Goal: Task Accomplishment & Management: Complete application form

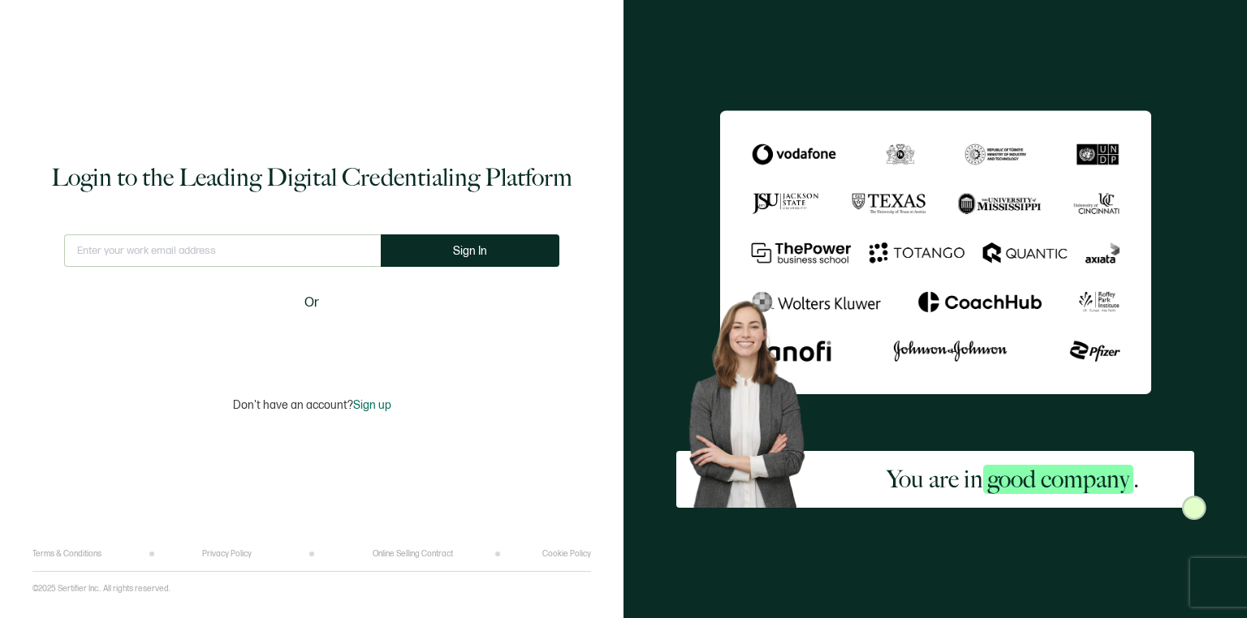
click at [234, 252] on input "text" at bounding box center [222, 251] width 317 height 32
type input "b"
type input "[EMAIL_ADDRESS][DOMAIN_NAME]"
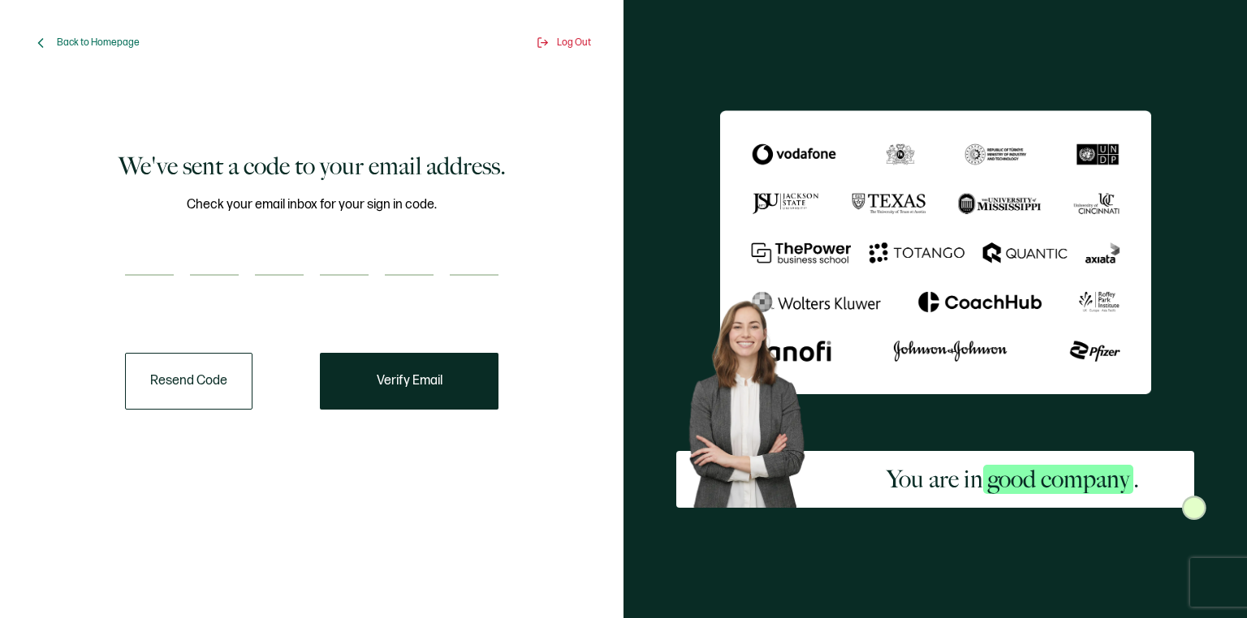
click at [181, 385] on button "Resend Code" at bounding box center [188, 381] width 127 height 57
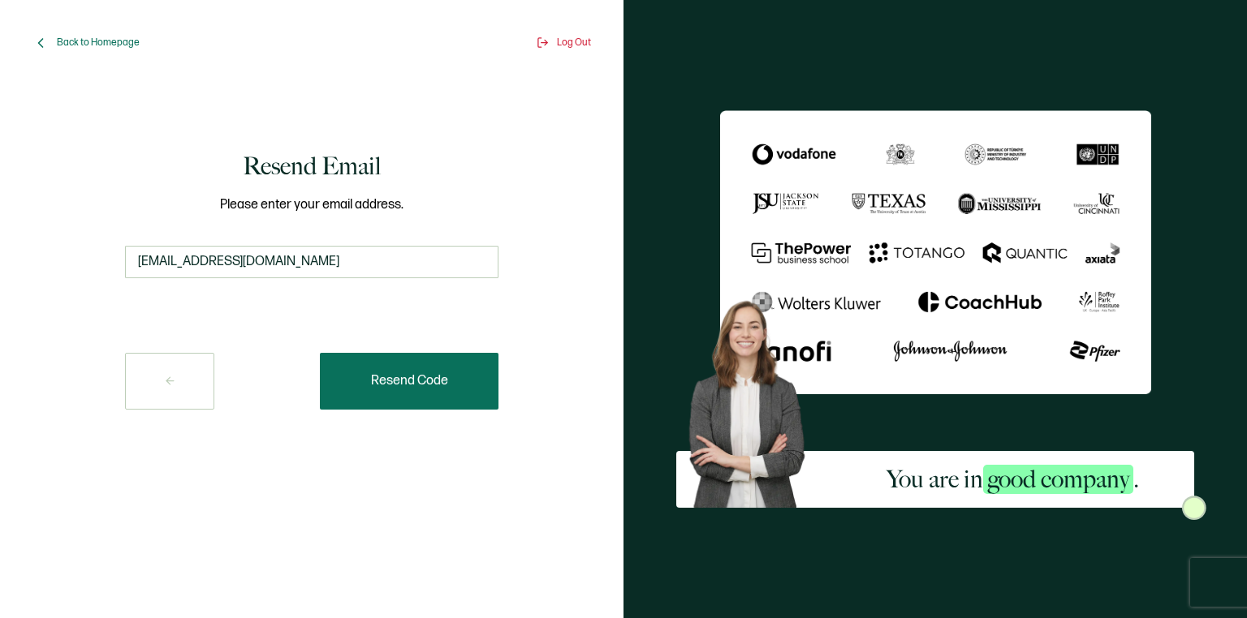
click at [411, 382] on span "Resend Code" at bounding box center [409, 381] width 77 height 13
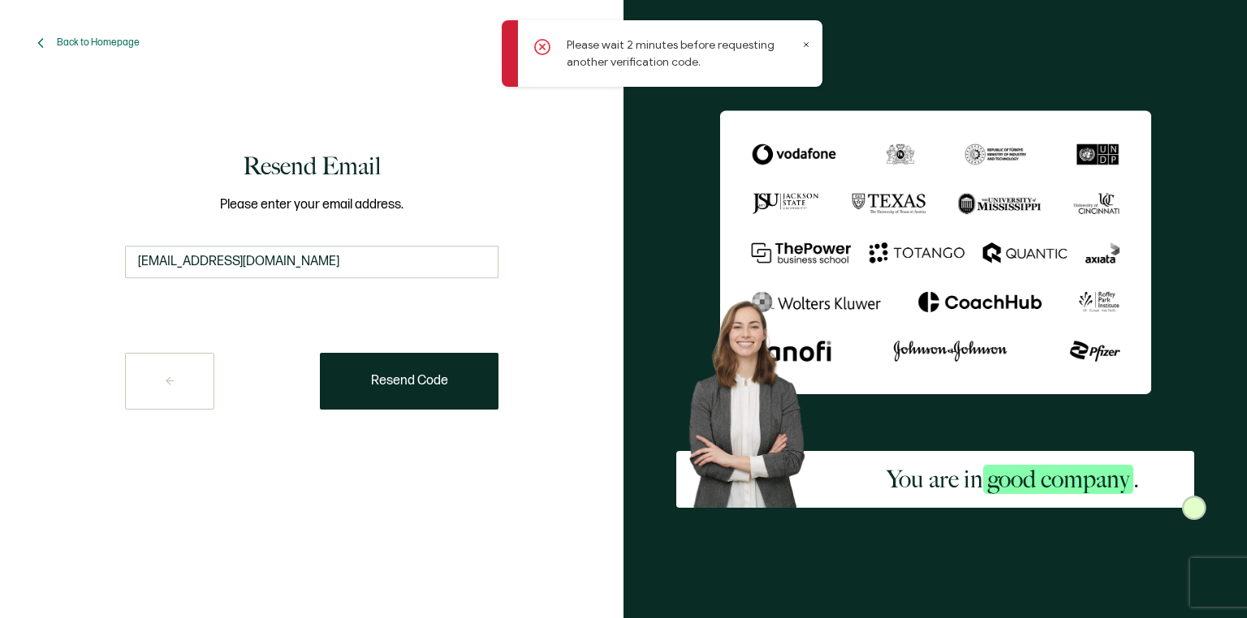
click at [806, 41] on icon at bounding box center [806, 45] width 8 height 8
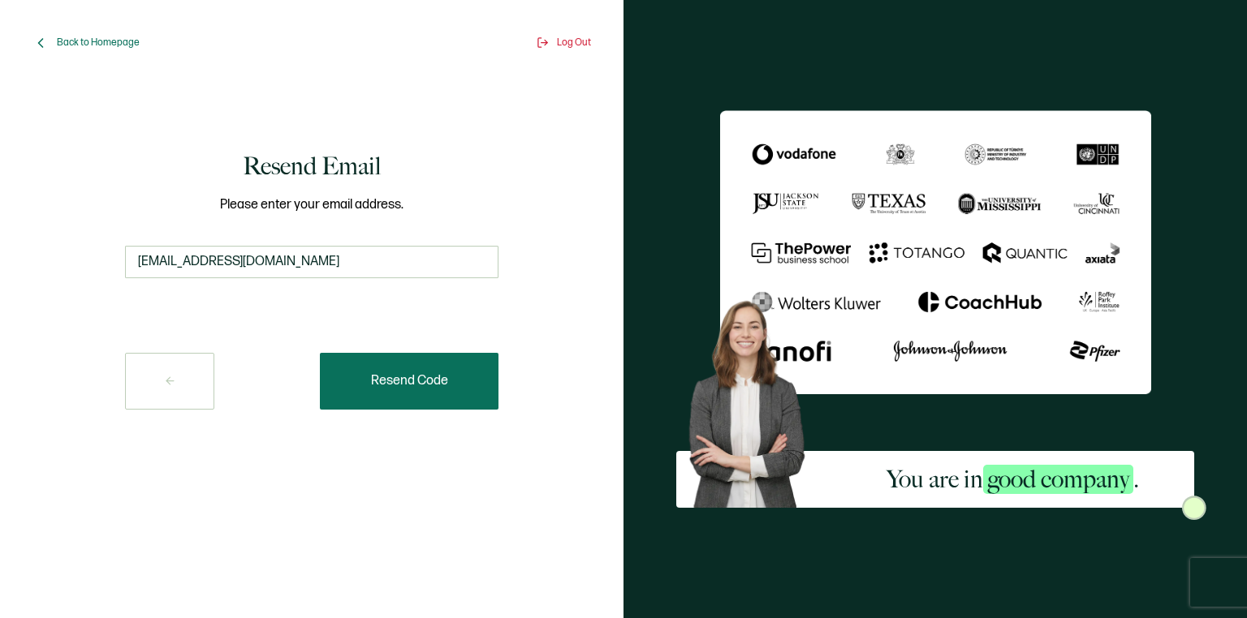
click at [395, 385] on span "Resend Code" at bounding box center [409, 381] width 77 height 13
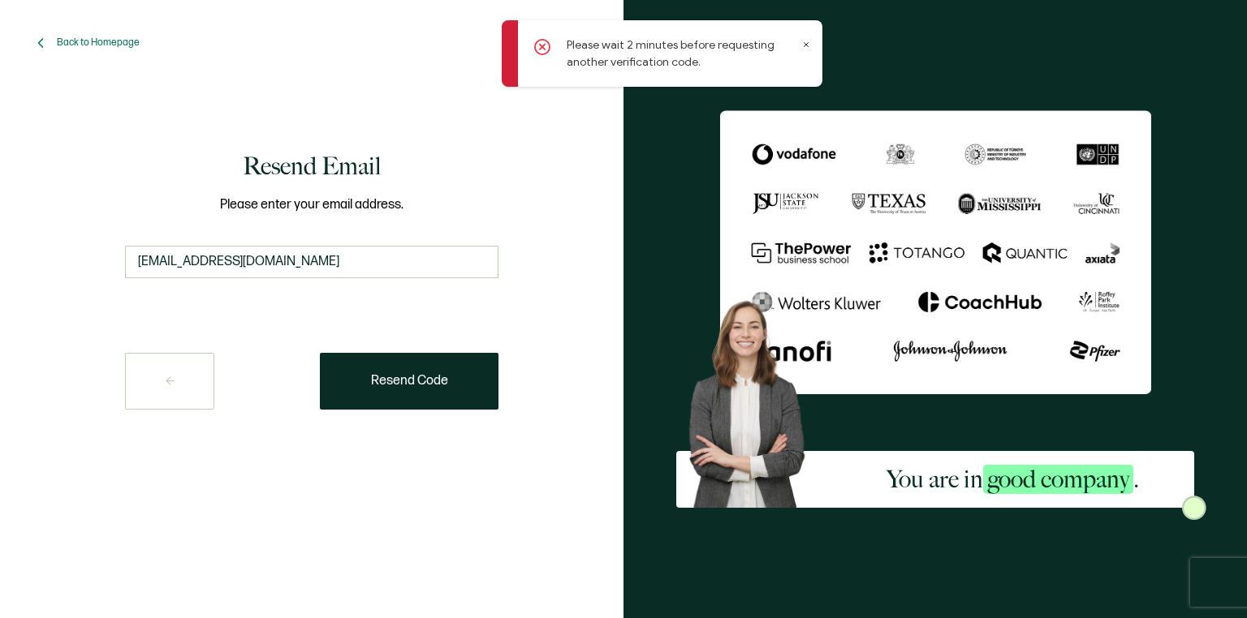
click at [806, 41] on icon at bounding box center [806, 45] width 8 height 8
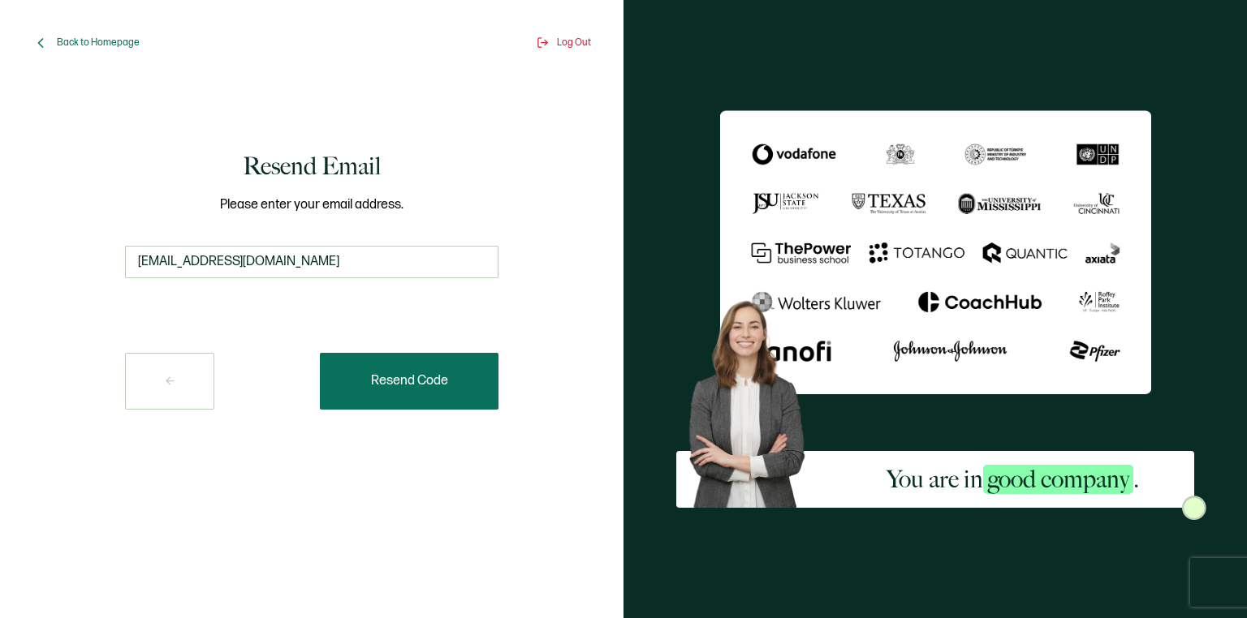
click at [416, 385] on span "Resend Code" at bounding box center [409, 381] width 77 height 13
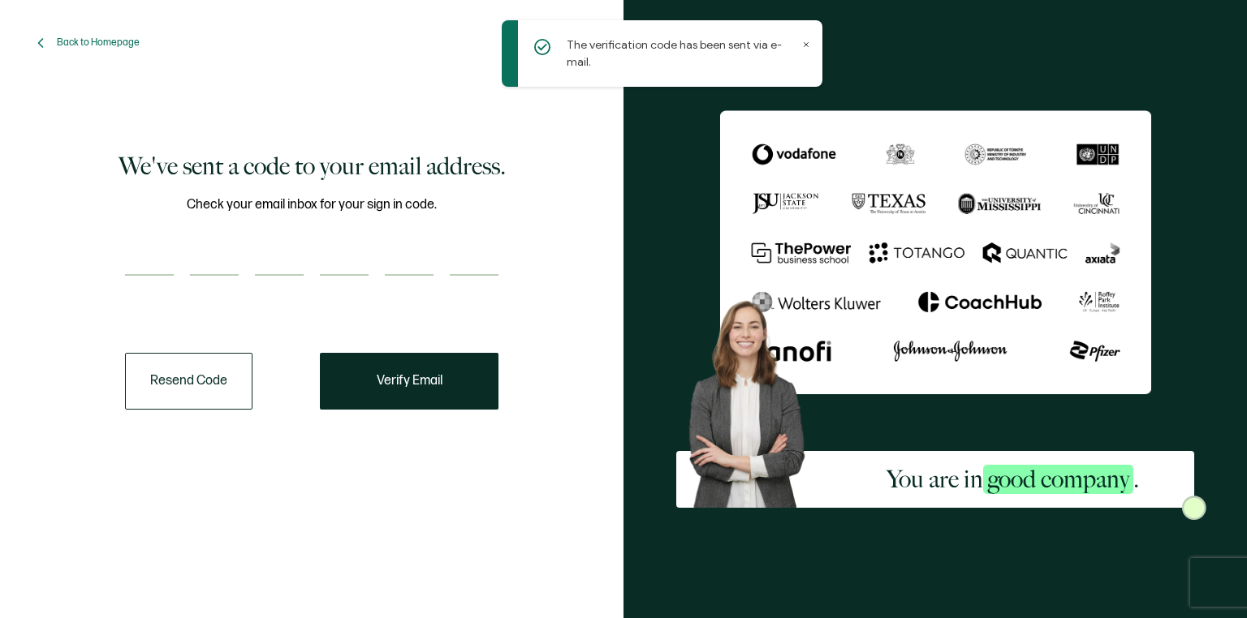
click at [805, 45] on icon at bounding box center [806, 45] width 8 height 8
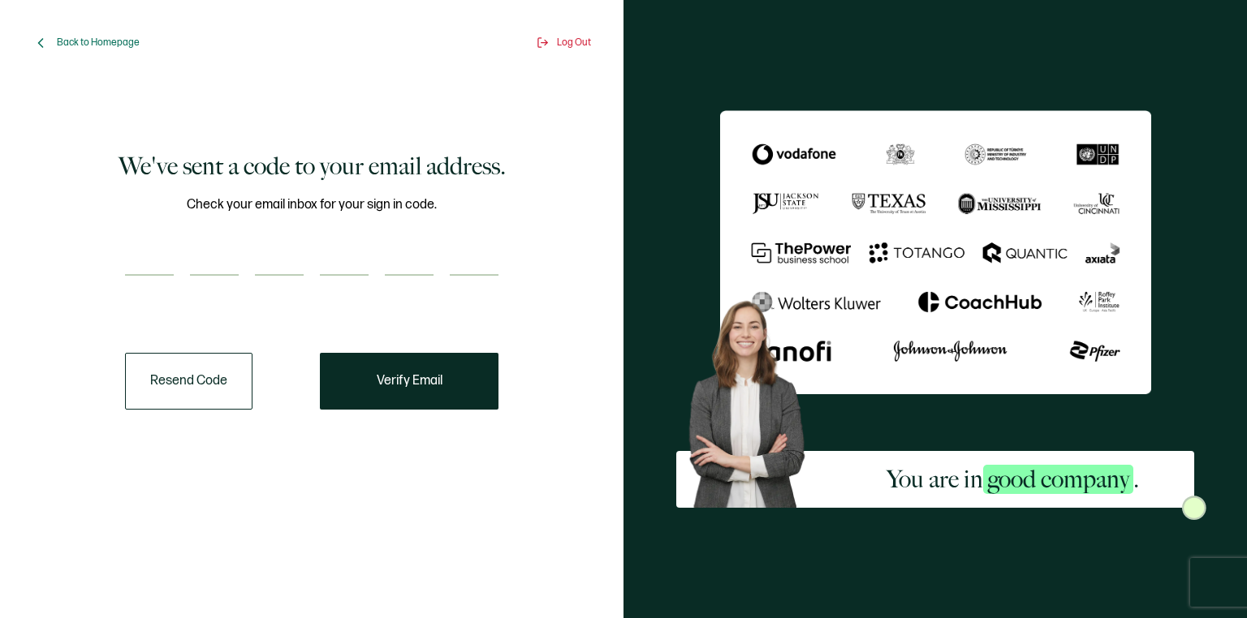
click at [175, 381] on button "Resend Code" at bounding box center [188, 381] width 127 height 57
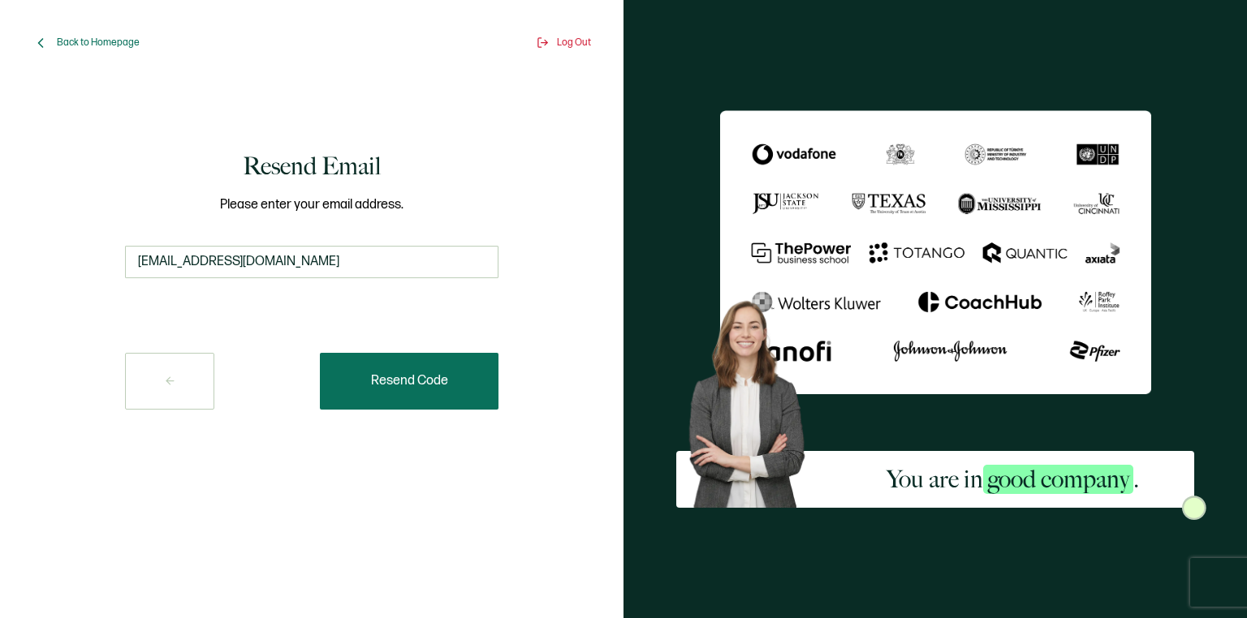
click at [420, 382] on span "Resend Code" at bounding box center [409, 381] width 77 height 13
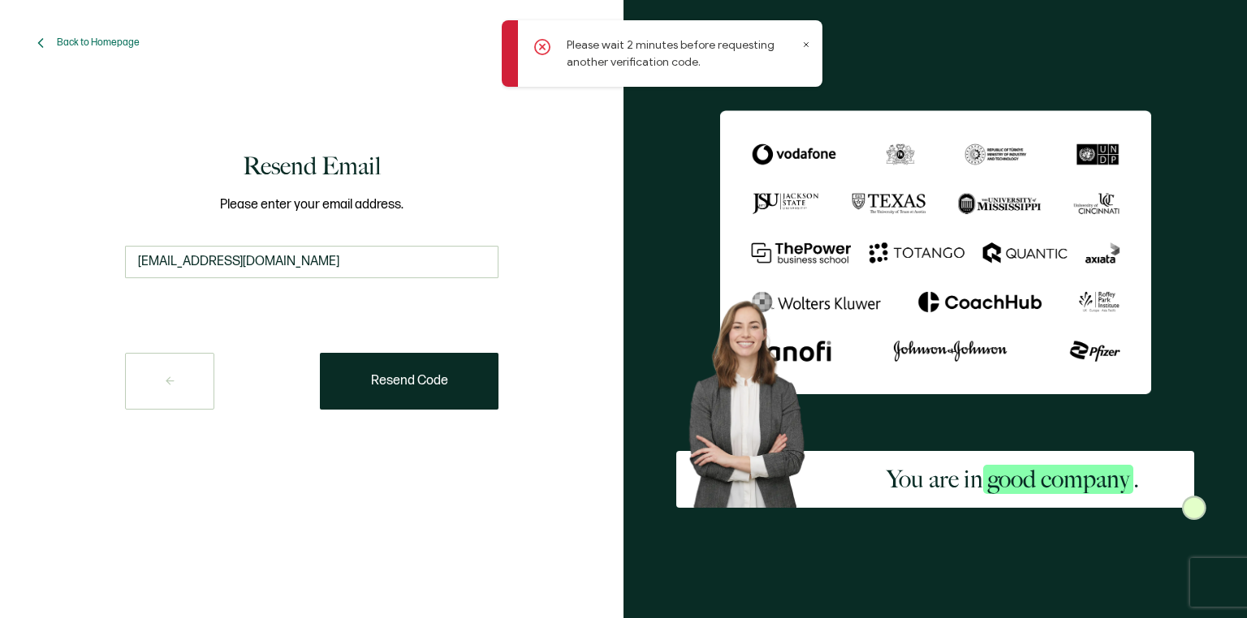
click at [808, 44] on icon at bounding box center [806, 45] width 8 height 8
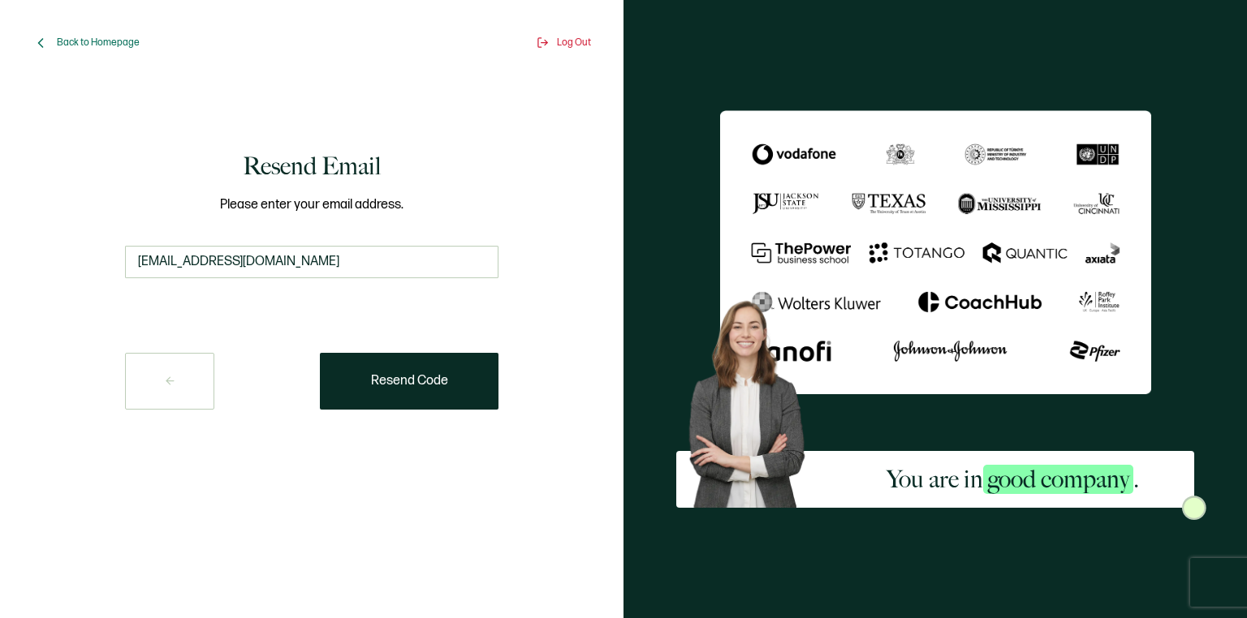
click at [305, 243] on div "Please enter your email address. [EMAIL_ADDRESS][DOMAIN_NAME]" at bounding box center [311, 245] width 373 height 101
click at [315, 263] on input "[EMAIL_ADDRESS][DOMAIN_NAME]" at bounding box center [311, 262] width 373 height 32
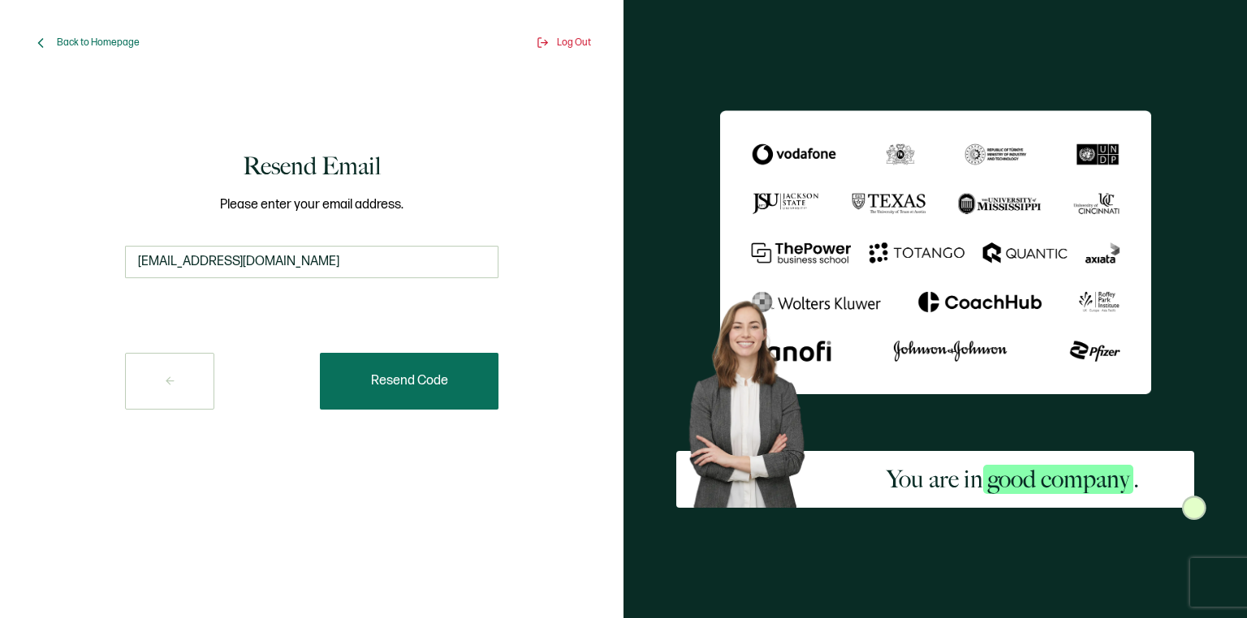
click at [417, 380] on span "Resend Code" at bounding box center [409, 381] width 77 height 13
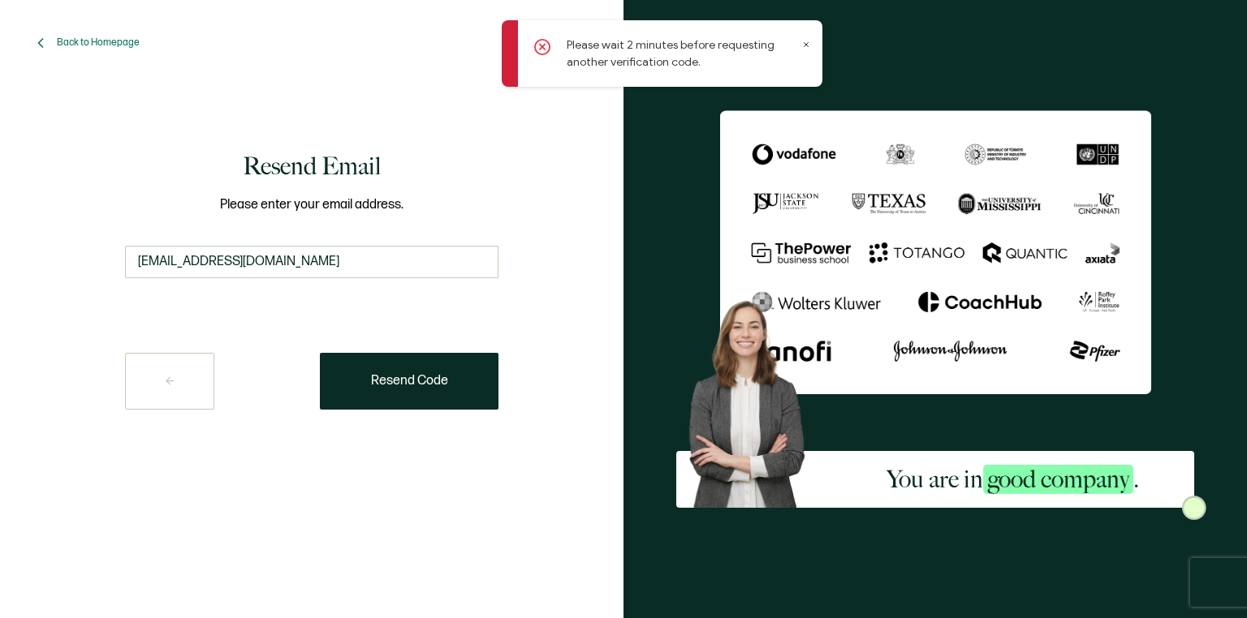
drag, startPoint x: 806, startPoint y: 43, endPoint x: 755, endPoint y: 100, distance: 76.4
click at [800, 45] on div "Please wait 2 minutes before requesting another verification code." at bounding box center [662, 53] width 321 height 67
click at [807, 44] on icon at bounding box center [806, 45] width 8 height 8
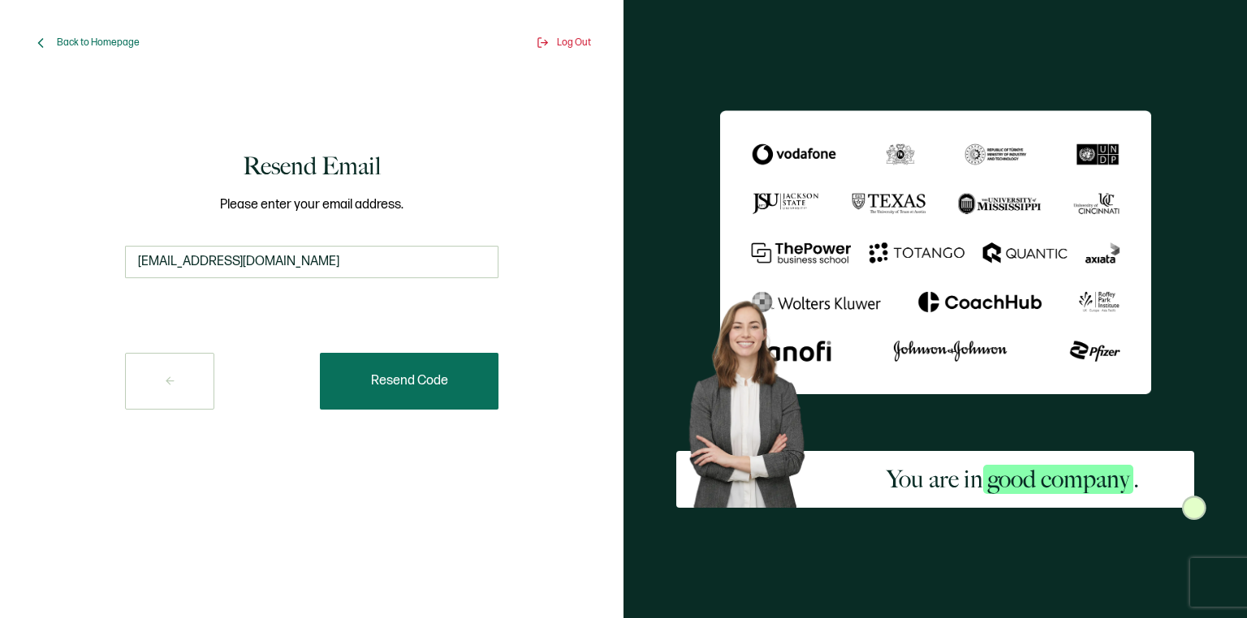
click at [406, 386] on span "Resend Code" at bounding box center [409, 381] width 77 height 13
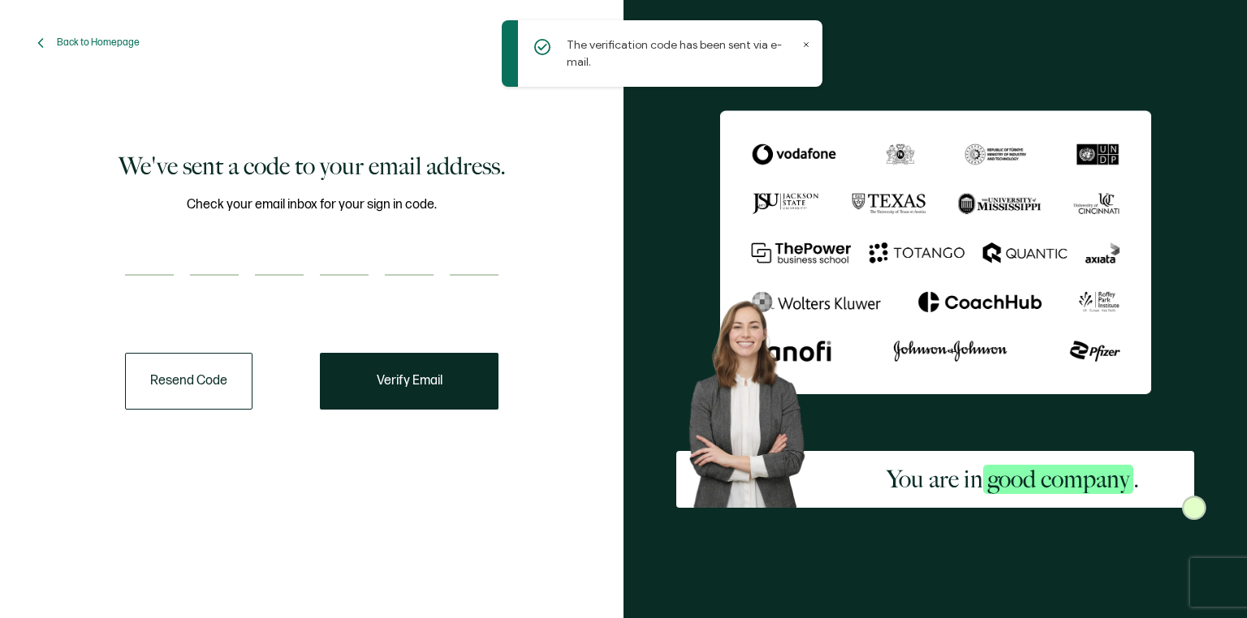
click at [803, 43] on icon at bounding box center [806, 45] width 8 height 8
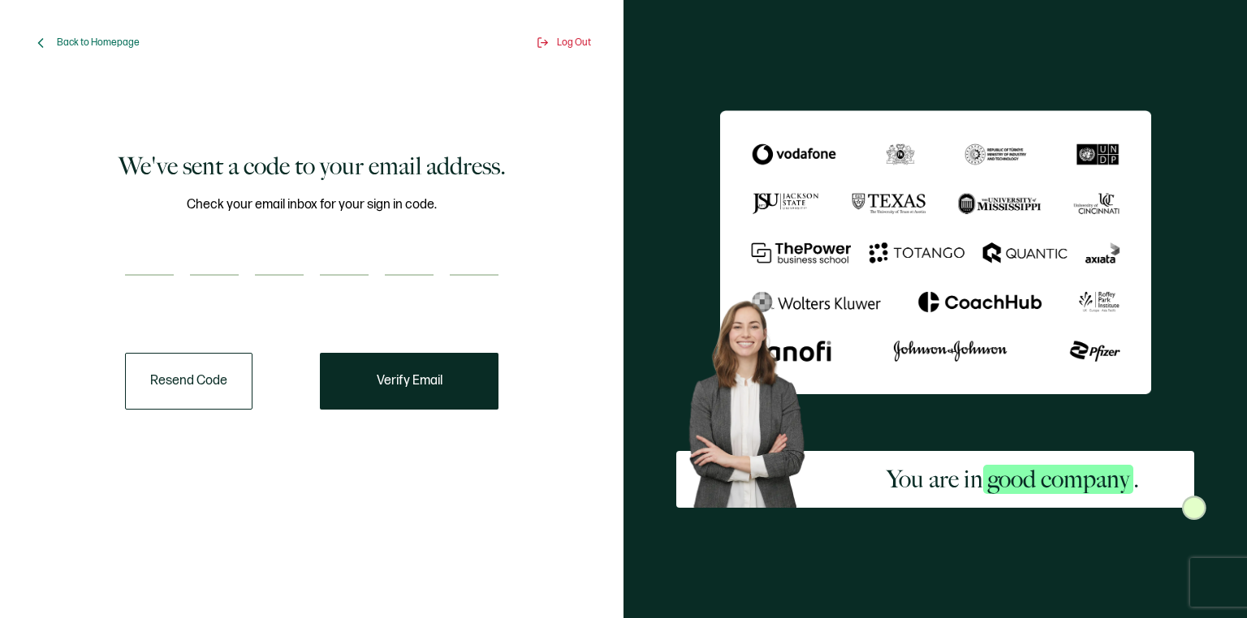
click at [183, 380] on button "Resend Code" at bounding box center [188, 381] width 127 height 57
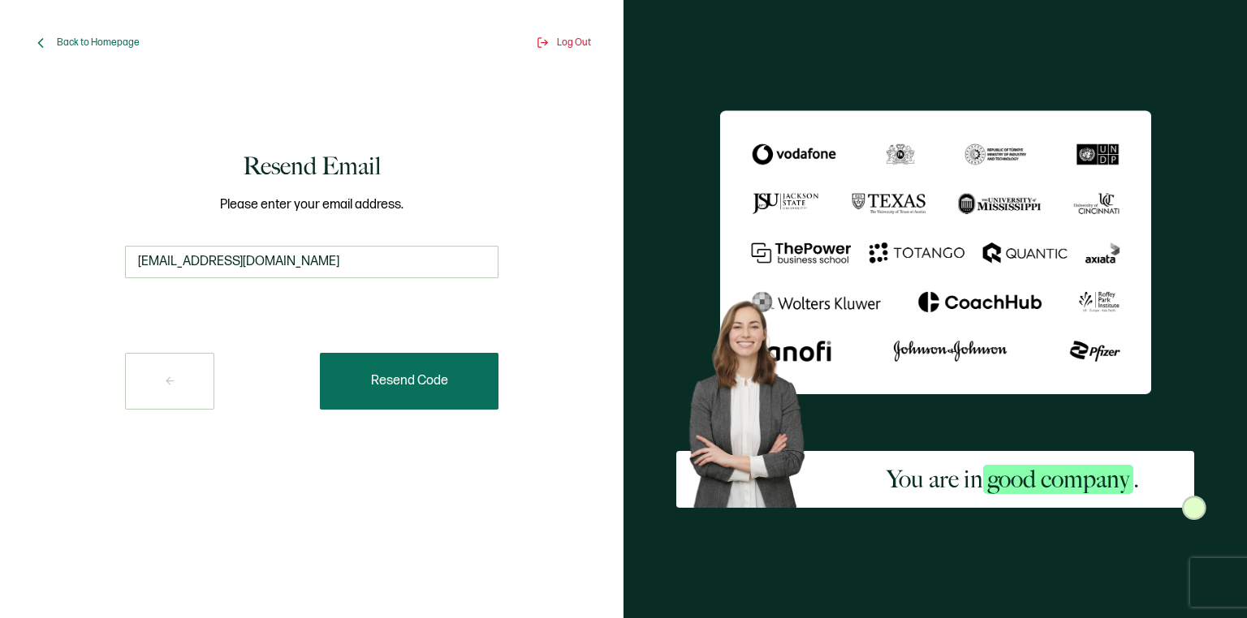
click at [403, 383] on span "Resend Code" at bounding box center [409, 381] width 77 height 13
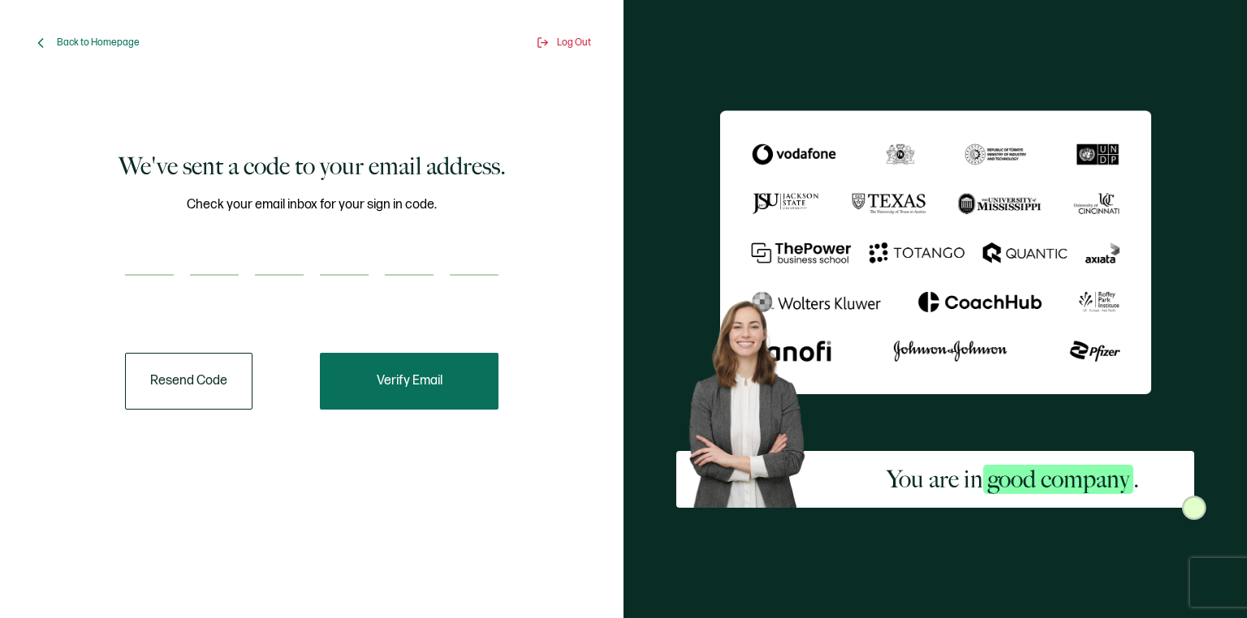
click at [407, 377] on span "Verify Email" at bounding box center [410, 381] width 66 height 13
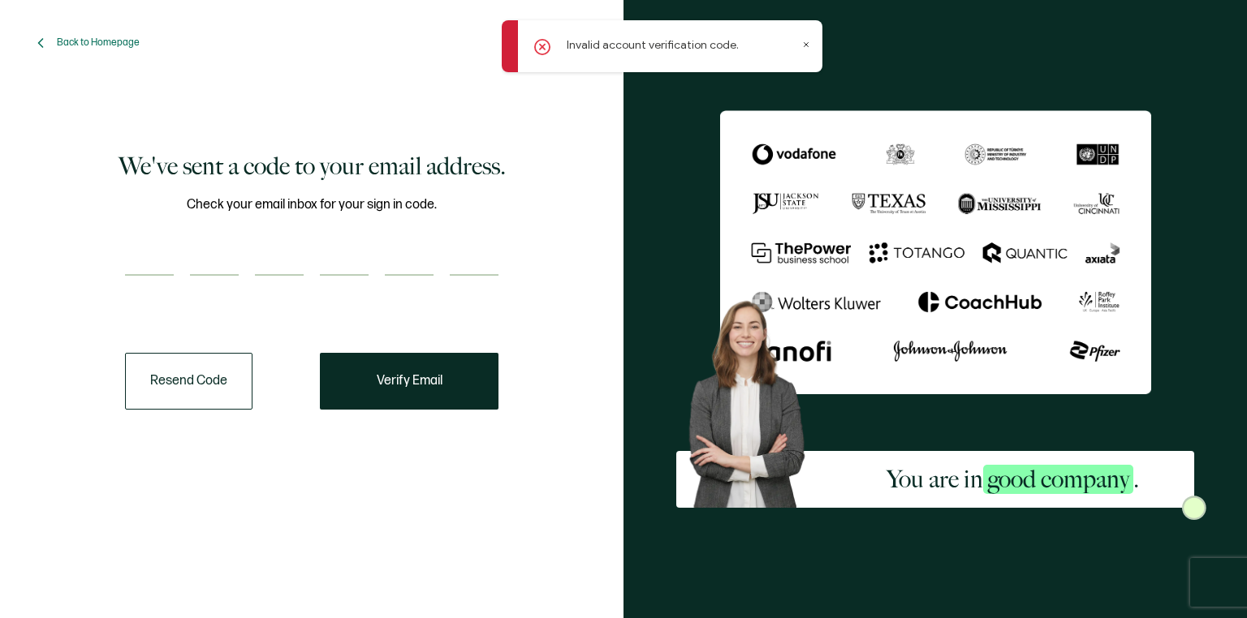
click at [807, 44] on icon at bounding box center [806, 45] width 8 height 8
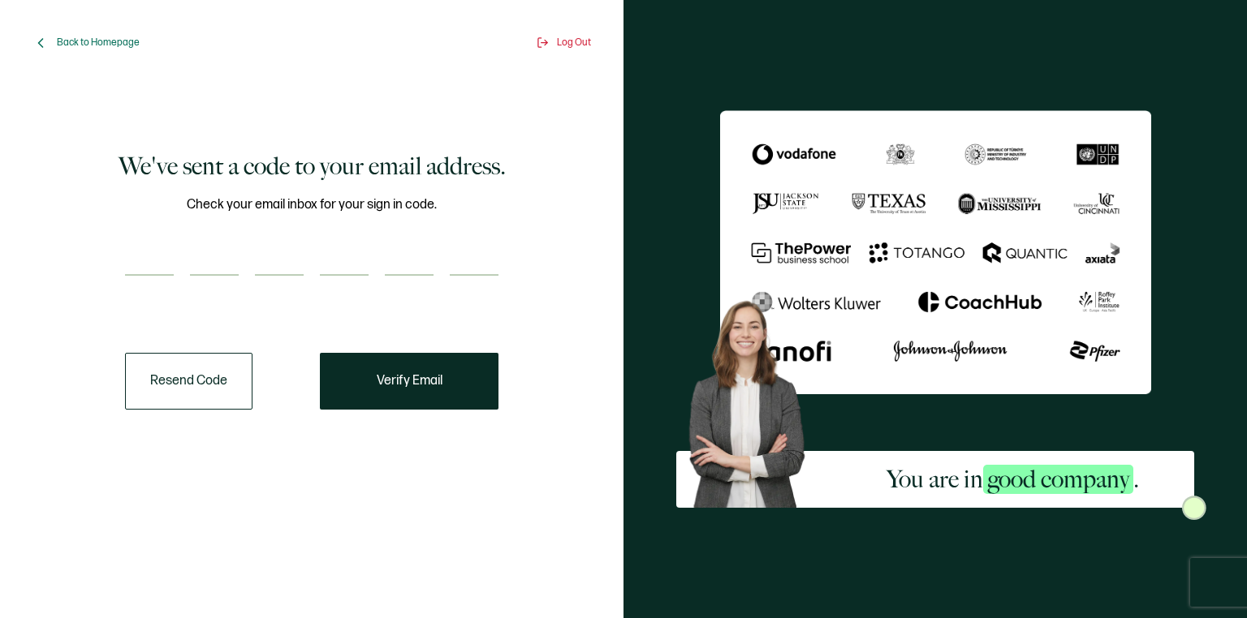
click at [181, 385] on button "Resend Code" at bounding box center [188, 381] width 127 height 57
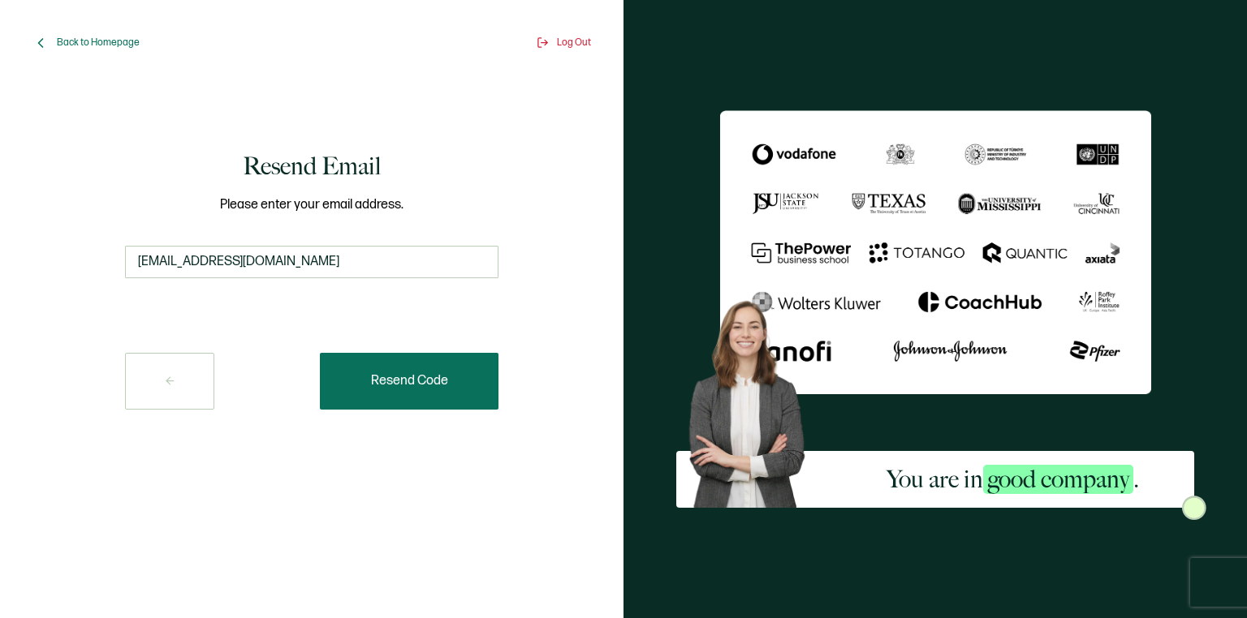
click at [396, 377] on span "Resend Code" at bounding box center [409, 381] width 77 height 13
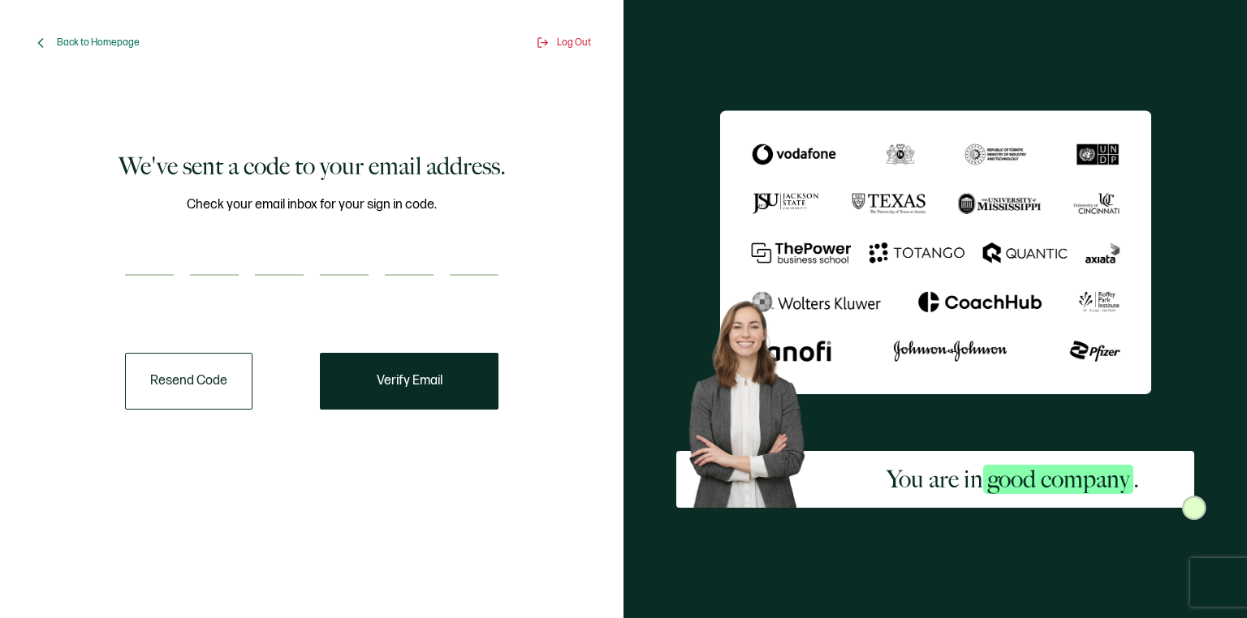
click at [191, 383] on button "Resend Code" at bounding box center [188, 381] width 127 height 57
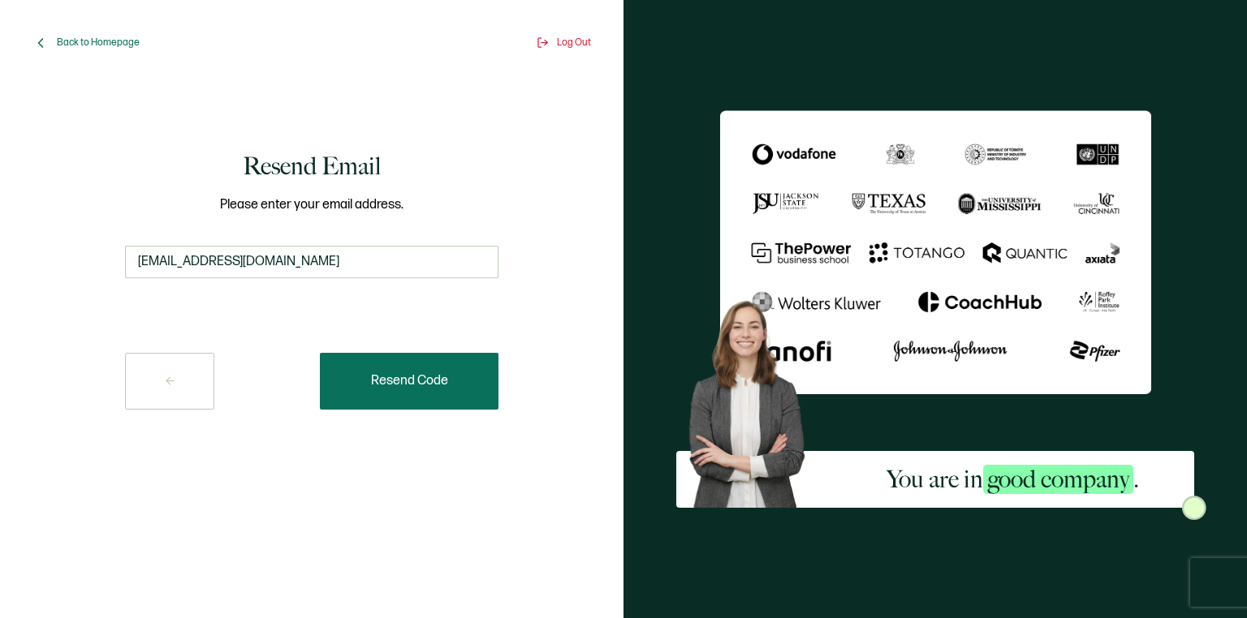
click at [394, 377] on span "Resend Code" at bounding box center [409, 381] width 77 height 13
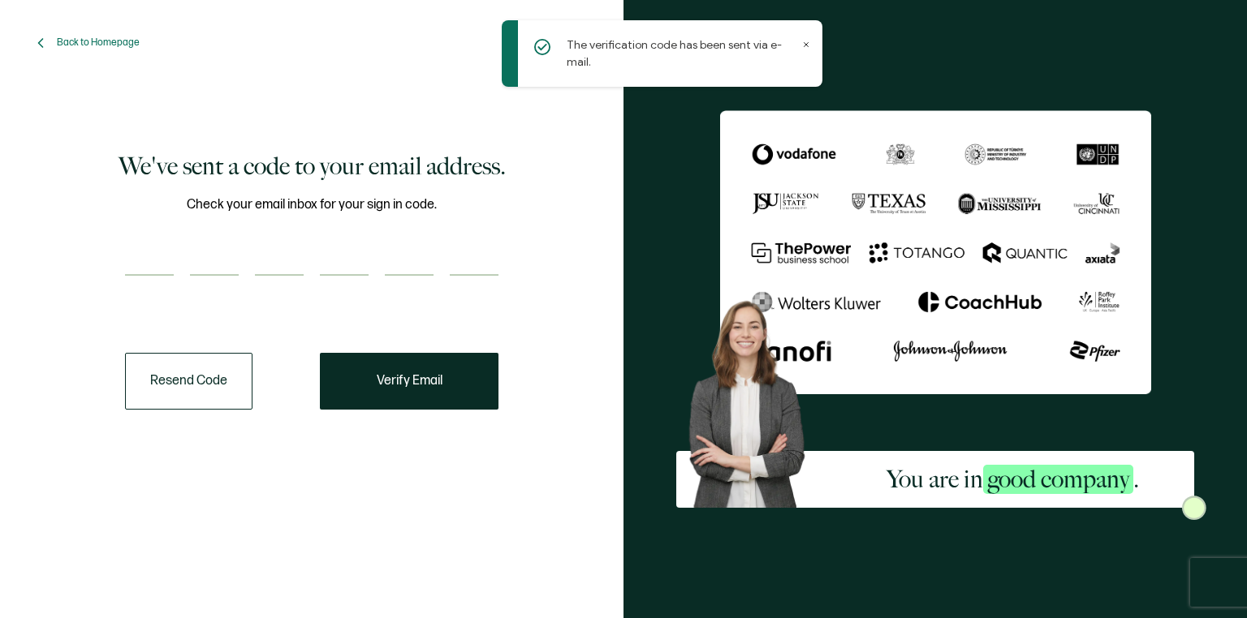
click at [805, 45] on icon at bounding box center [806, 45] width 8 height 8
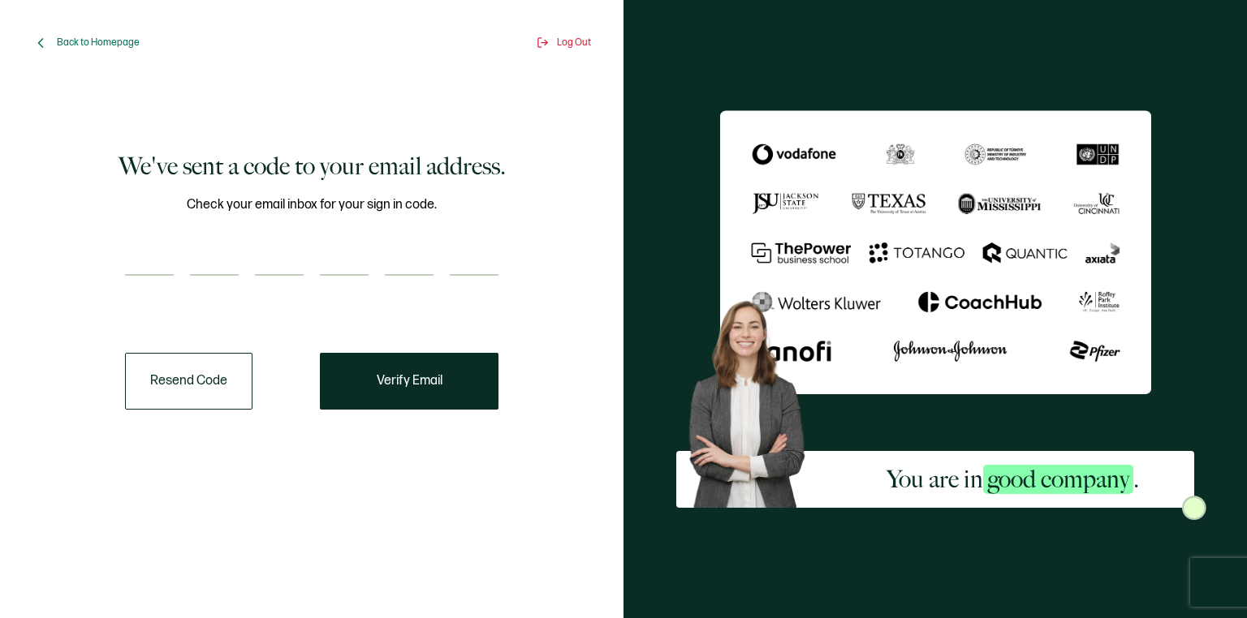
click at [192, 387] on button "Resend Code" at bounding box center [188, 381] width 127 height 57
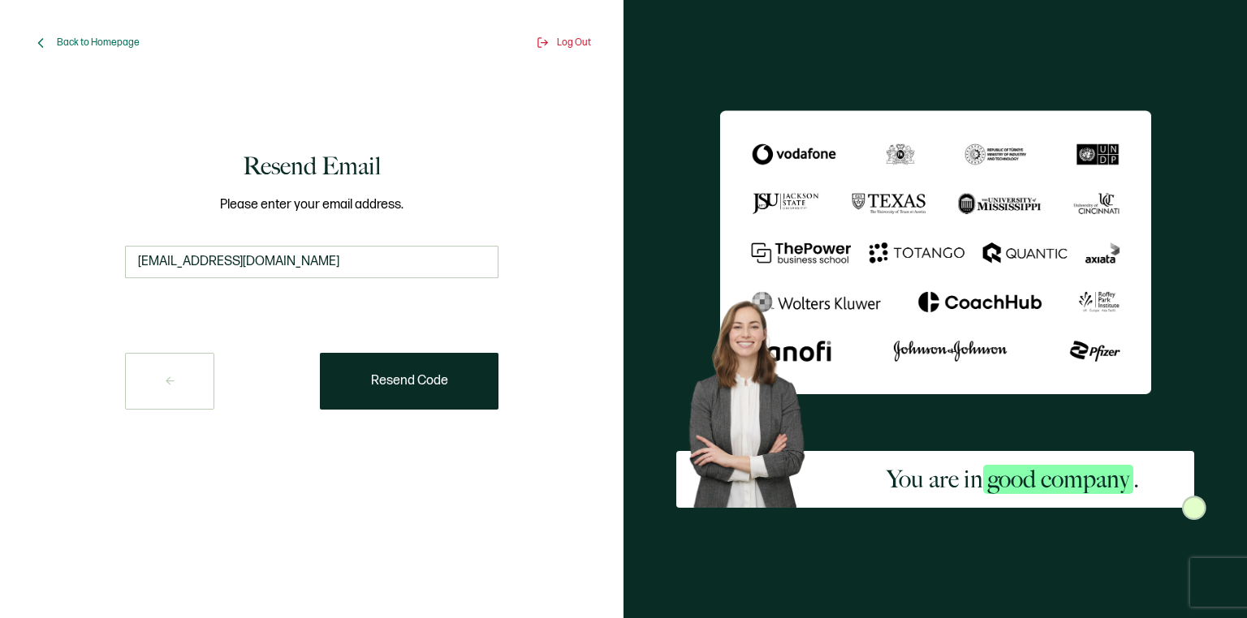
click at [177, 378] on button at bounding box center [169, 381] width 89 height 57
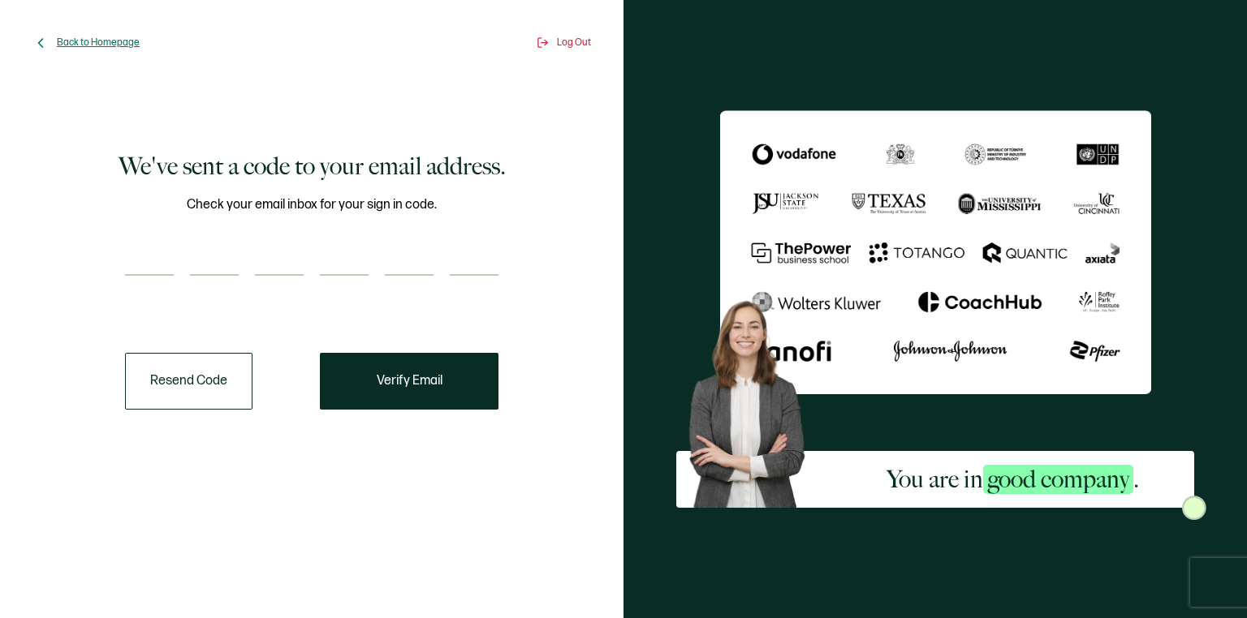
click at [89, 41] on span "Back to Homepage" at bounding box center [98, 43] width 83 height 12
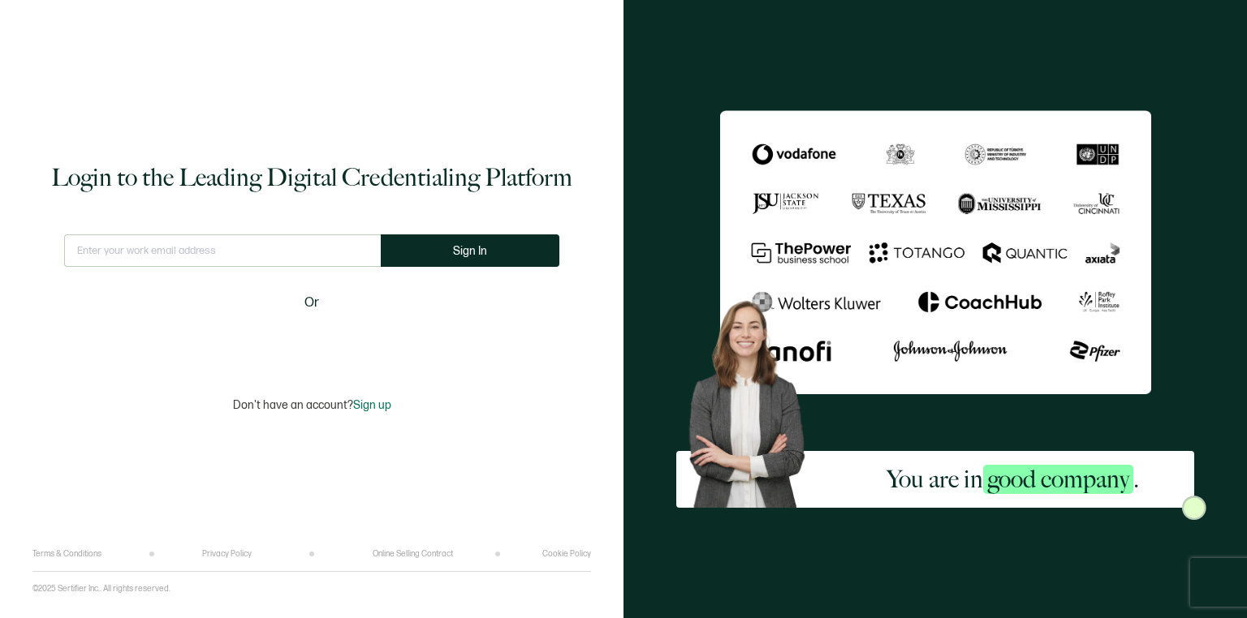
click at [140, 250] on input "text" at bounding box center [222, 251] width 317 height 32
type input "[EMAIL_ADDRESS][DOMAIN_NAME]"
click at [460, 248] on span "Sign In" at bounding box center [476, 251] width 34 height 12
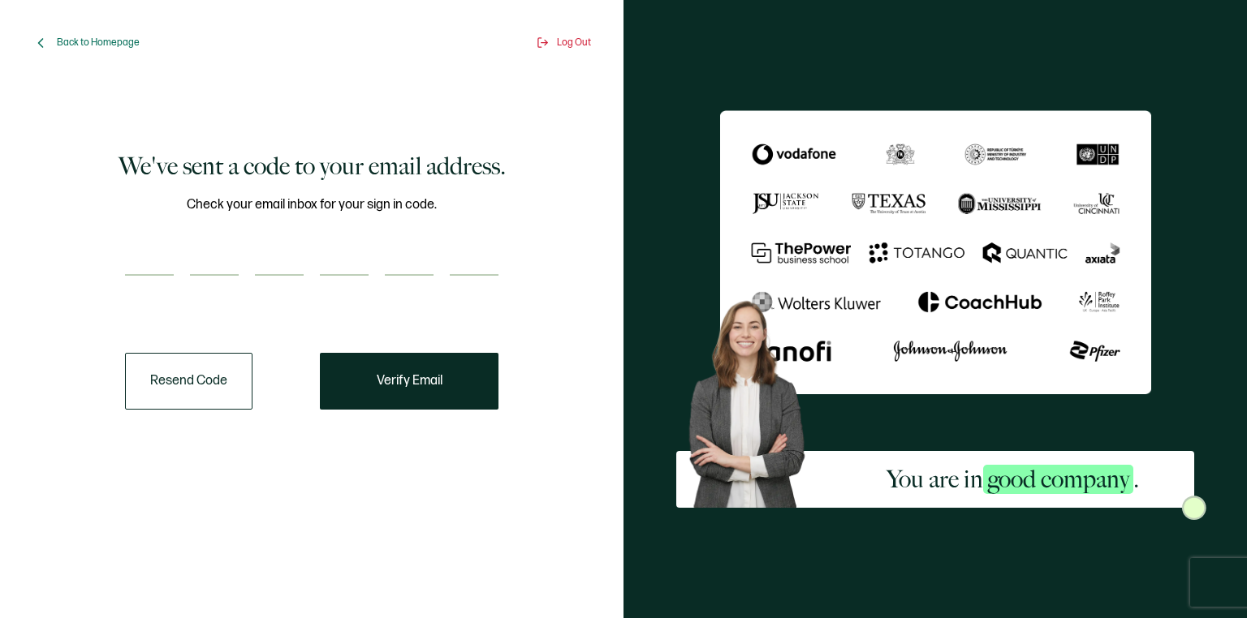
click at [141, 248] on input "number" at bounding box center [149, 259] width 49 height 32
paste input "3"
type input "3"
type input "5"
type input "9"
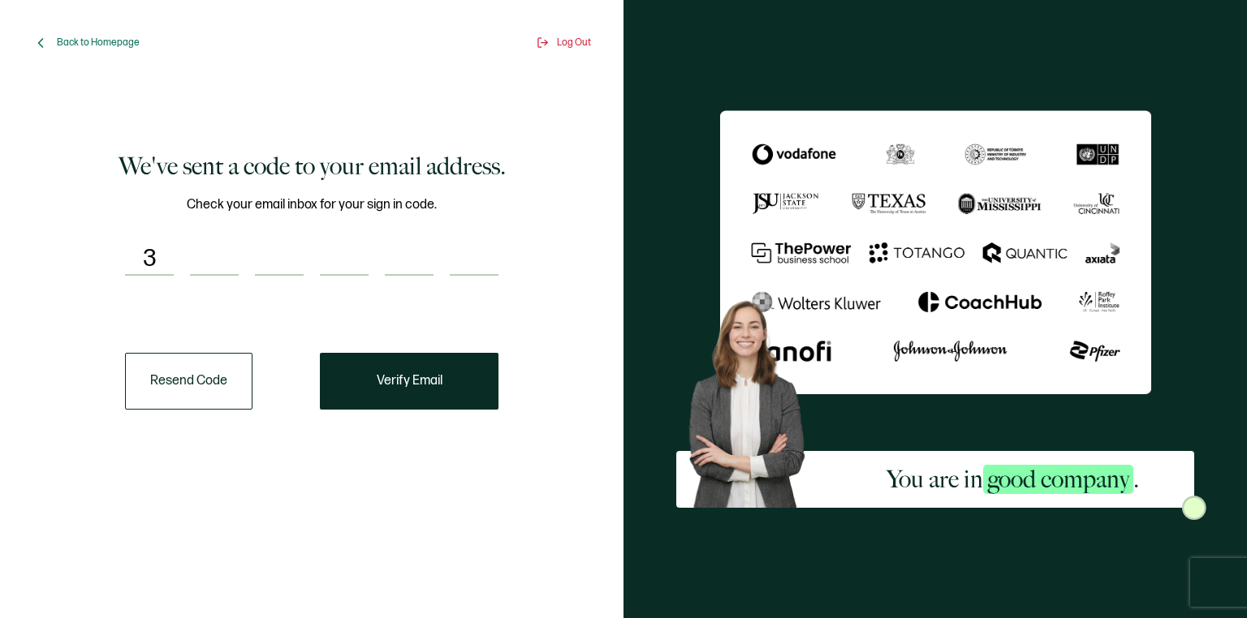
type input "6"
type input "1"
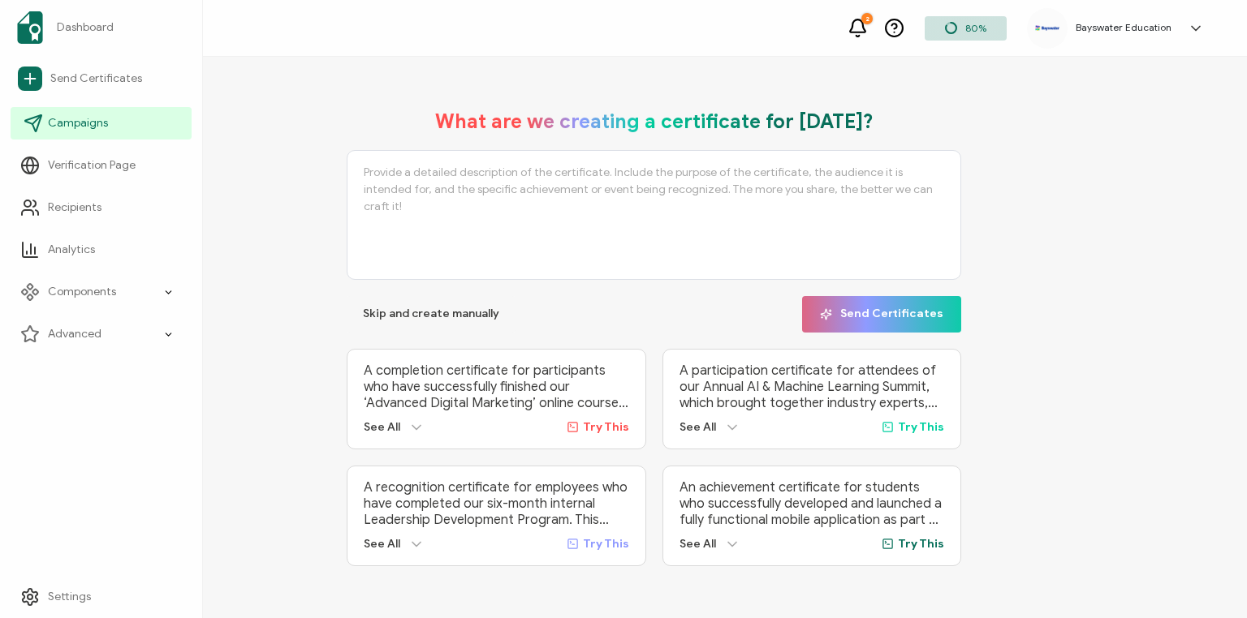
click at [81, 125] on span "Campaigns" at bounding box center [78, 123] width 60 height 16
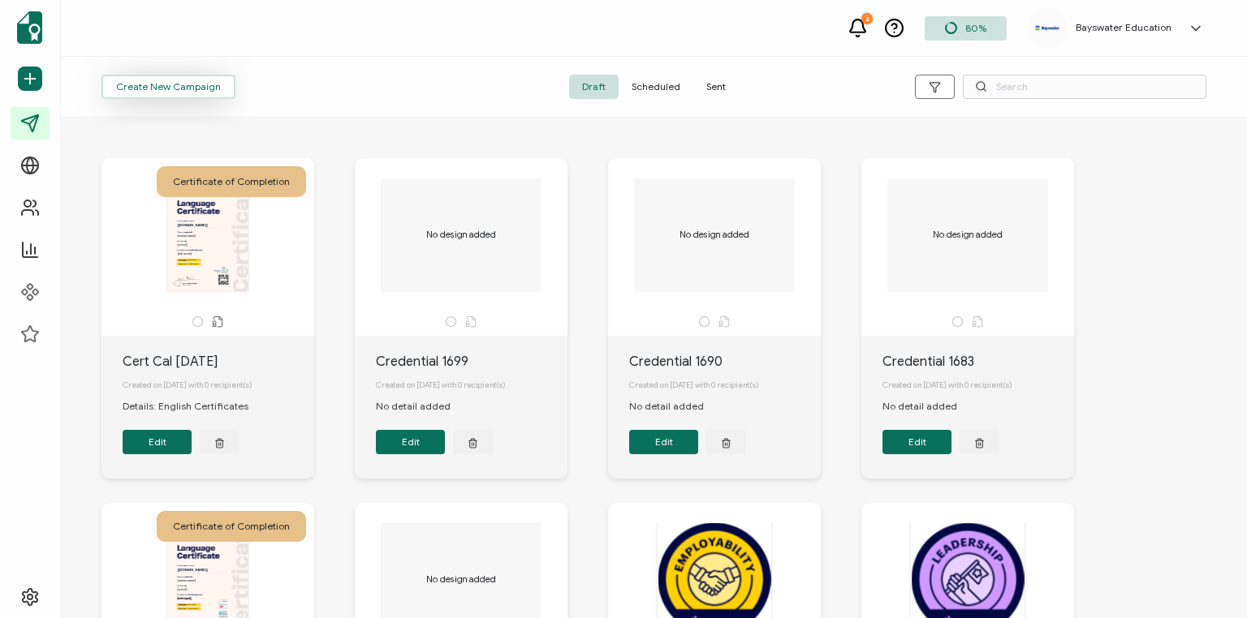
click at [166, 87] on span "Create New Campaign" at bounding box center [168, 87] width 105 height 10
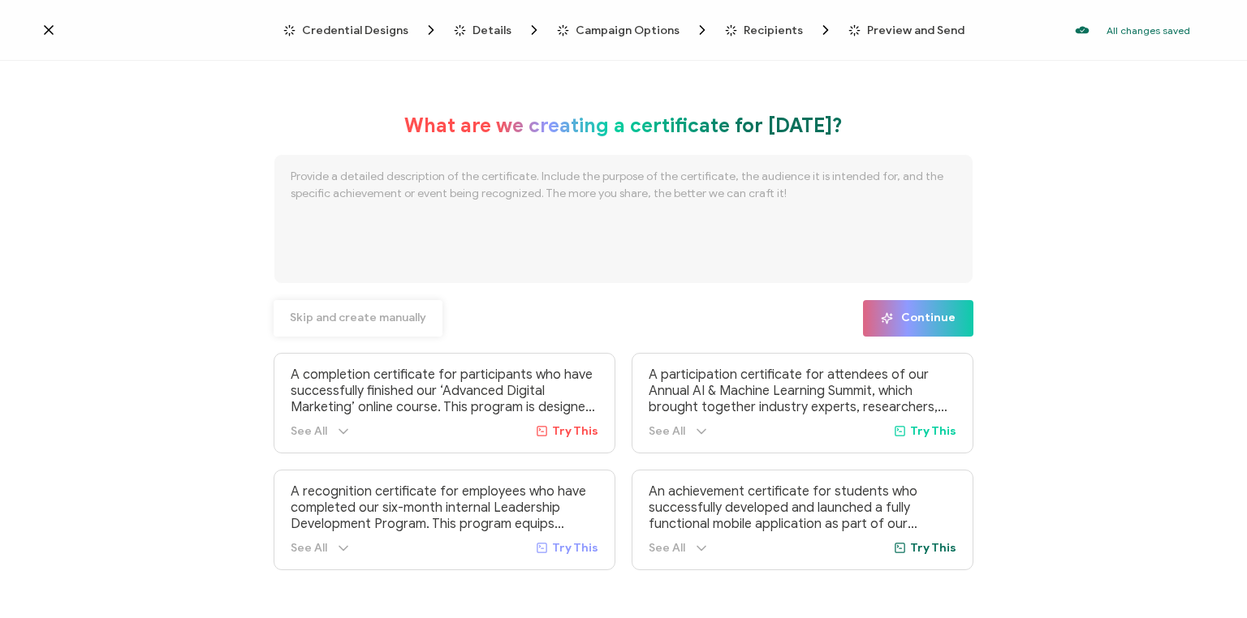
click at [377, 317] on span "Skip and create manually" at bounding box center [358, 317] width 136 height 11
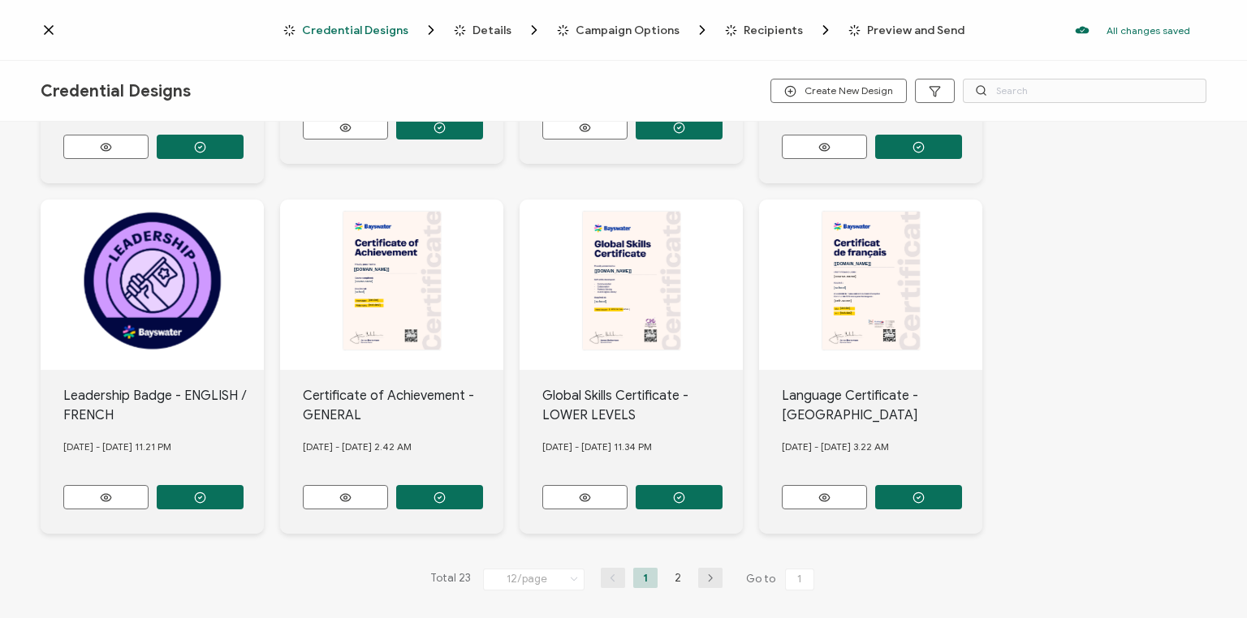
scroll to position [657, 0]
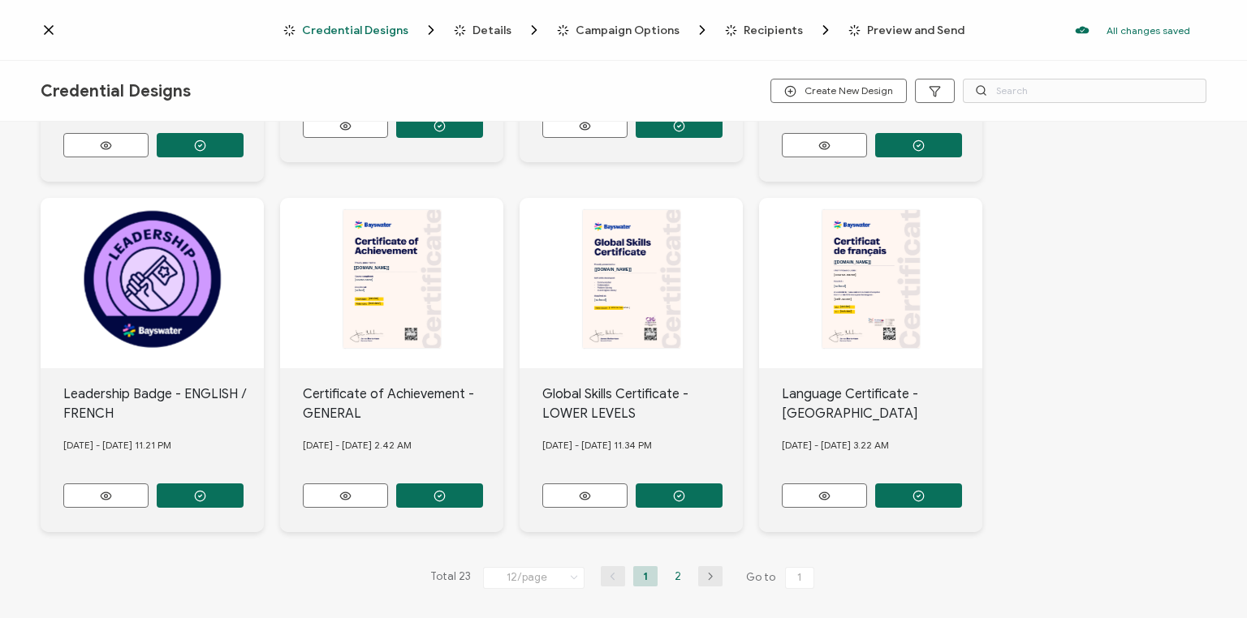
click at [673, 566] on li "2" at bounding box center [677, 576] width 24 height 20
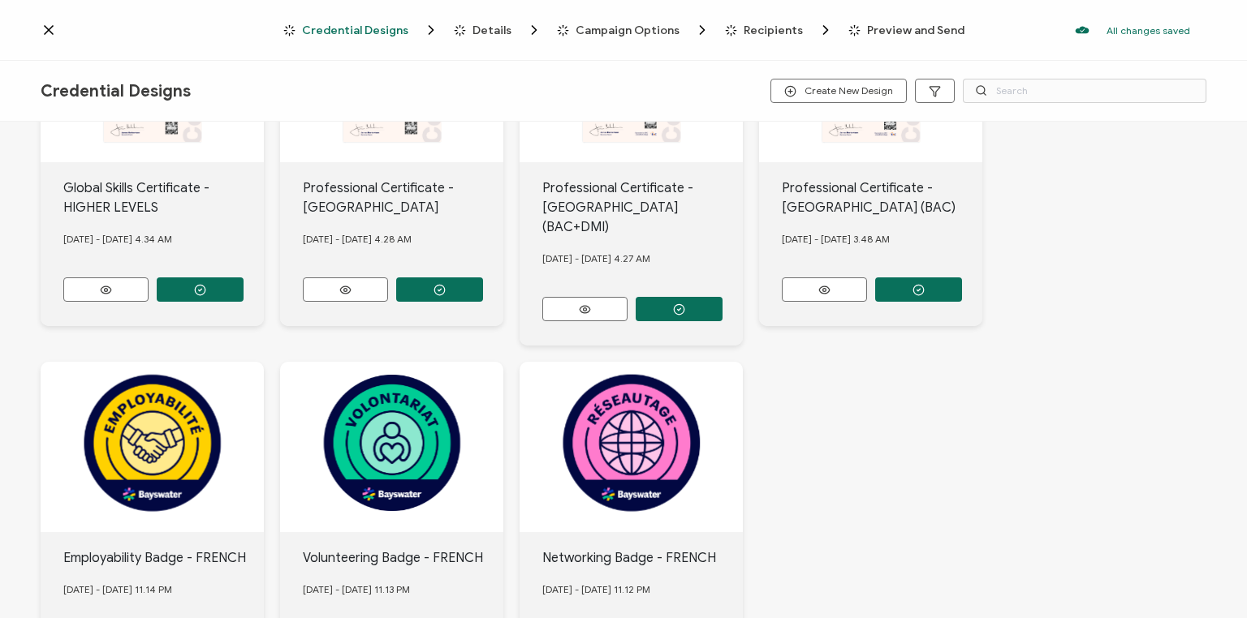
scroll to position [443, 0]
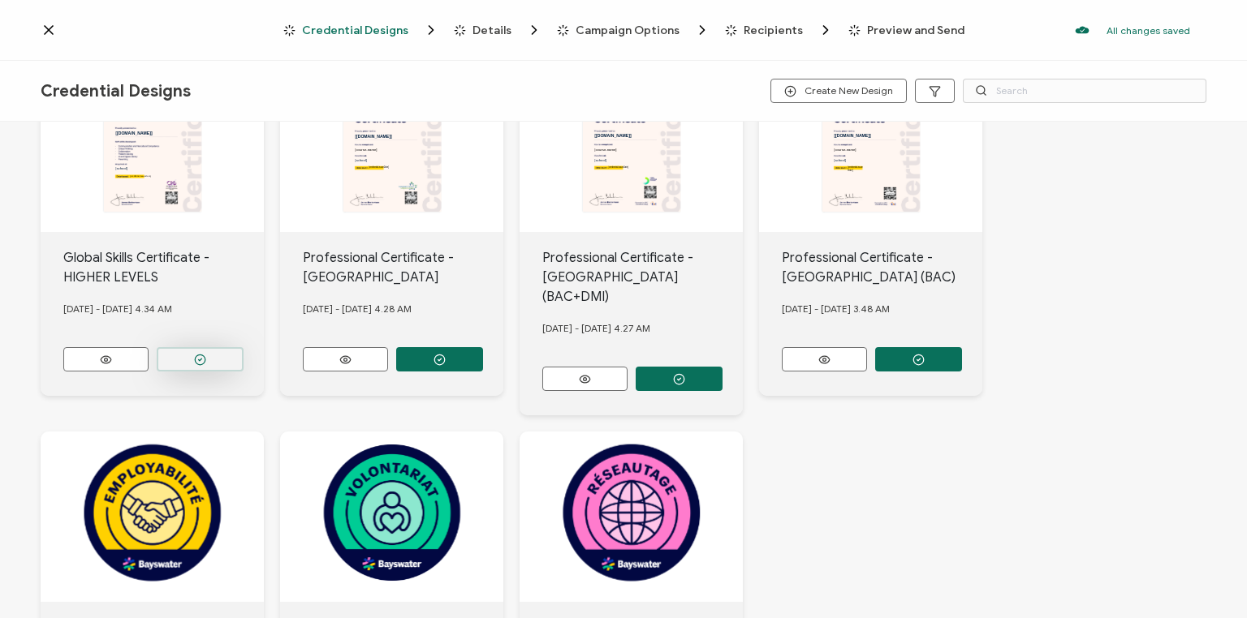
click at [207, 353] on button "button" at bounding box center [200, 359] width 87 height 24
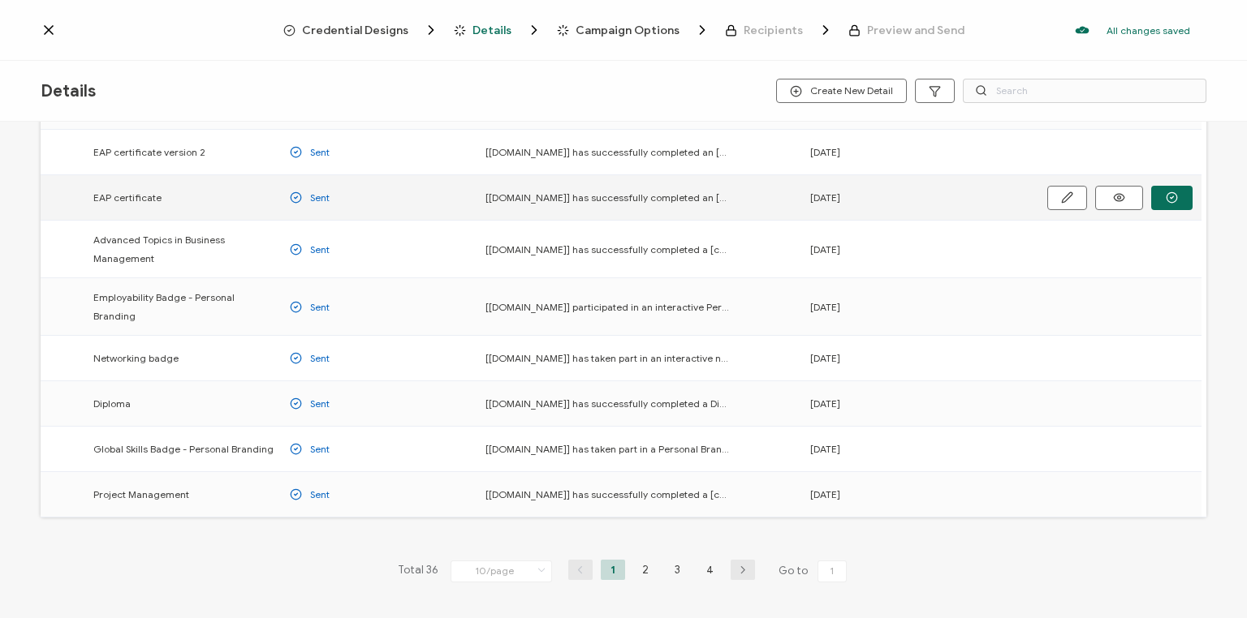
scroll to position [205, 0]
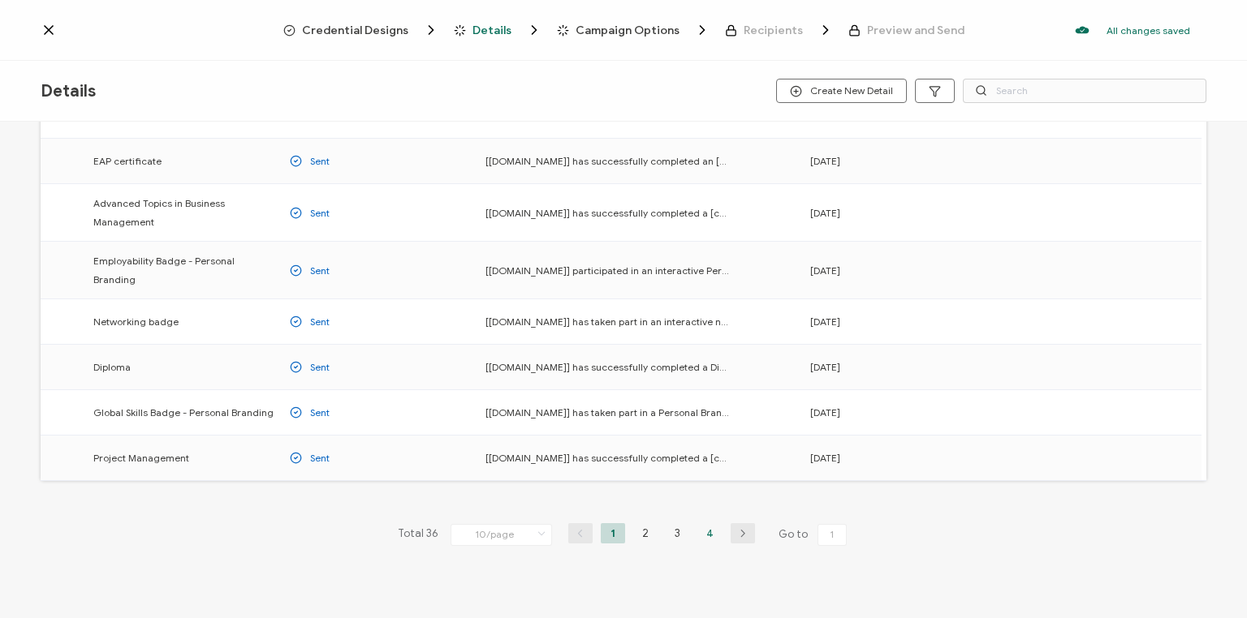
click at [707, 523] on li "4" at bounding box center [710, 533] width 24 height 20
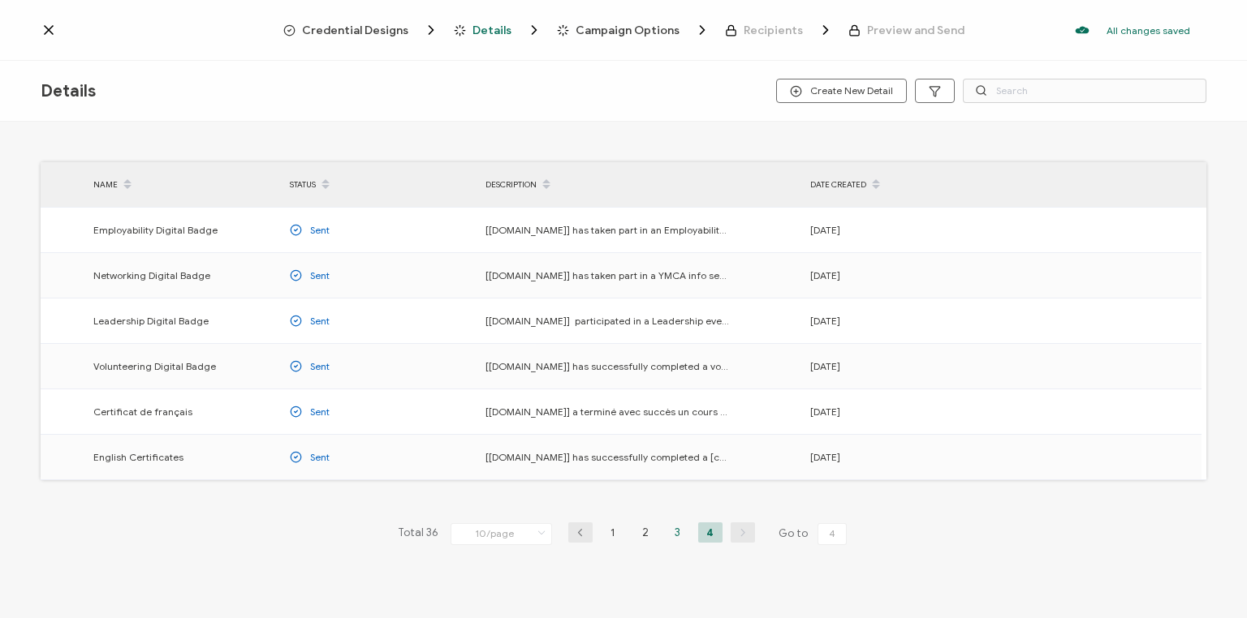
click at [675, 528] on li "3" at bounding box center [677, 533] width 24 height 20
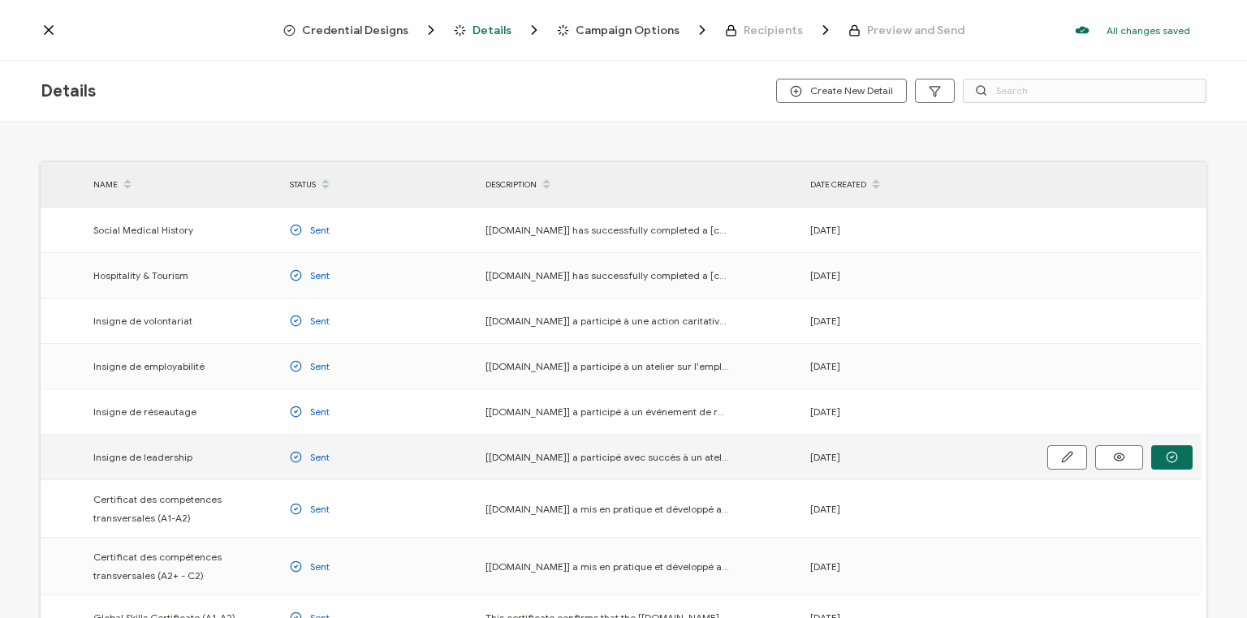
scroll to position [217, 0]
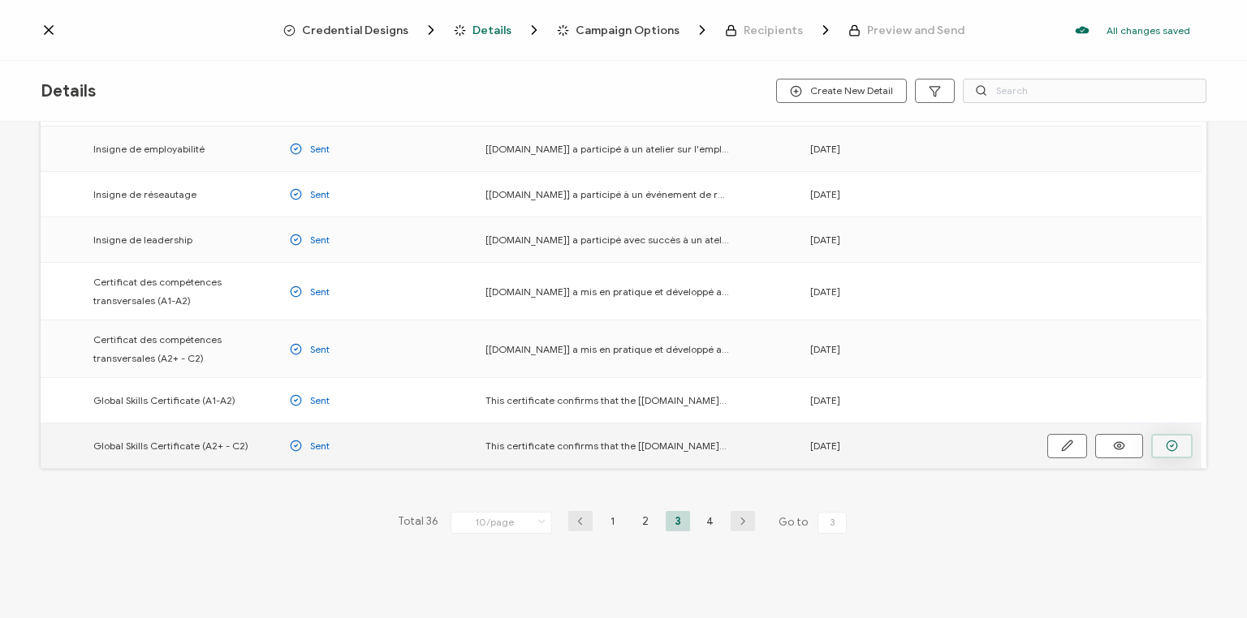
click at [1172, 443] on icon "button" at bounding box center [1171, 446] width 12 height 12
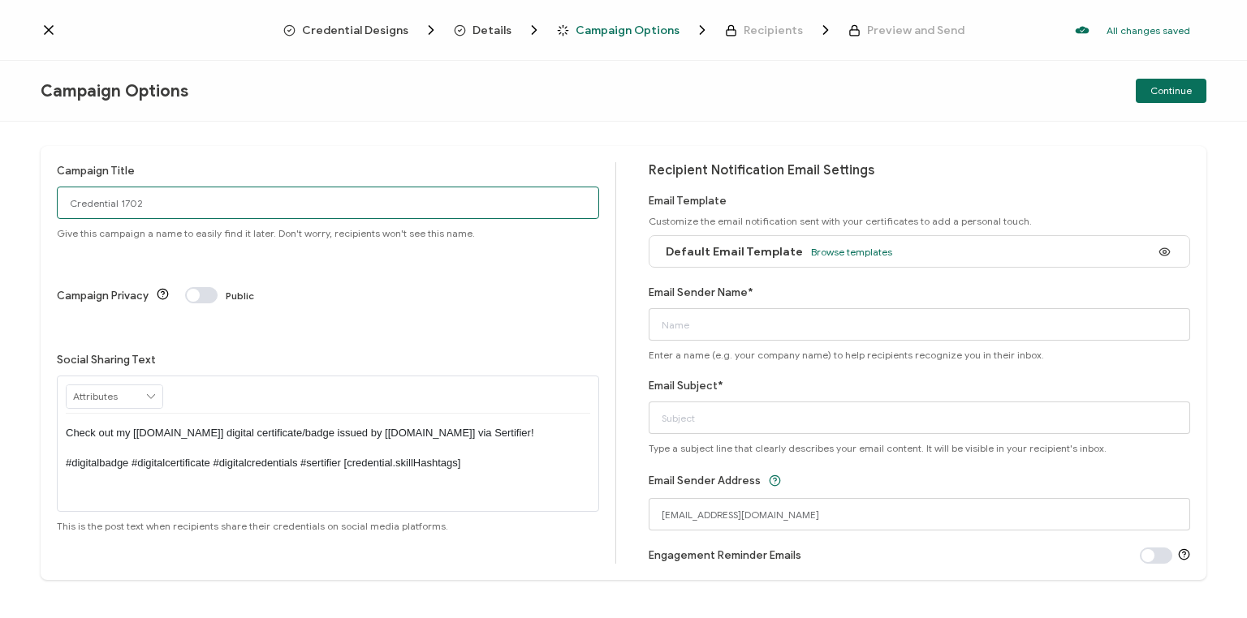
click at [146, 201] on input "Credential 1702" at bounding box center [328, 203] width 542 height 32
drag, startPoint x: 149, startPoint y: 200, endPoint x: 58, endPoint y: 196, distance: 91.0
click at [57, 197] on input "Credential 1702" at bounding box center [328, 203] width 542 height 32
type input "Van GS high [DATE]"
click at [857, 249] on span "Browse templates" at bounding box center [851, 252] width 81 height 12
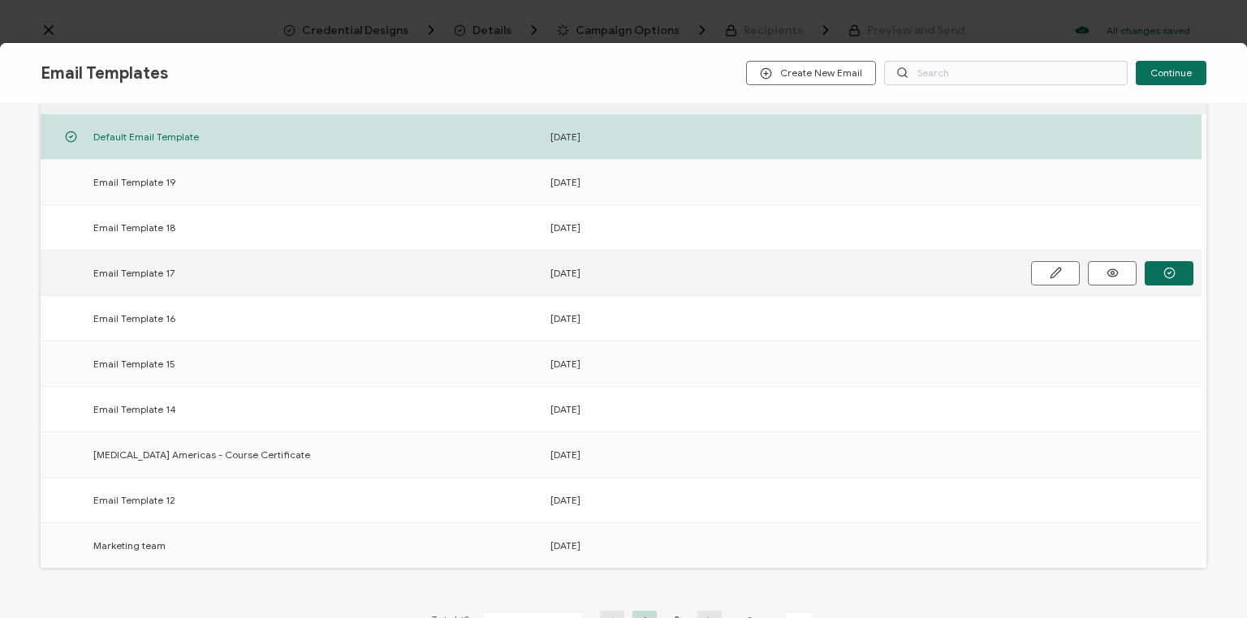
scroll to position [195, 0]
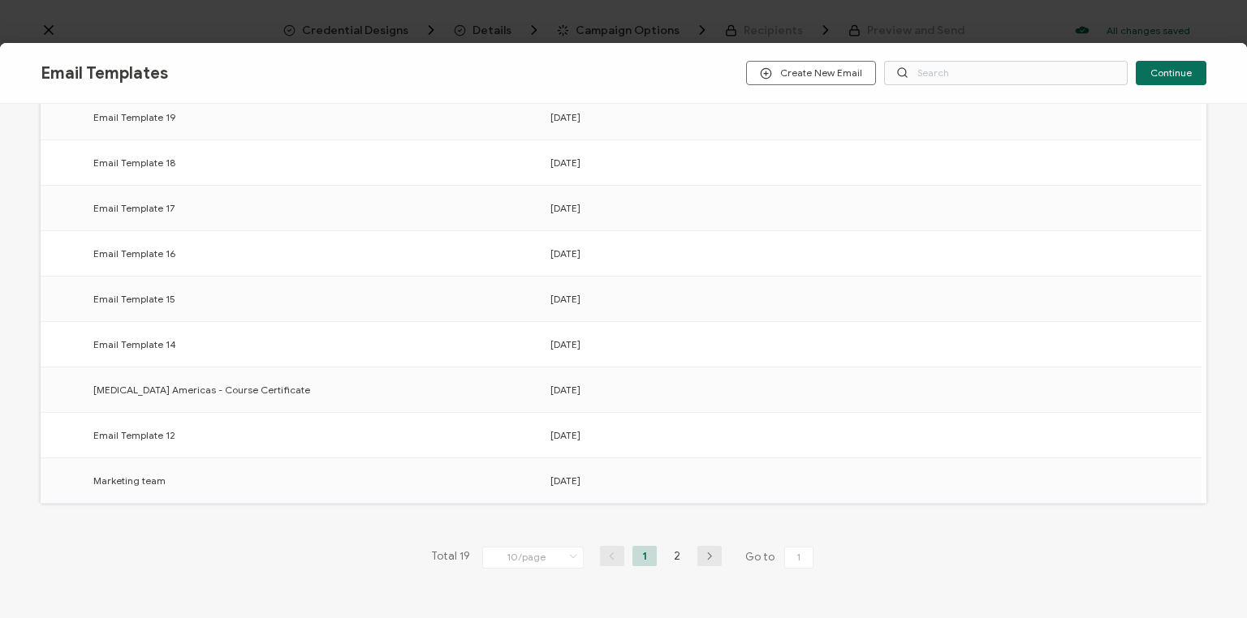
click at [673, 549] on li "2" at bounding box center [677, 556] width 24 height 20
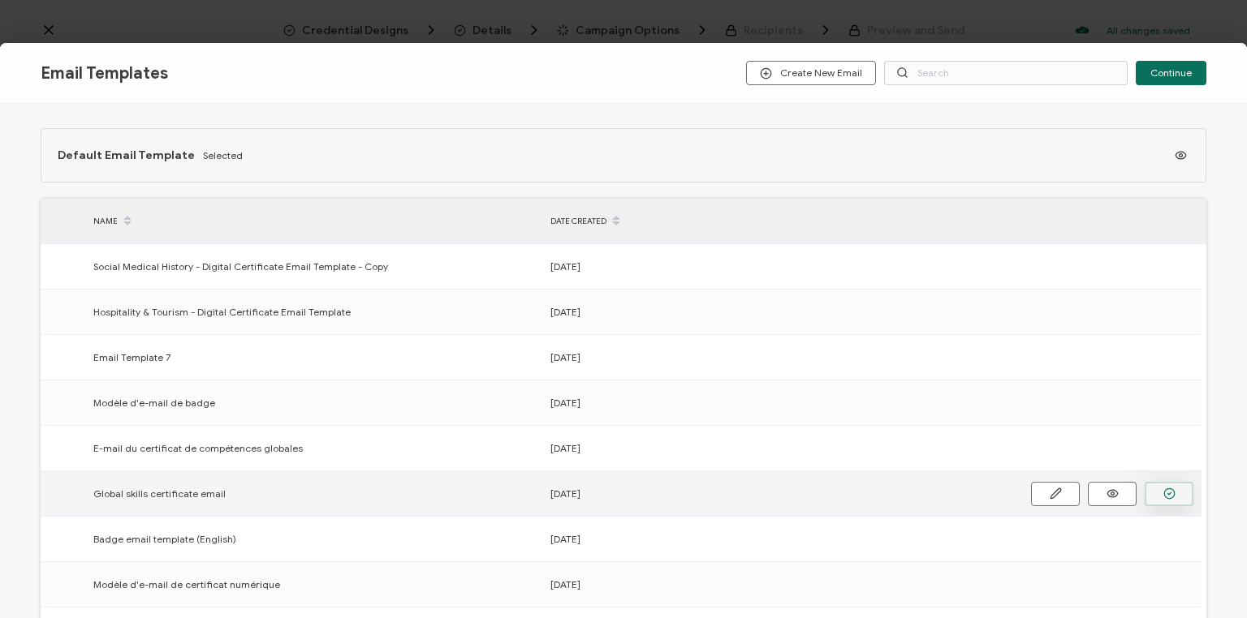
click at [1168, 490] on icon "button" at bounding box center [1169, 494] width 12 height 12
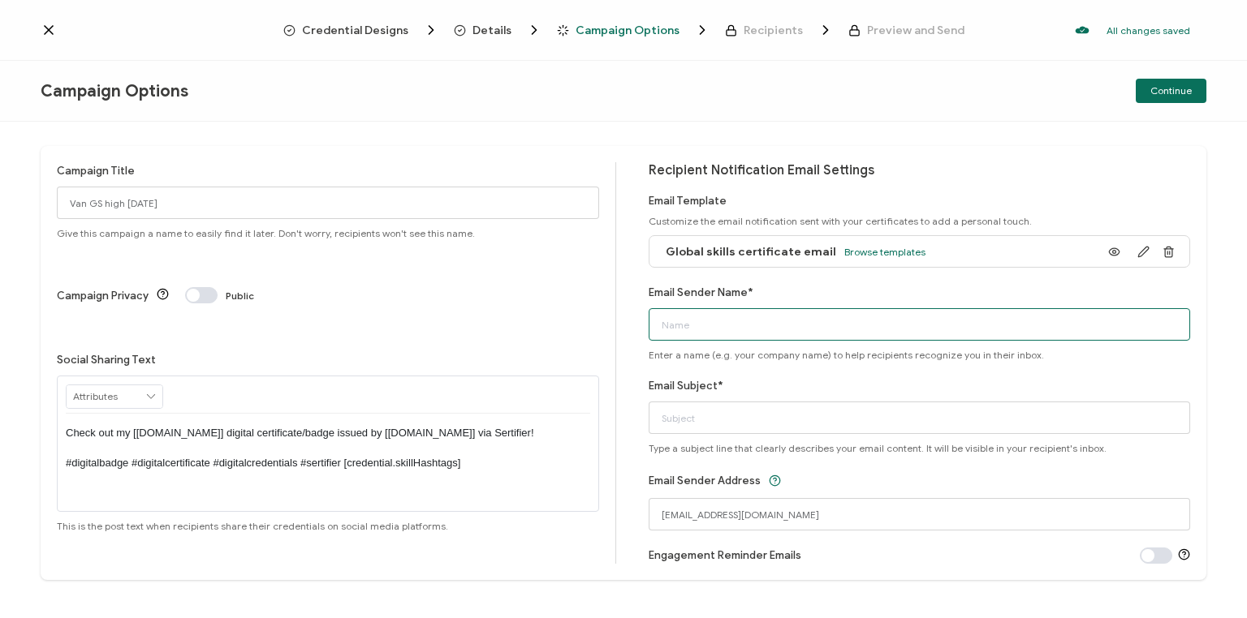
click at [721, 333] on input "Email Sender Name*" at bounding box center [919, 324] width 542 height 32
type input "Bayswater [GEOGRAPHIC_DATA]"
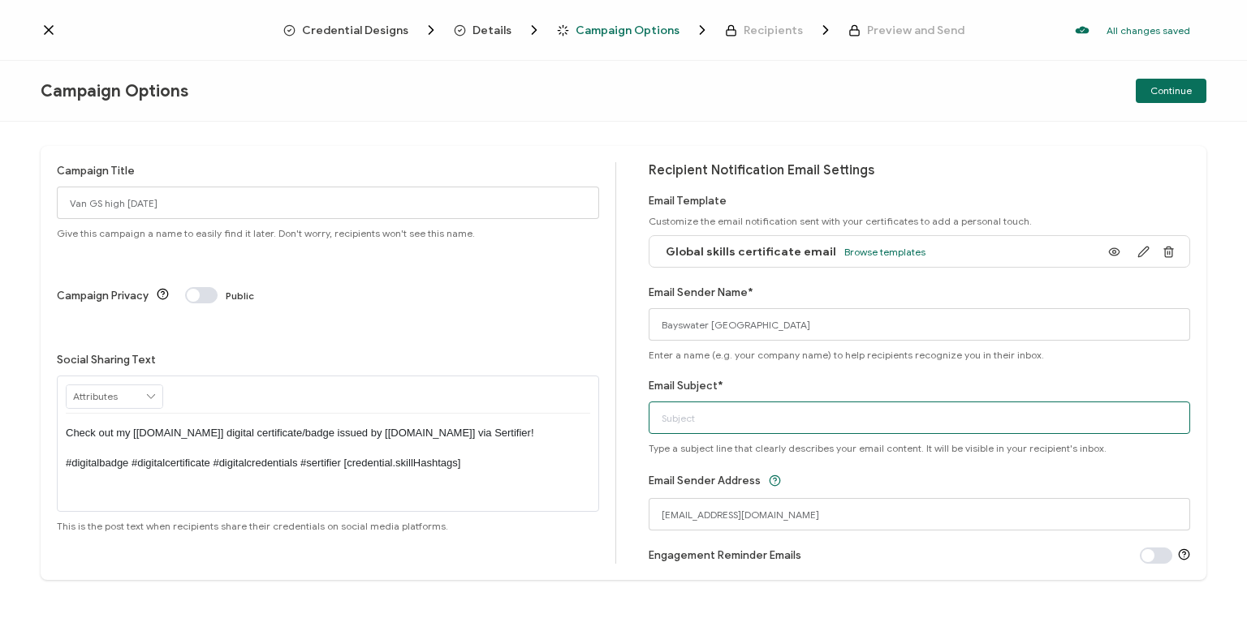
click at [687, 416] on input "Email Subject*" at bounding box center [919, 418] width 542 height 32
click at [676, 420] on input "Youyr Global Skills ceertificate" at bounding box center [919, 418] width 542 height 32
click at [743, 419] on input "Your Global Skills ceertificate" at bounding box center [919, 418] width 542 height 32
type input "Your Global Skills certificate"
click at [997, 487] on div "Email Sender Address [EMAIL_ADDRESS][DOMAIN_NAME]" at bounding box center [919, 501] width 542 height 60
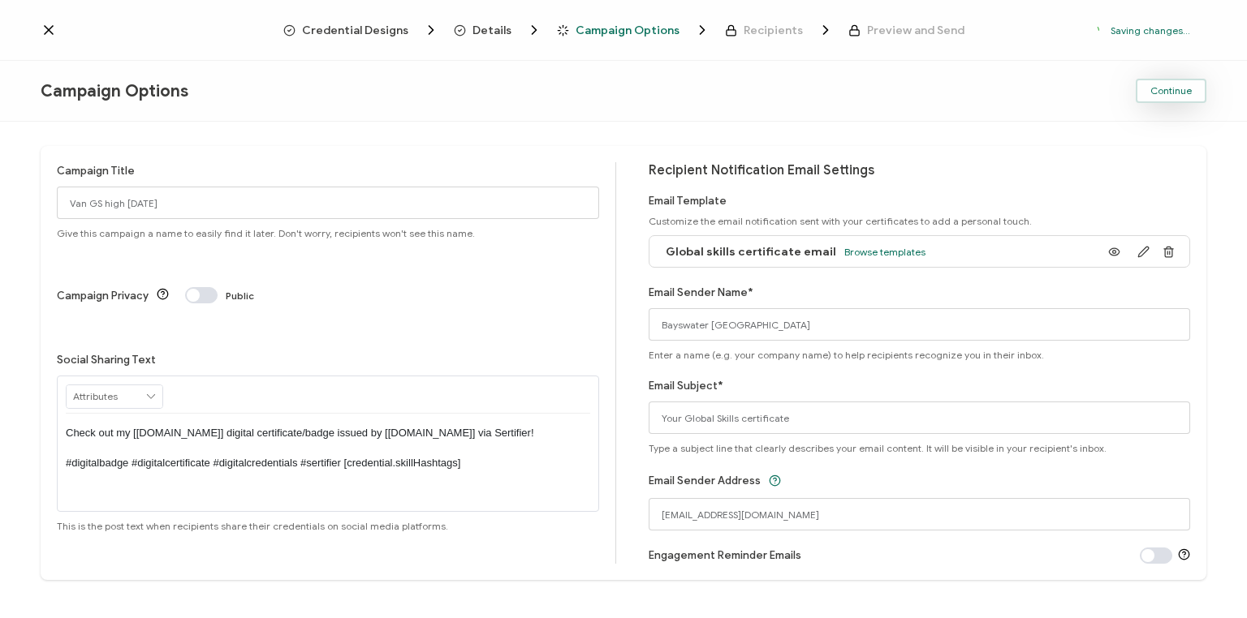
click at [1181, 89] on span "Continue" at bounding box center [1170, 91] width 41 height 10
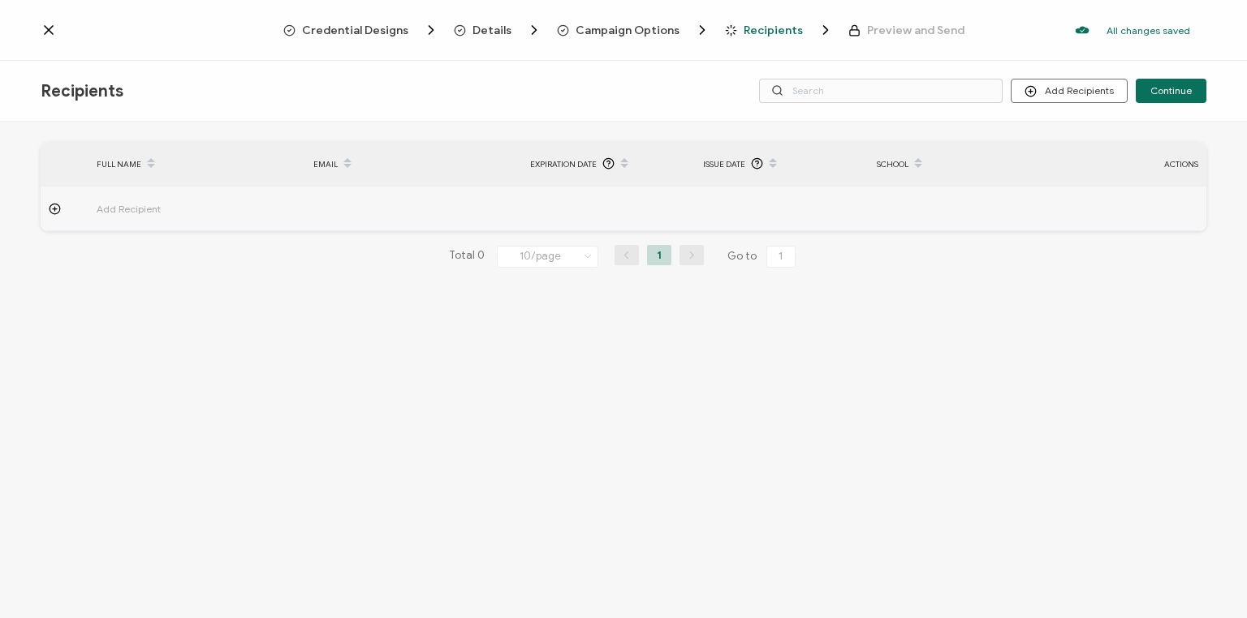
click at [646, 30] on span "Campaign Options" at bounding box center [627, 30] width 104 height 12
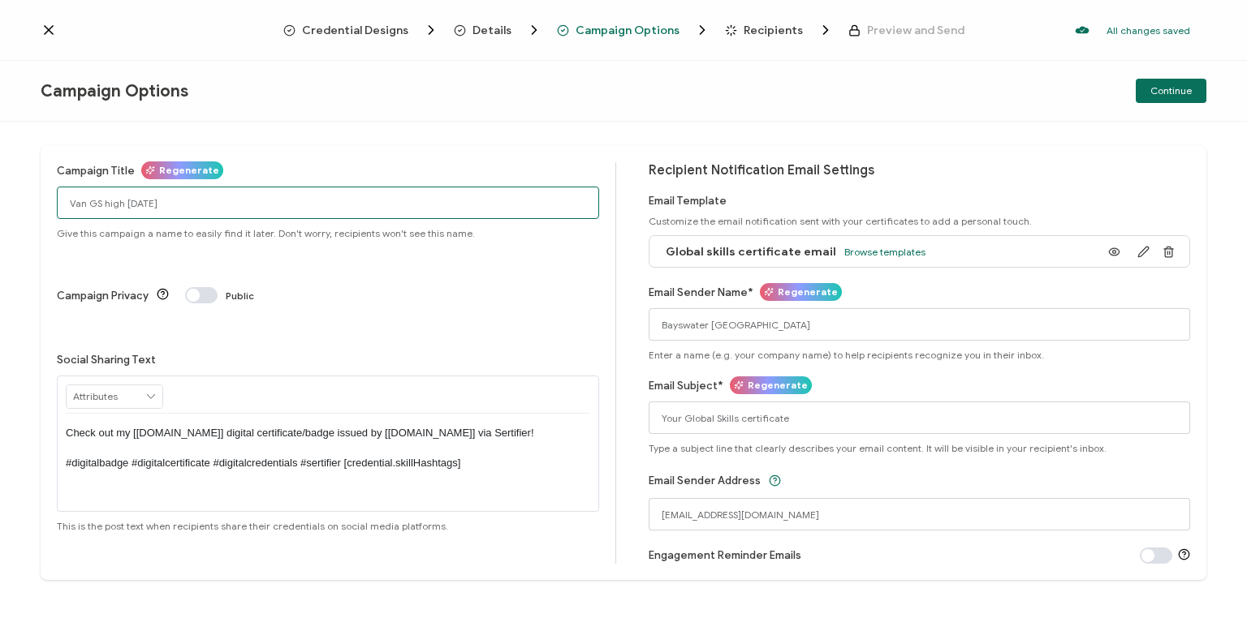
click at [136, 204] on input "Van GS high [DATE]" at bounding box center [328, 203] width 542 height 32
type input "Van GS high [DATE]"
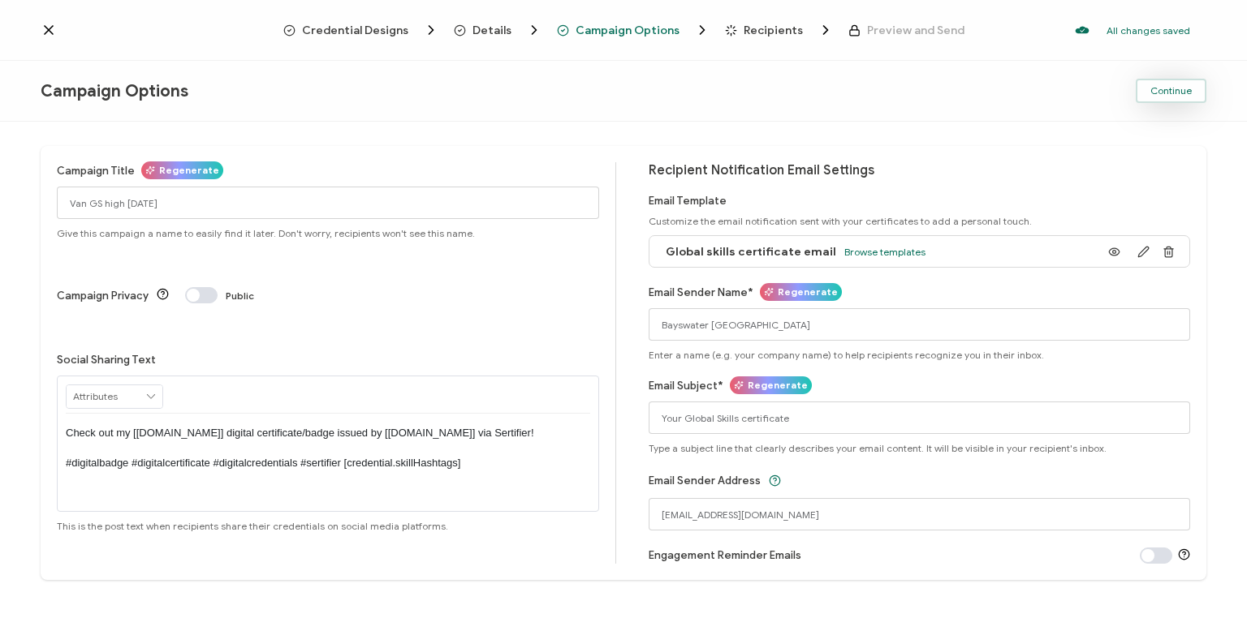
click at [1155, 93] on span "Continue" at bounding box center [1170, 91] width 41 height 10
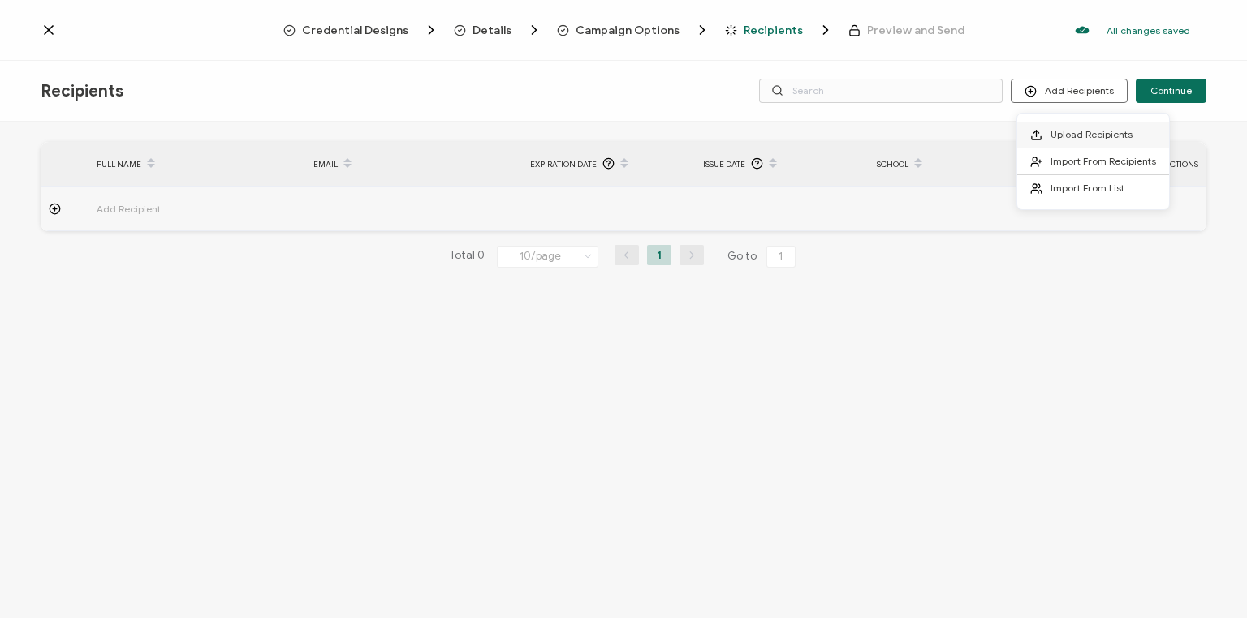
click at [1083, 131] on span "Upload Recipients" at bounding box center [1091, 134] width 82 height 12
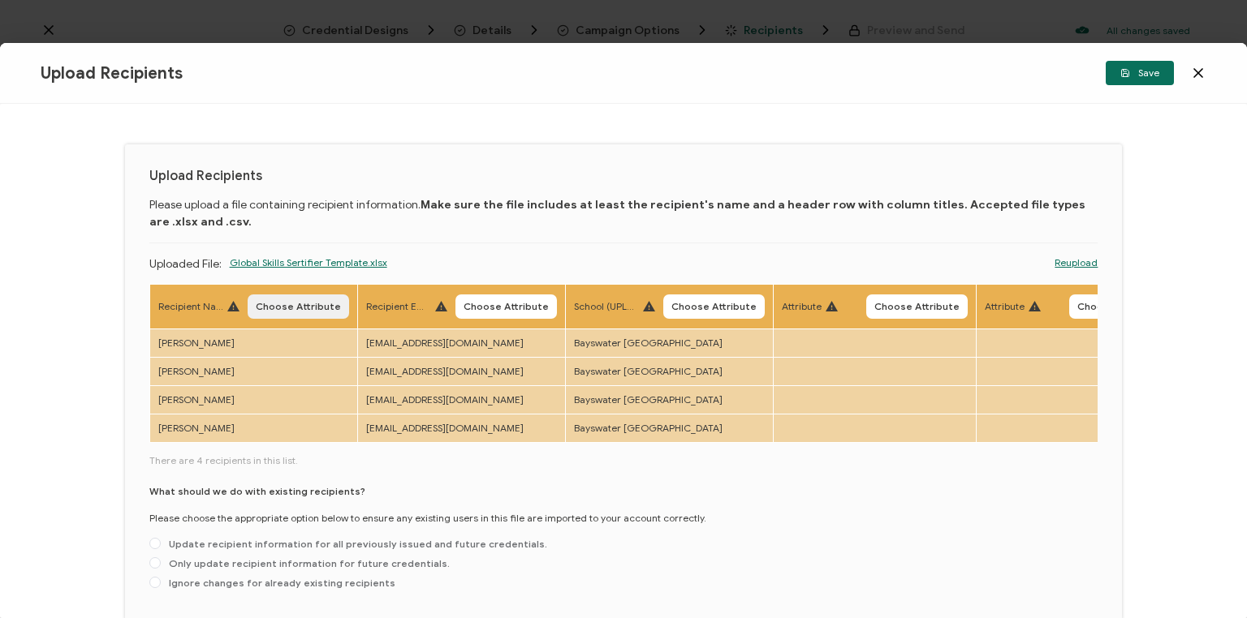
click at [296, 306] on span "Choose Attribute" at bounding box center [298, 307] width 85 height 10
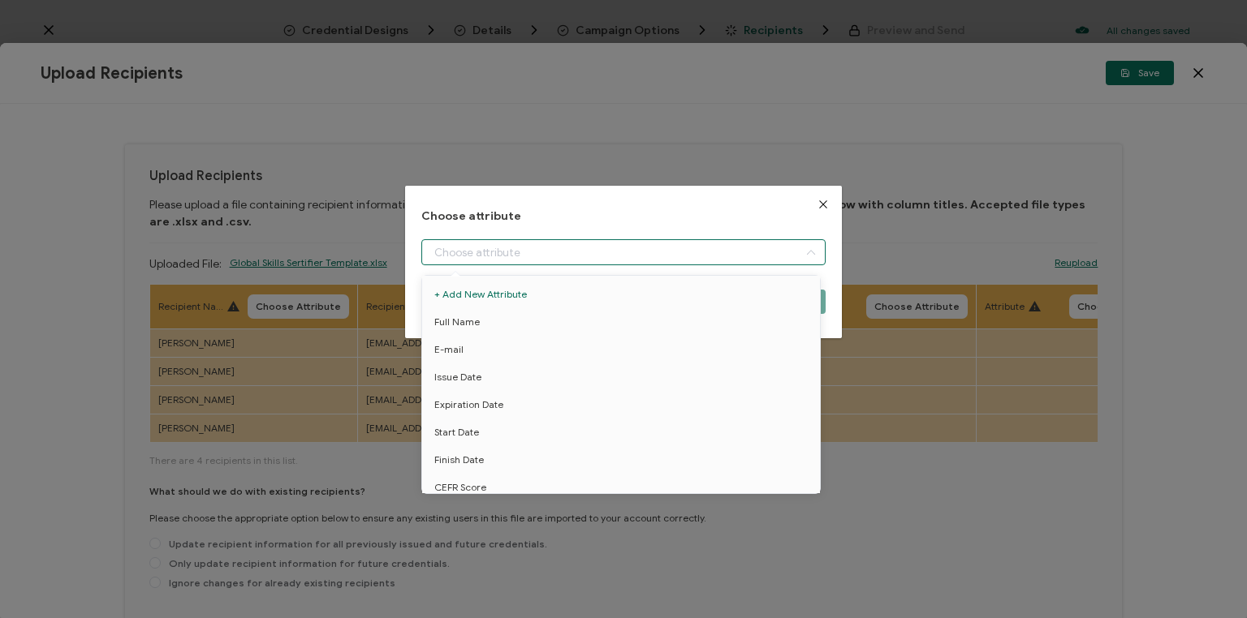
click at [479, 253] on input "dialog" at bounding box center [623, 252] width 404 height 26
click at [463, 319] on span "Full Name" at bounding box center [456, 322] width 45 height 28
type input "Full Name"
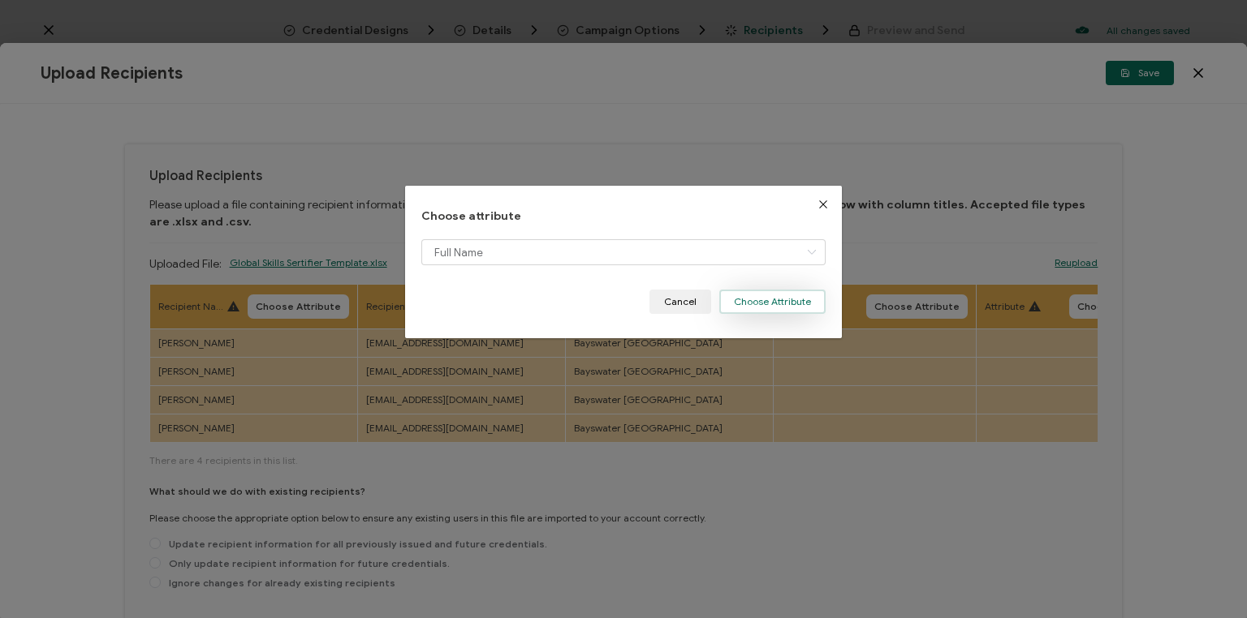
click at [798, 294] on button "Choose Attribute" at bounding box center [772, 302] width 106 height 24
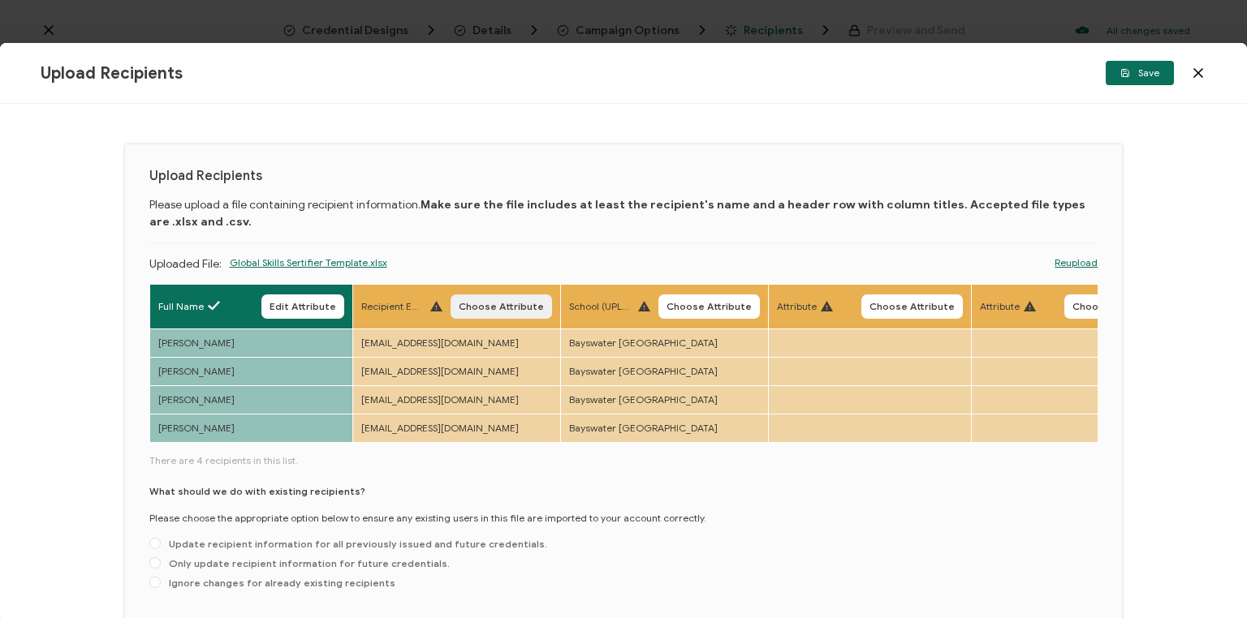
click at [505, 303] on span "Choose Attribute" at bounding box center [501, 307] width 85 height 10
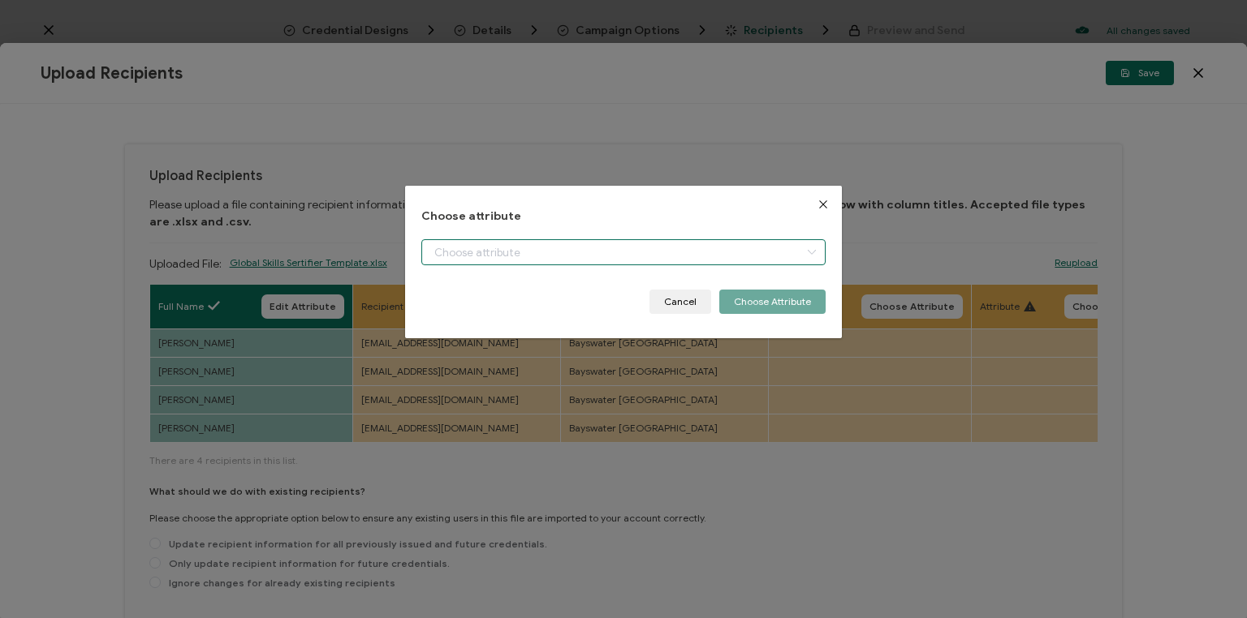
click at [501, 250] on input "dialog" at bounding box center [623, 252] width 404 height 26
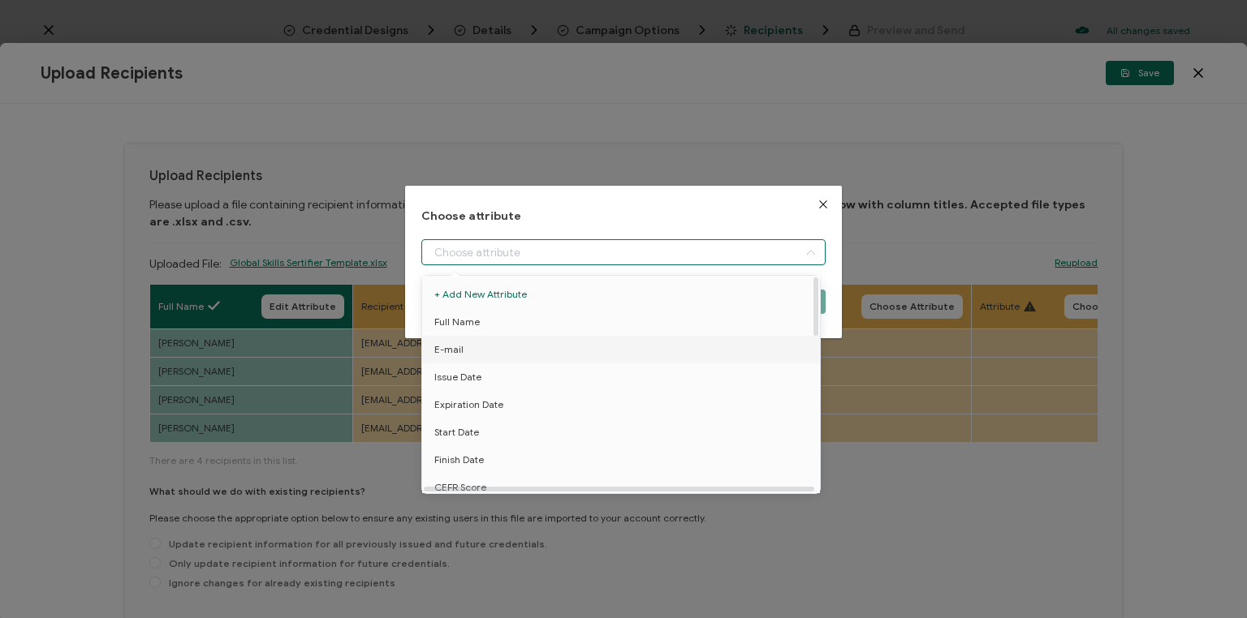
click at [458, 350] on span "E-mail" at bounding box center [448, 350] width 29 height 28
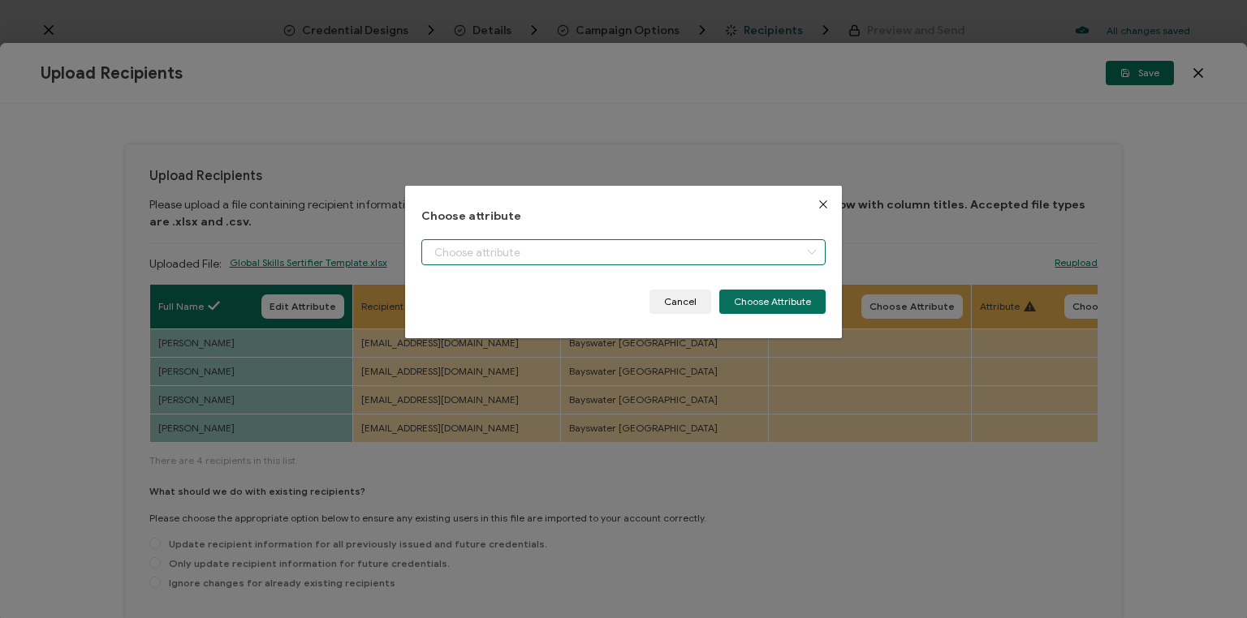
type input "E-mail"
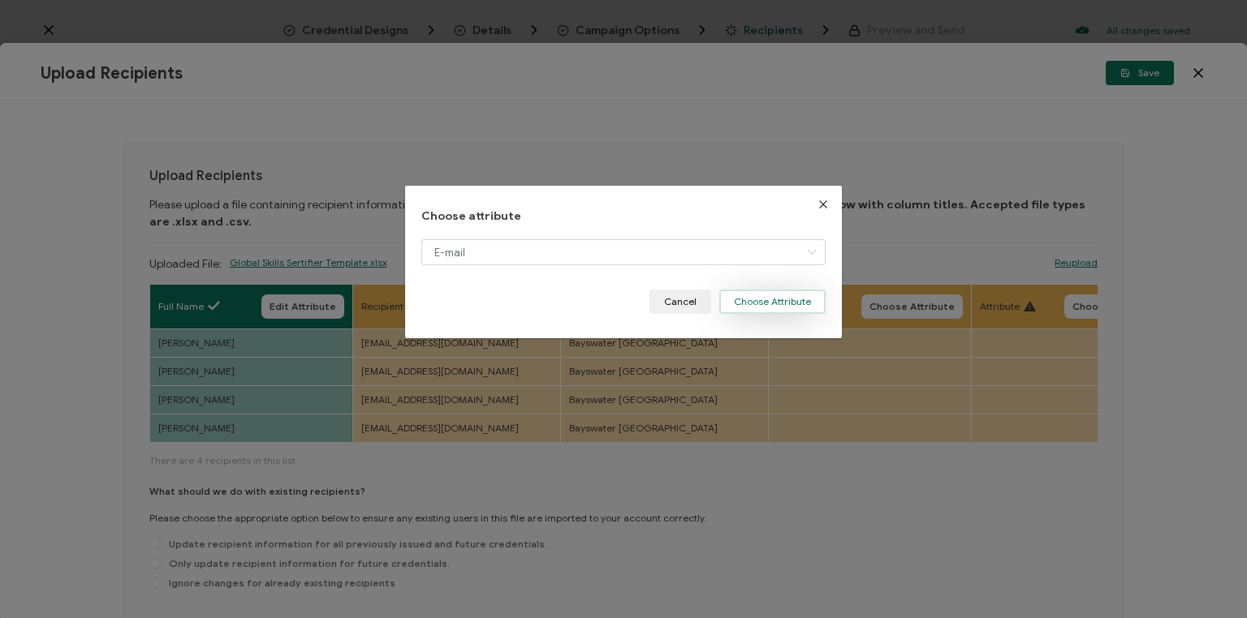
click at [775, 301] on button "Choose Attribute" at bounding box center [772, 302] width 106 height 24
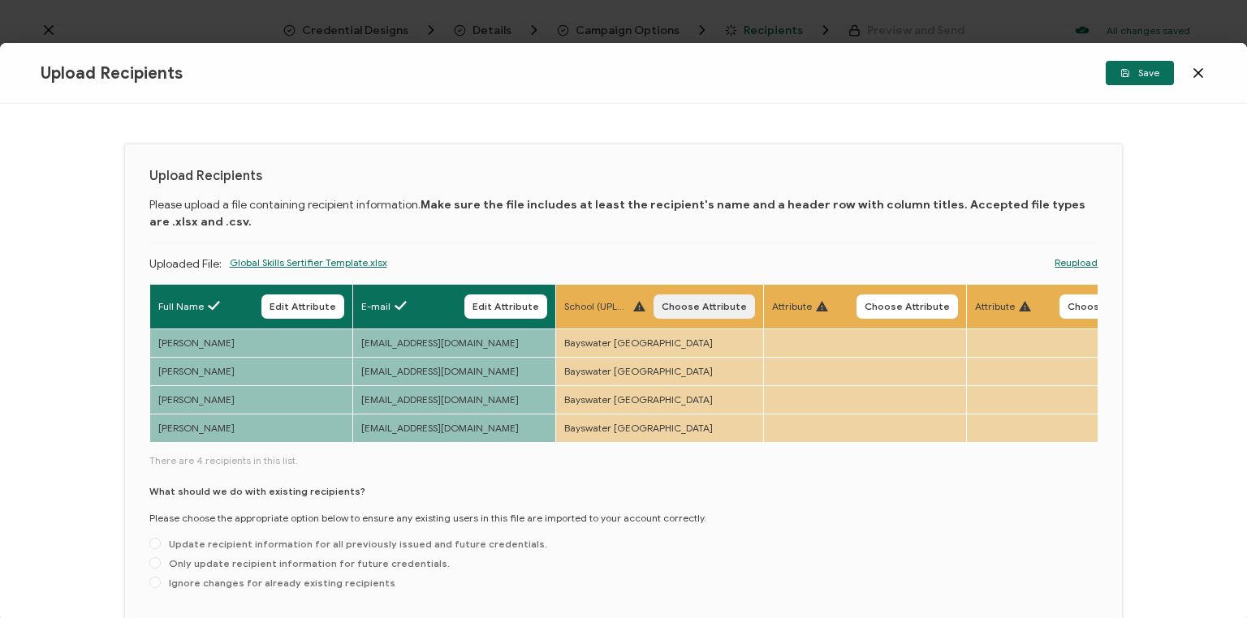
click at [698, 302] on span "Choose Attribute" at bounding box center [703, 307] width 85 height 10
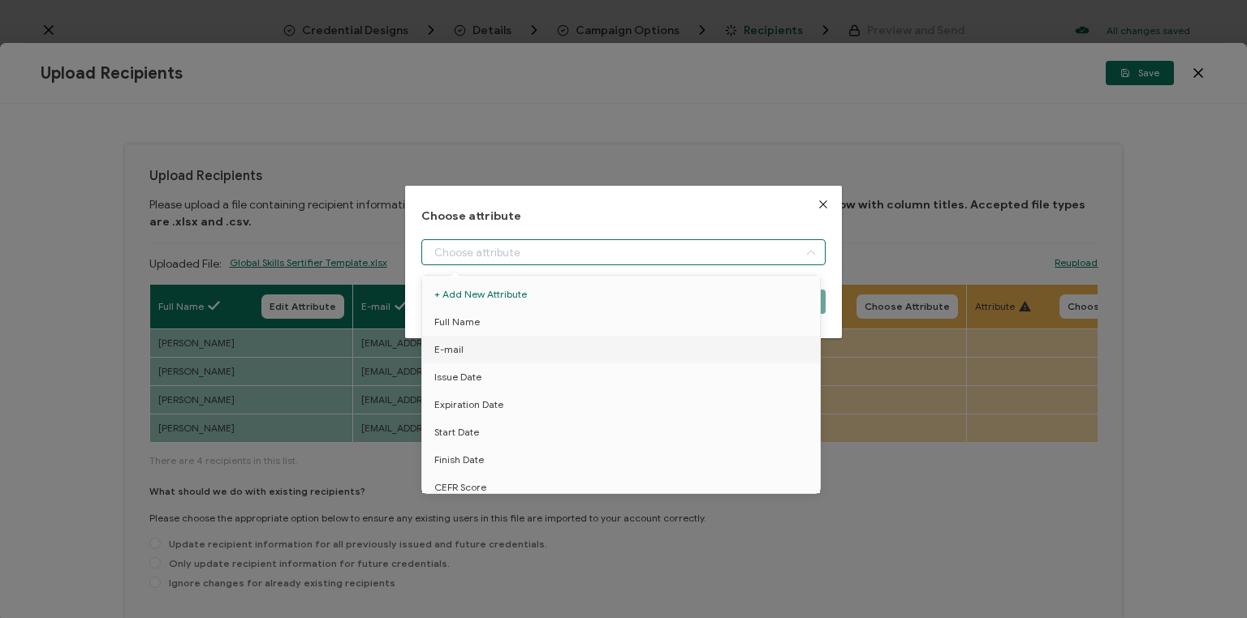
click at [563, 257] on input "dialog" at bounding box center [623, 252] width 404 height 26
click at [458, 407] on span "School" at bounding box center [449, 413] width 30 height 28
type input "School"
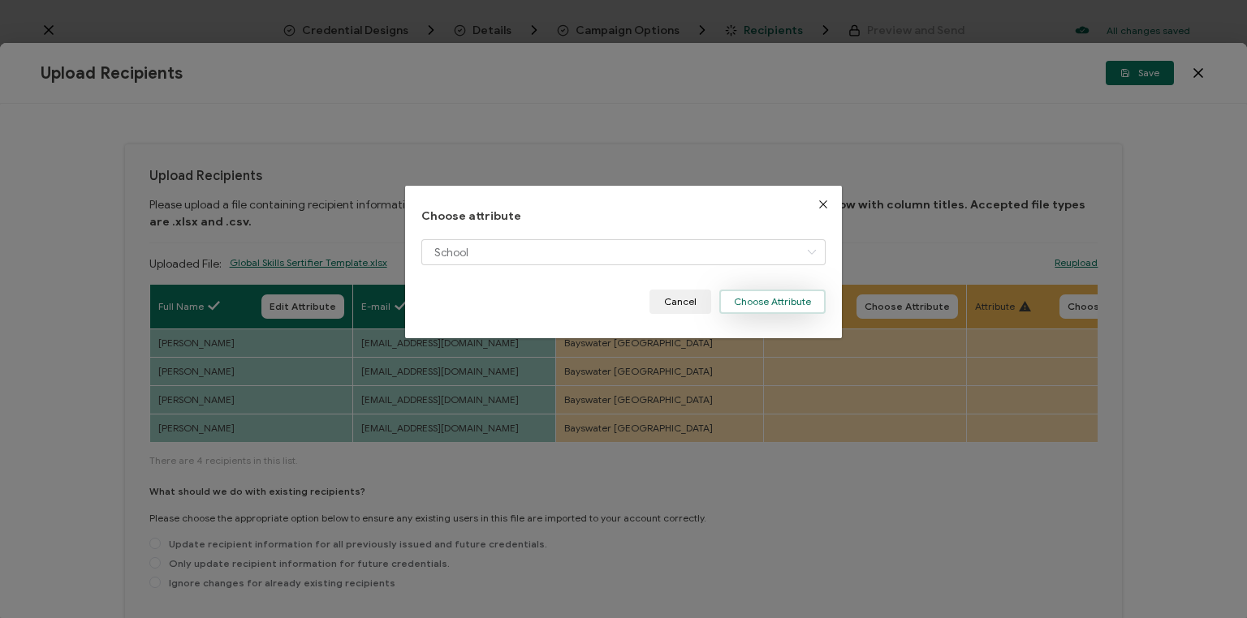
click at [777, 304] on button "Choose Attribute" at bounding box center [772, 302] width 106 height 24
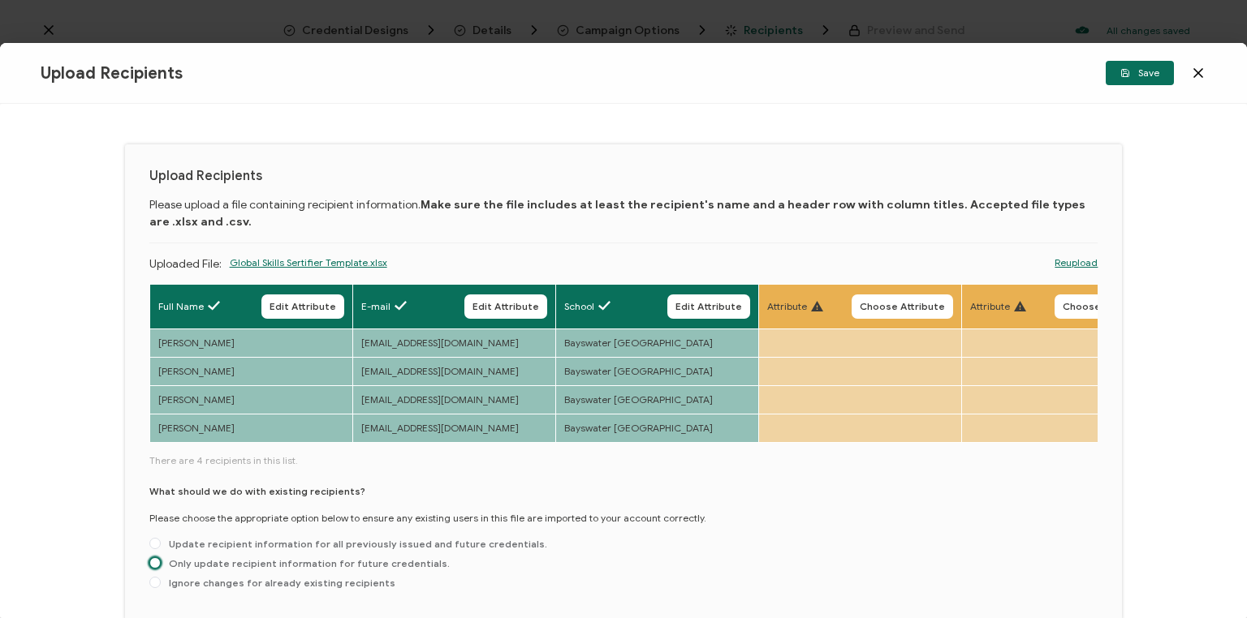
click at [157, 568] on span at bounding box center [154, 563] width 11 height 11
click at [157, 568] on input "Only update recipient information for future credentials." at bounding box center [154, 564] width 11 height 13
radio input "true"
drag, startPoint x: 1148, startPoint y: 76, endPoint x: 1133, endPoint y: 113, distance: 39.6
click at [1148, 76] on span "Save" at bounding box center [1139, 73] width 39 height 10
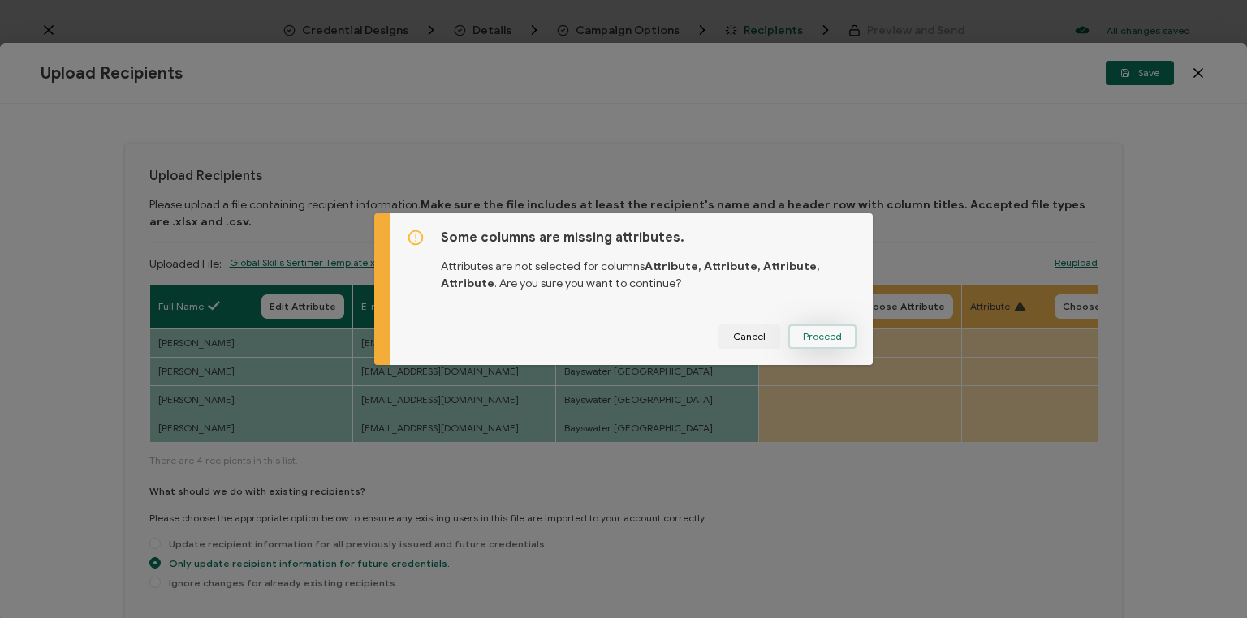
click at [816, 332] on span "Proceed" at bounding box center [822, 337] width 39 height 10
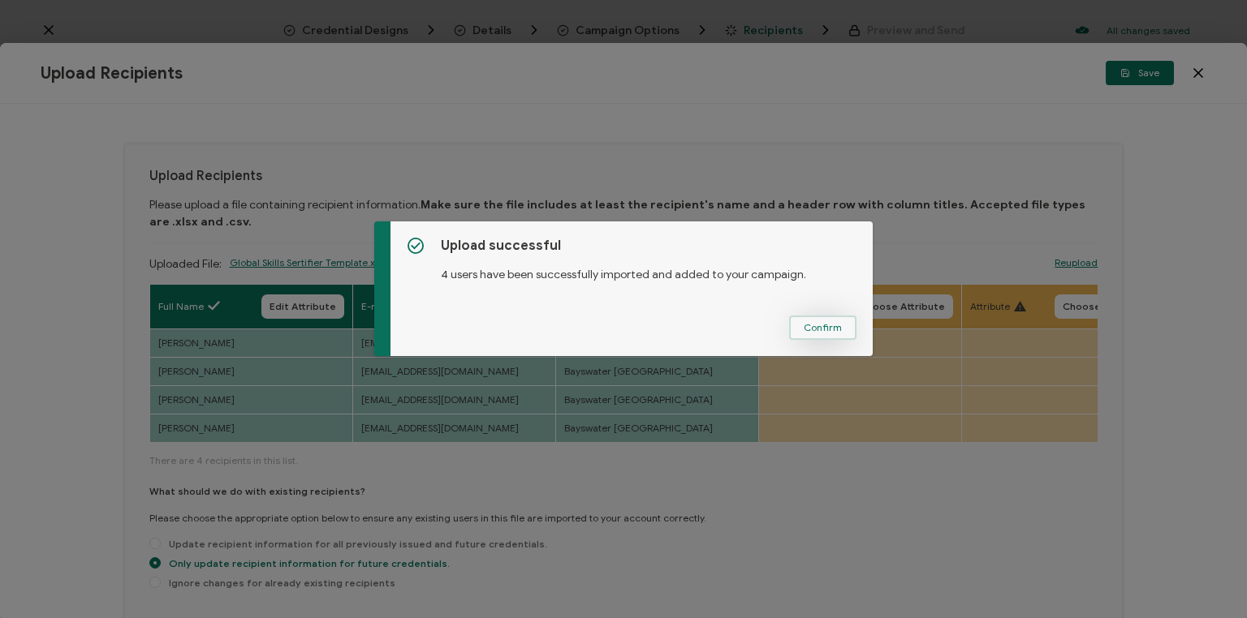
click at [825, 329] on span "Confirm" at bounding box center [822, 328] width 38 height 10
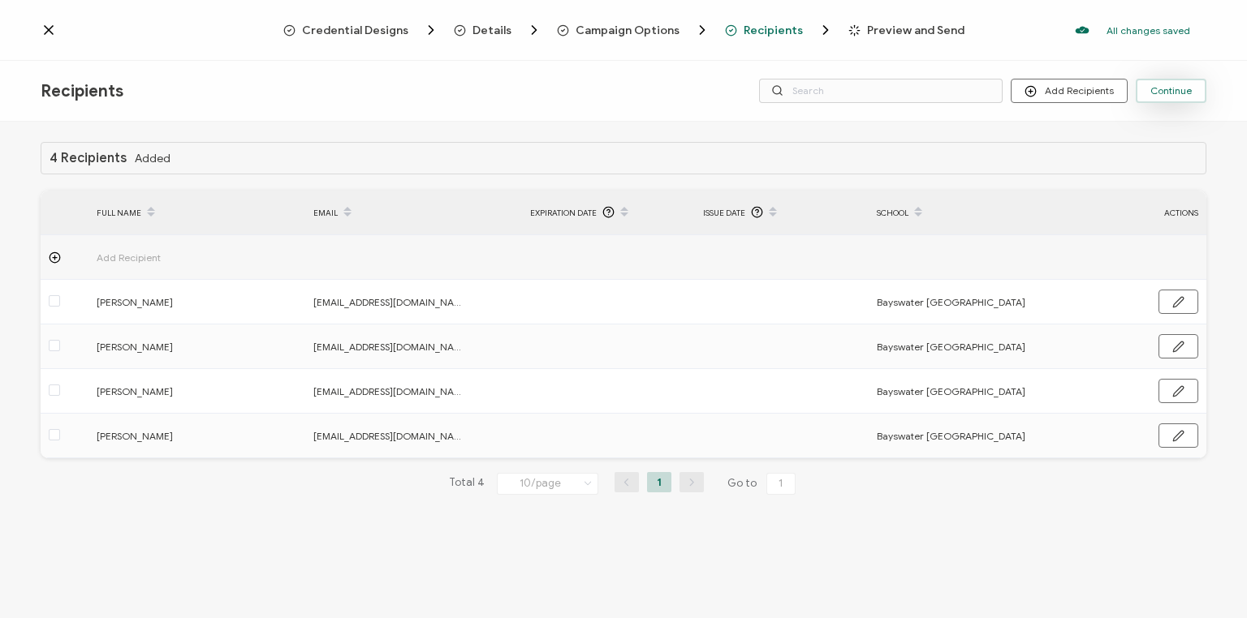
click at [1169, 93] on span "Continue" at bounding box center [1170, 91] width 41 height 10
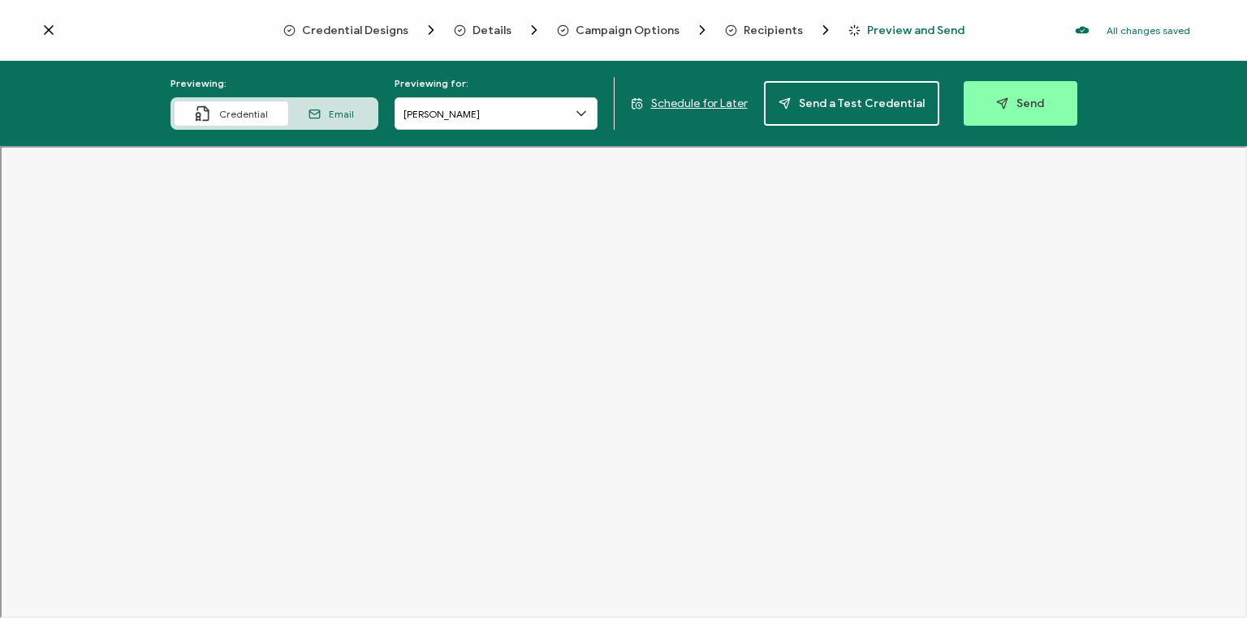
click at [713, 101] on span "Schedule for Later" at bounding box center [699, 104] width 97 height 14
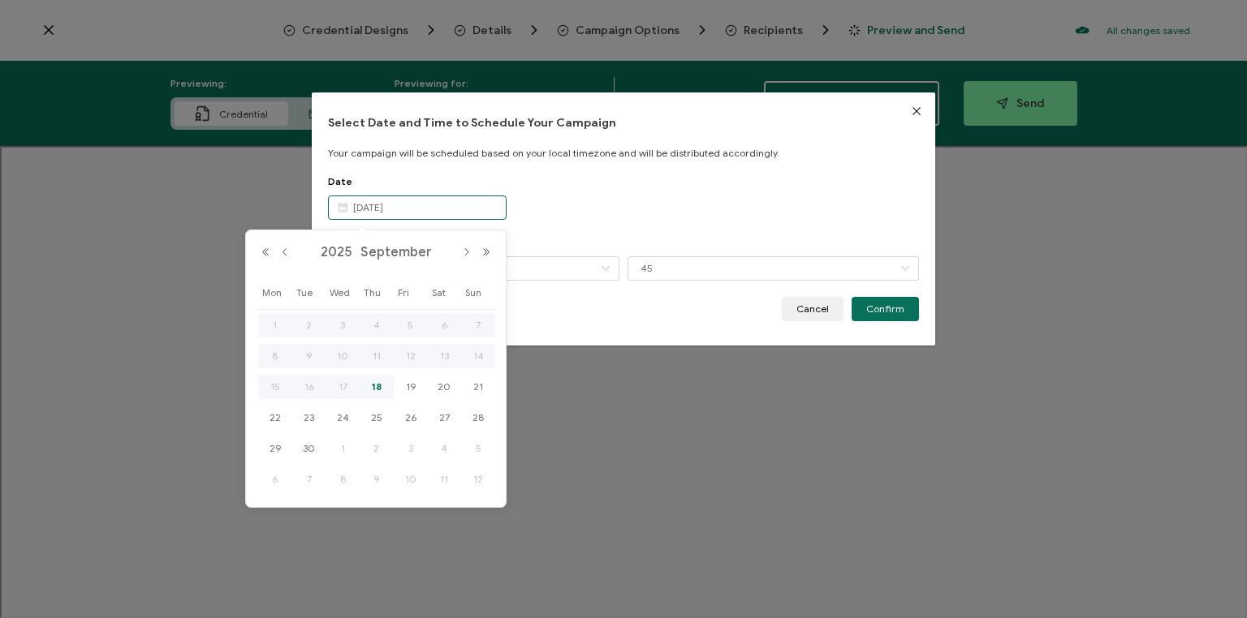
click at [441, 208] on input "[DATE]" at bounding box center [417, 208] width 179 height 24
click at [410, 385] on span "19" at bounding box center [410, 386] width 19 height 19
type input "[DATE]"
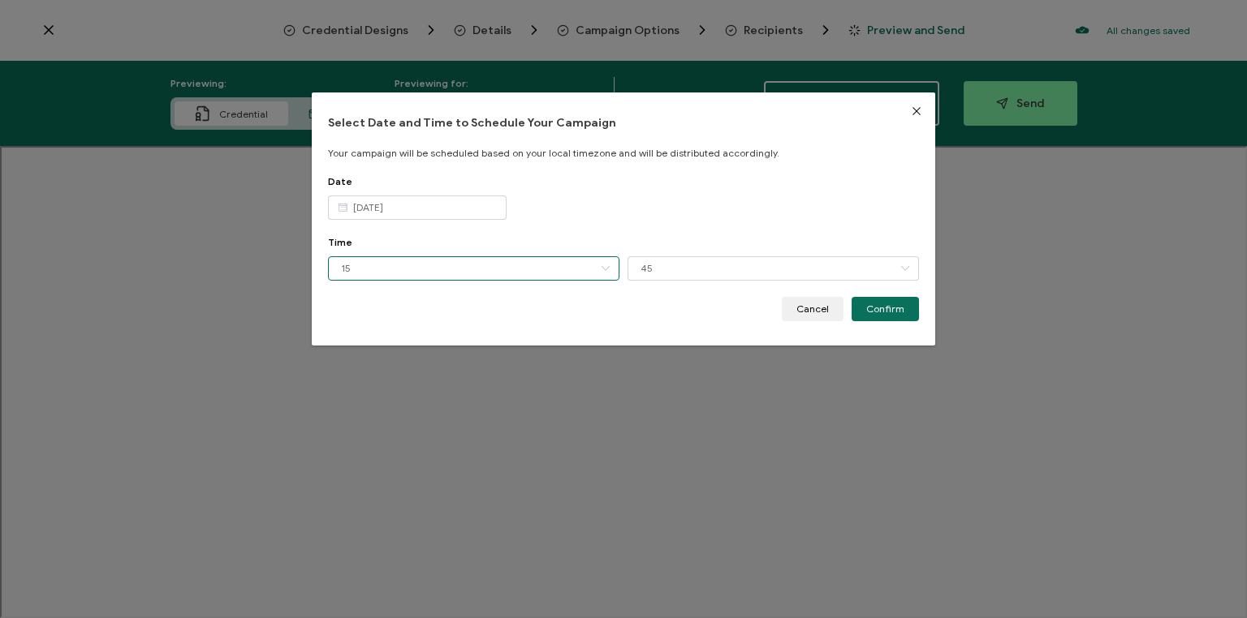
click at [480, 266] on input "15" at bounding box center [473, 268] width 291 height 24
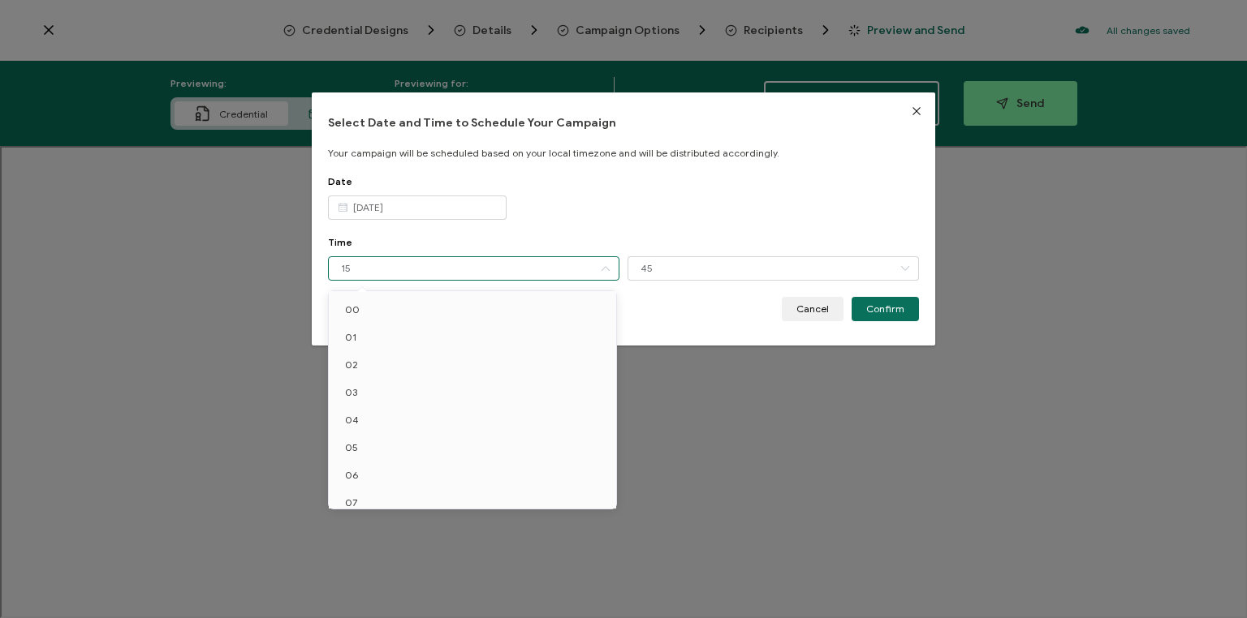
scroll to position [231, 0]
click at [407, 358] on li "10" at bounding box center [475, 355] width 292 height 28
type input "10"
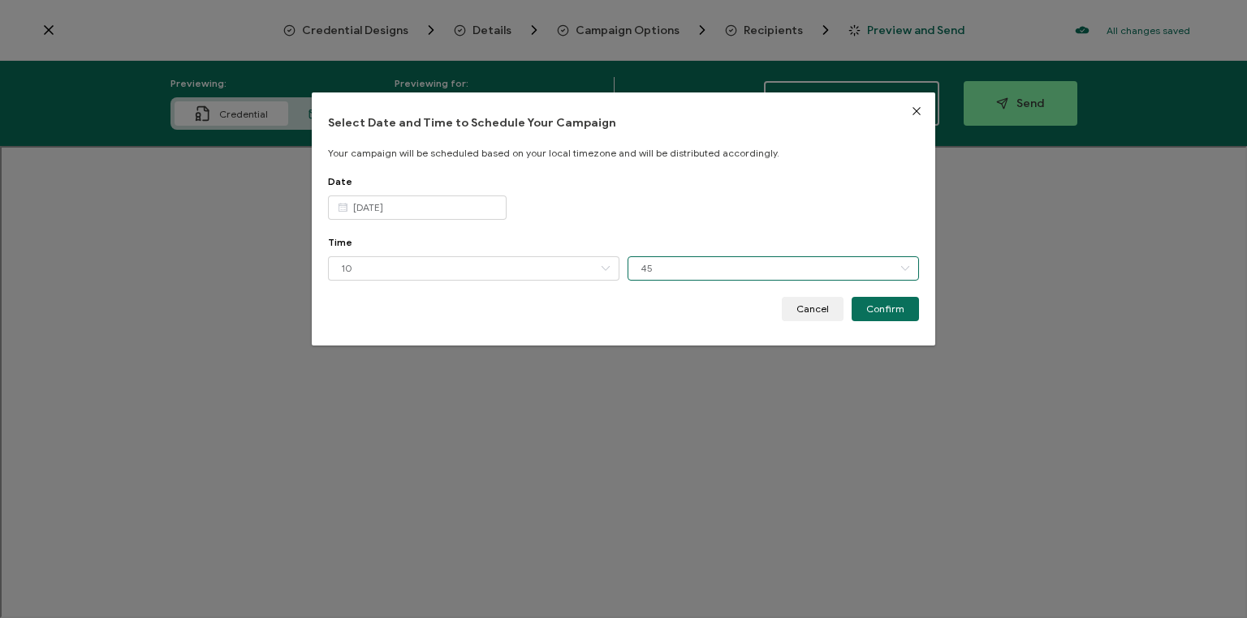
click at [686, 266] on input "45" at bounding box center [772, 268] width 291 height 24
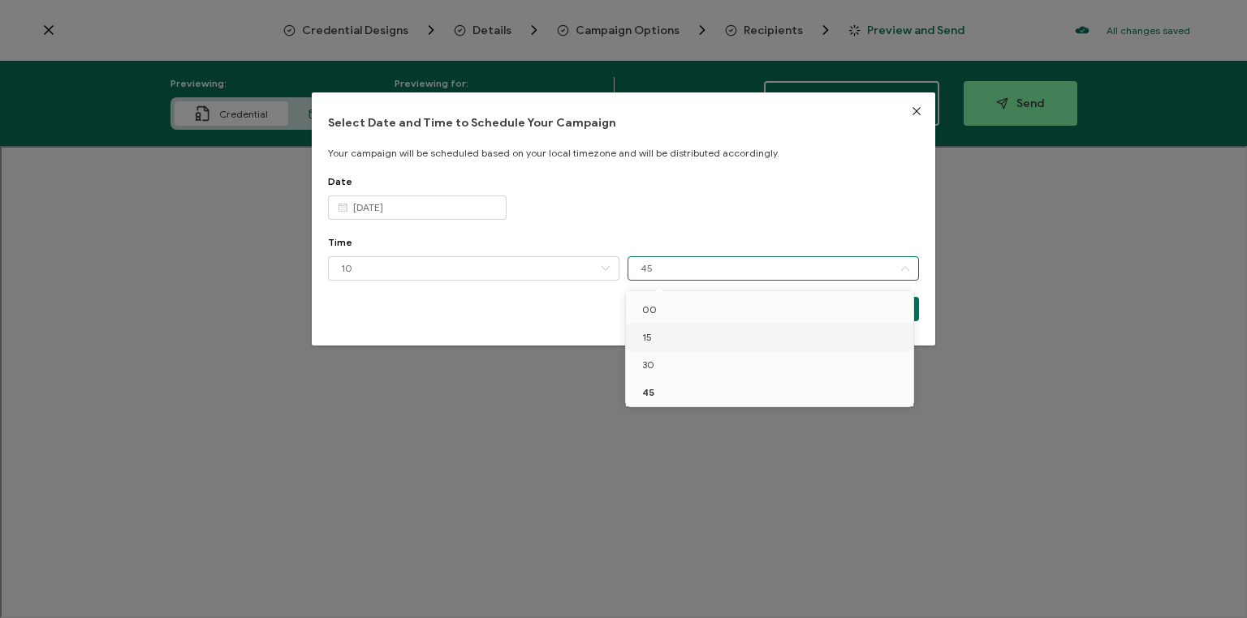
click at [657, 338] on li "15" at bounding box center [772, 338] width 292 height 28
type input "15"
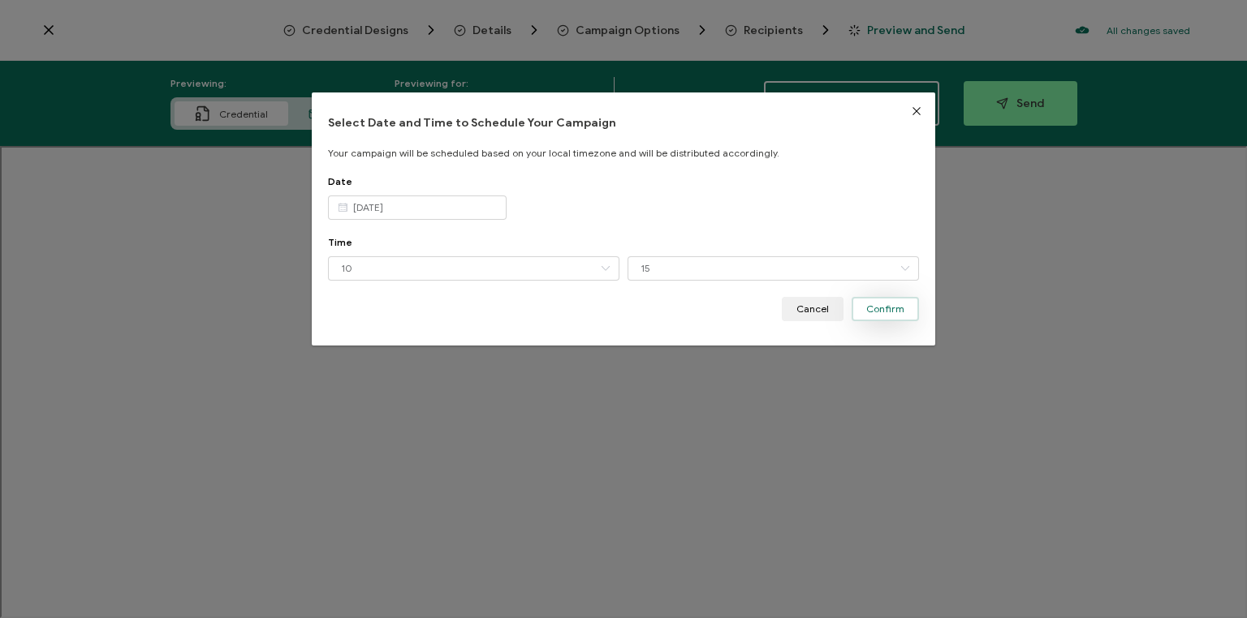
click at [880, 304] on span "Confirm" at bounding box center [885, 309] width 38 height 10
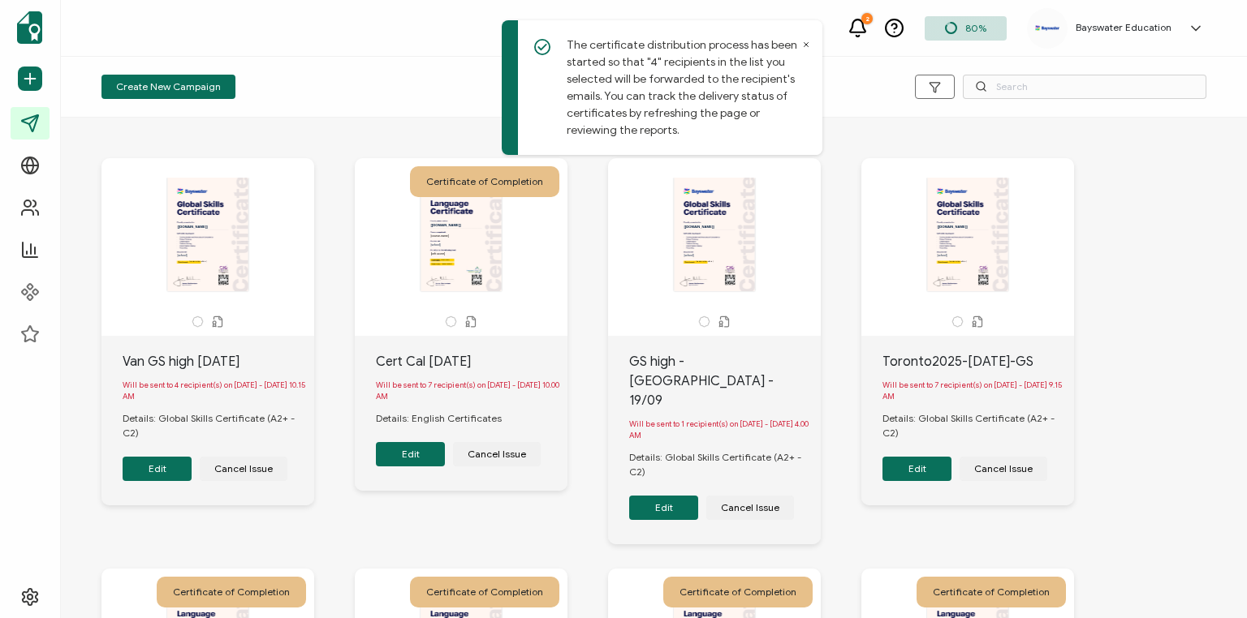
click at [154, 86] on span "Create New Campaign" at bounding box center [168, 87] width 105 height 10
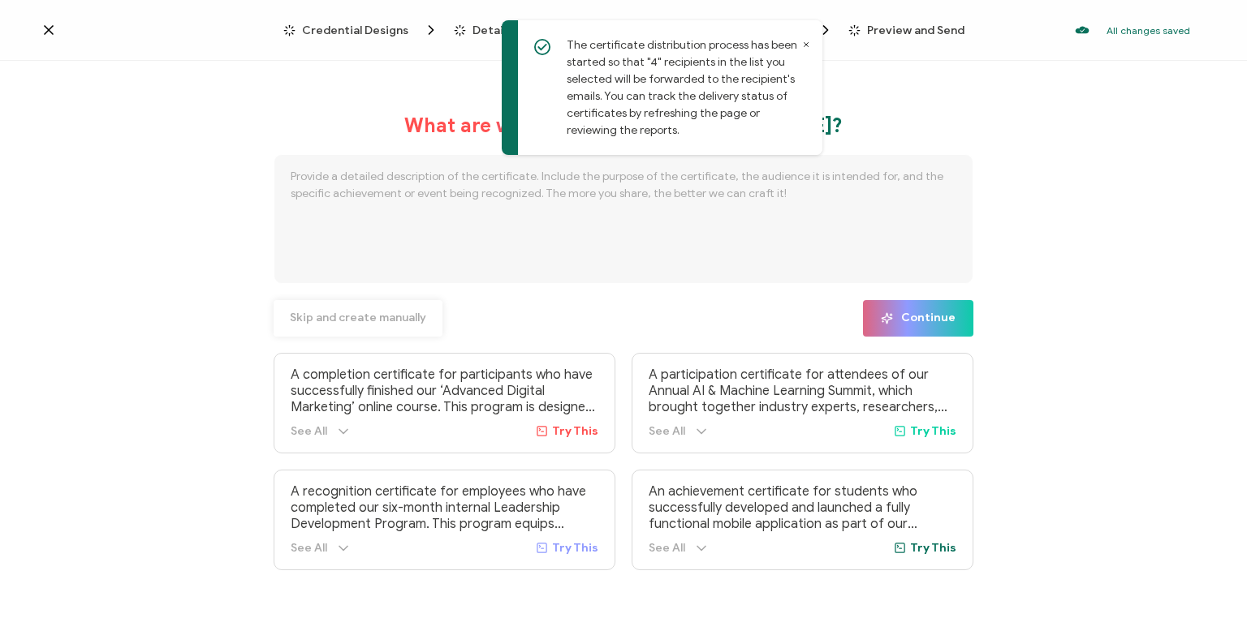
click at [344, 316] on span "Skip and create manually" at bounding box center [358, 317] width 136 height 11
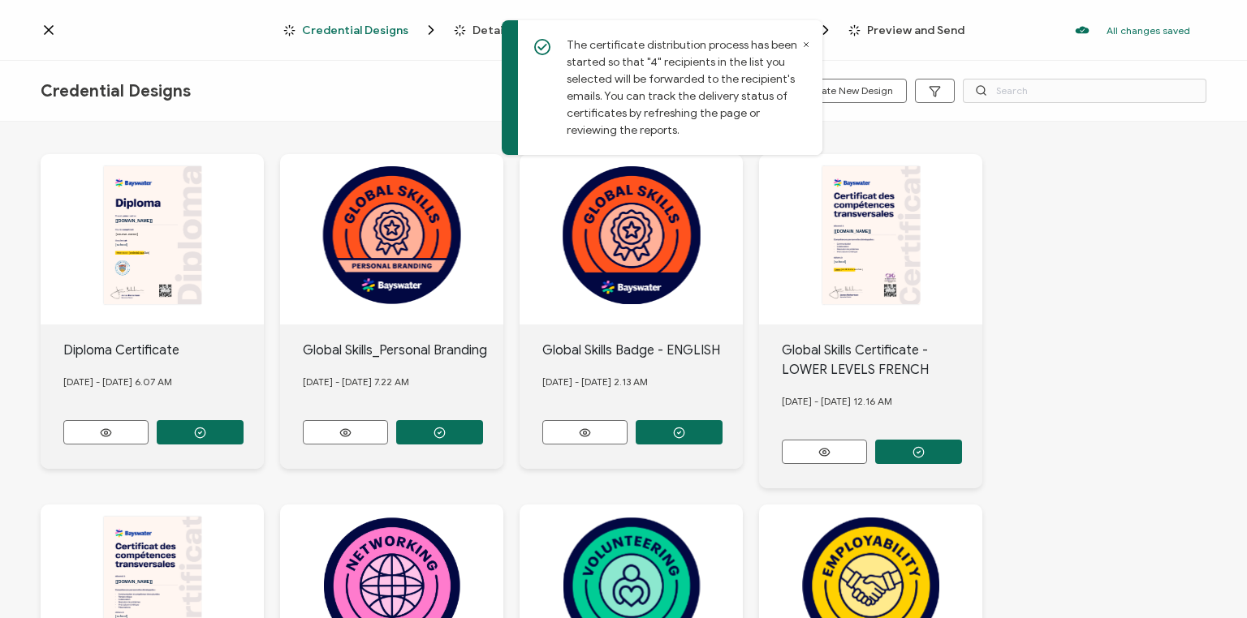
click at [809, 42] on icon at bounding box center [806, 45] width 8 height 8
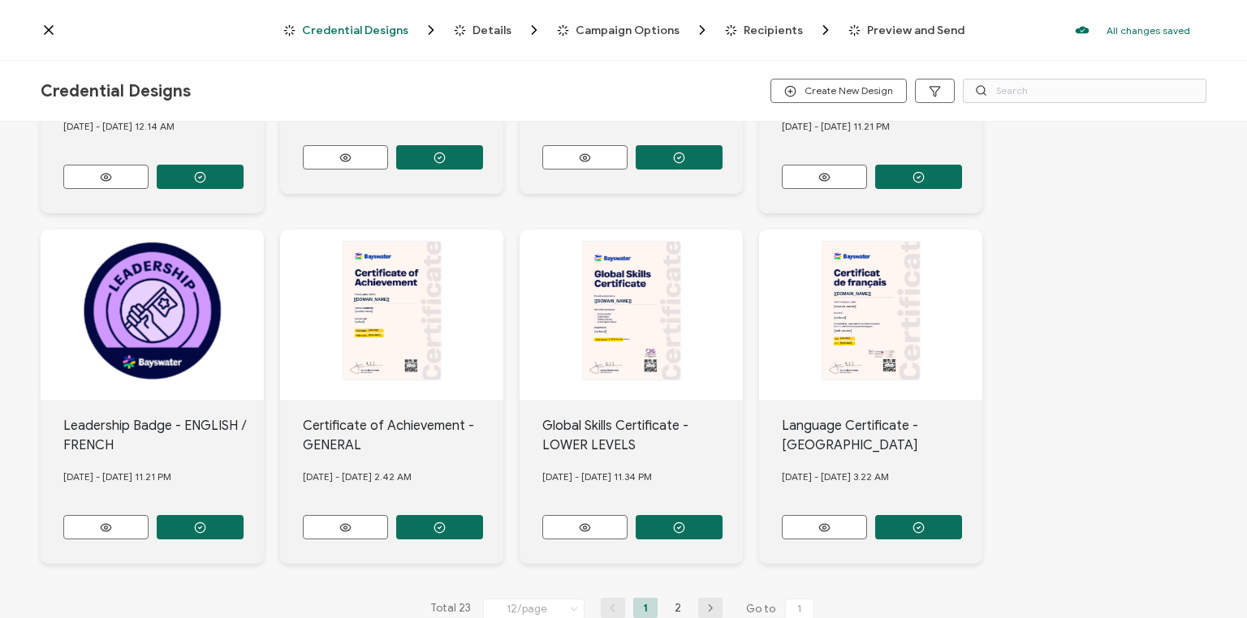
scroll to position [649, 0]
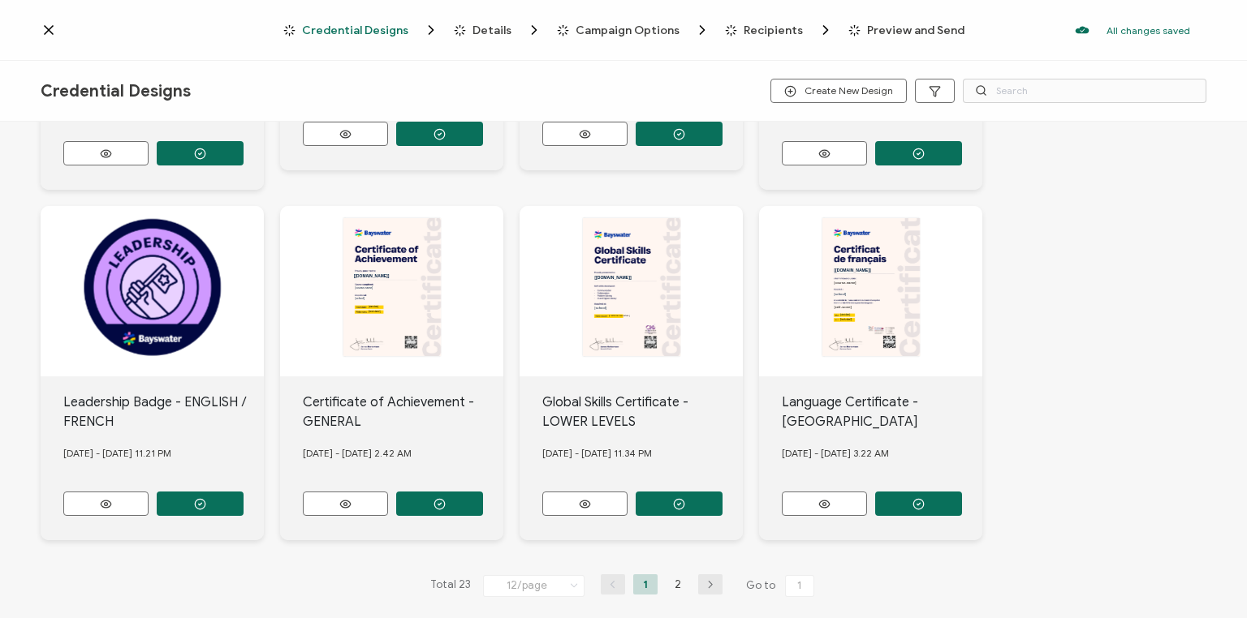
click at [668, 492] on button "button" at bounding box center [678, 504] width 87 height 24
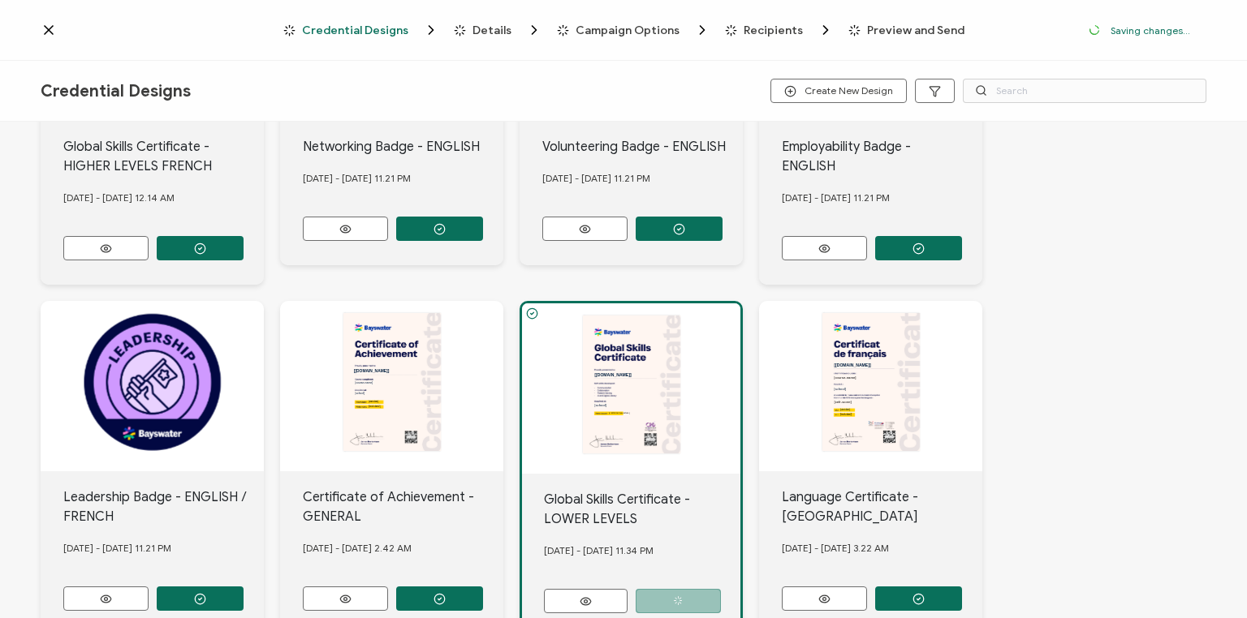
scroll to position [743, 0]
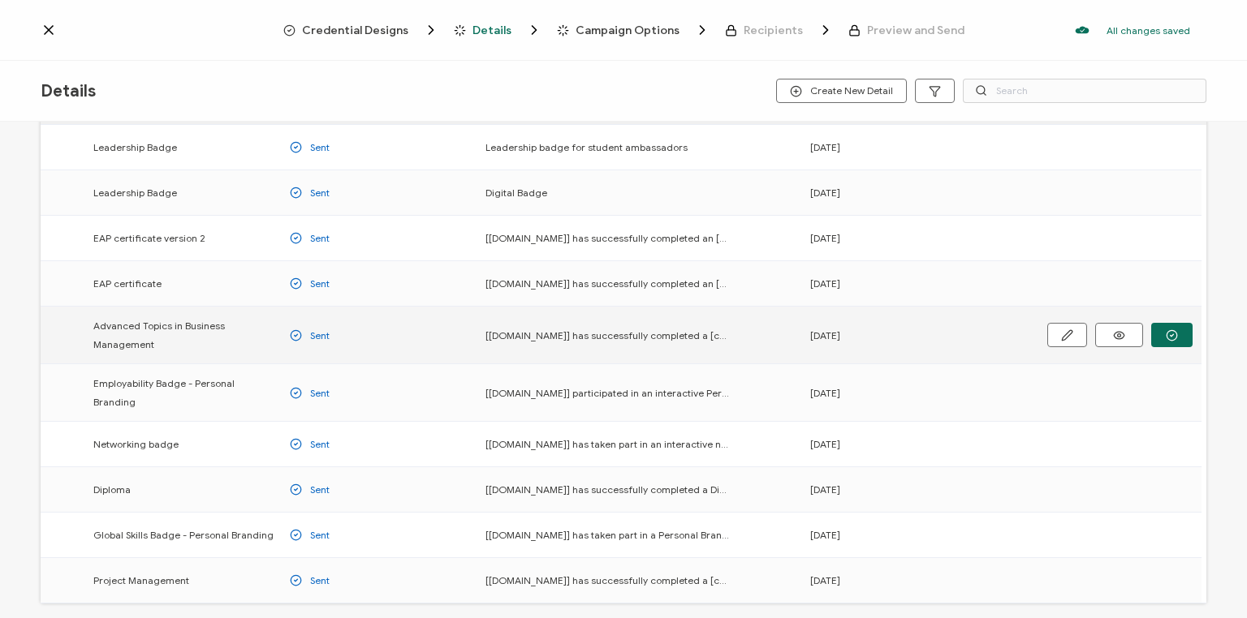
scroll to position [130, 0]
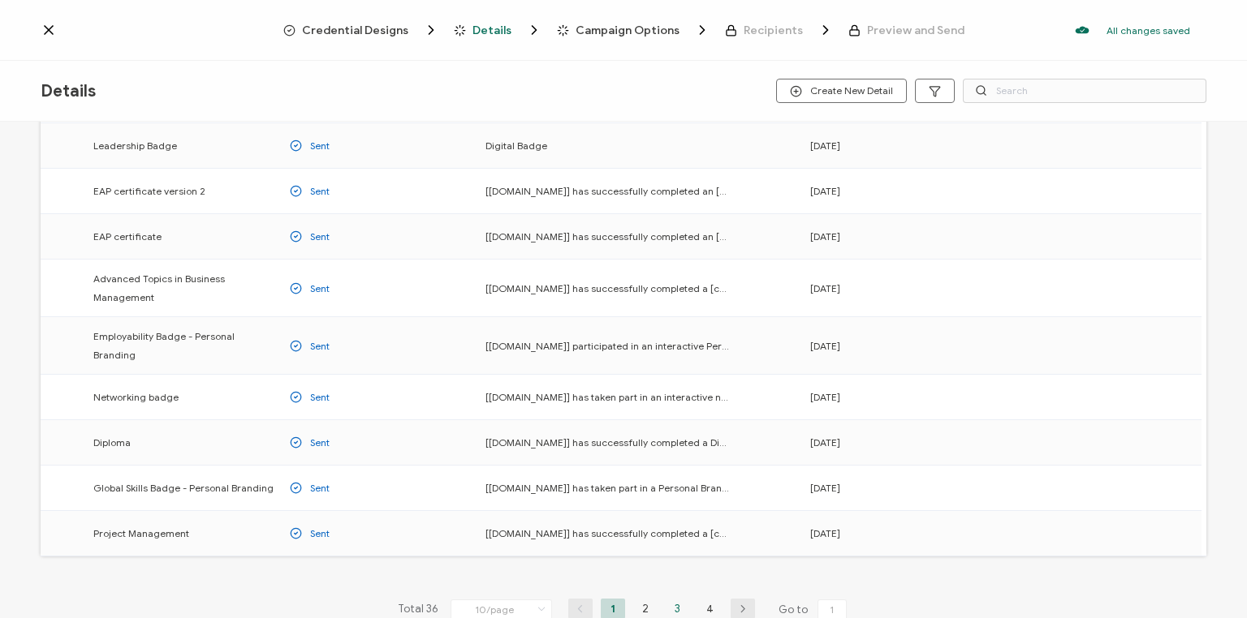
click at [674, 599] on li "3" at bounding box center [677, 609] width 24 height 20
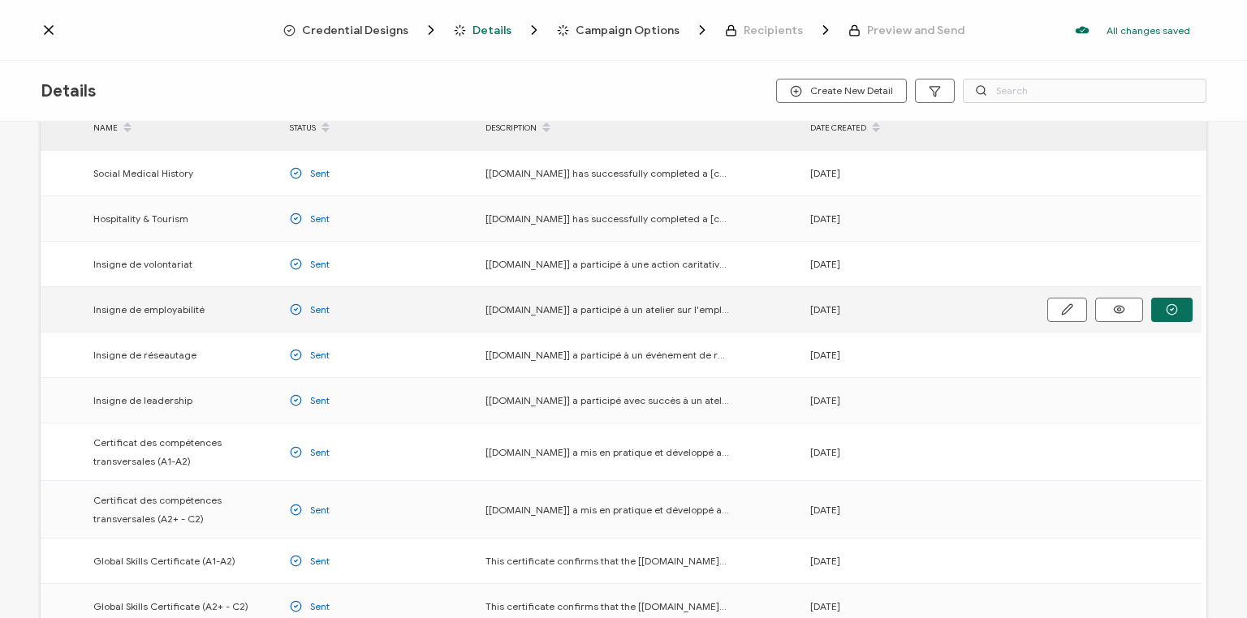
scroll to position [65, 0]
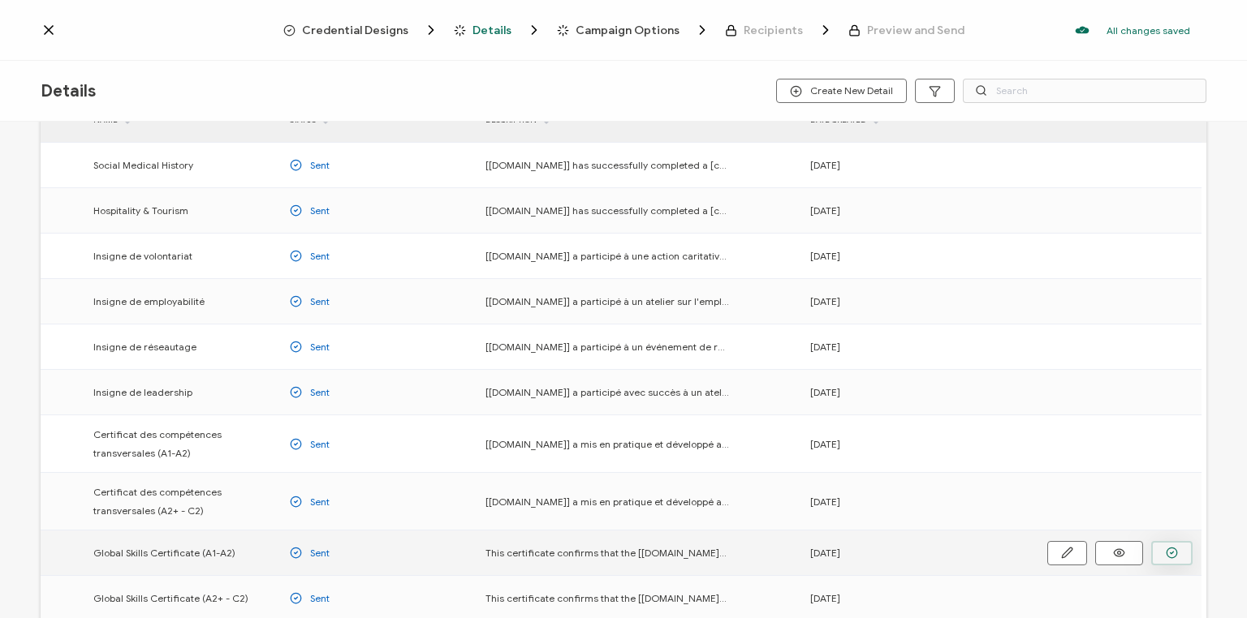
click at [1165, 552] on button "button" at bounding box center [1171, 553] width 41 height 24
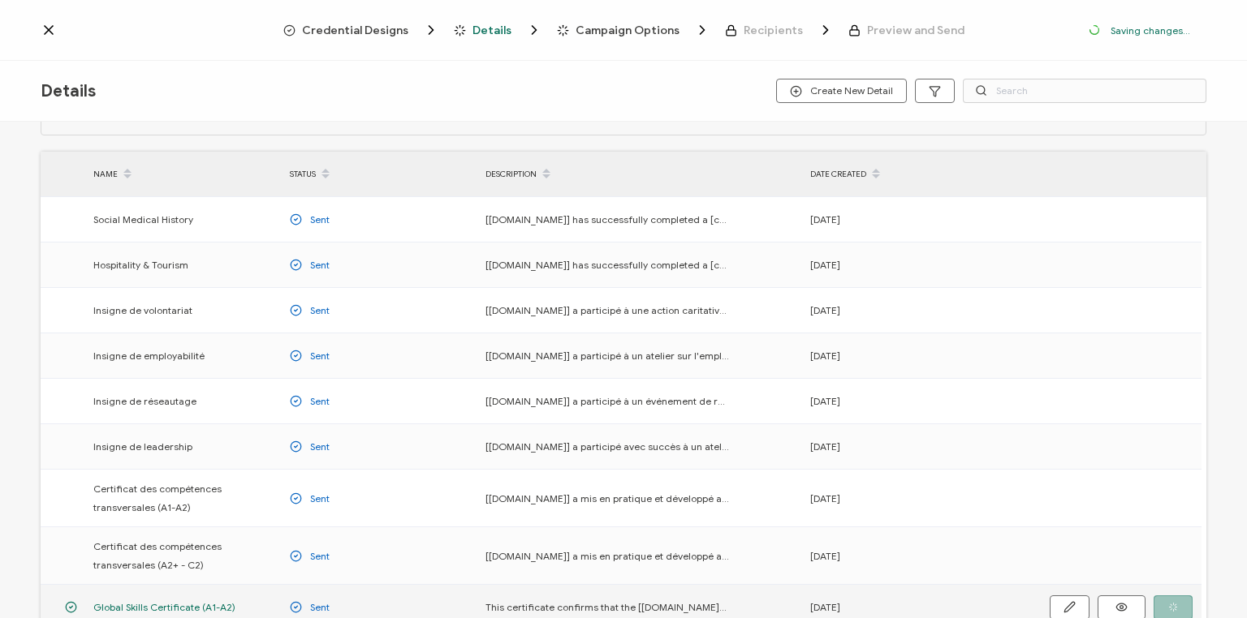
scroll to position [118, 0]
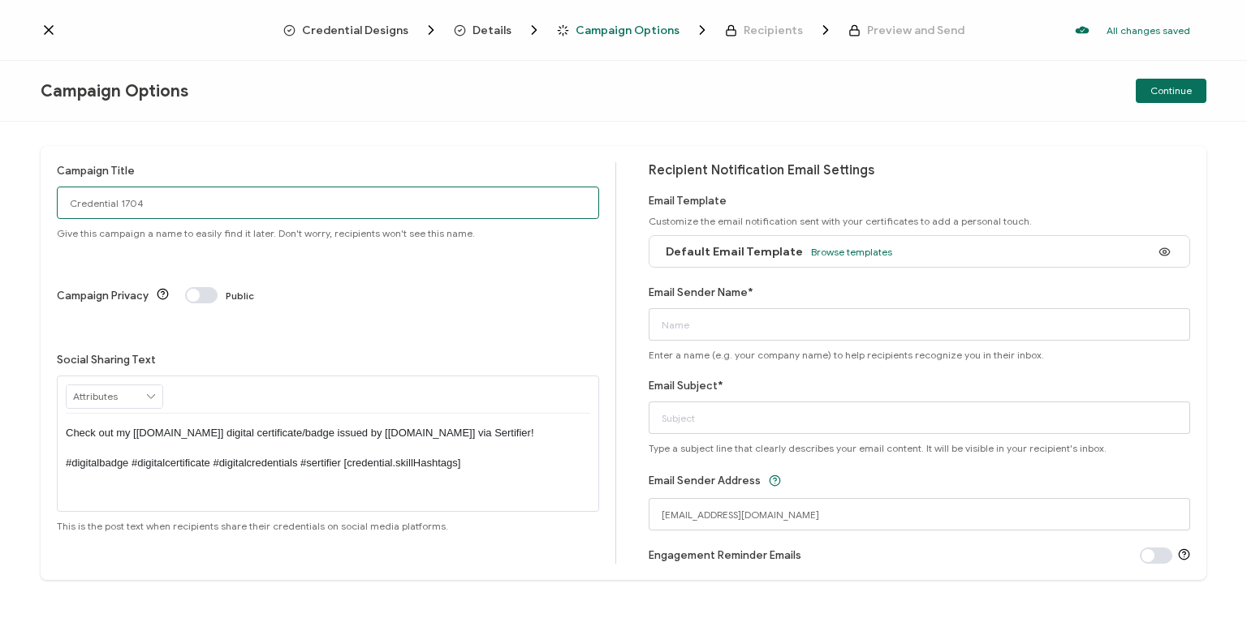
click at [97, 203] on input "Credential 1704" at bounding box center [328, 203] width 542 height 32
drag, startPoint x: 153, startPoint y: 211, endPoint x: 37, endPoint y: 200, distance: 117.3
click at [37, 200] on div "Campaign Title Credential 1704 Give this campaign a name to easily find it late…" at bounding box center [623, 370] width 1247 height 497
type input "Van GS low [DATE]"
click at [863, 248] on span "Browse templates" at bounding box center [851, 252] width 81 height 12
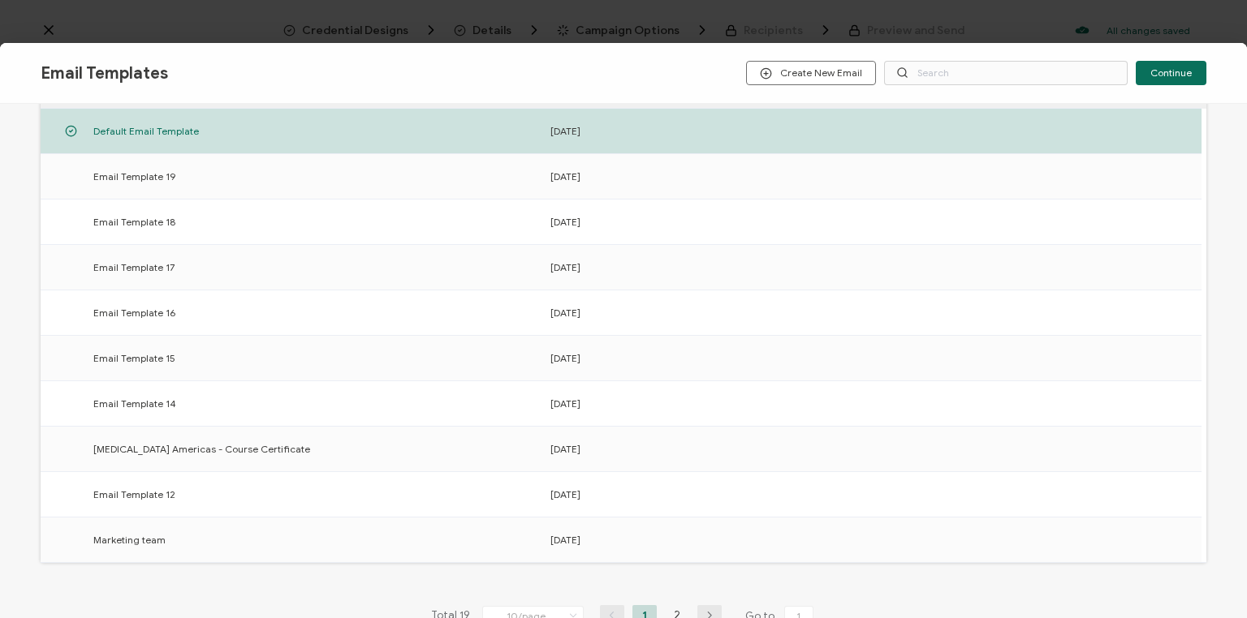
scroll to position [234, 0]
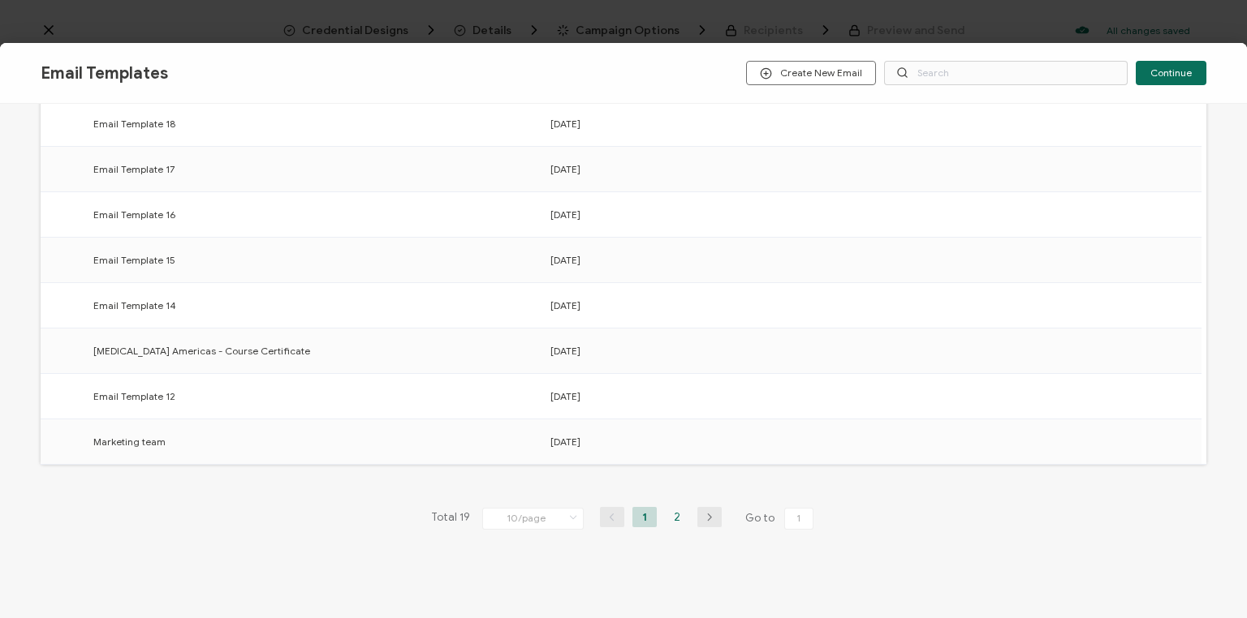
click at [674, 514] on li "2" at bounding box center [677, 517] width 24 height 20
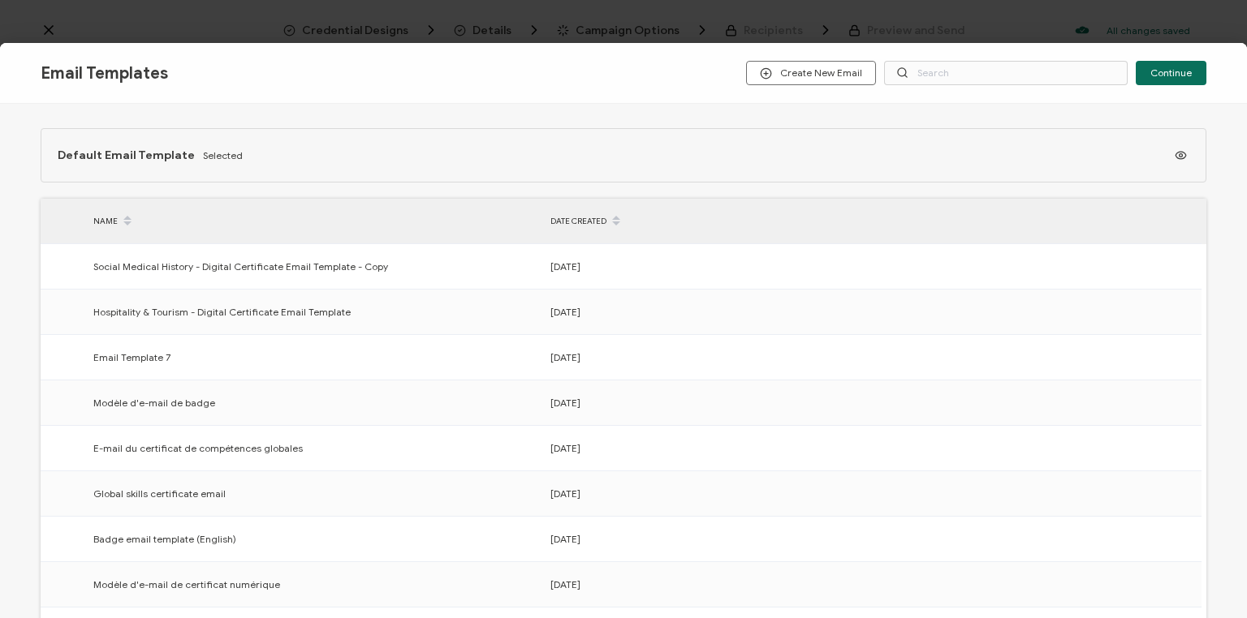
click at [0, 0] on icon "button" at bounding box center [0, 0] width 0 height 0
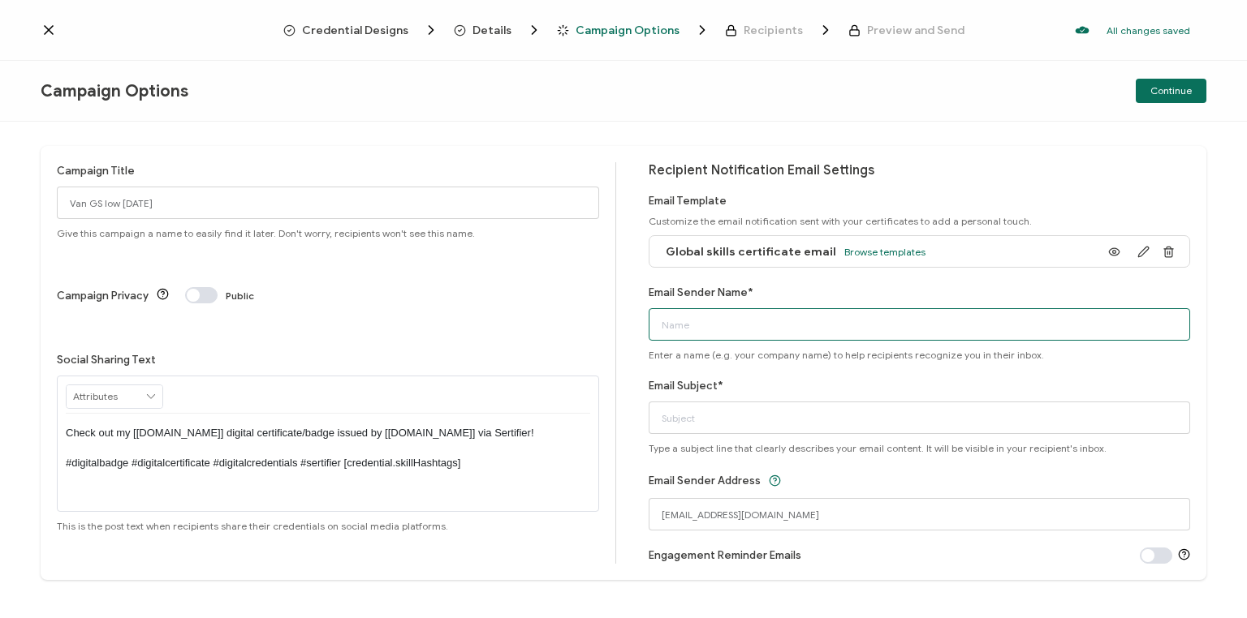
click at [743, 321] on input "Email Sender Name*" at bounding box center [919, 324] width 542 height 32
type input "Bayswater [GEOGRAPHIC_DATA]"
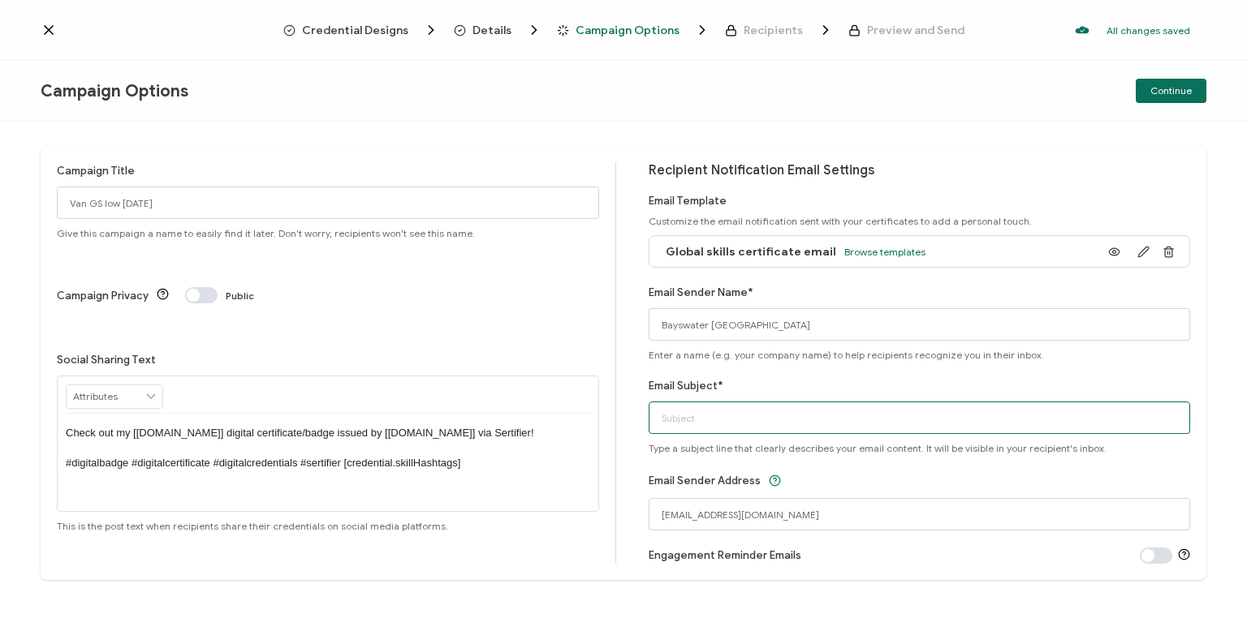
click at [712, 420] on input "Email Subject*" at bounding box center [919, 418] width 542 height 32
type input "Your Global Skills certificate"
click at [973, 486] on div "Email Sender Address [EMAIL_ADDRESS][DOMAIN_NAME]" at bounding box center [919, 501] width 542 height 60
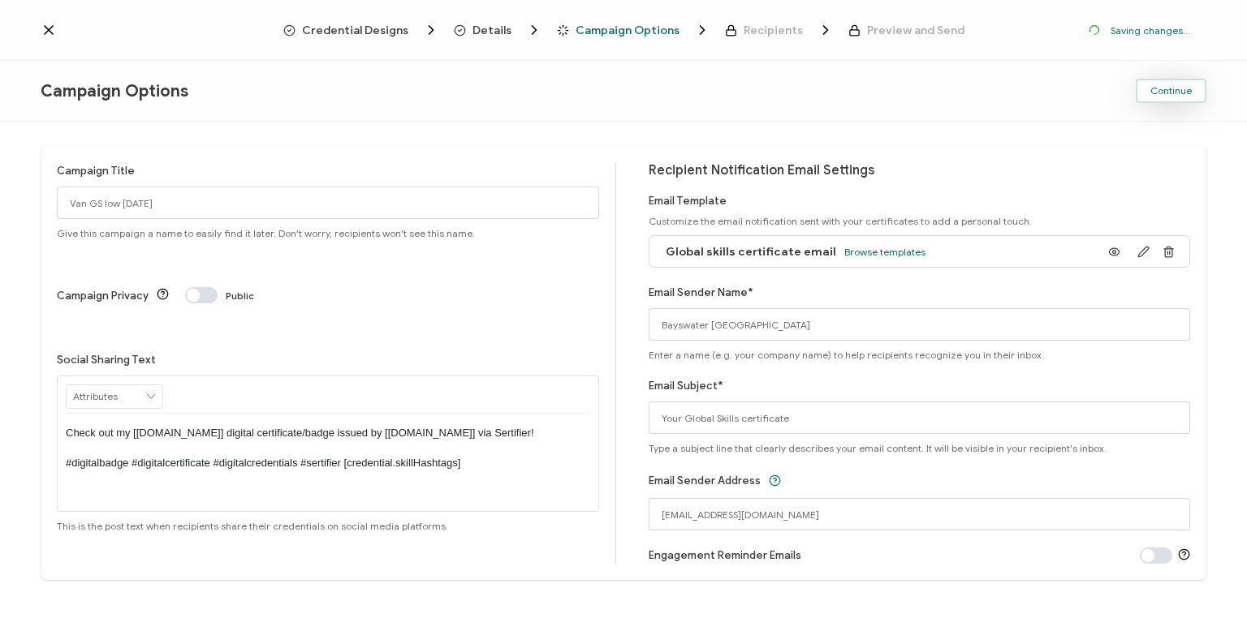
click at [1174, 88] on span "Continue" at bounding box center [1170, 91] width 41 height 10
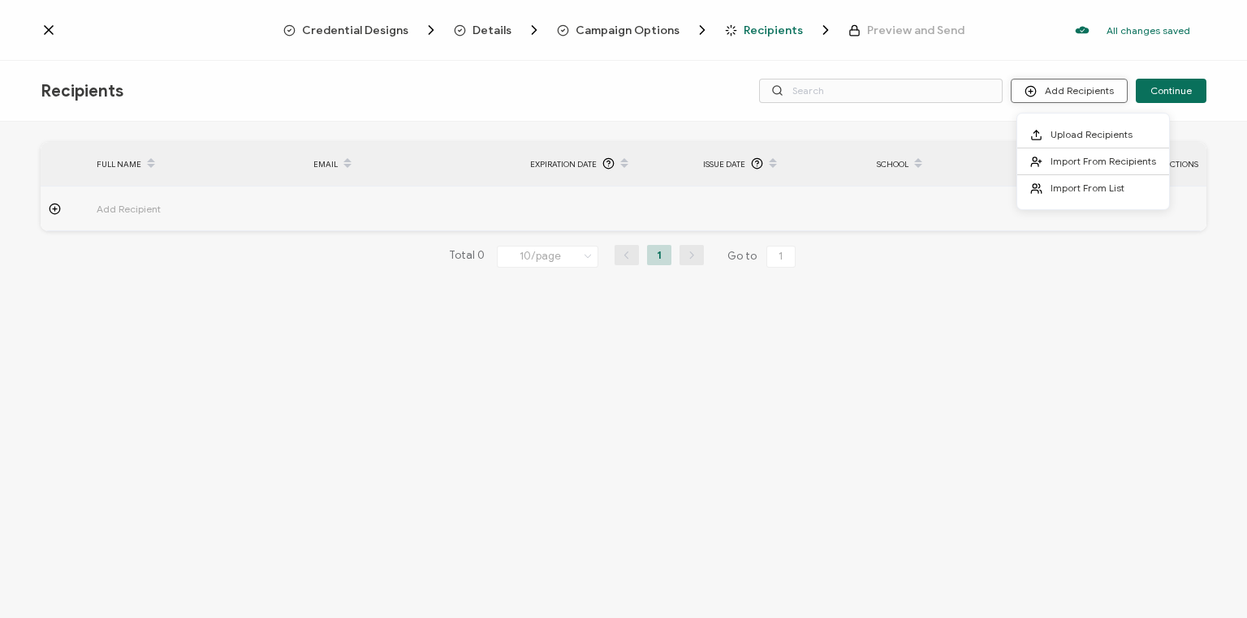
click at [1077, 88] on button "Add Recipients" at bounding box center [1068, 91] width 117 height 24
click at [1090, 133] on span "Upload Recipients" at bounding box center [1091, 134] width 82 height 12
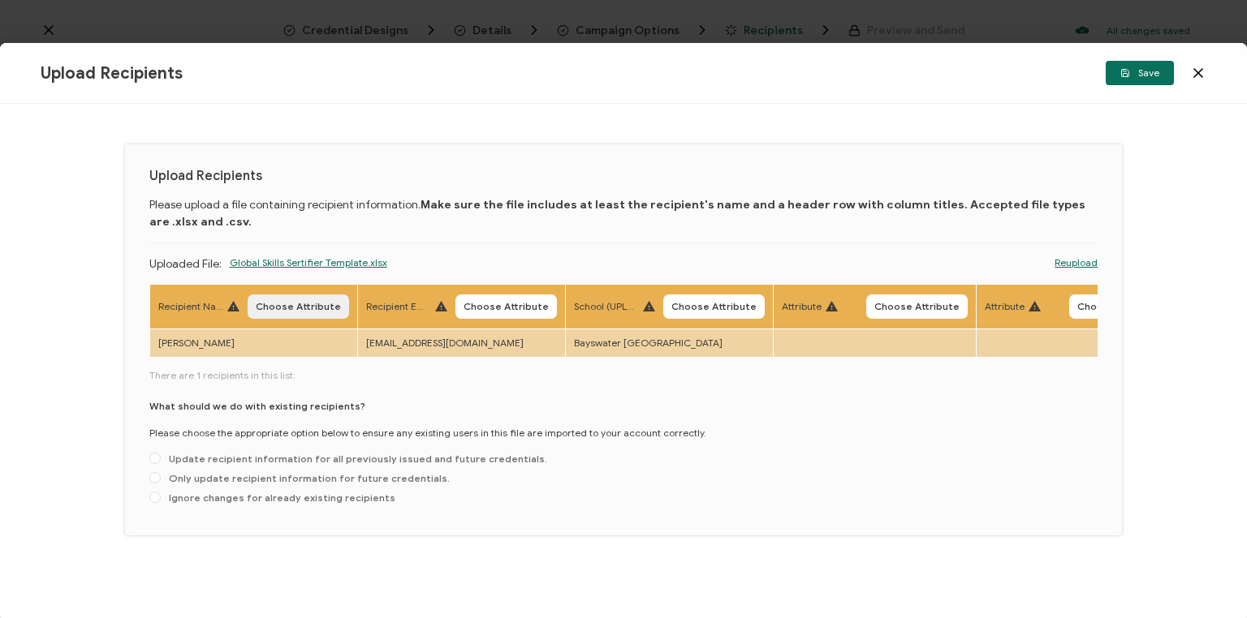
click at [299, 308] on span "Choose Attribute" at bounding box center [298, 307] width 85 height 10
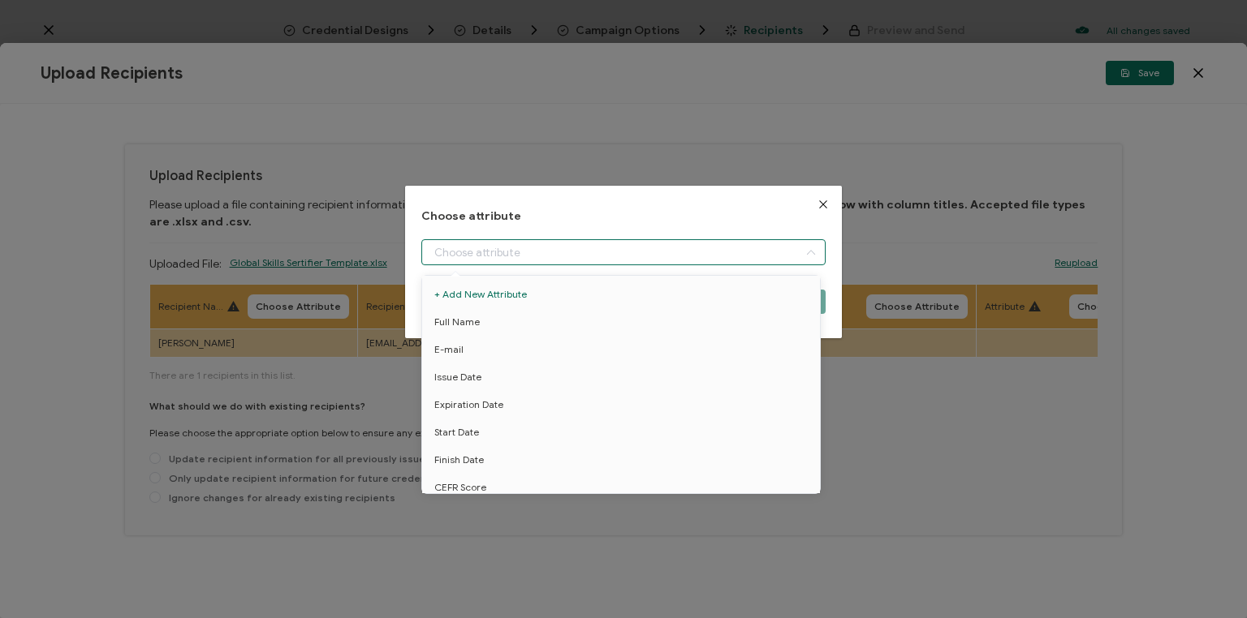
click at [492, 256] on input "dialog" at bounding box center [623, 252] width 404 height 26
click at [471, 320] on span "Full Name" at bounding box center [456, 322] width 45 height 28
type input "Full Name"
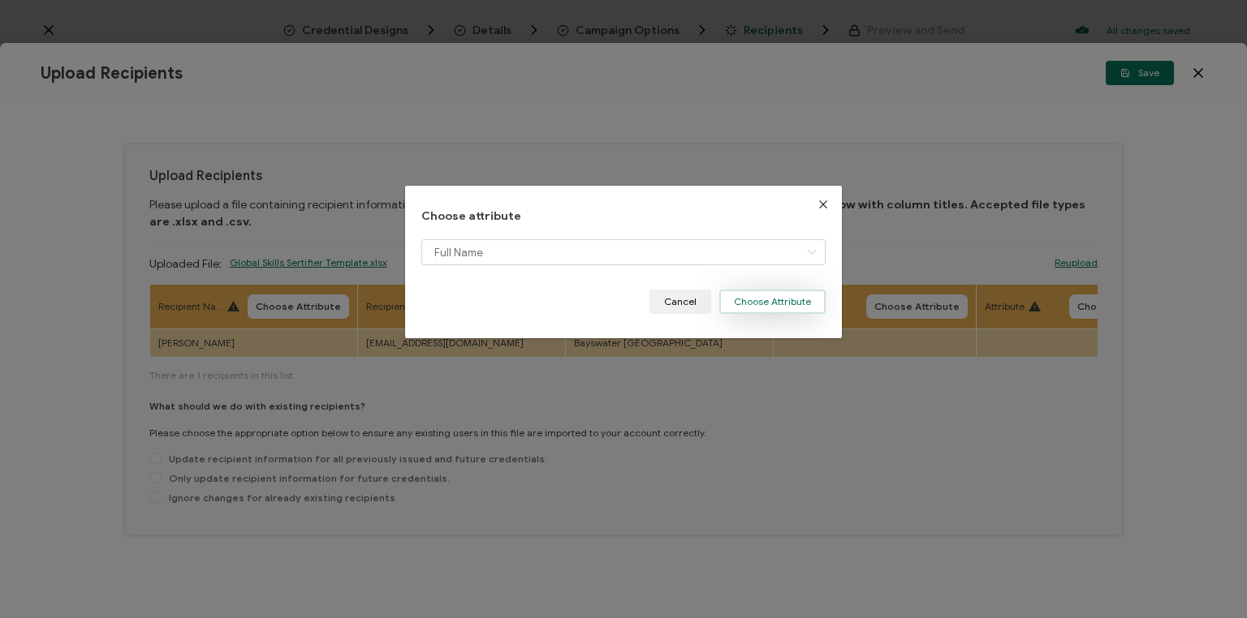
click at [773, 308] on button "Choose Attribute" at bounding box center [772, 302] width 106 height 24
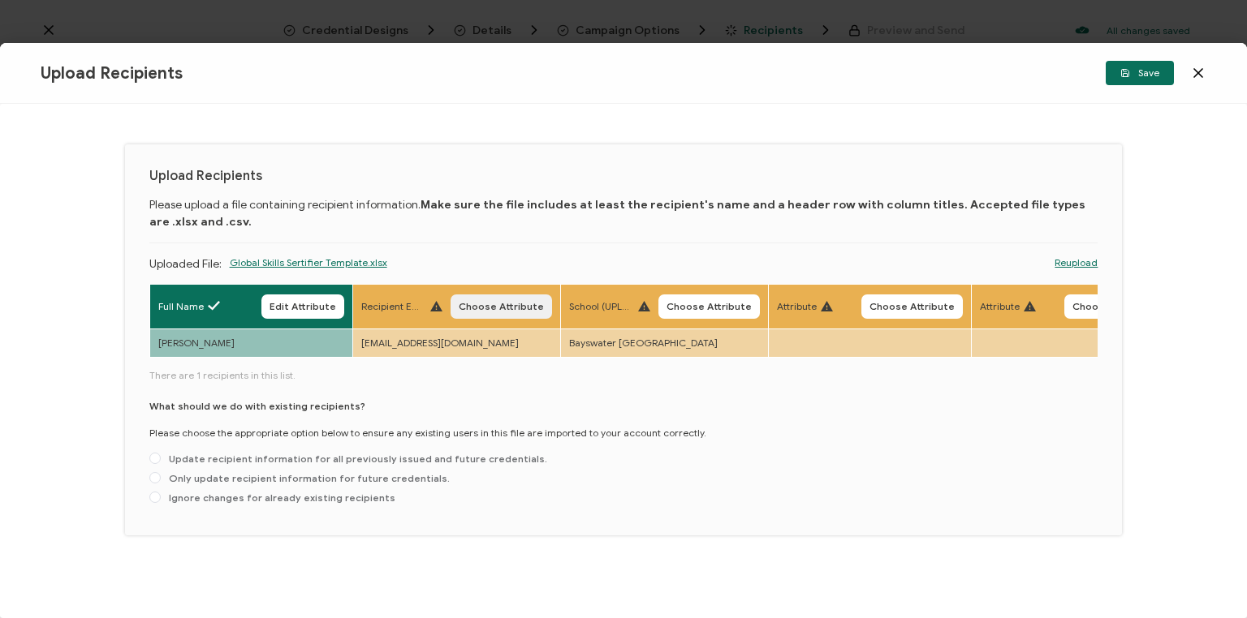
click at [496, 305] on span "Choose Attribute" at bounding box center [501, 307] width 85 height 10
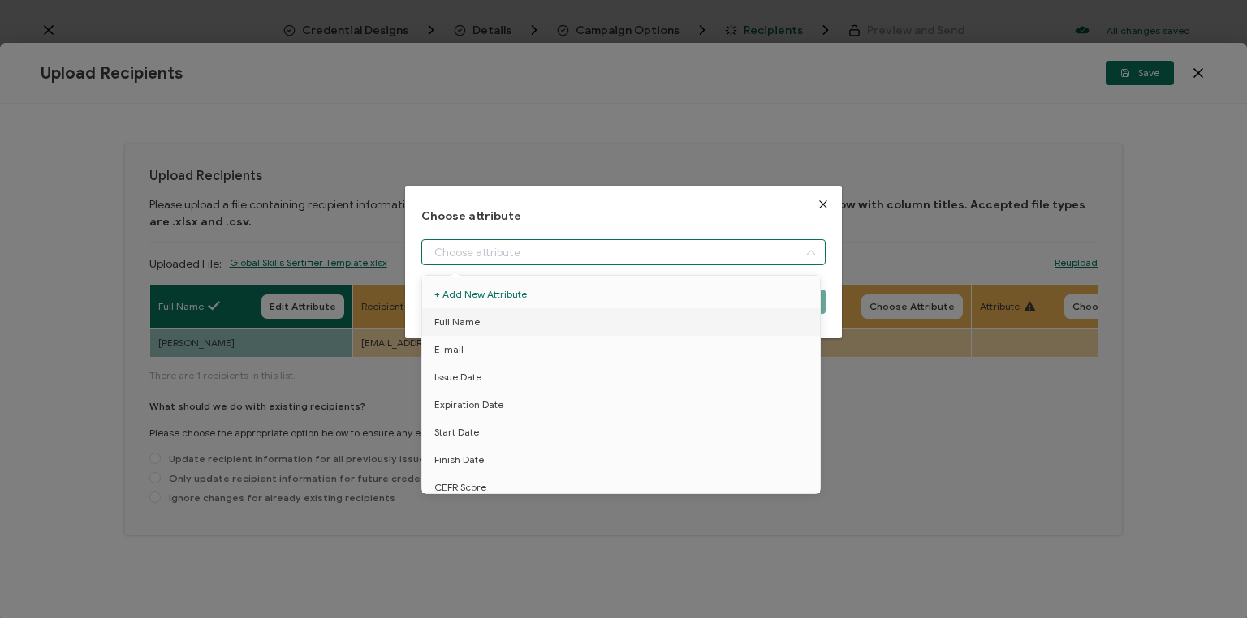
click at [521, 247] on input "dialog" at bounding box center [623, 252] width 404 height 26
click at [472, 349] on li "E-mail" at bounding box center [623, 350] width 411 height 28
type input "E-mail"
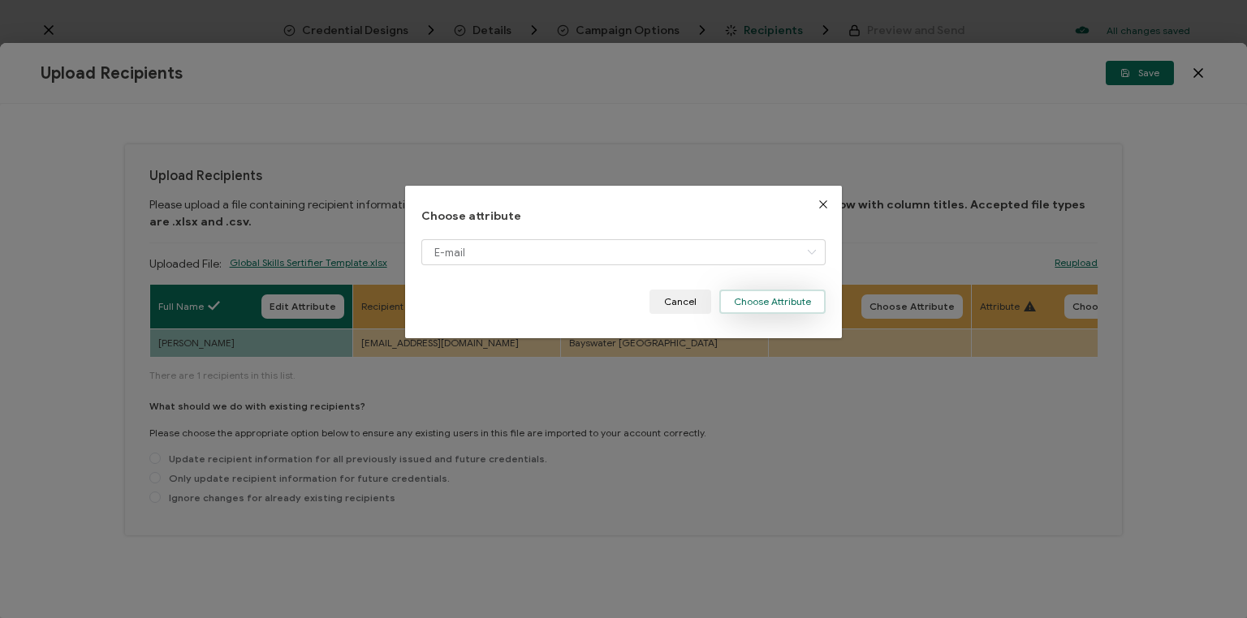
click at [773, 304] on button "Choose Attribute" at bounding box center [772, 302] width 106 height 24
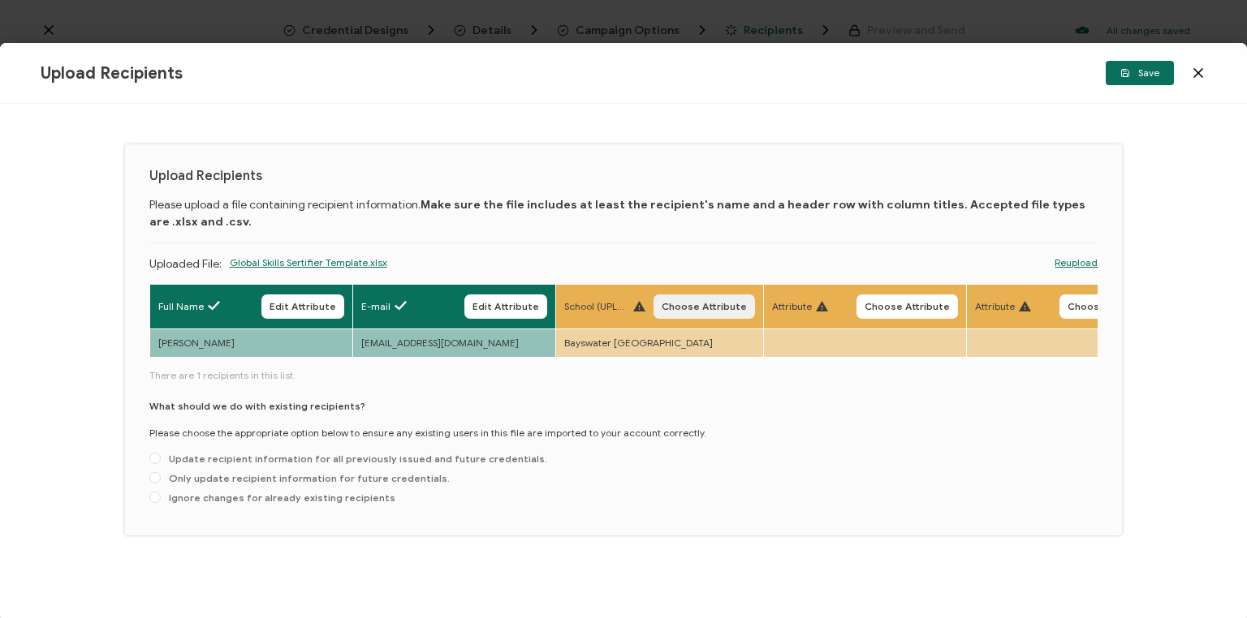
click at [695, 302] on span "Choose Attribute" at bounding box center [703, 307] width 85 height 10
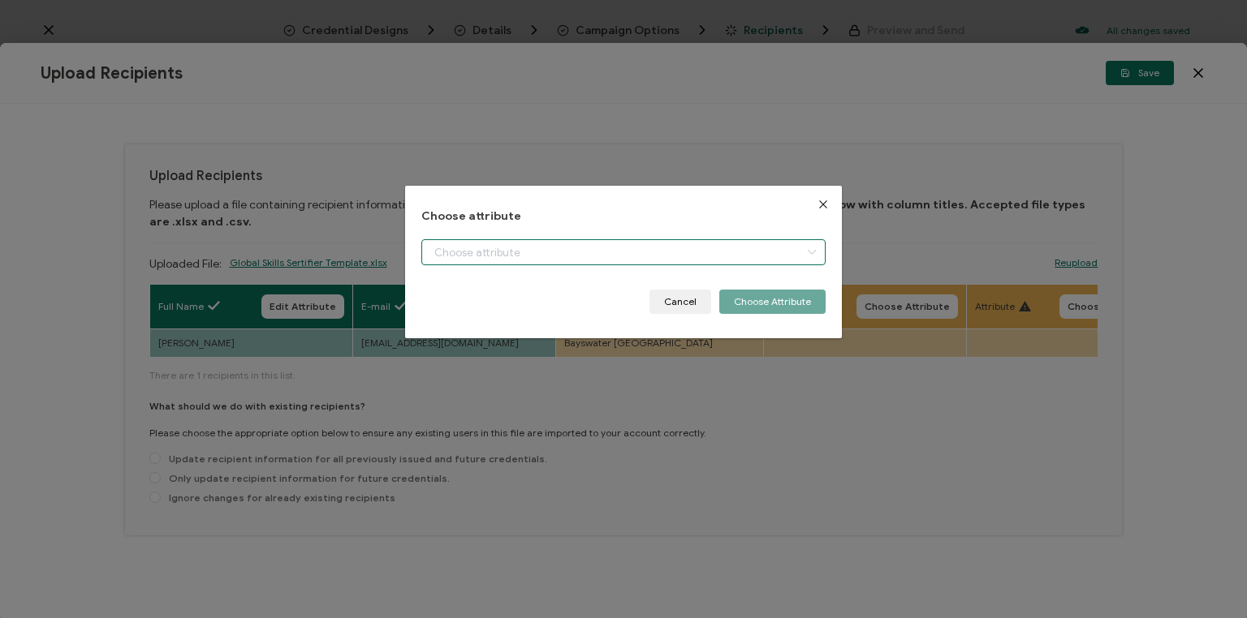
click at [522, 252] on input "dialog" at bounding box center [623, 252] width 404 height 26
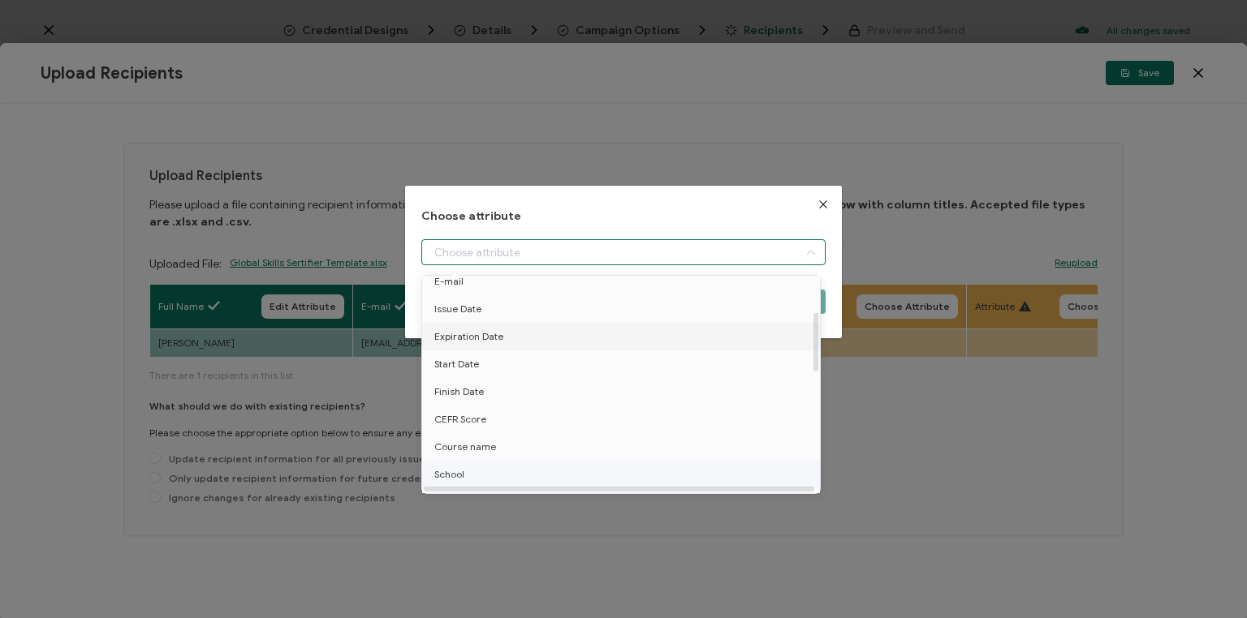
scroll to position [130, 0]
drag, startPoint x: 458, startPoint y: 412, endPoint x: 747, endPoint y: 334, distance: 299.2
click at [458, 411] on span "School" at bounding box center [449, 413] width 30 height 28
type input "School"
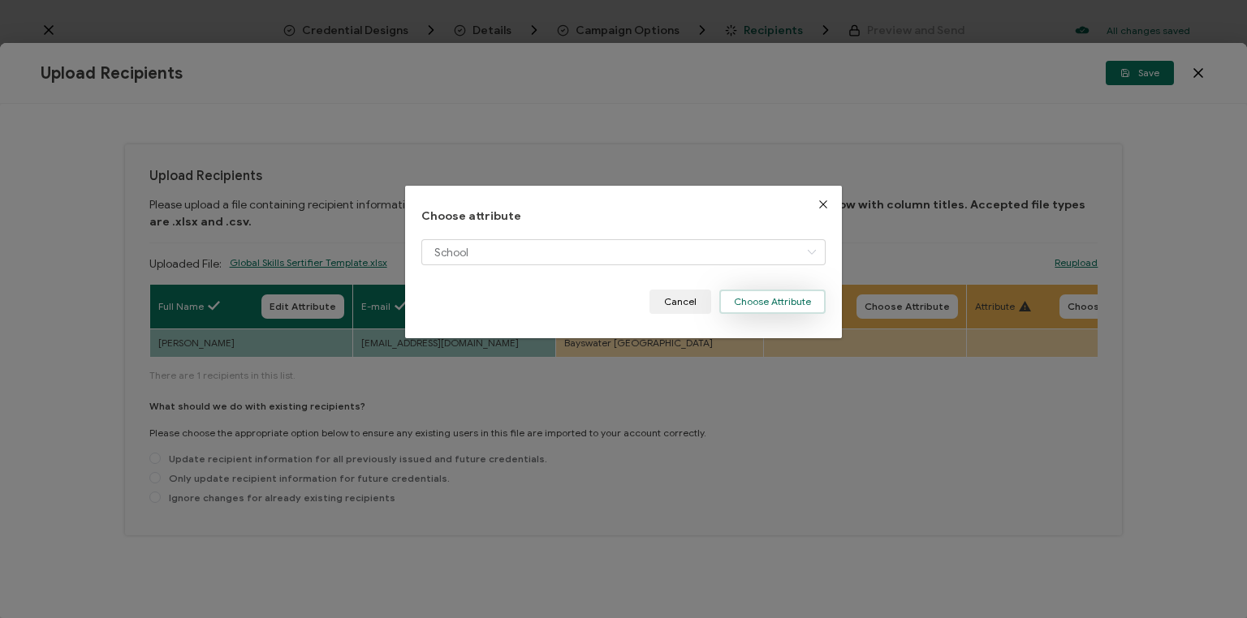
click at [768, 304] on button "Choose Attribute" at bounding box center [772, 302] width 106 height 24
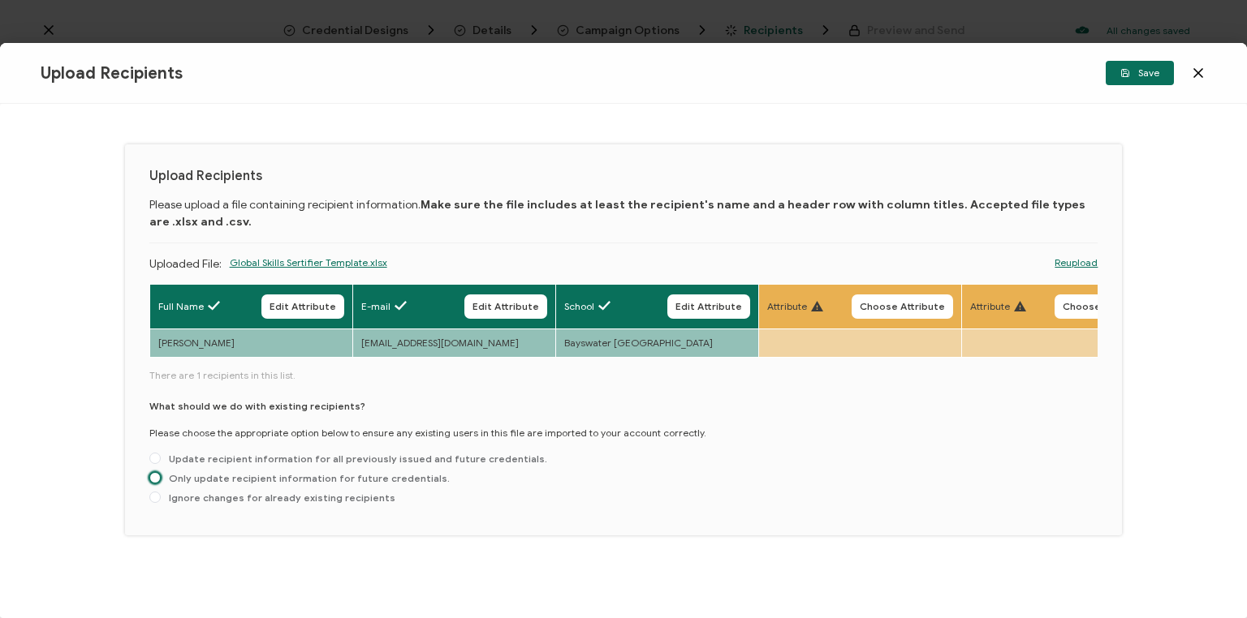
drag, startPoint x: 155, startPoint y: 481, endPoint x: 200, endPoint y: 482, distance: 44.6
click at [155, 480] on span at bounding box center [154, 477] width 11 height 11
click at [155, 480] on input "Only update recipient information for future credentials." at bounding box center [154, 478] width 11 height 13
radio input "true"
click at [1143, 75] on span "Save" at bounding box center [1139, 73] width 39 height 10
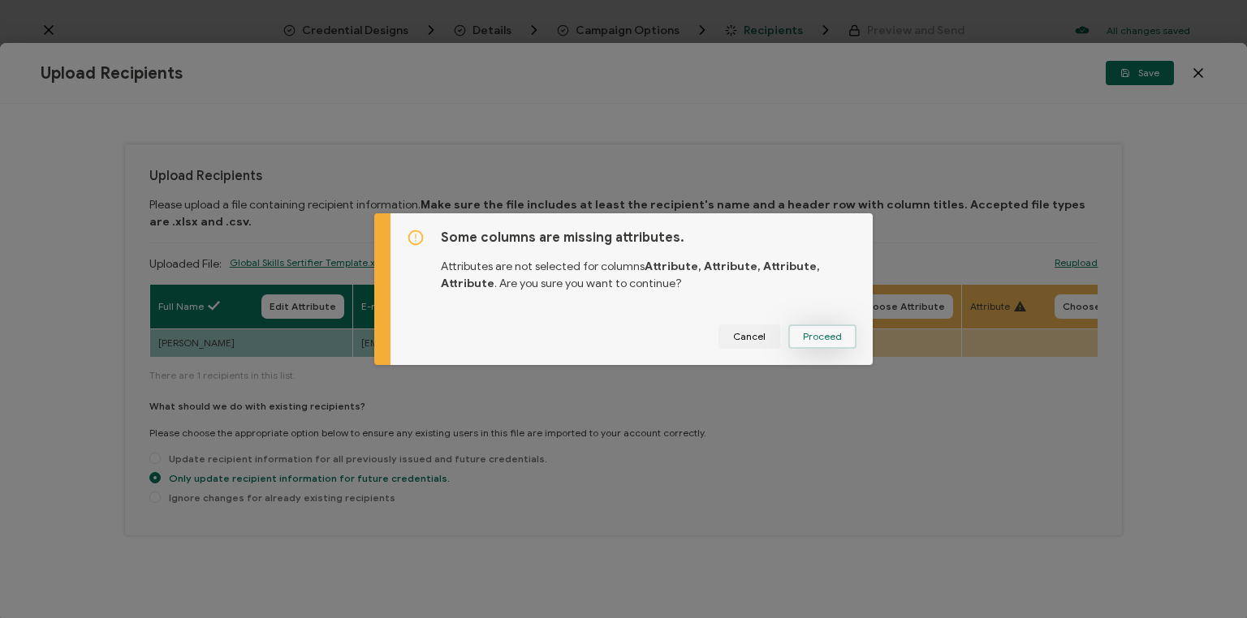
drag, startPoint x: 818, startPoint y: 334, endPoint x: 812, endPoint y: 341, distance: 9.8
click at [816, 335] on span "Proceed" at bounding box center [822, 337] width 39 height 10
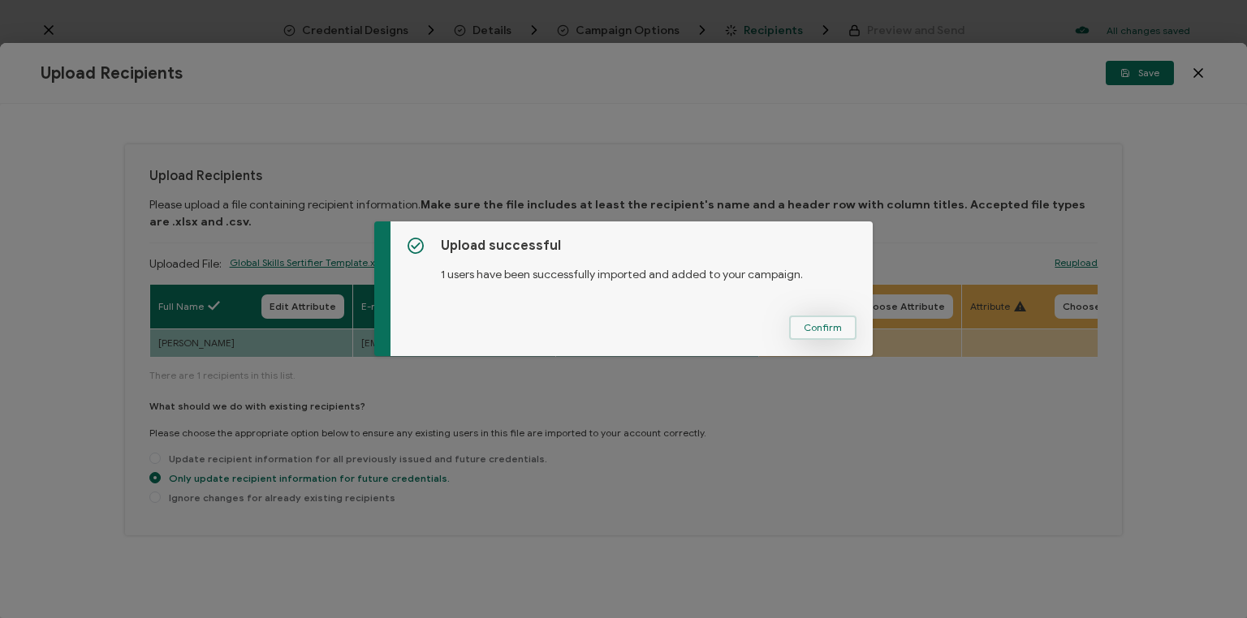
click at [815, 318] on button "Confirm" at bounding box center [822, 328] width 67 height 24
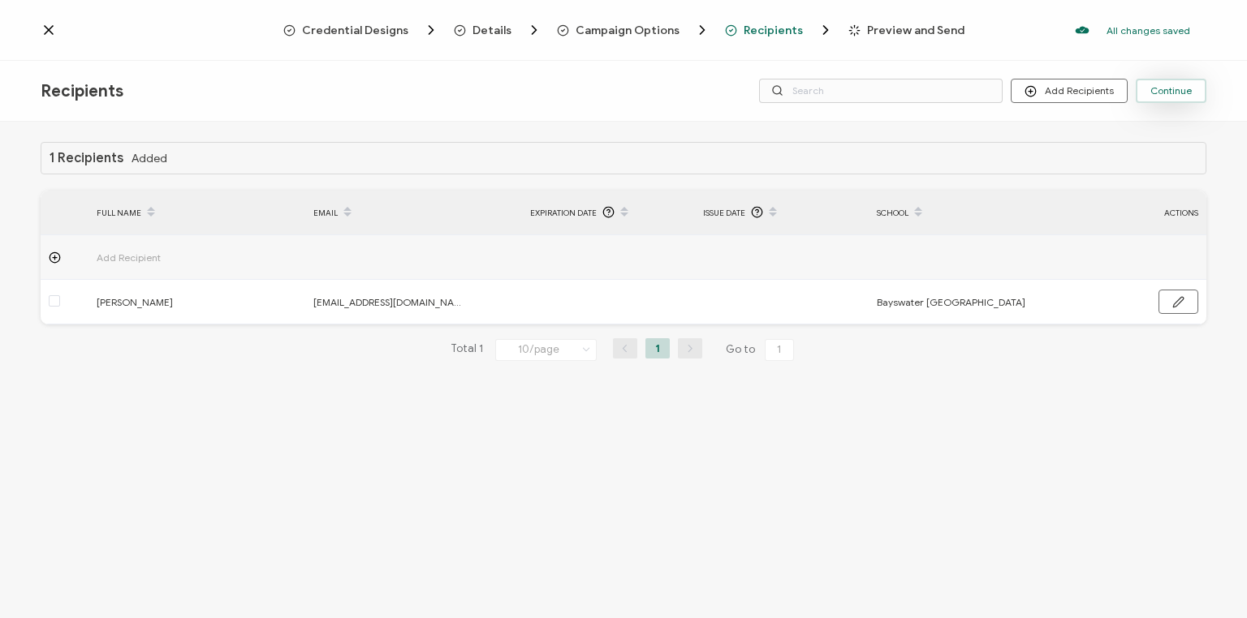
click at [1173, 88] on span "Continue" at bounding box center [1170, 91] width 41 height 10
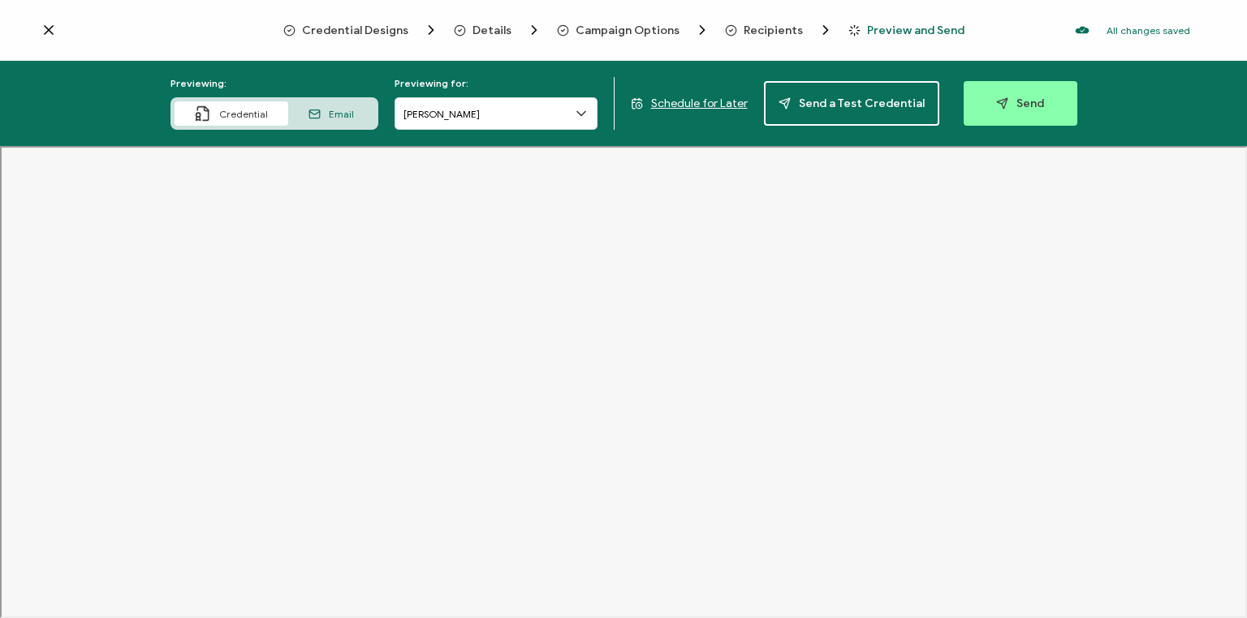
click at [717, 97] on span "Schedule for Later" at bounding box center [699, 104] width 97 height 14
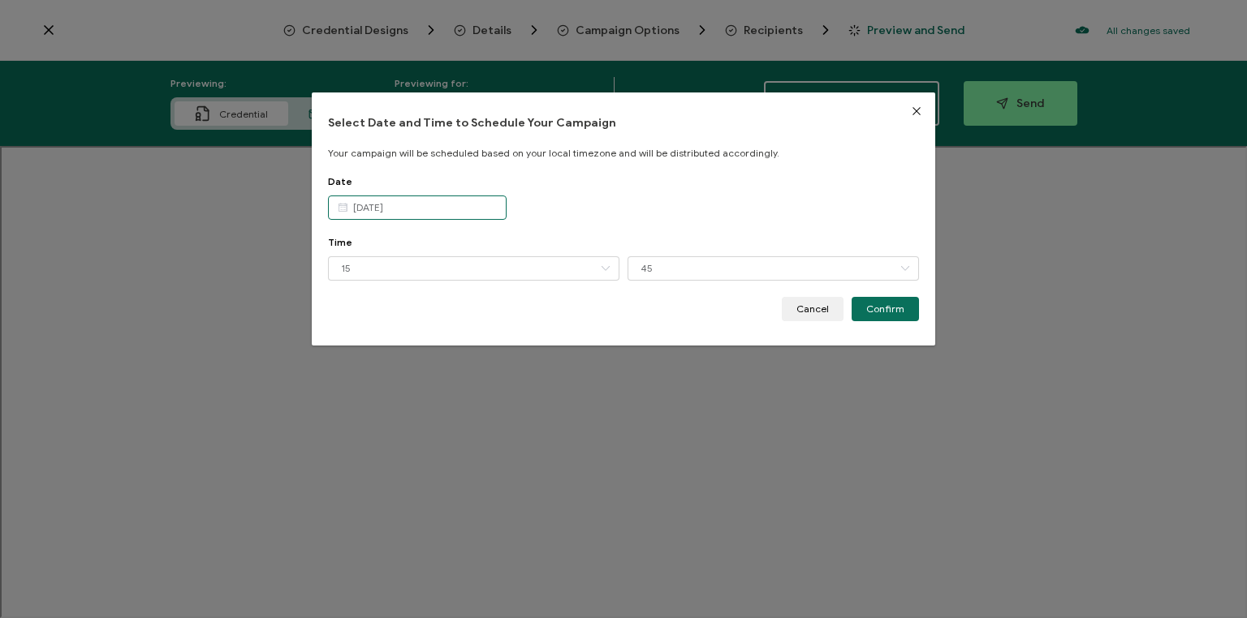
click at [451, 212] on input "[DATE]" at bounding box center [417, 208] width 179 height 24
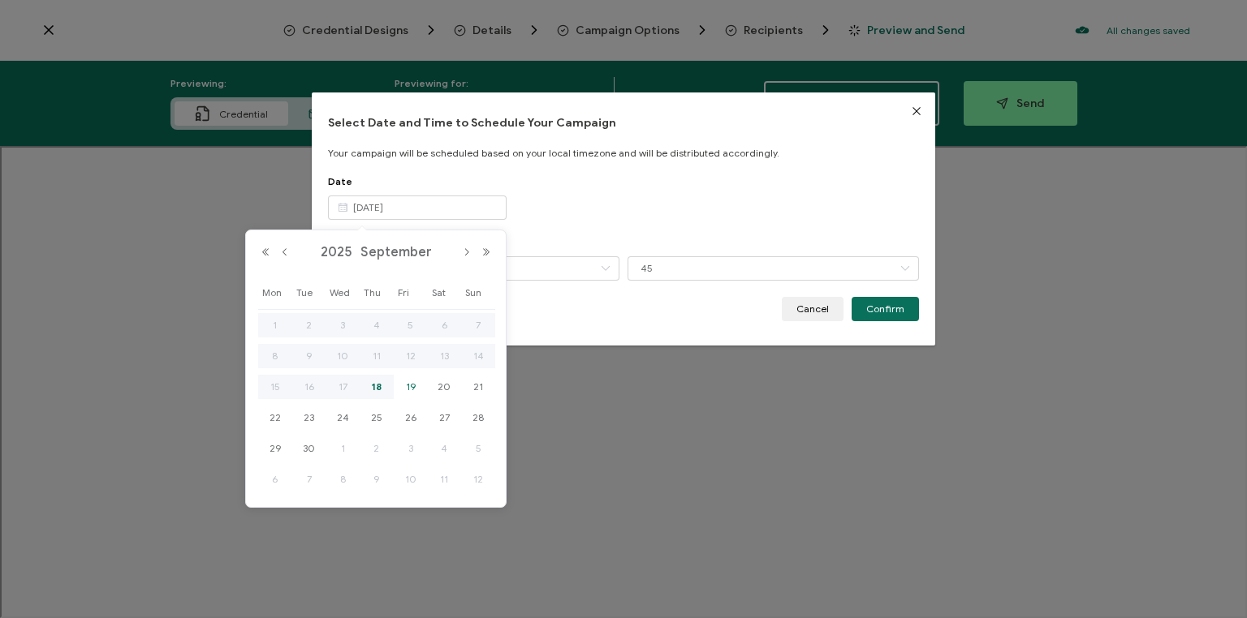
click at [408, 386] on span "19" at bounding box center [410, 386] width 19 height 19
type input "[DATE]"
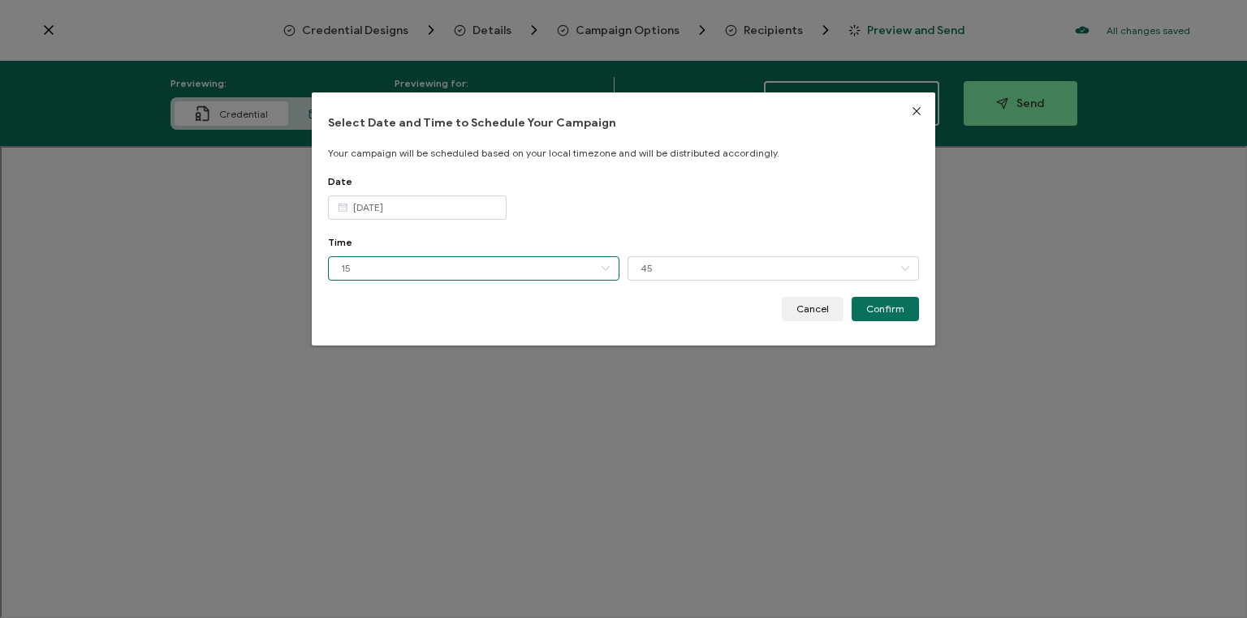
click at [355, 269] on input "15" at bounding box center [473, 268] width 291 height 24
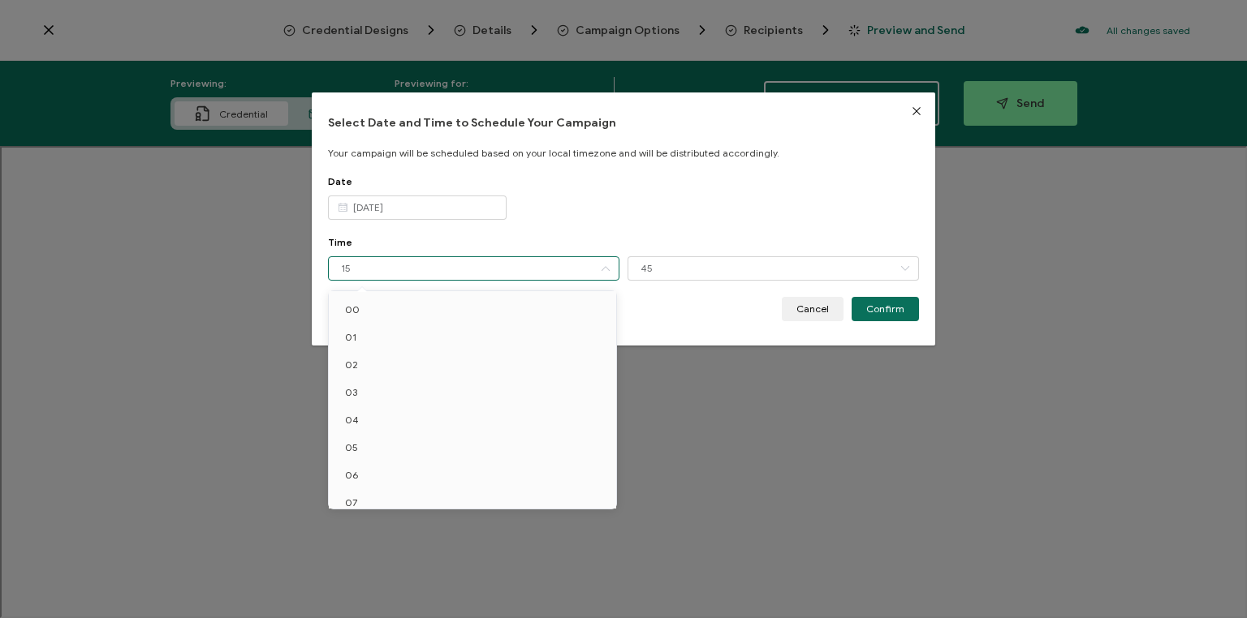
scroll to position [231, 0]
click at [356, 351] on li "10" at bounding box center [475, 355] width 292 height 28
type input "10"
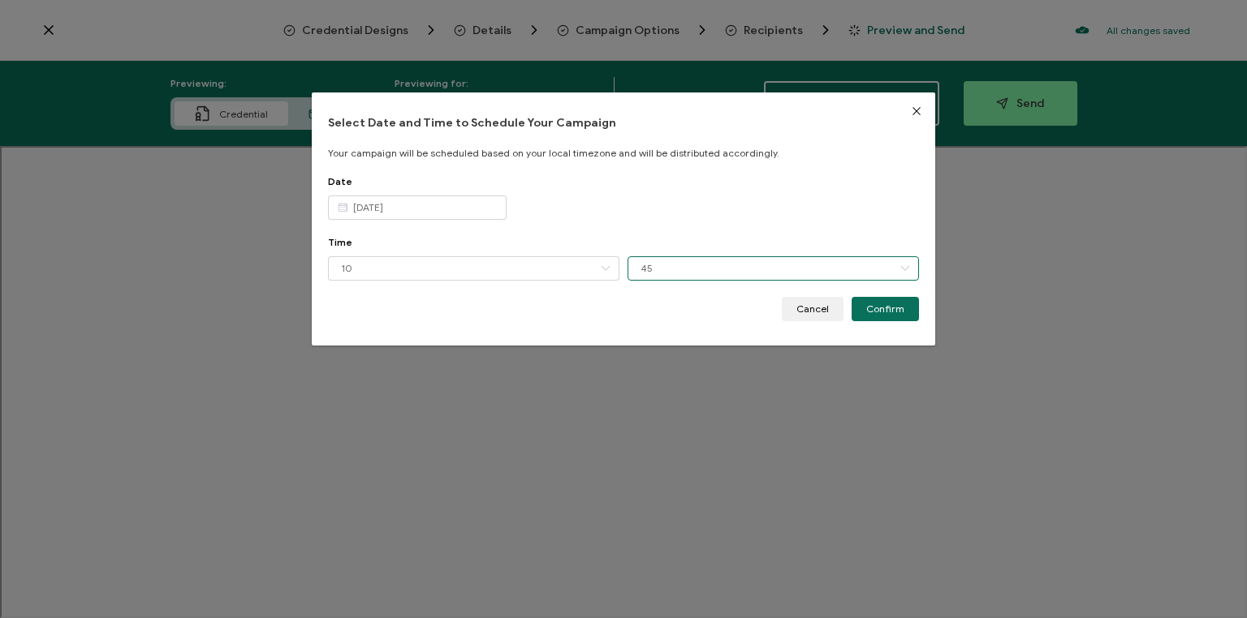
click at [665, 265] on input "45" at bounding box center [772, 268] width 291 height 24
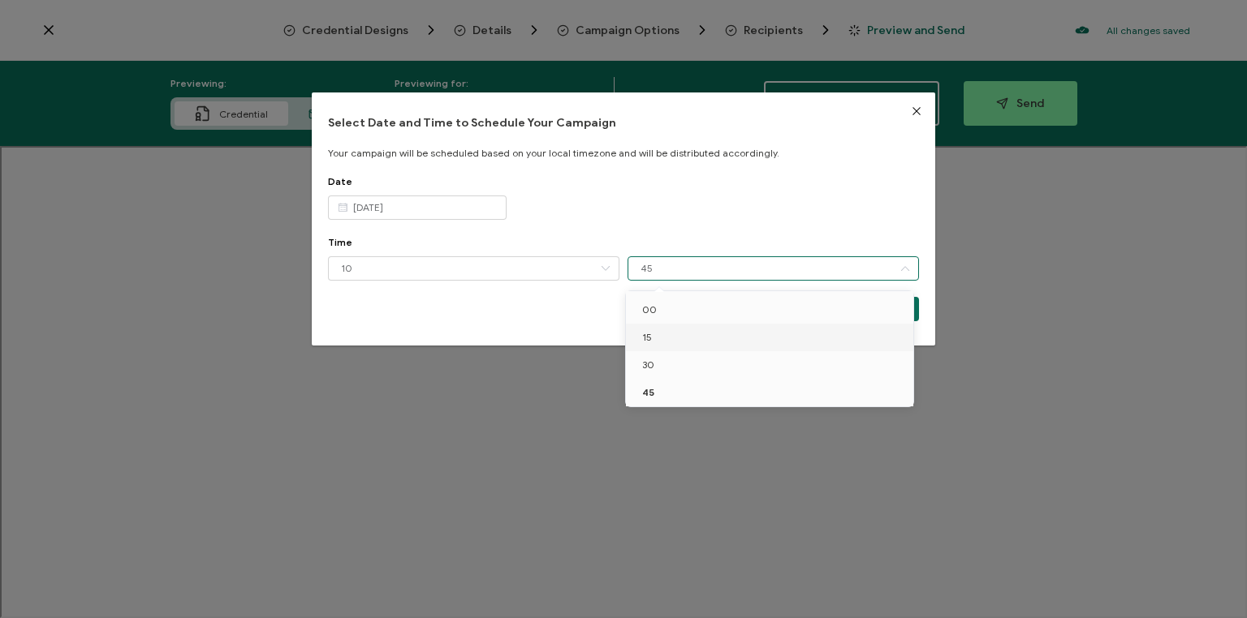
click at [657, 340] on li "15" at bounding box center [772, 338] width 292 height 28
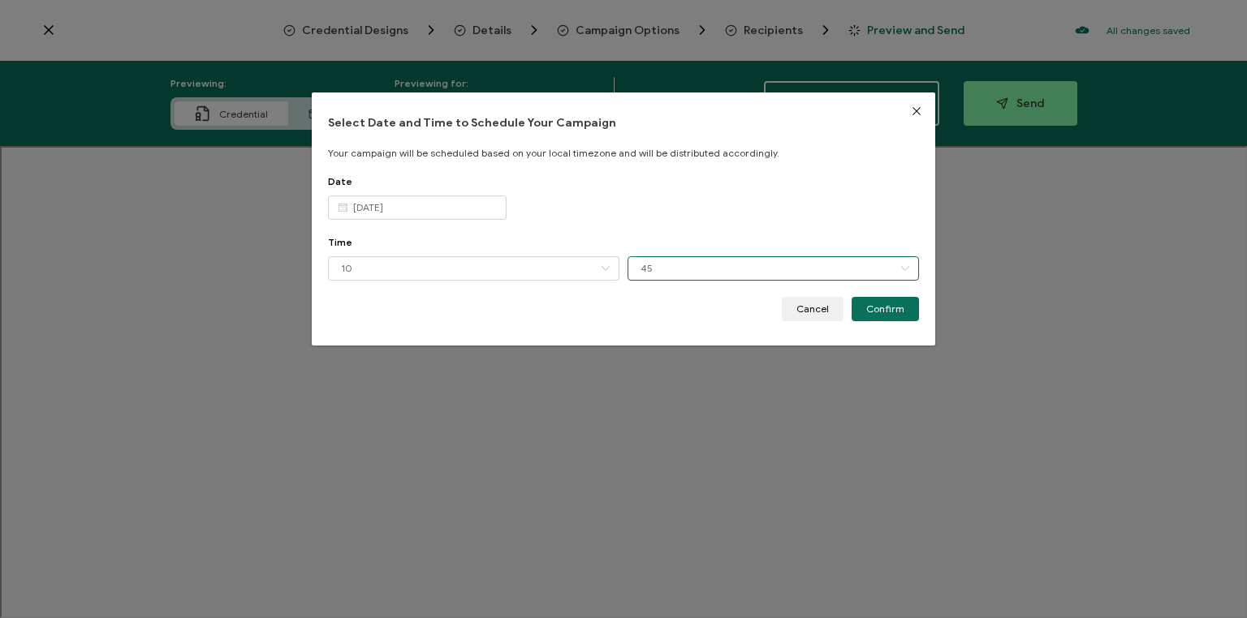
type input "15"
click at [879, 312] on span "Confirm" at bounding box center [885, 309] width 38 height 10
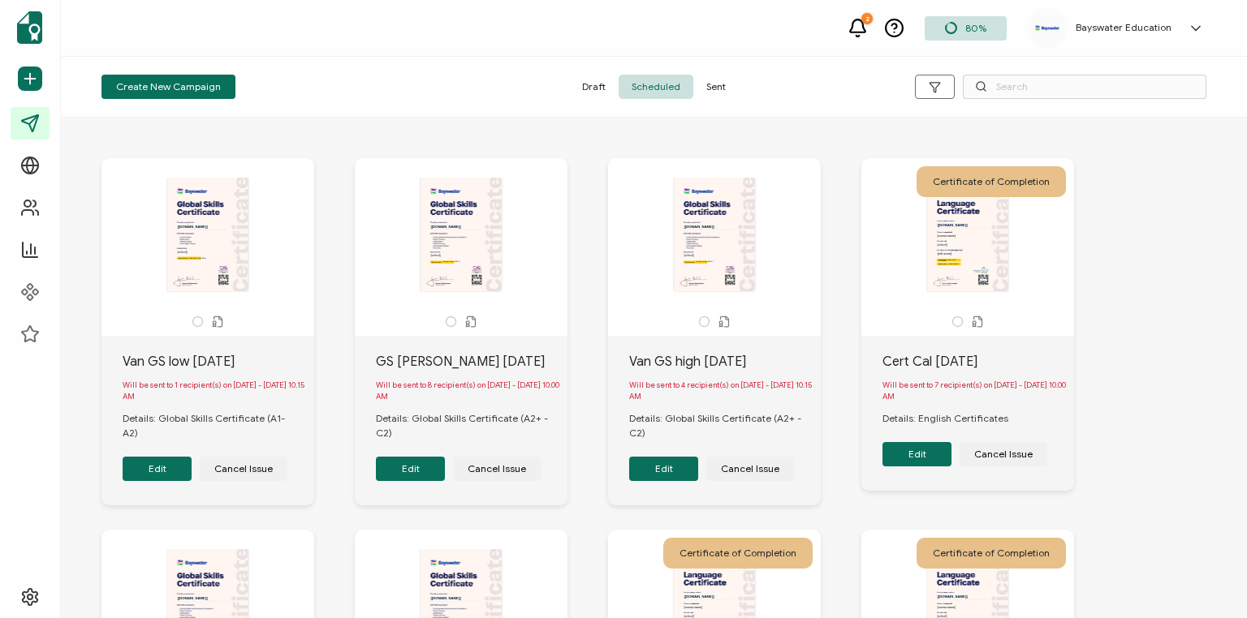
click at [670, 474] on button "Edit" at bounding box center [663, 469] width 69 height 24
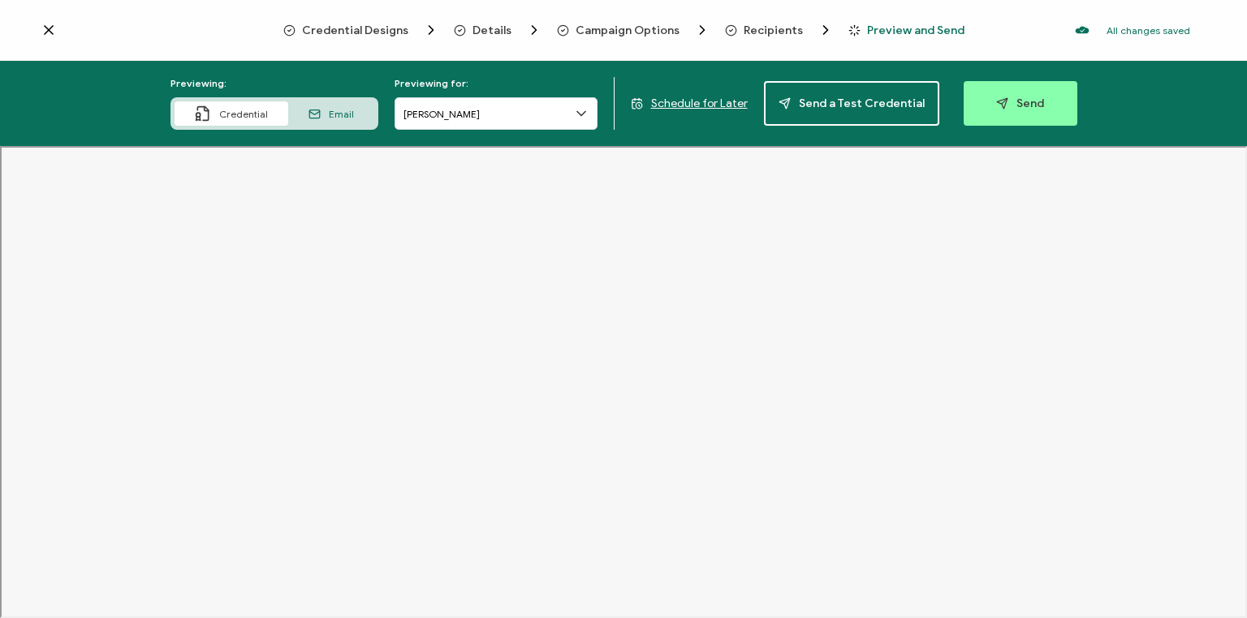
click at [48, 33] on icon at bounding box center [49, 30] width 16 height 16
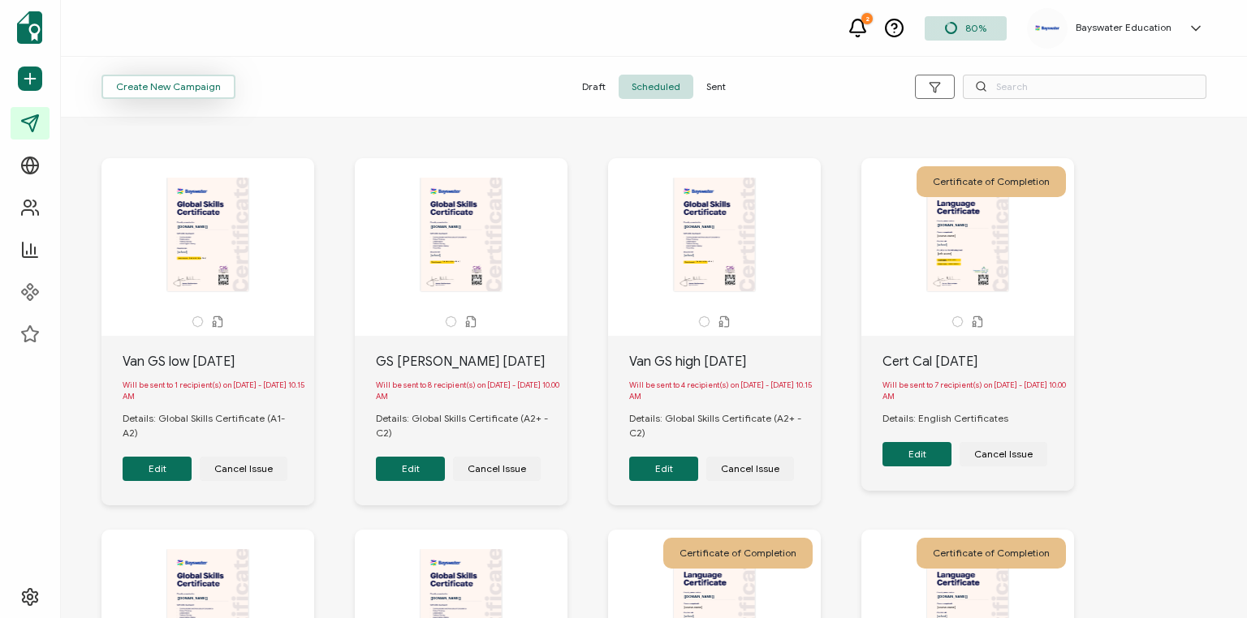
click at [178, 82] on span "Create New Campaign" at bounding box center [168, 87] width 105 height 10
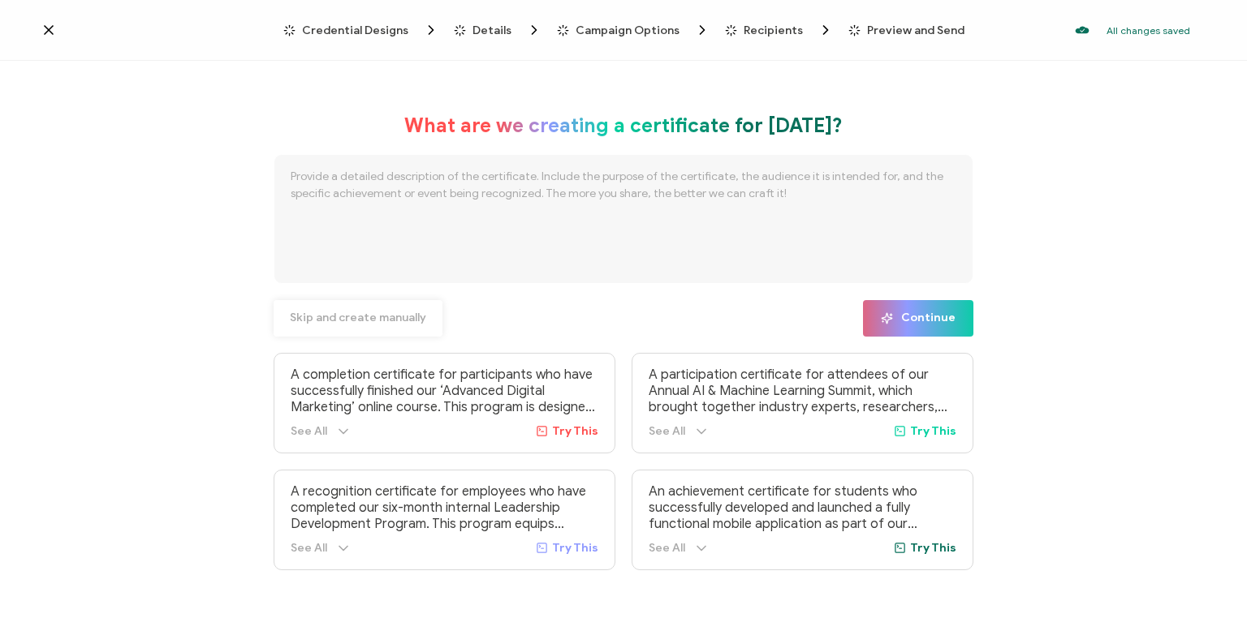
click at [328, 321] on span "Skip and create manually" at bounding box center [358, 317] width 136 height 11
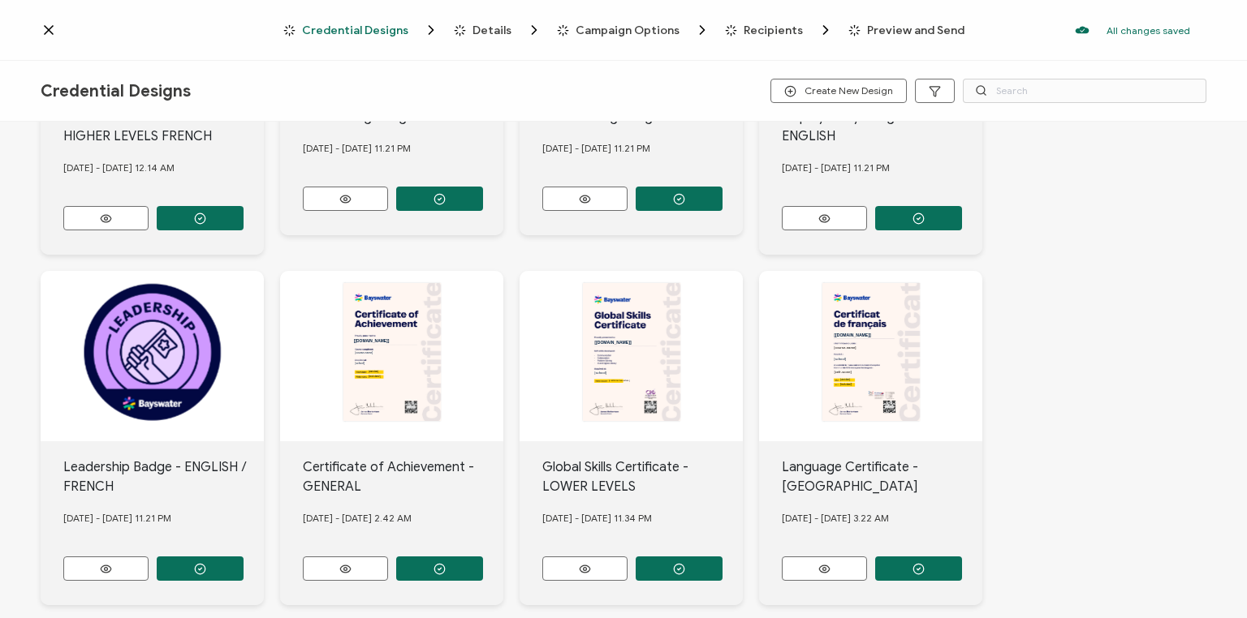
scroll to position [657, 0]
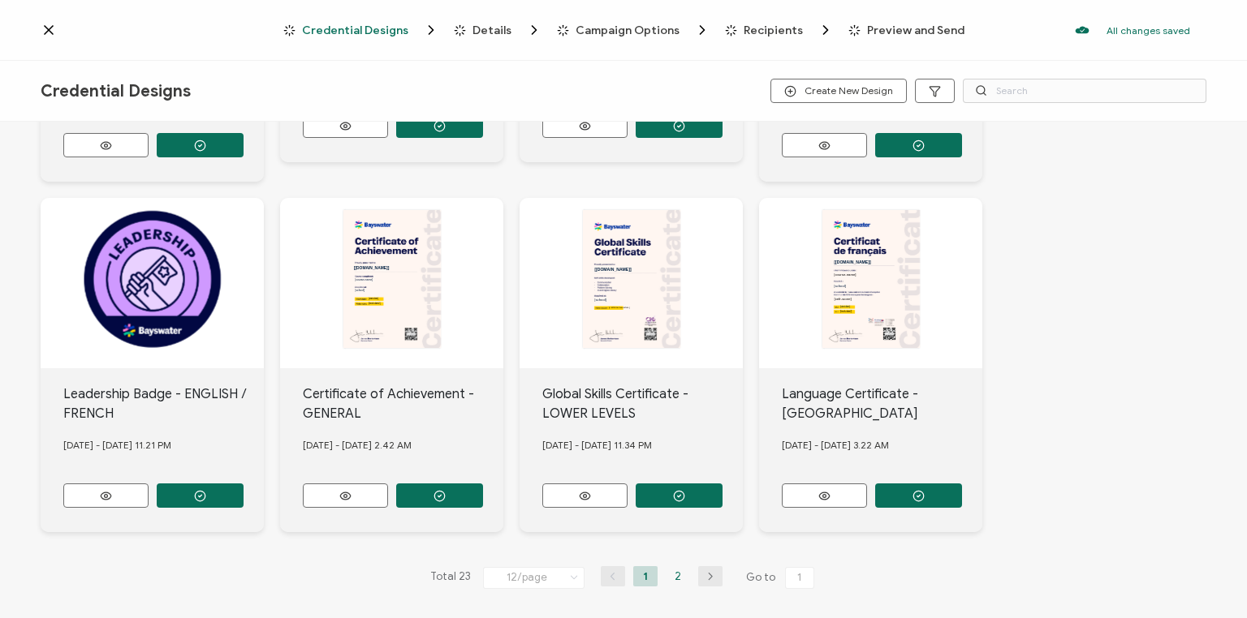
click at [671, 566] on li "2" at bounding box center [677, 576] width 24 height 20
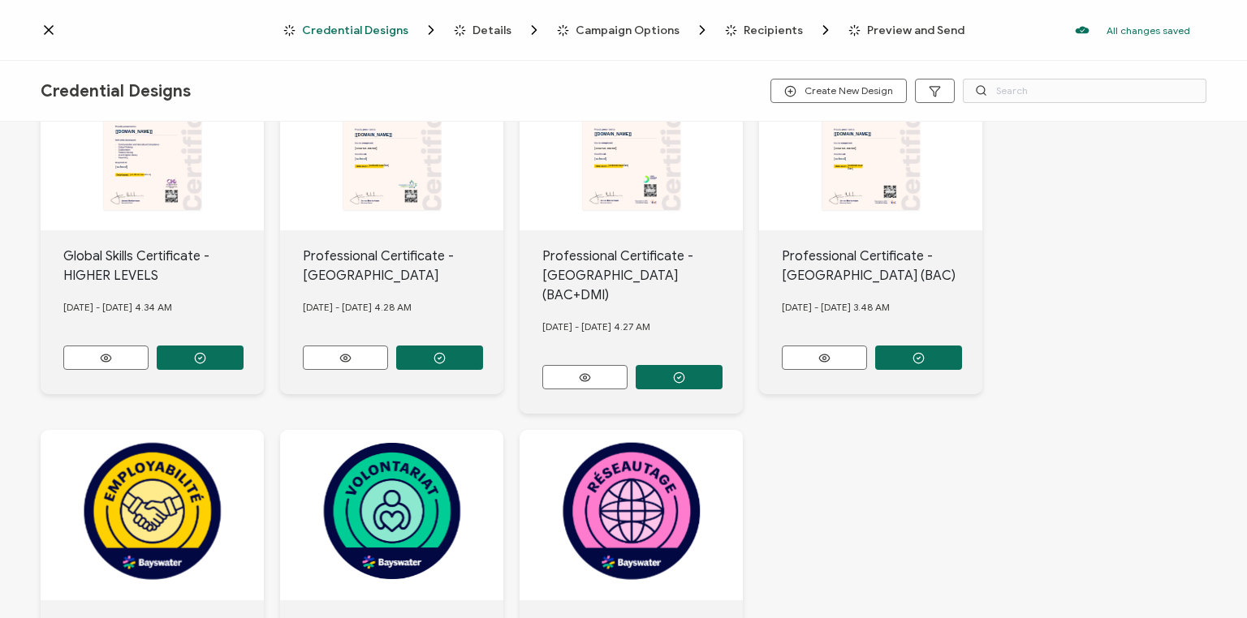
scroll to position [378, 0]
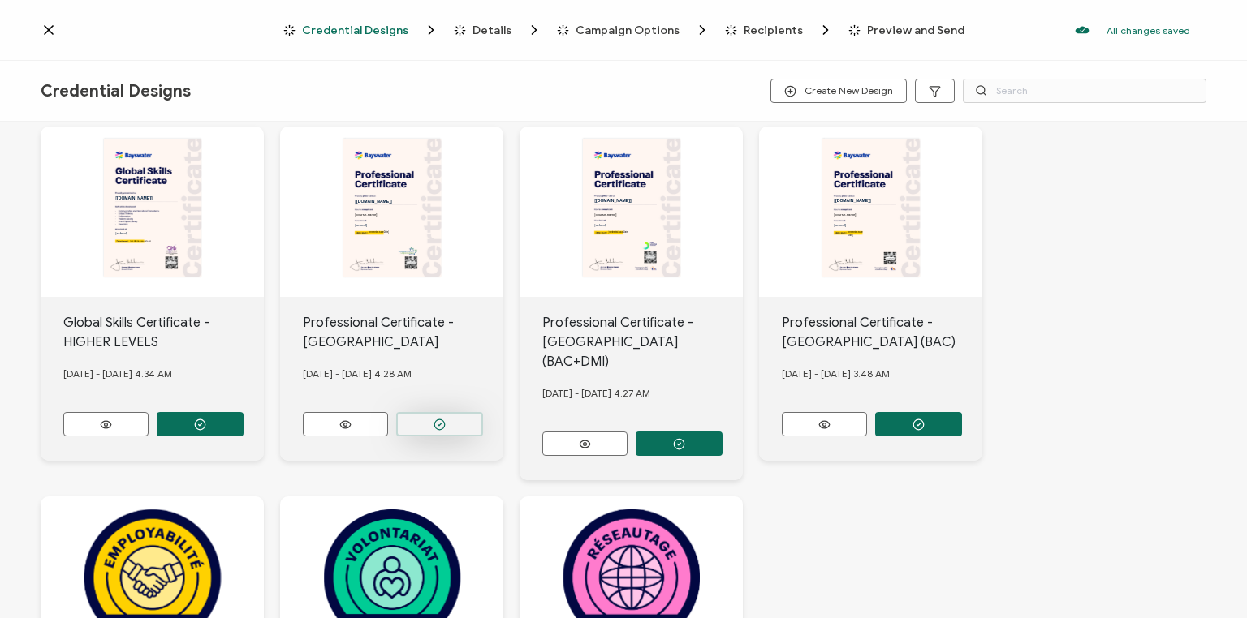
click at [438, 419] on icon "button" at bounding box center [439, 425] width 12 height 12
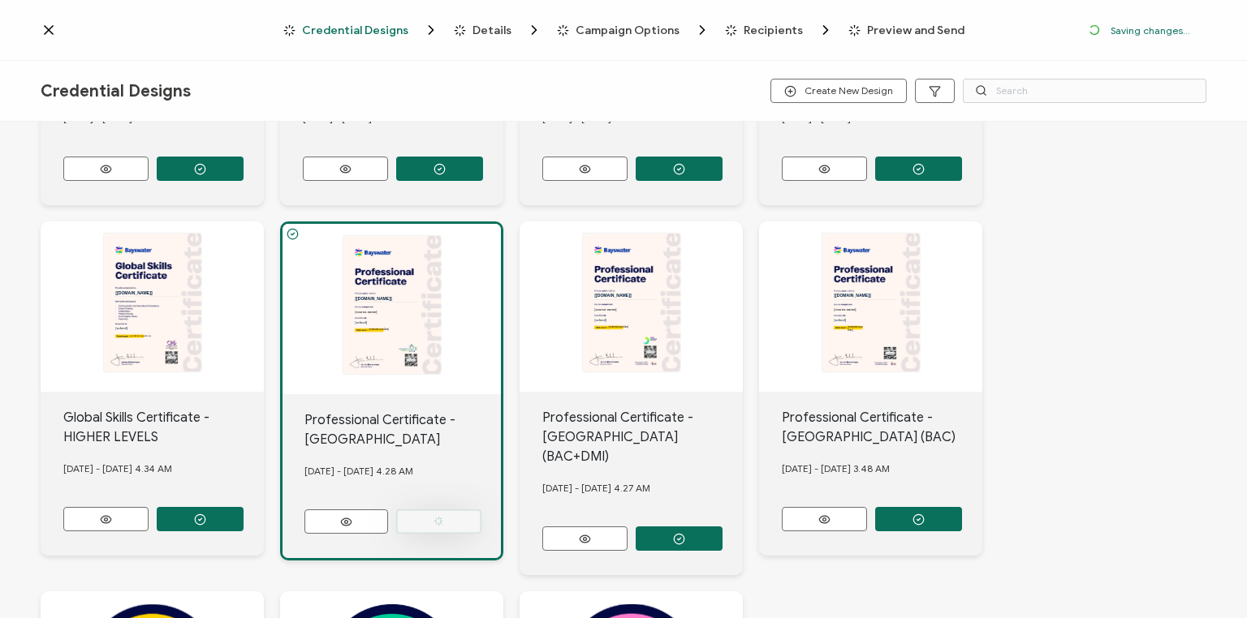
scroll to position [472, 0]
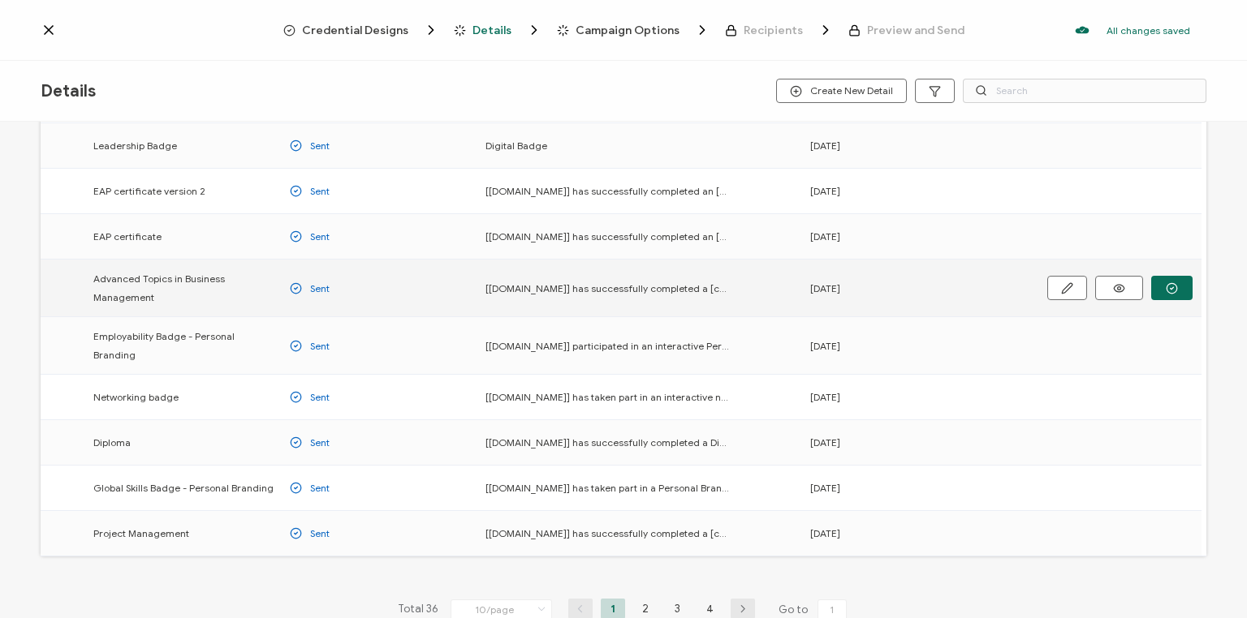
scroll to position [195, 0]
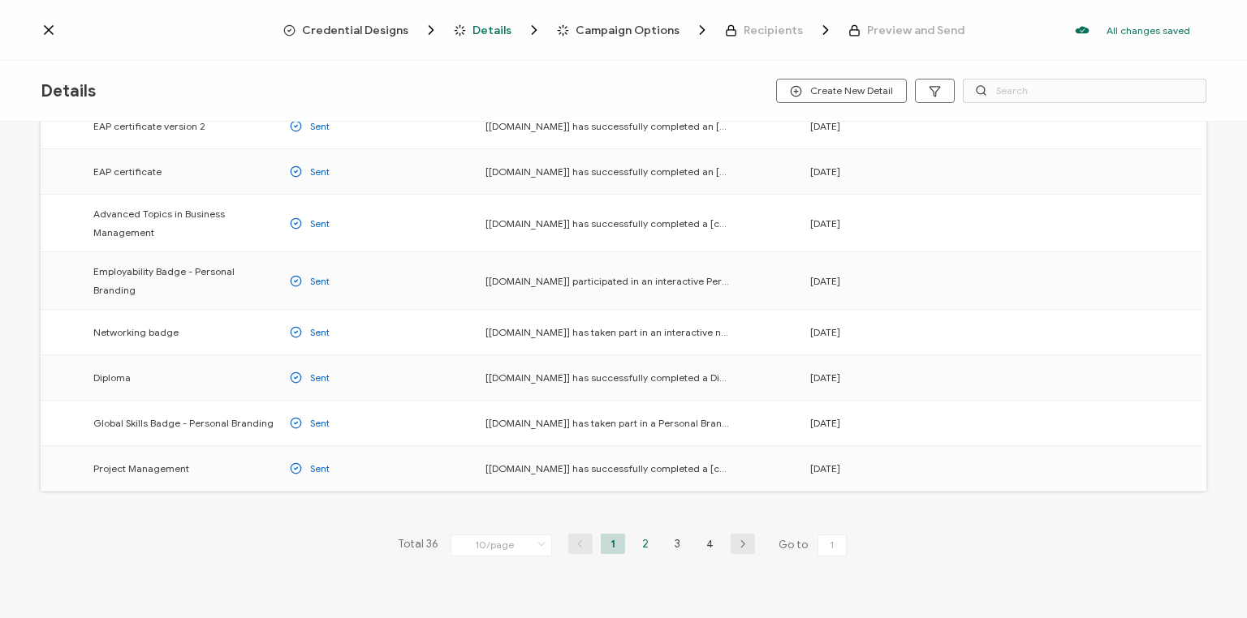
click at [640, 534] on li "2" at bounding box center [645, 544] width 24 height 20
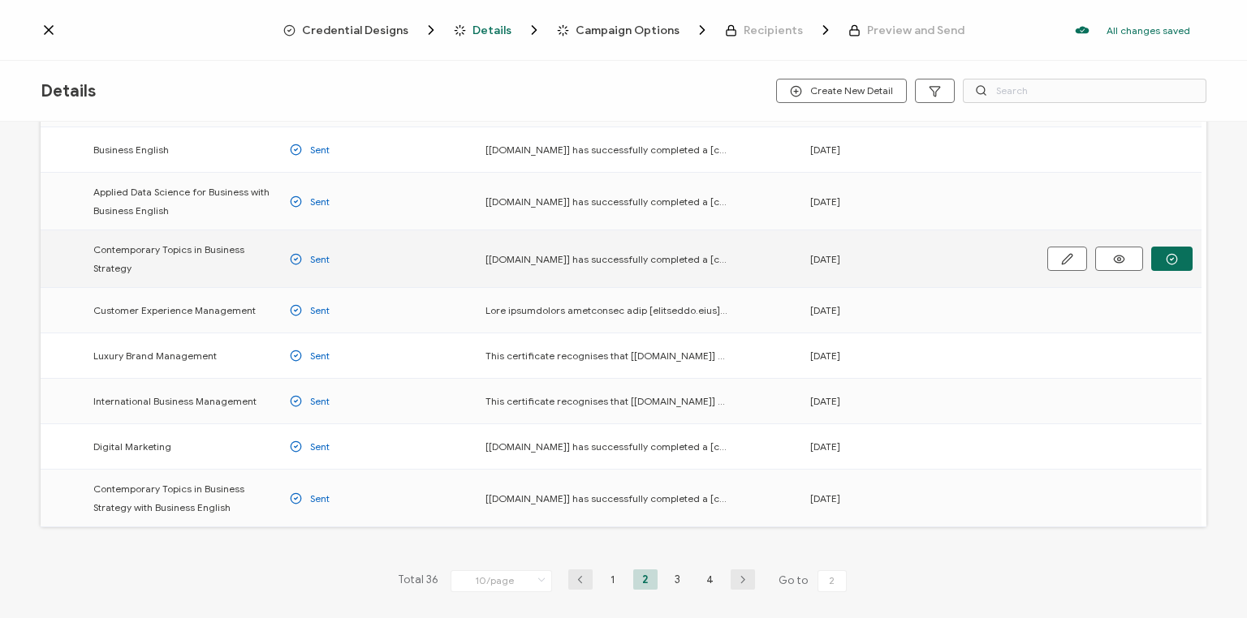
scroll to position [195, 0]
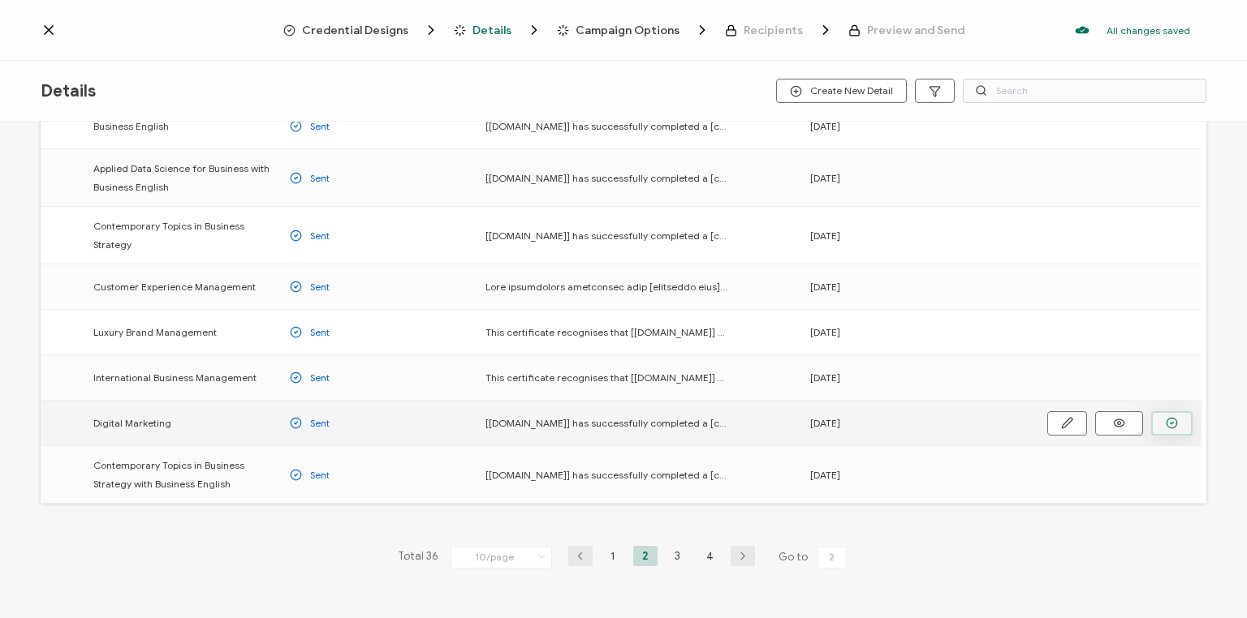
click at [1169, 420] on icon "button" at bounding box center [1171, 423] width 12 height 12
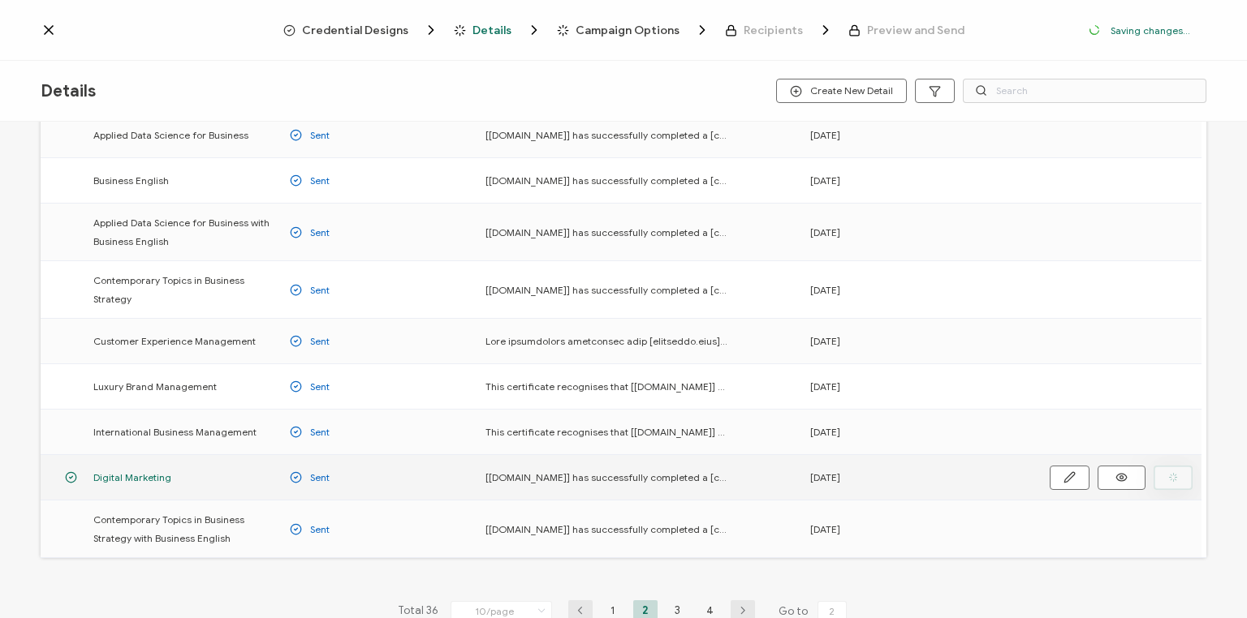
scroll to position [248, 0]
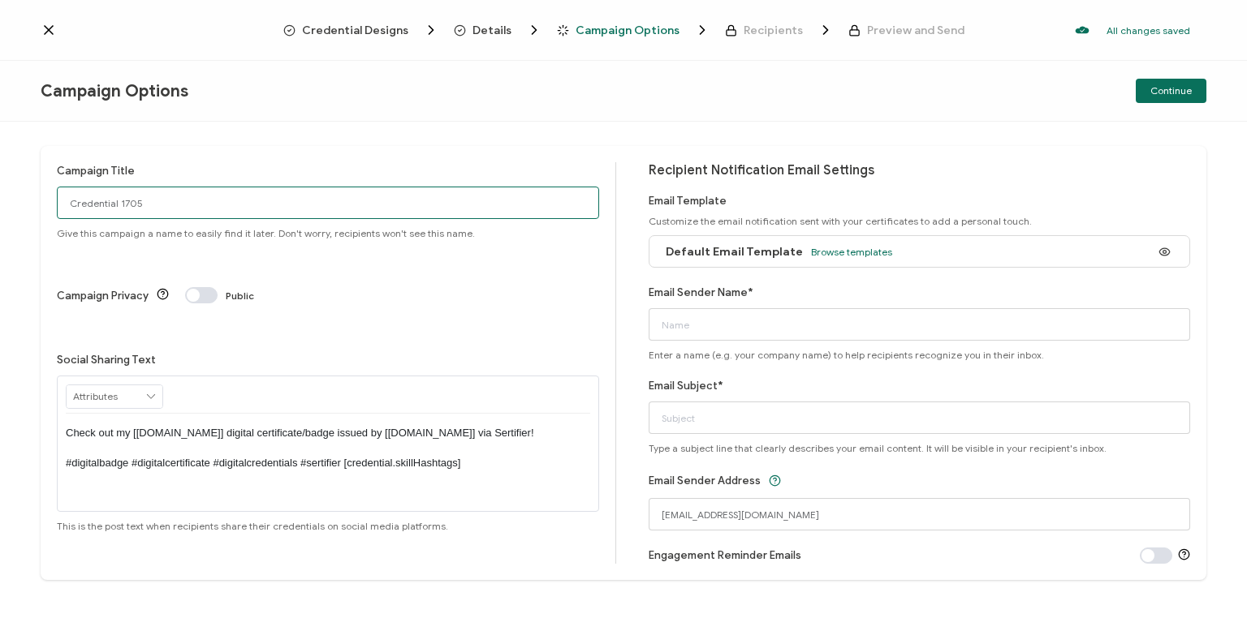
drag, startPoint x: 153, startPoint y: 202, endPoint x: 35, endPoint y: 222, distance: 119.4
click at [35, 222] on div "Campaign Title Credential 1705 Give this campaign a name to easily find it late…" at bounding box center [623, 370] width 1247 height 497
type input "Van PC DM [DATE]"
click at [841, 252] on span "Browse templates" at bounding box center [851, 252] width 81 height 12
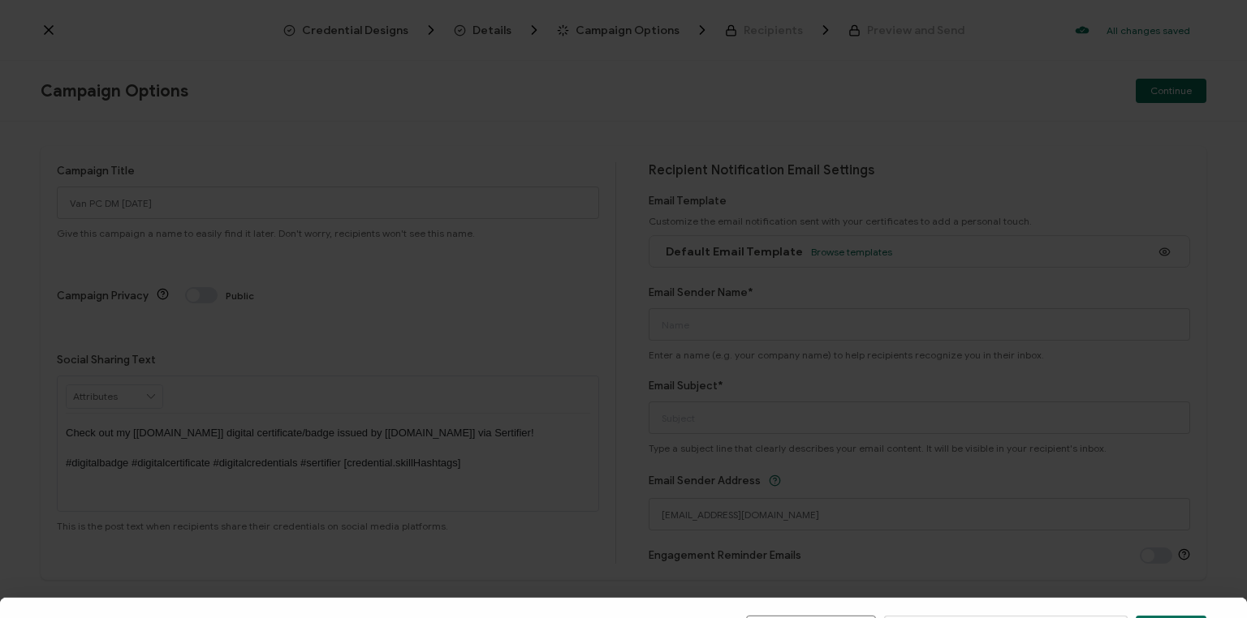
scroll to position [195, 0]
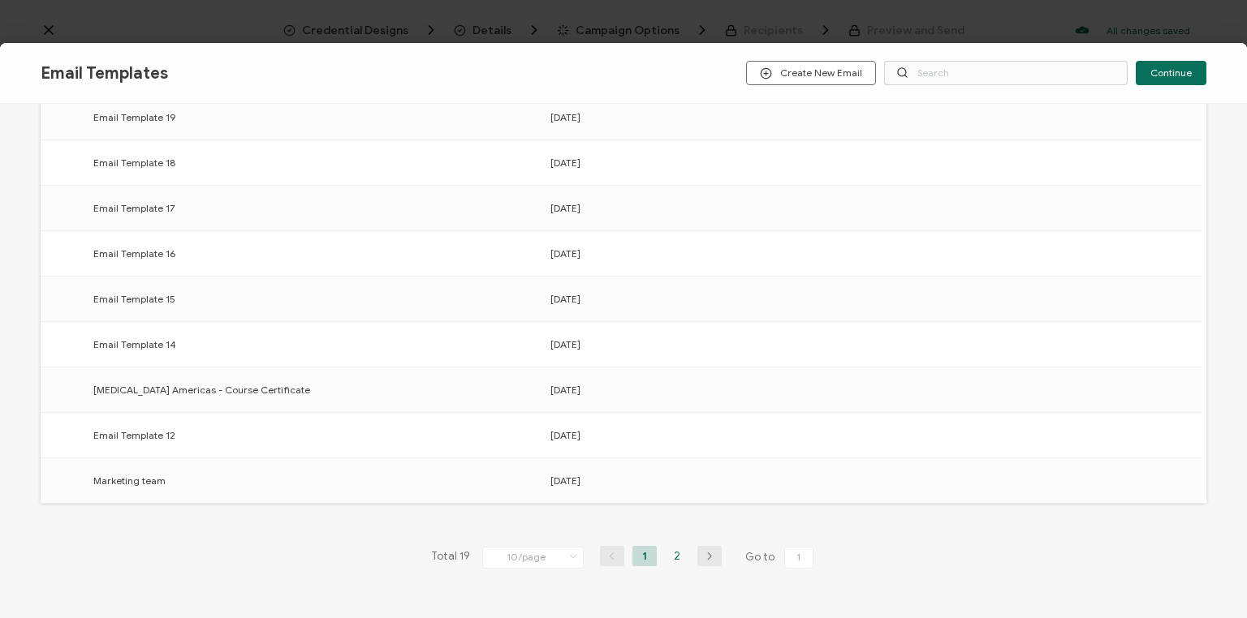
click at [672, 553] on li "2" at bounding box center [677, 556] width 24 height 20
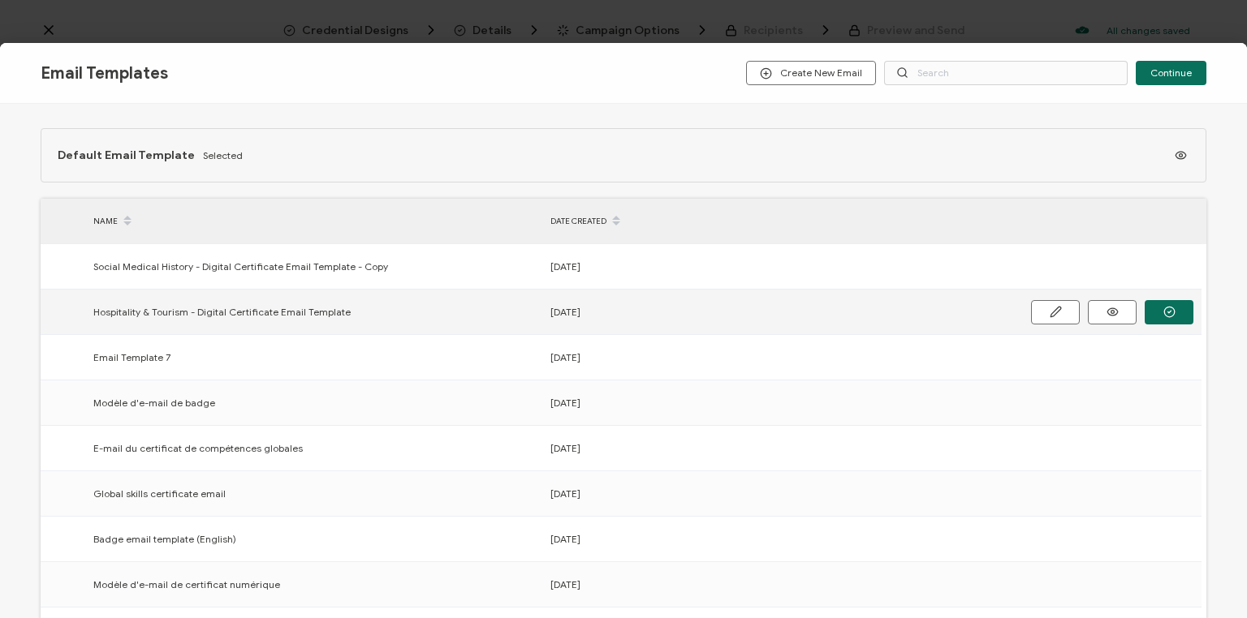
scroll to position [65, 0]
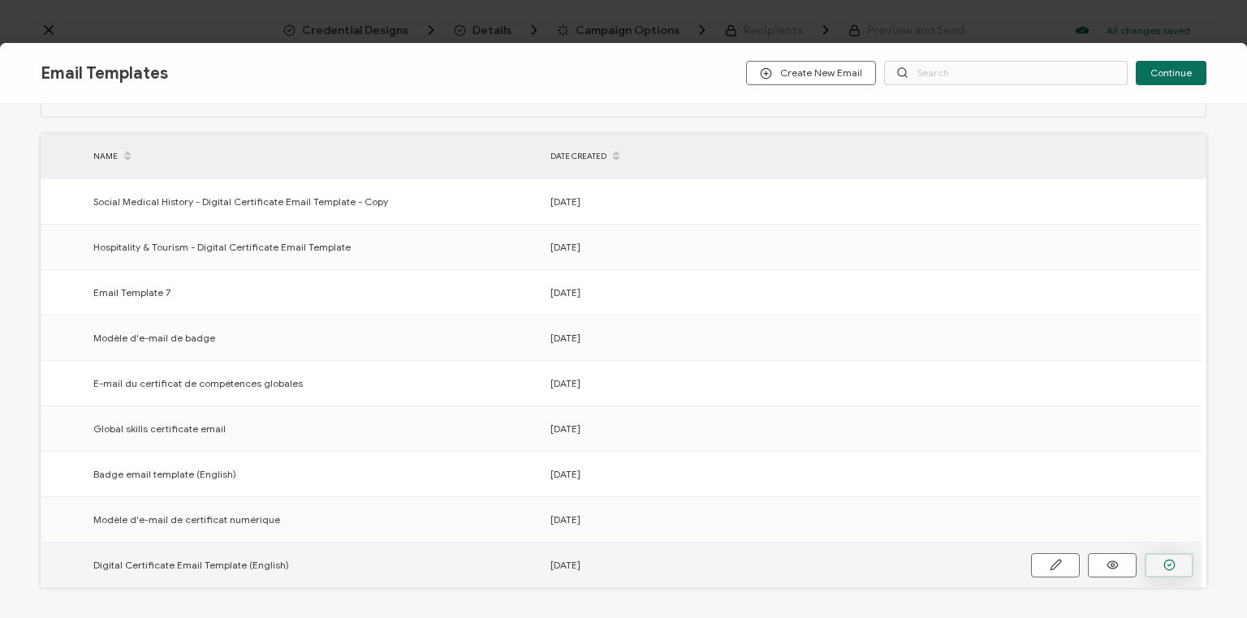
click at [1163, 566] on icon "button" at bounding box center [1169, 565] width 12 height 12
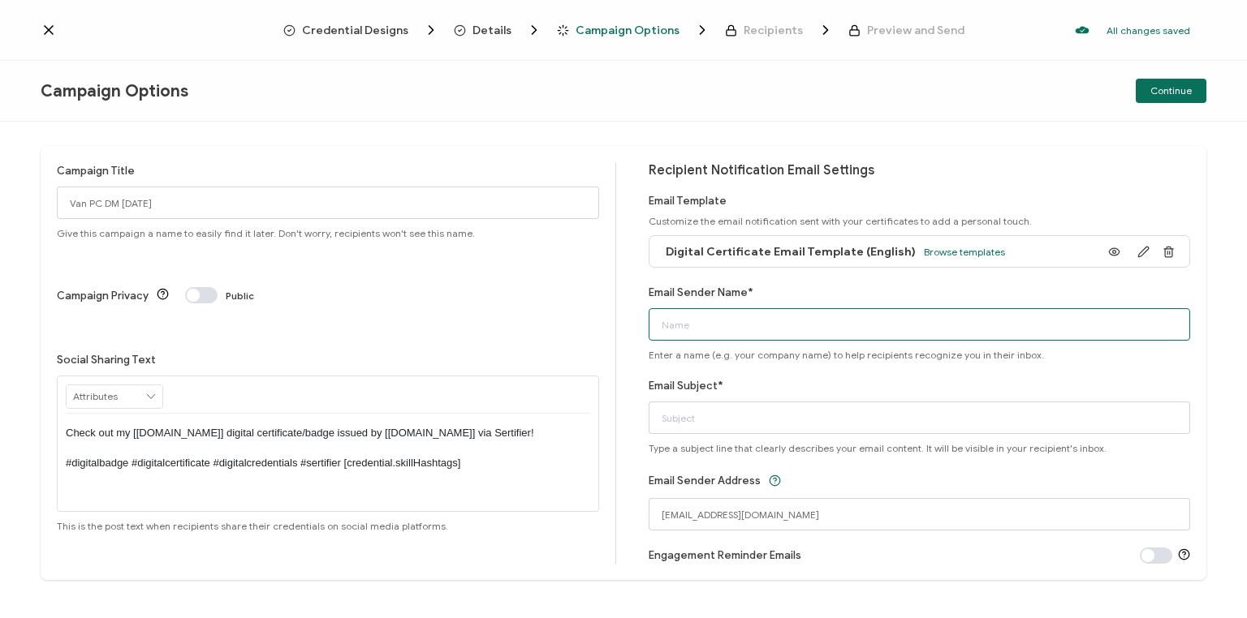
click at [744, 324] on input "Email Sender Name*" at bounding box center [919, 324] width 542 height 32
click at [733, 323] on input "Bayswater Vanmcouver" at bounding box center [919, 324] width 542 height 32
type input "Bayswater [GEOGRAPHIC_DATA]"
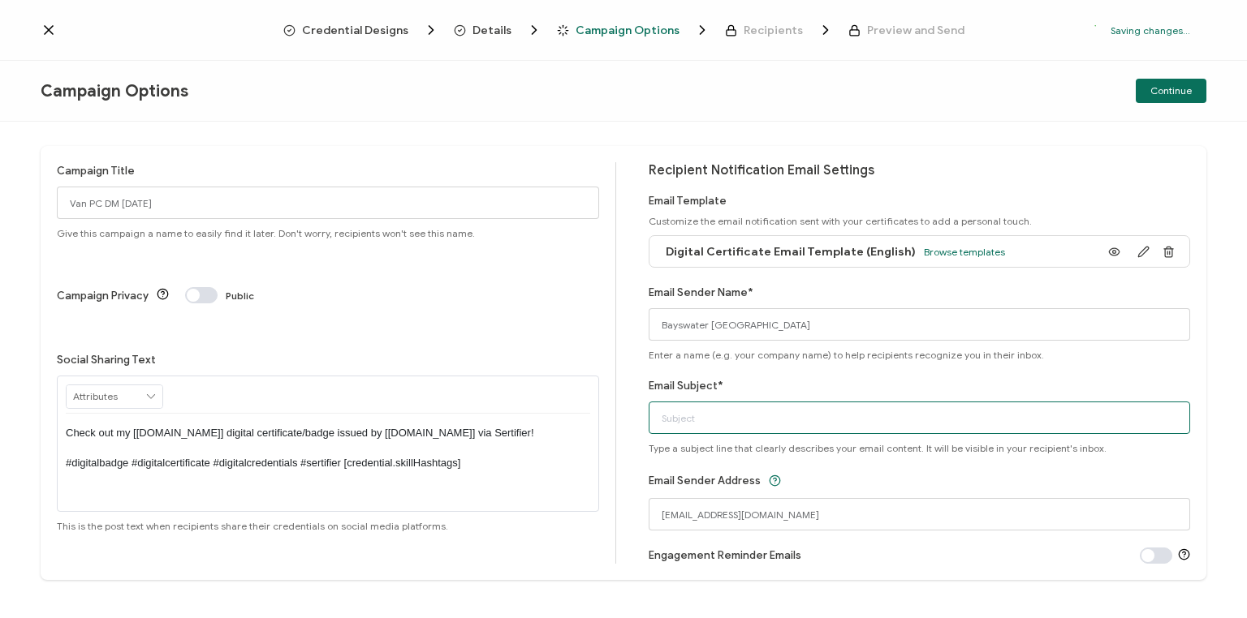
click at [697, 419] on input "Email Subject*" at bounding box center [919, 418] width 542 height 32
type input "Your Digital Marketing digital certificate"
click at [1175, 93] on span "Continue" at bounding box center [1170, 91] width 41 height 10
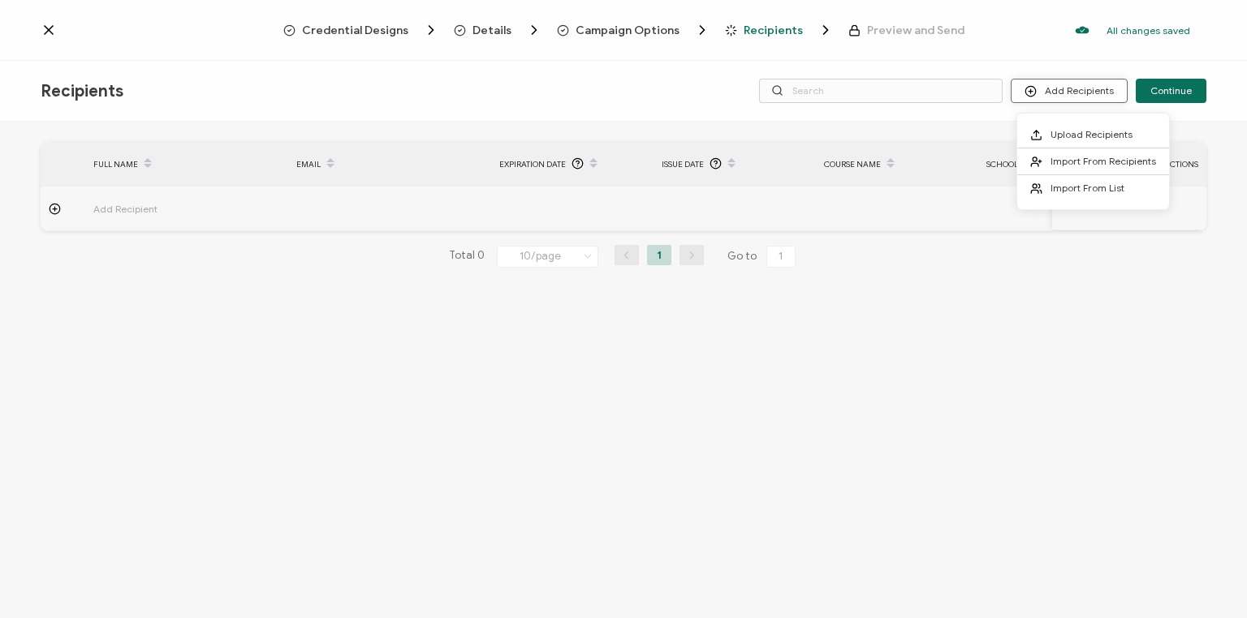
click at [1084, 96] on button "Add Recipients" at bounding box center [1068, 91] width 117 height 24
click at [1082, 130] on span "Upload Recipients" at bounding box center [1091, 134] width 82 height 12
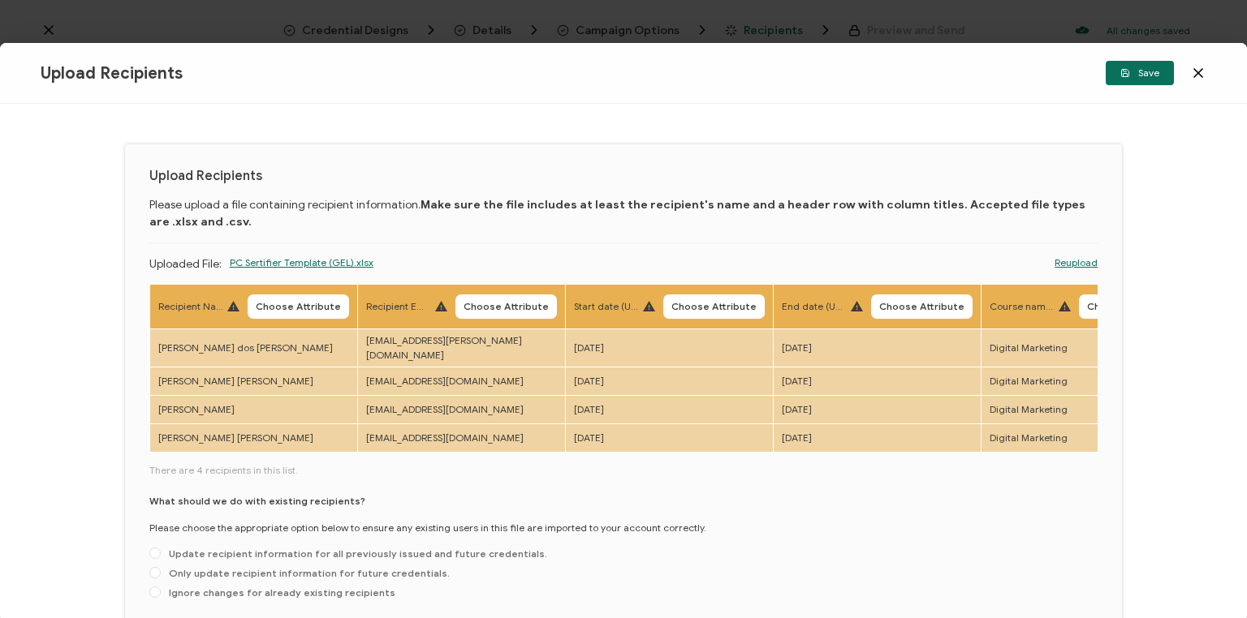
click at [289, 303] on span "Choose Attribute" at bounding box center [298, 307] width 85 height 10
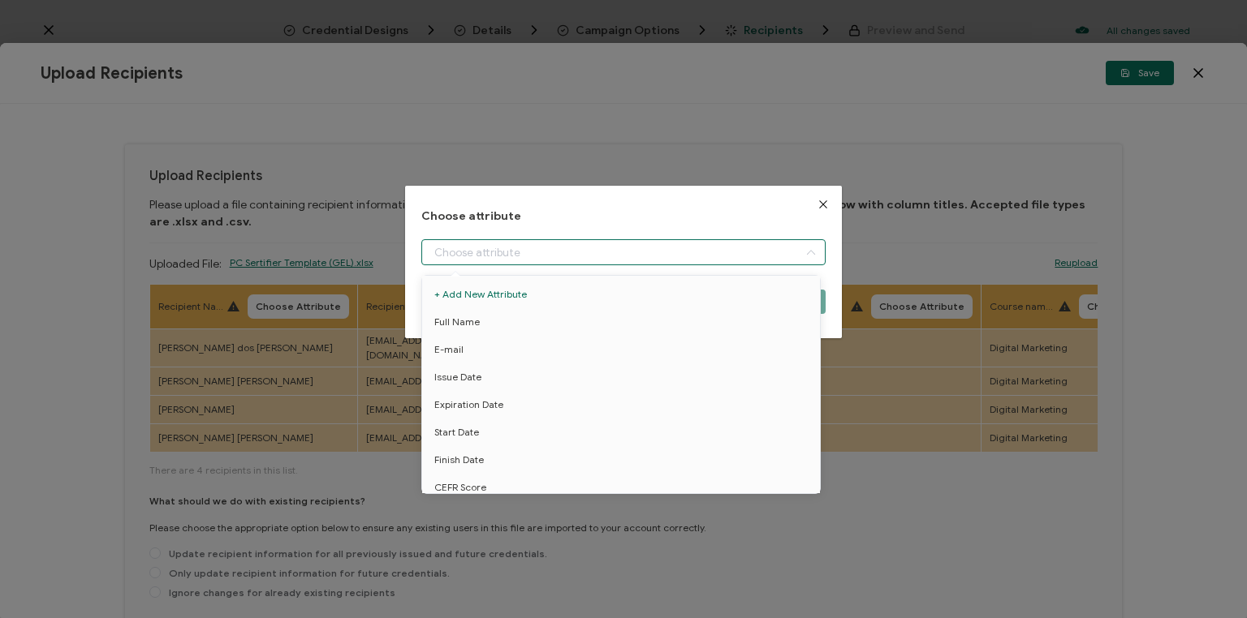
click at [493, 252] on input "dialog" at bounding box center [623, 252] width 404 height 26
click at [467, 318] on span "Full Name" at bounding box center [456, 322] width 45 height 28
type input "Full Name"
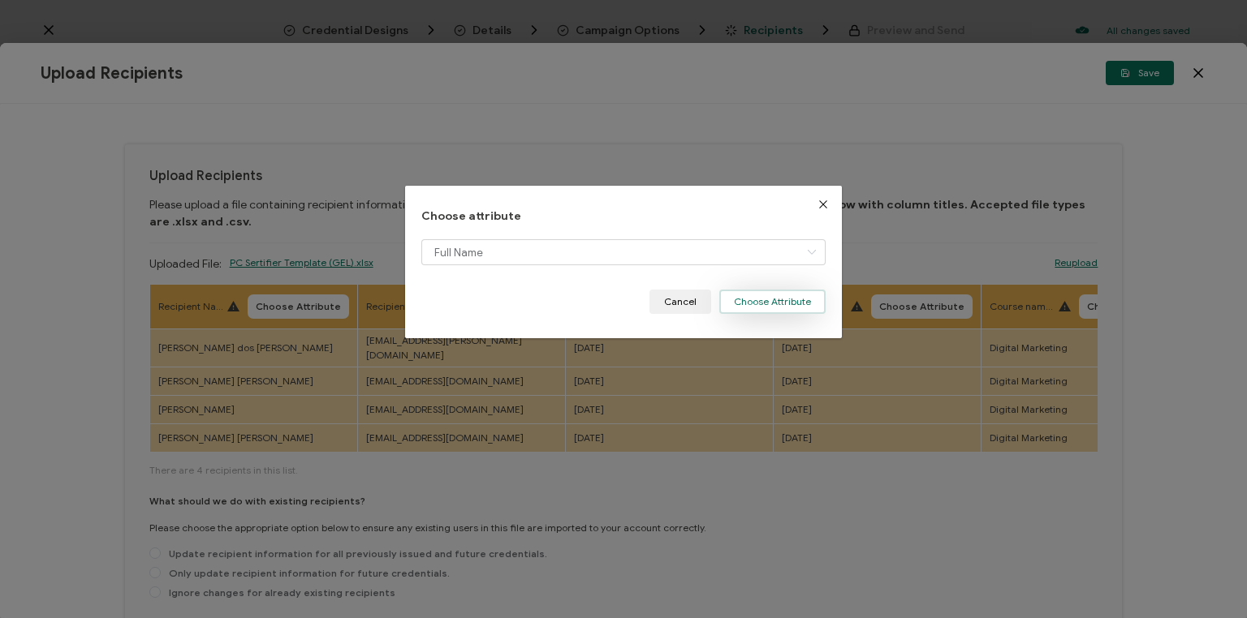
click at [766, 302] on button "Choose Attribute" at bounding box center [772, 302] width 106 height 24
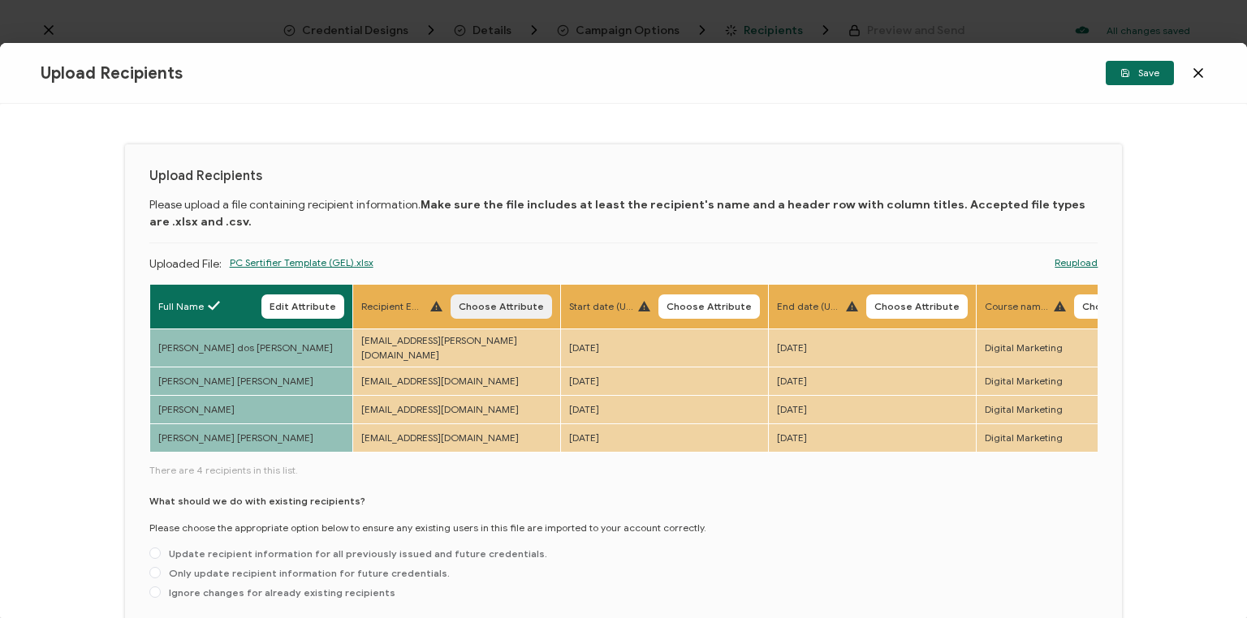
click at [488, 312] on span "Choose Attribute" at bounding box center [501, 307] width 85 height 10
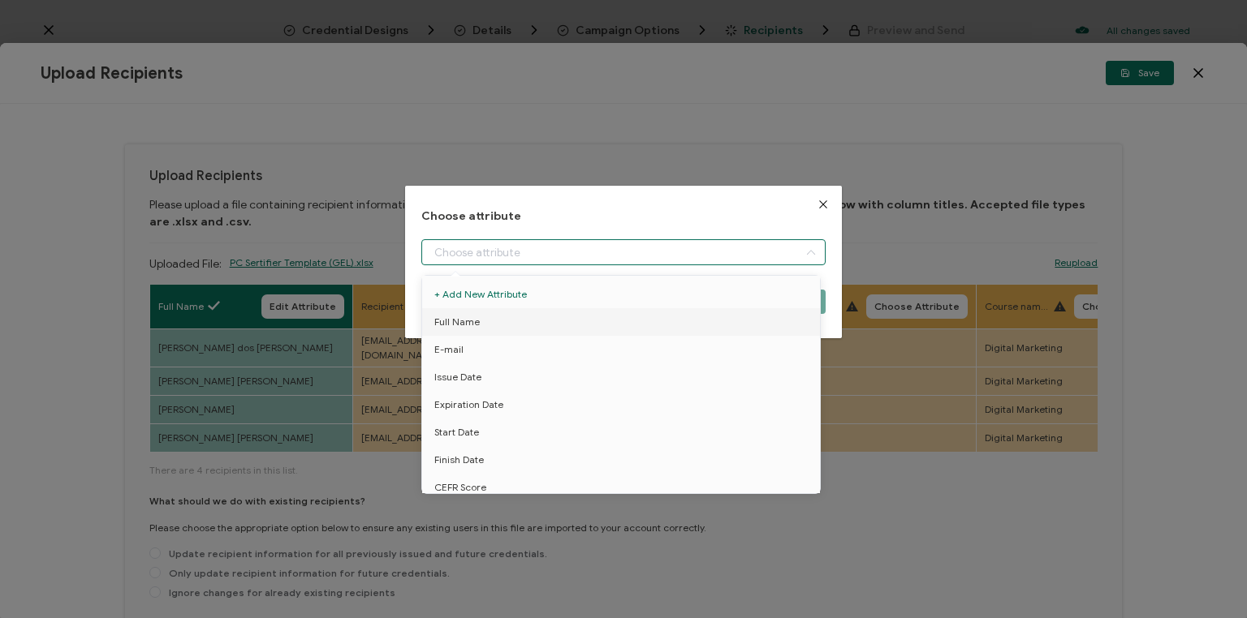
click at [496, 253] on input "dialog" at bounding box center [623, 252] width 404 height 26
click at [445, 355] on span "E-mail" at bounding box center [448, 350] width 29 height 28
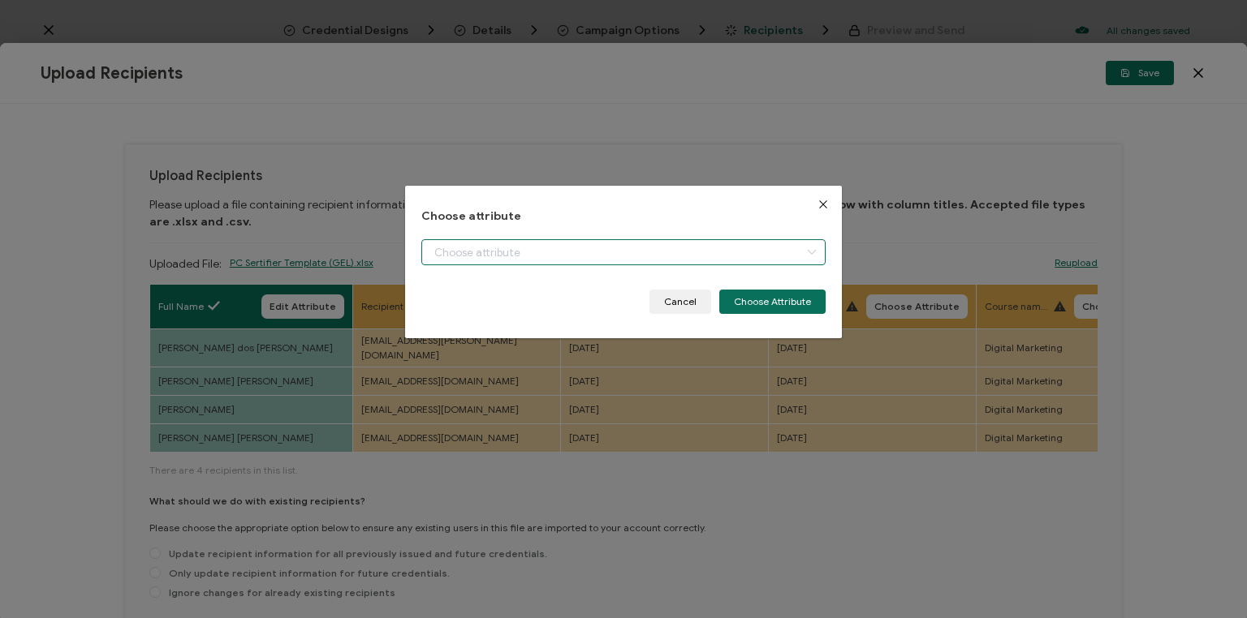
type input "E-mail"
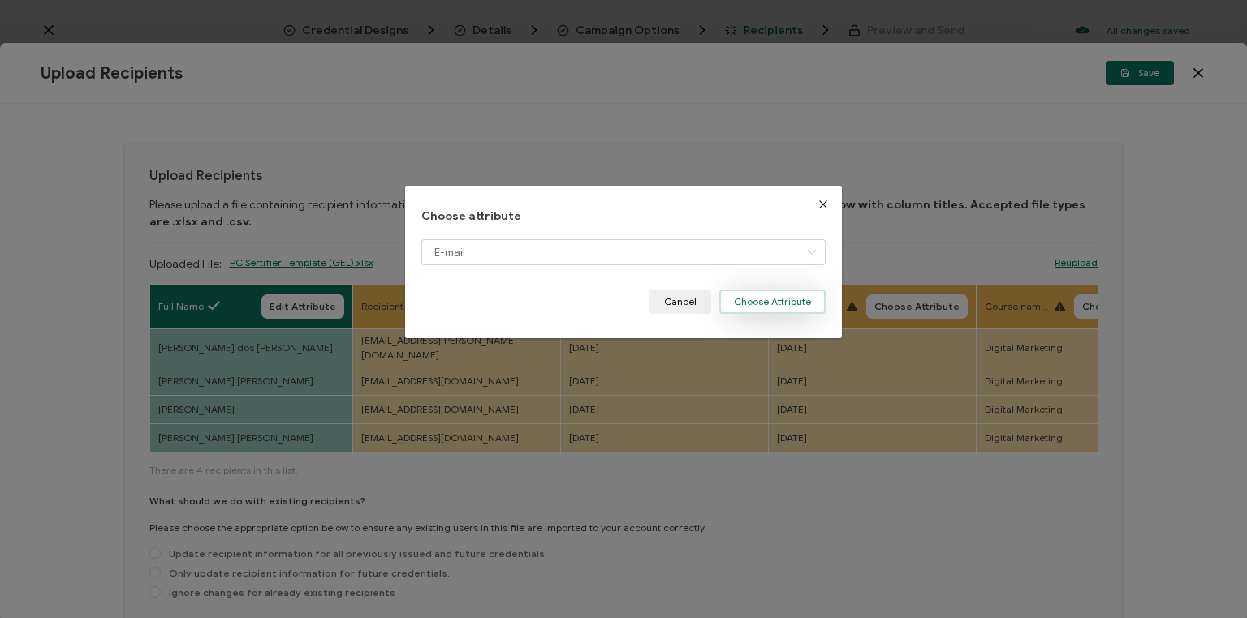
click at [766, 295] on button "Choose Attribute" at bounding box center [772, 302] width 106 height 24
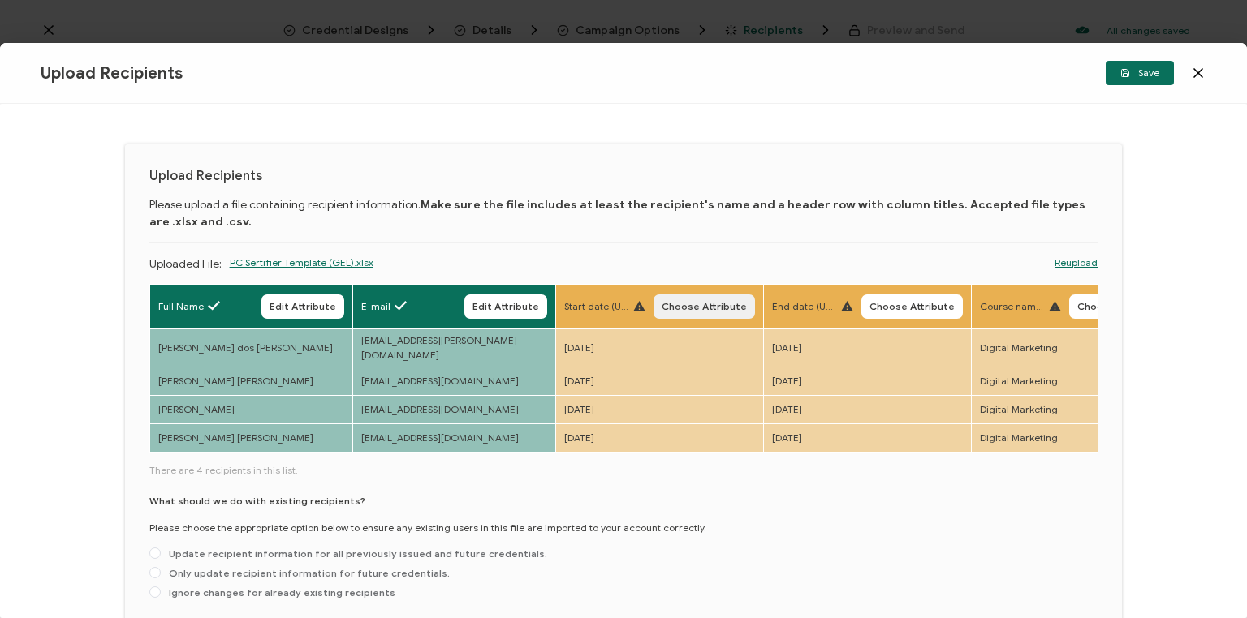
click at [698, 305] on span "Choose Attribute" at bounding box center [703, 307] width 85 height 10
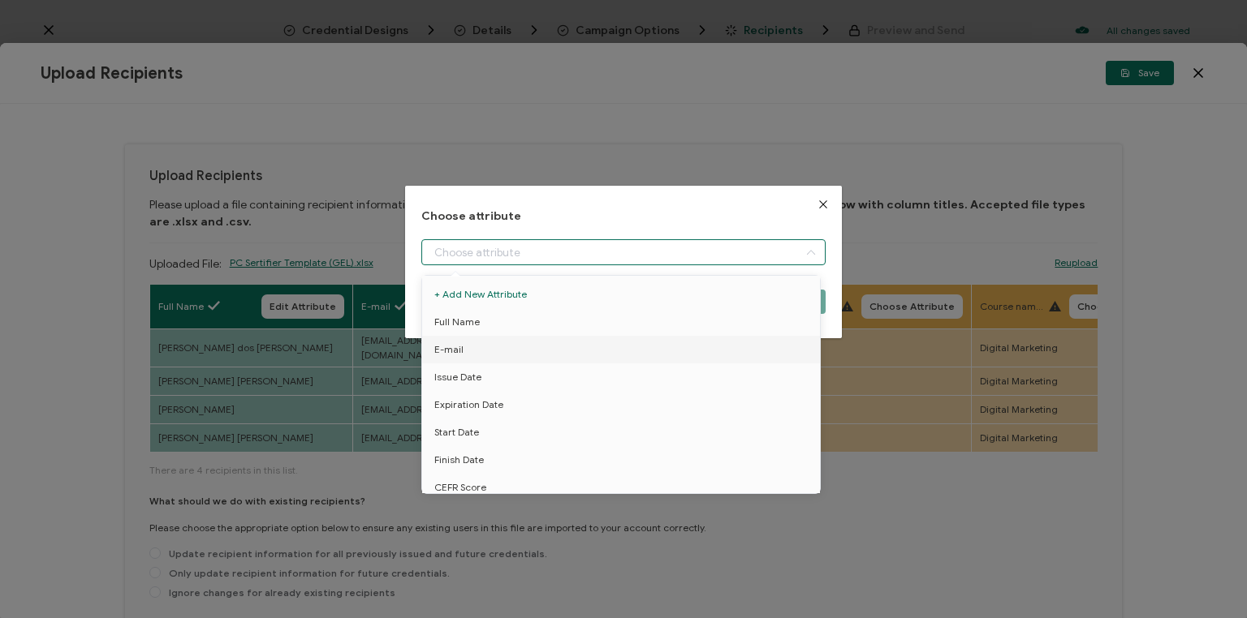
click at [519, 251] on input "dialog" at bounding box center [623, 252] width 404 height 26
drag, startPoint x: 453, startPoint y: 429, endPoint x: 462, endPoint y: 425, distance: 9.8
click at [454, 429] on span "Start Date" at bounding box center [456, 433] width 45 height 28
type input "Start Date"
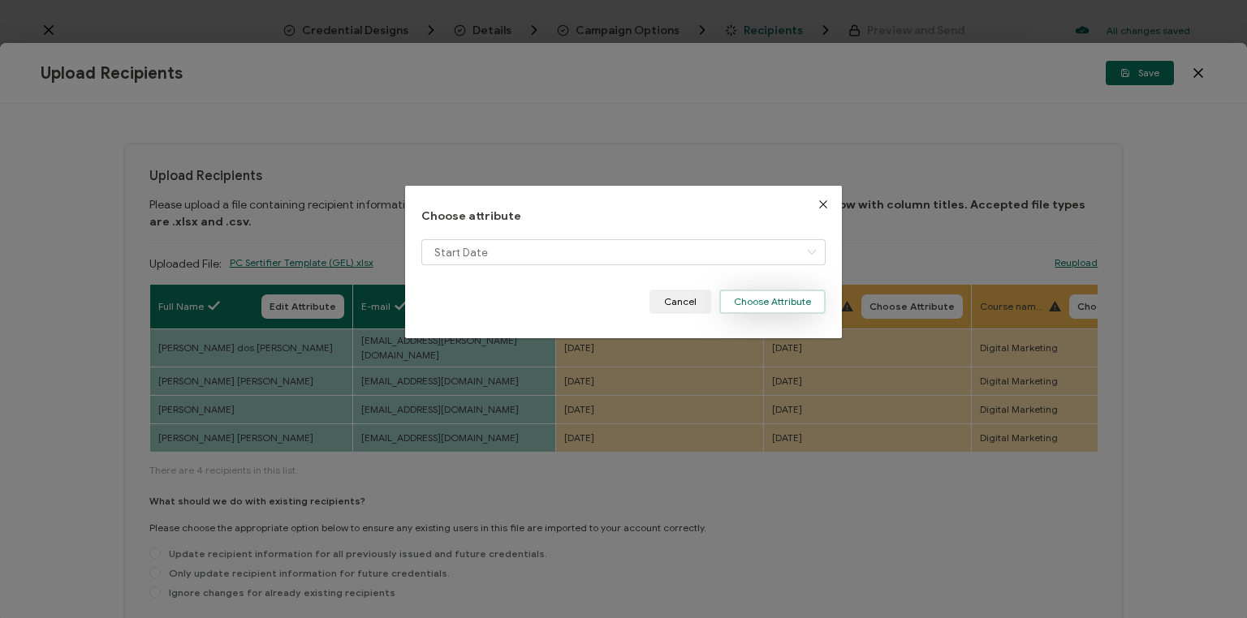
click at [765, 300] on button "Choose Attribute" at bounding box center [772, 302] width 106 height 24
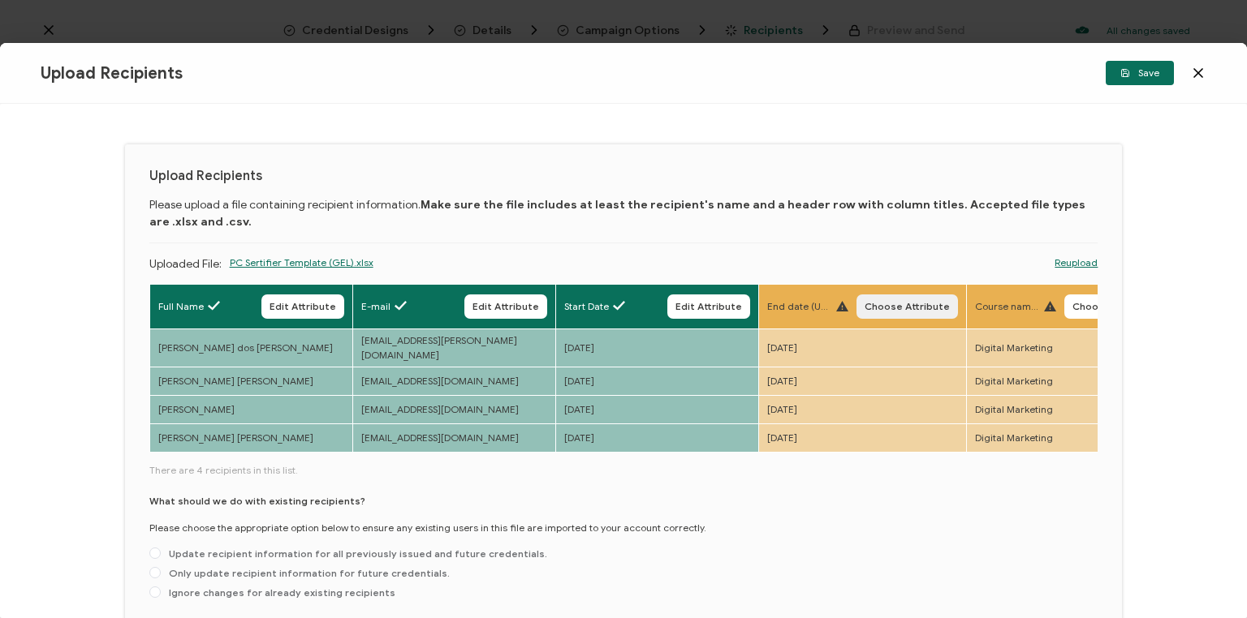
click at [902, 302] on span "Choose Attribute" at bounding box center [906, 307] width 85 height 10
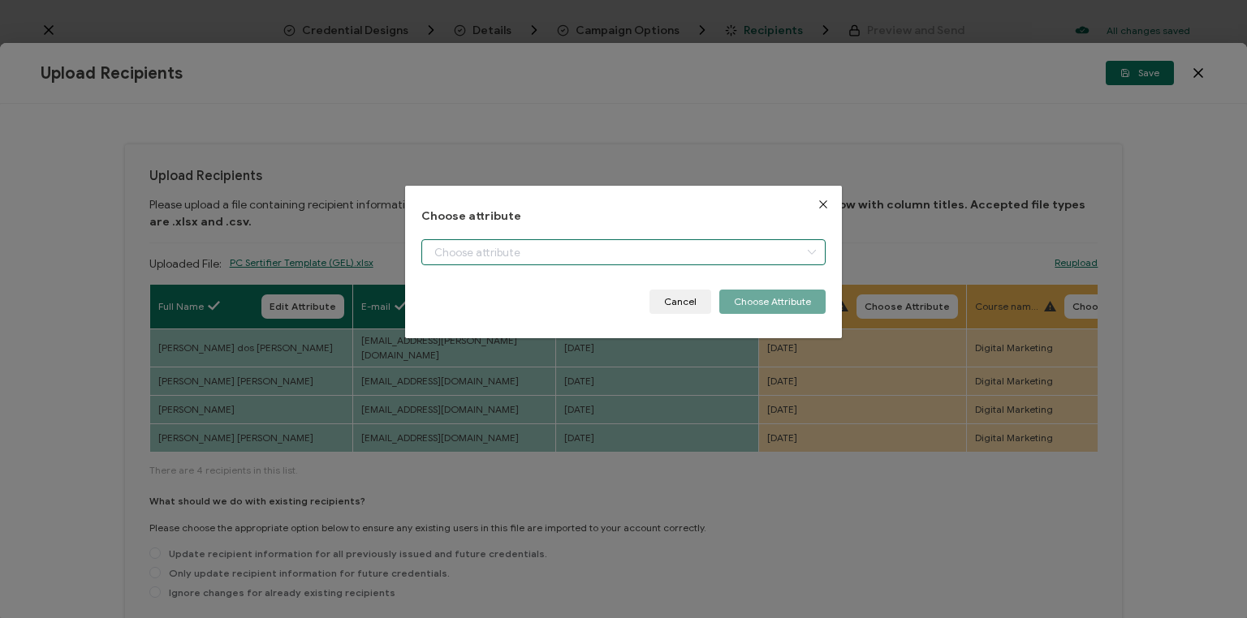
drag, startPoint x: 597, startPoint y: 252, endPoint x: 540, endPoint y: 356, distance: 119.5
click at [597, 252] on input "dialog" at bounding box center [623, 252] width 404 height 26
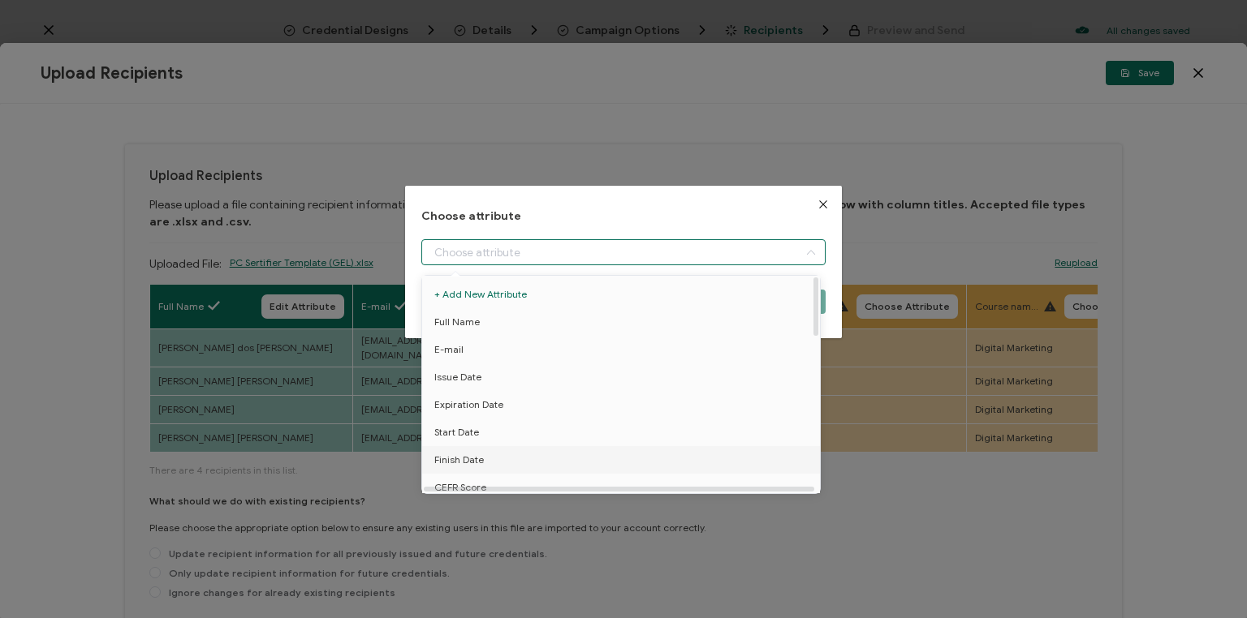
drag, startPoint x: 467, startPoint y: 463, endPoint x: 676, endPoint y: 377, distance: 226.4
click at [467, 461] on span "Finish Date" at bounding box center [459, 460] width 50 height 28
type input "Finish Date"
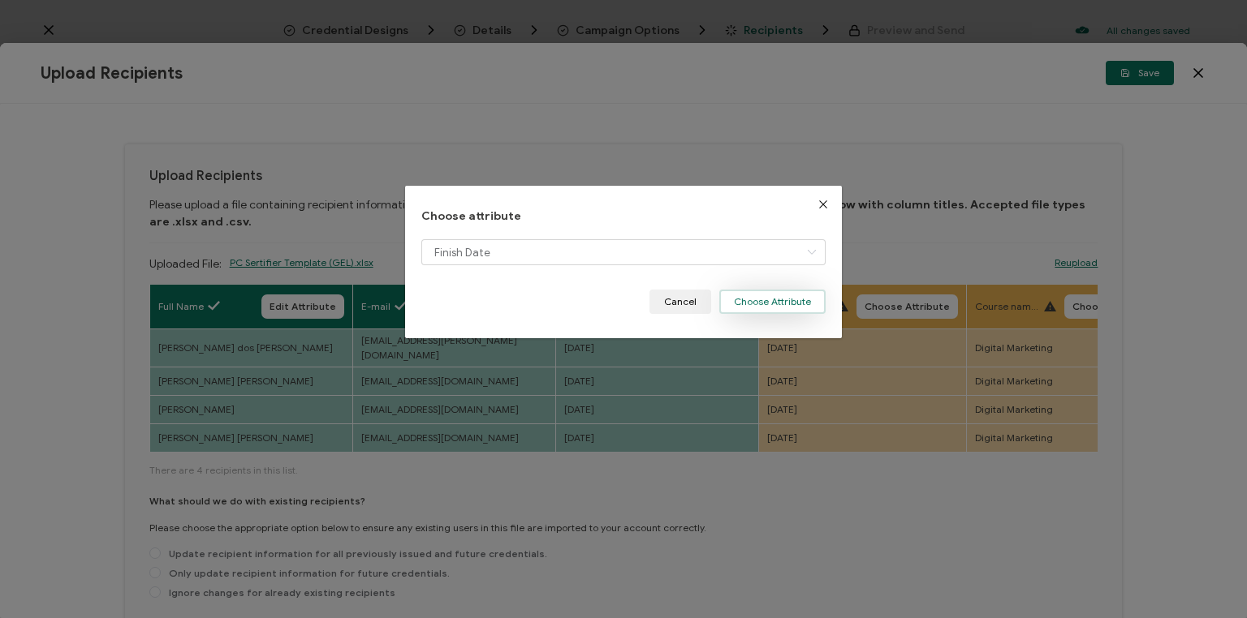
click at [778, 299] on button "Choose Attribute" at bounding box center [772, 302] width 106 height 24
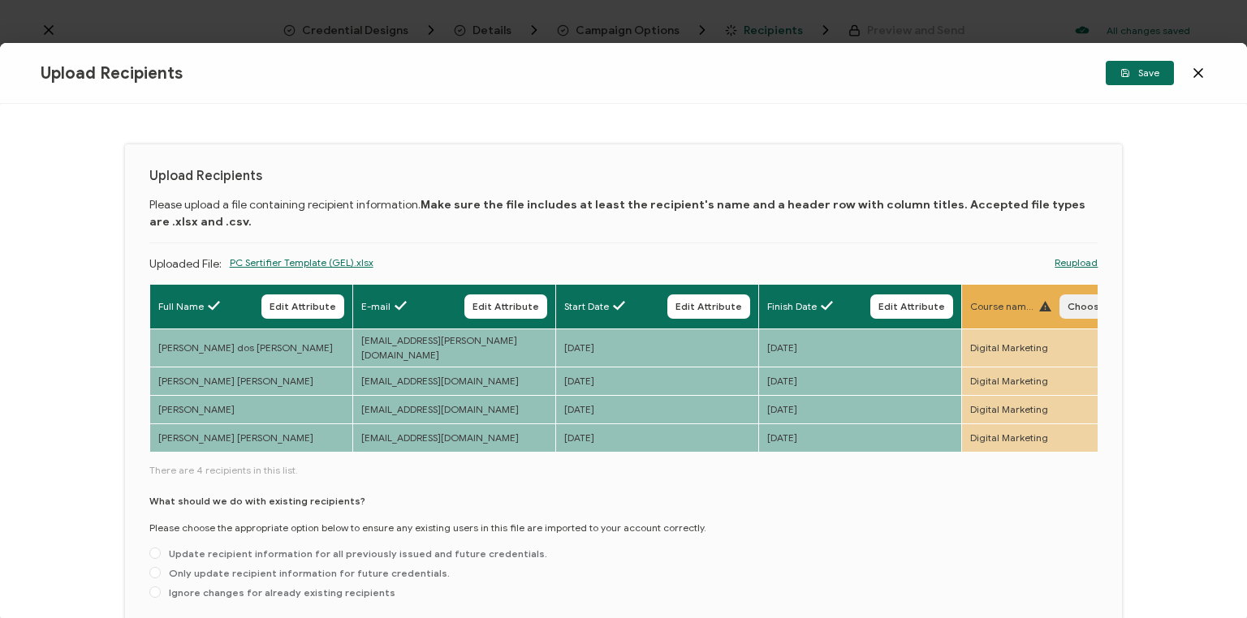
click at [1074, 305] on span "Choose Attribute" at bounding box center [1109, 307] width 85 height 10
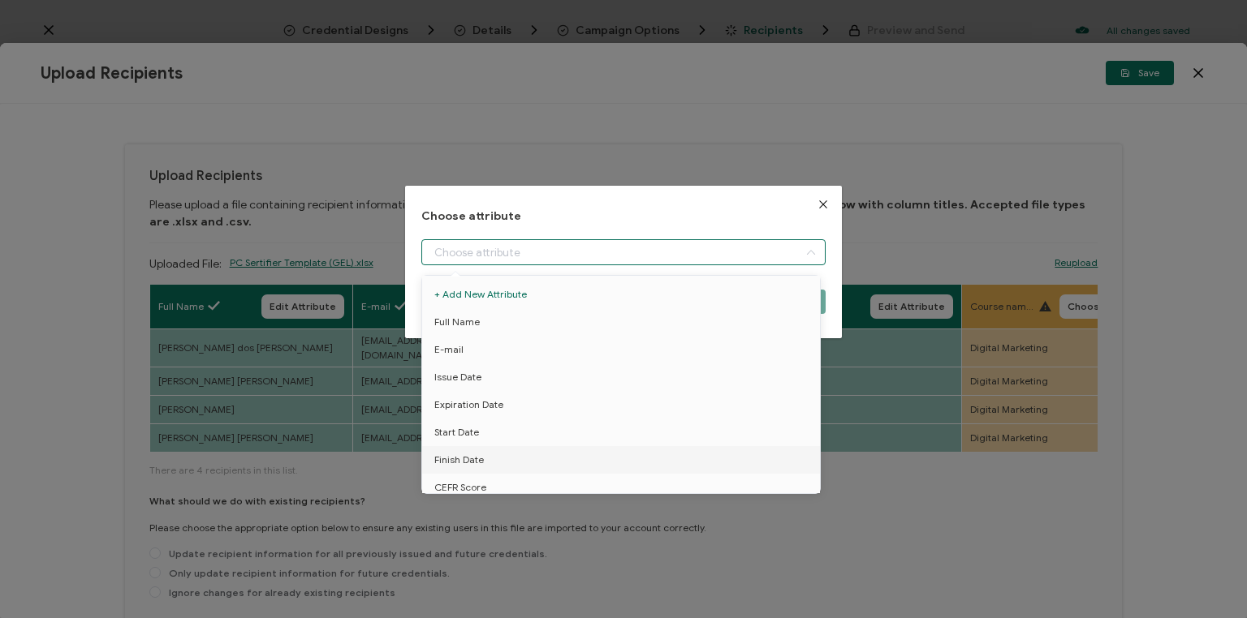
click at [533, 248] on input "dialog" at bounding box center [623, 252] width 404 height 26
drag, startPoint x: 474, startPoint y: 449, endPoint x: 769, endPoint y: 318, distance: 322.3
click at [474, 448] on span "Course name" at bounding box center [465, 451] width 62 height 28
type input "Course name"
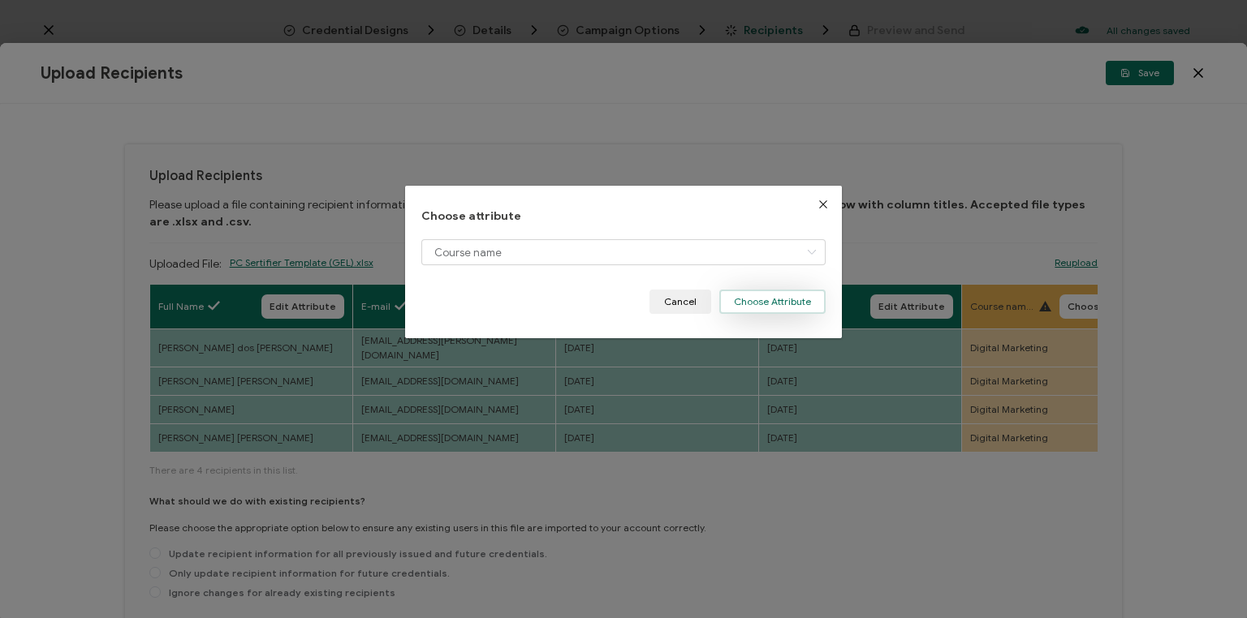
drag, startPoint x: 779, startPoint y: 299, endPoint x: 760, endPoint y: 319, distance: 27.6
click at [776, 301] on button "Choose Attribute" at bounding box center [772, 302] width 106 height 24
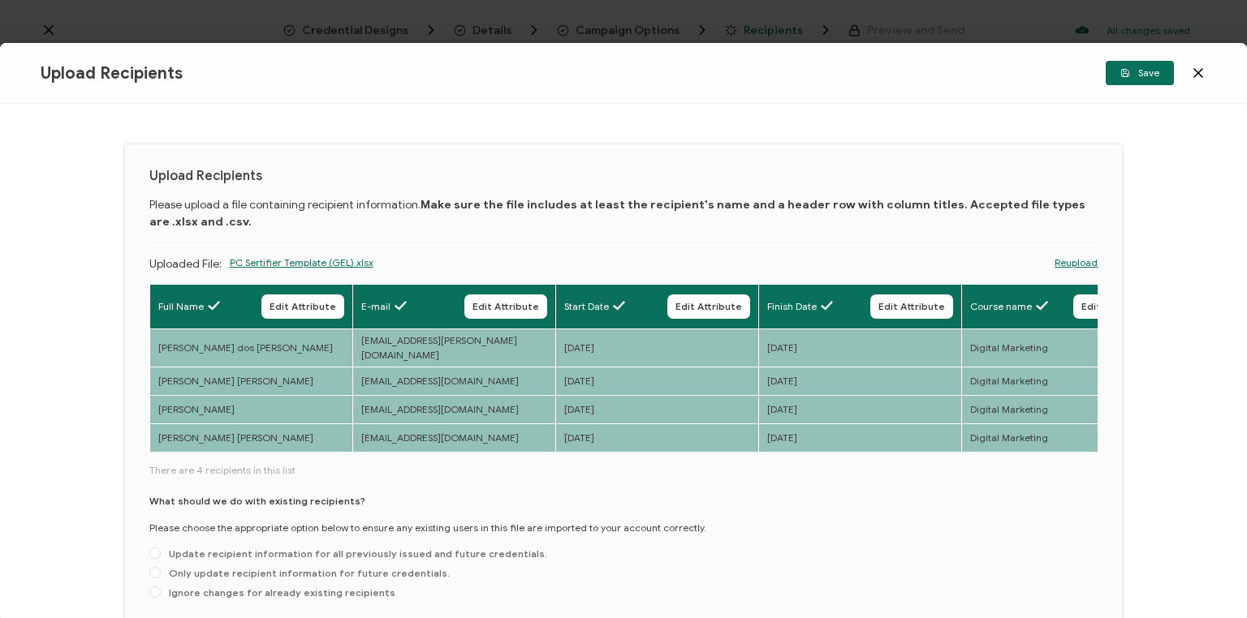
drag, startPoint x: 565, startPoint y: 445, endPoint x: 633, endPoint y: 447, distance: 68.2
click at [673, 433] on div "Full Name Edit Attribute E-mail Edit Attribute Start Date Edit Attribute Finish…" at bounding box center [623, 369] width 949 height 171
drag, startPoint x: 565, startPoint y: 445, endPoint x: 565, endPoint y: 415, distance: 30.0
click at [608, 437] on div "Full Name Edit Attribute E-mail Edit Attribute Start Date Edit Attribute Finish…" at bounding box center [623, 369] width 949 height 171
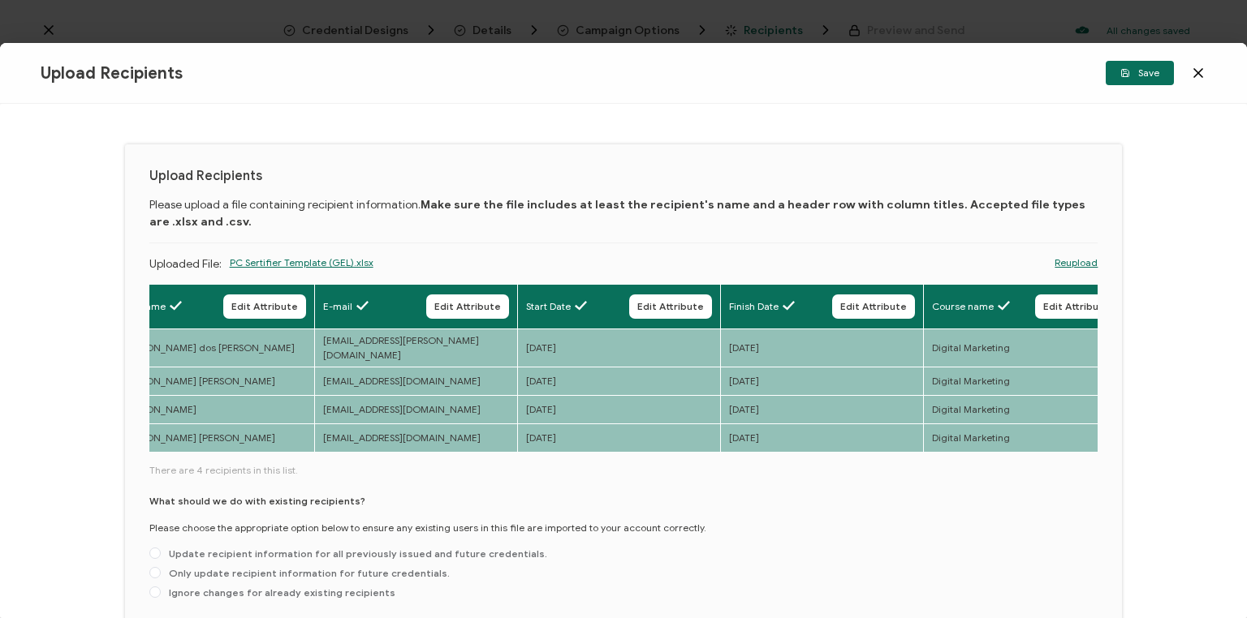
scroll to position [0, 1084]
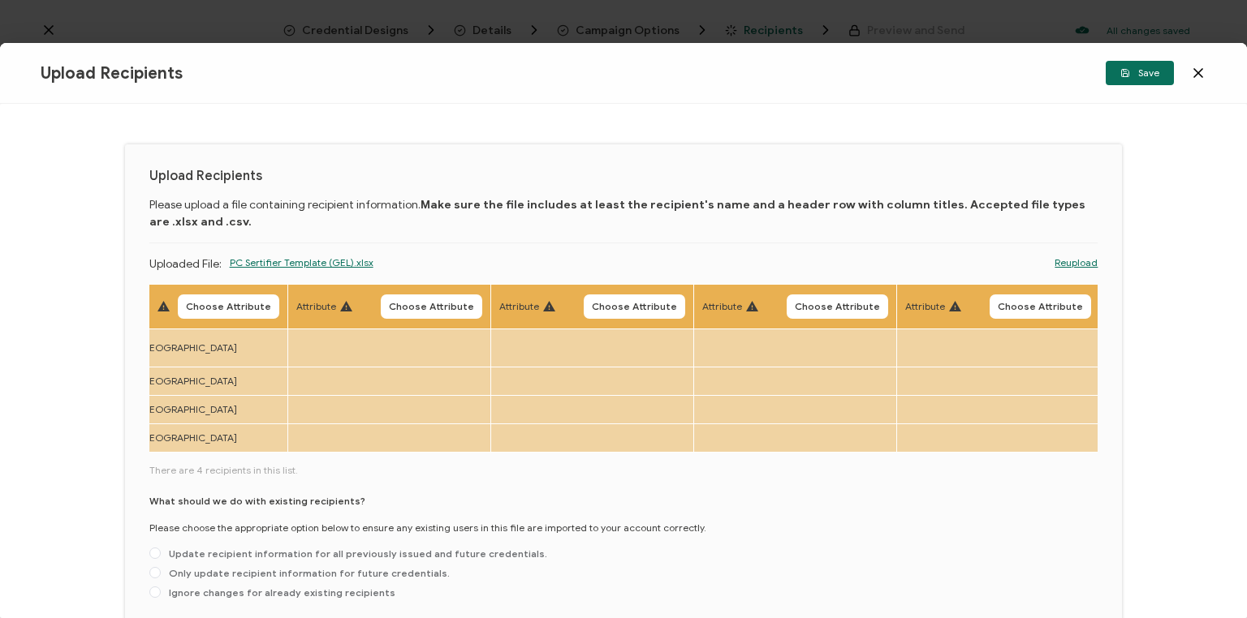
drag, startPoint x: 575, startPoint y: 377, endPoint x: 809, endPoint y: 333, distance: 238.6
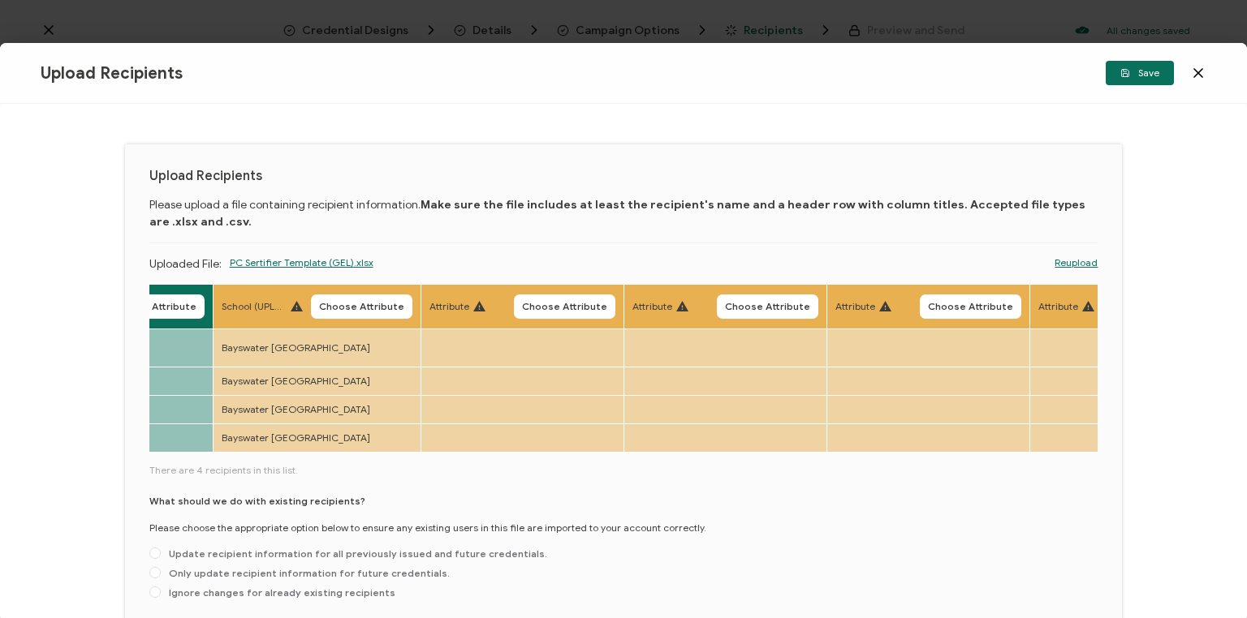
drag, startPoint x: 674, startPoint y: 361, endPoint x: 553, endPoint y: 390, distance: 124.2
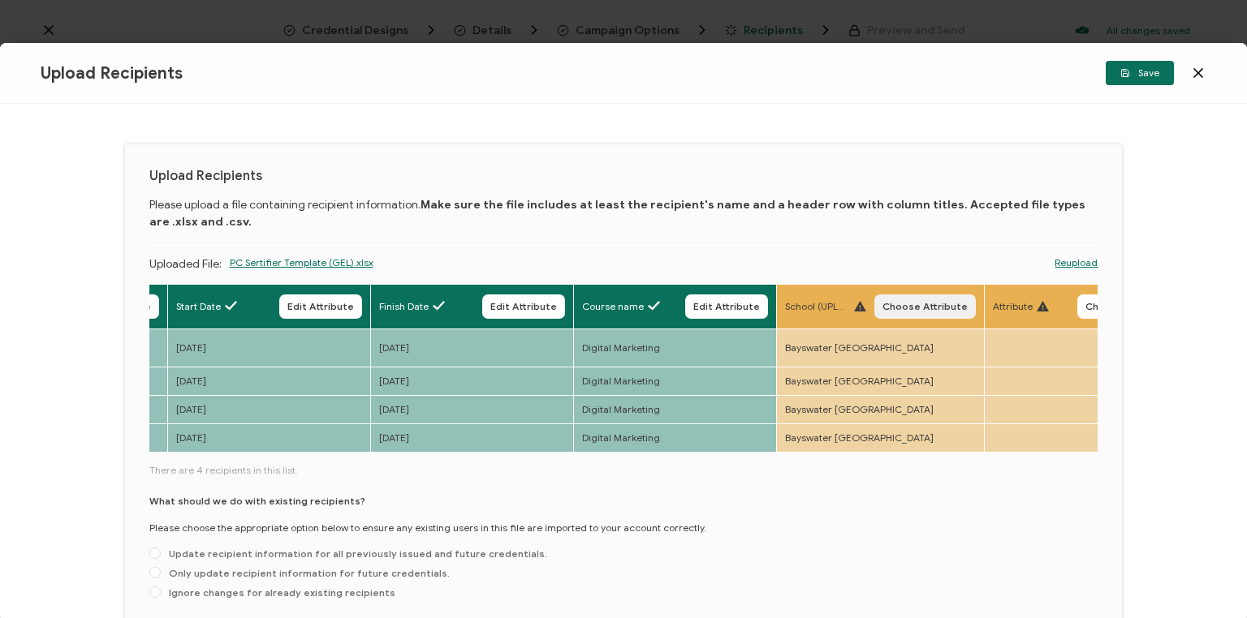
click at [922, 304] on span "Choose Attribute" at bounding box center [924, 307] width 85 height 10
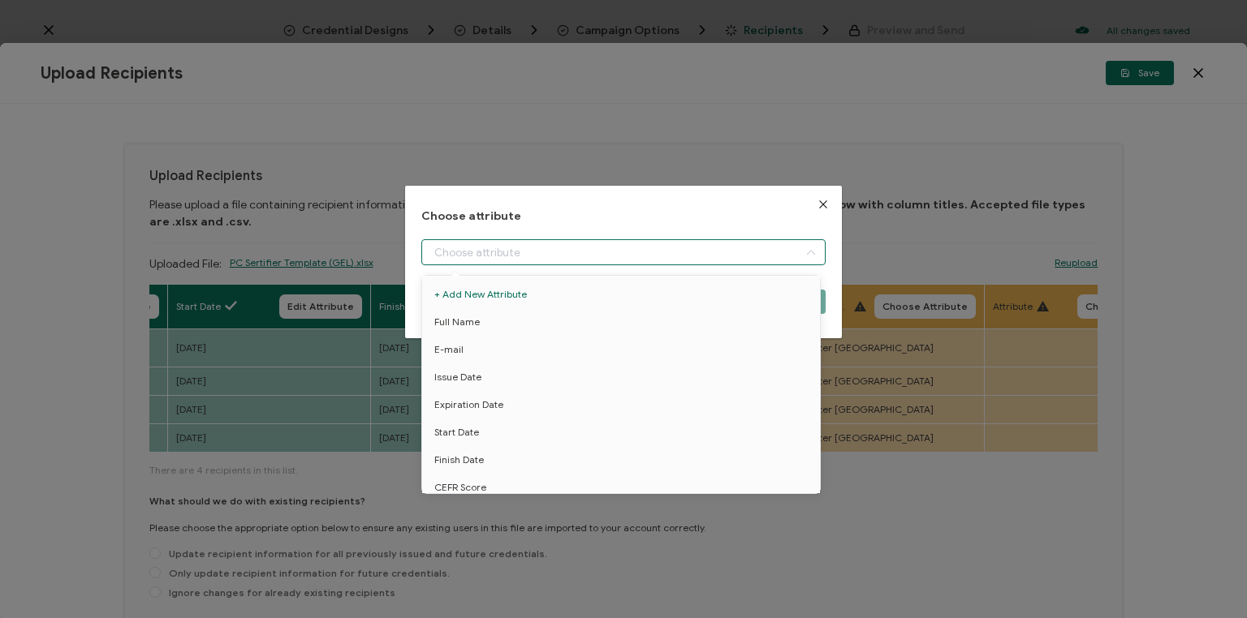
click at [662, 254] on input "dialog" at bounding box center [623, 252] width 404 height 26
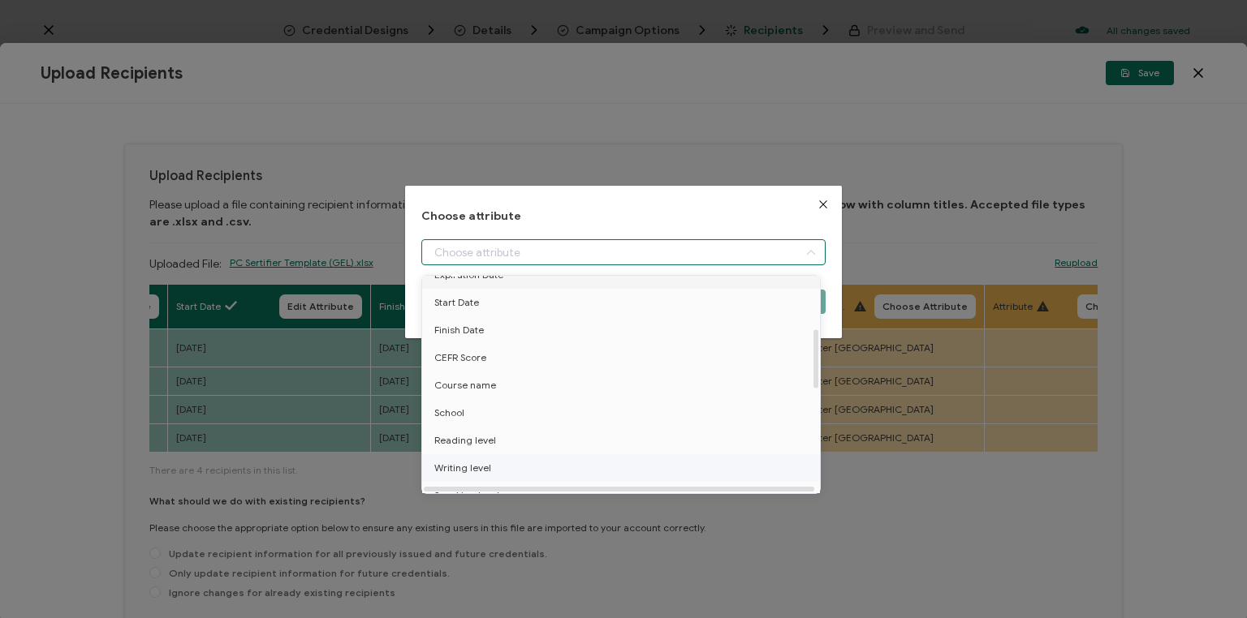
scroll to position [195, 0]
click at [458, 342] on span "School" at bounding box center [449, 348] width 30 height 28
type input "School"
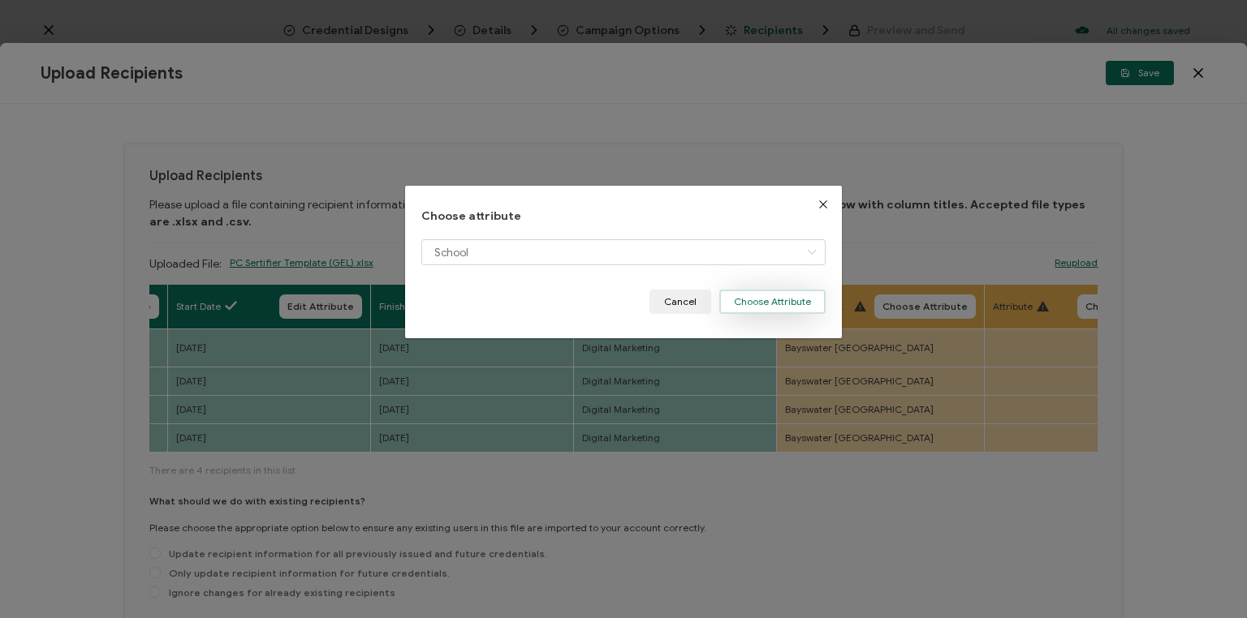
click at [779, 300] on button "Choose Attribute" at bounding box center [772, 302] width 106 height 24
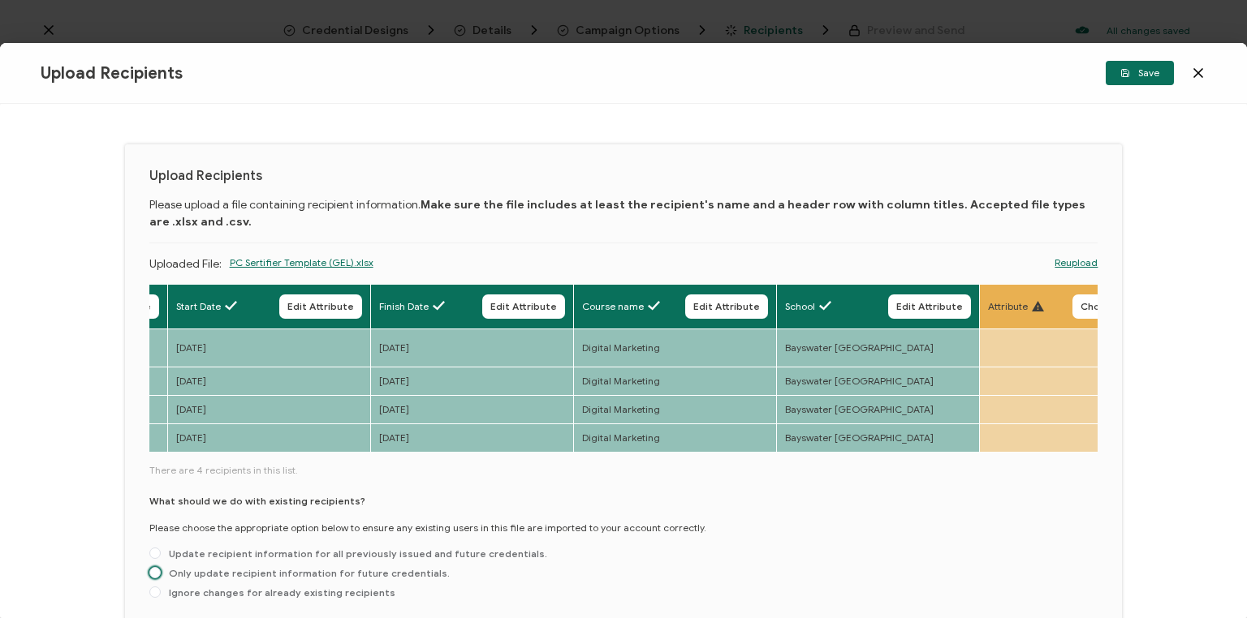
click at [153, 567] on span at bounding box center [154, 572] width 11 height 11
click at [153, 567] on input "Only update recipient information for future credentials." at bounding box center [154, 573] width 11 height 13
radio input "true"
click at [1136, 78] on span "Save" at bounding box center [1139, 73] width 39 height 10
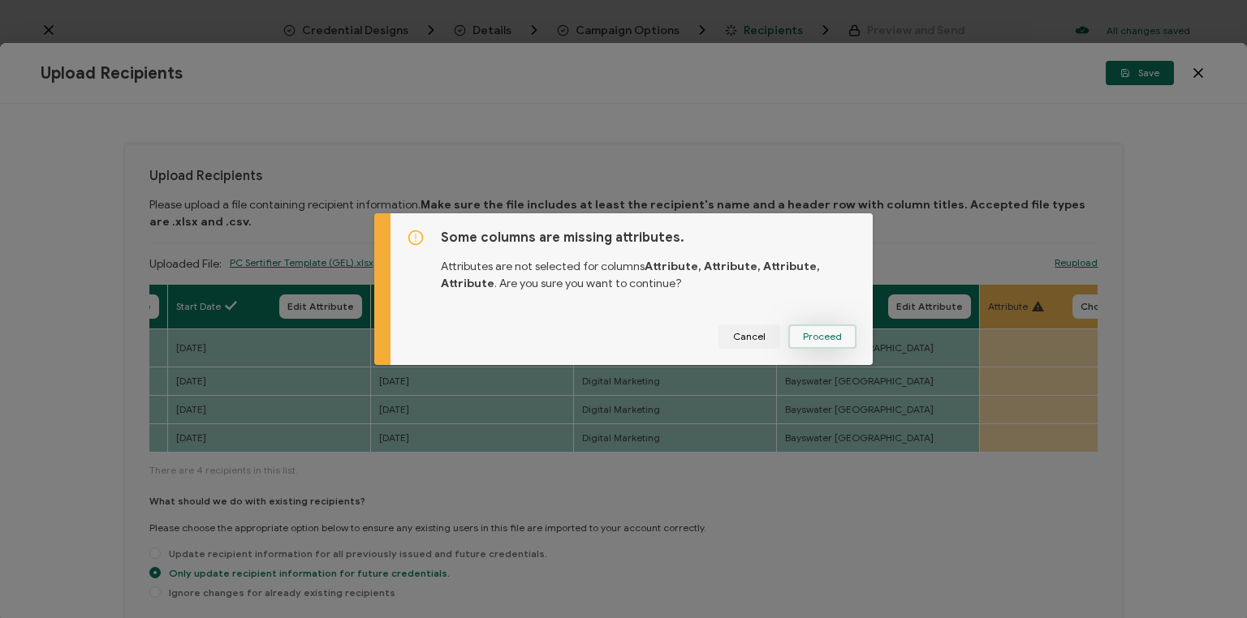
click at [815, 342] on button "Proceed" at bounding box center [822, 337] width 68 height 24
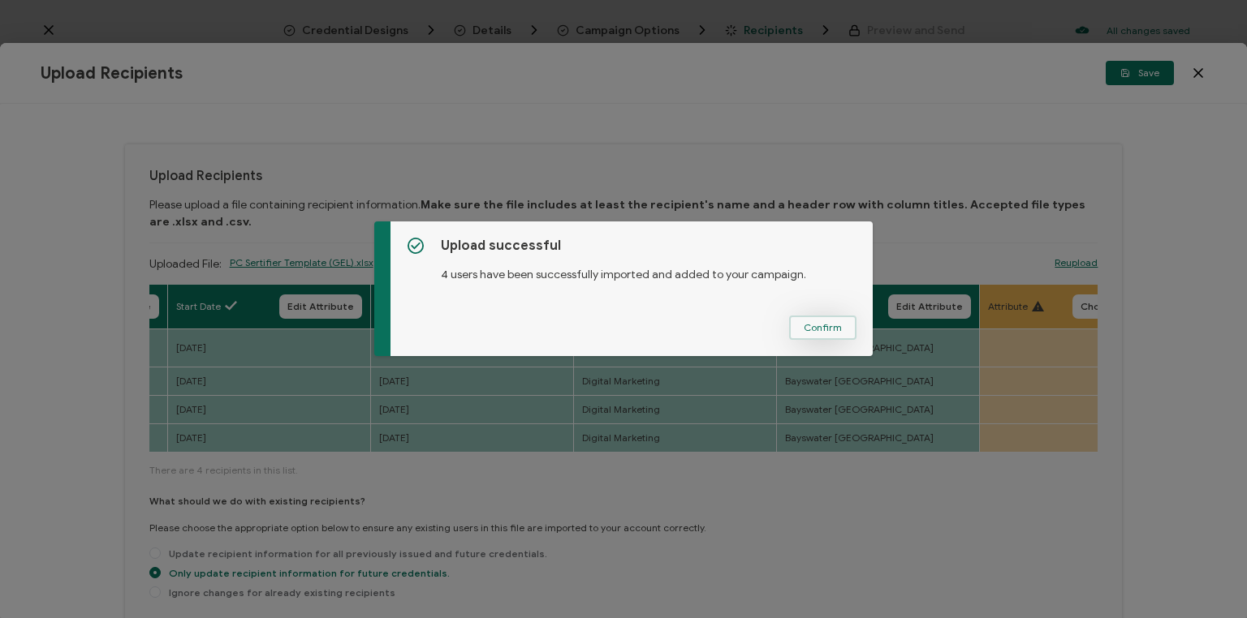
click at [825, 328] on span "Confirm" at bounding box center [822, 328] width 38 height 10
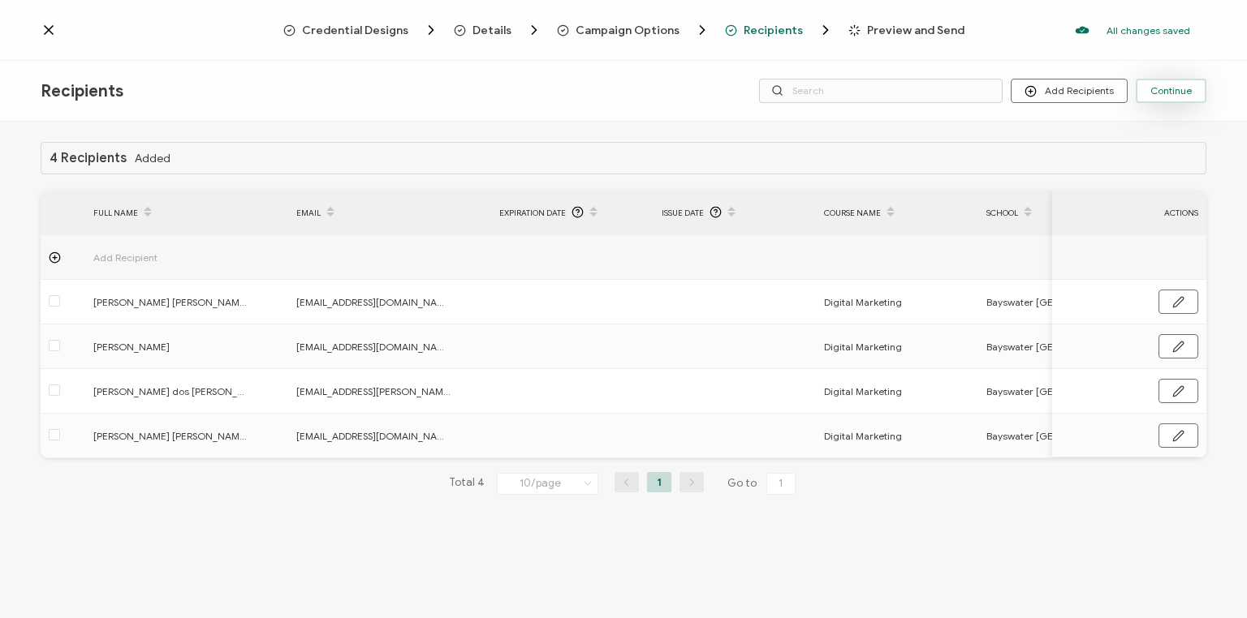
click at [1169, 93] on span "Continue" at bounding box center [1170, 91] width 41 height 10
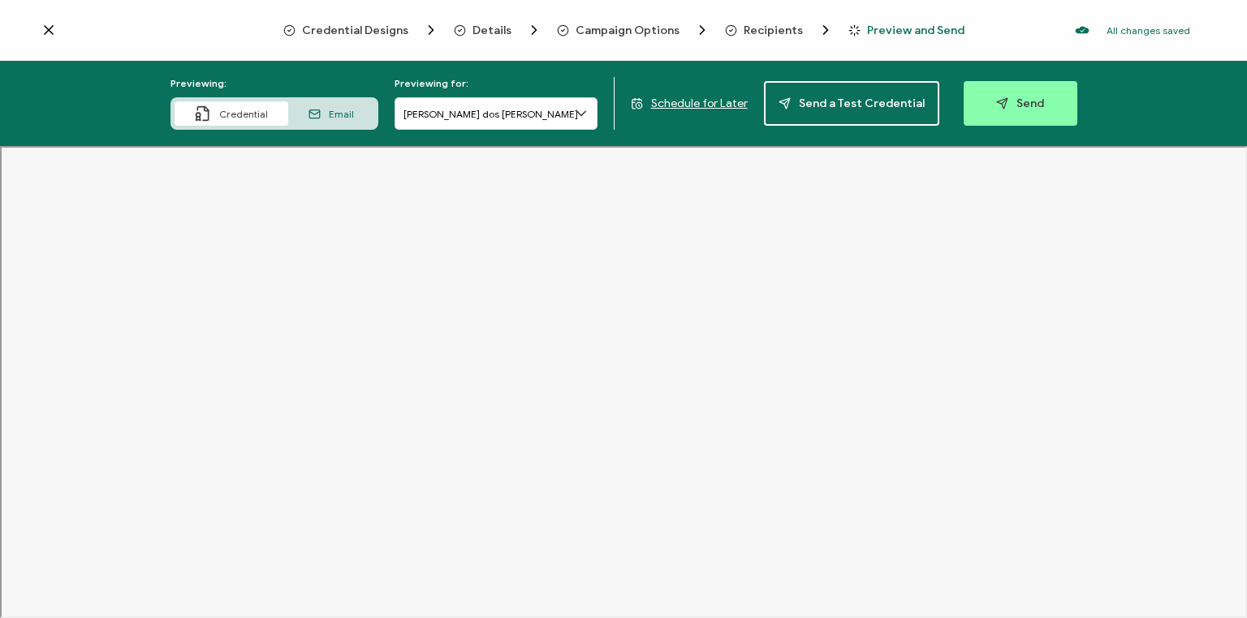
click at [695, 104] on span "Schedule for Later" at bounding box center [699, 104] width 97 height 14
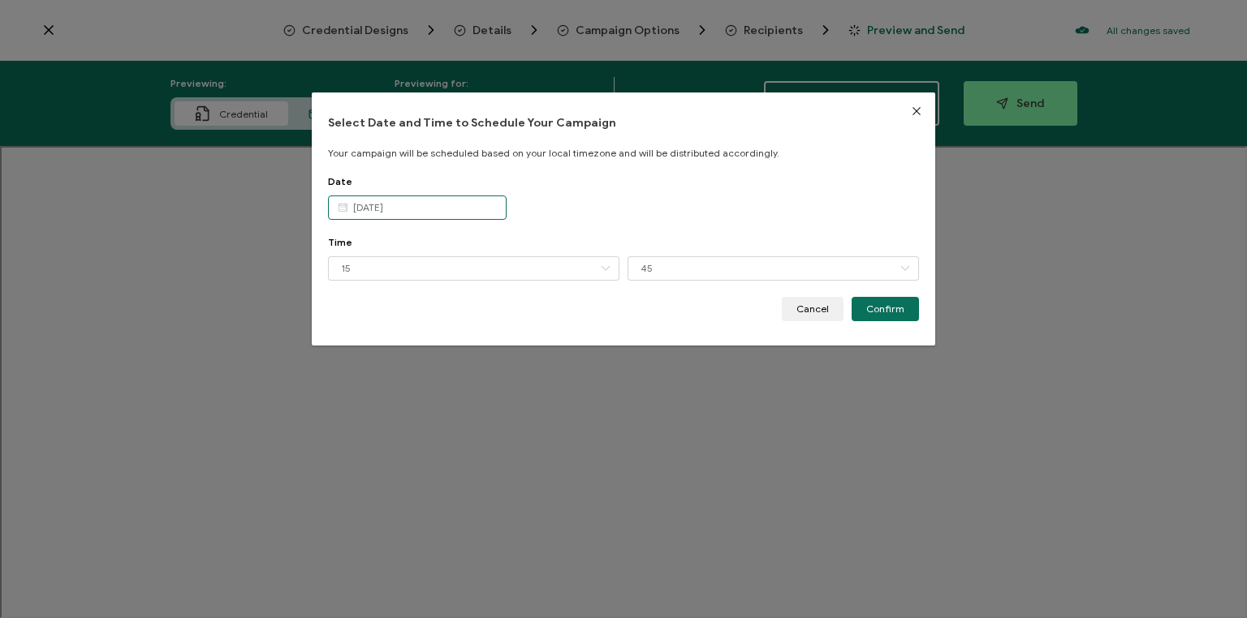
click at [410, 206] on input "[DATE]" at bounding box center [417, 208] width 179 height 24
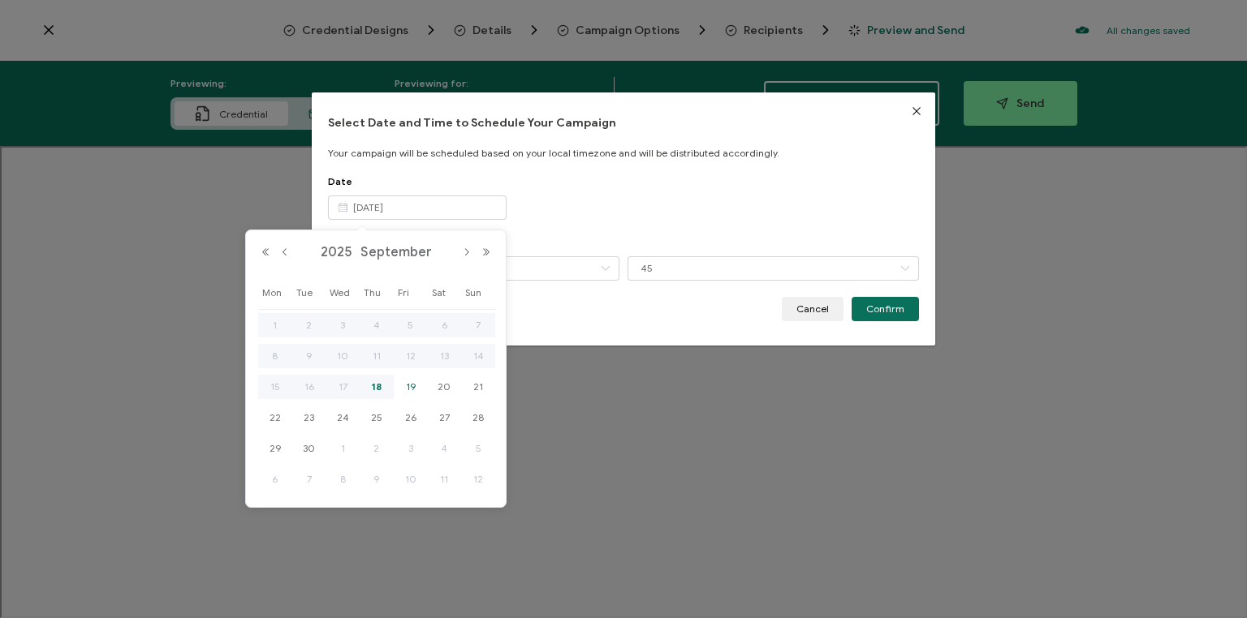
click at [408, 386] on span "19" at bounding box center [410, 386] width 19 height 19
type input "[DATE]"
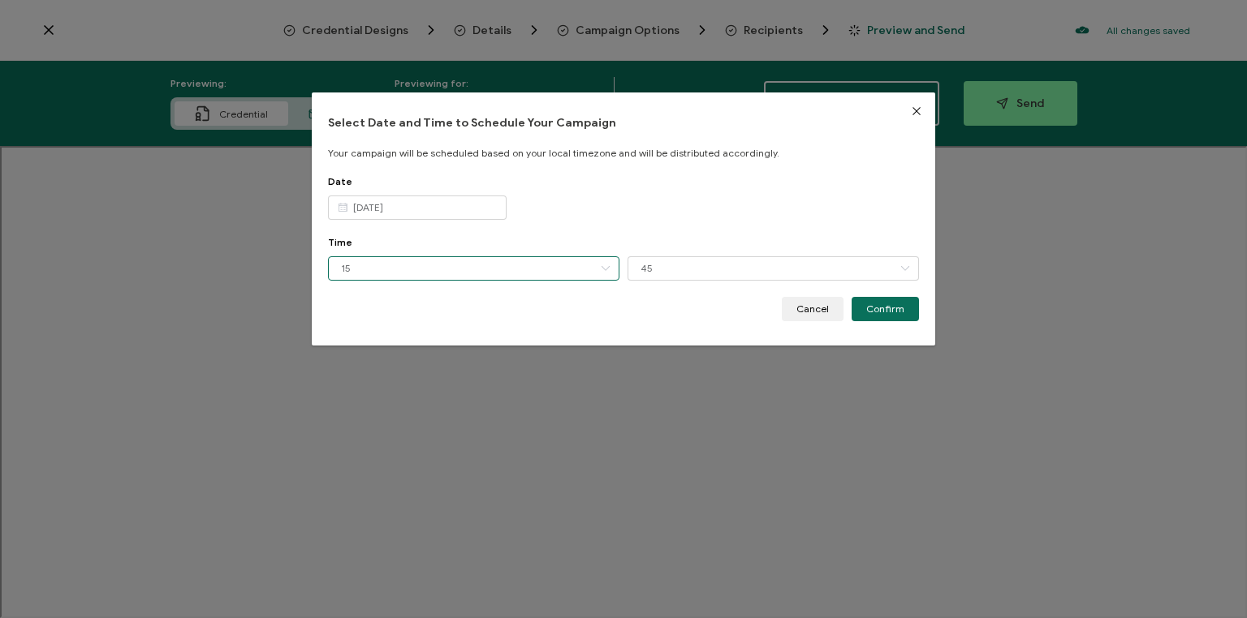
click at [443, 268] on input "15" at bounding box center [473, 268] width 291 height 24
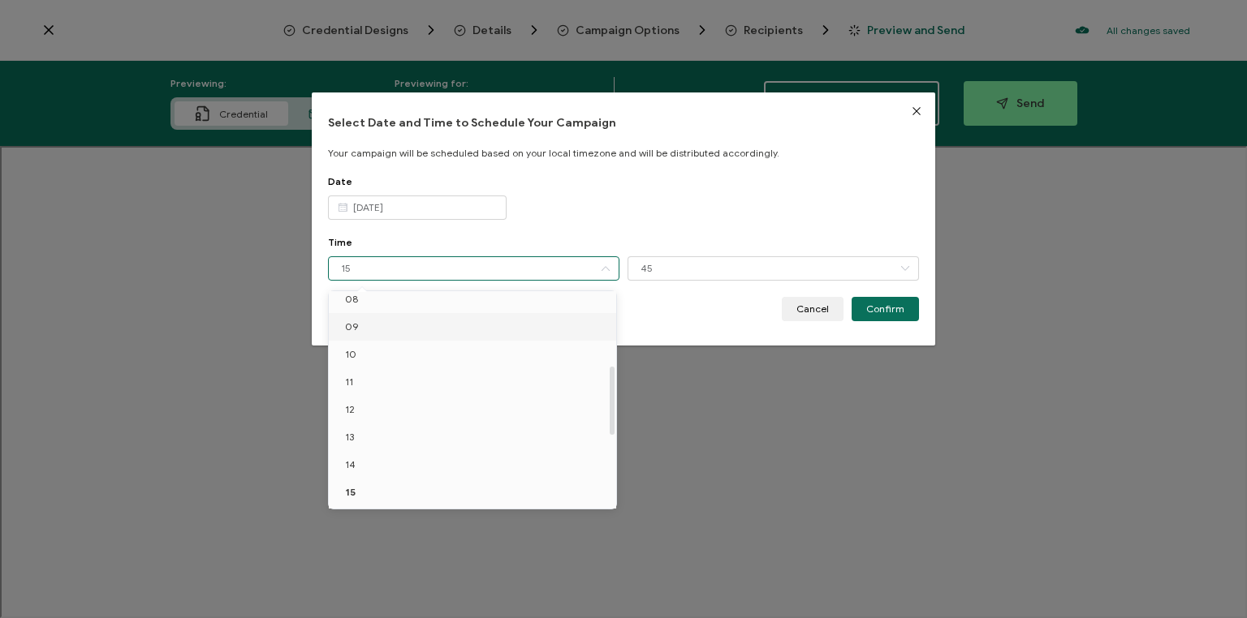
click at [381, 351] on li "10" at bounding box center [475, 355] width 292 height 28
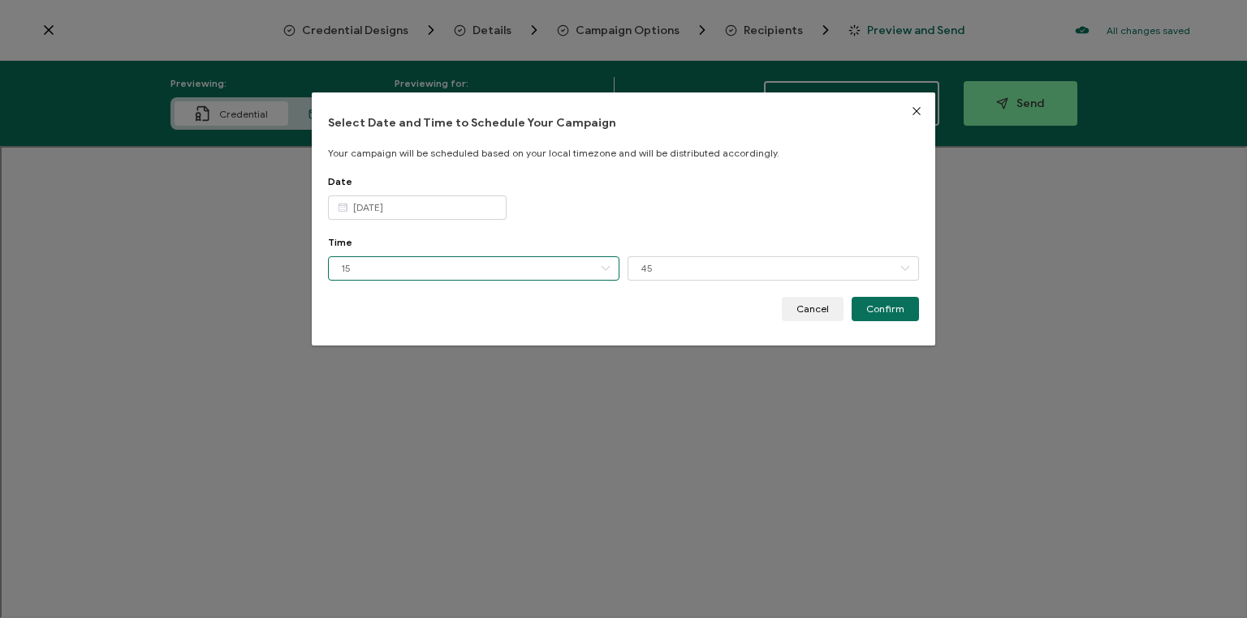
type input "10"
drag, startPoint x: 675, startPoint y: 263, endPoint x: 671, endPoint y: 273, distance: 10.6
click at [671, 273] on input "45" at bounding box center [772, 268] width 291 height 24
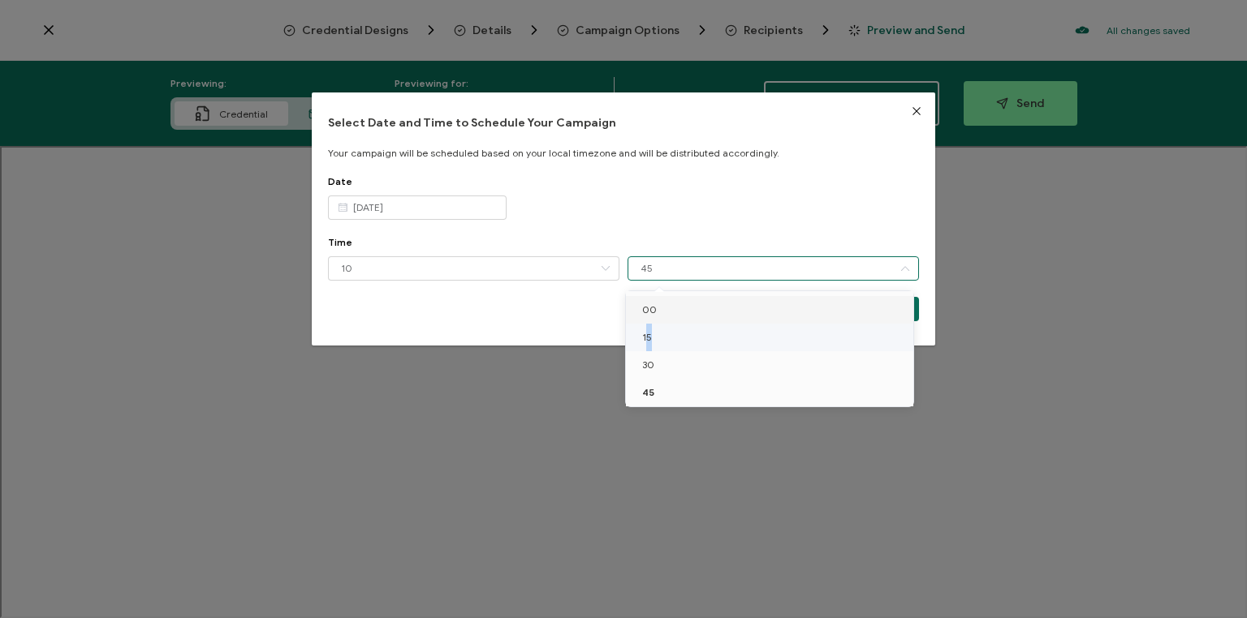
click at [648, 336] on span "15" at bounding box center [647, 337] width 10 height 12
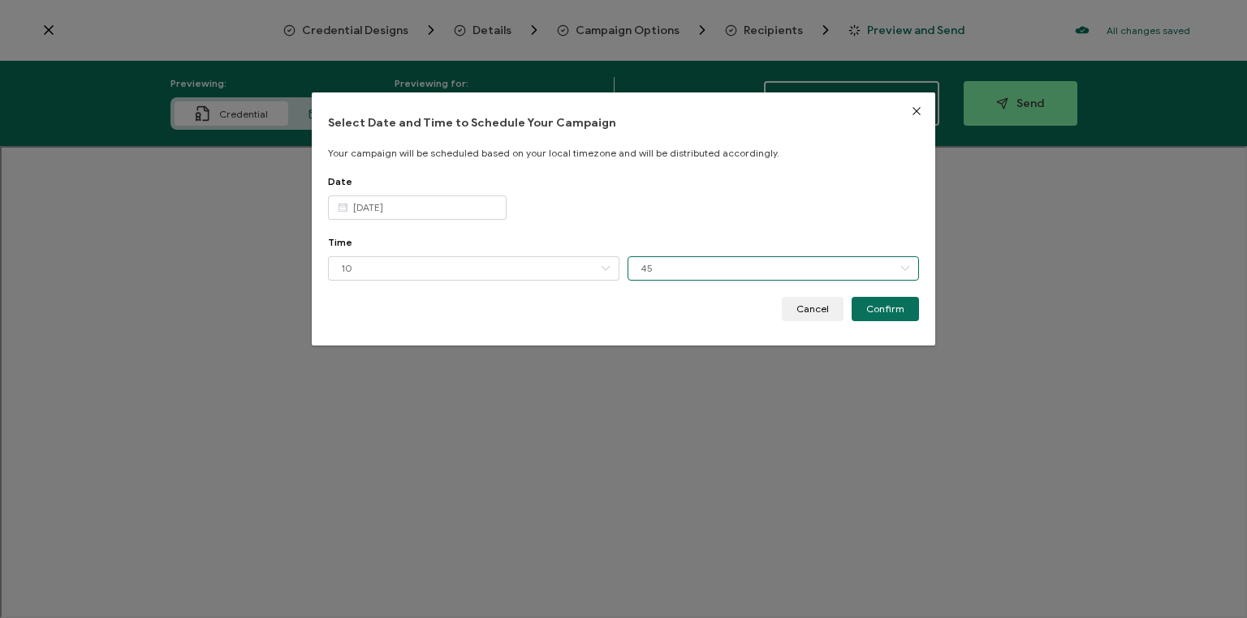
type input "15"
click at [886, 308] on span "Confirm" at bounding box center [885, 309] width 38 height 10
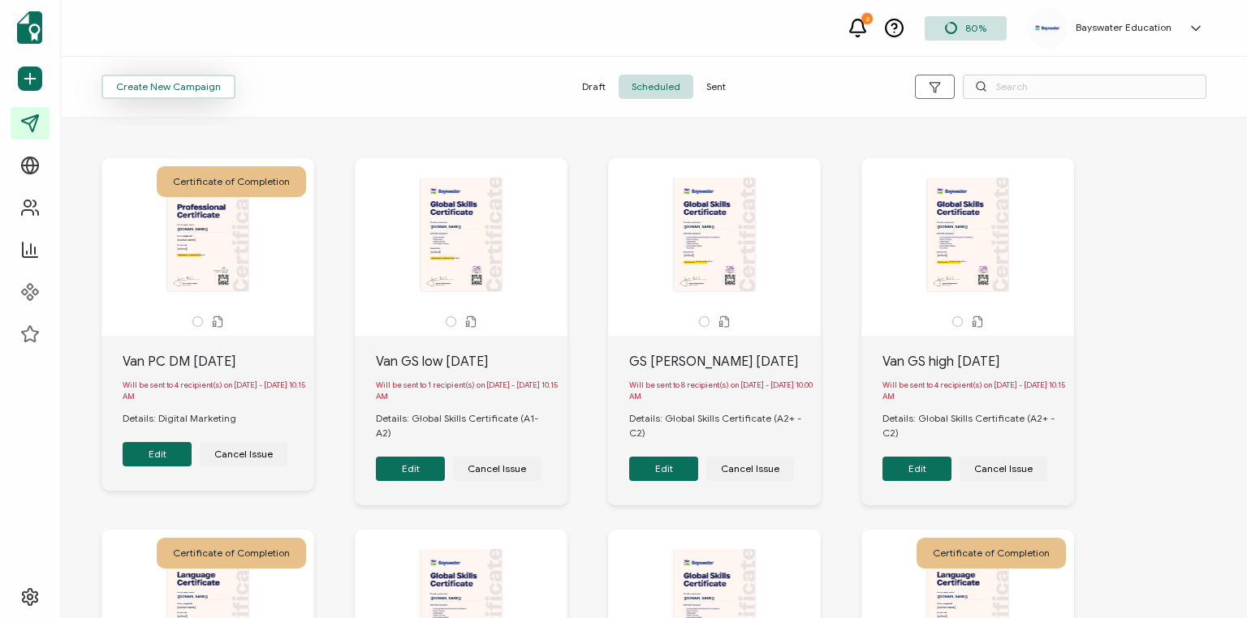
click at [149, 88] on span "Create New Campaign" at bounding box center [168, 87] width 105 height 10
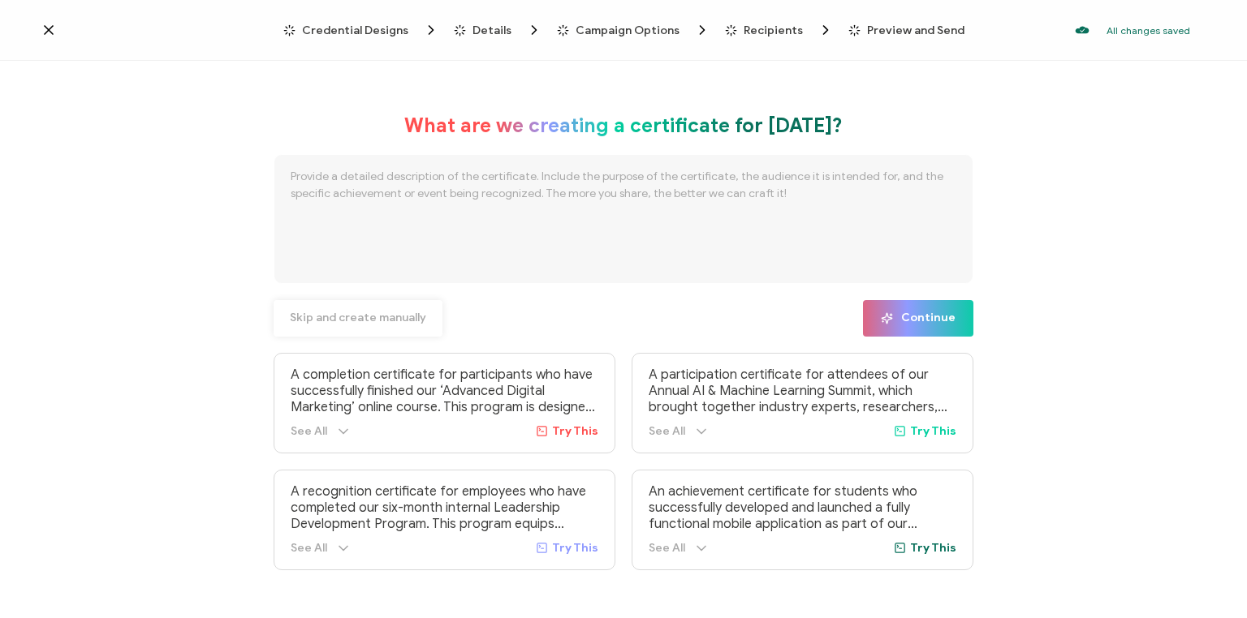
click at [329, 316] on span "Skip and create manually" at bounding box center [358, 317] width 136 height 11
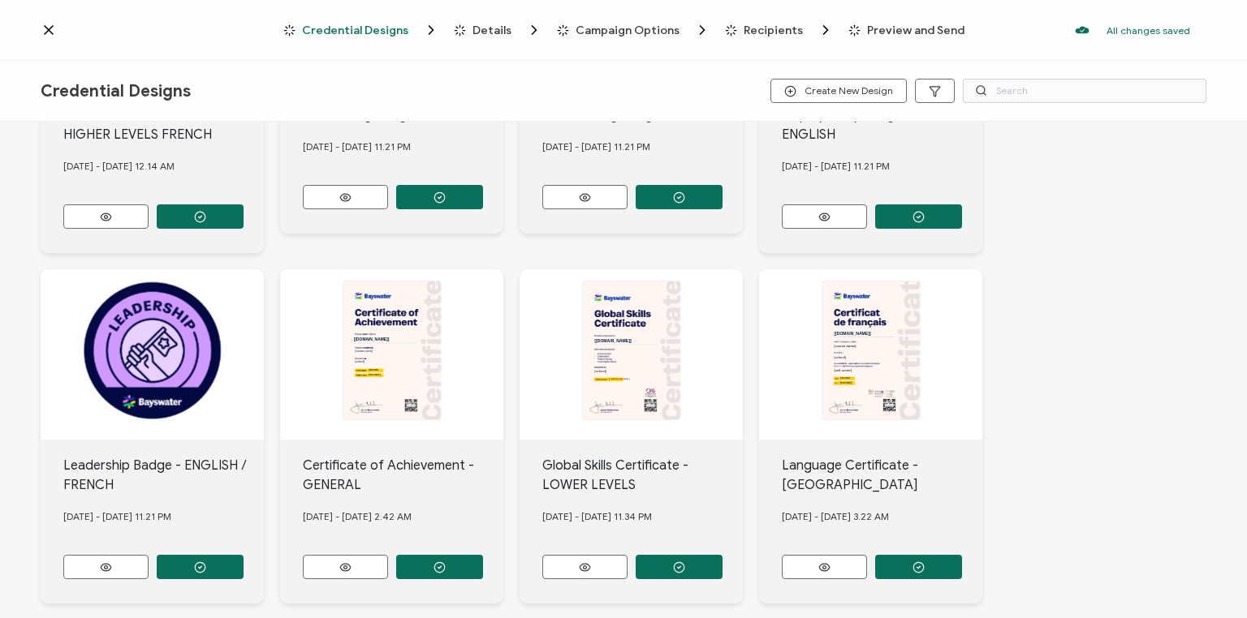
scroll to position [657, 0]
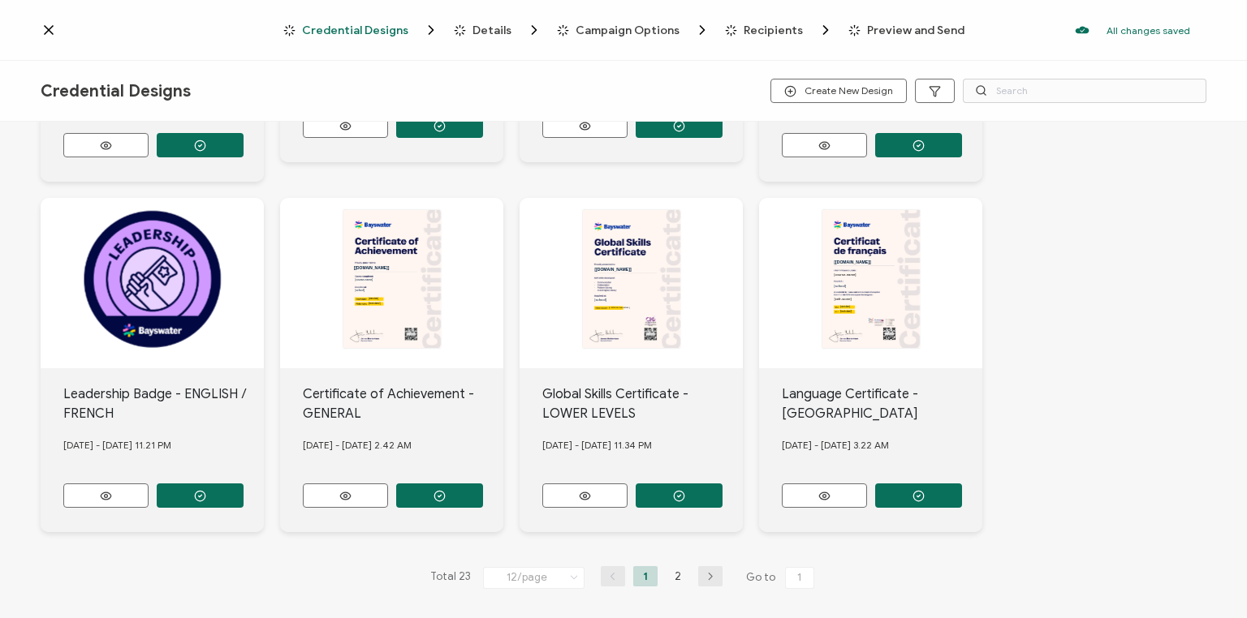
click at [674, 566] on li "2" at bounding box center [677, 576] width 24 height 20
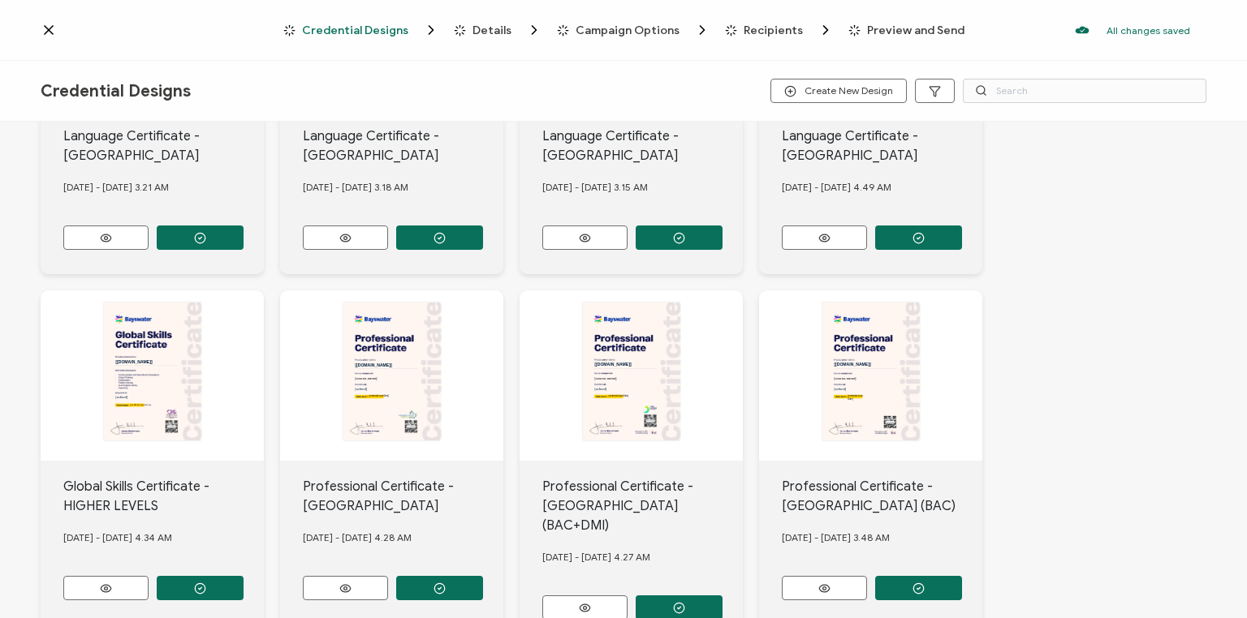
scroll to position [54, 0]
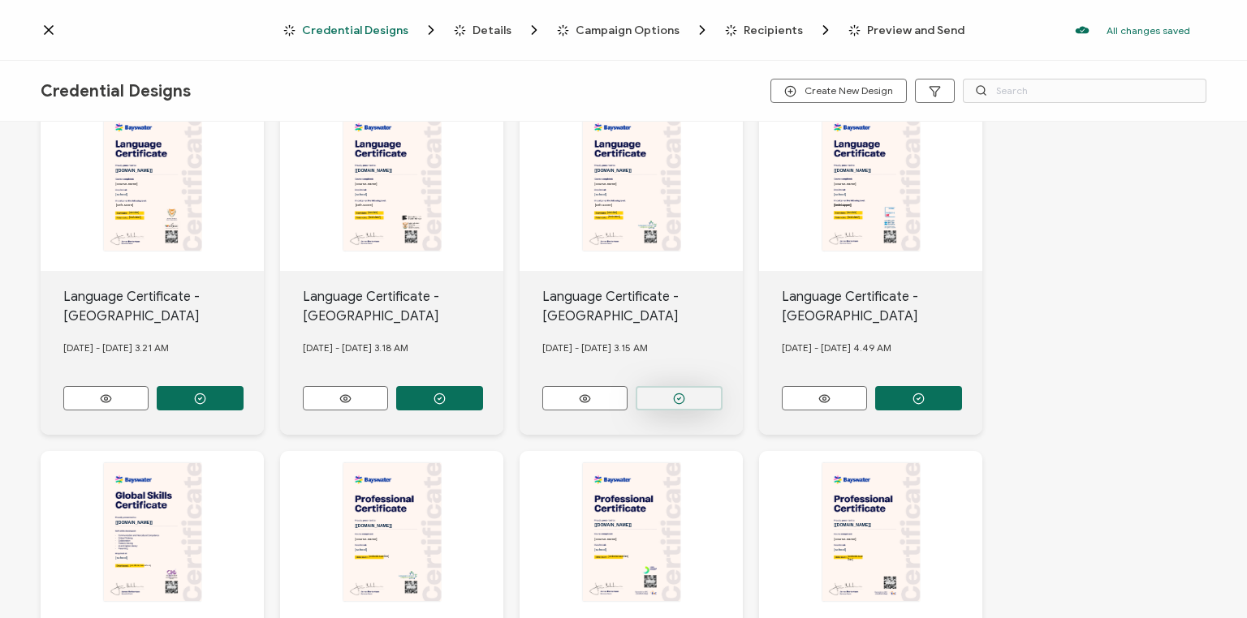
click at [679, 393] on icon "button" at bounding box center [679, 399] width 12 height 12
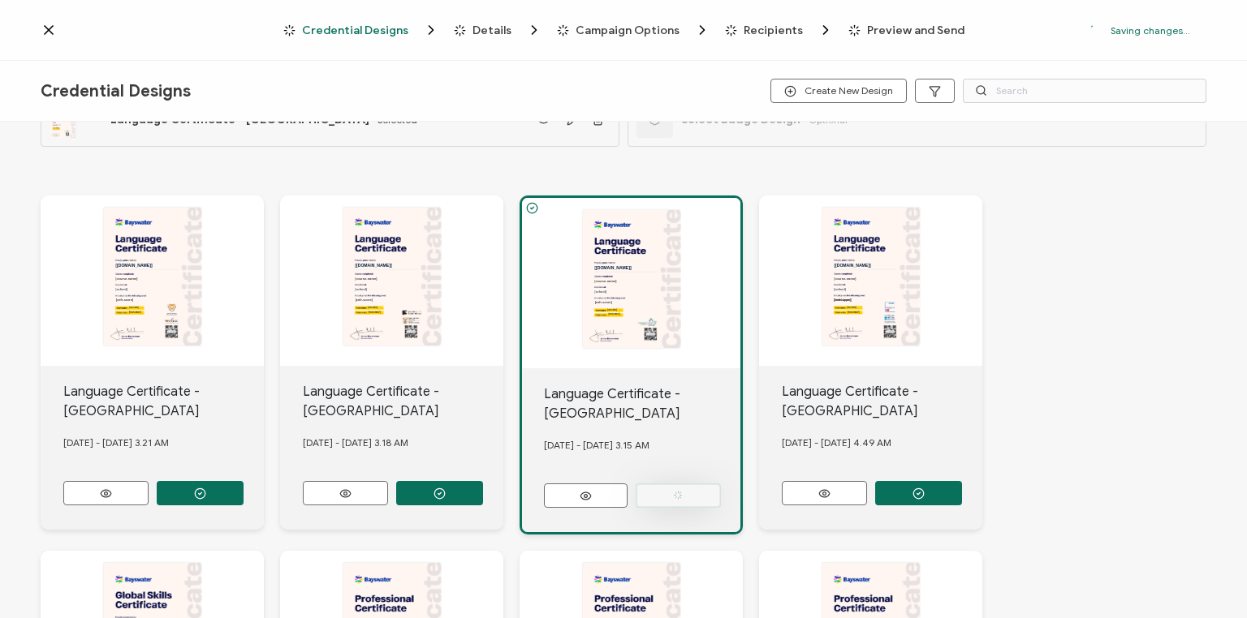
scroll to position [149, 0]
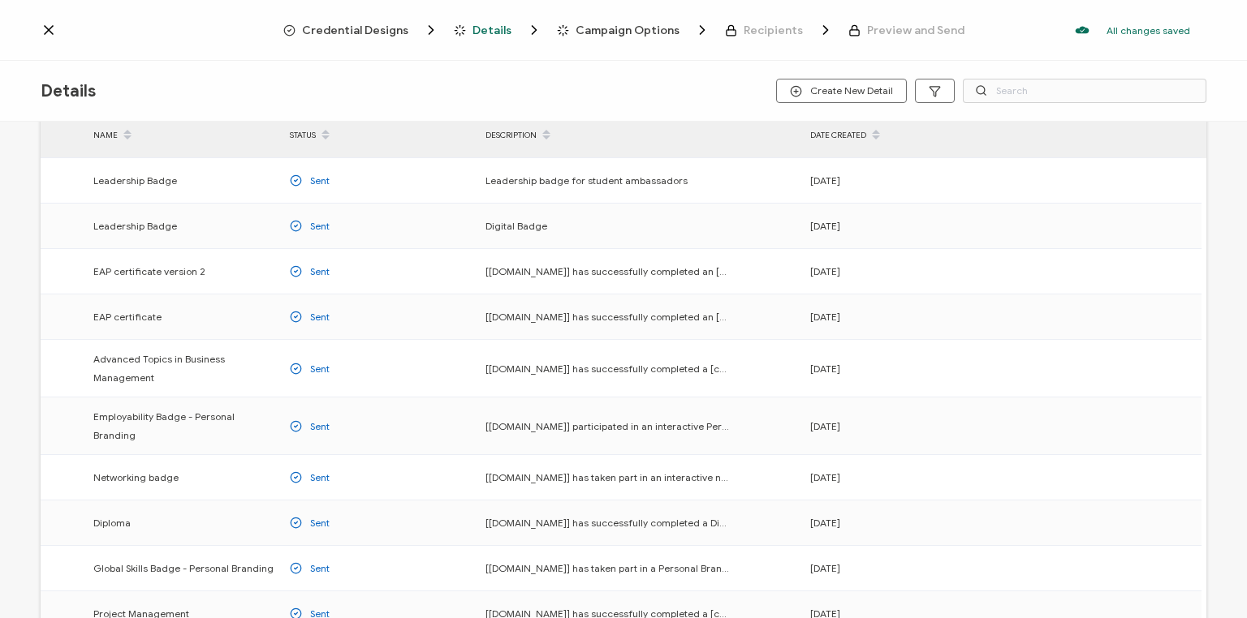
scroll to position [195, 0]
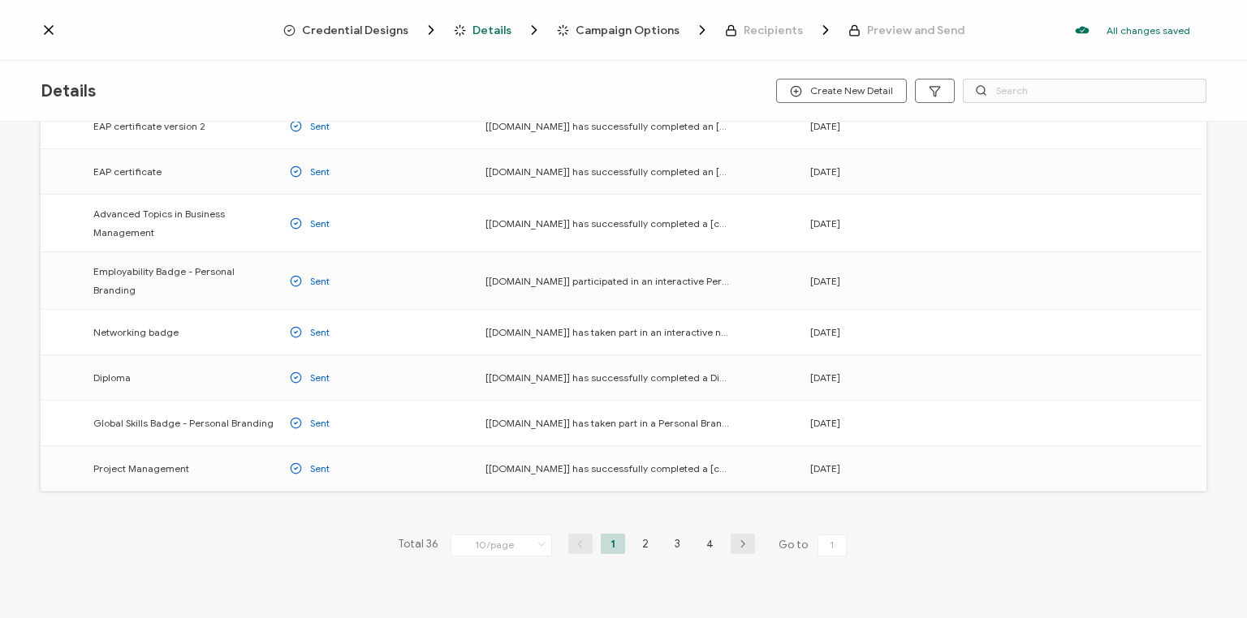
click at [704, 534] on li "4" at bounding box center [710, 544] width 24 height 20
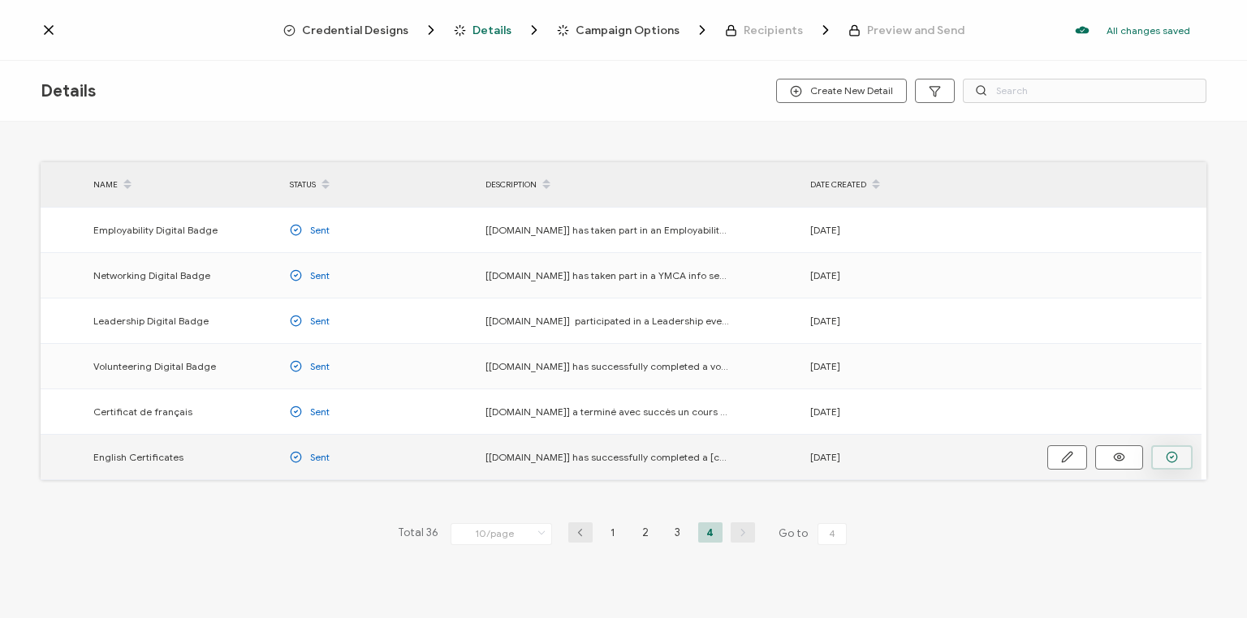
click at [1174, 457] on icon "button" at bounding box center [1171, 457] width 12 height 12
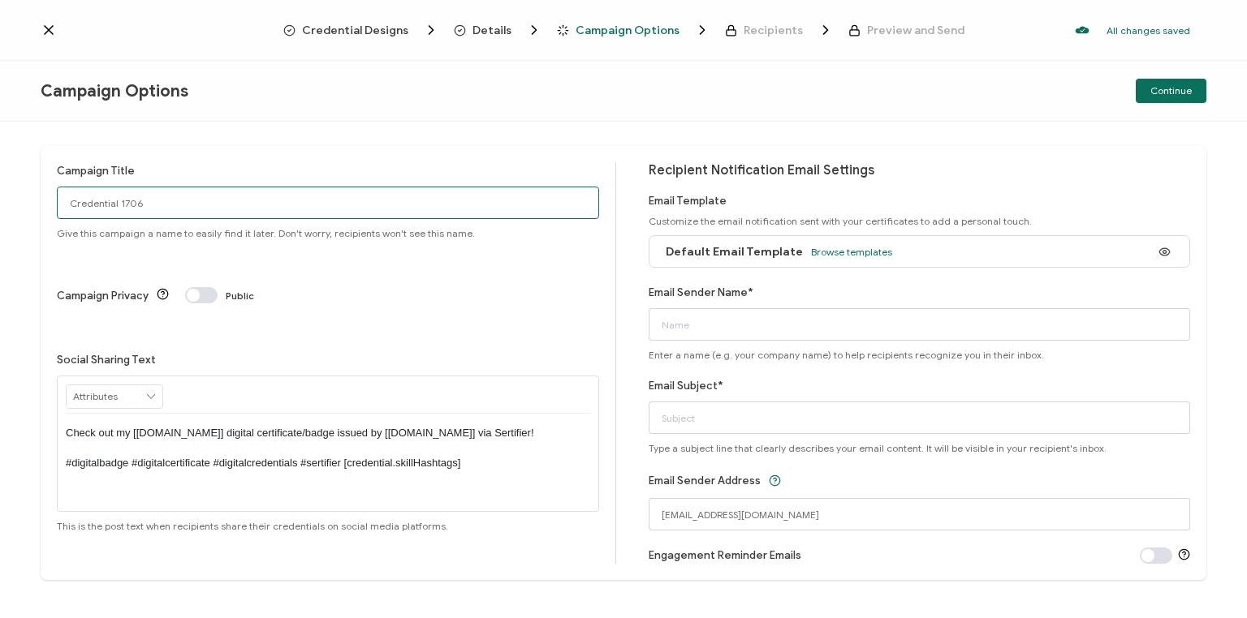
drag, startPoint x: 141, startPoint y: 205, endPoint x: 23, endPoint y: 227, distance: 120.5
click at [23, 227] on div "Campaign Title Credential 1706 Give this campaign a name to easily find it late…" at bounding box center [623, 370] width 1247 height 497
type input "Van Eng [DATE]"
click at [822, 251] on span "Browse templates" at bounding box center [851, 252] width 81 height 12
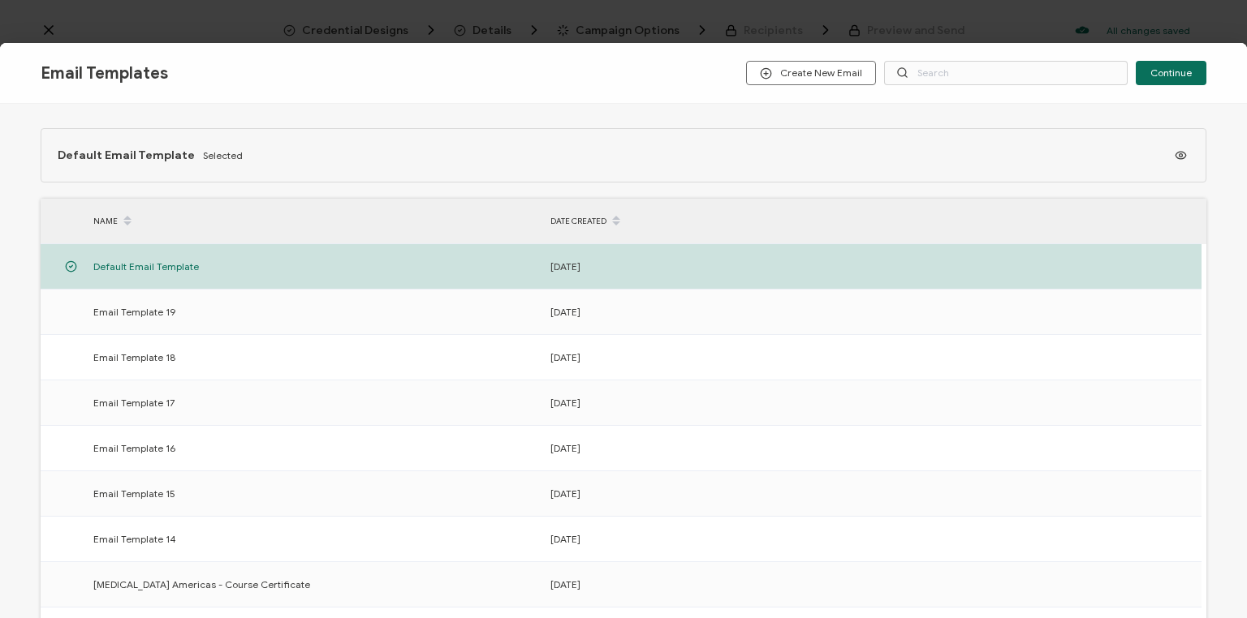
scroll to position [234, 0]
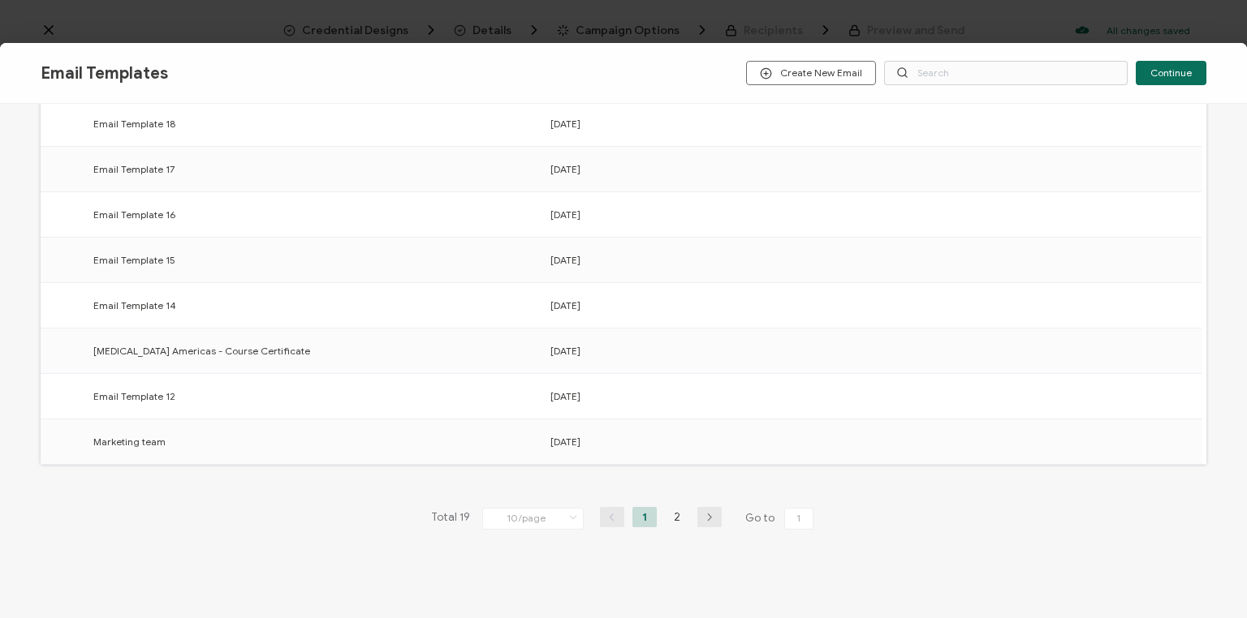
click at [674, 516] on li "2" at bounding box center [677, 517] width 24 height 20
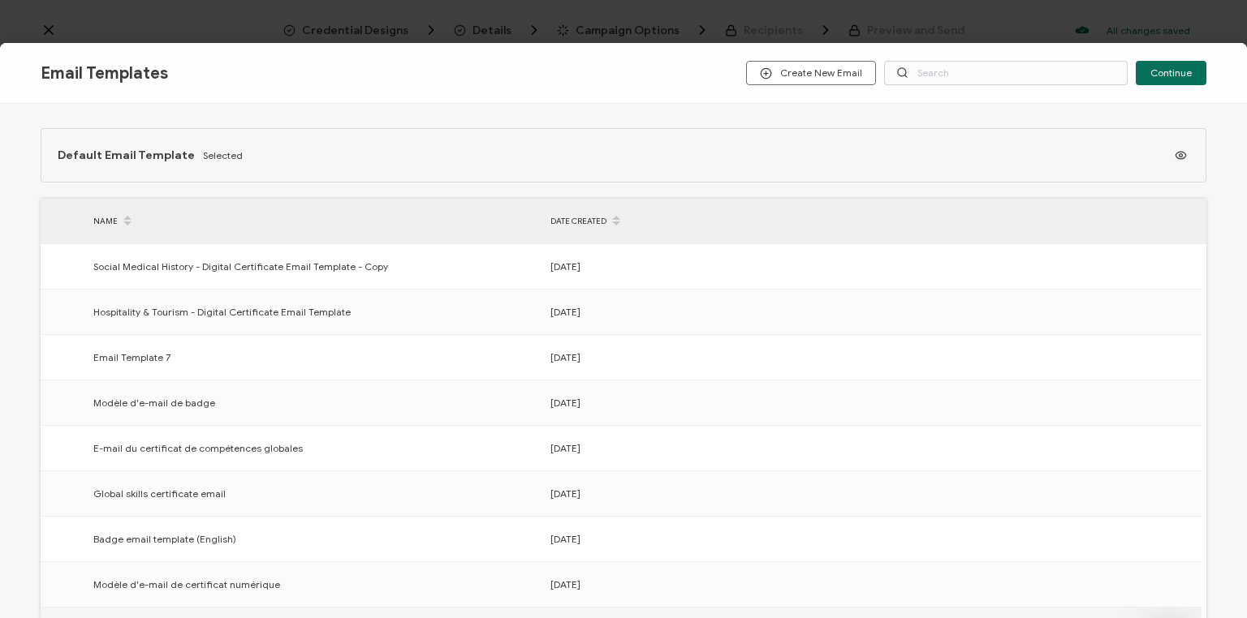
scroll to position [188, 0]
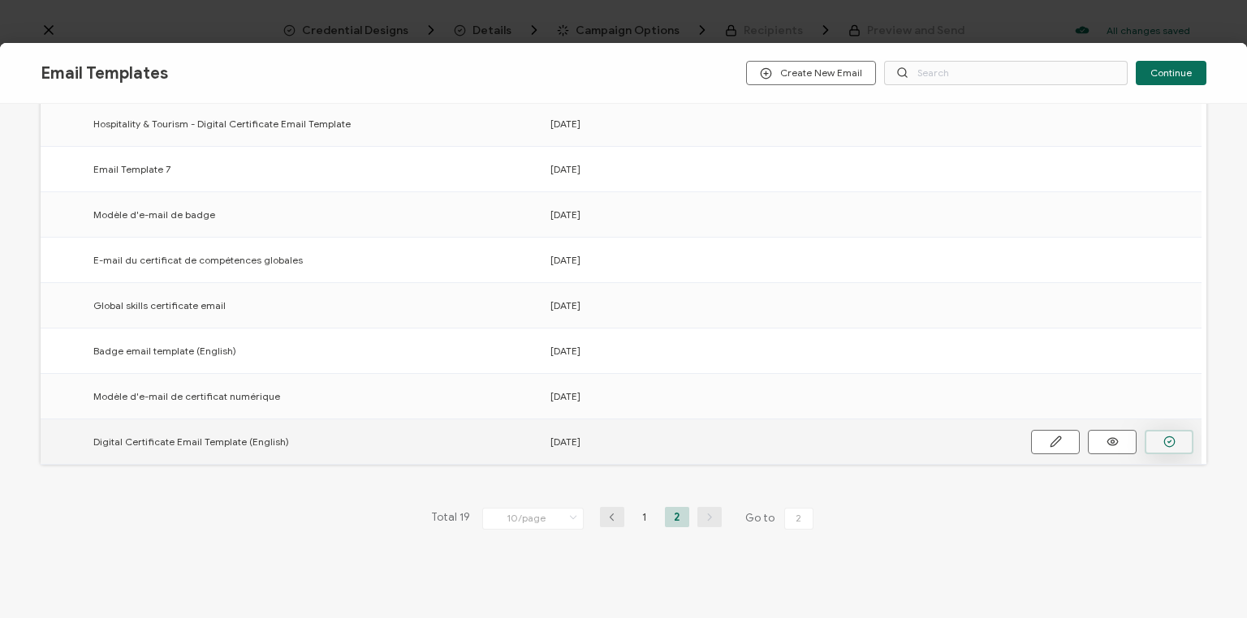
click at [1168, 436] on icon "button" at bounding box center [1169, 442] width 12 height 12
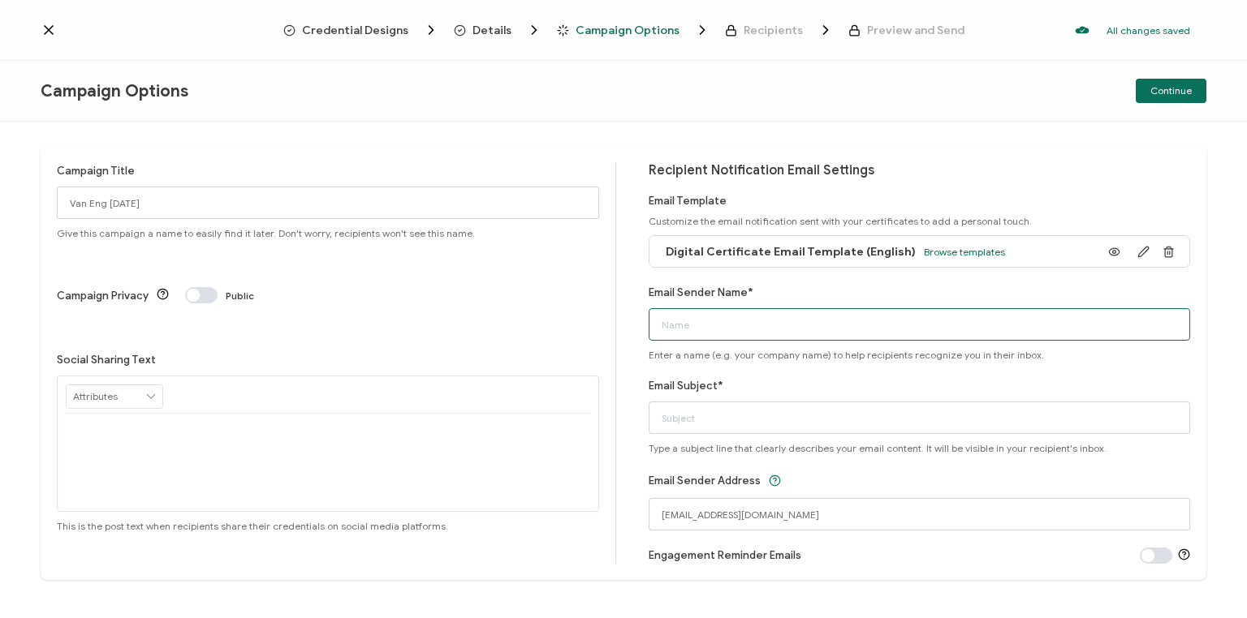
click at [727, 323] on input "Email Sender Name*" at bounding box center [919, 324] width 542 height 32
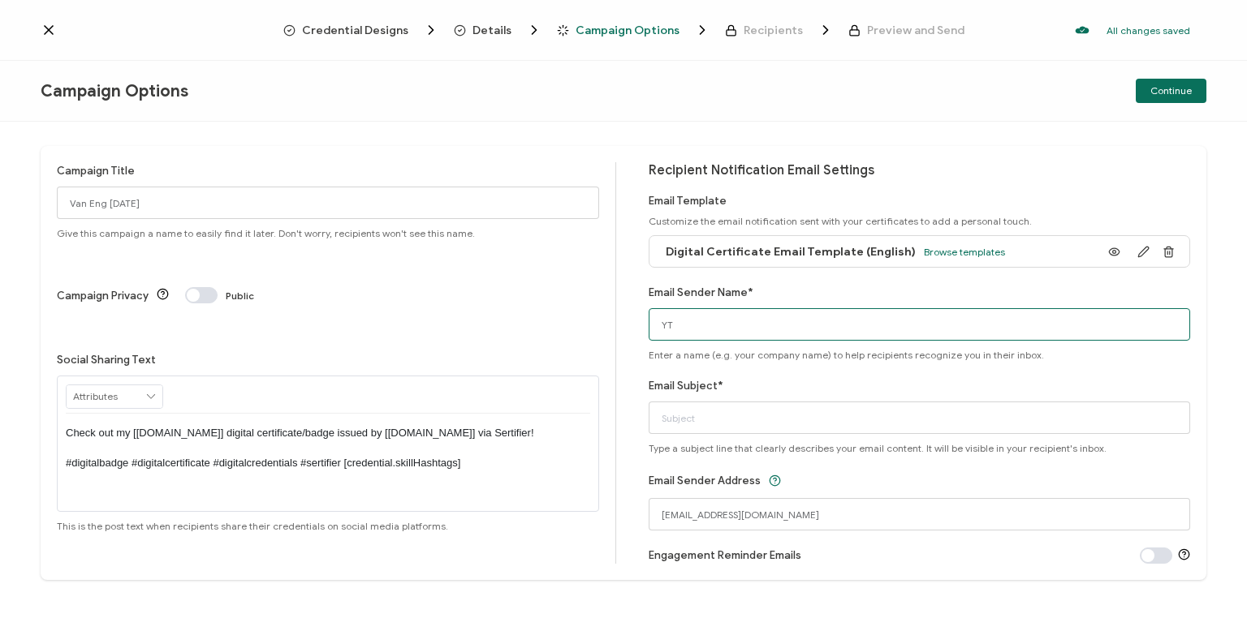
type input "Y"
type input "Bayswater [GEOGRAPHIC_DATA]"
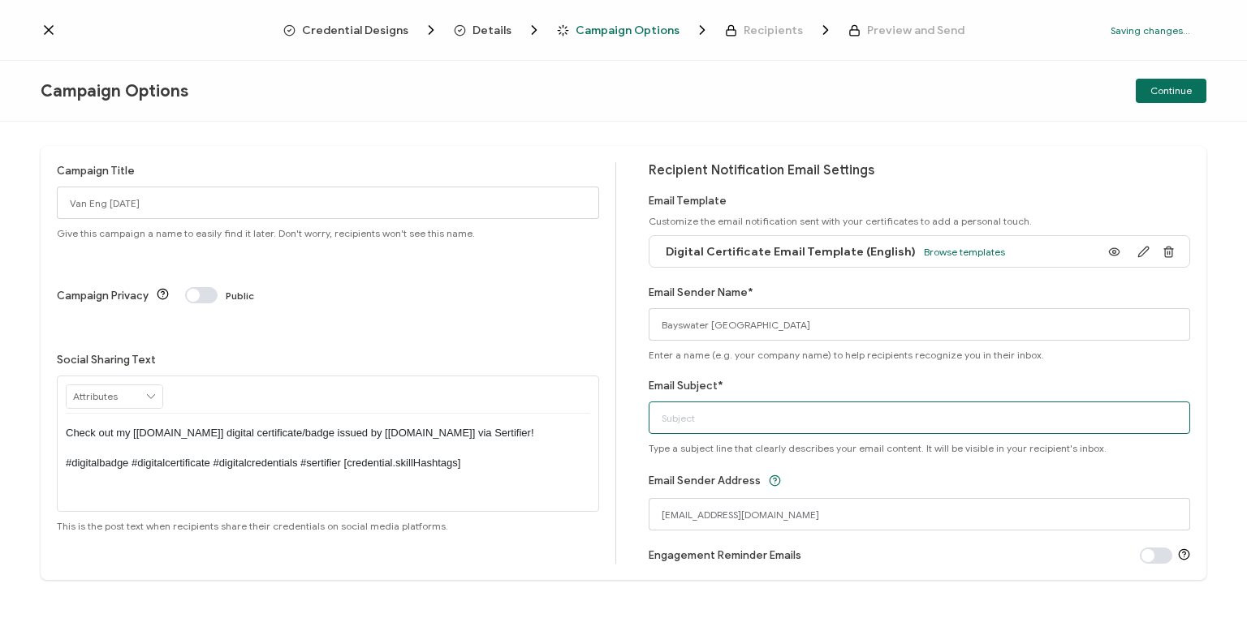
click at [677, 415] on input "Email Subject*" at bounding box center [919, 418] width 542 height 32
type input "Your digital certificate"
click at [1178, 93] on span "Continue" at bounding box center [1170, 91] width 41 height 10
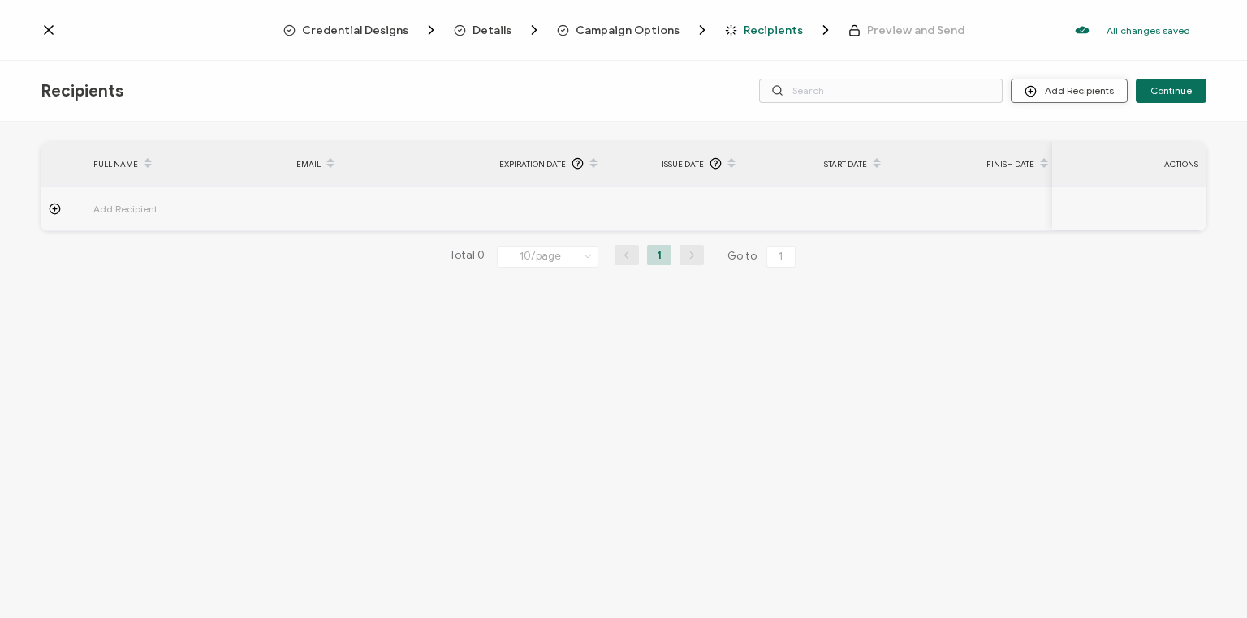
click at [1086, 91] on button "Add Recipients" at bounding box center [1068, 91] width 117 height 24
click at [1078, 128] on span "Upload Recipients" at bounding box center [1091, 134] width 82 height 12
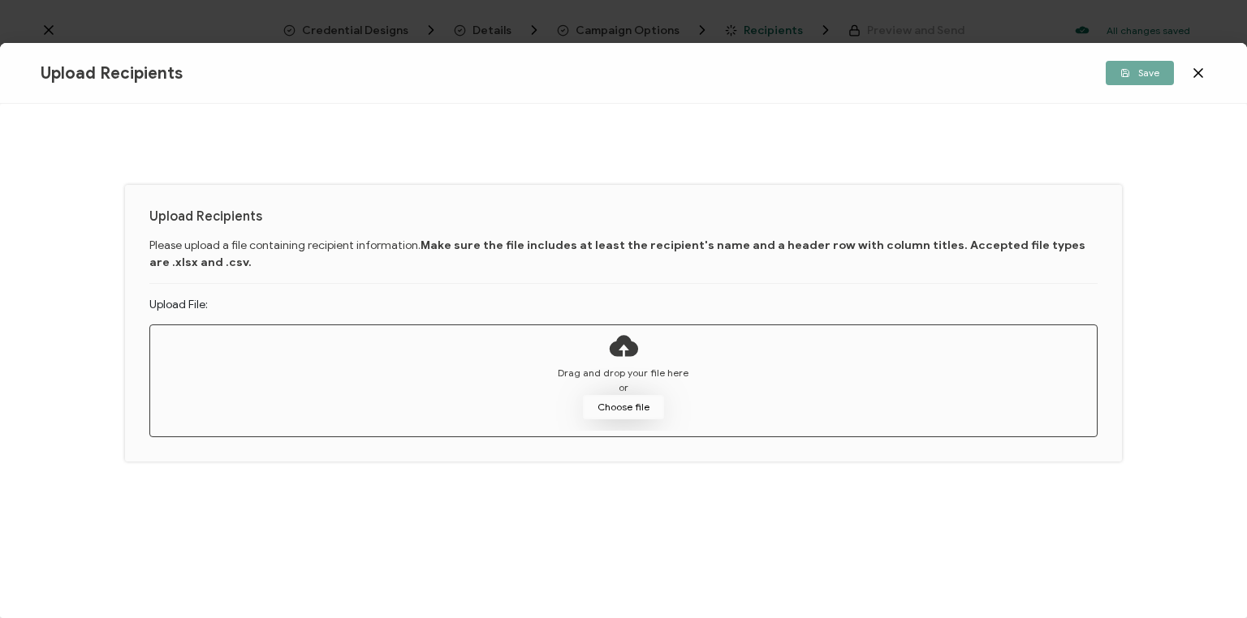
click at [617, 409] on button "Choose file" at bounding box center [623, 407] width 81 height 24
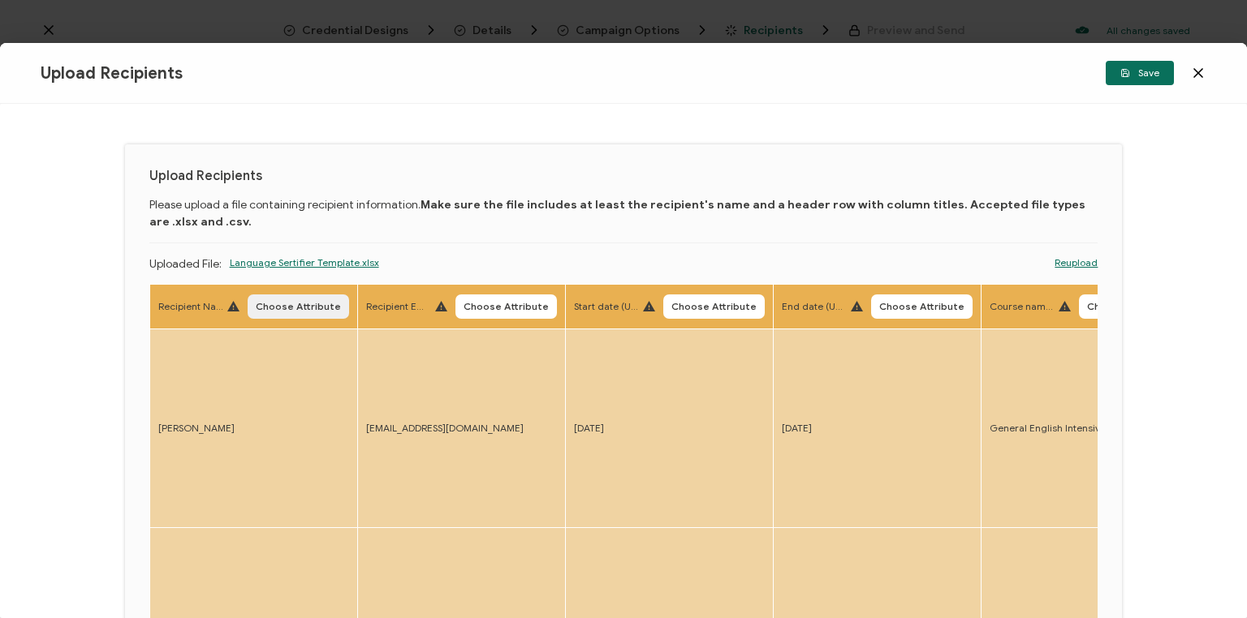
click at [295, 305] on span "Choose Attribute" at bounding box center [298, 307] width 85 height 10
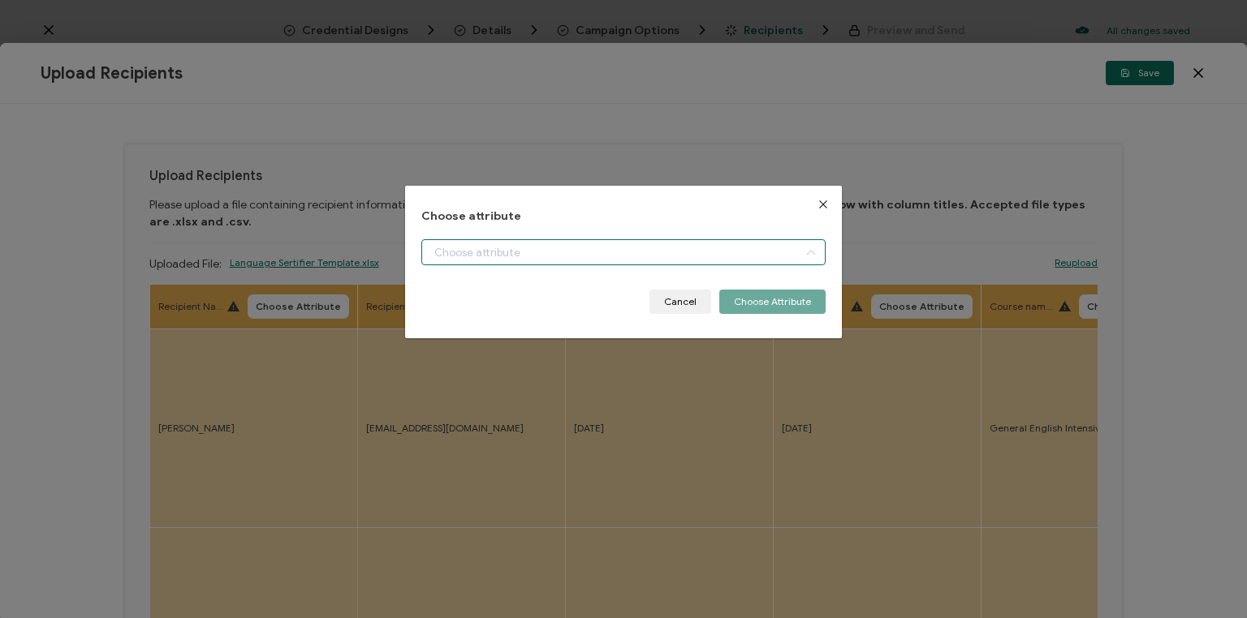
click at [493, 256] on input "dialog" at bounding box center [623, 252] width 404 height 26
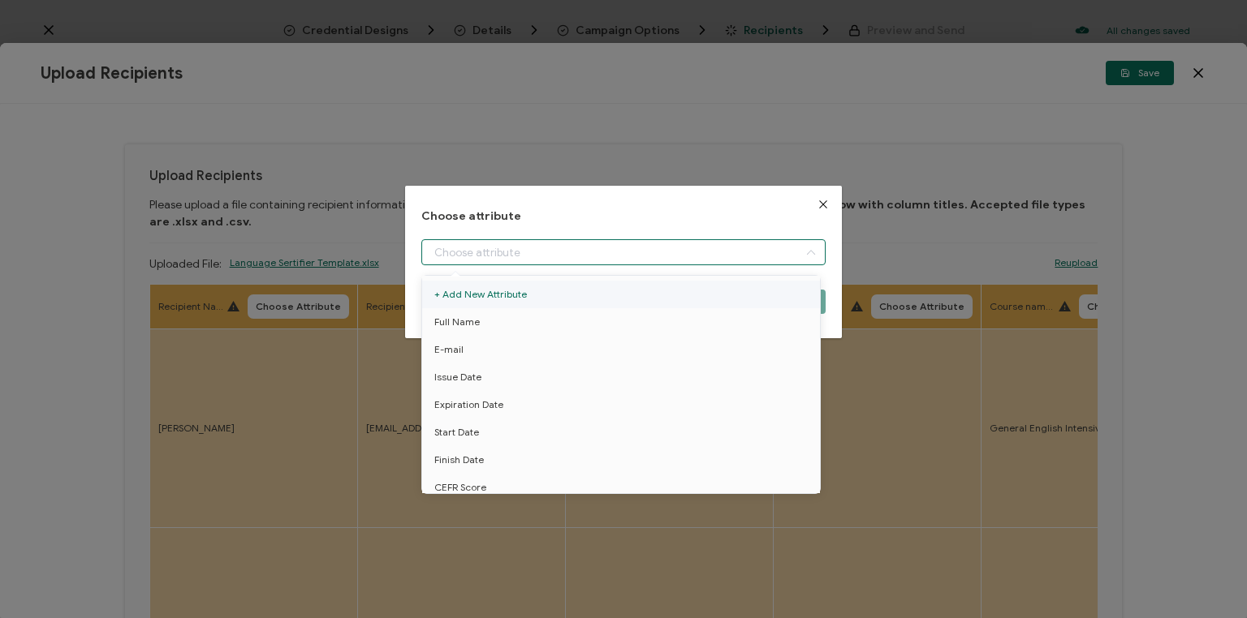
click at [463, 319] on span "Full Name" at bounding box center [456, 322] width 45 height 28
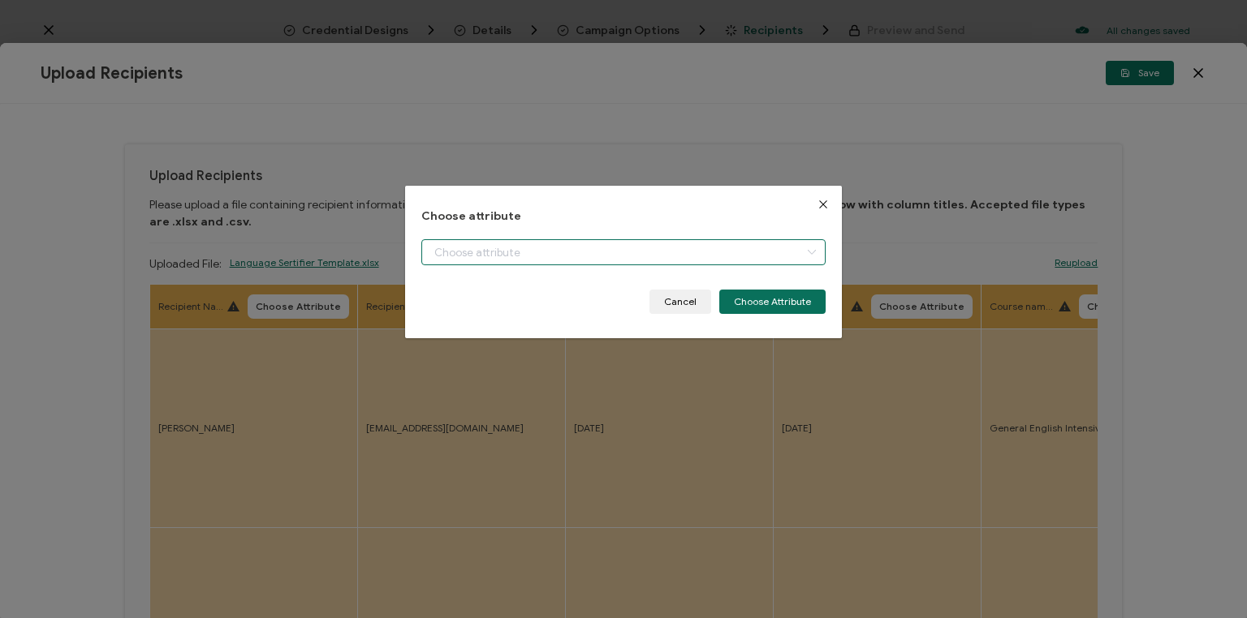
type input "Full Name"
click at [774, 302] on button "Choose Attribute" at bounding box center [772, 302] width 106 height 24
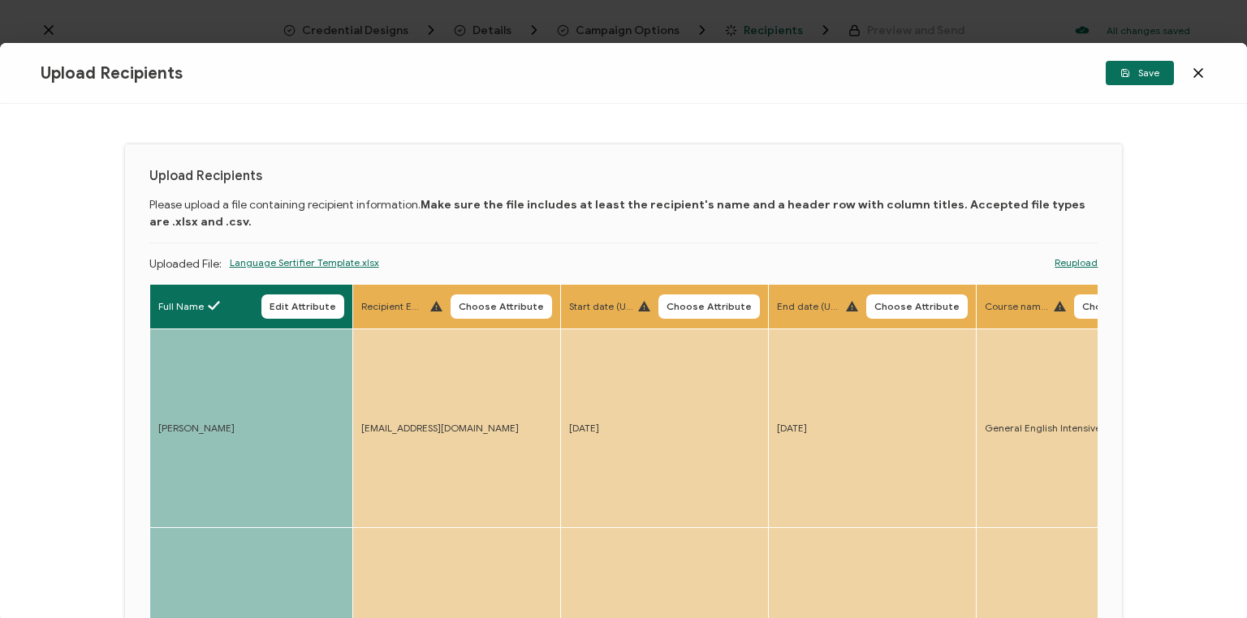
click at [495, 311] on body "Credential Designs Details Campaign Options Recipients Preview and Send All cha…" at bounding box center [623, 309] width 1247 height 618
click at [490, 308] on span "Choose Attribute" at bounding box center [501, 307] width 85 height 10
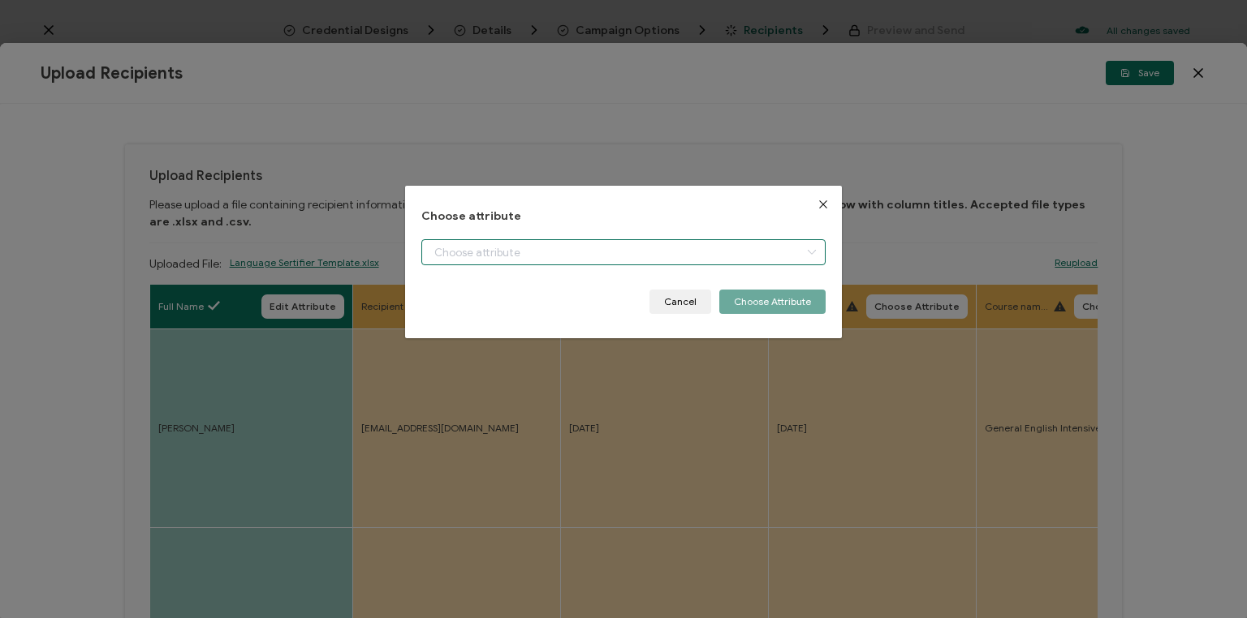
click at [502, 249] on input "dialog" at bounding box center [623, 252] width 404 height 26
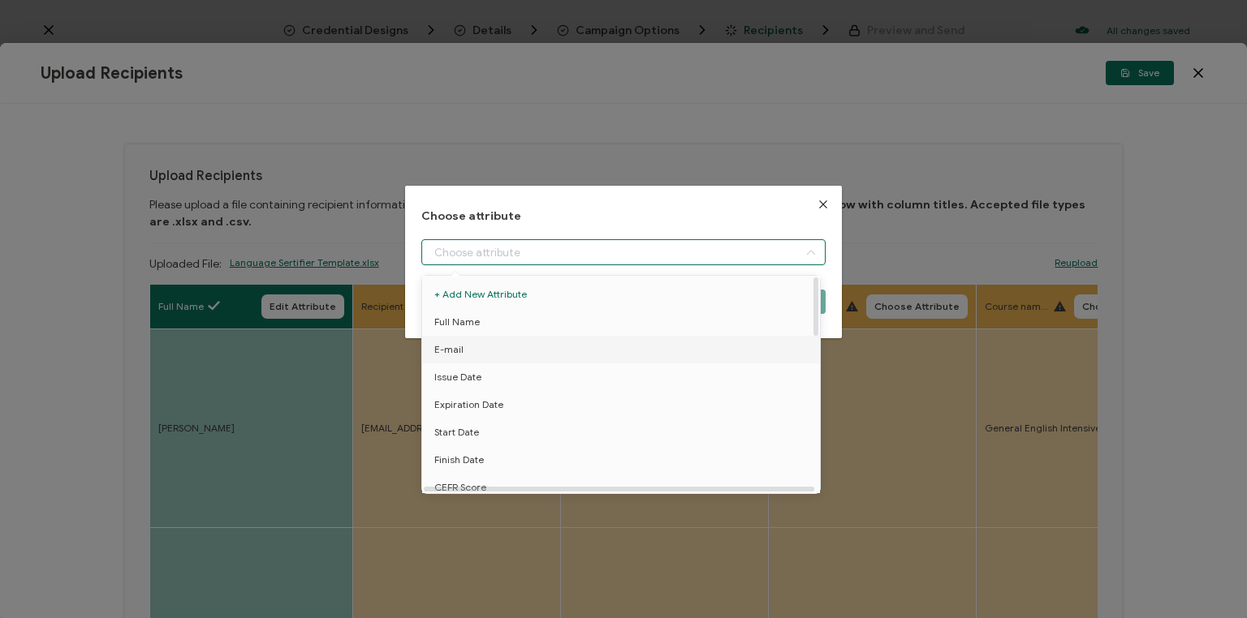
drag, startPoint x: 442, startPoint y: 348, endPoint x: 753, endPoint y: 295, distance: 315.3
click at [441, 348] on span "E-mail" at bounding box center [448, 350] width 29 height 28
type input "E-mail"
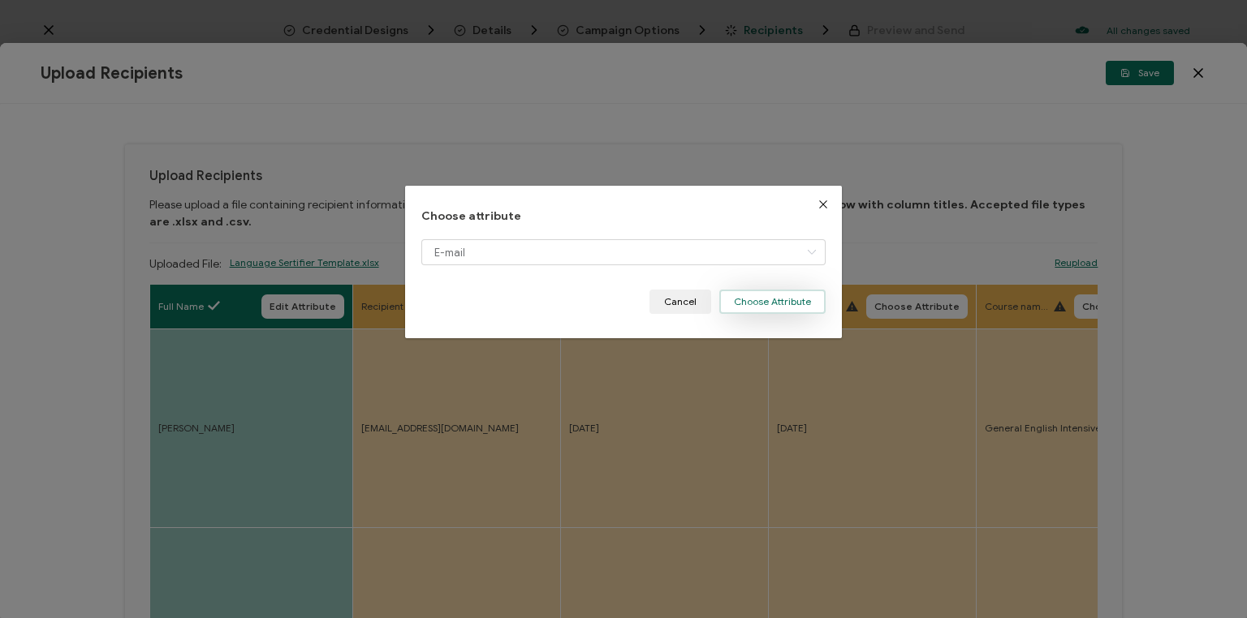
click at [754, 298] on button "Choose Attribute" at bounding box center [772, 302] width 106 height 24
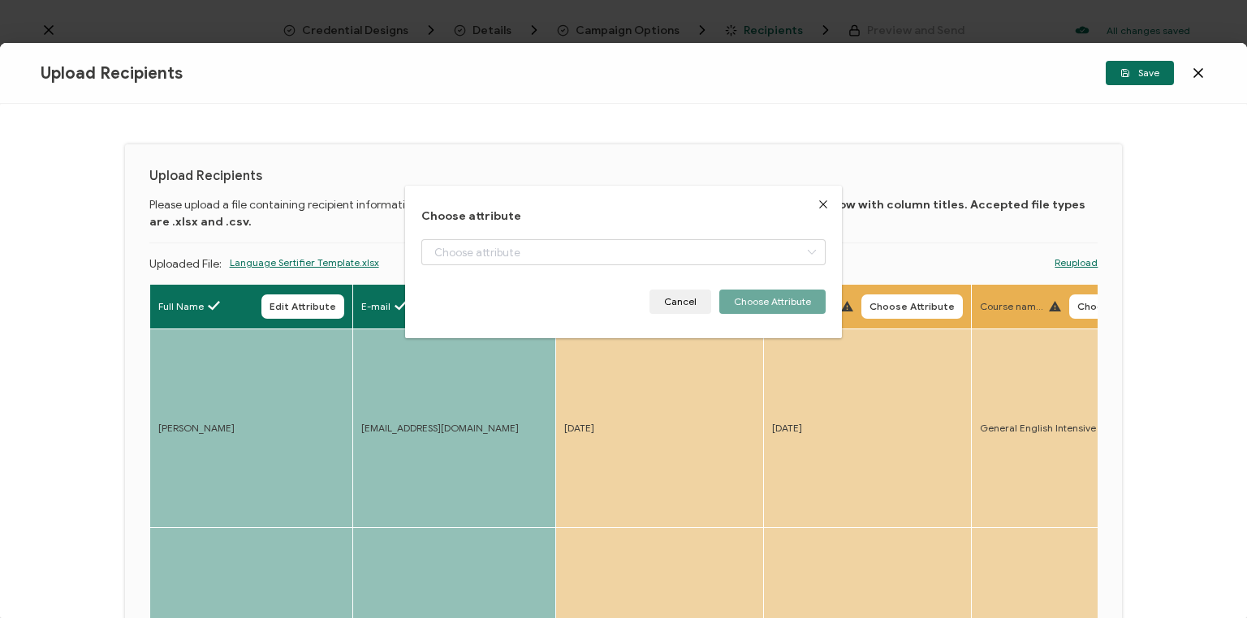
click at [713, 317] on button "Choose Attribute" at bounding box center [703, 307] width 101 height 24
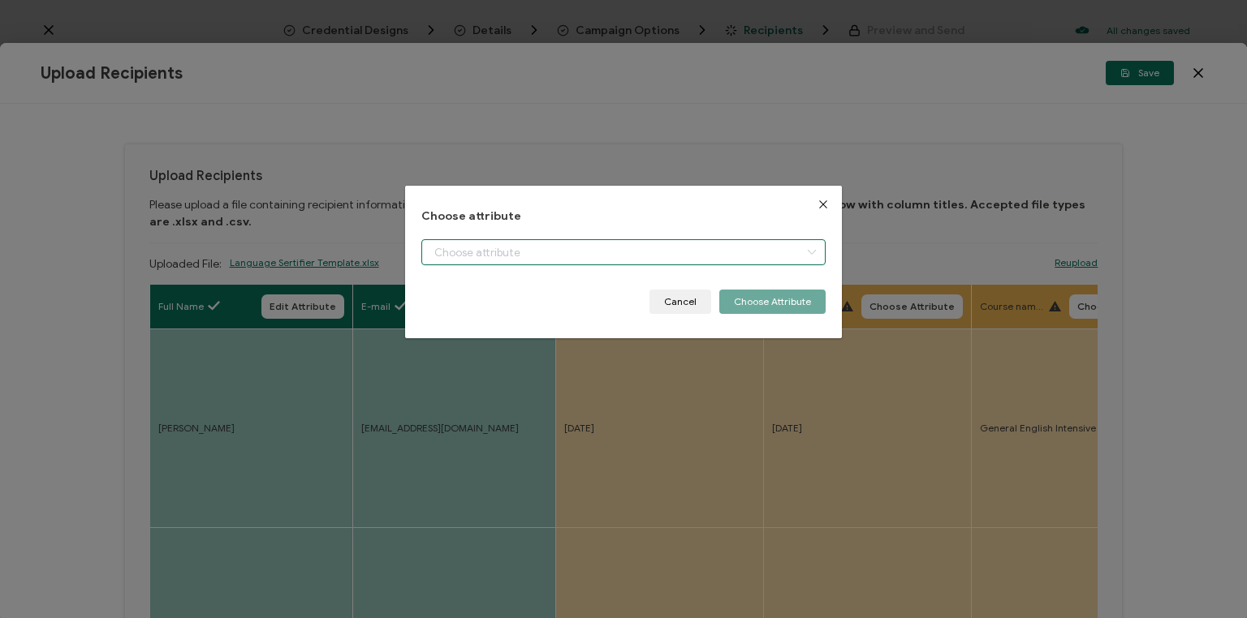
click at [527, 250] on input "dialog" at bounding box center [623, 252] width 404 height 26
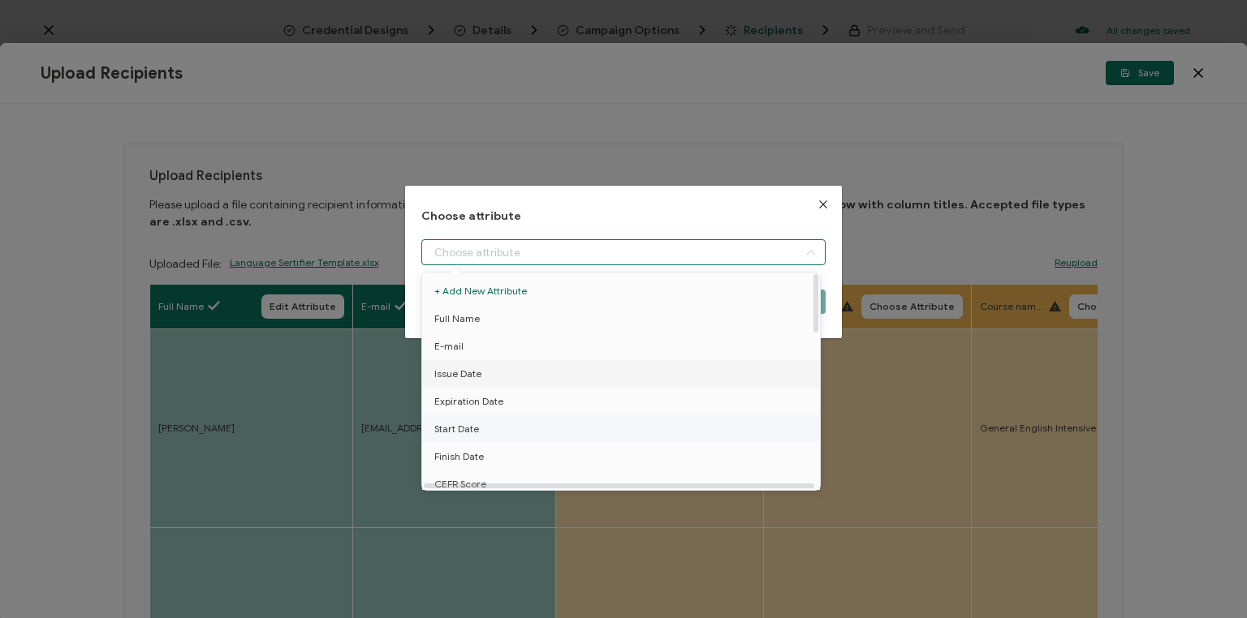
click at [450, 423] on span "Start Date" at bounding box center [456, 430] width 45 height 28
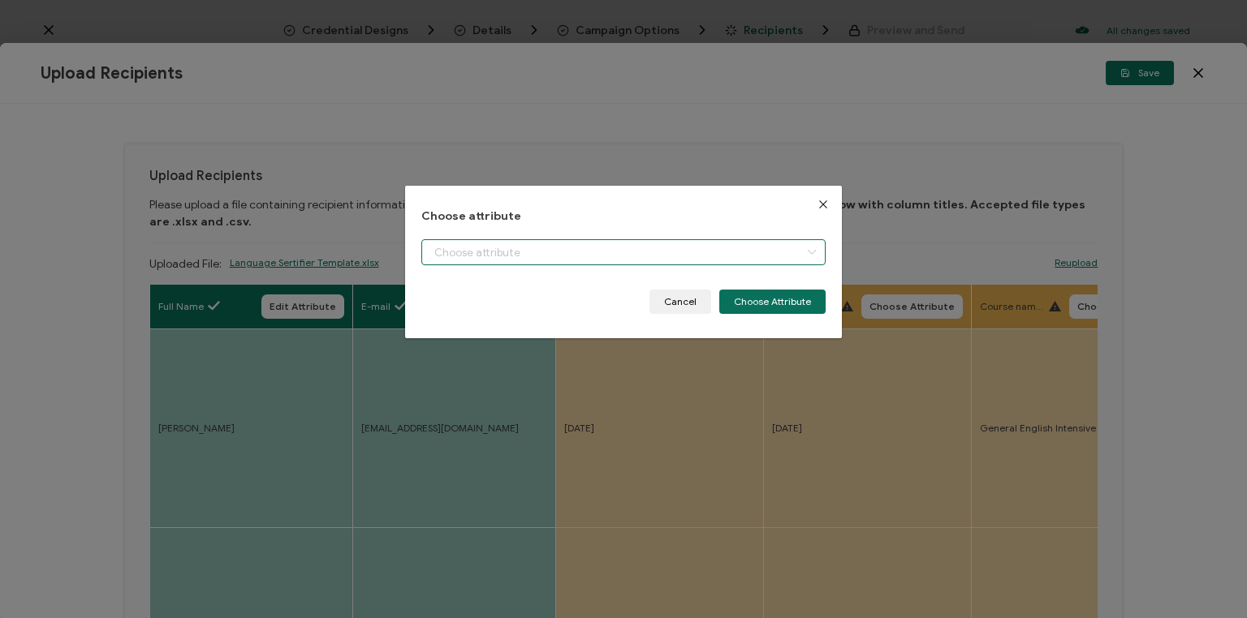
type input "Start Date"
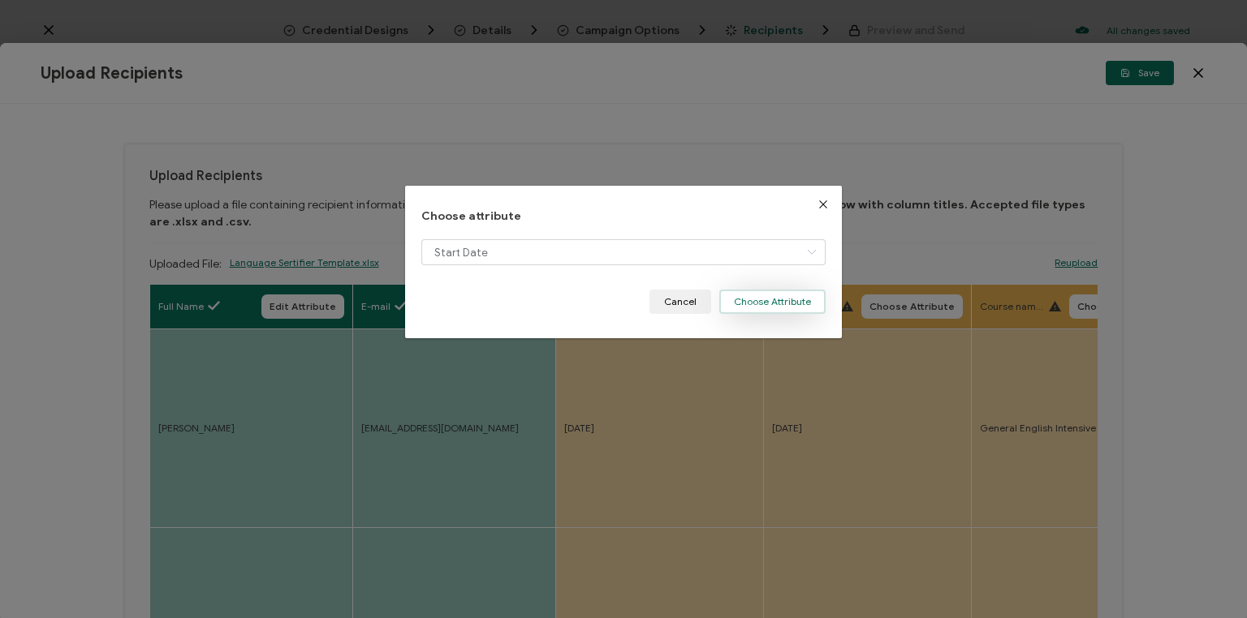
drag, startPoint x: 760, startPoint y: 302, endPoint x: 925, endPoint y: 308, distance: 165.7
click at [760, 303] on button "Choose Attribute" at bounding box center [772, 302] width 106 height 24
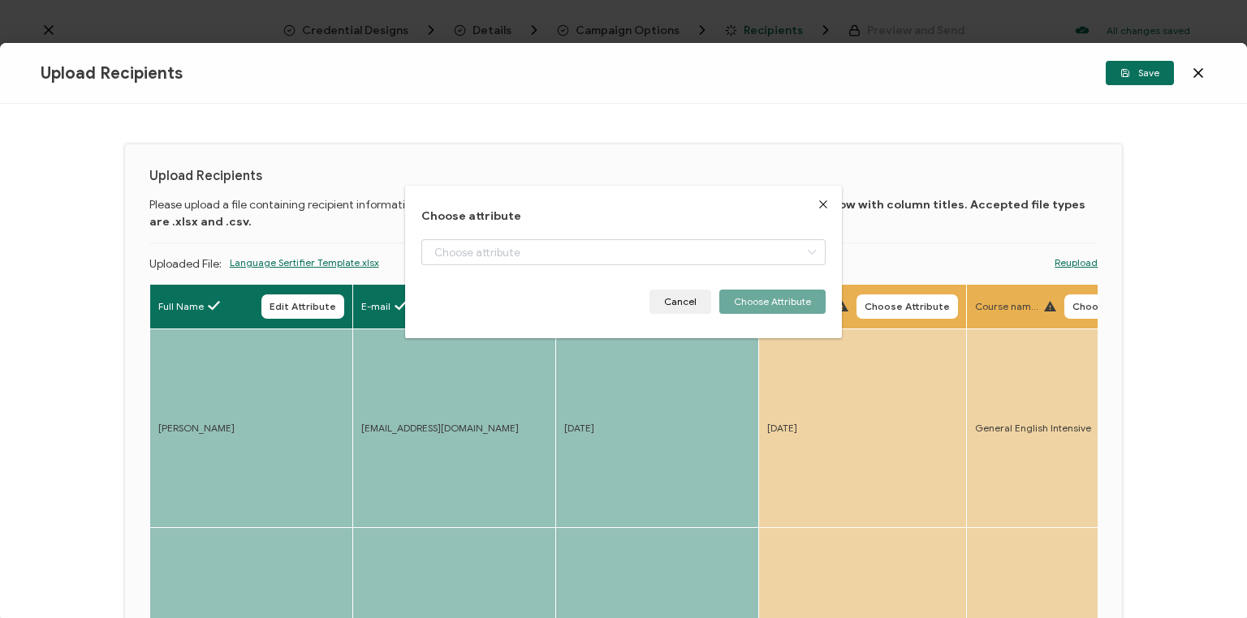
click at [904, 306] on div "Choose attribute Cancel Choose Attribute" at bounding box center [623, 309] width 1247 height 618
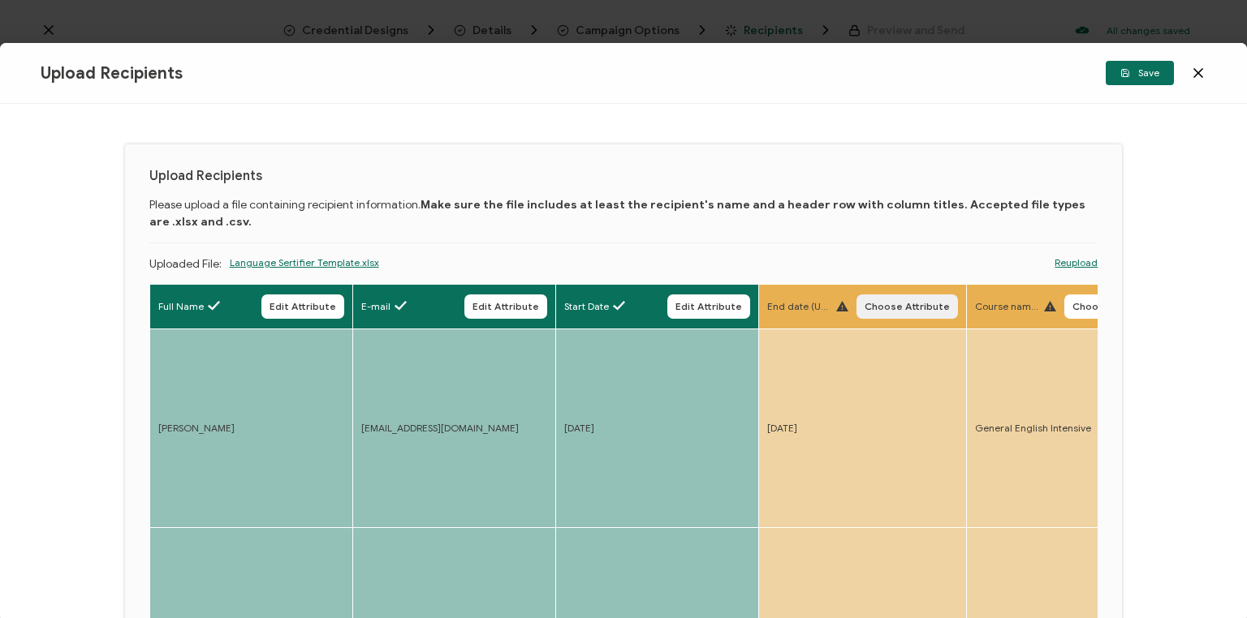
click at [908, 303] on span "Choose Attribute" at bounding box center [906, 307] width 85 height 10
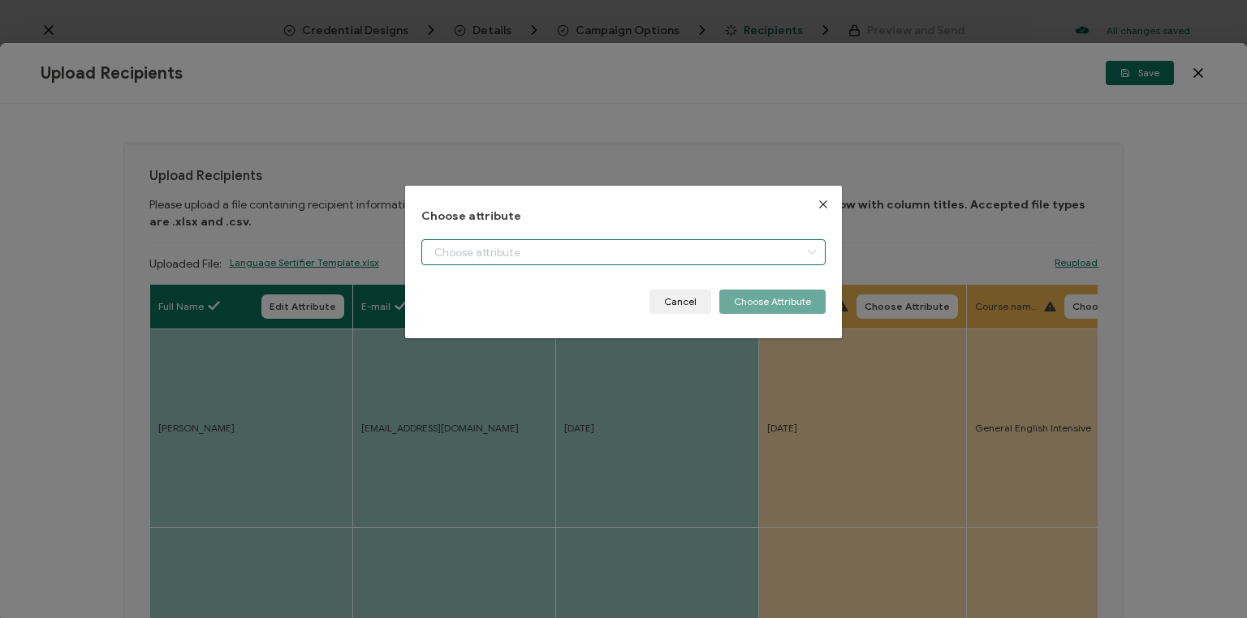
click at [602, 251] on input "dialog" at bounding box center [623, 252] width 404 height 26
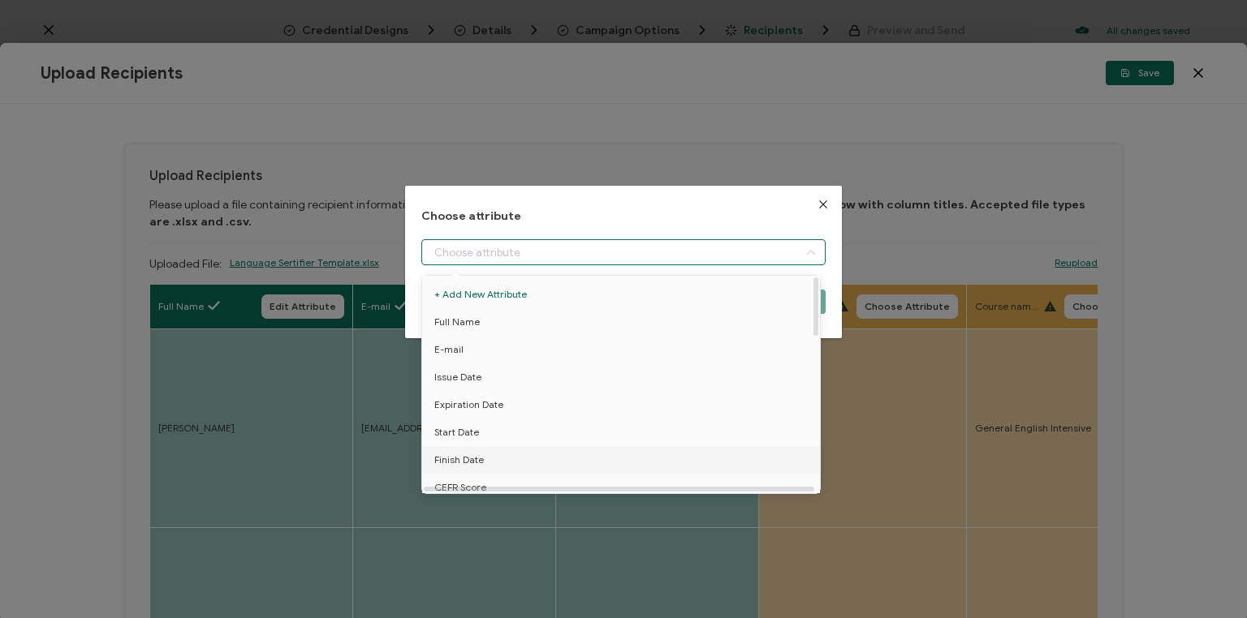
click at [458, 455] on span "Finish Date" at bounding box center [459, 460] width 50 height 28
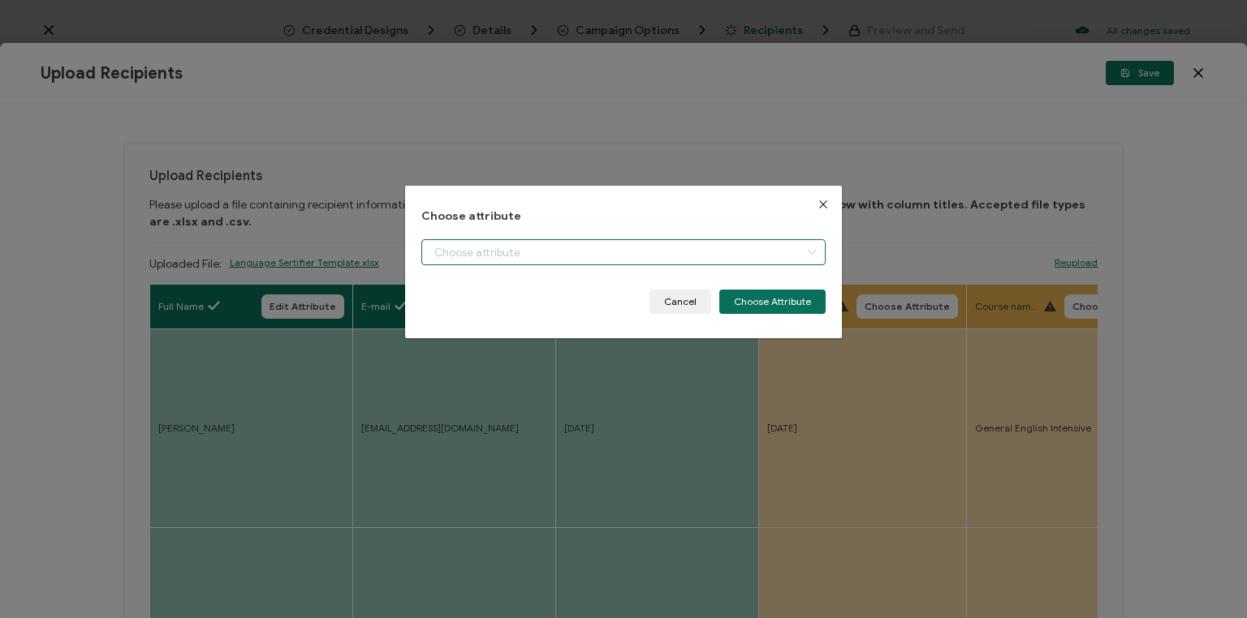
type input "Finish Date"
click at [753, 300] on button "Choose Attribute" at bounding box center [772, 302] width 106 height 24
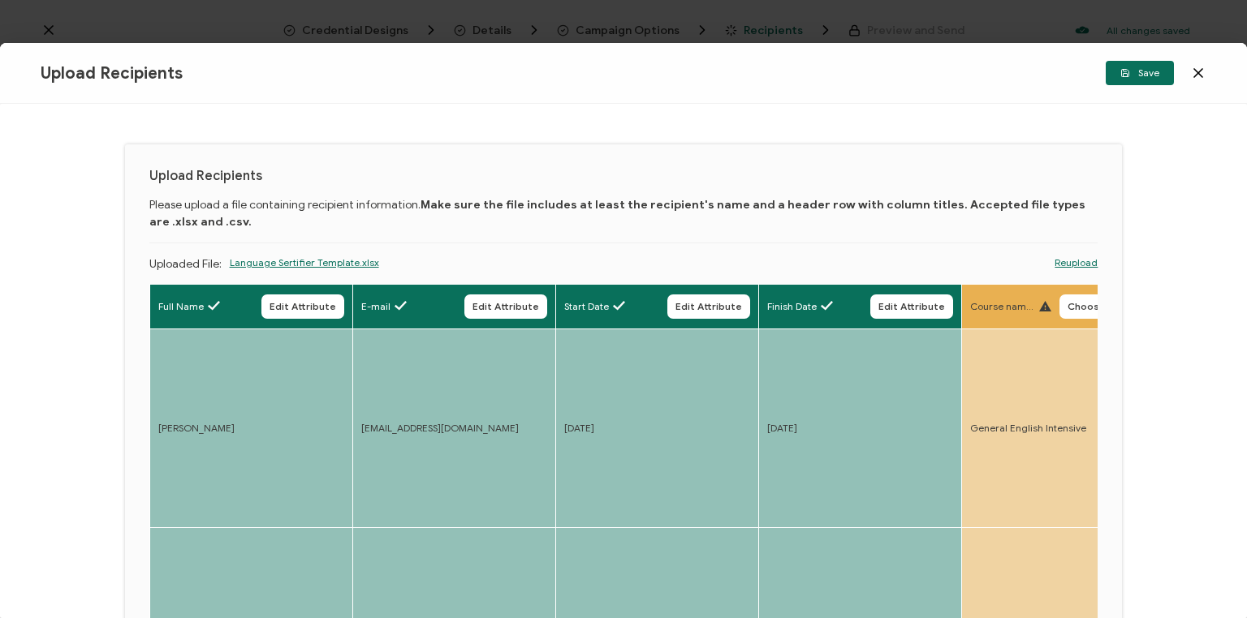
drag, startPoint x: 867, startPoint y: 390, endPoint x: 586, endPoint y: 420, distance: 282.5
drag, startPoint x: 747, startPoint y: 399, endPoint x: 700, endPoint y: 407, distance: 46.8
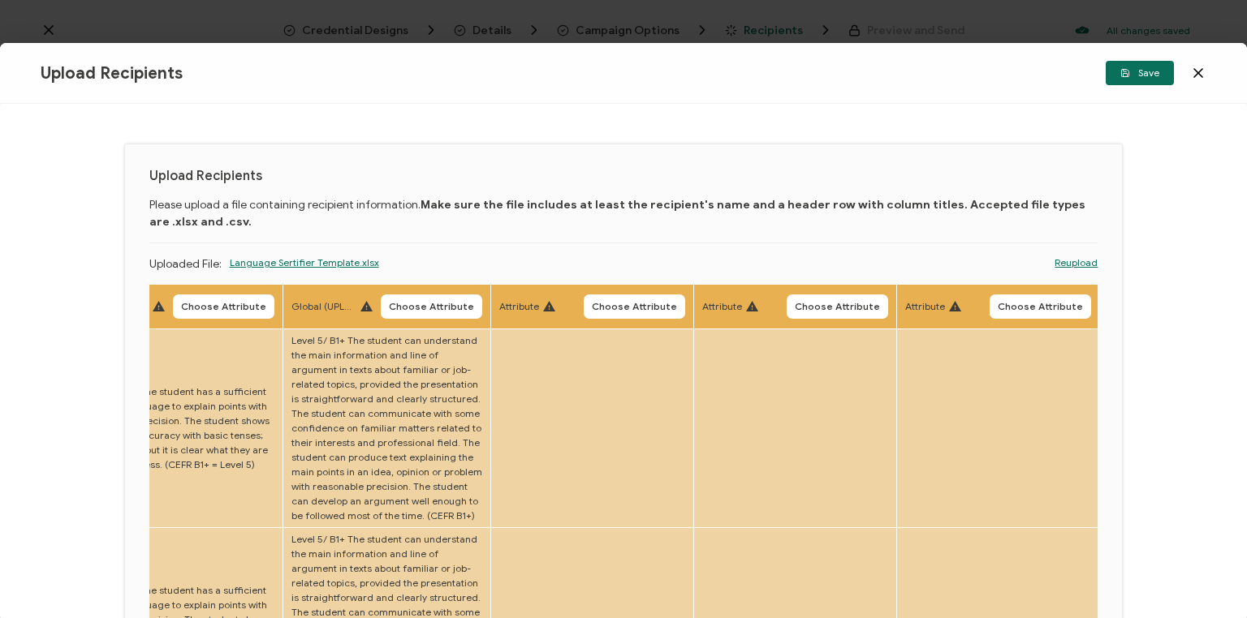
scroll to position [0, 2351]
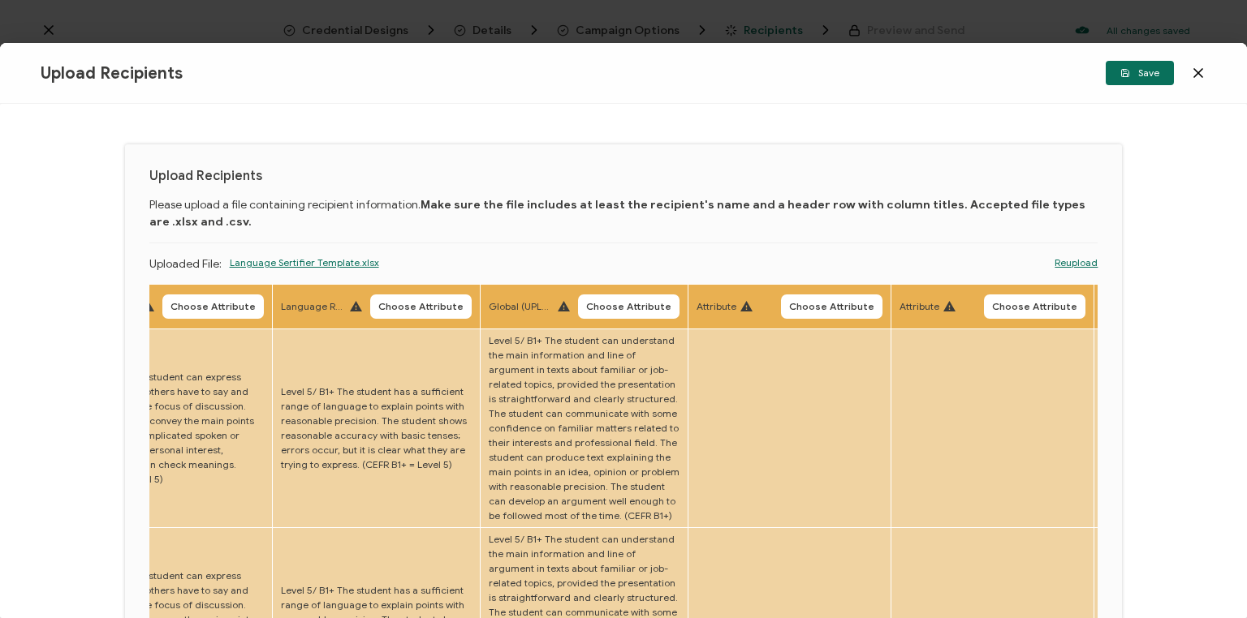
drag, startPoint x: 510, startPoint y: 427, endPoint x: 496, endPoint y: 428, distance: 14.7
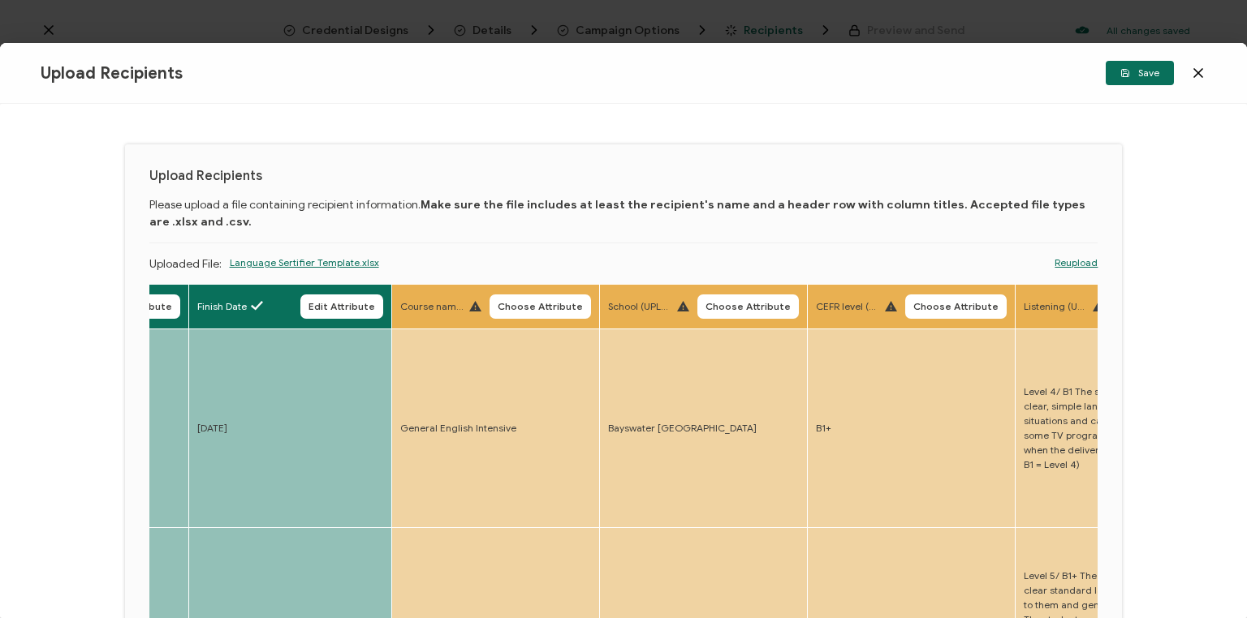
click at [539, 302] on span "Choose Attribute" at bounding box center [539, 307] width 85 height 10
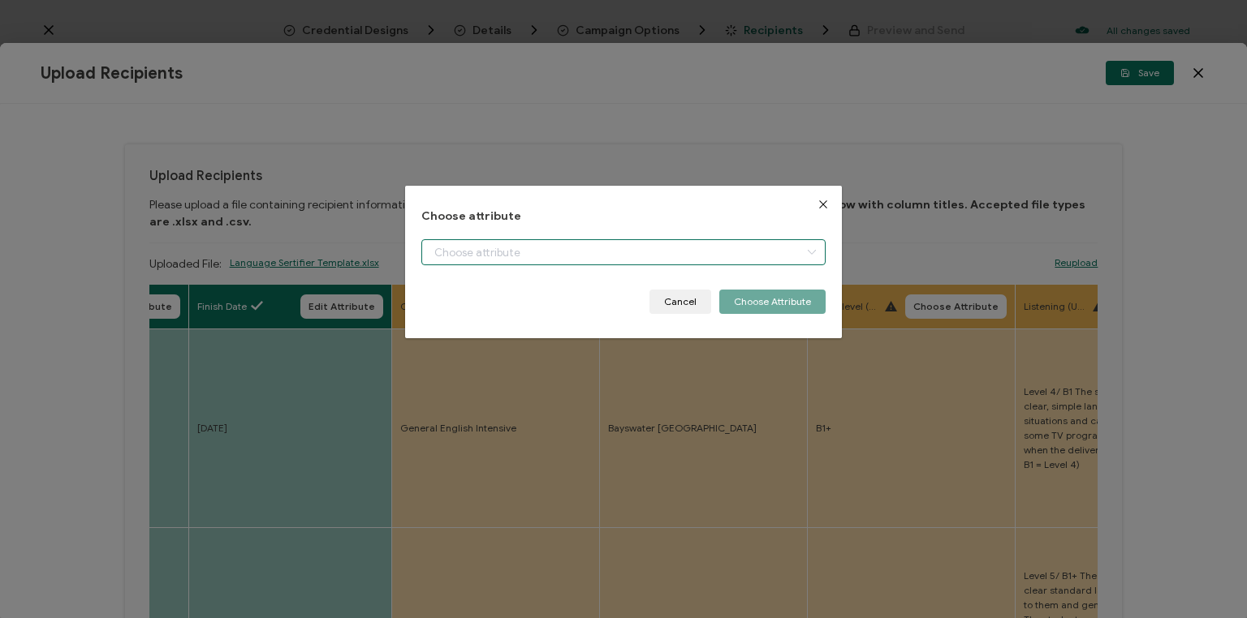
click at [584, 252] on input "dialog" at bounding box center [623, 252] width 404 height 26
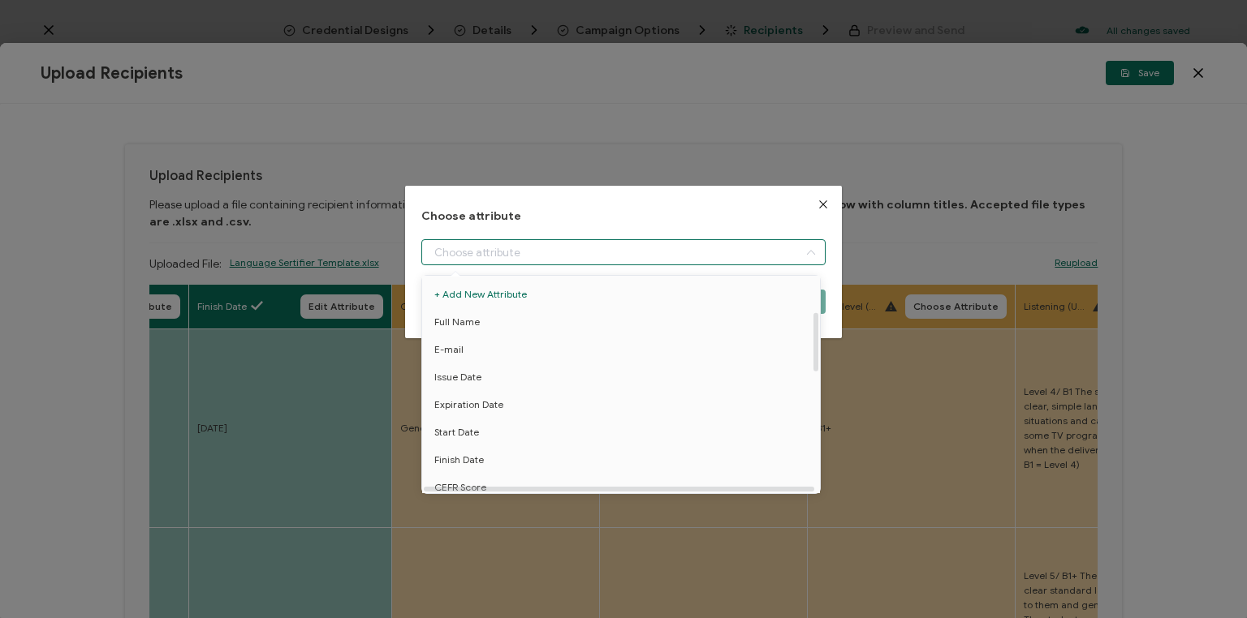
scroll to position [130, 0]
click at [485, 380] on span "Course name" at bounding box center [465, 386] width 62 height 28
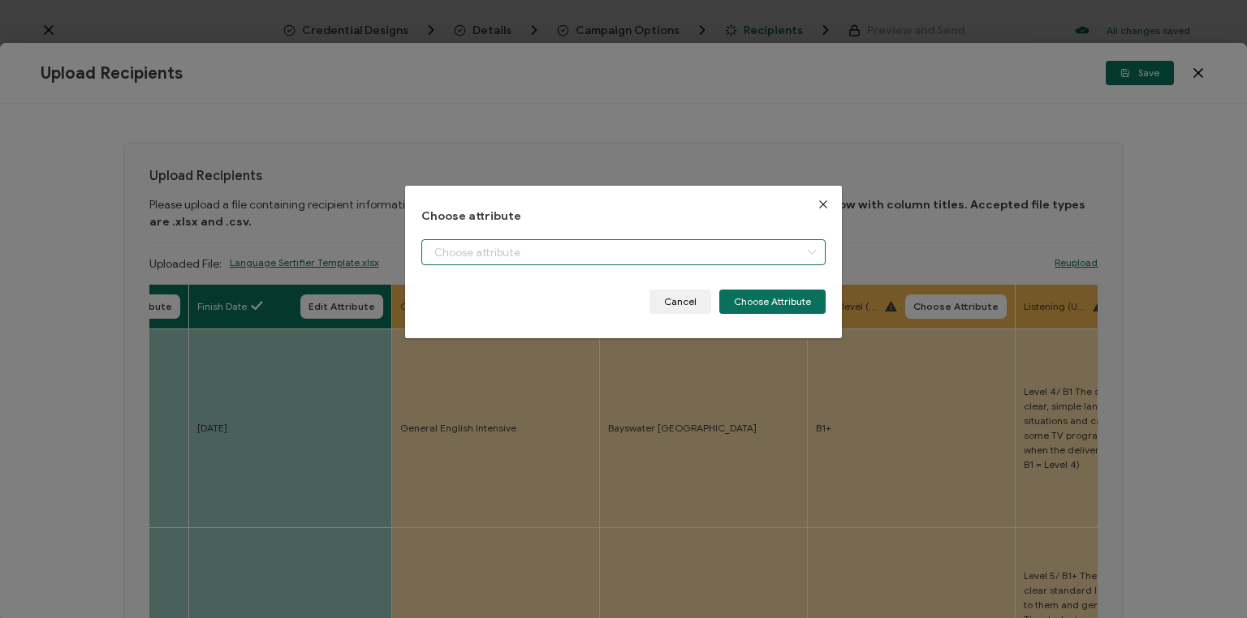
type input "Course name"
click at [775, 302] on button "Choose Attribute" at bounding box center [772, 302] width 106 height 24
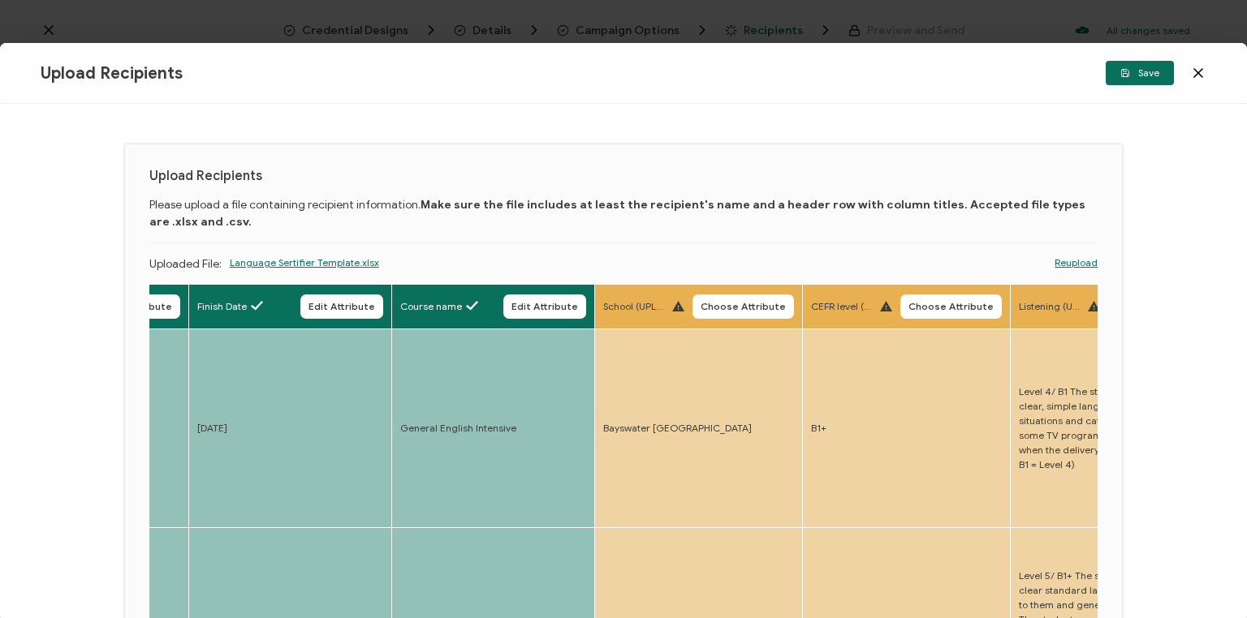
drag, startPoint x: 743, startPoint y: 314, endPoint x: 713, endPoint y: 312, distance: 30.1
click at [743, 315] on button "Choose Attribute" at bounding box center [742, 307] width 101 height 24
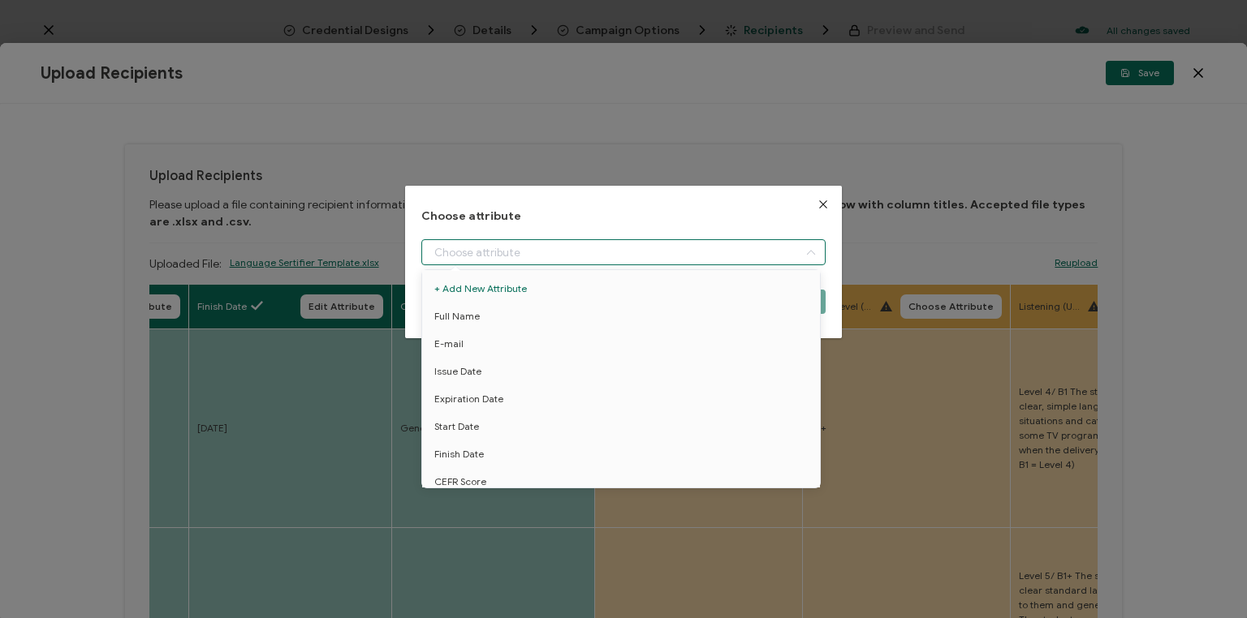
click at [596, 258] on input "dialog" at bounding box center [623, 252] width 404 height 26
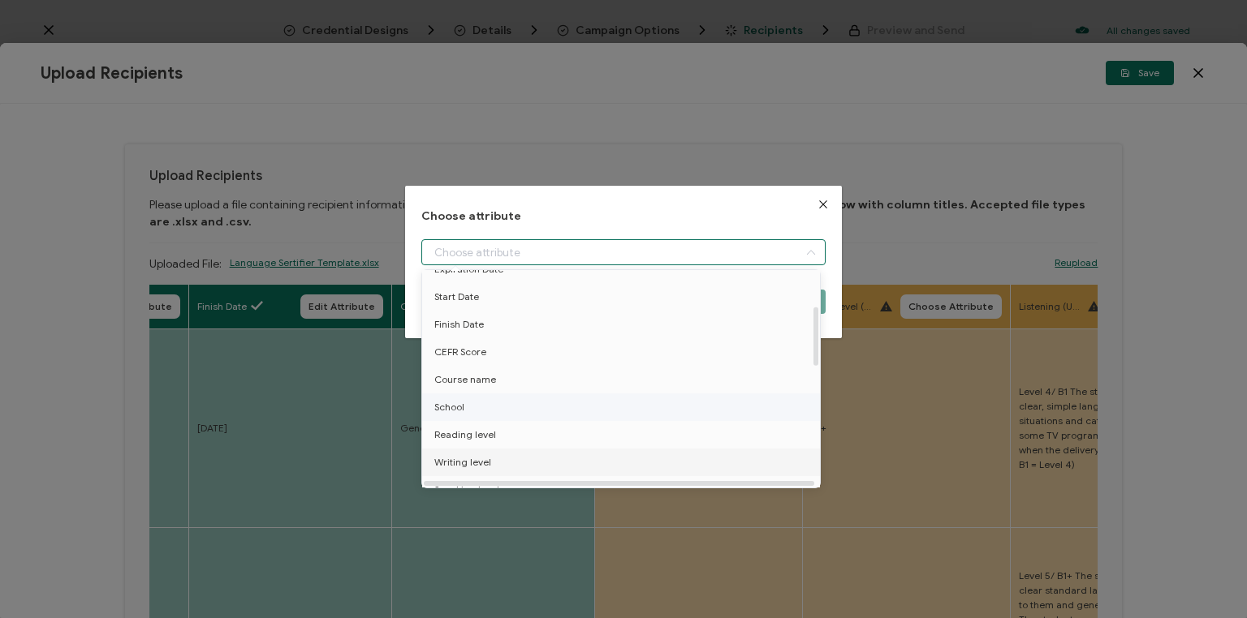
click at [457, 461] on span "Writing level" at bounding box center [462, 463] width 57 height 28
type input "Writing level"
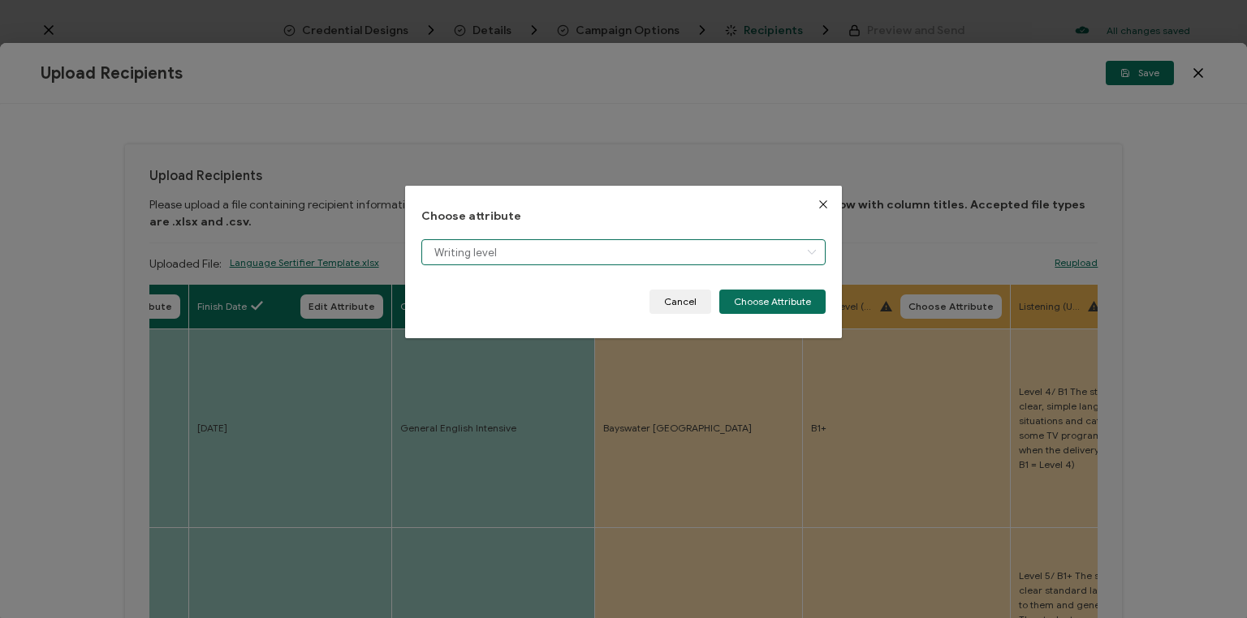
click at [594, 249] on input "Writing level" at bounding box center [623, 252] width 404 height 26
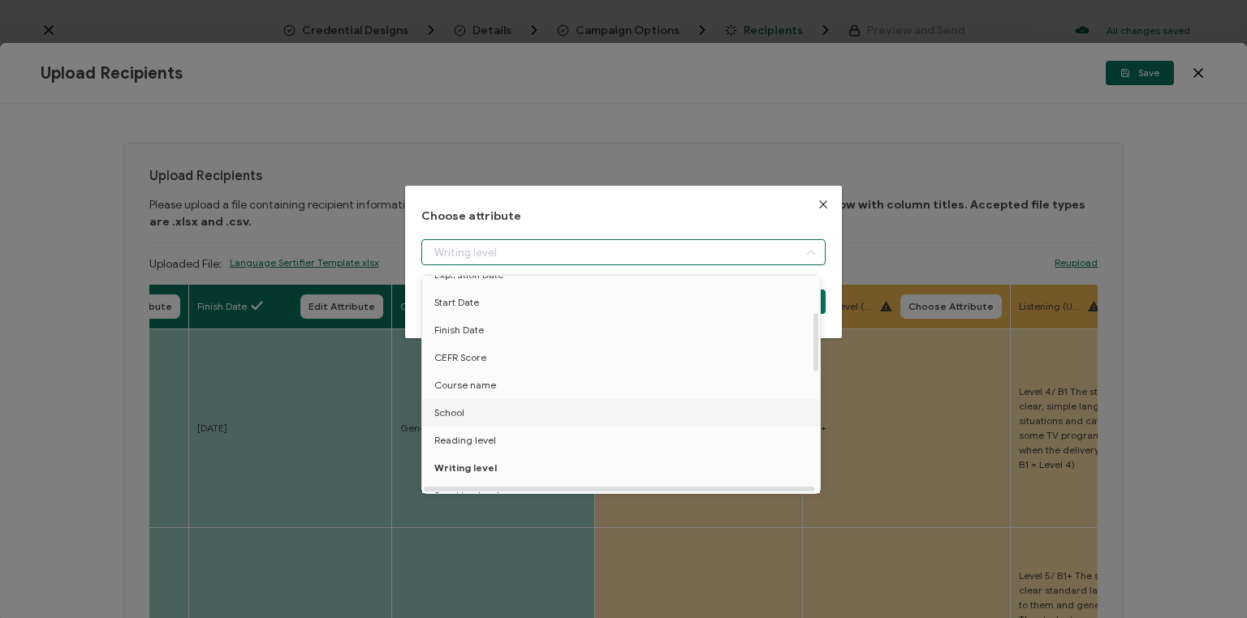
click at [446, 406] on span "School" at bounding box center [449, 413] width 30 height 28
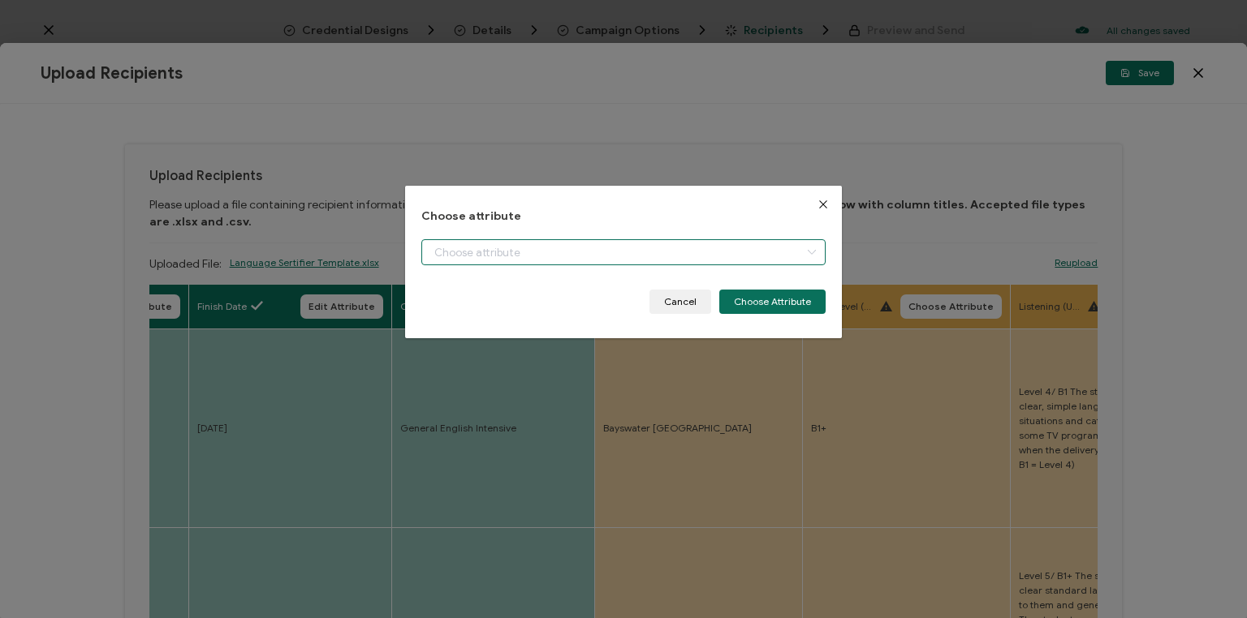
type input "School"
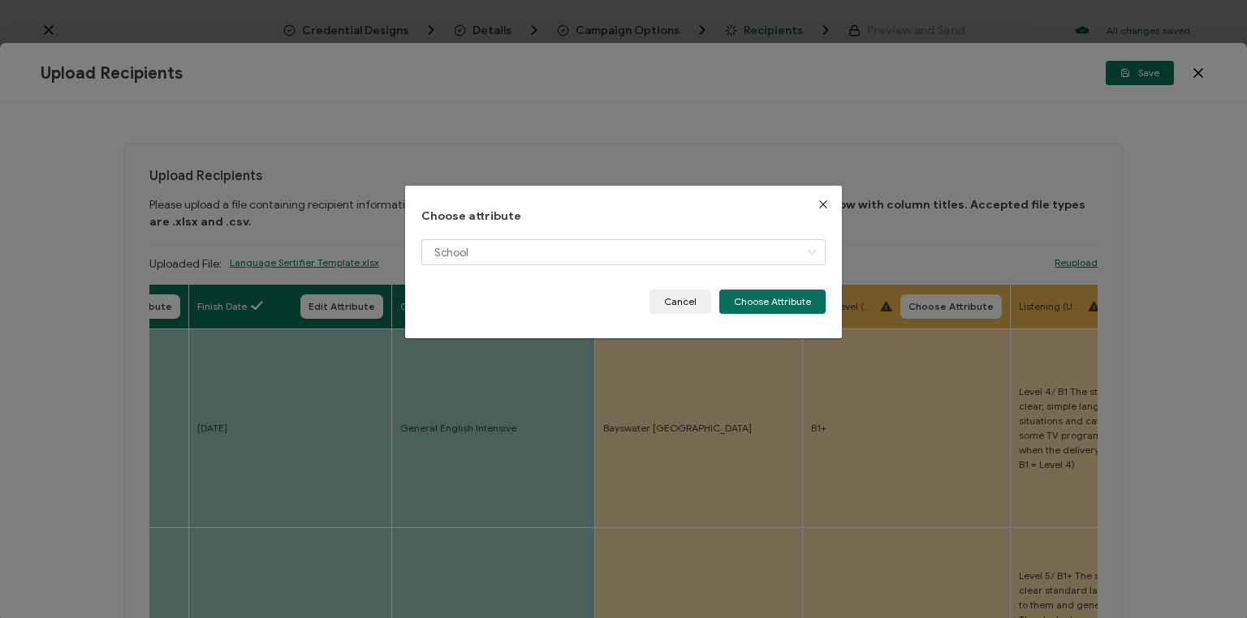
click at [770, 300] on button "Choose Attribute" at bounding box center [772, 302] width 106 height 24
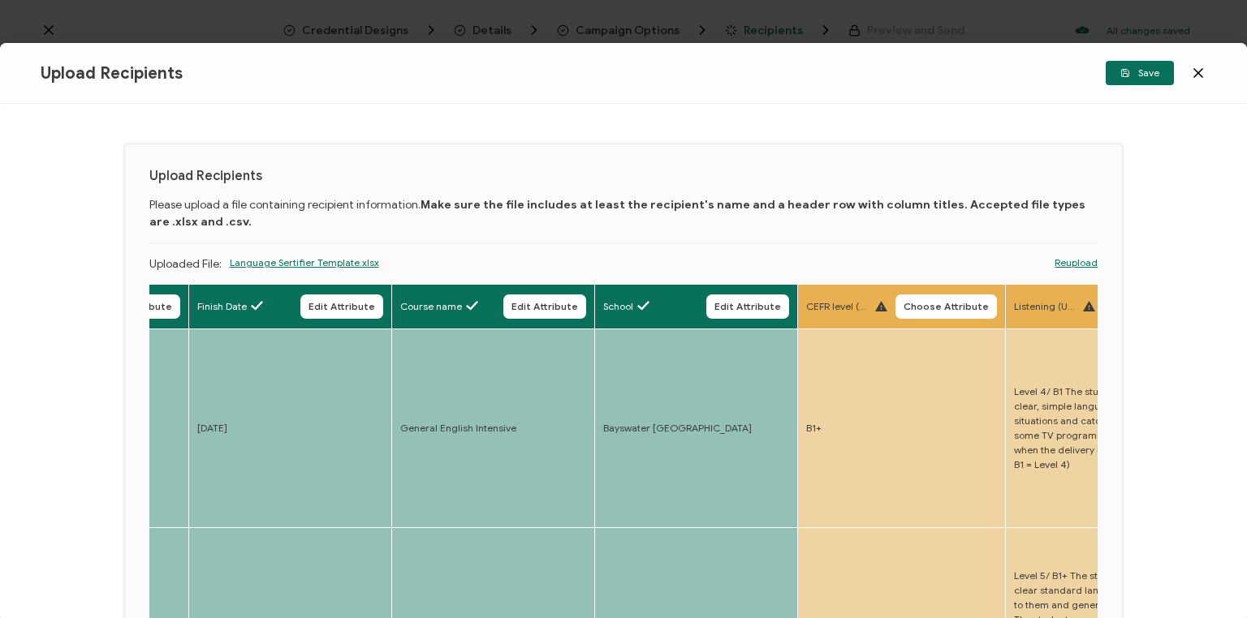
click at [951, 308] on span "Choose Attribute" at bounding box center [945, 307] width 85 height 10
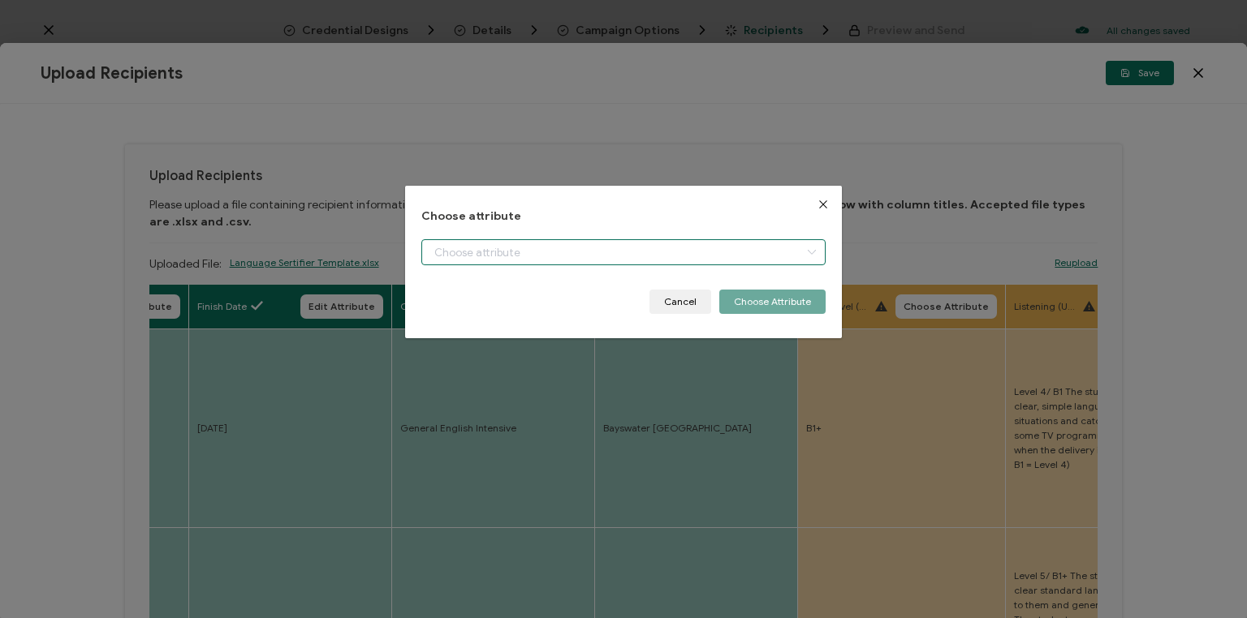
click at [614, 251] on input "dialog" at bounding box center [623, 252] width 404 height 26
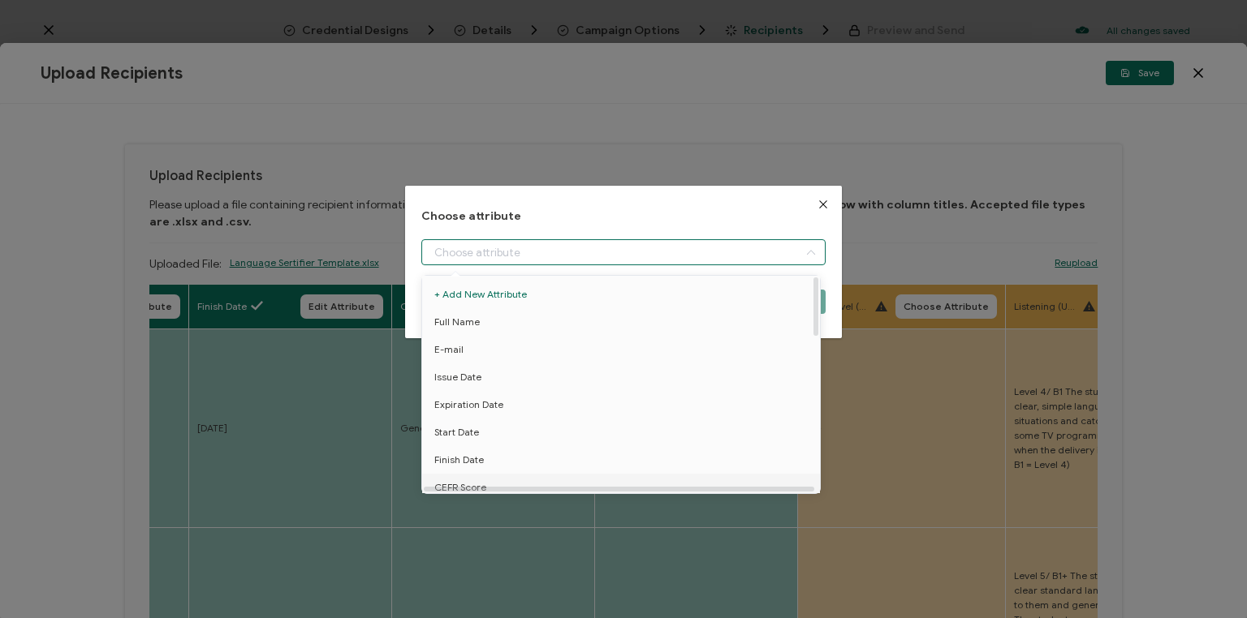
click at [454, 485] on span "CEFR Score" at bounding box center [460, 488] width 52 height 28
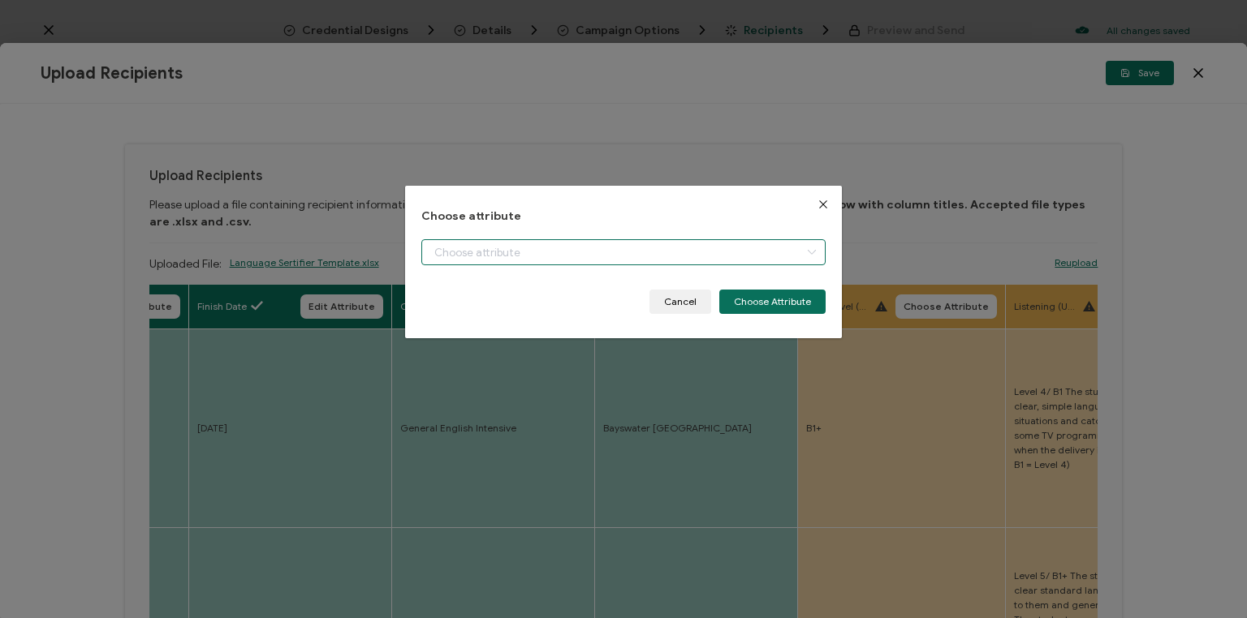
type input "CEFR Score"
click at [761, 299] on button "Choose Attribute" at bounding box center [772, 302] width 106 height 24
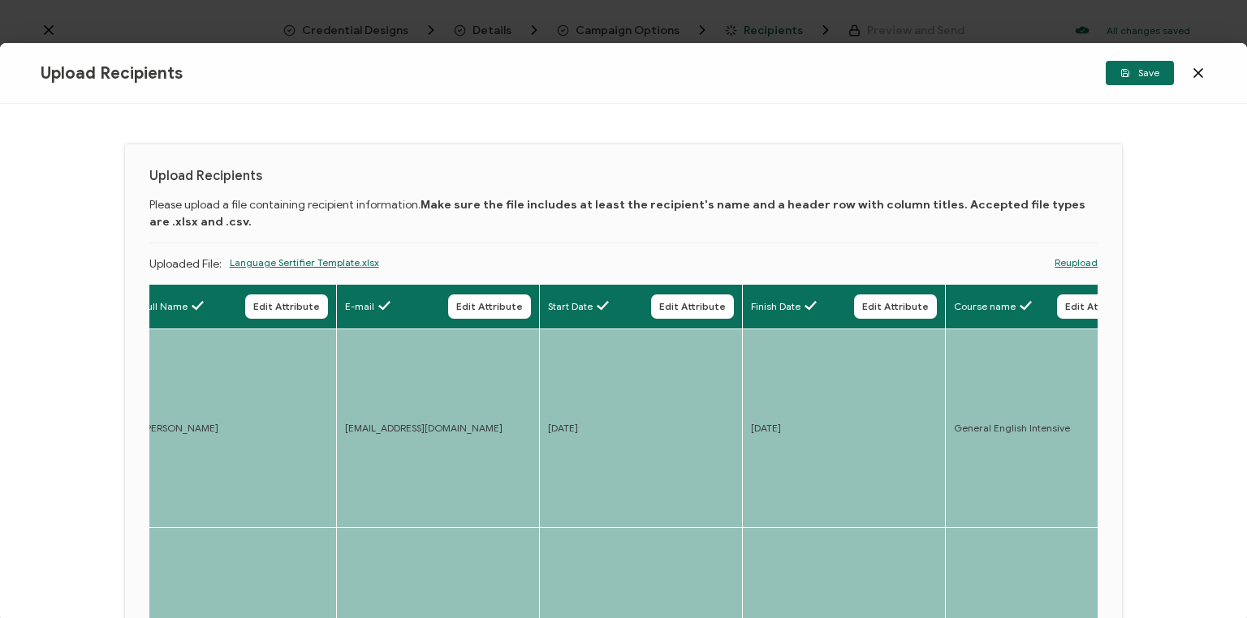
scroll to position [0, 46]
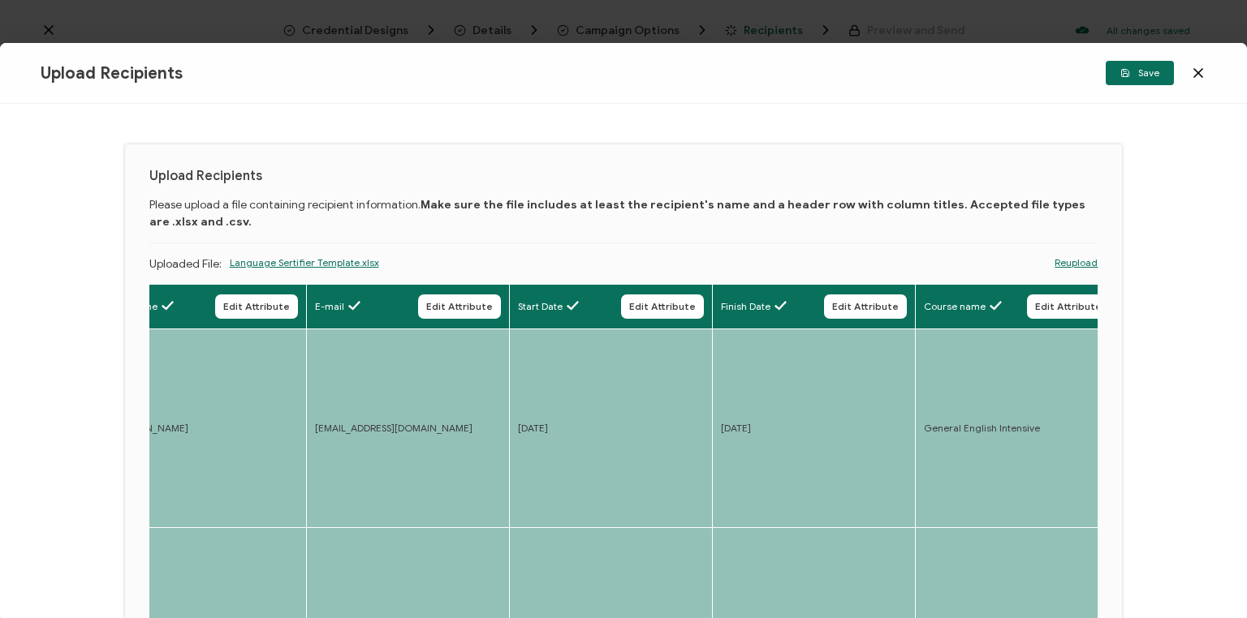
drag, startPoint x: 831, startPoint y: 411, endPoint x: 1159, endPoint y: 344, distance: 334.5
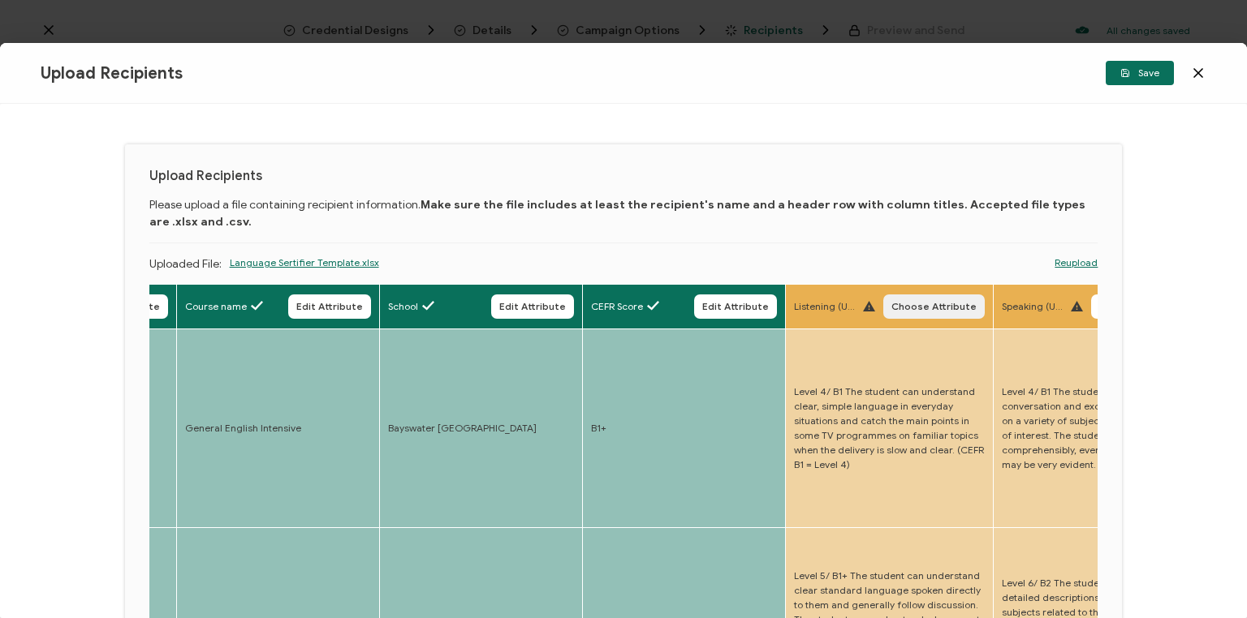
click at [935, 307] on span "Choose Attribute" at bounding box center [933, 307] width 85 height 10
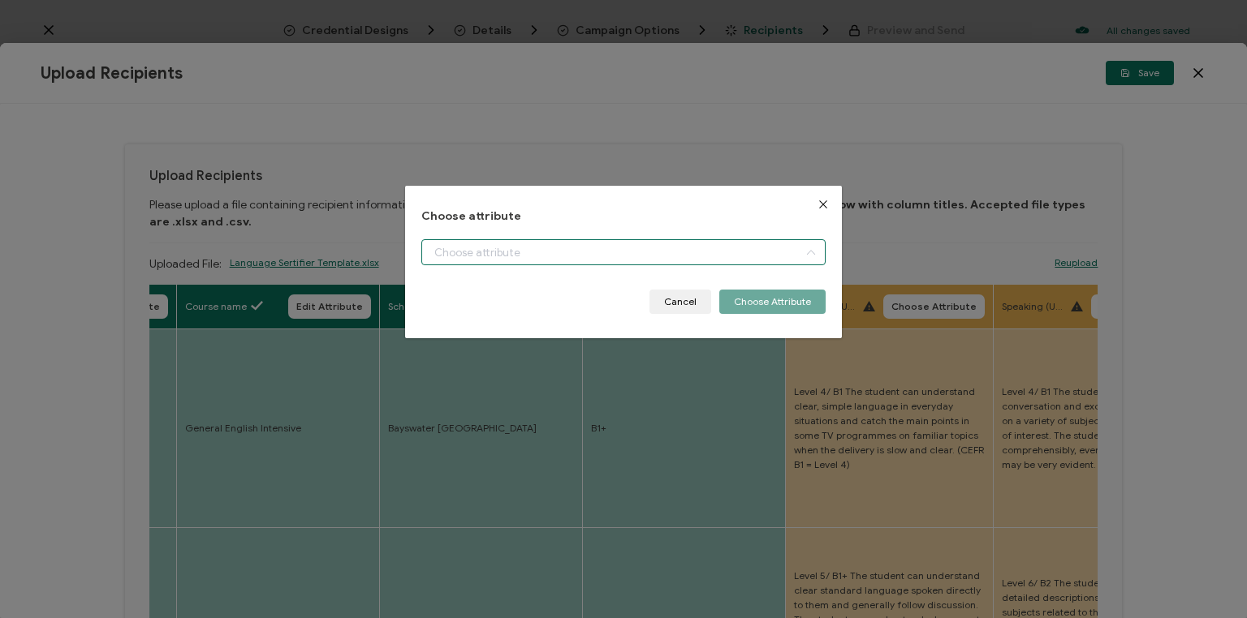
click at [662, 252] on input "dialog" at bounding box center [623, 252] width 404 height 26
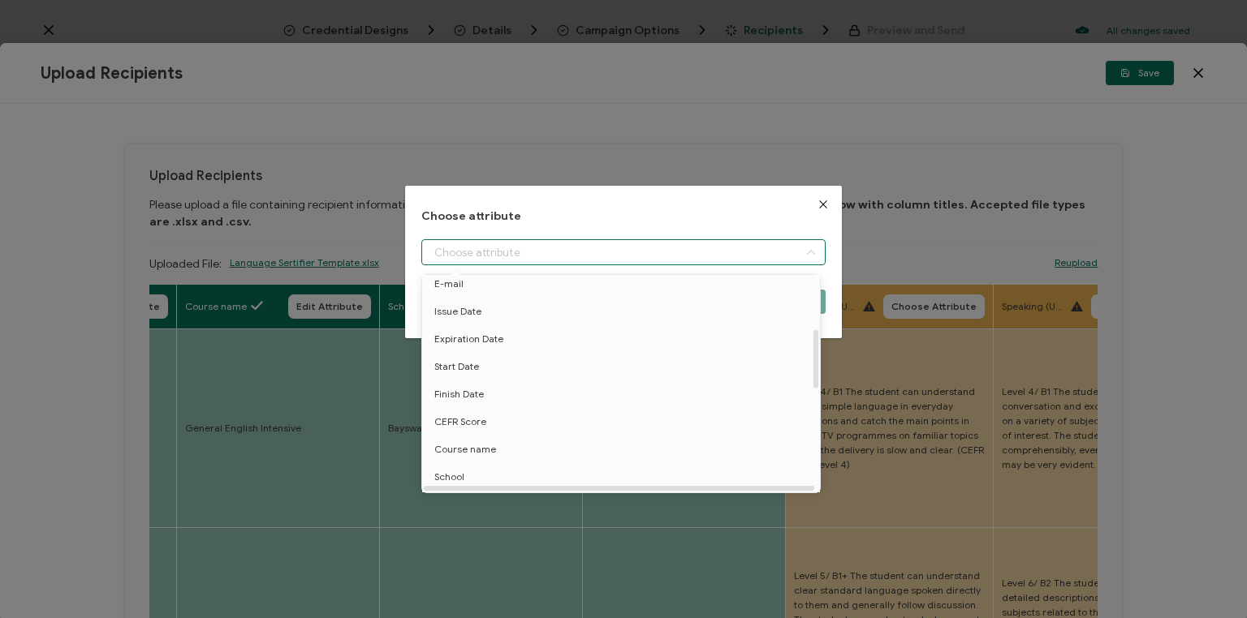
scroll to position [195, 0]
click at [471, 455] on span "Listening level" at bounding box center [466, 458] width 65 height 28
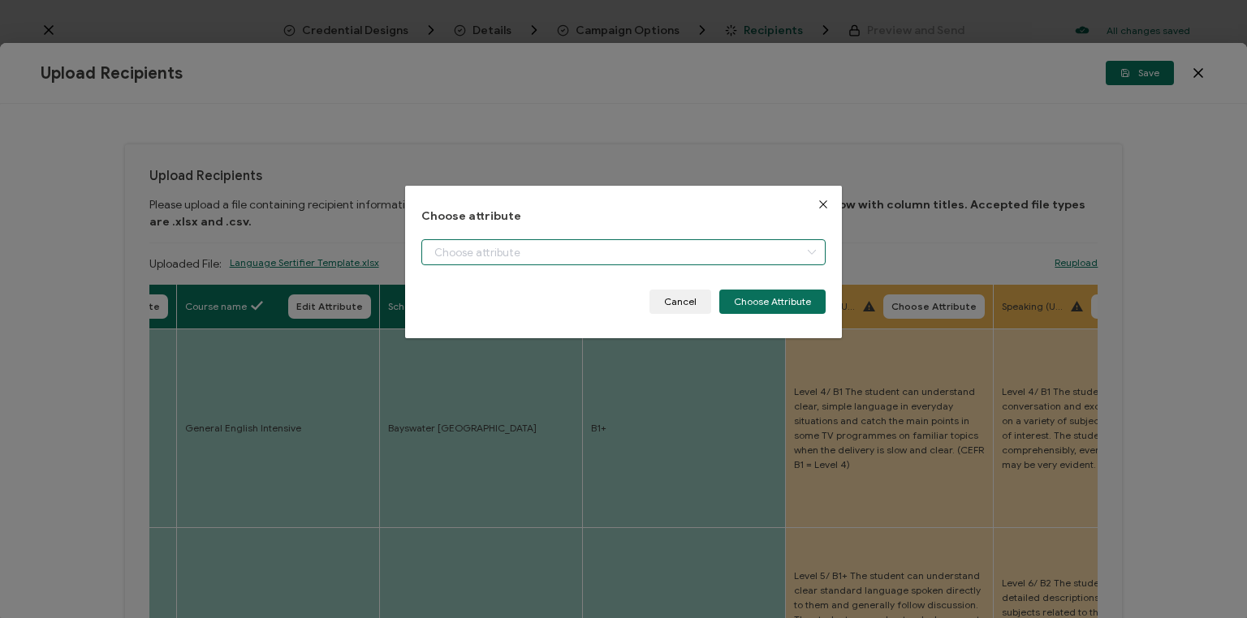
type input "Listening level"
click at [764, 298] on body "Credential Designs Details Campaign Options Recipients Preview and Send All cha…" at bounding box center [623, 309] width 1247 height 618
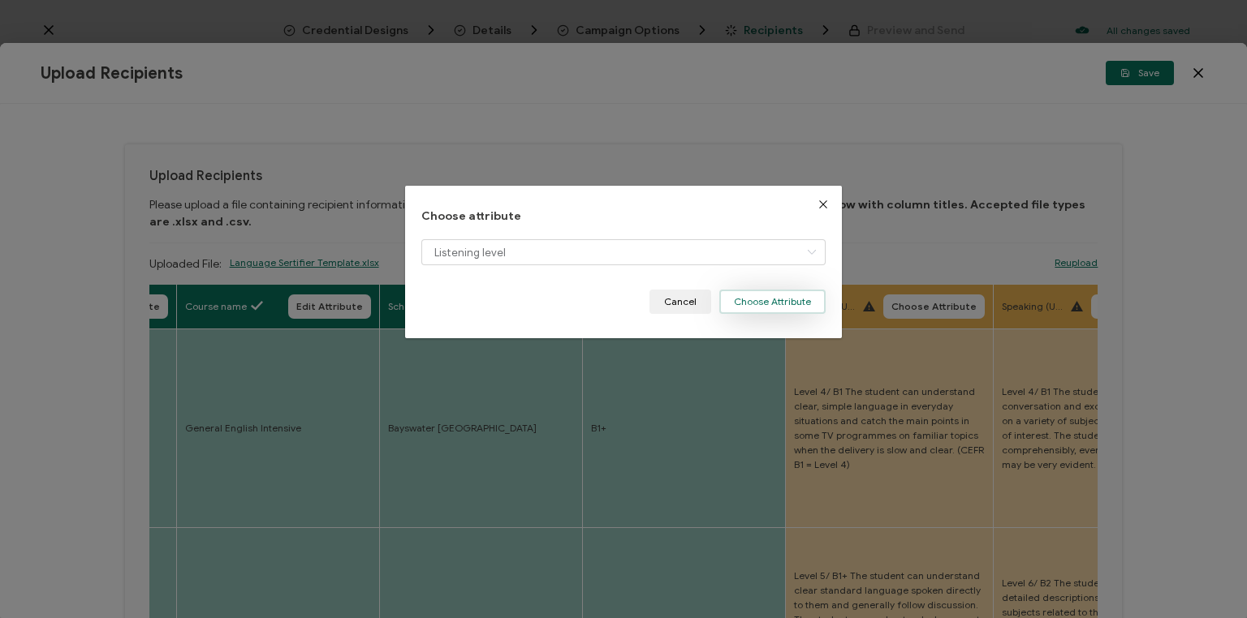
drag, startPoint x: 769, startPoint y: 301, endPoint x: 763, endPoint y: 312, distance: 12.4
click at [770, 302] on button "Choose Attribute" at bounding box center [772, 302] width 106 height 24
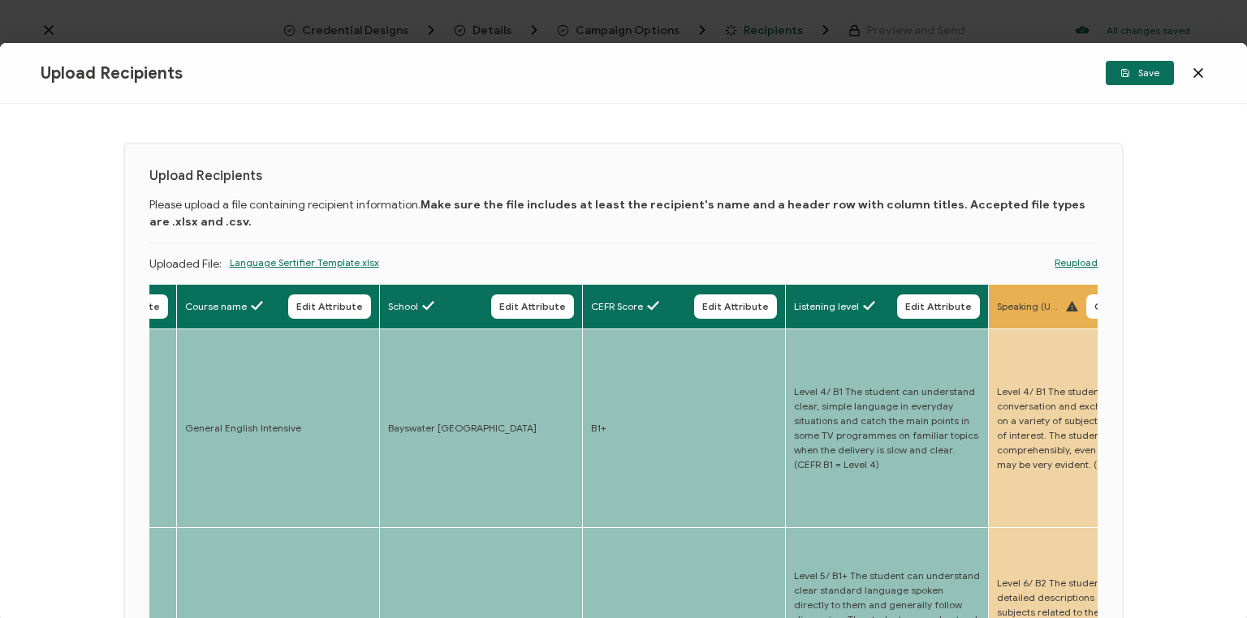
scroll to position [0, 181]
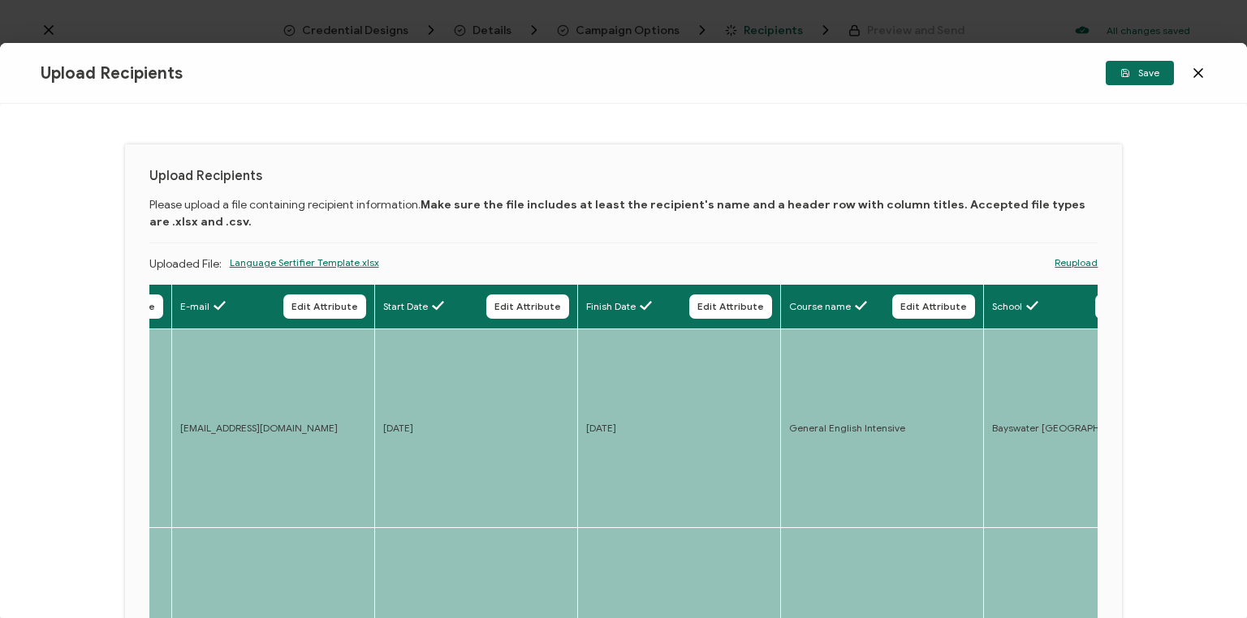
drag, startPoint x: 769, startPoint y: 394, endPoint x: 412, endPoint y: 472, distance: 365.7
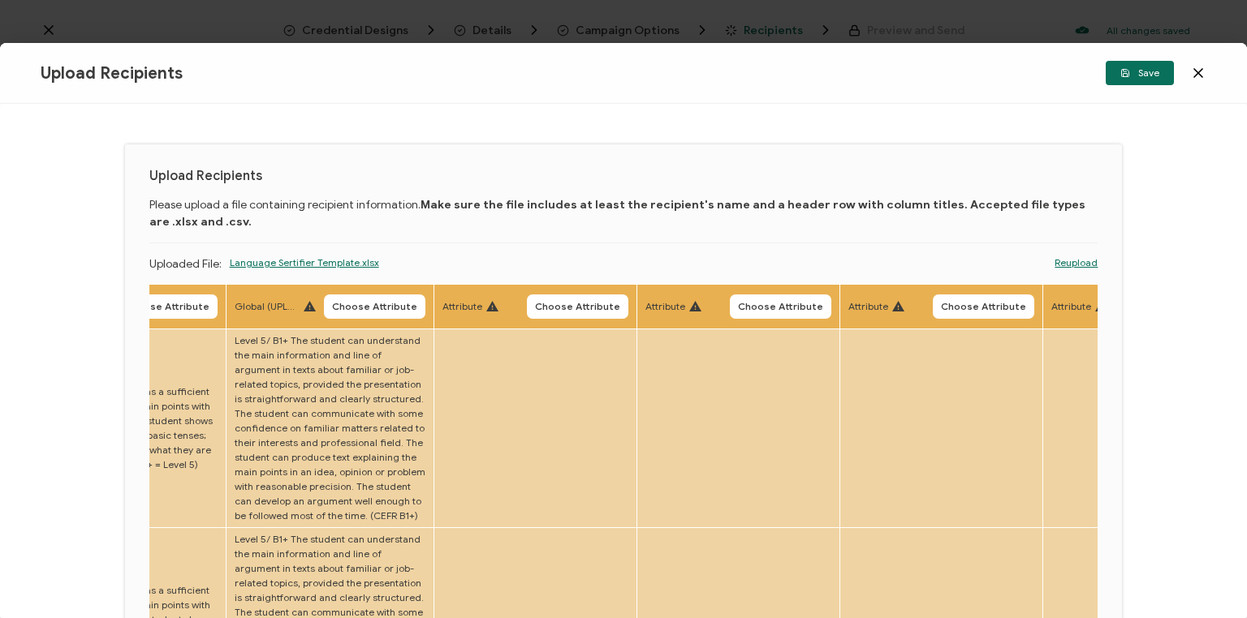
scroll to position [0, 2414]
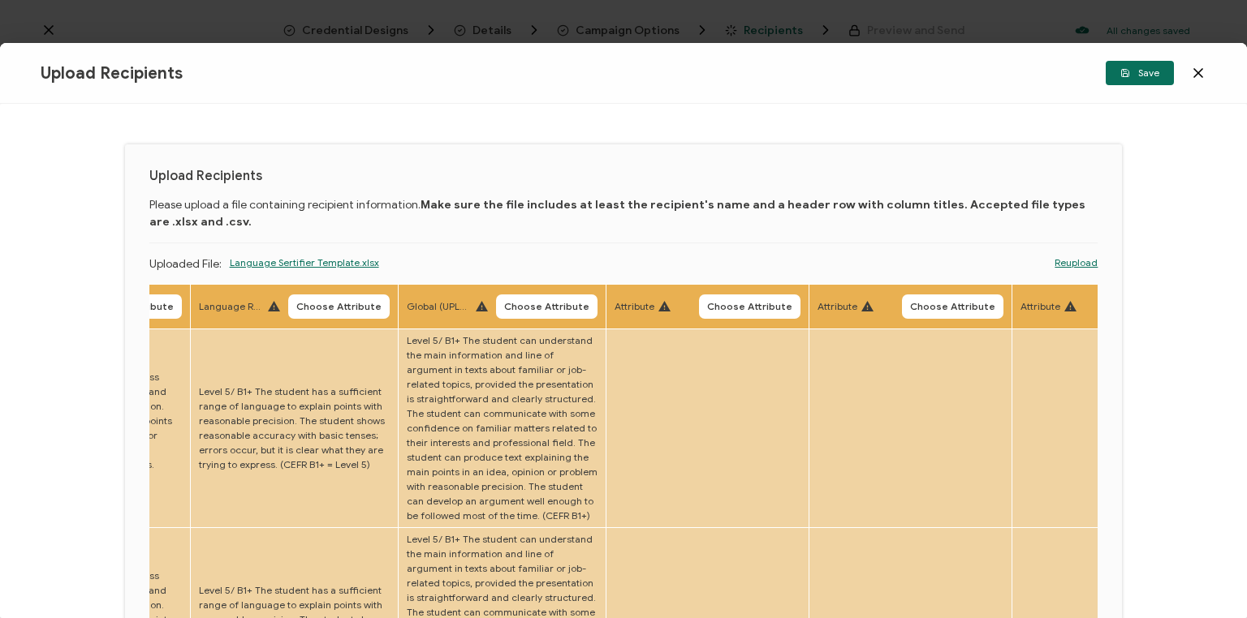
drag, startPoint x: 359, startPoint y: 396, endPoint x: 594, endPoint y: 431, distance: 237.9
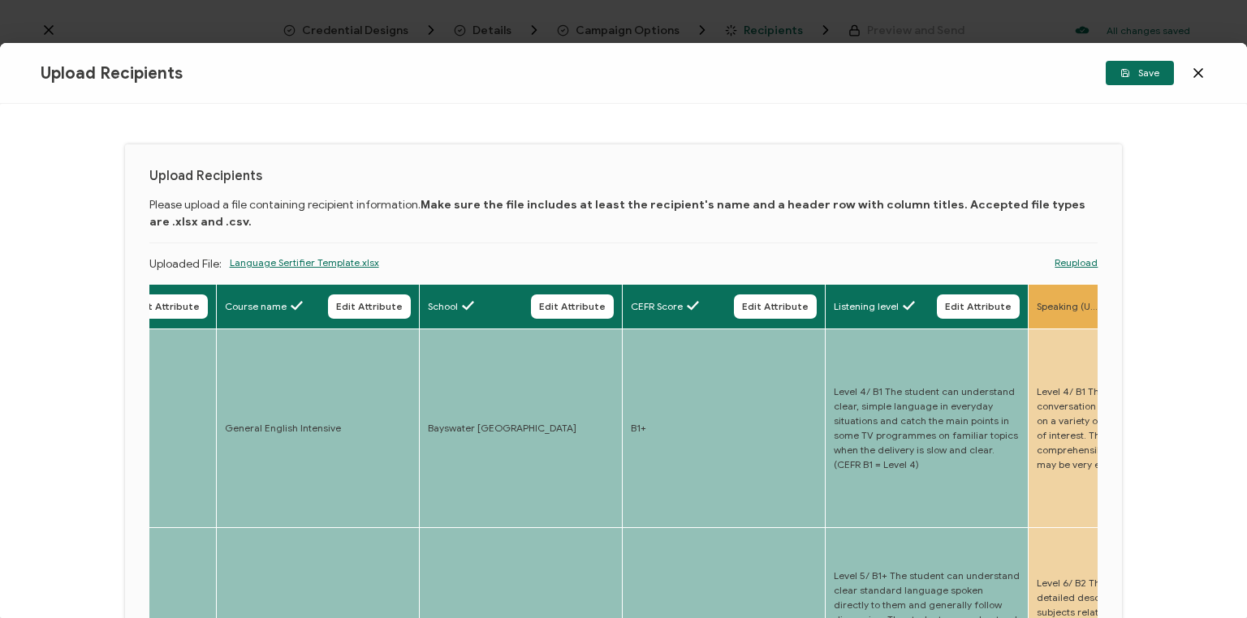
scroll to position [0, 855]
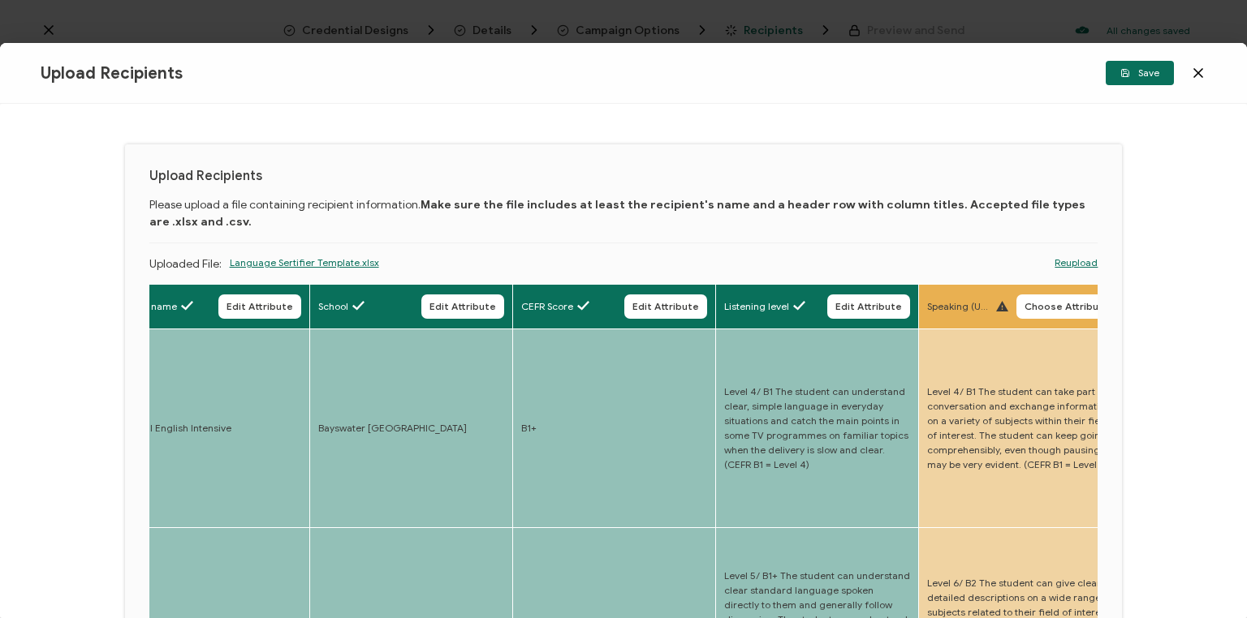
drag, startPoint x: 704, startPoint y: 390, endPoint x: 769, endPoint y: 330, distance: 88.4
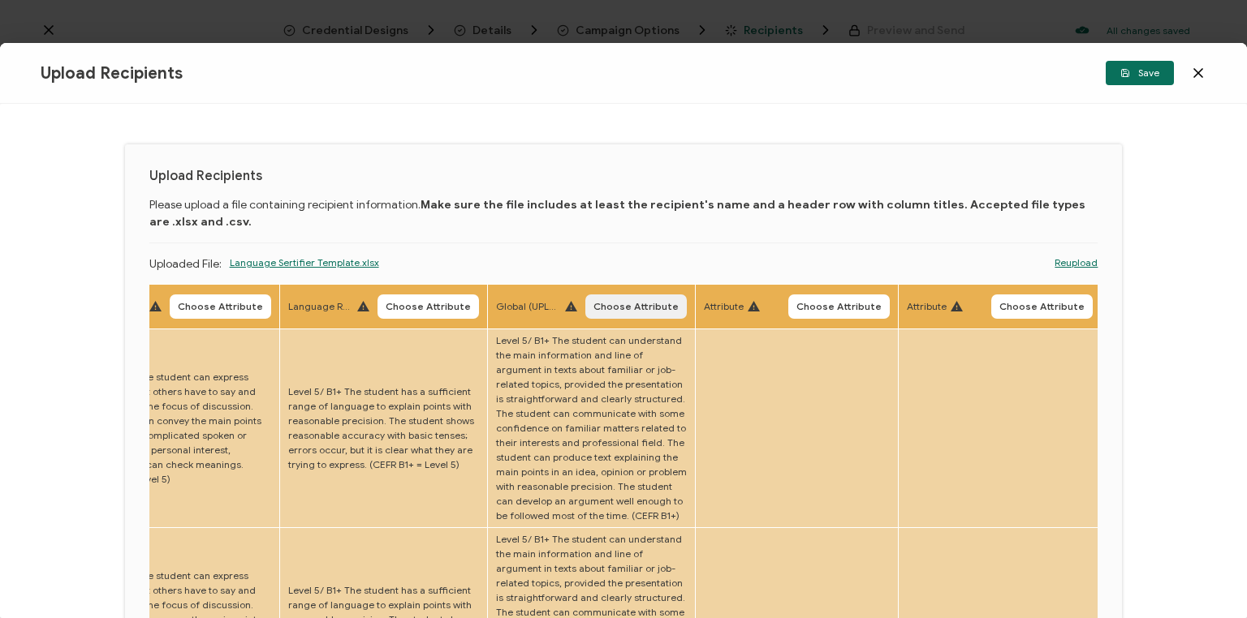
click at [609, 306] on span "Choose Attribute" at bounding box center [635, 307] width 85 height 10
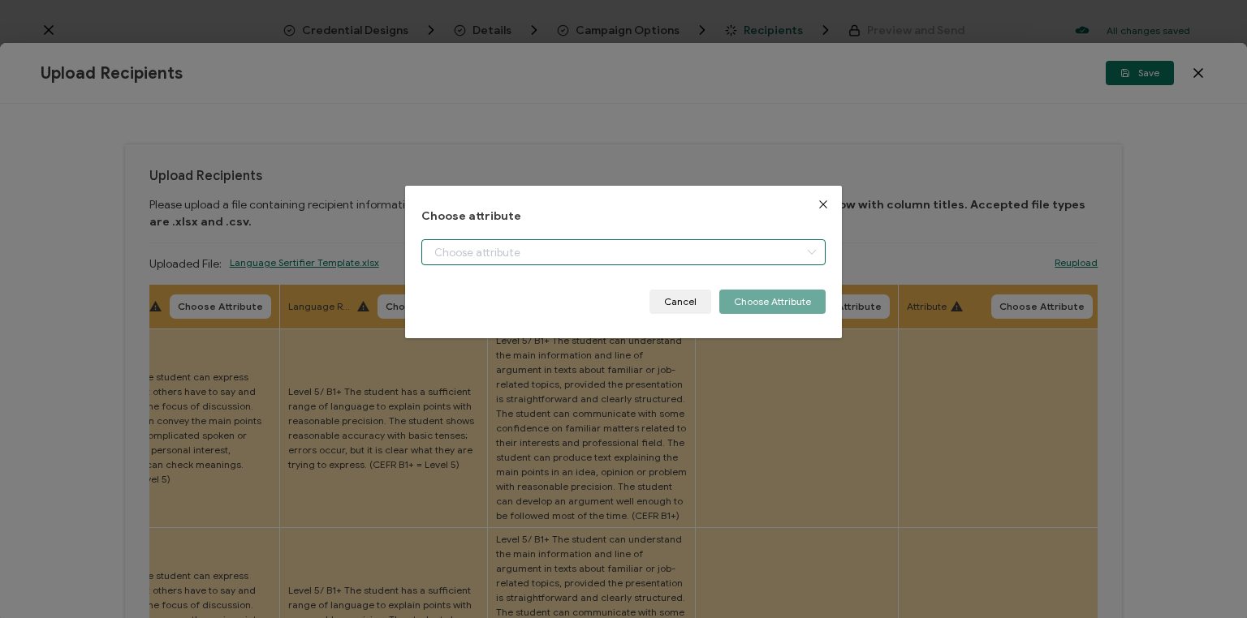
click at [551, 251] on input "dialog" at bounding box center [623, 252] width 404 height 26
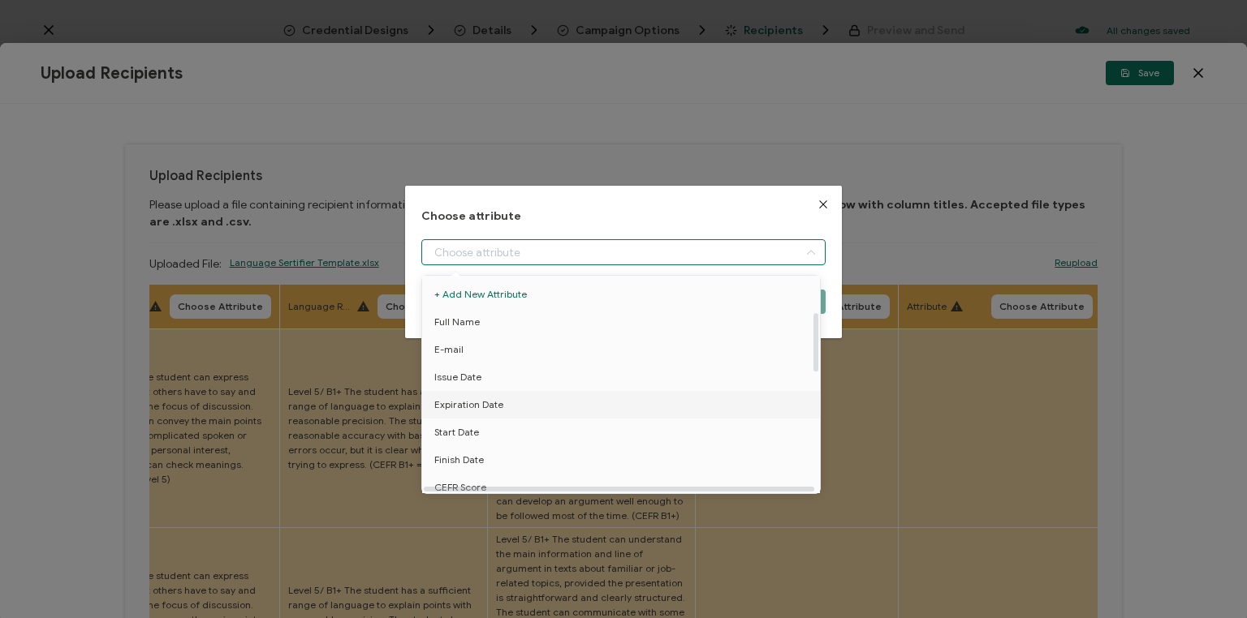
scroll to position [325, 0]
click at [449, 352] on span "Global level" at bounding box center [461, 356] width 54 height 28
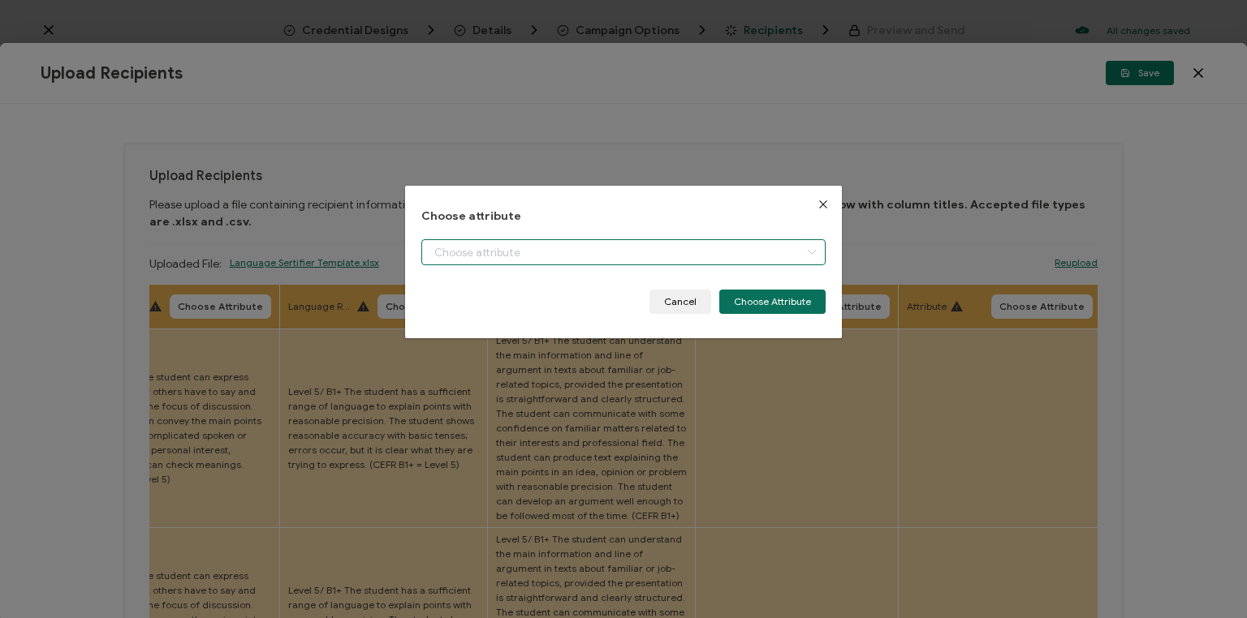
type input "Global level"
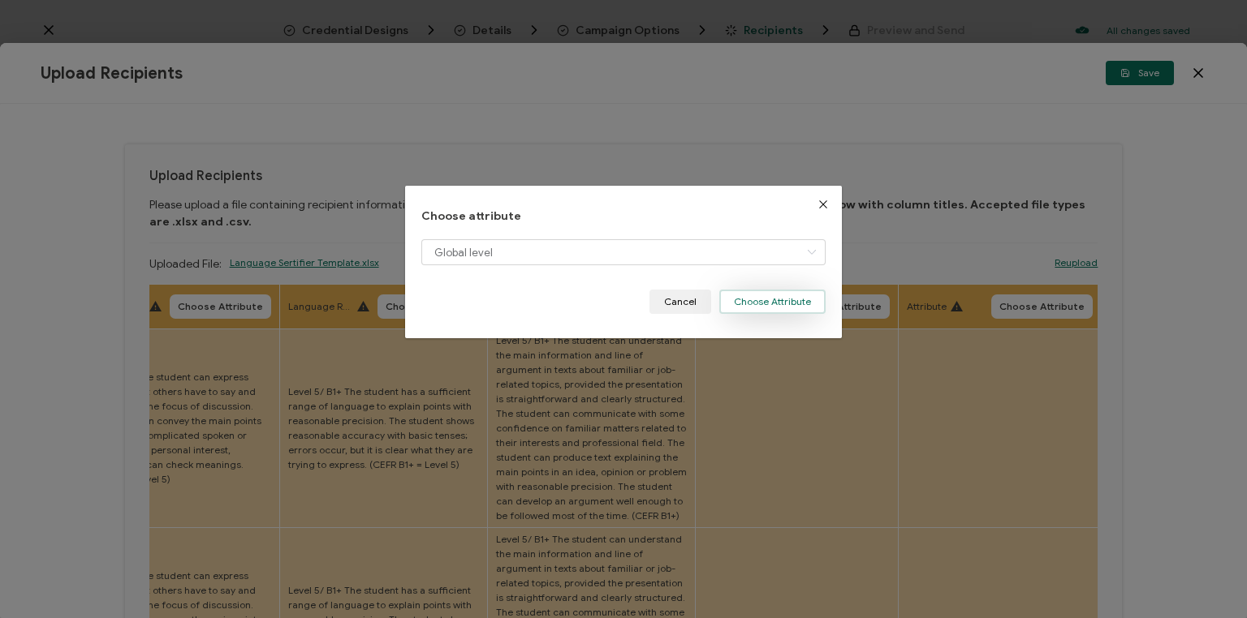
click at [768, 304] on button "Choose Attribute" at bounding box center [772, 302] width 106 height 24
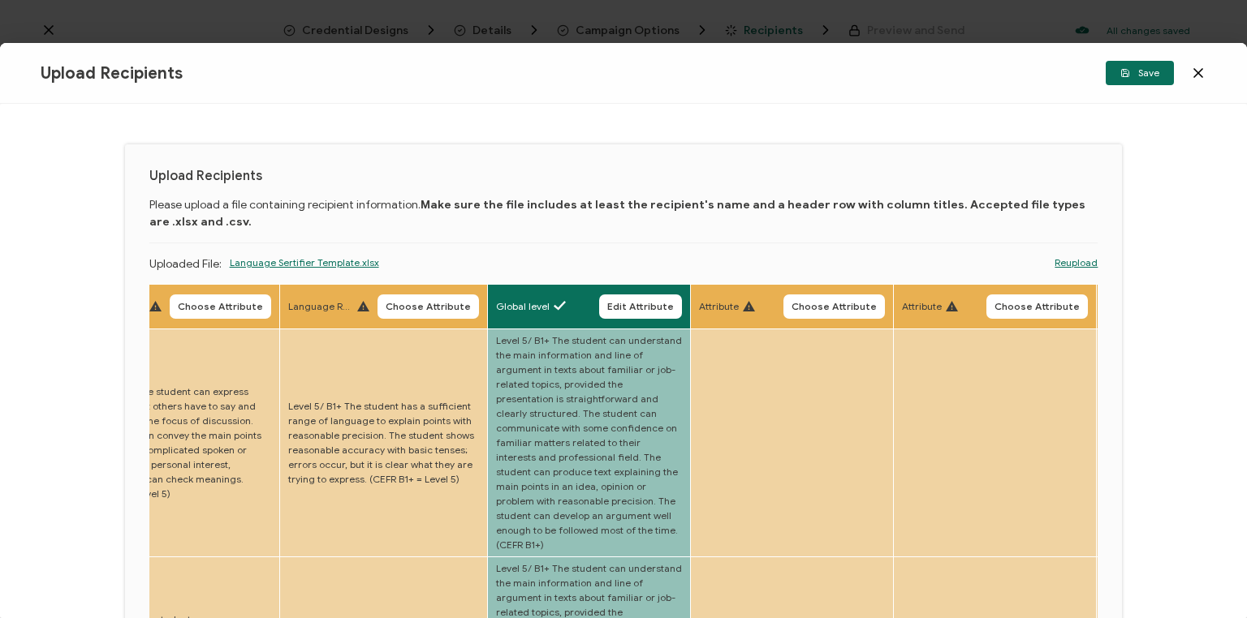
click at [406, 313] on body "Credential Designs Details Campaign Options Recipients Preview and Send All cha…" at bounding box center [623, 309] width 1247 height 618
click at [406, 305] on span "Choose Attribute" at bounding box center [427, 307] width 85 height 10
click at [0, 0] on div "dialog" at bounding box center [0, 0] width 0 height 0
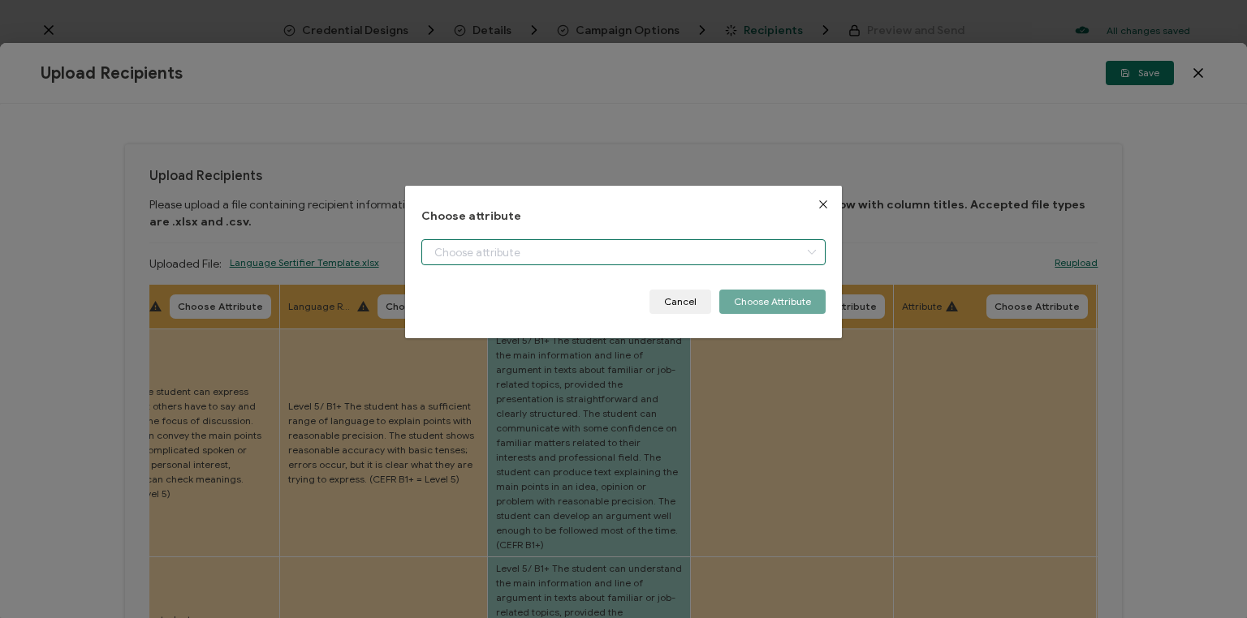
click at [510, 253] on input "dialog" at bounding box center [623, 252] width 404 height 26
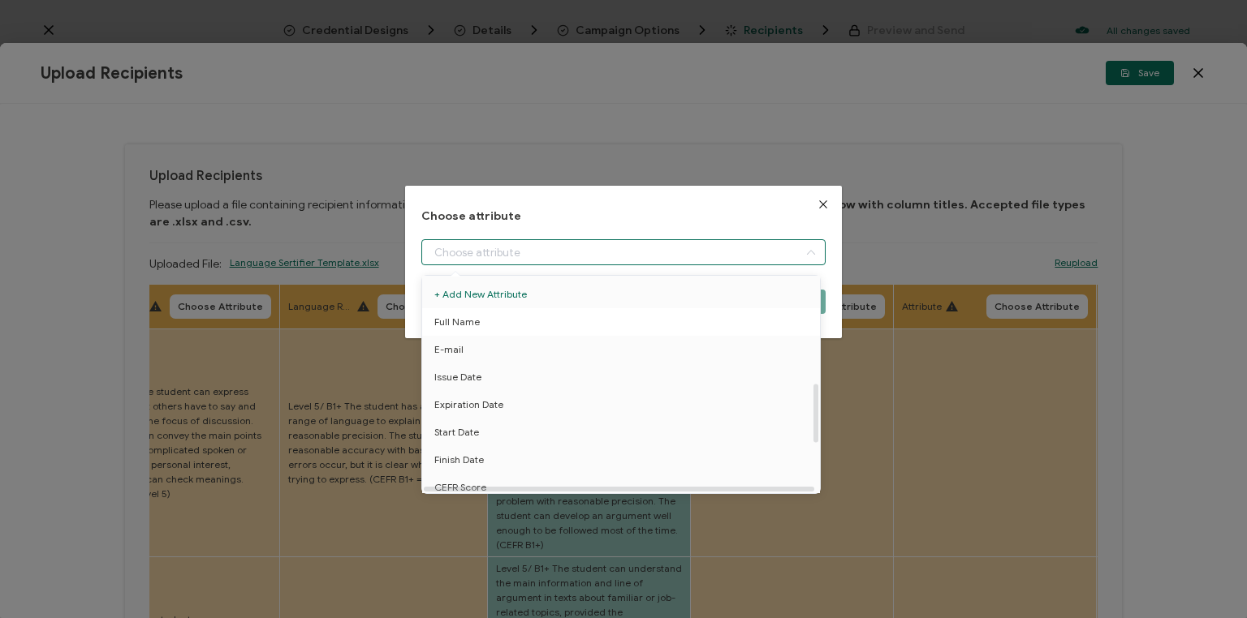
scroll to position [390, 0]
click at [515, 347] on span "Language resources level" at bounding box center [493, 347] width 118 height 28
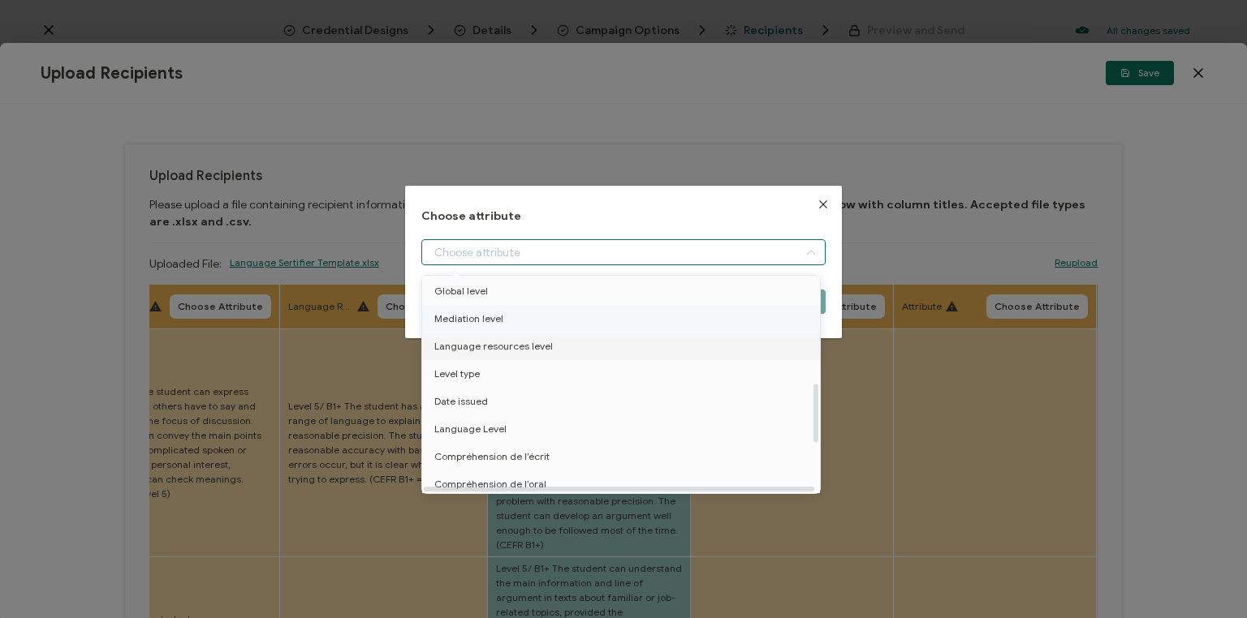
type input "Language resources level"
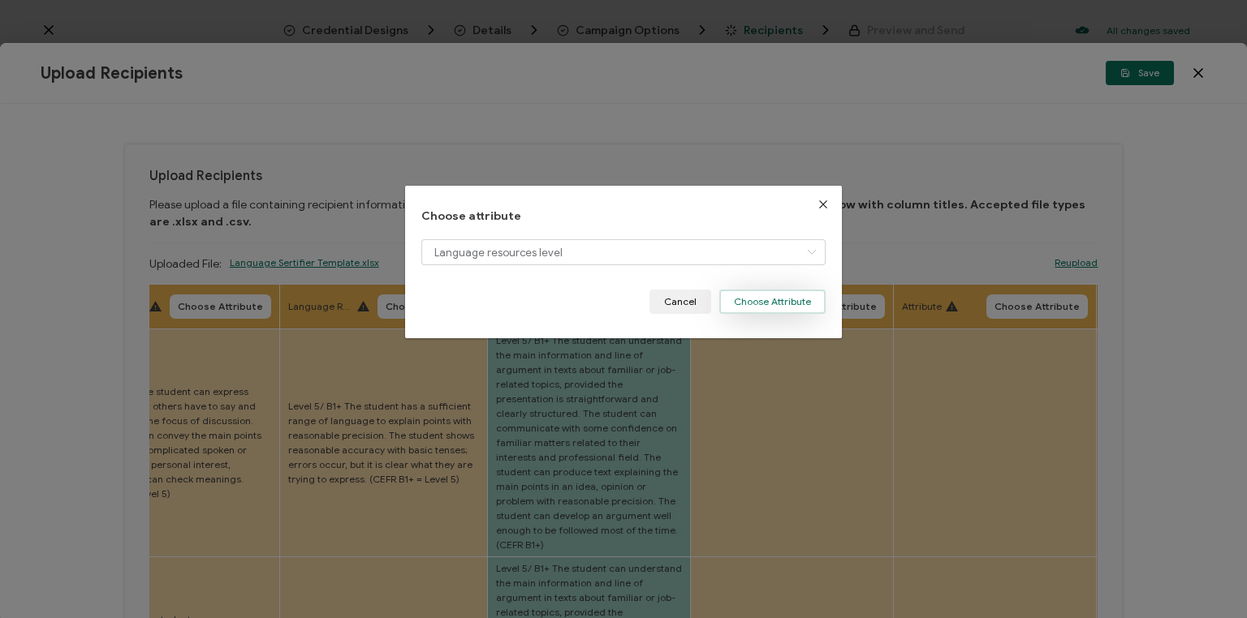
click at [776, 301] on button "Choose Attribute" at bounding box center [772, 302] width 106 height 24
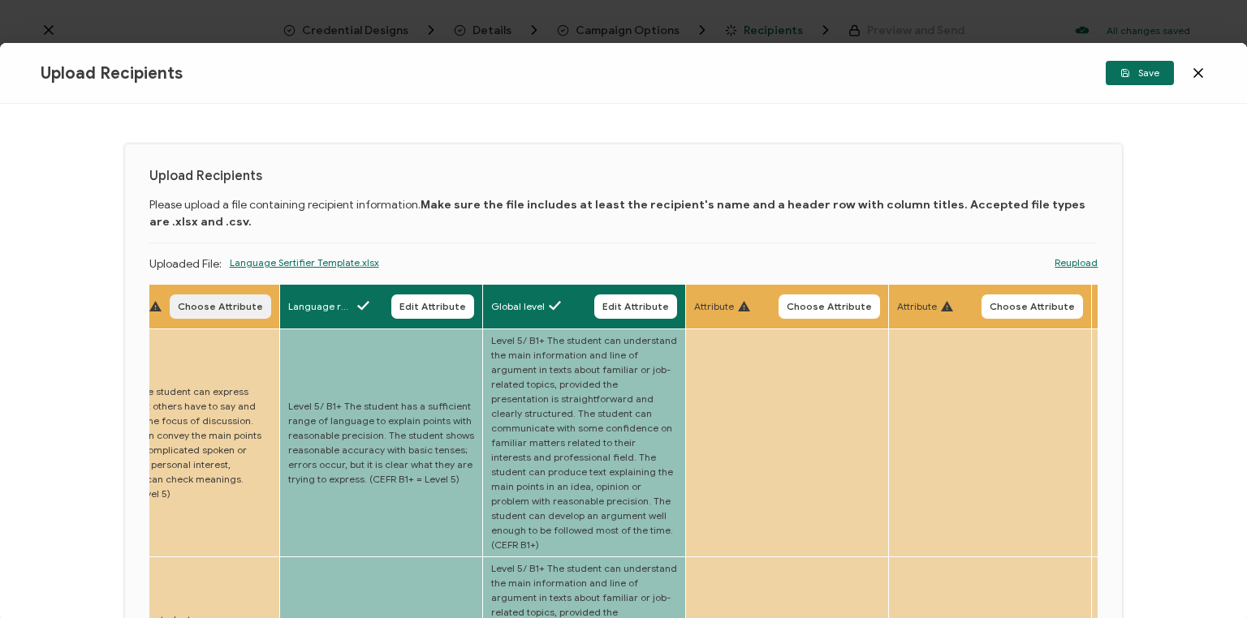
click at [200, 307] on span "Choose Attribute" at bounding box center [220, 307] width 85 height 10
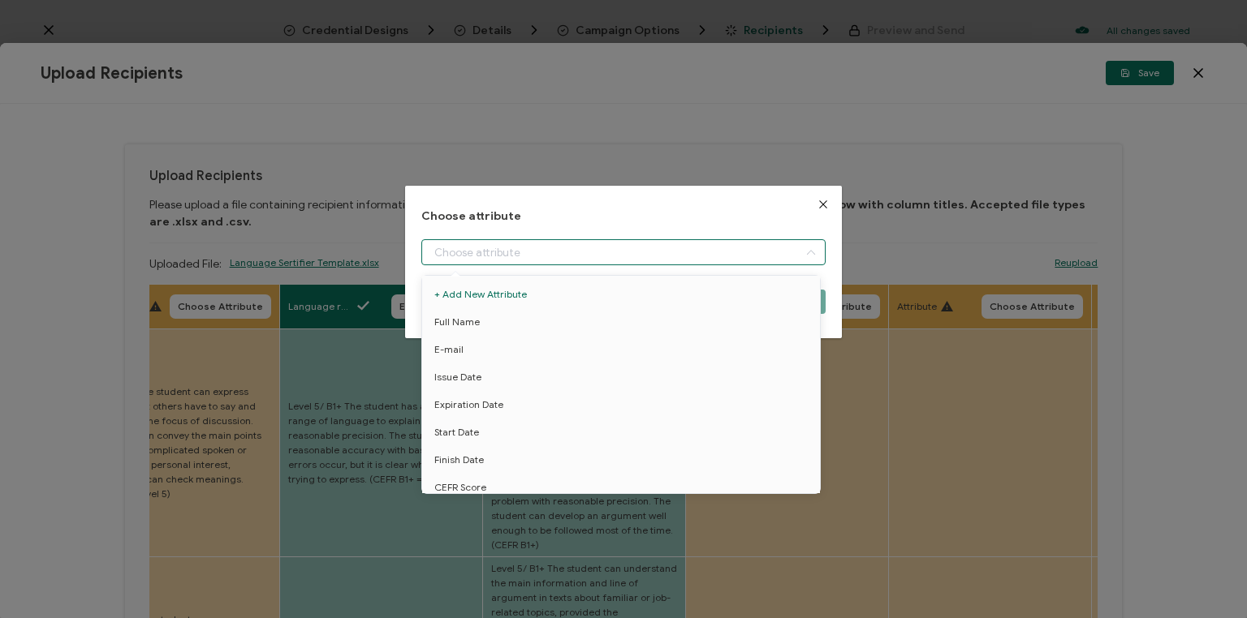
click at [558, 253] on input "dialog" at bounding box center [623, 252] width 404 height 26
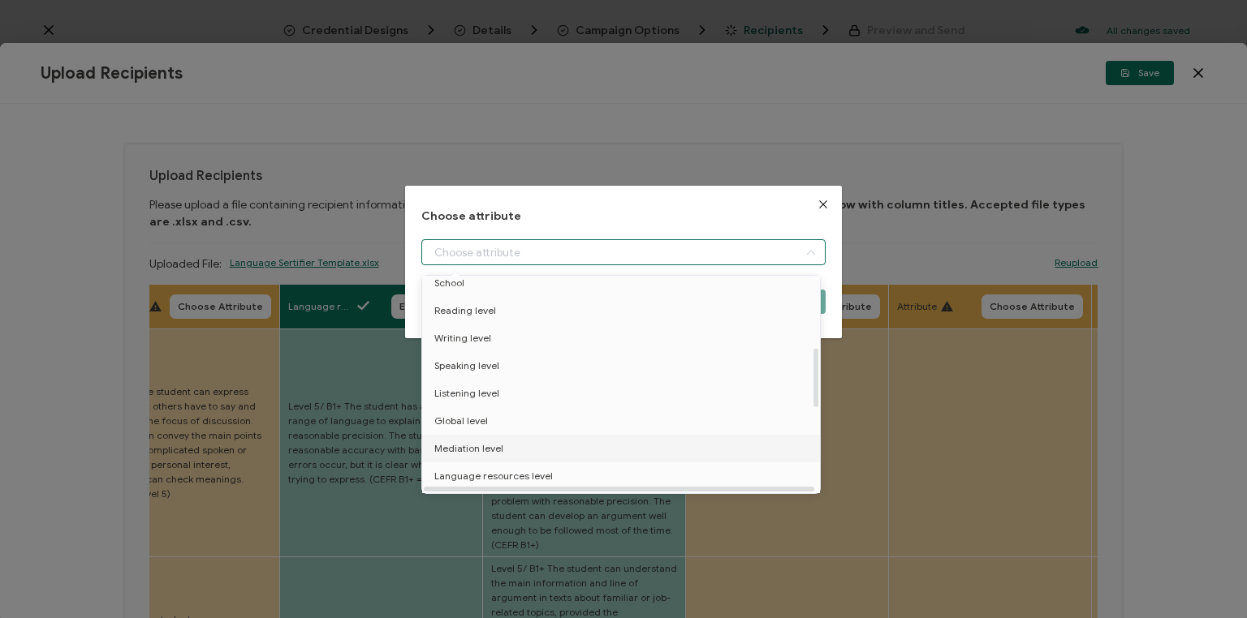
click at [489, 450] on span "Mediation level" at bounding box center [468, 449] width 69 height 28
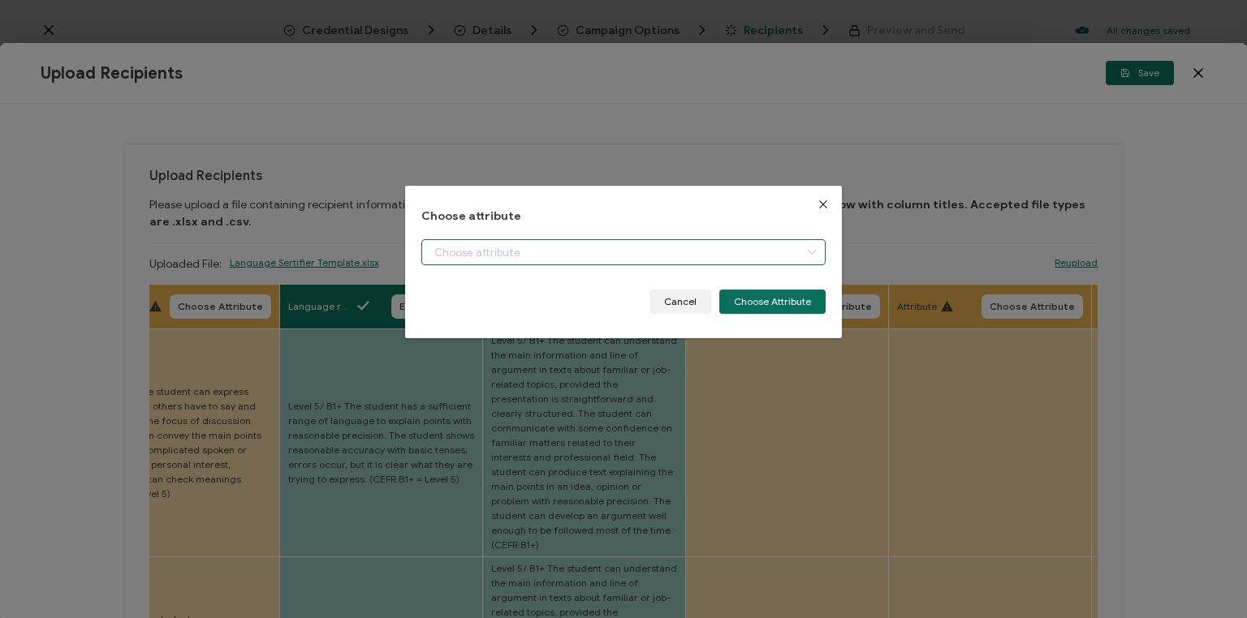
type input "Mediation level"
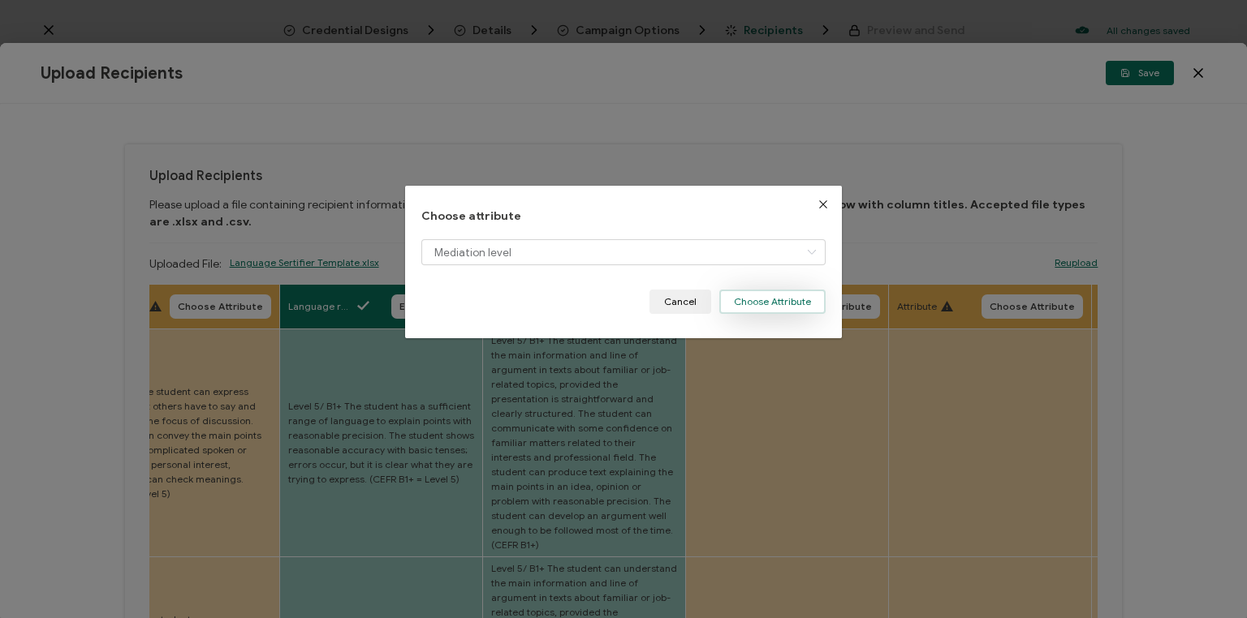
click at [773, 302] on button "Choose Attribute" at bounding box center [772, 302] width 106 height 24
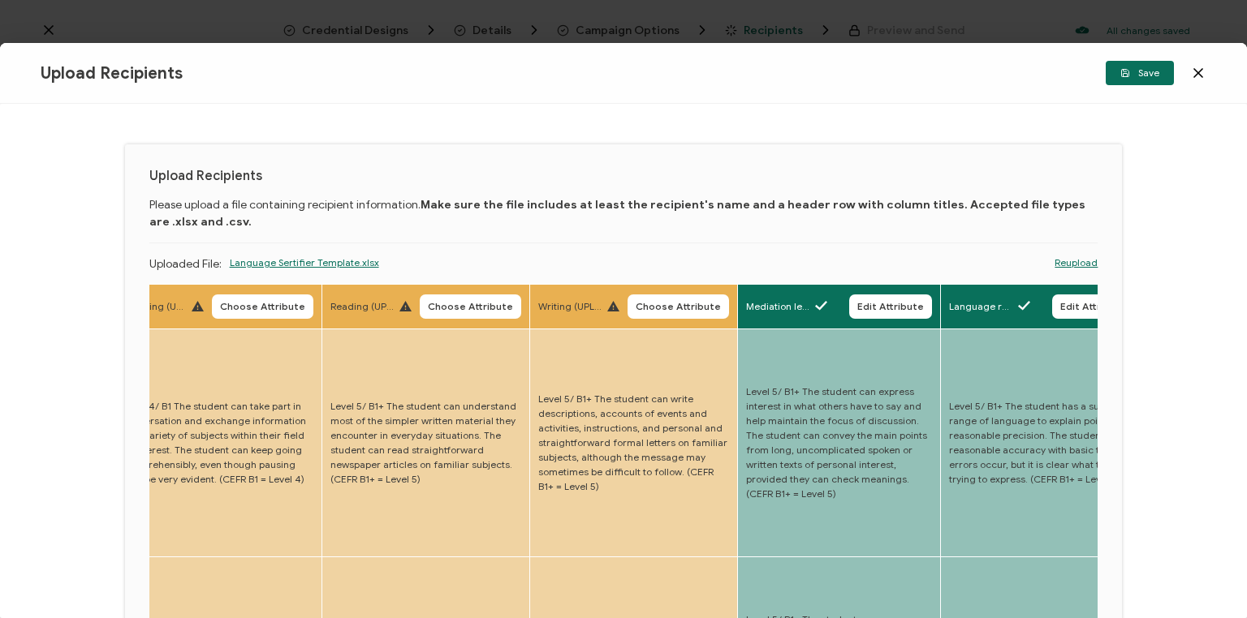
scroll to position [0, 1626]
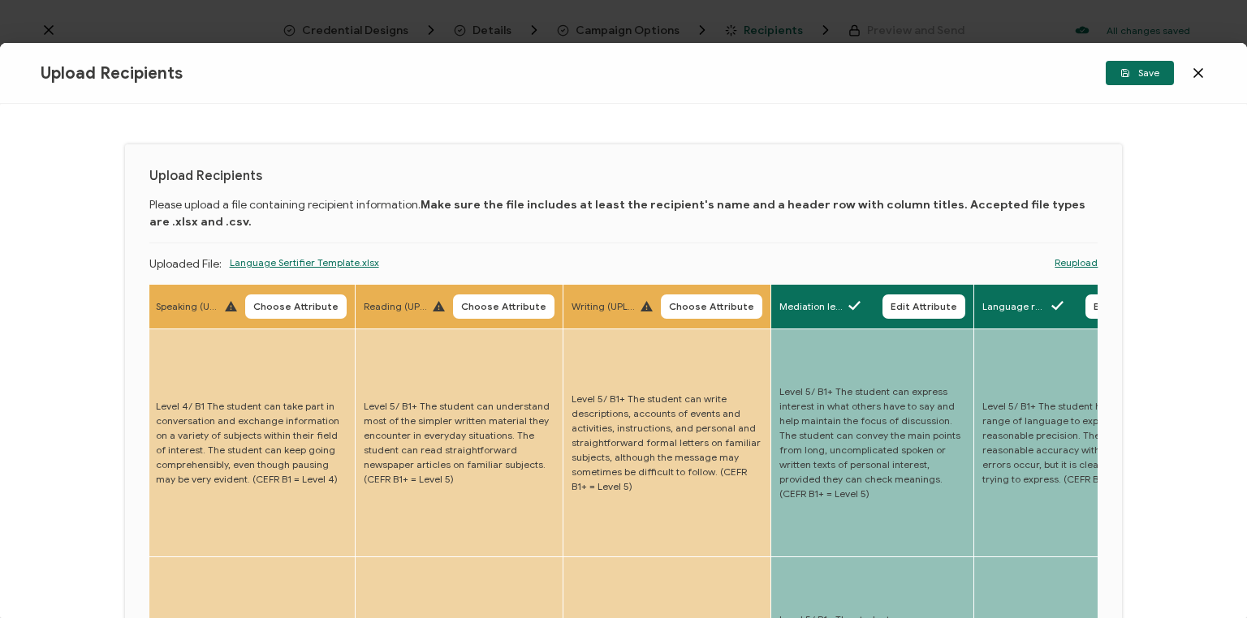
drag, startPoint x: 487, startPoint y: 420, endPoint x: 440, endPoint y: 431, distance: 48.2
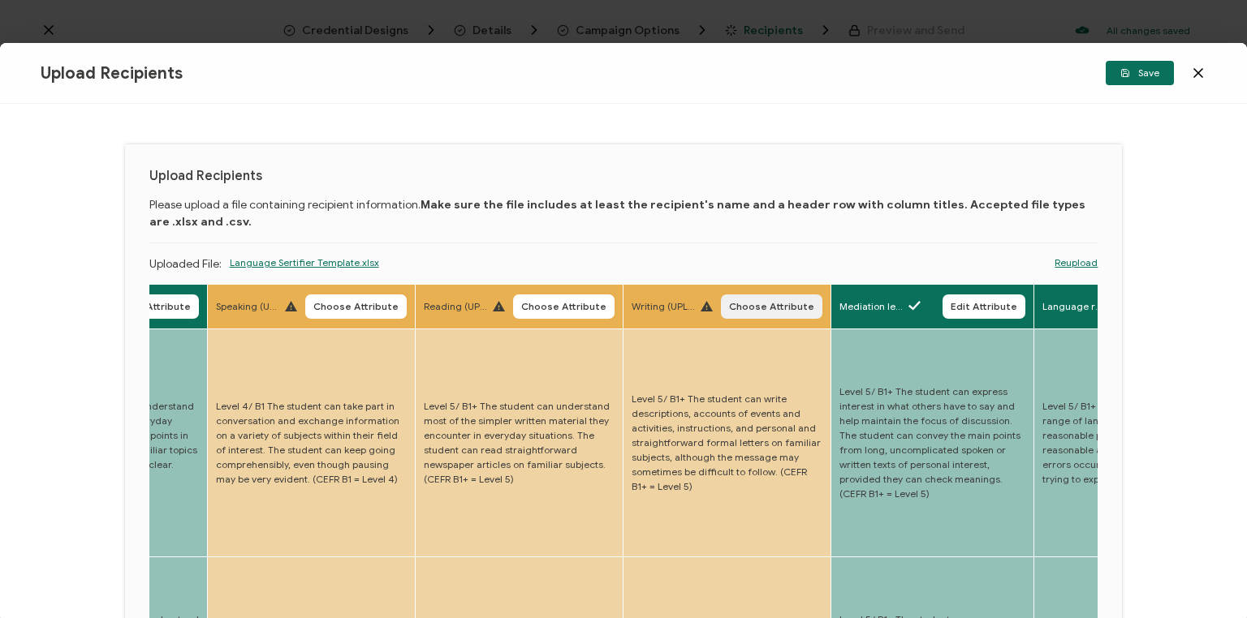
click at [759, 306] on span "Choose Attribute" at bounding box center [771, 307] width 85 height 10
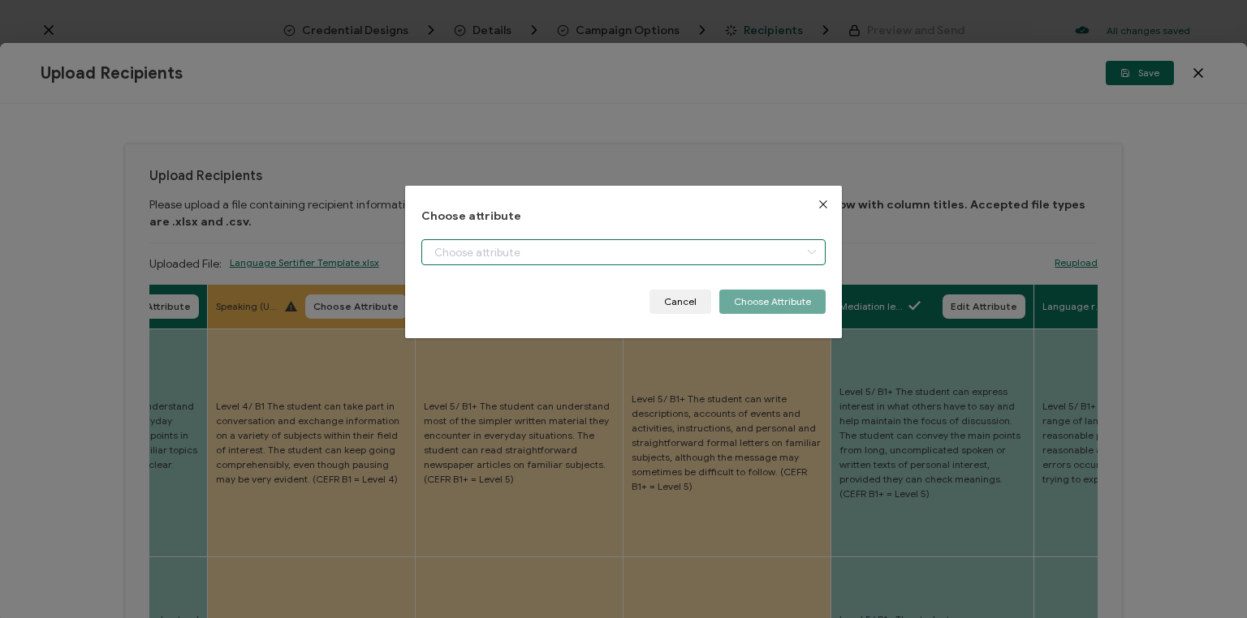
click at [682, 250] on input "dialog" at bounding box center [623, 252] width 404 height 26
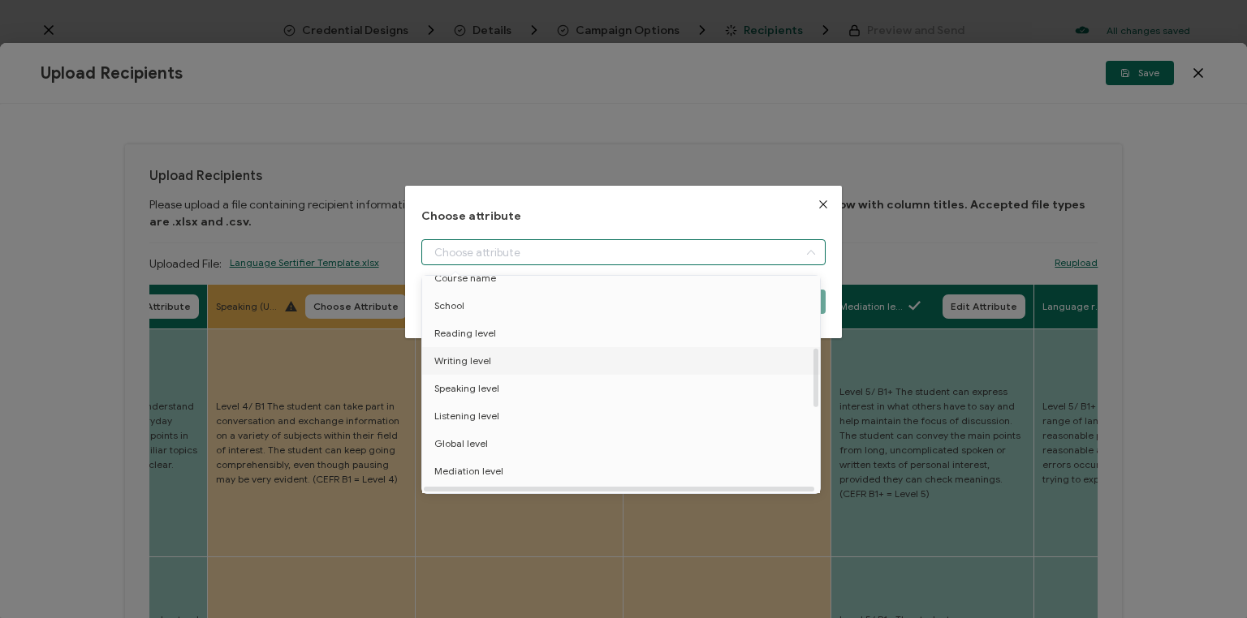
scroll to position [260, 0]
click at [472, 338] on span "Writing level" at bounding box center [462, 339] width 57 height 28
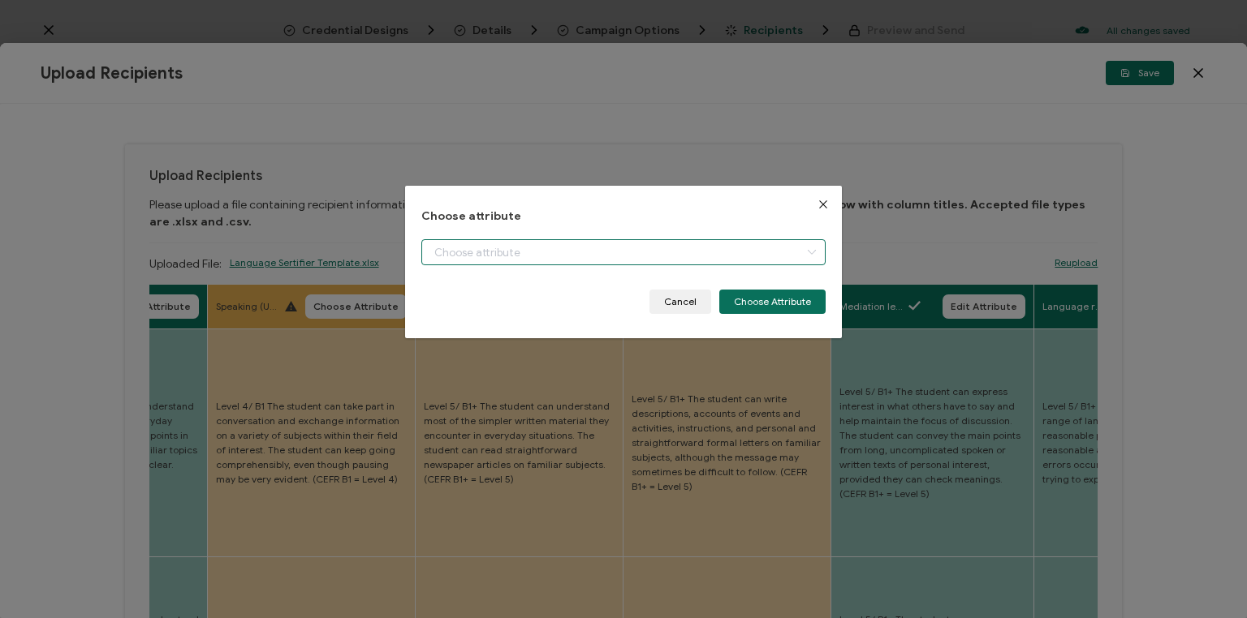
type input "Writing level"
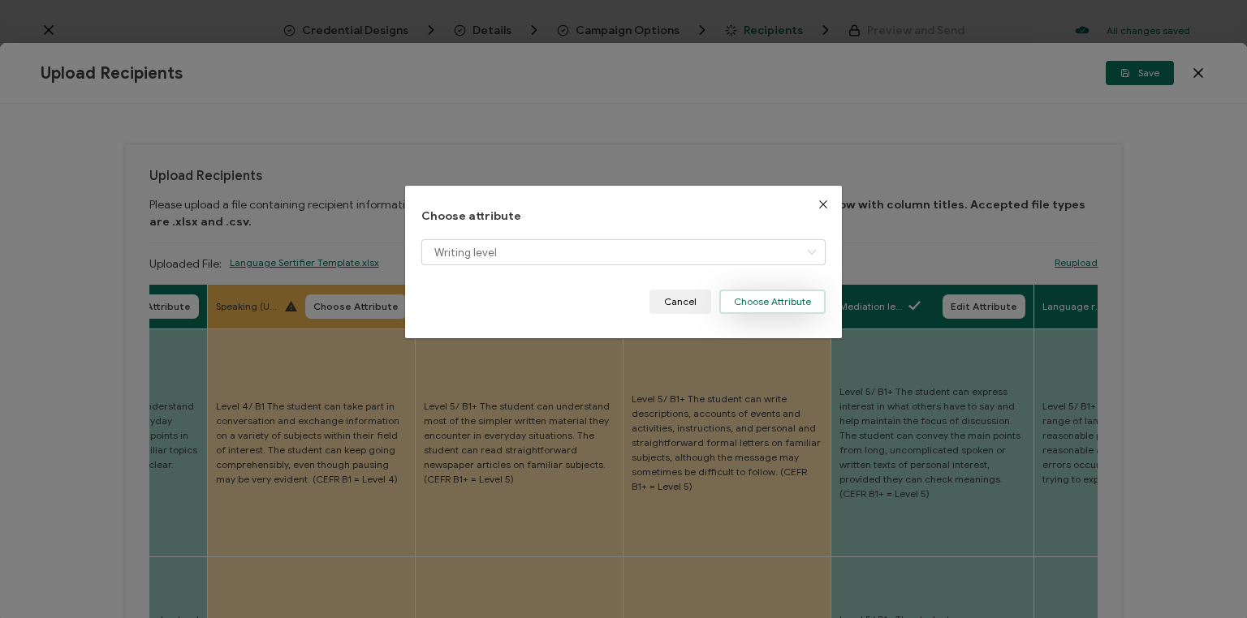
click at [784, 298] on button "Choose Attribute" at bounding box center [772, 302] width 106 height 24
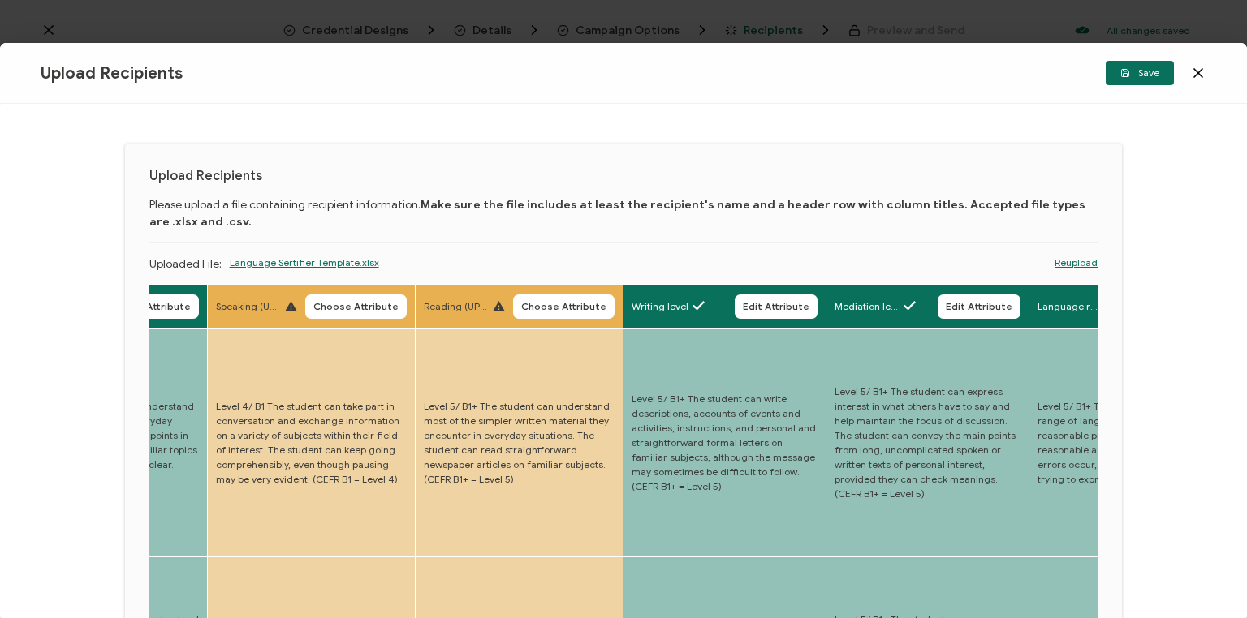
click at [562, 314] on button "Choose Attribute" at bounding box center [563, 307] width 101 height 24
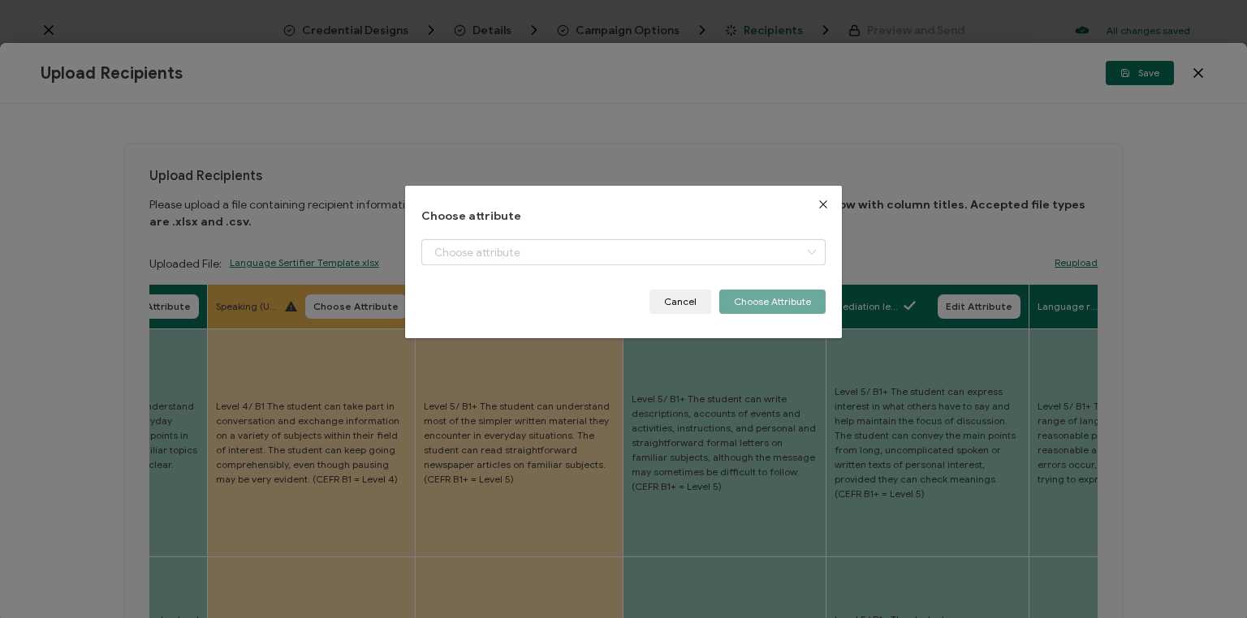
click at [555, 254] on div "dialog" at bounding box center [623, 264] width 404 height 50
click at [533, 252] on input "dialog" at bounding box center [623, 252] width 404 height 26
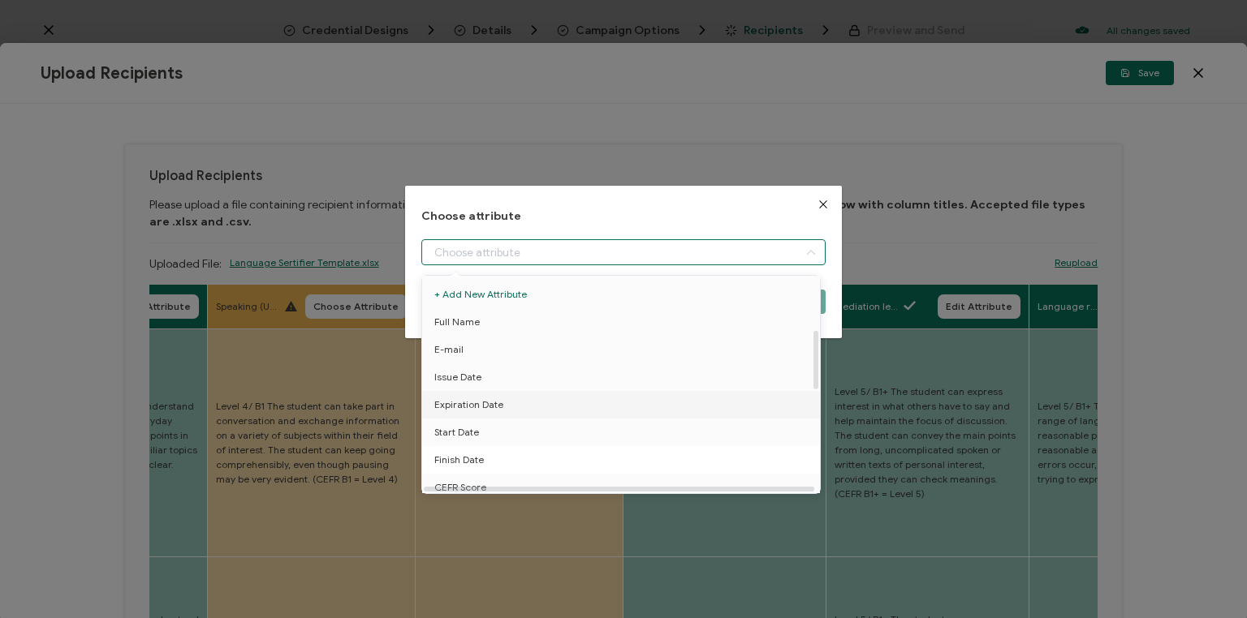
scroll to position [195, 0]
click at [459, 373] on span "Reading level" at bounding box center [465, 376] width 62 height 28
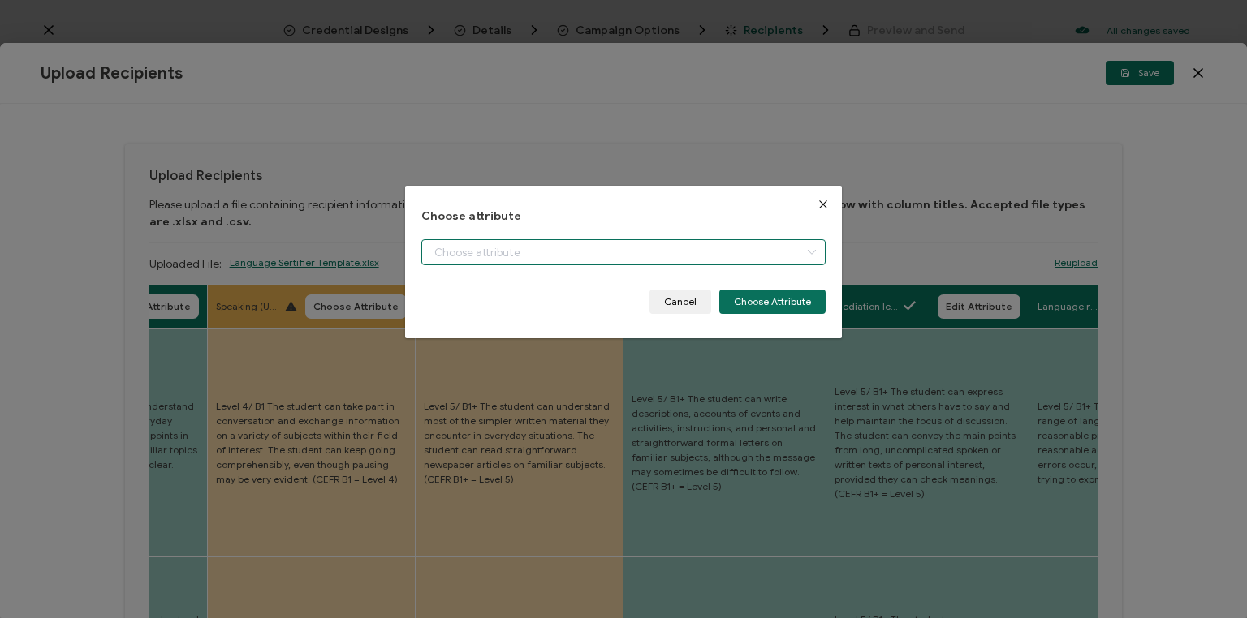
type input "Reading level"
click at [769, 302] on button "Choose Attribute" at bounding box center [772, 302] width 106 height 24
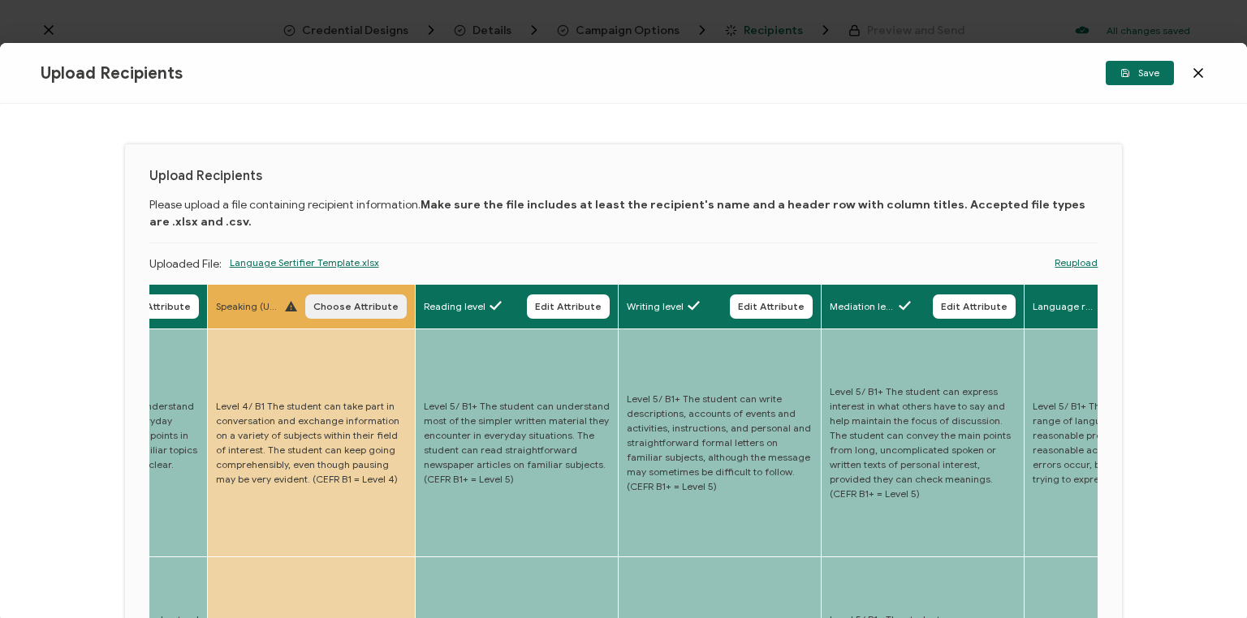
click at [357, 305] on span "Choose Attribute" at bounding box center [355, 307] width 85 height 10
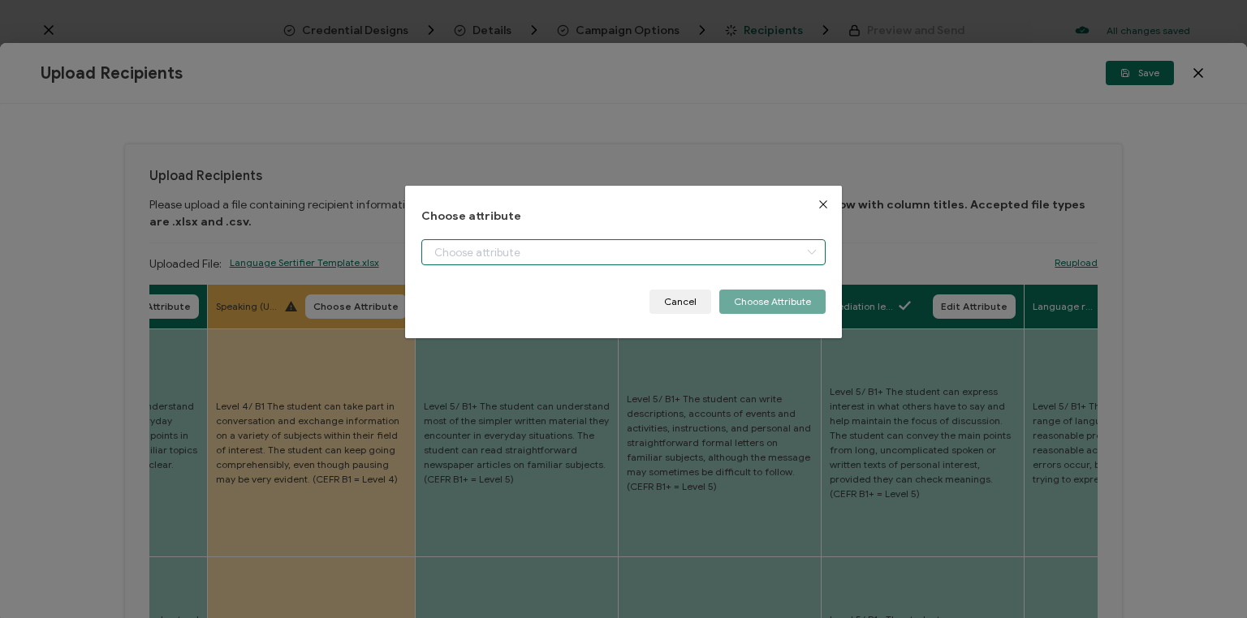
click at [490, 250] on input "dialog" at bounding box center [623, 252] width 404 height 26
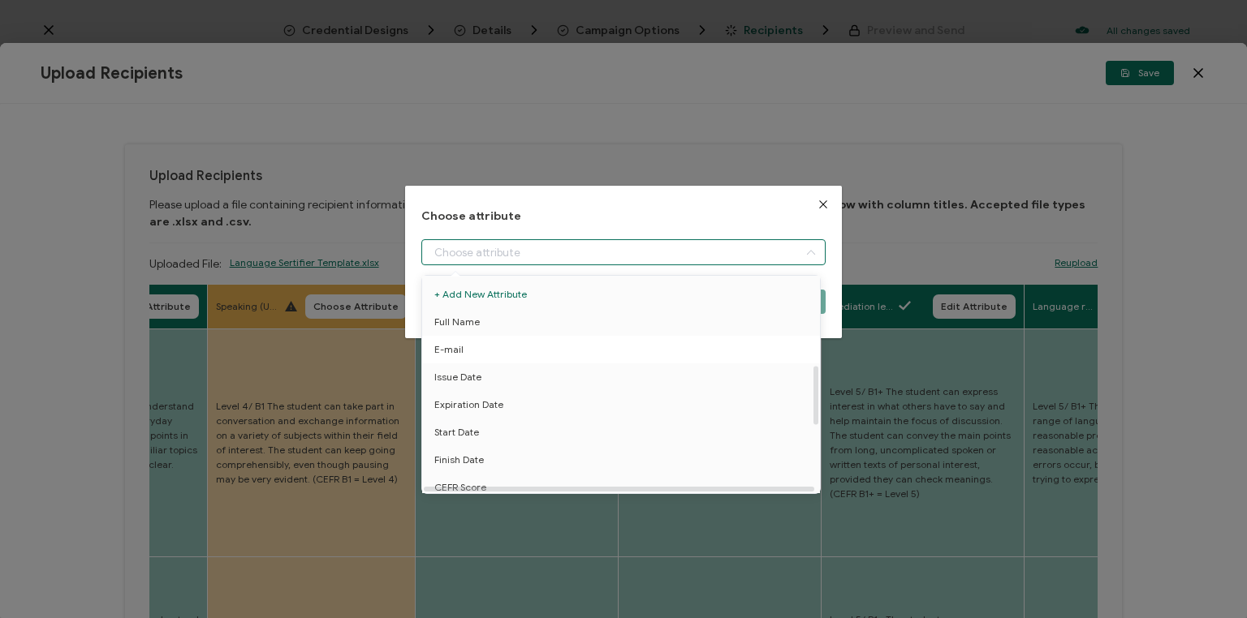
scroll to position [325, 0]
click at [476, 299] on span "Speaking level" at bounding box center [466, 301] width 65 height 28
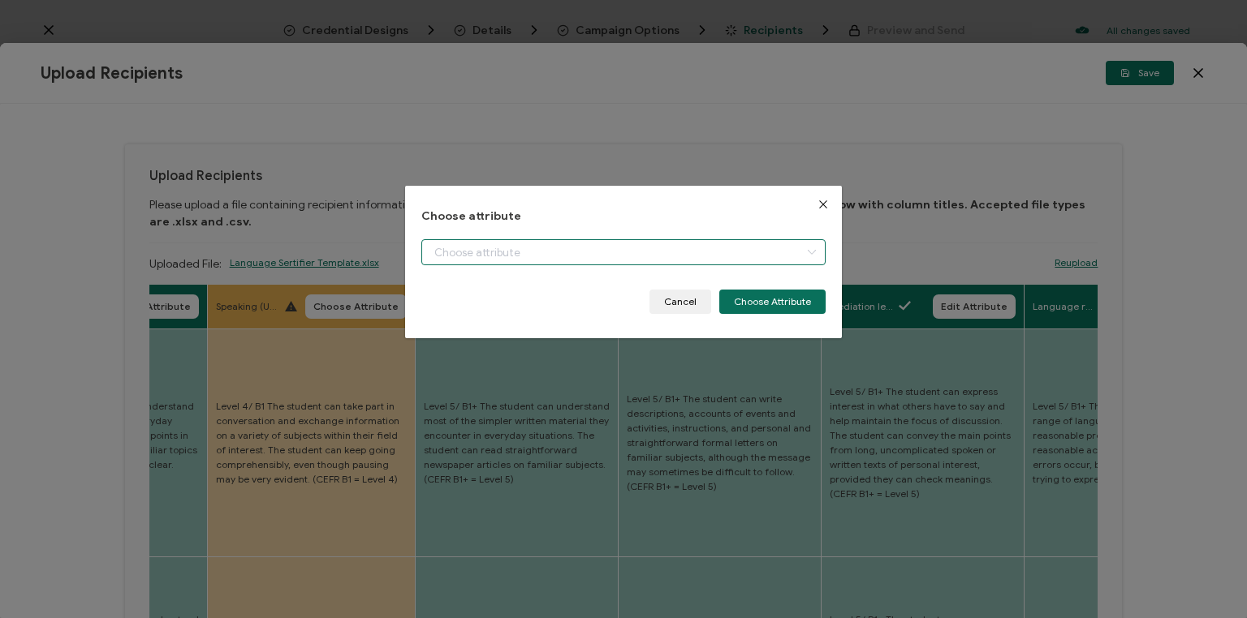
type input "Speaking level"
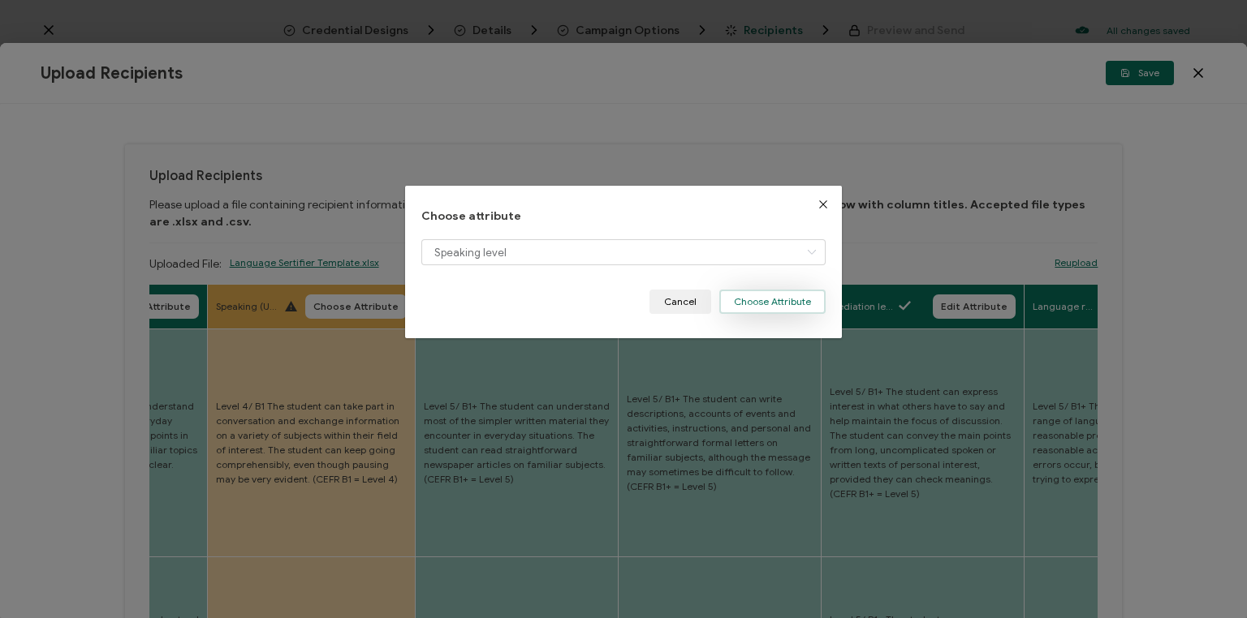
click at [775, 299] on button "Choose Attribute" at bounding box center [772, 302] width 106 height 24
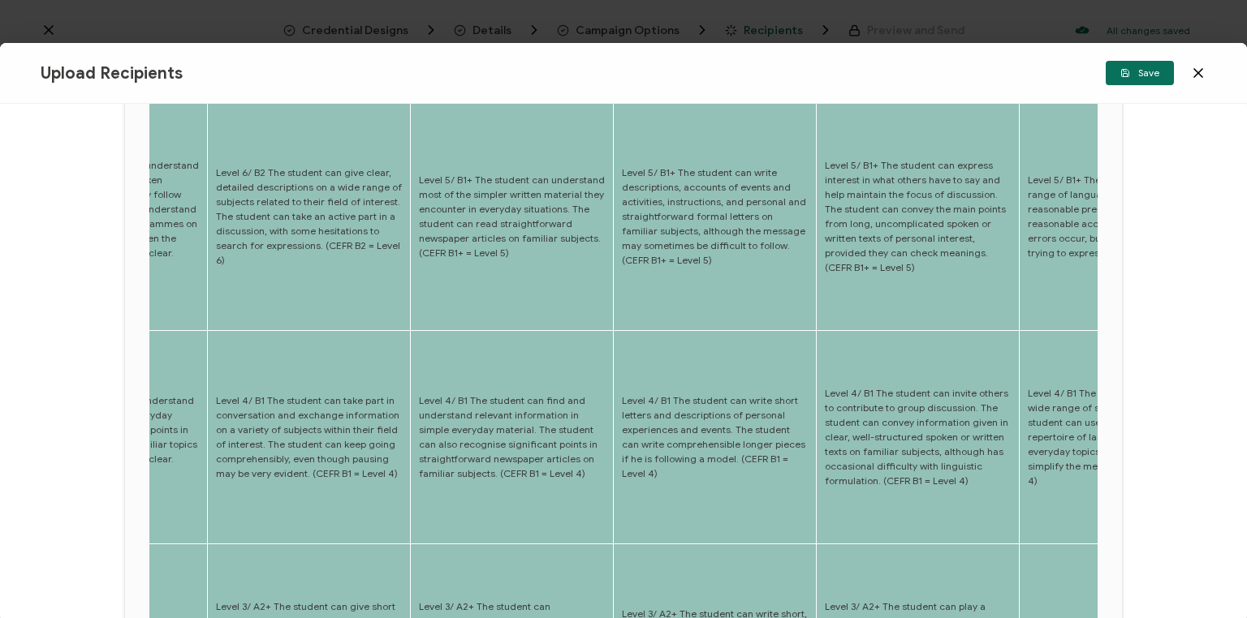
scroll to position [769, 0]
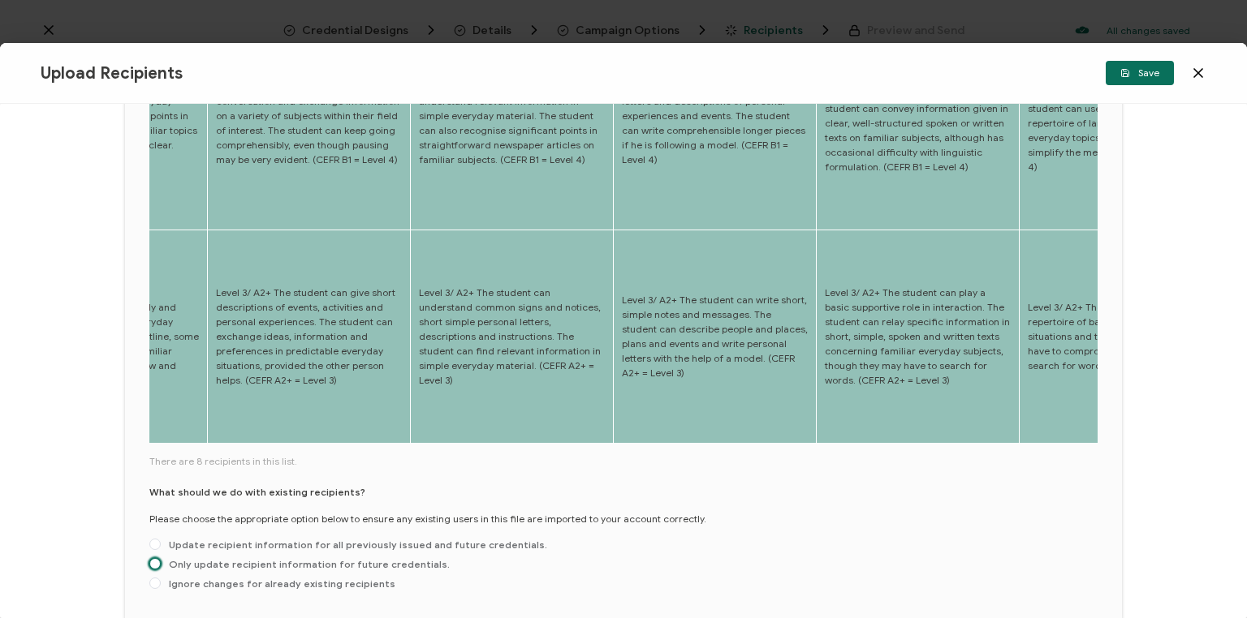
click at [153, 558] on span at bounding box center [154, 563] width 11 height 11
click at [153, 558] on input "Only update recipient information for future credentials." at bounding box center [154, 564] width 11 height 13
radio input "true"
click at [1148, 71] on span "Save" at bounding box center [1139, 73] width 39 height 10
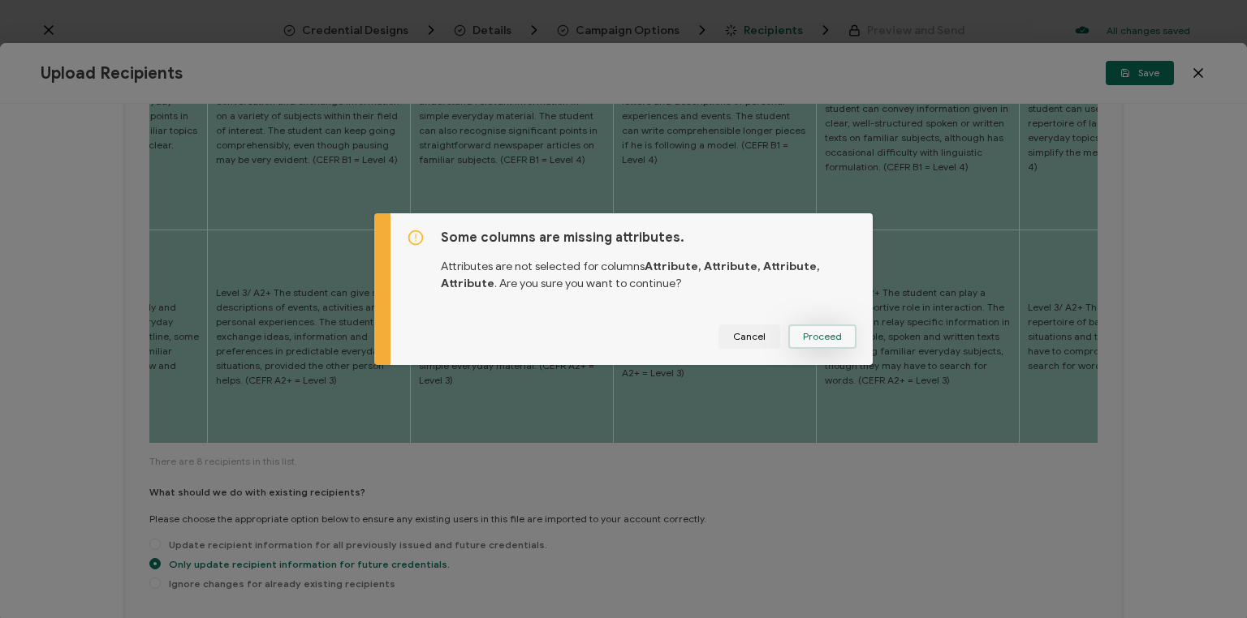
click at [817, 337] on span "Proceed" at bounding box center [822, 337] width 39 height 10
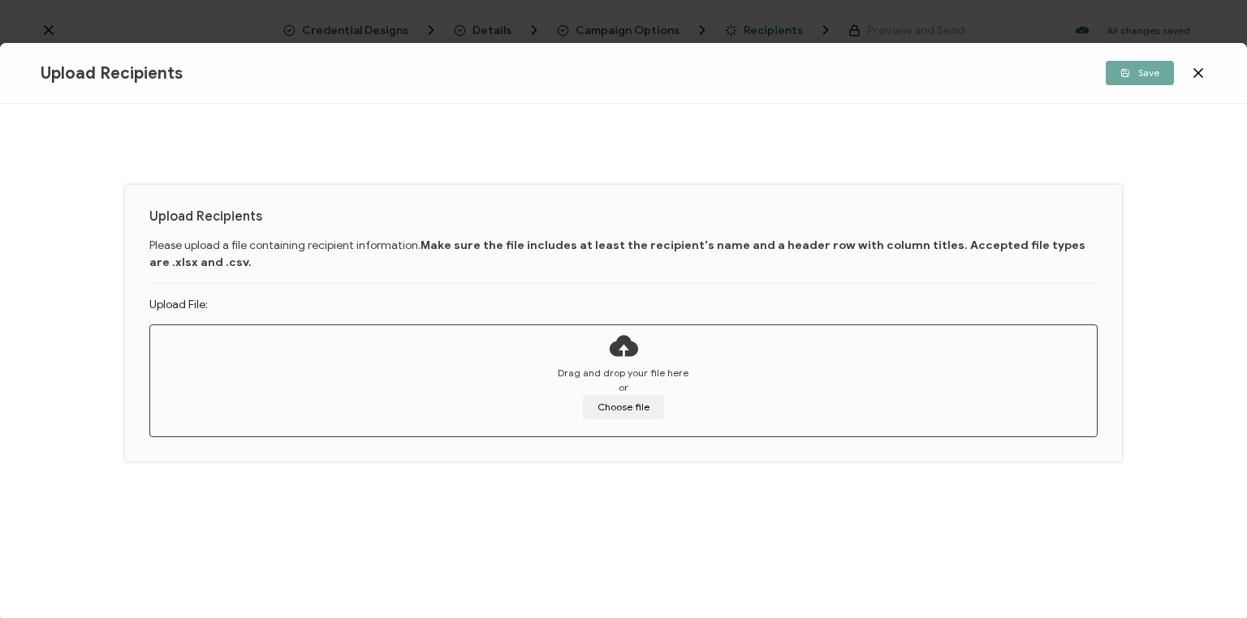
scroll to position [0, 0]
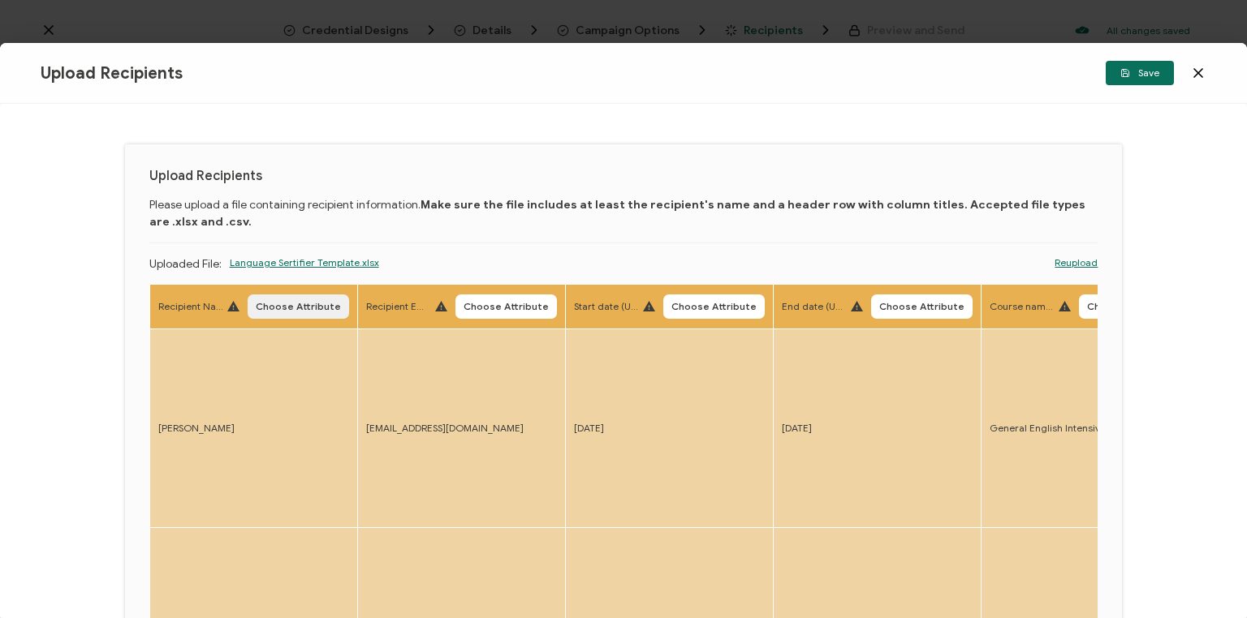
click at [308, 305] on span "Choose Attribute" at bounding box center [298, 307] width 85 height 10
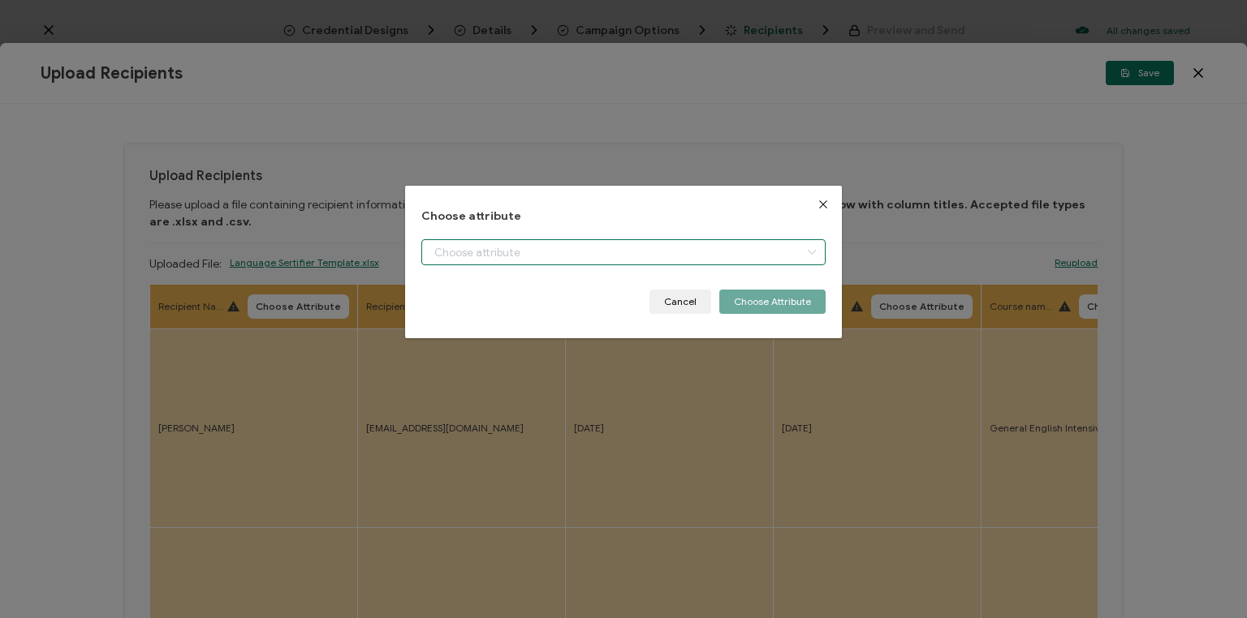
click at [511, 252] on input "dialog" at bounding box center [623, 252] width 404 height 26
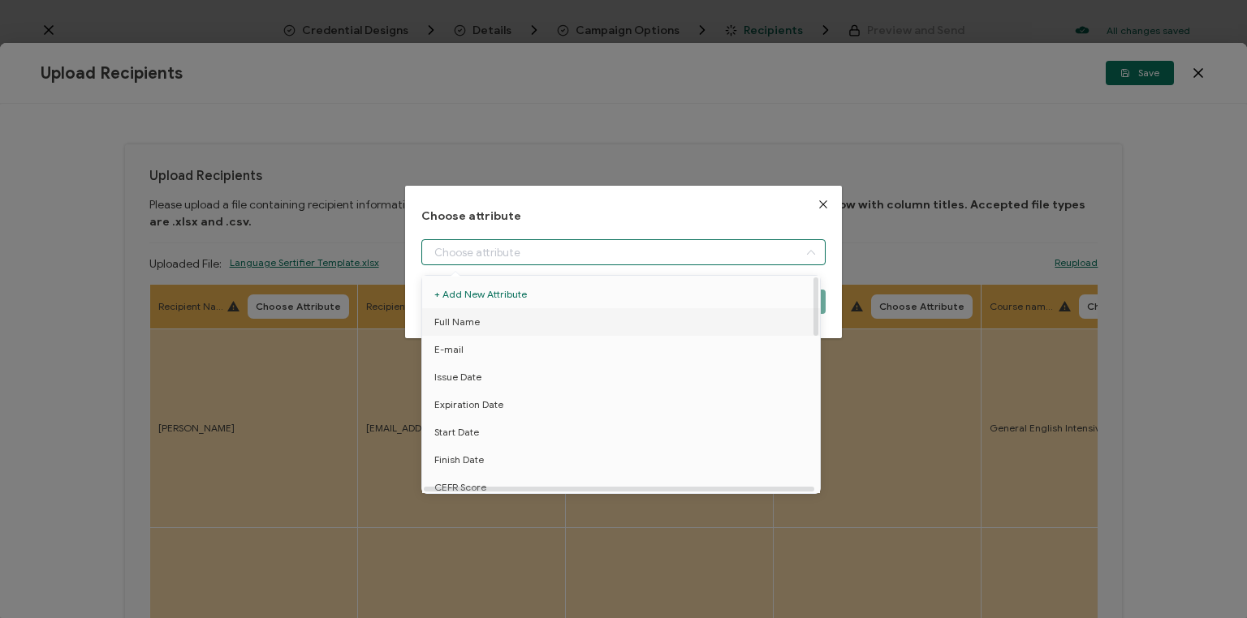
click at [458, 320] on span "Full Name" at bounding box center [456, 322] width 45 height 28
type input "Full Name"
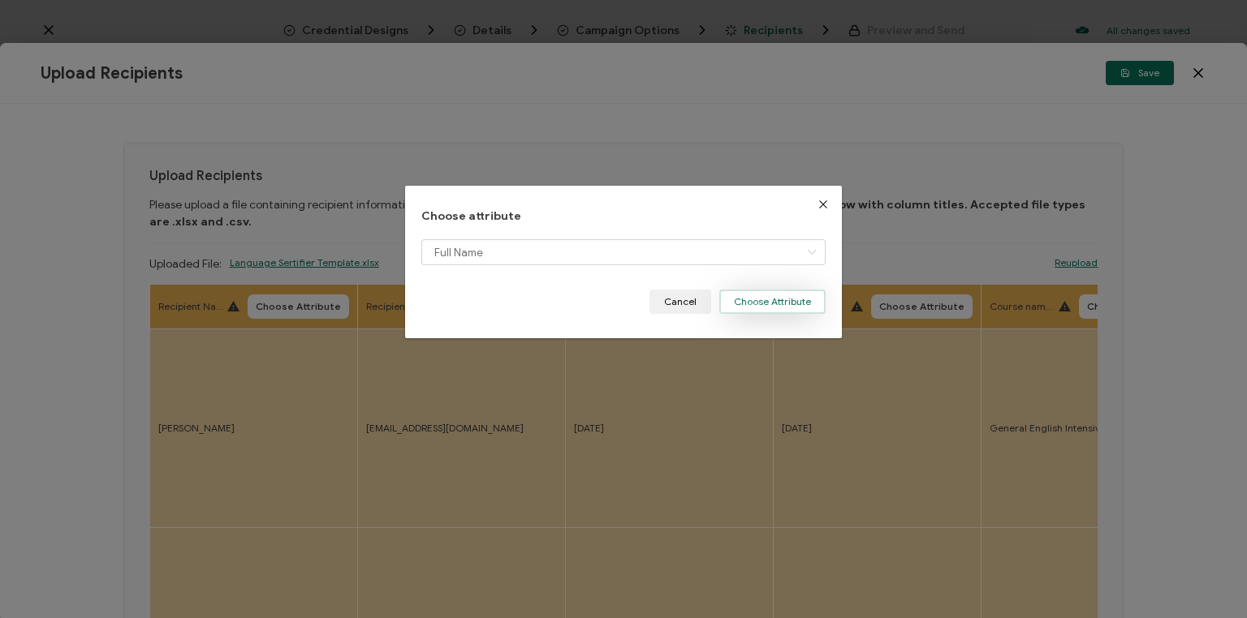
click at [769, 305] on button "Choose Attribute" at bounding box center [772, 302] width 106 height 24
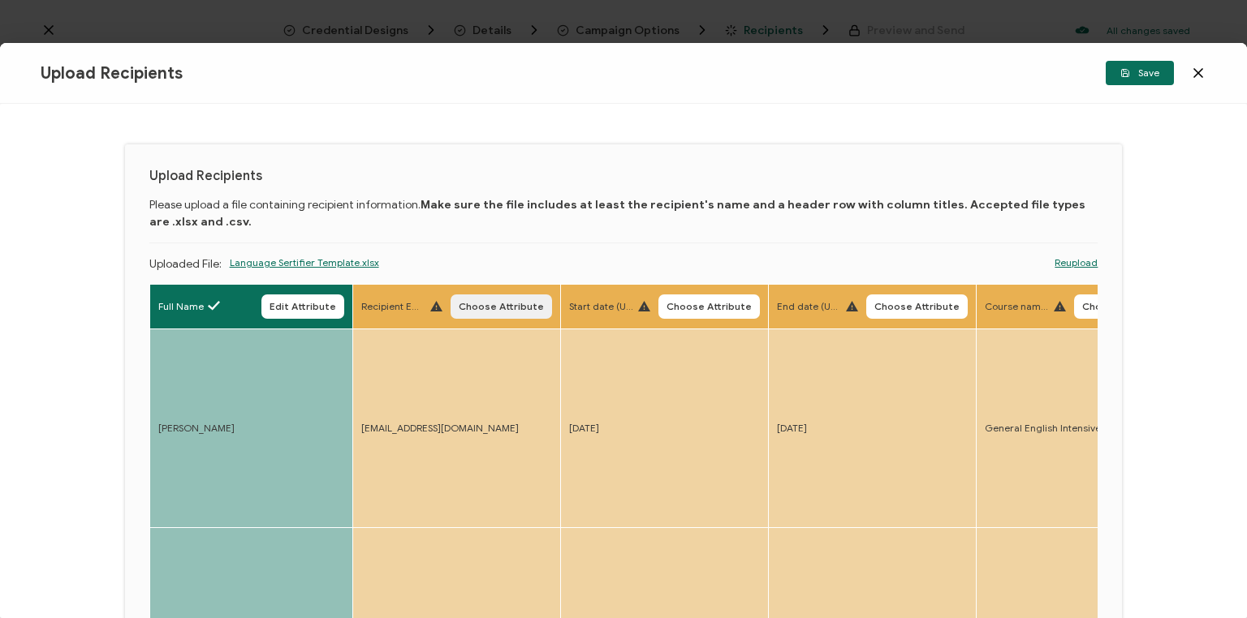
click at [495, 304] on span "Choose Attribute" at bounding box center [501, 307] width 85 height 10
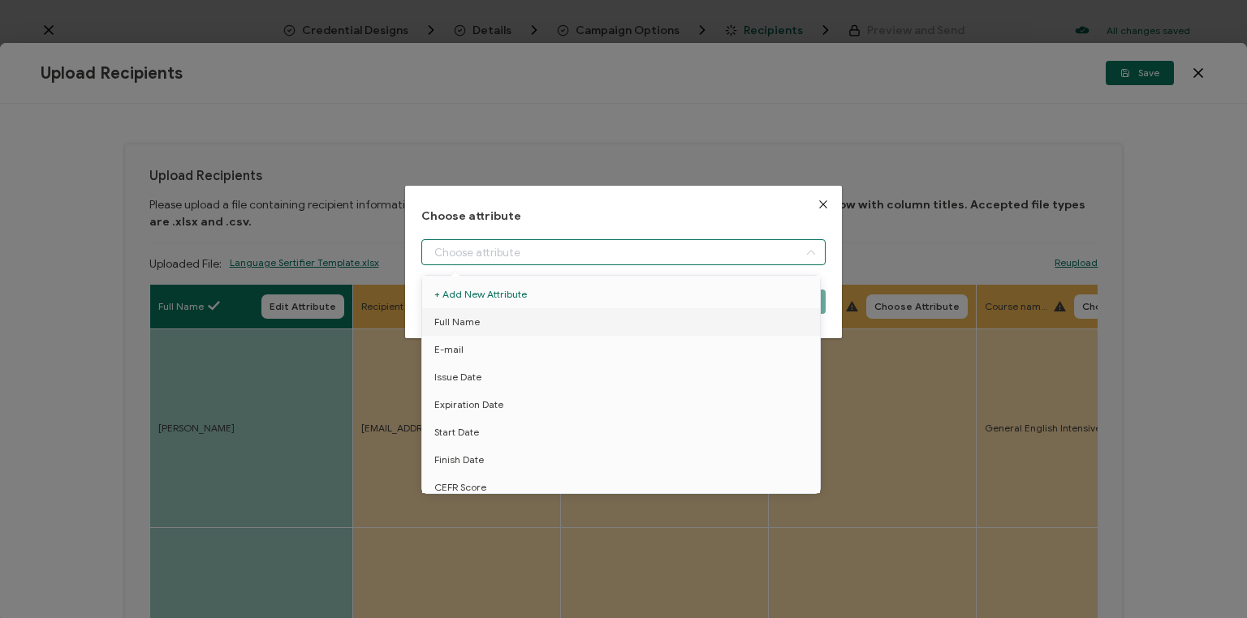
click at [478, 248] on input "dialog" at bounding box center [623, 252] width 404 height 26
click at [450, 347] on span "E-mail" at bounding box center [448, 350] width 29 height 28
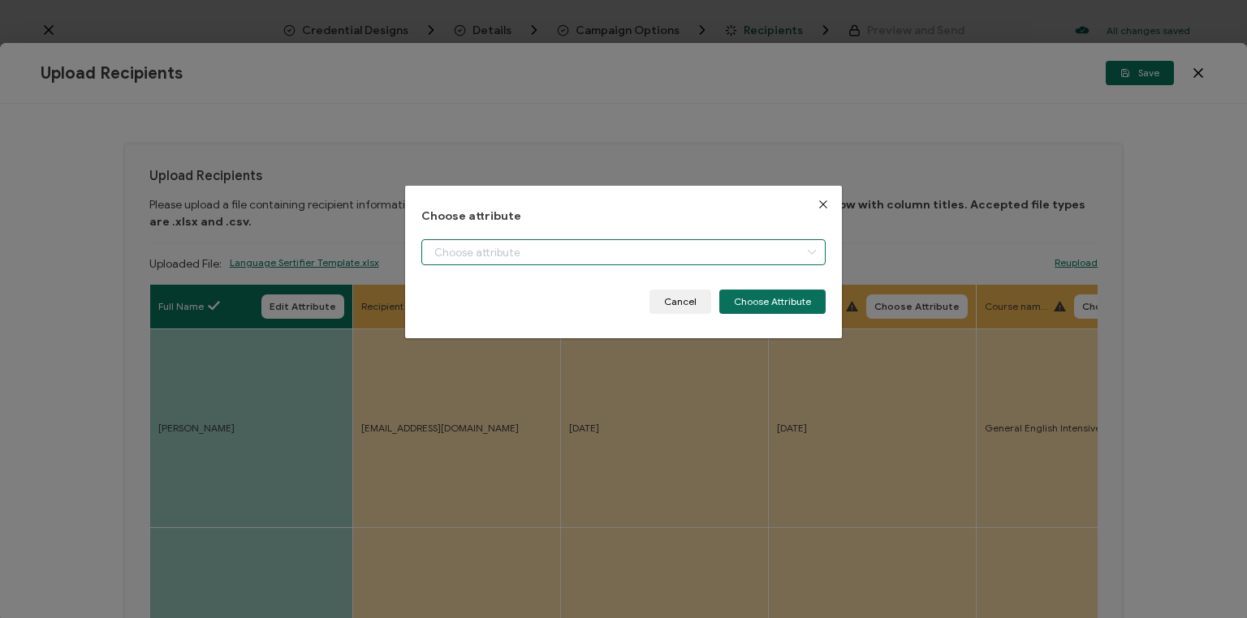
type input "E-mail"
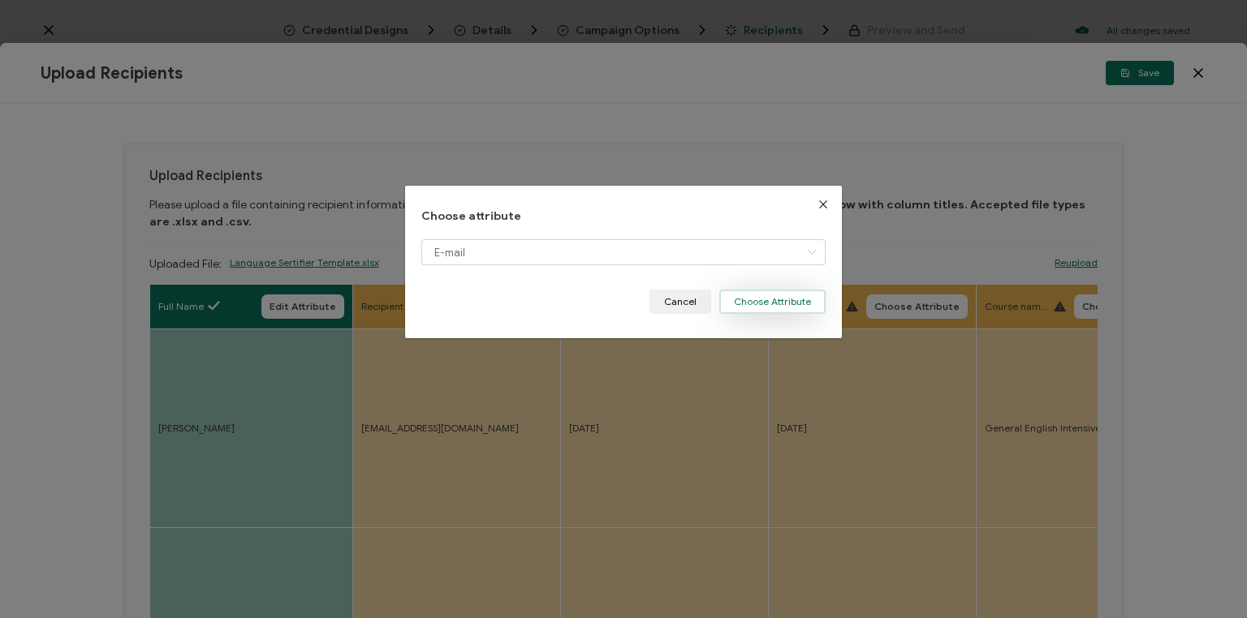
click at [751, 299] on button "Choose Attribute" at bounding box center [772, 302] width 106 height 24
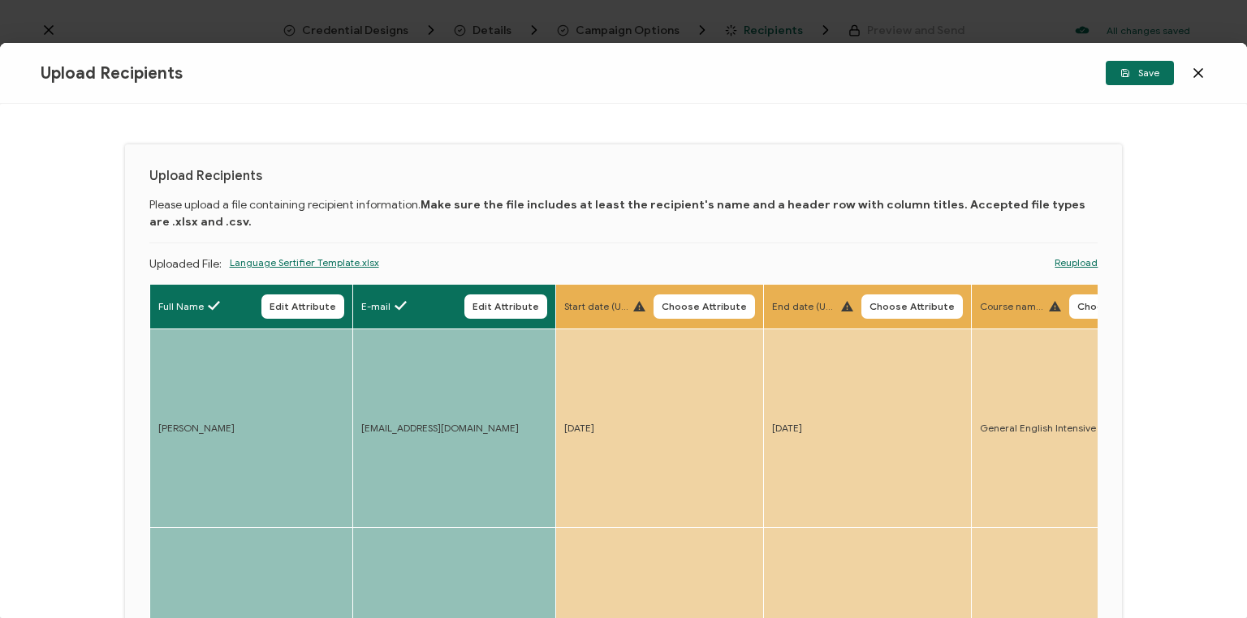
click at [707, 304] on span "Choose Attribute" at bounding box center [703, 307] width 85 height 10
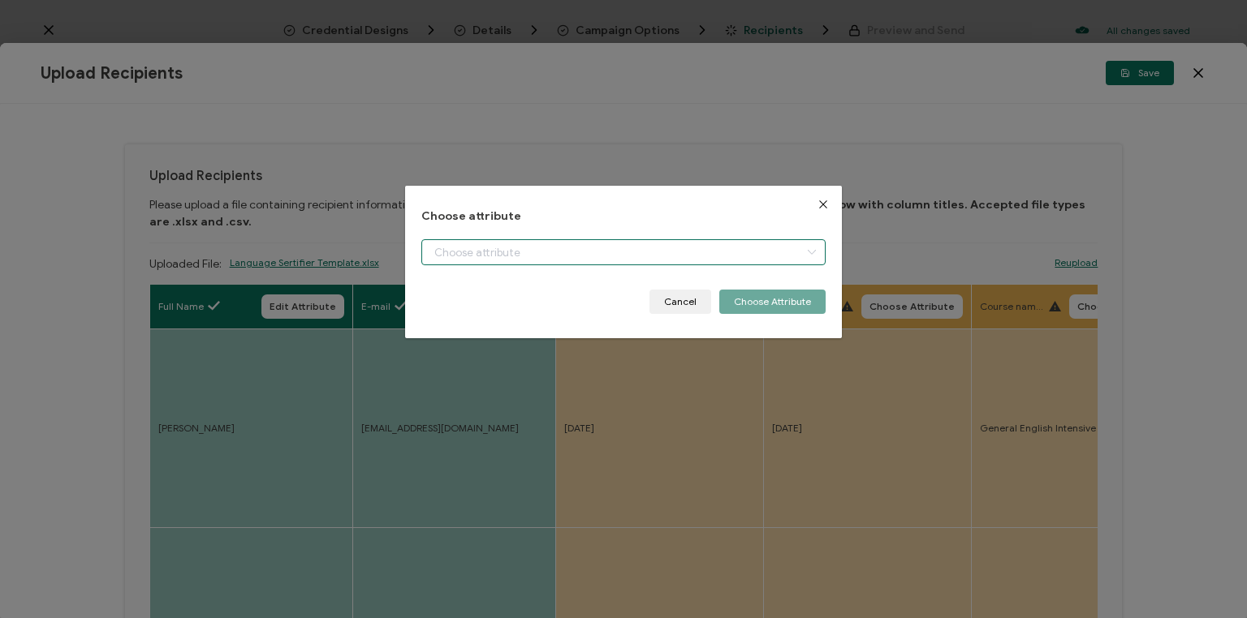
click at [534, 248] on input "dialog" at bounding box center [623, 252] width 404 height 26
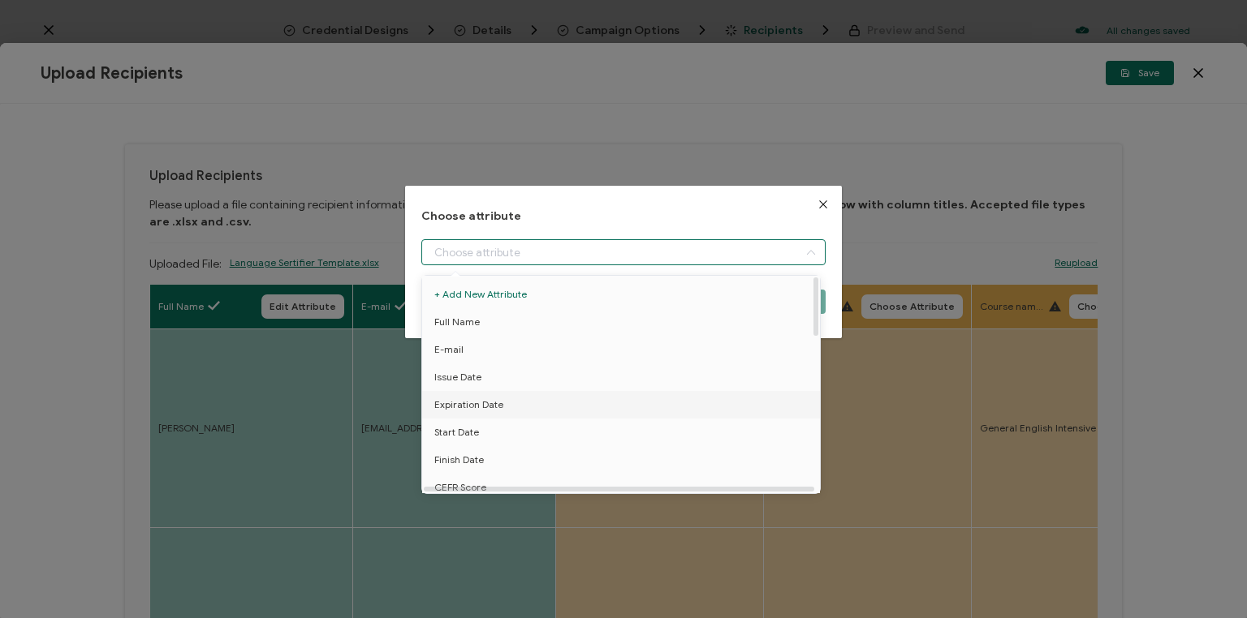
click at [450, 432] on span "Start Date" at bounding box center [456, 433] width 45 height 28
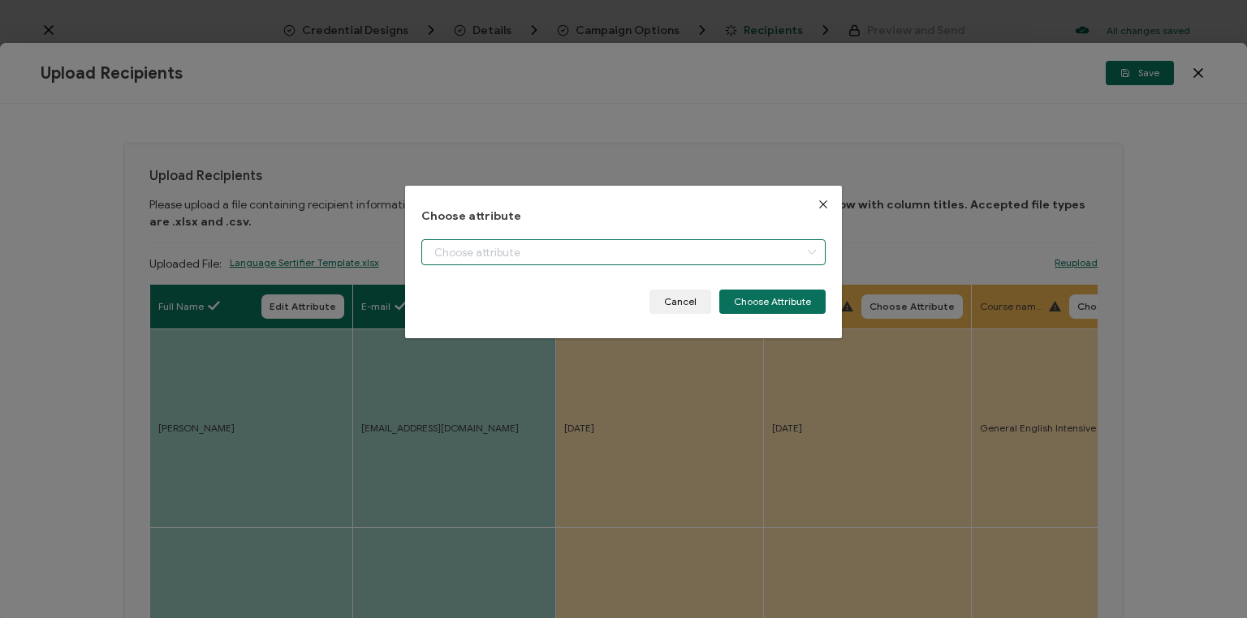
type input "Start Date"
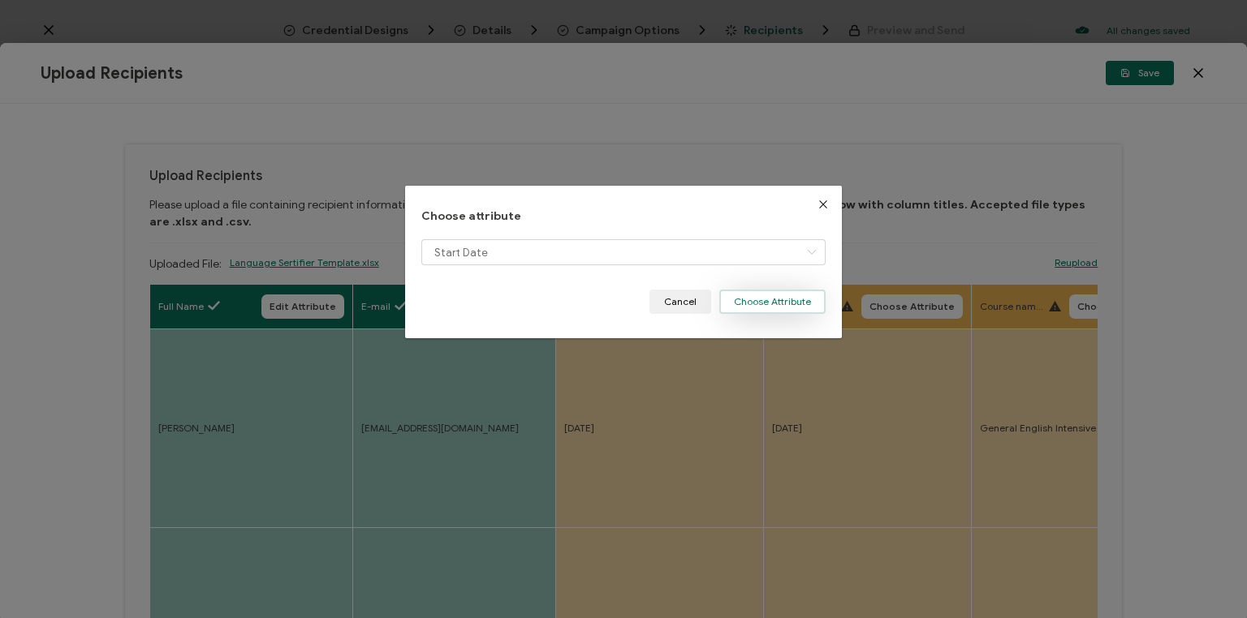
click at [776, 298] on button "Choose Attribute" at bounding box center [772, 302] width 106 height 24
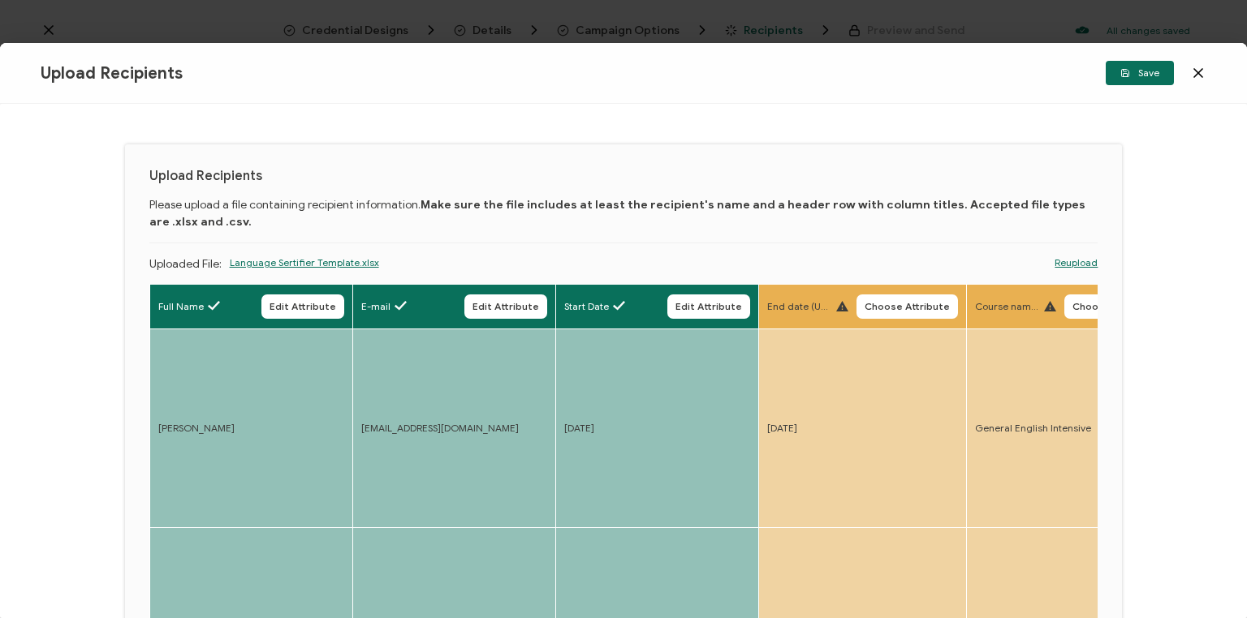
click at [898, 313] on body "Credential Designs Details Campaign Options Recipients Preview and Send All cha…" at bounding box center [623, 309] width 1247 height 618
click at [898, 304] on span "Choose Attribute" at bounding box center [906, 307] width 85 height 10
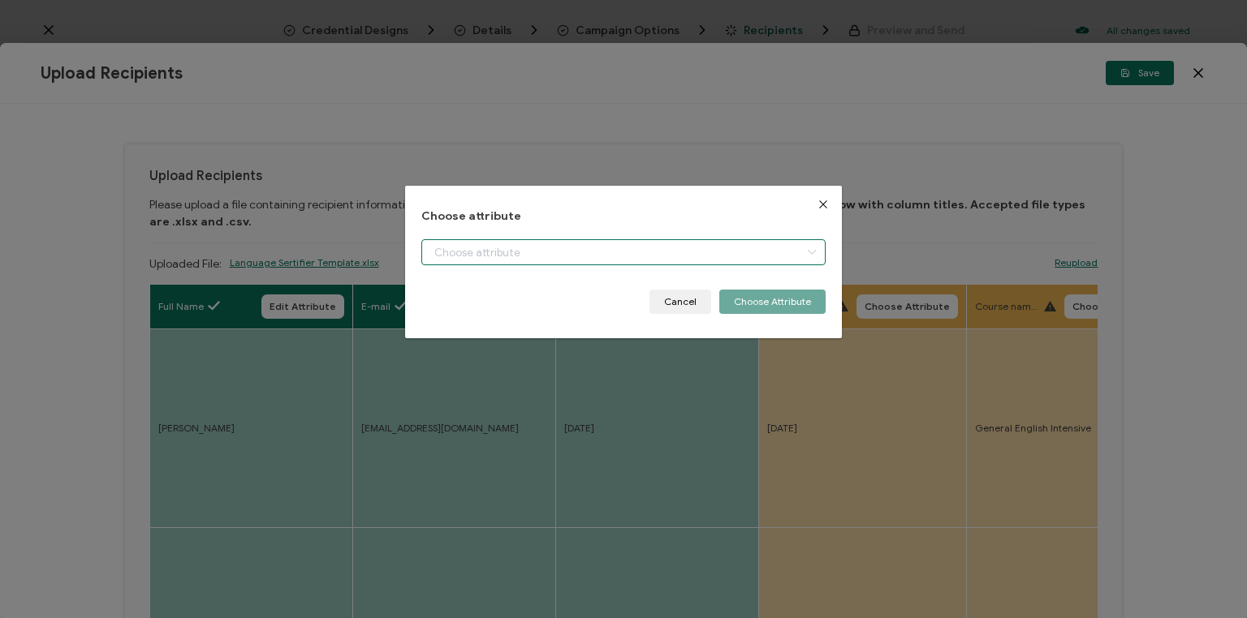
click at [600, 250] on input "dialog" at bounding box center [623, 252] width 404 height 26
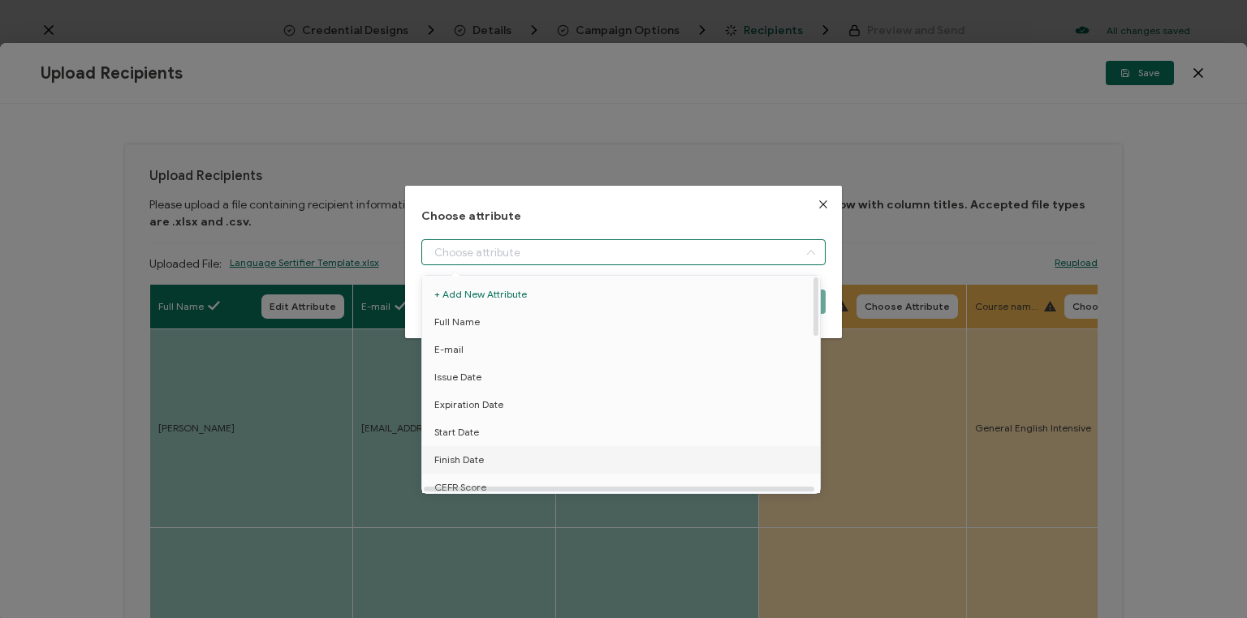
click at [461, 456] on span "Finish Date" at bounding box center [459, 460] width 50 height 28
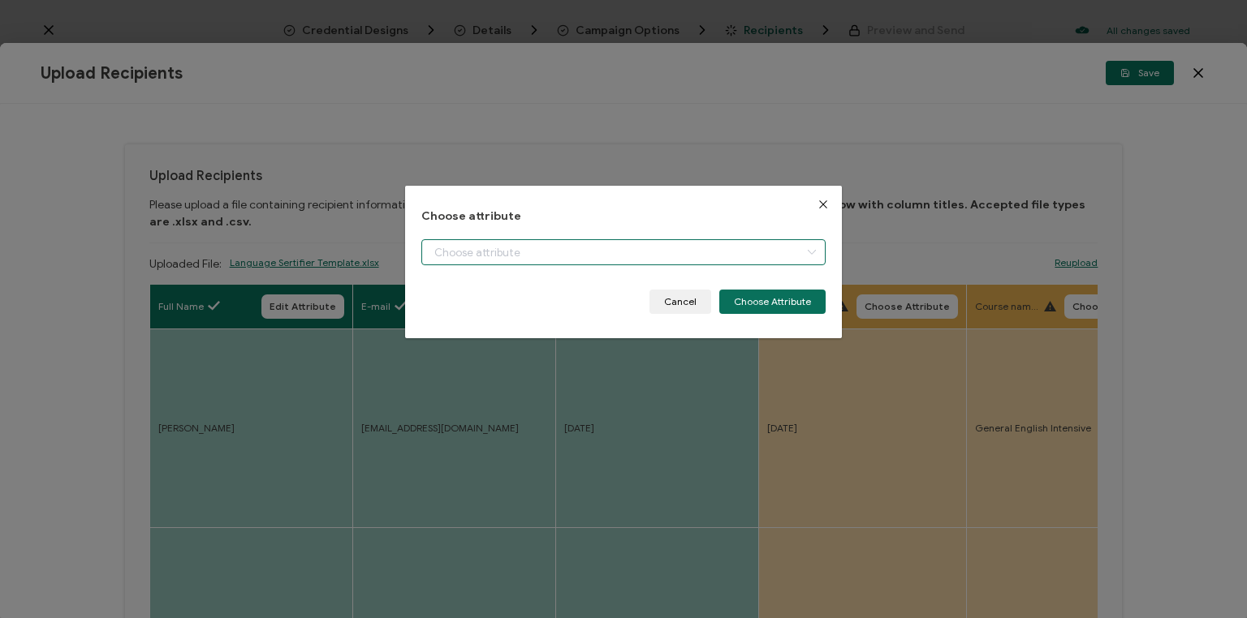
type input "Finish Date"
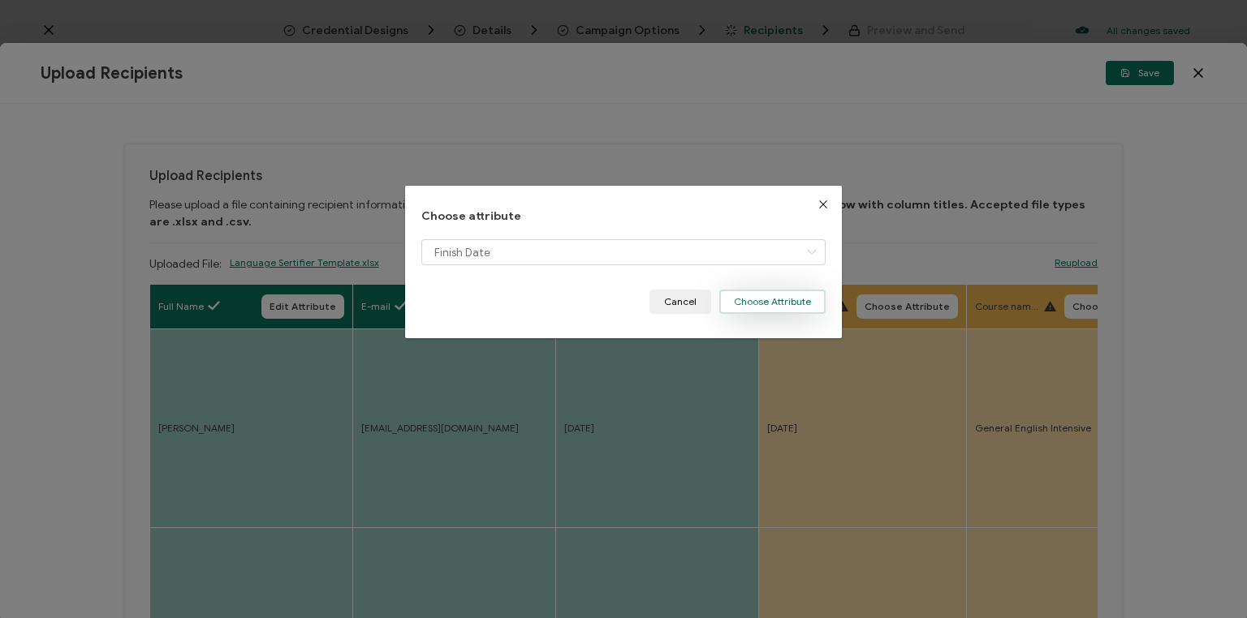
click at [773, 299] on button "Choose Attribute" at bounding box center [772, 302] width 106 height 24
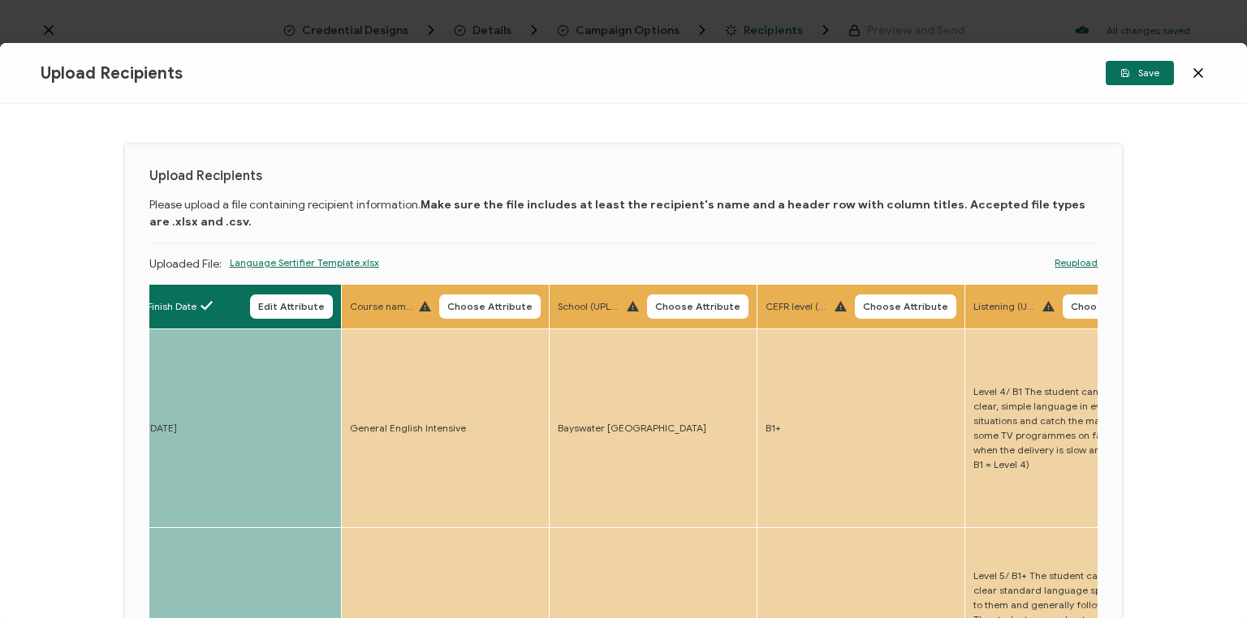
drag, startPoint x: 834, startPoint y: 377, endPoint x: 883, endPoint y: 386, distance: 49.7
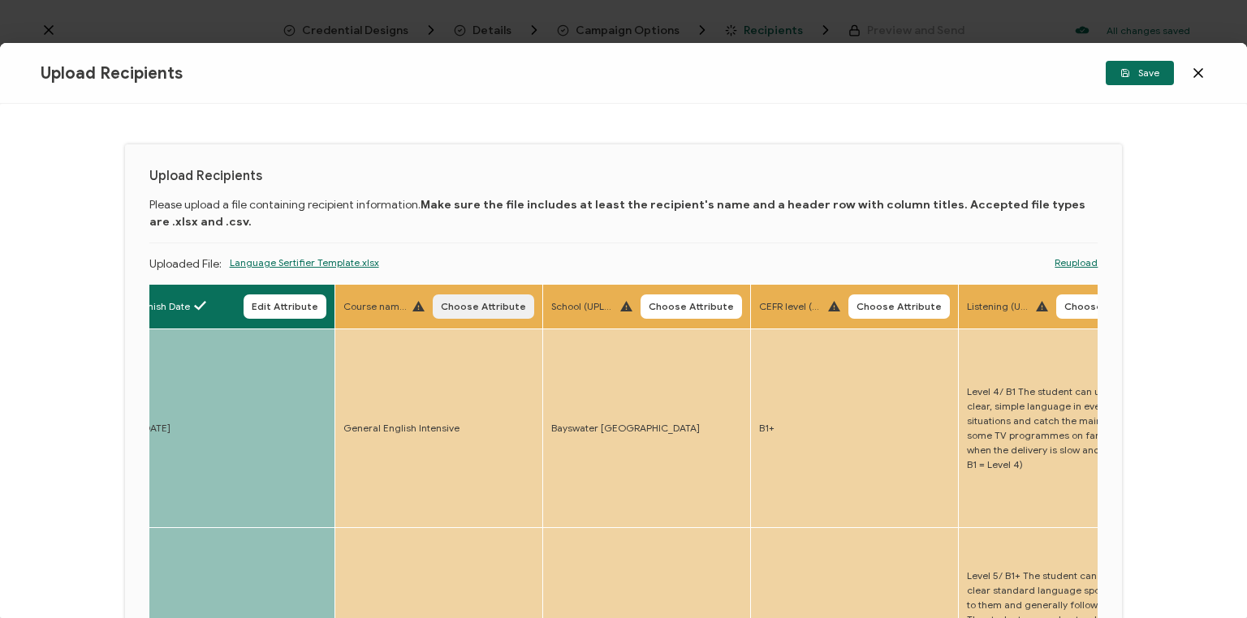
click at [489, 311] on span "Choose Attribute" at bounding box center [483, 307] width 85 height 10
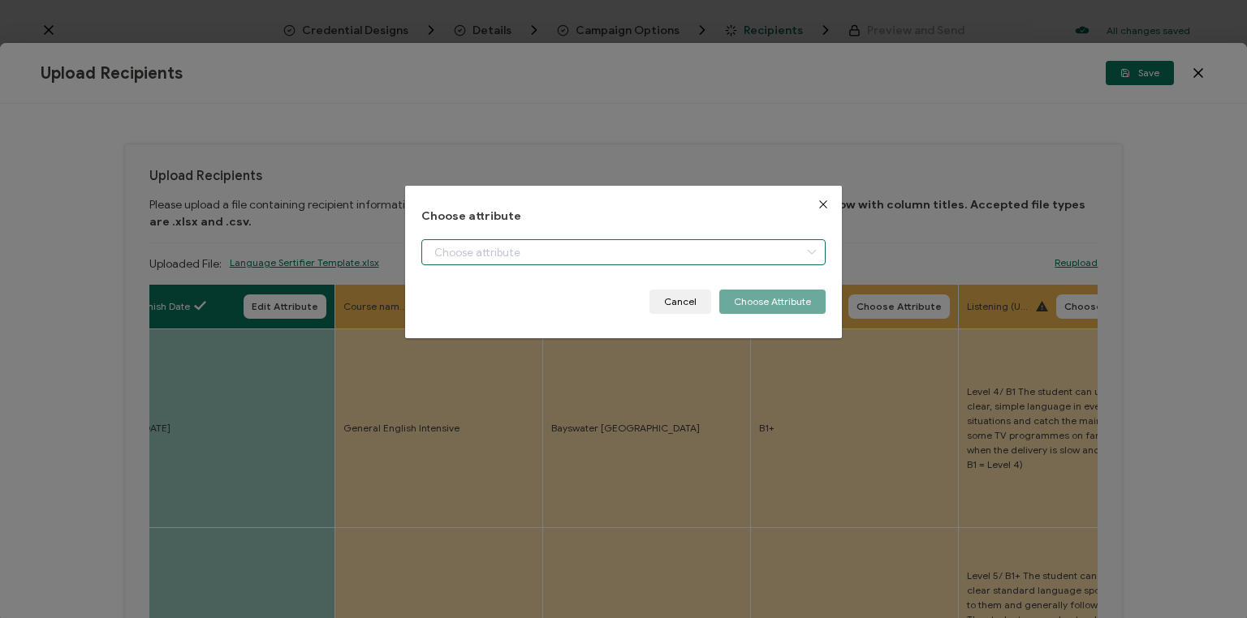
click at [526, 249] on input "dialog" at bounding box center [623, 252] width 404 height 26
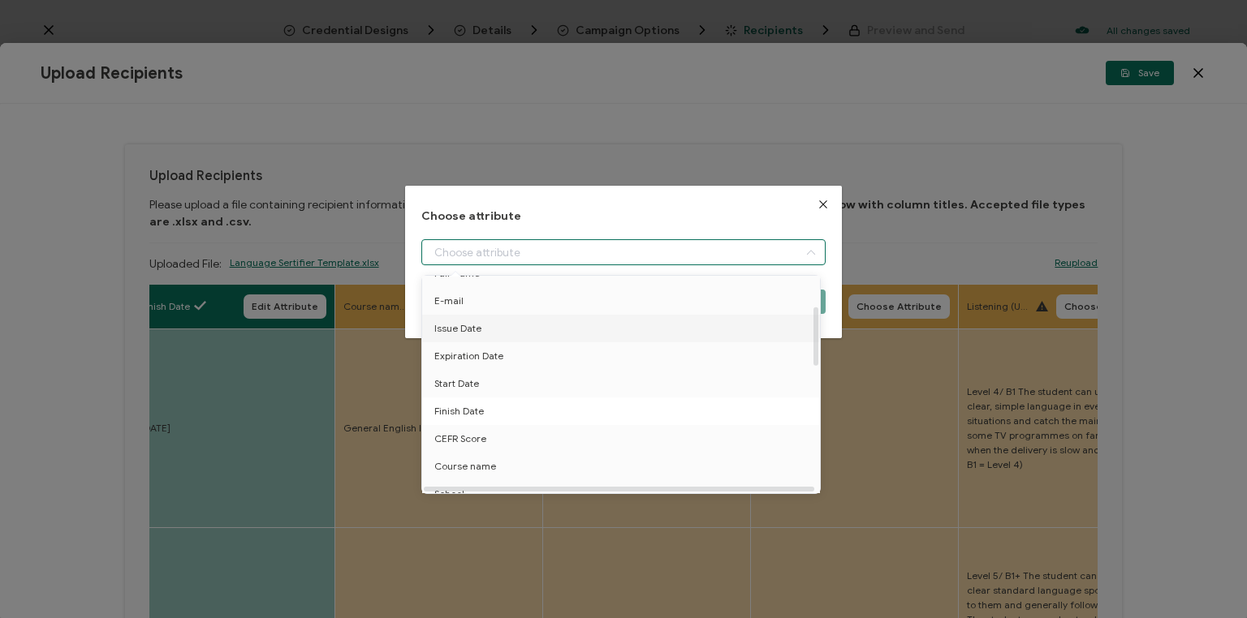
scroll to position [195, 0]
click at [474, 317] on span "Course name" at bounding box center [465, 321] width 62 height 28
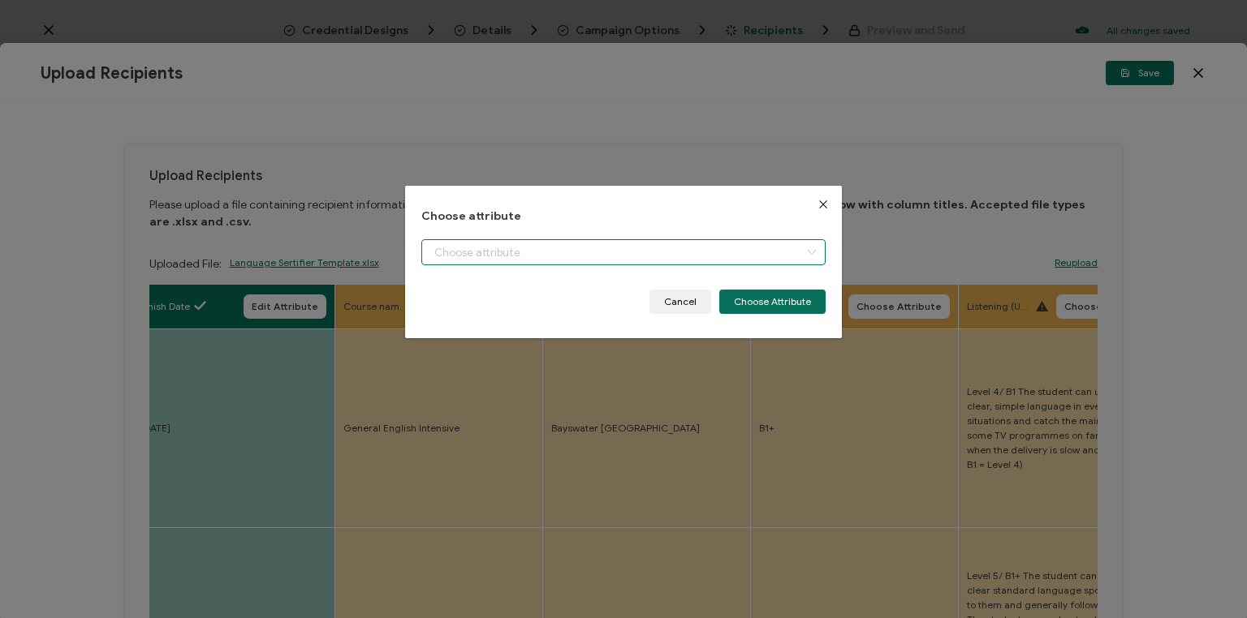
type input "Course name"
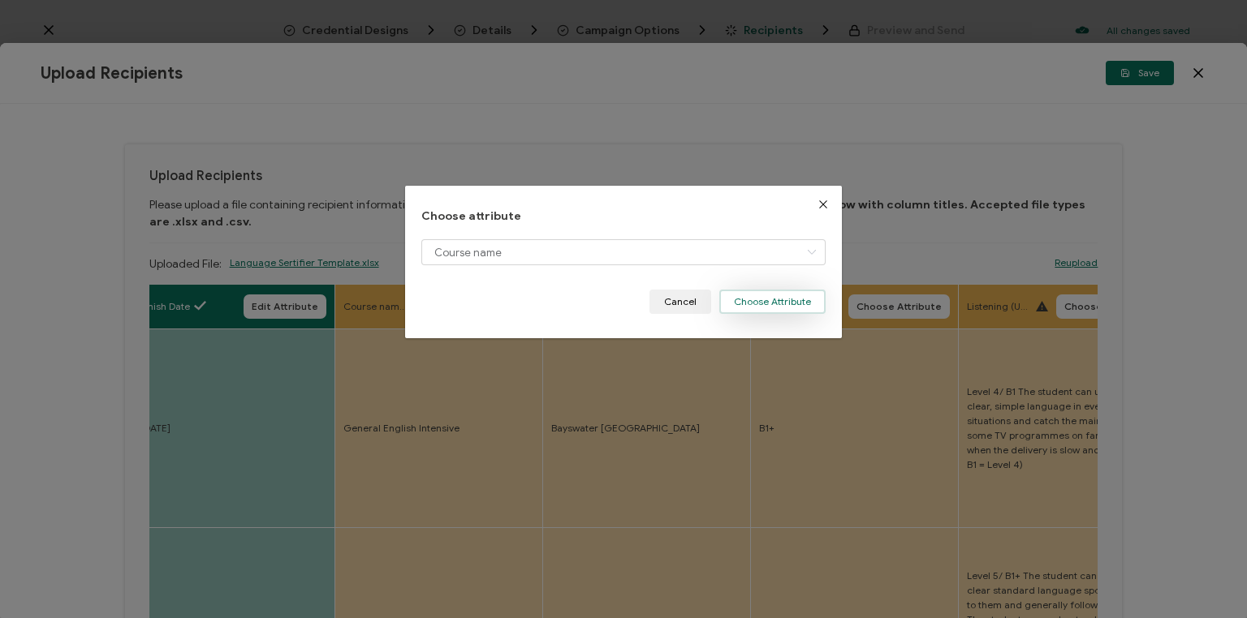
click at [760, 300] on button "Choose Attribute" at bounding box center [772, 302] width 106 height 24
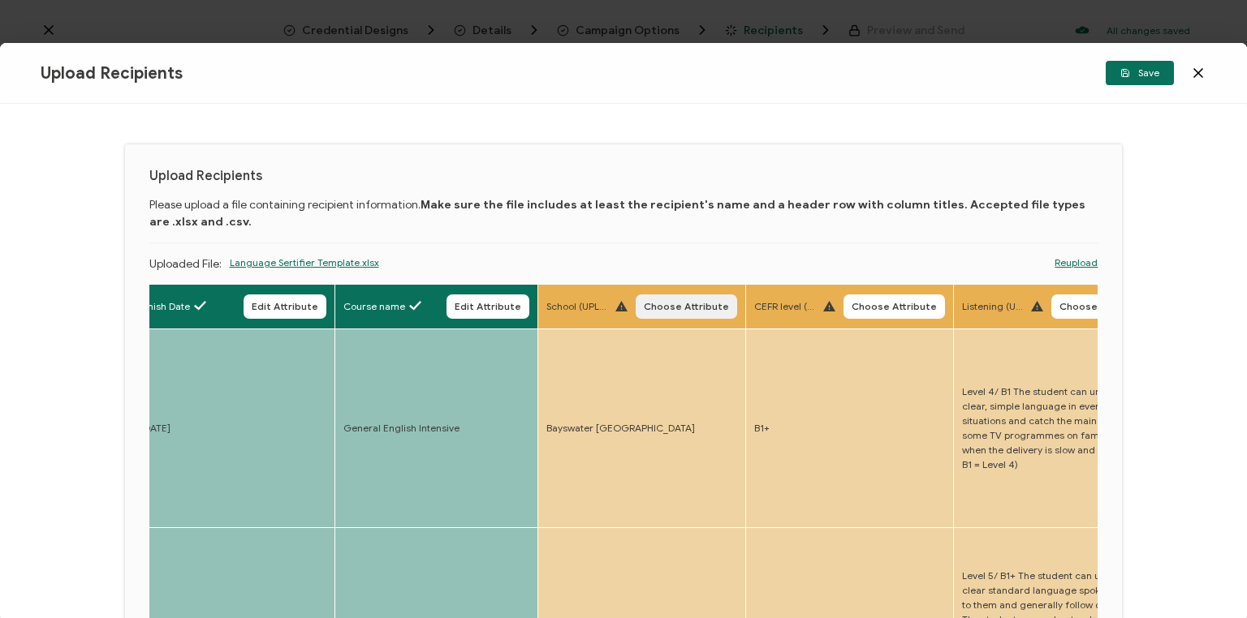
click at [684, 305] on span "Choose Attribute" at bounding box center [686, 307] width 85 height 10
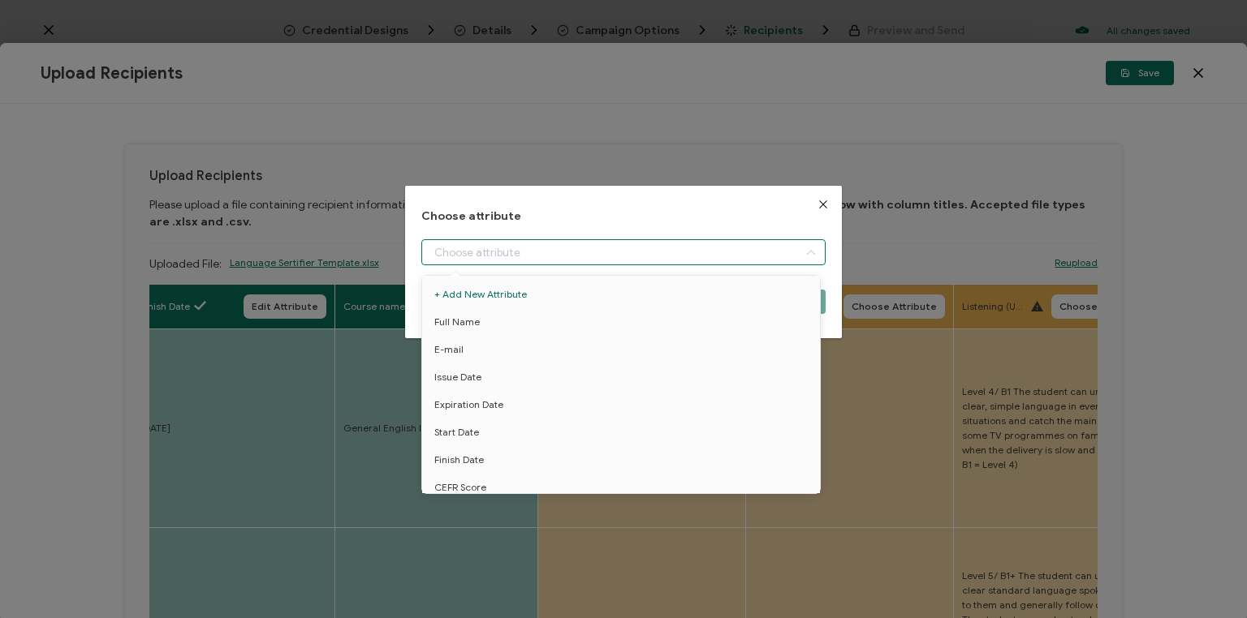
click at [605, 248] on input "dialog" at bounding box center [623, 252] width 404 height 26
click at [448, 411] on span "School" at bounding box center [449, 413] width 30 height 28
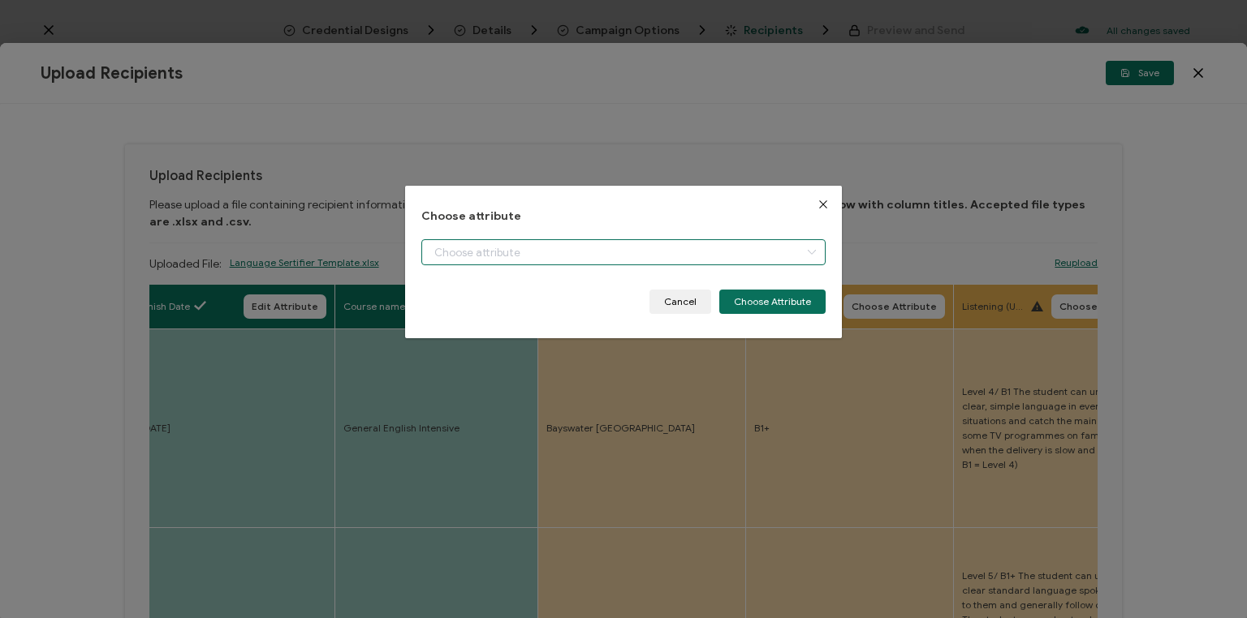
type input "School"
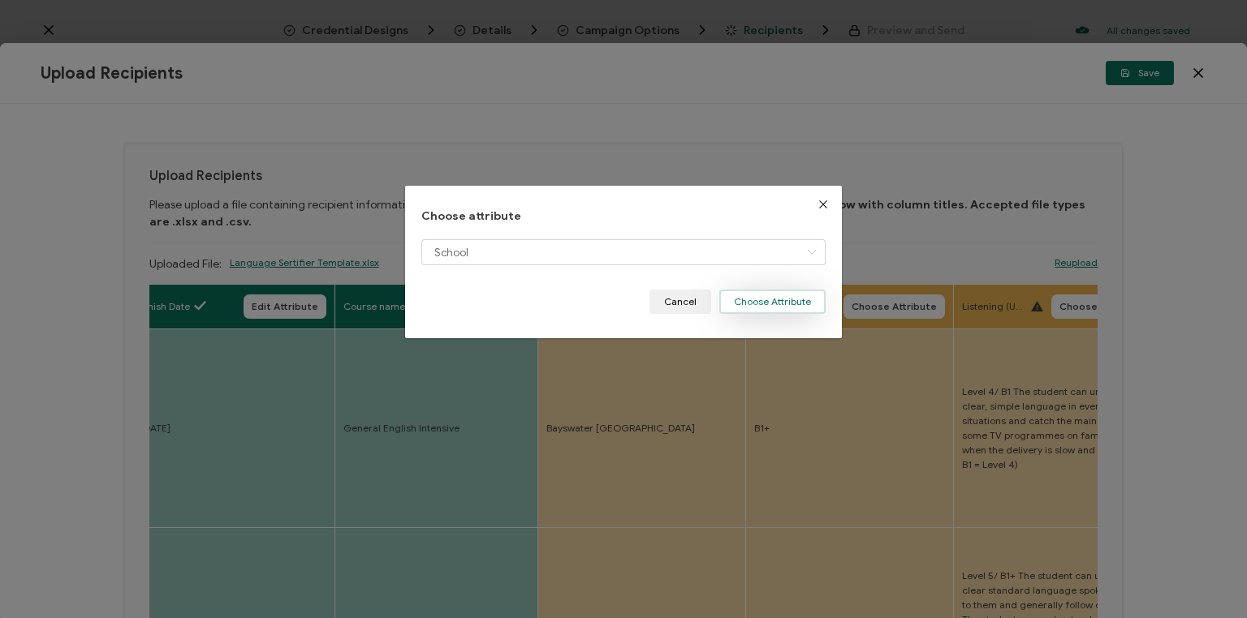
click at [776, 302] on button "Choose Attribute" at bounding box center [772, 302] width 106 height 24
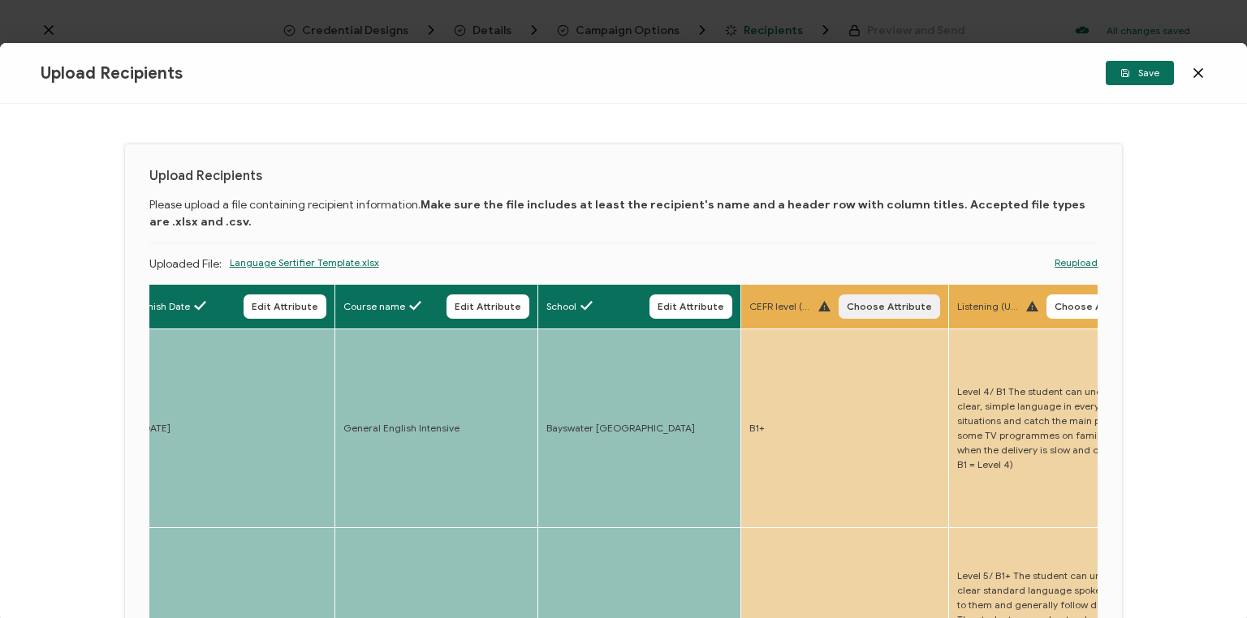
click at [899, 306] on span "Choose Attribute" at bounding box center [888, 307] width 85 height 10
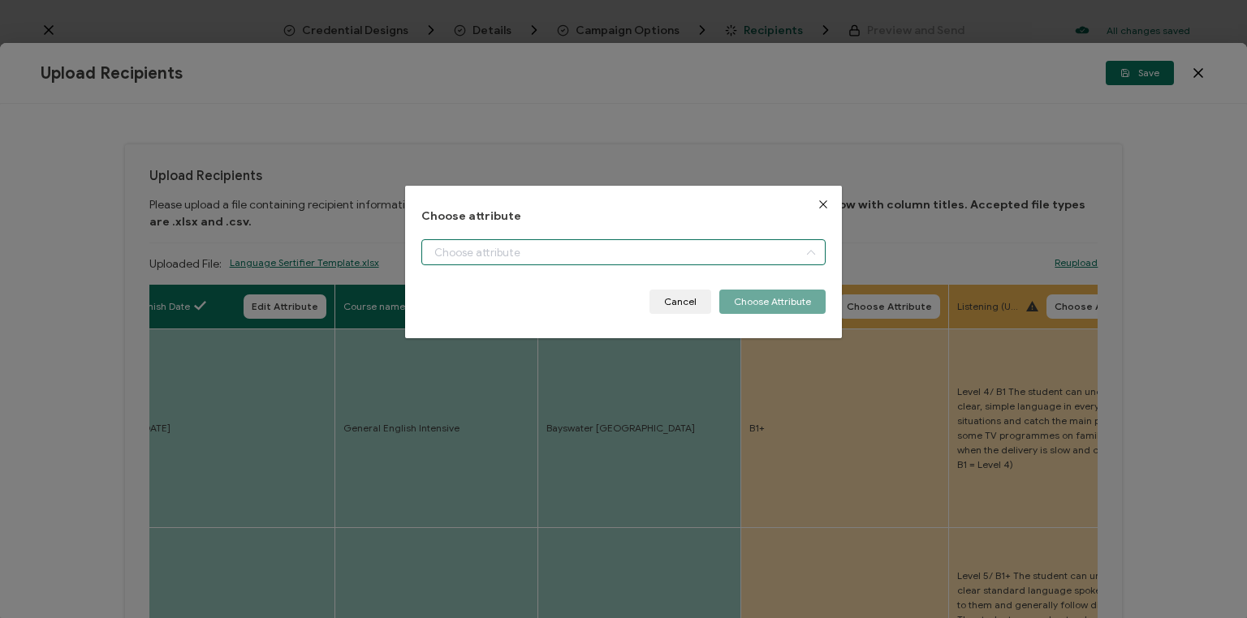
click at [604, 254] on input "dialog" at bounding box center [623, 252] width 404 height 26
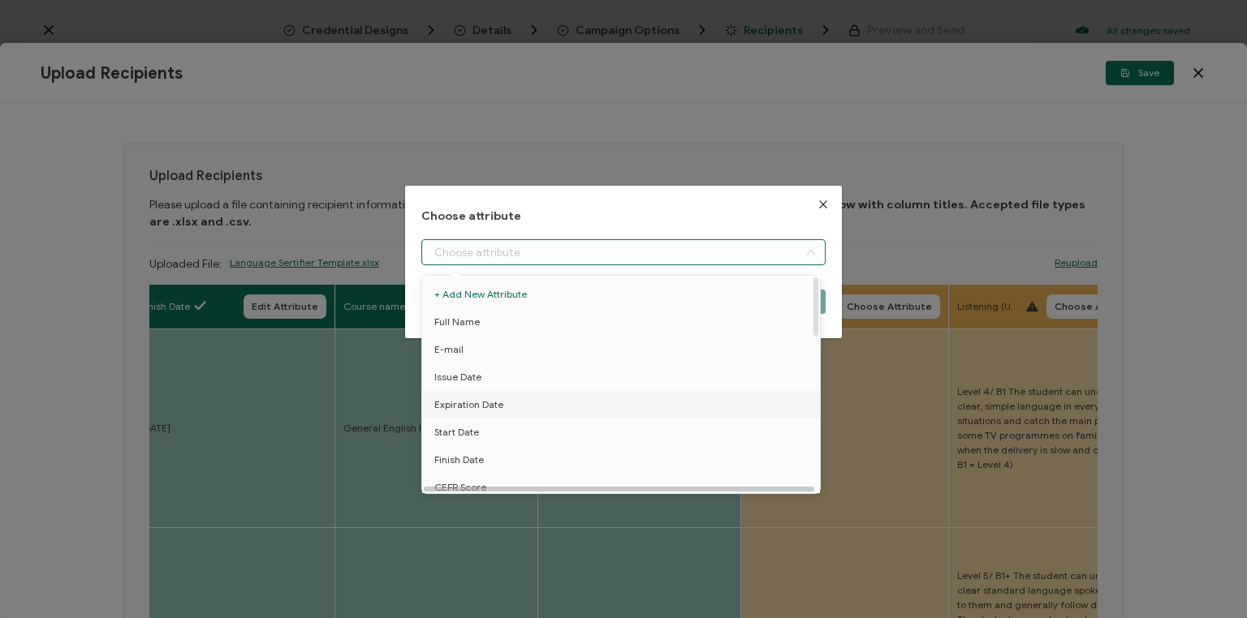
click at [472, 489] on div at bounding box center [619, 489] width 390 height 5
click at [463, 485] on span "CEFR Score" at bounding box center [460, 488] width 52 height 28
type input "CEFR Score"
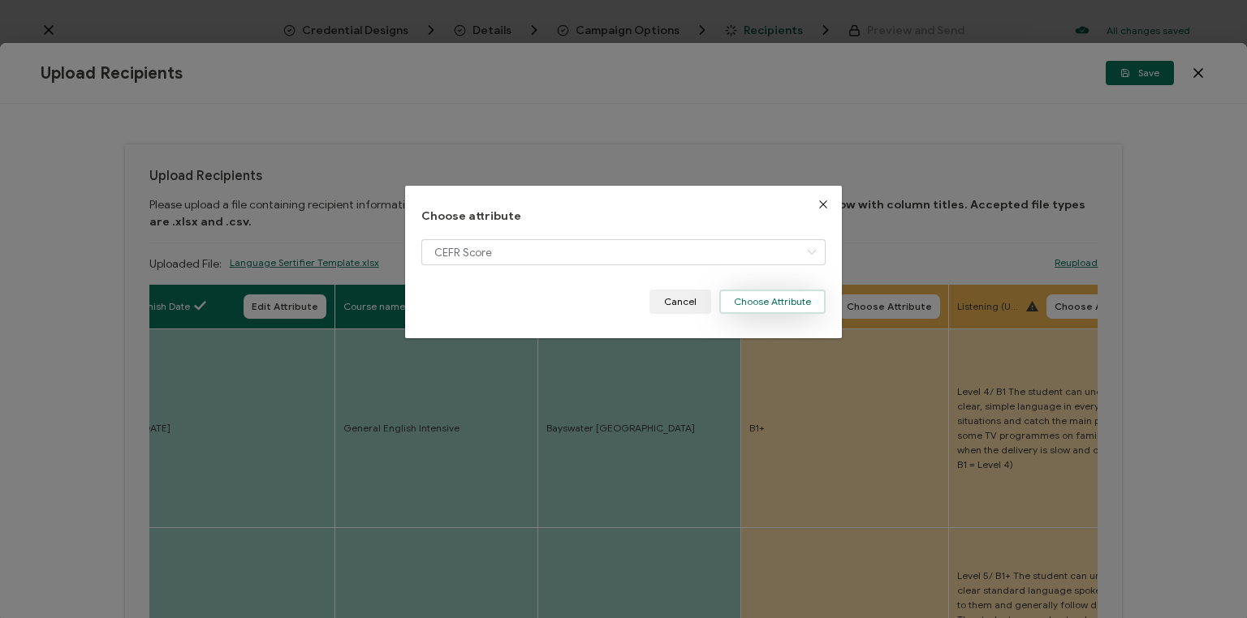
click at [765, 295] on button "Choose Attribute" at bounding box center [772, 302] width 106 height 24
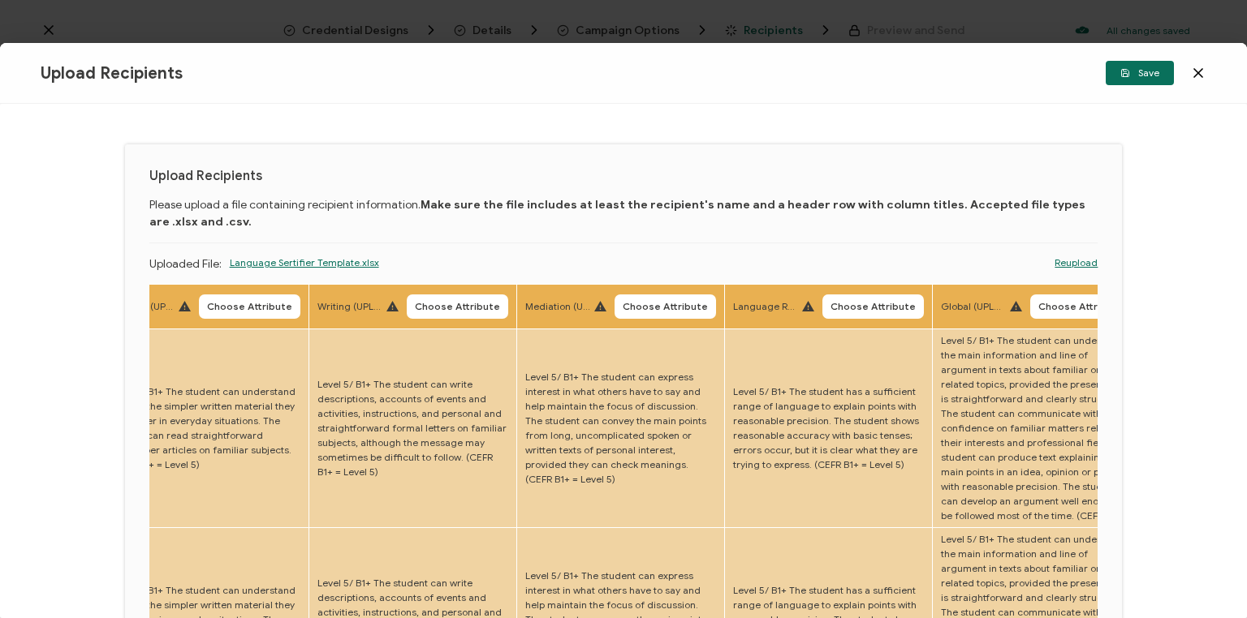
drag, startPoint x: 862, startPoint y: 394, endPoint x: 984, endPoint y: 383, distance: 122.3
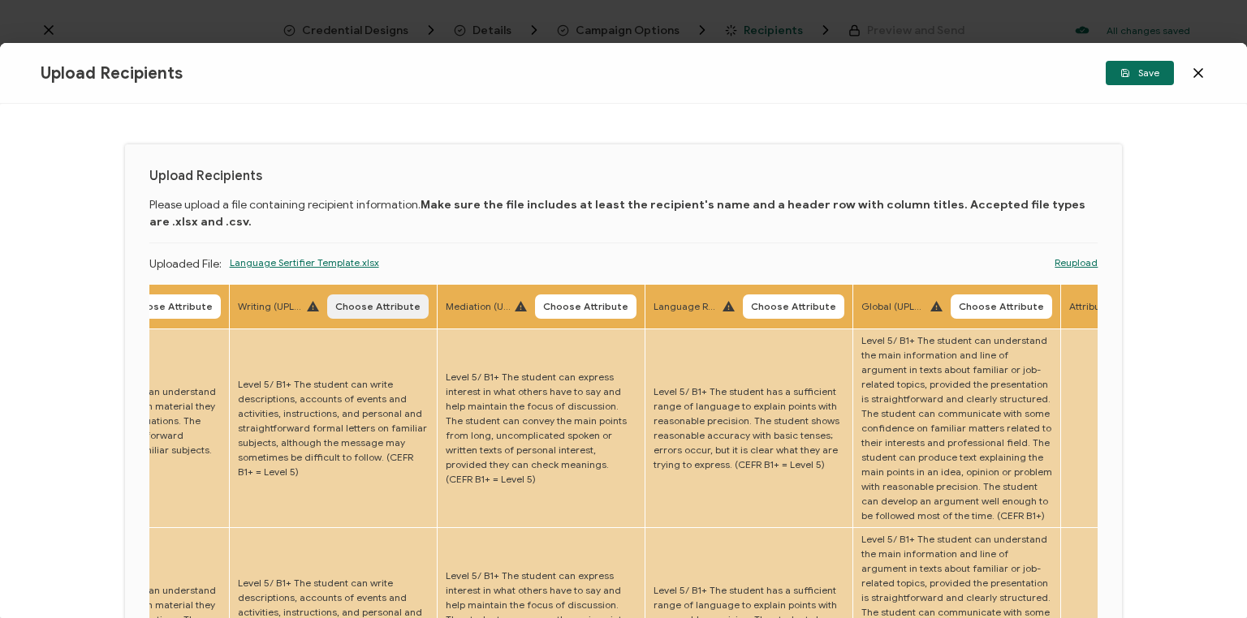
click at [358, 304] on span "Choose Attribute" at bounding box center [377, 307] width 85 height 10
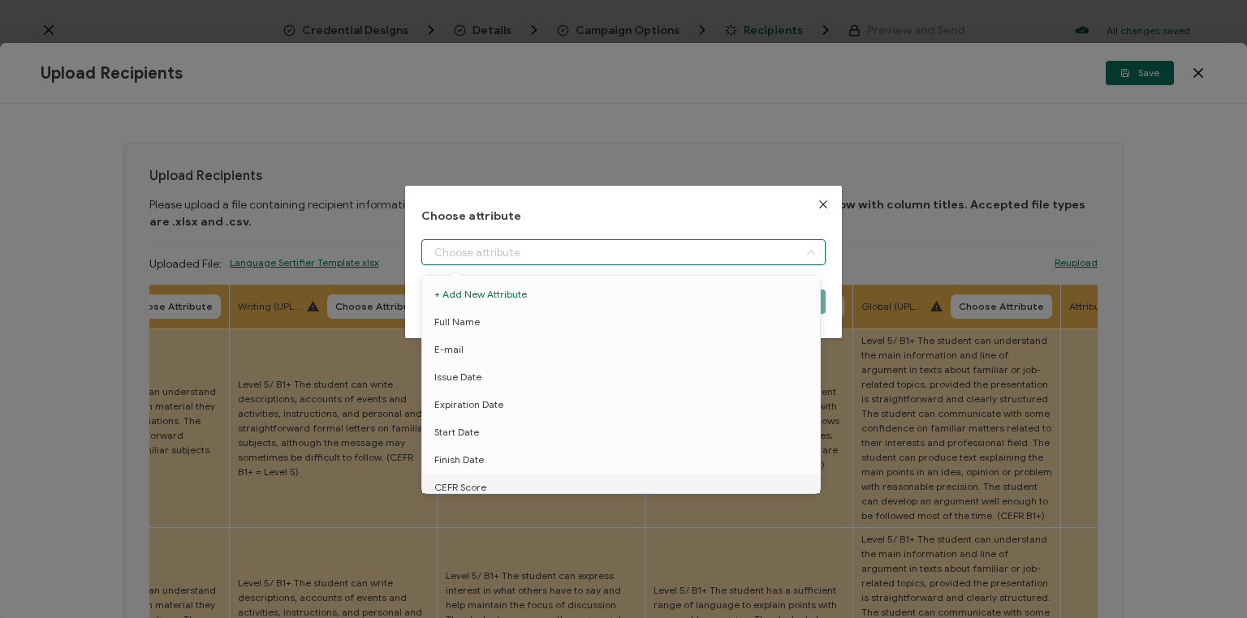
click at [480, 256] on input "dialog" at bounding box center [623, 252] width 404 height 26
click at [471, 463] on span "Writing level" at bounding box center [462, 468] width 57 height 28
type input "Writing level"
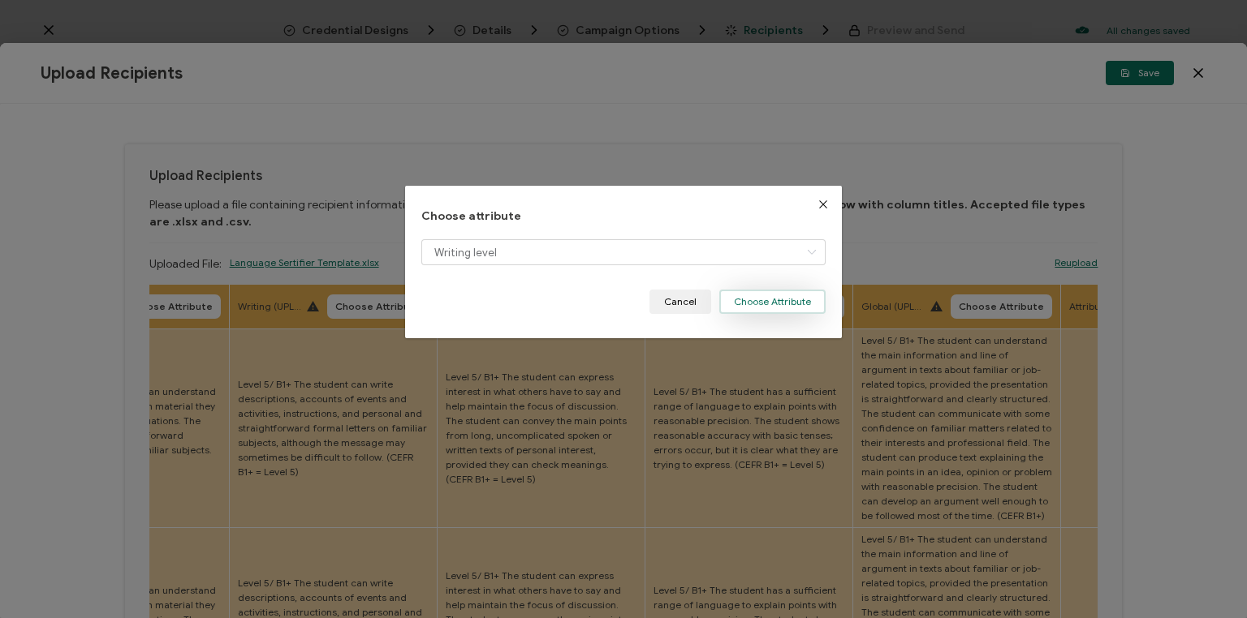
click at [771, 302] on button "Choose Attribute" at bounding box center [772, 302] width 106 height 24
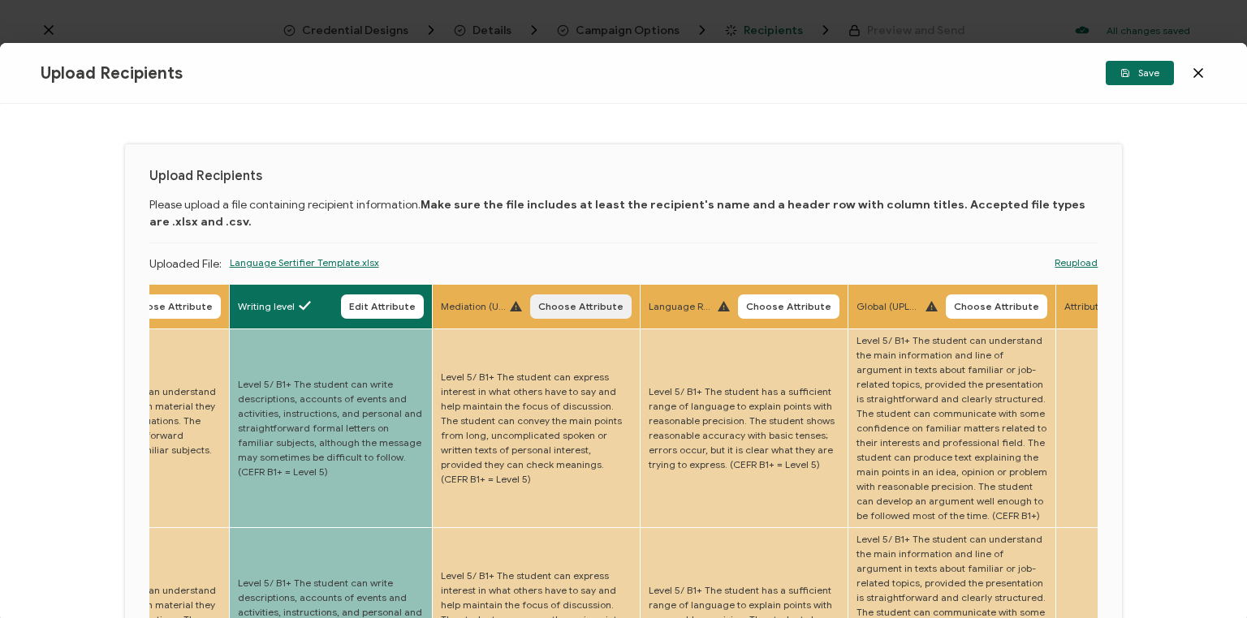
click at [570, 305] on span "Choose Attribute" at bounding box center [580, 307] width 85 height 10
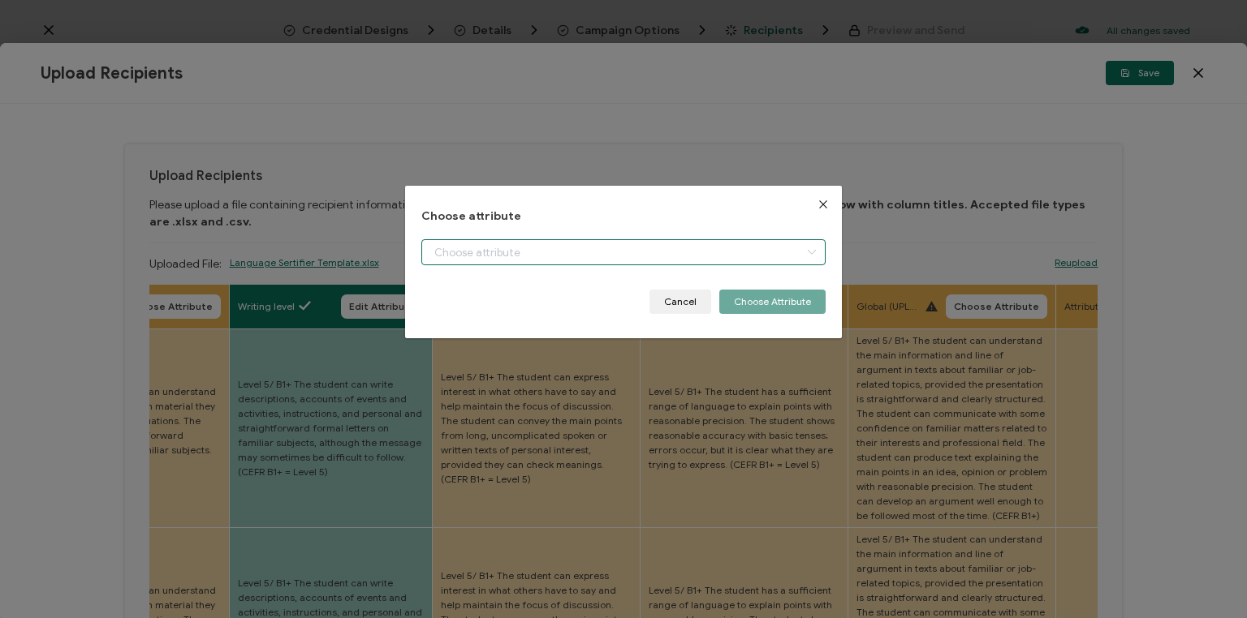
click at [557, 247] on input "dialog" at bounding box center [623, 252] width 404 height 26
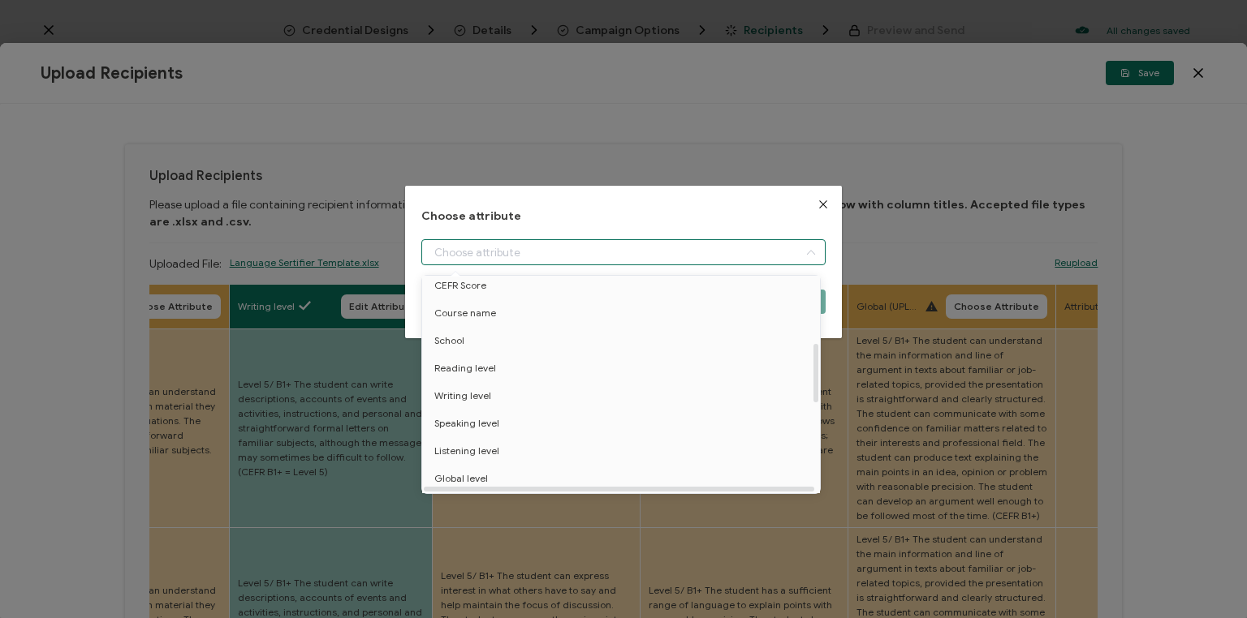
scroll to position [260, 0]
click at [472, 445] on span "Mediation level" at bounding box center [468, 449] width 69 height 28
type input "Mediation level"
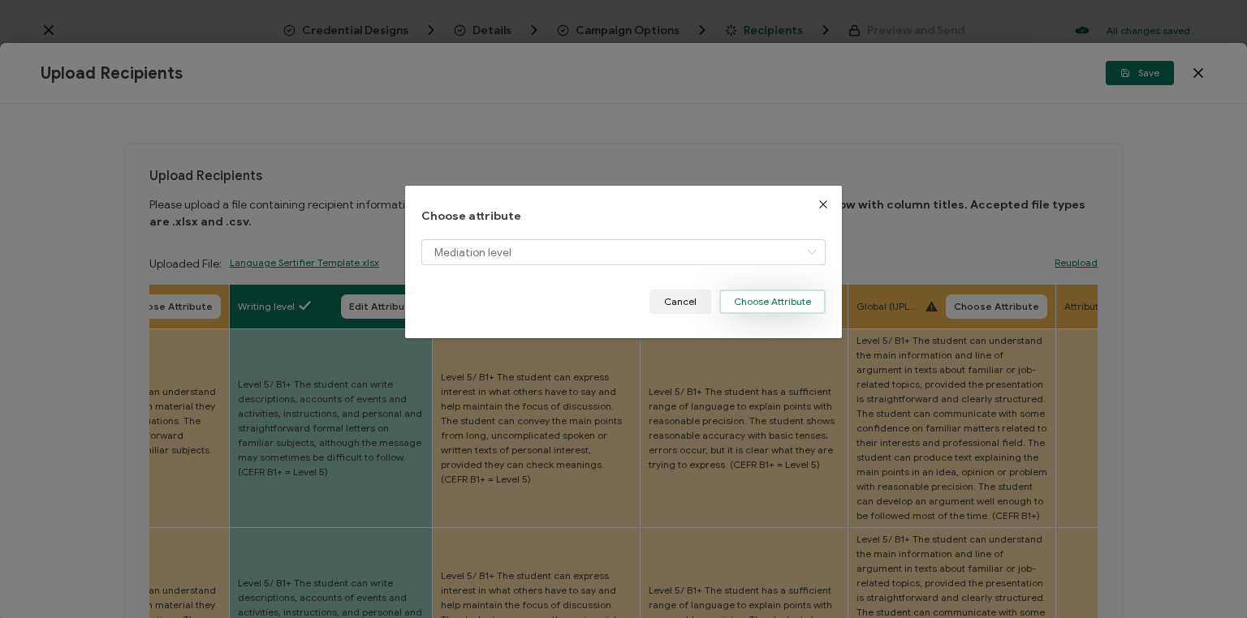
click at [778, 295] on button "Choose Attribute" at bounding box center [772, 302] width 106 height 24
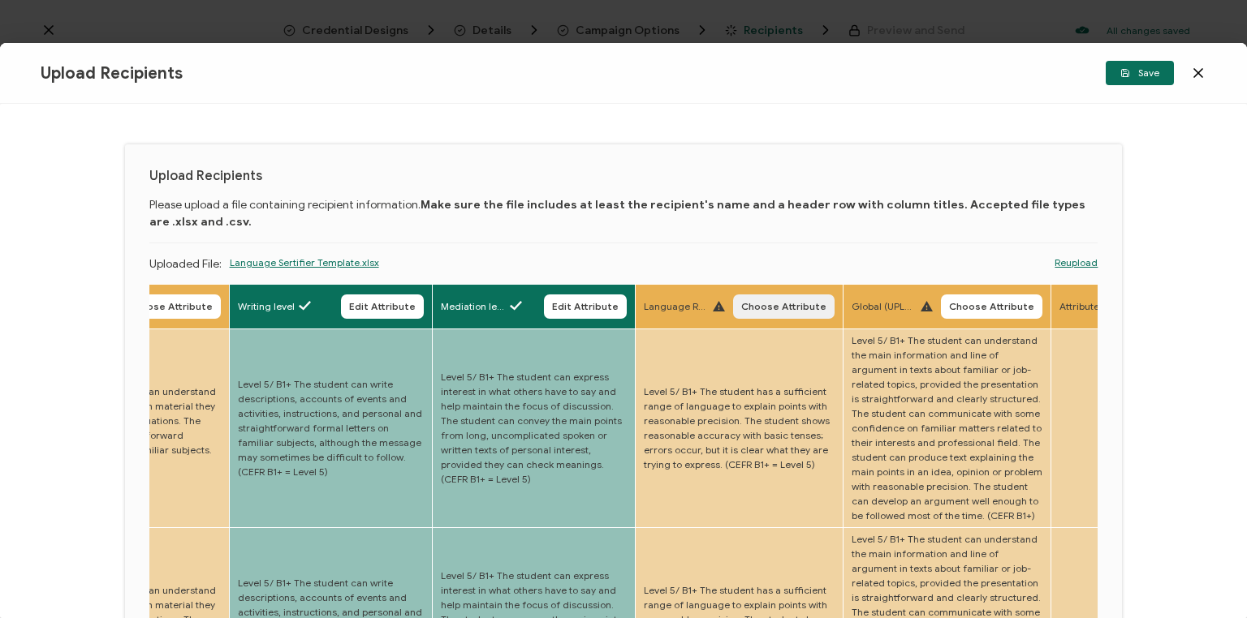
click at [770, 299] on button "Choose Attribute" at bounding box center [783, 307] width 101 height 24
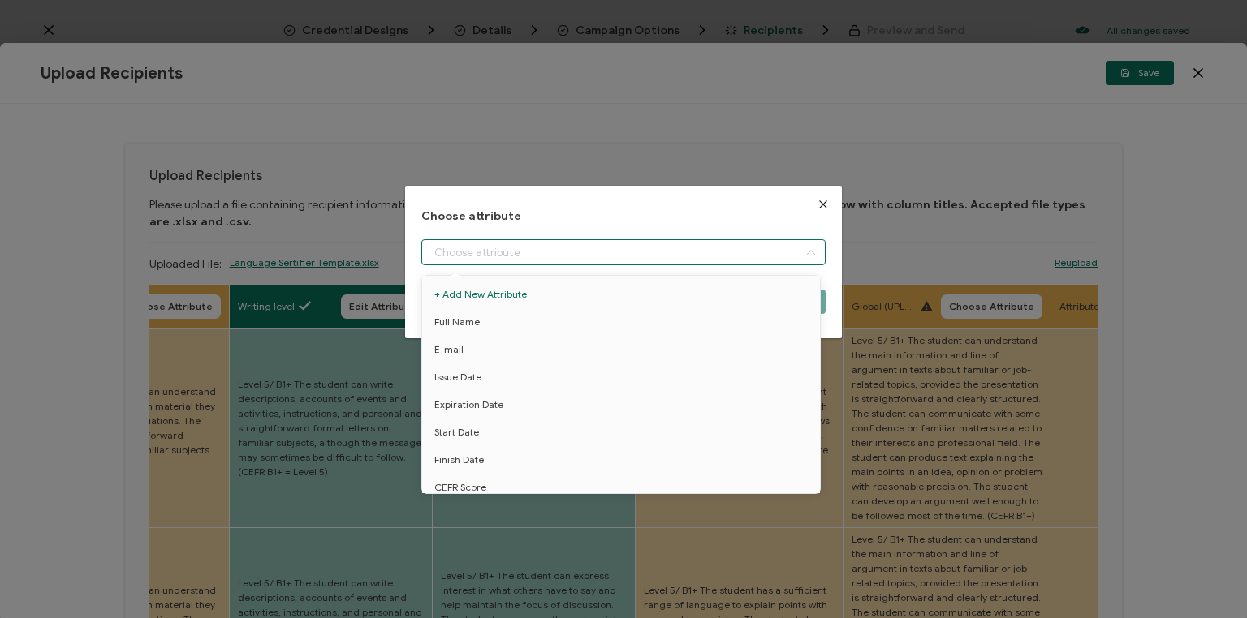
click at [620, 247] on input "dialog" at bounding box center [623, 252] width 404 height 26
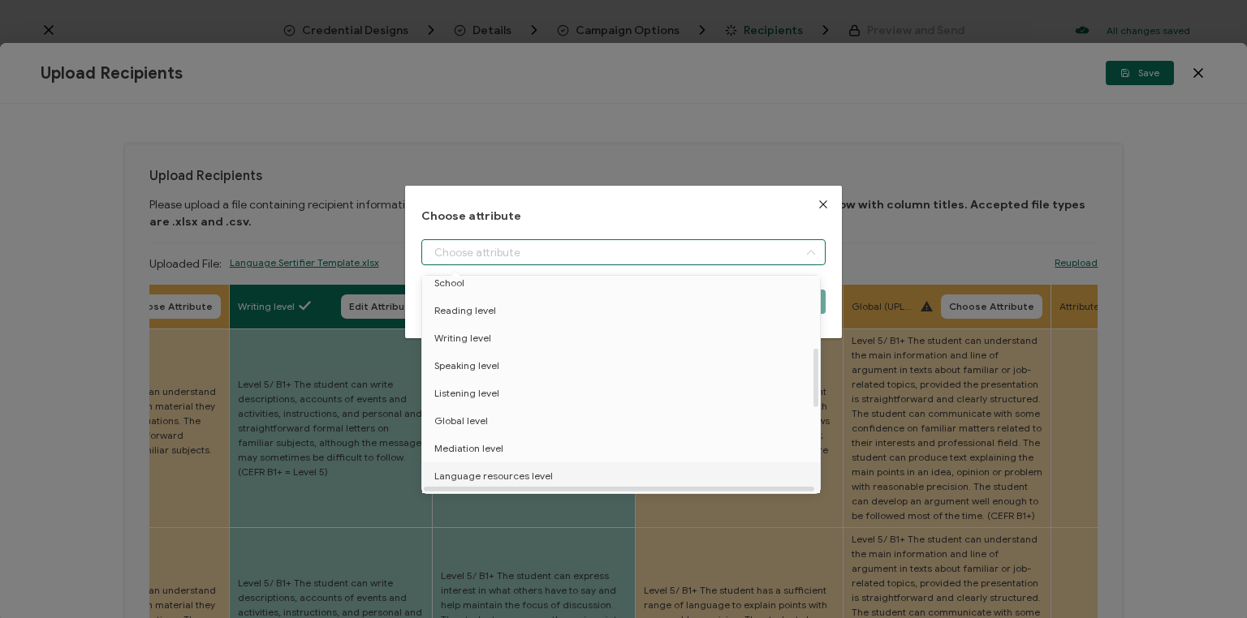
click at [511, 470] on span "Language resources level" at bounding box center [493, 477] width 118 height 28
type input "Language resources level"
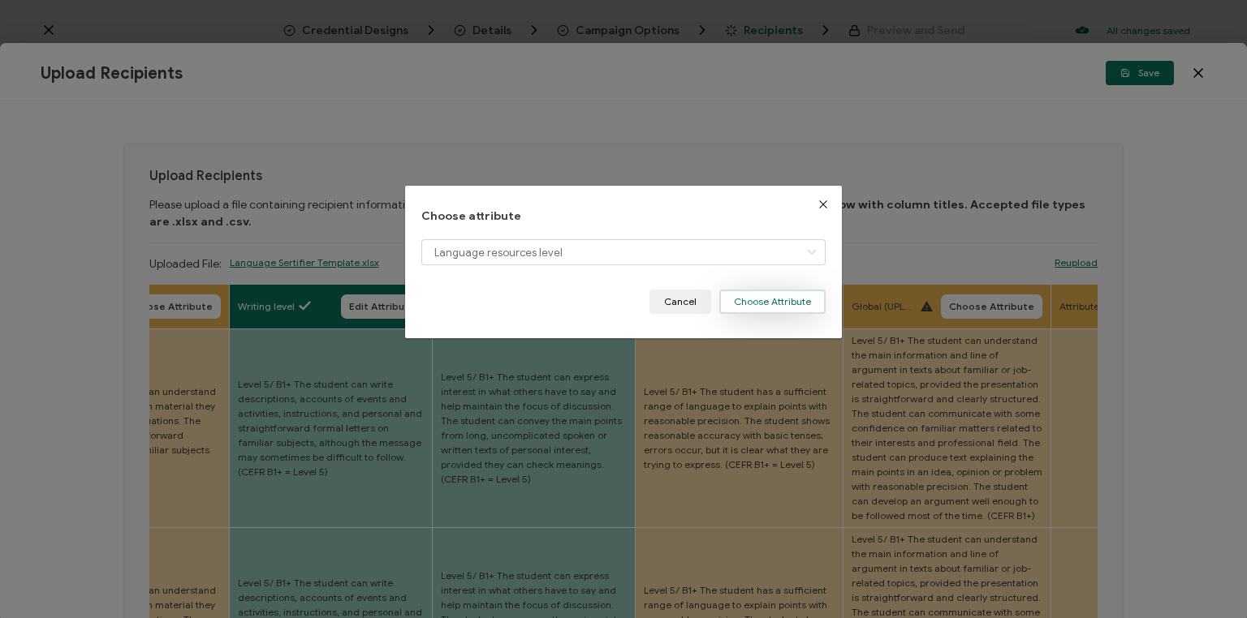
click at [766, 300] on button "Choose Attribute" at bounding box center [772, 302] width 106 height 24
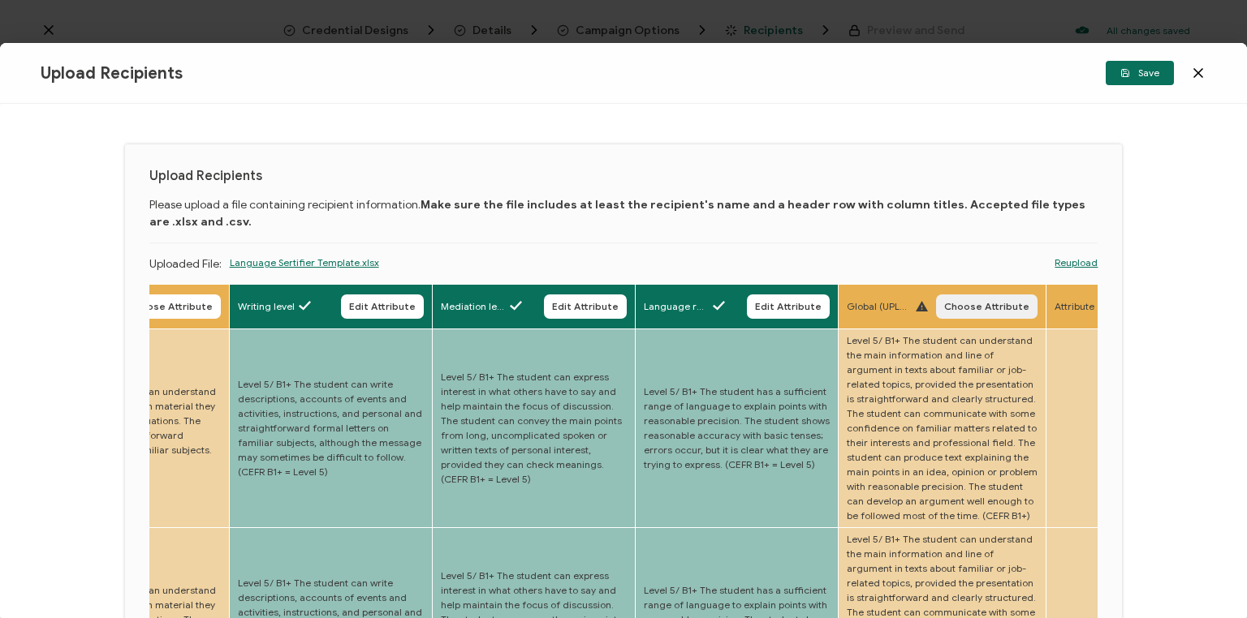
click at [956, 302] on span "Choose Attribute" at bounding box center [986, 307] width 85 height 10
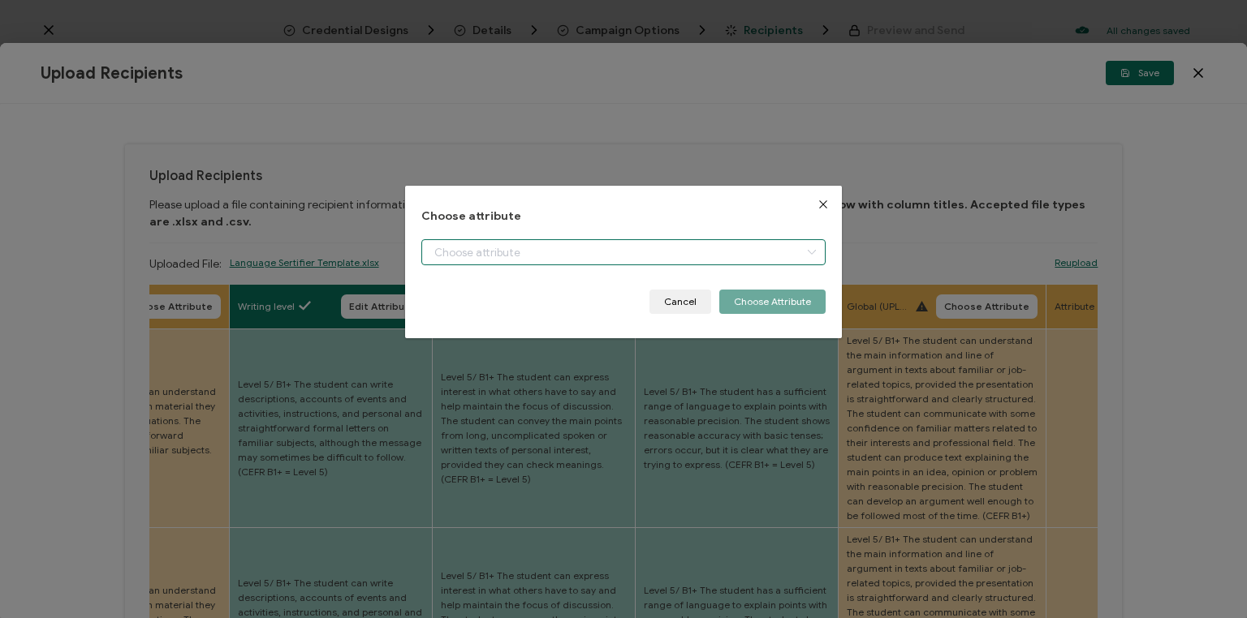
click at [566, 247] on input "dialog" at bounding box center [623, 252] width 404 height 26
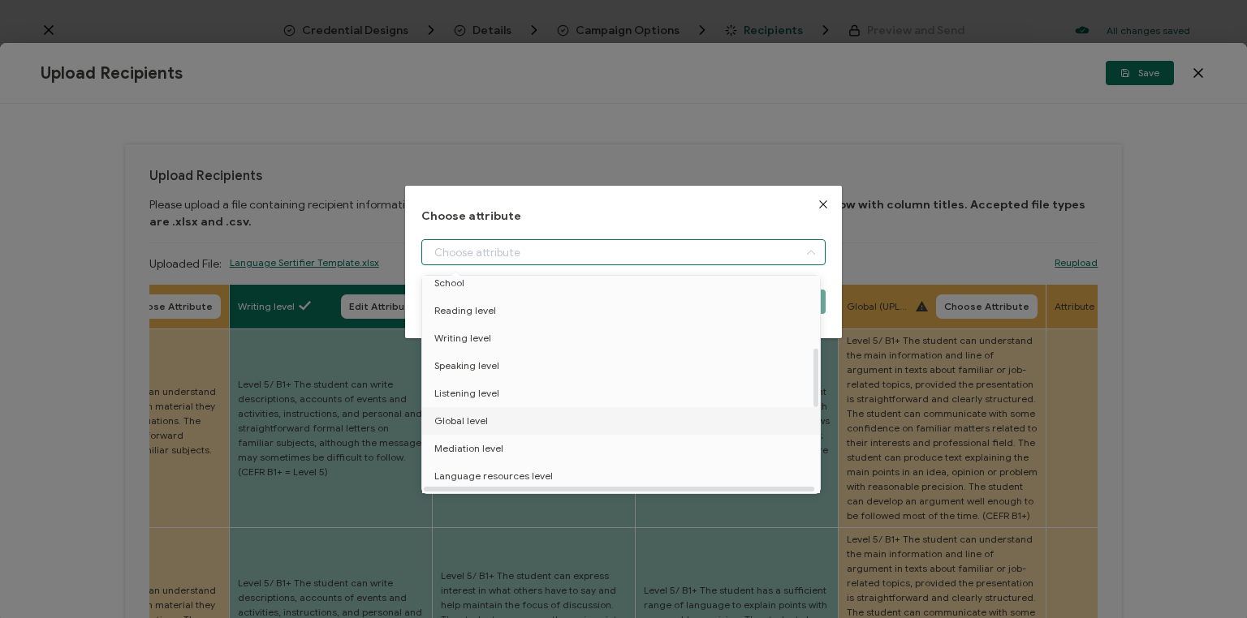
click at [468, 422] on span "Global level" at bounding box center [461, 421] width 54 height 28
type input "Global level"
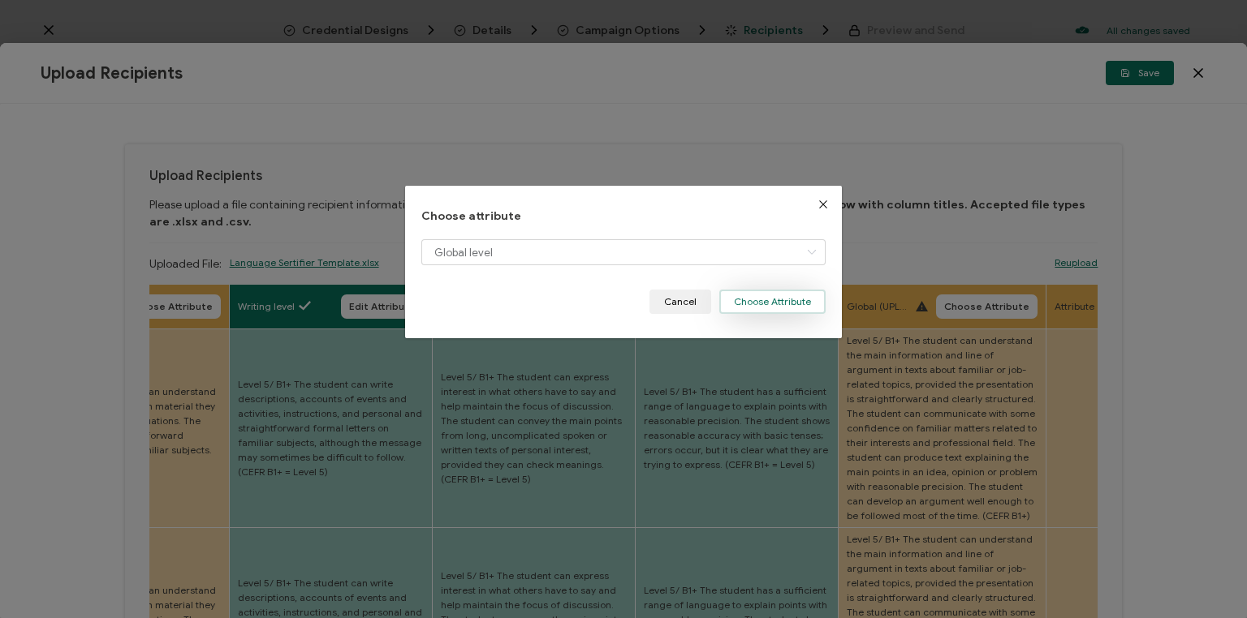
click at [763, 298] on button "Choose Attribute" at bounding box center [772, 302] width 106 height 24
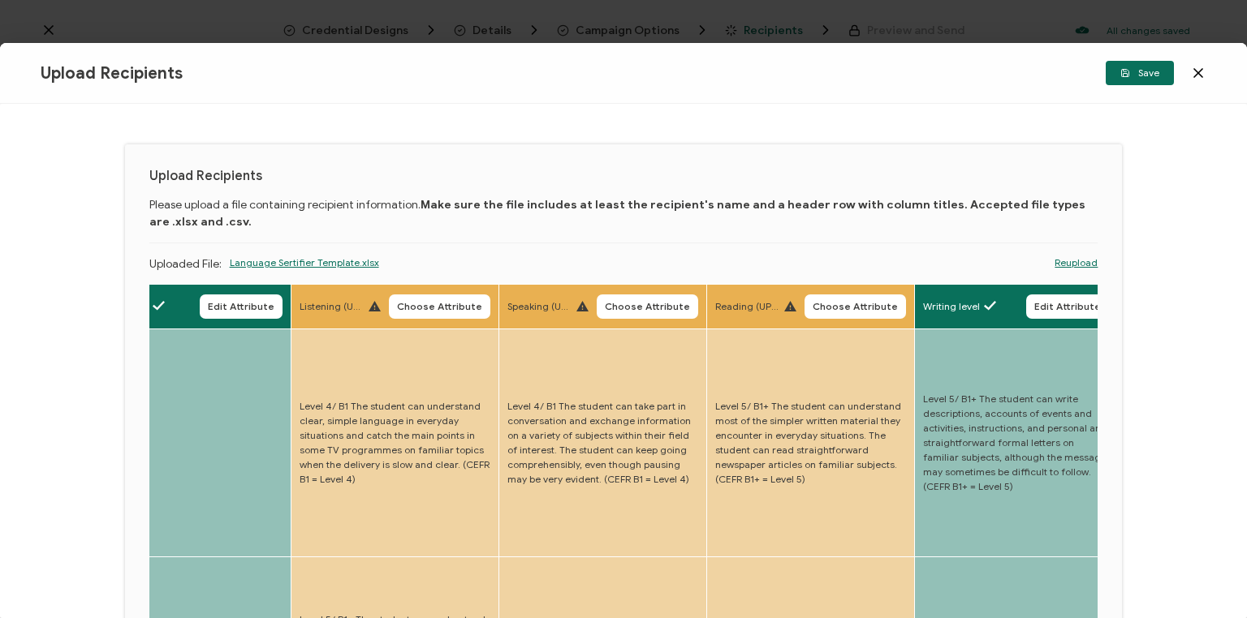
drag, startPoint x: 460, startPoint y: 379, endPoint x: 403, endPoint y: 385, distance: 57.2
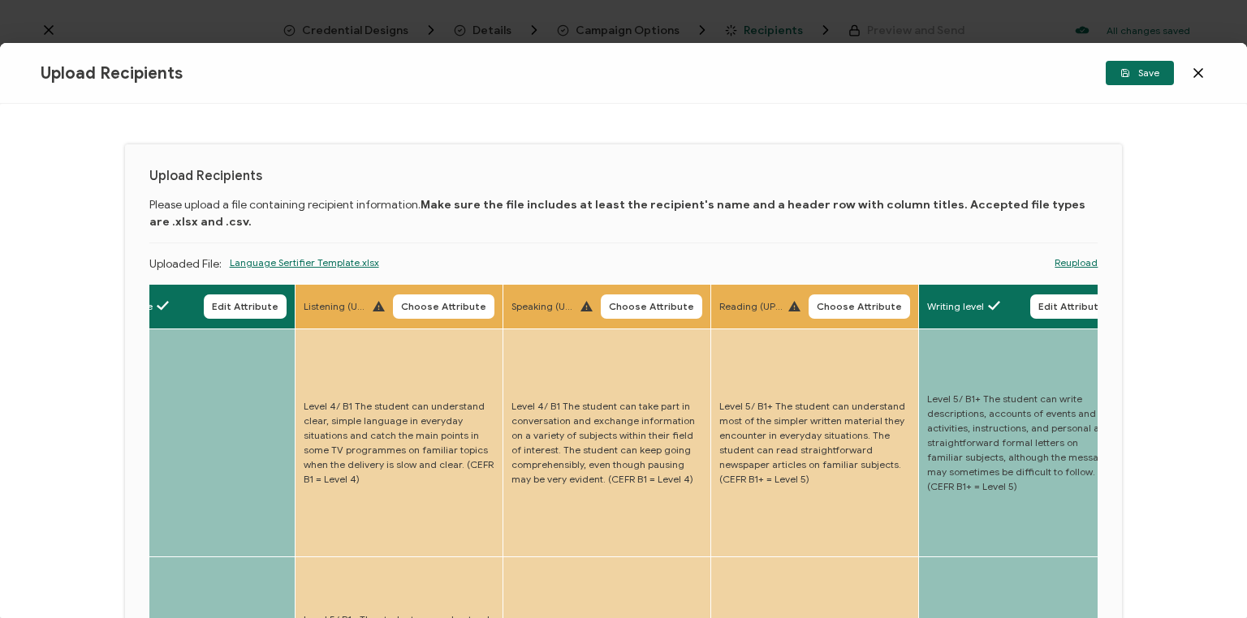
click at [855, 302] on span "Choose Attribute" at bounding box center [858, 307] width 85 height 10
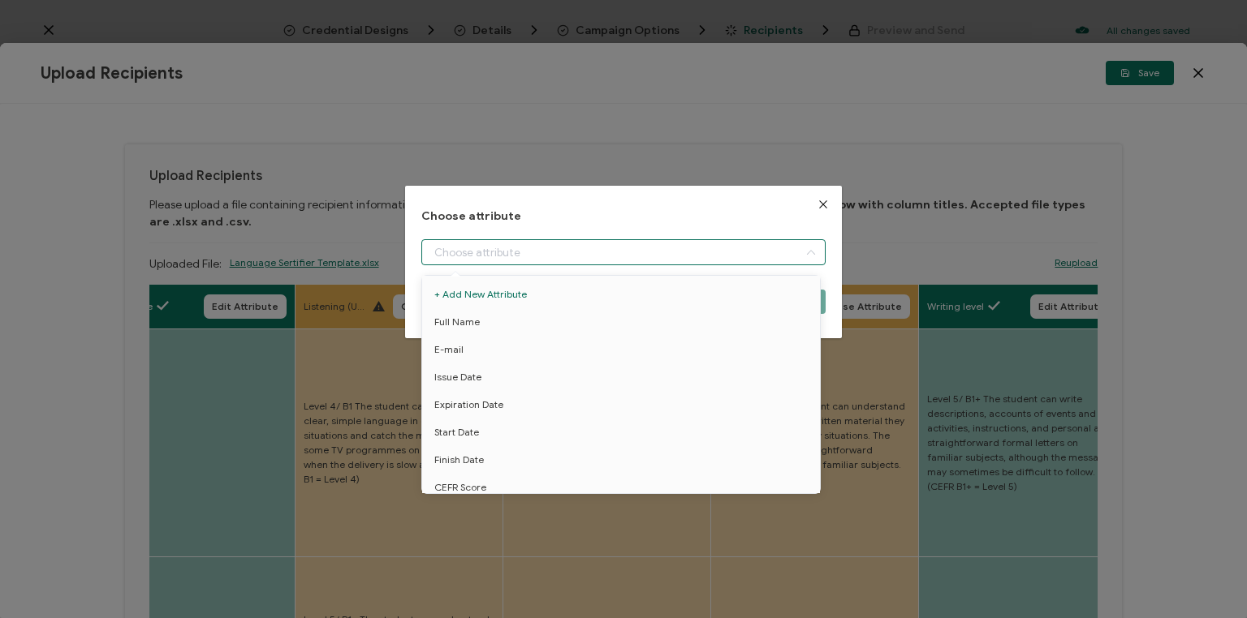
click at [675, 251] on input "dialog" at bounding box center [623, 252] width 404 height 26
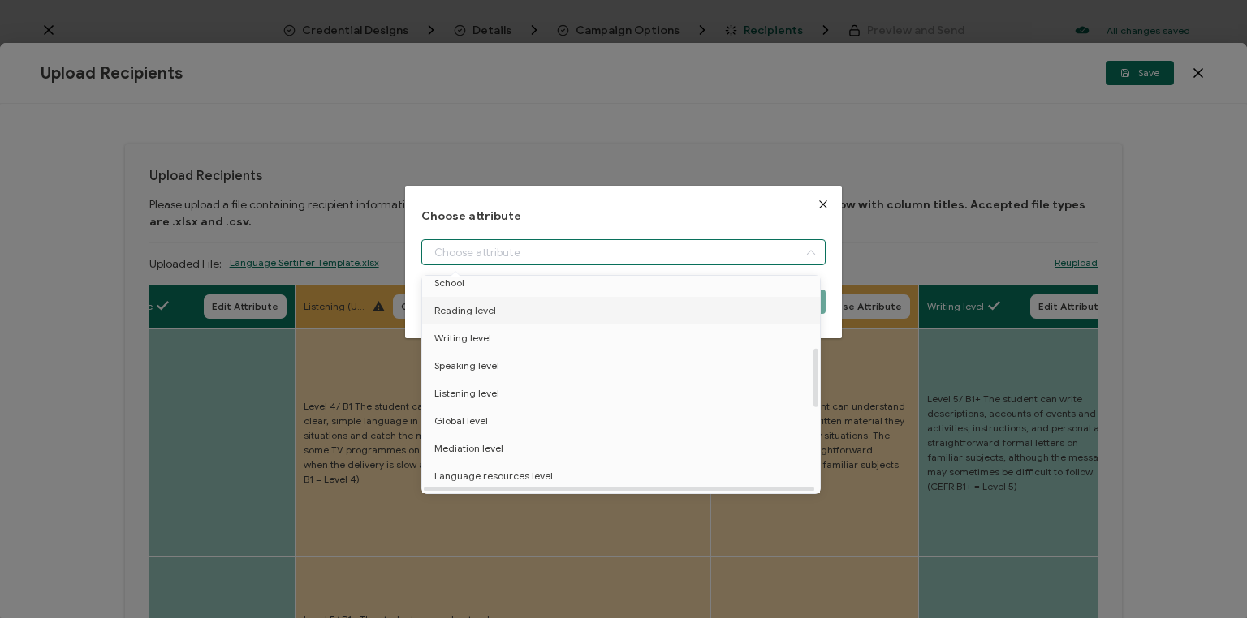
click at [467, 314] on span "Reading level" at bounding box center [465, 311] width 62 height 28
type input "Reading level"
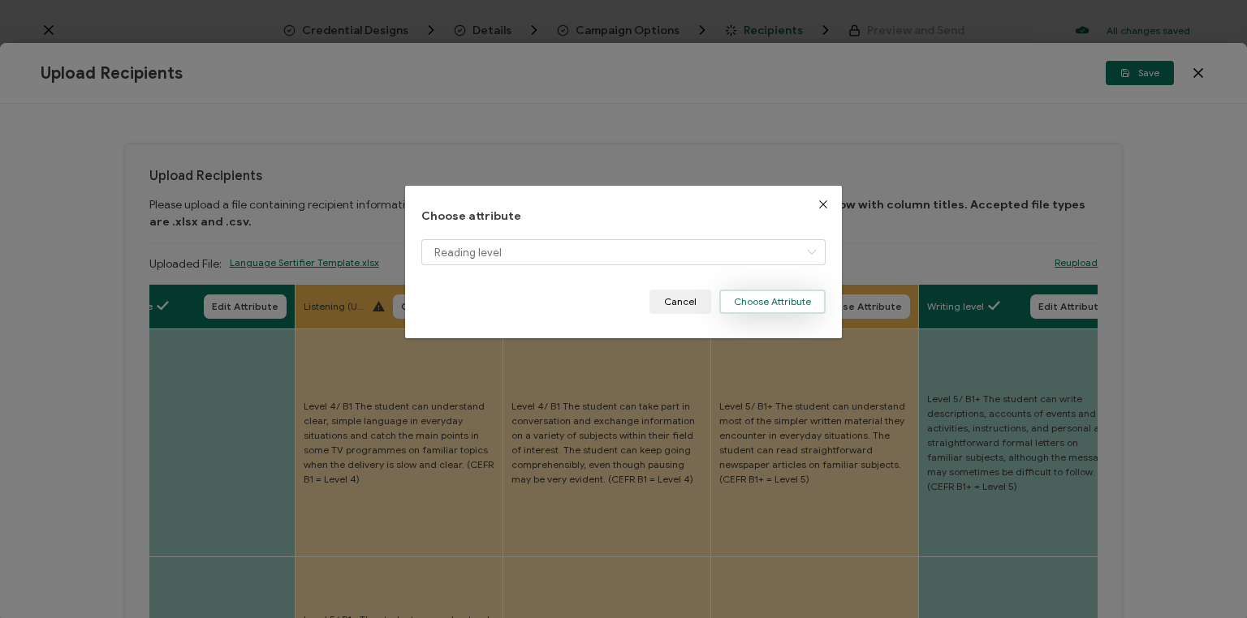
click at [773, 305] on button "Choose Attribute" at bounding box center [772, 302] width 106 height 24
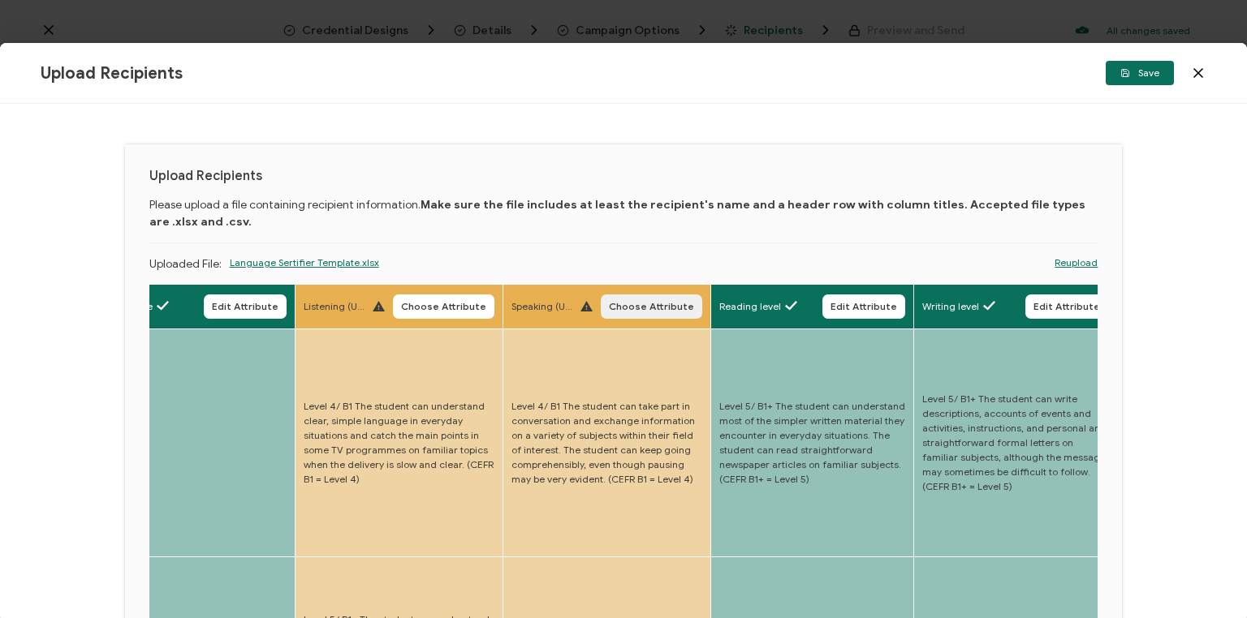
click at [644, 307] on span "Choose Attribute" at bounding box center [651, 307] width 85 height 10
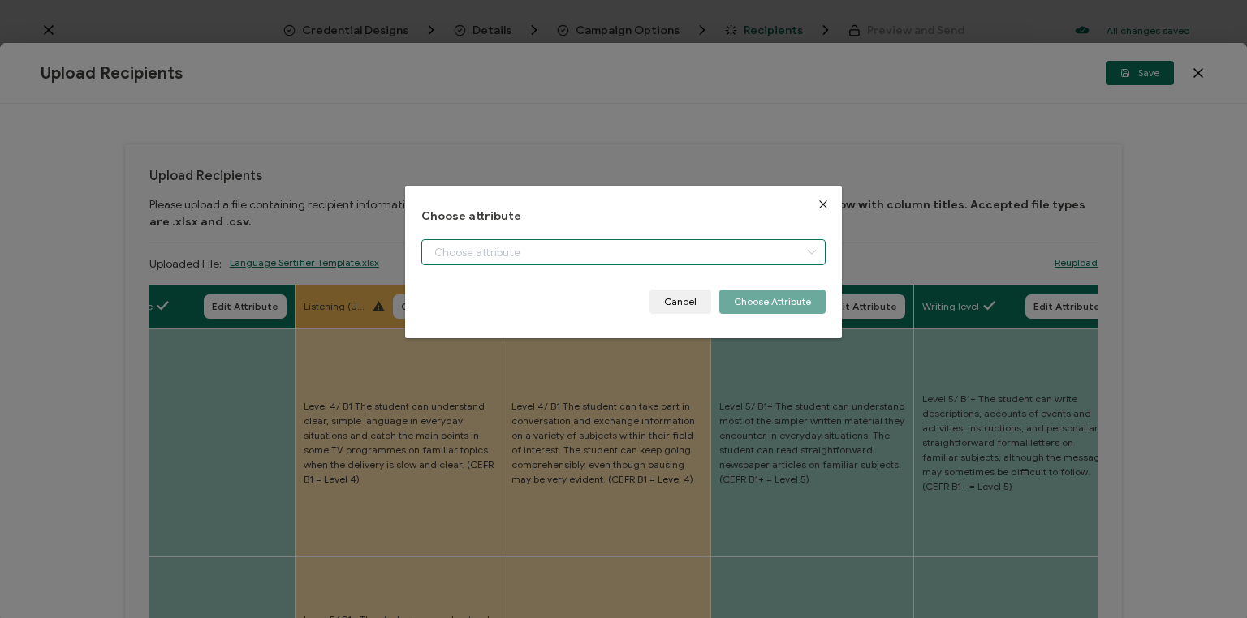
click at [573, 248] on input "dialog" at bounding box center [623, 252] width 404 height 26
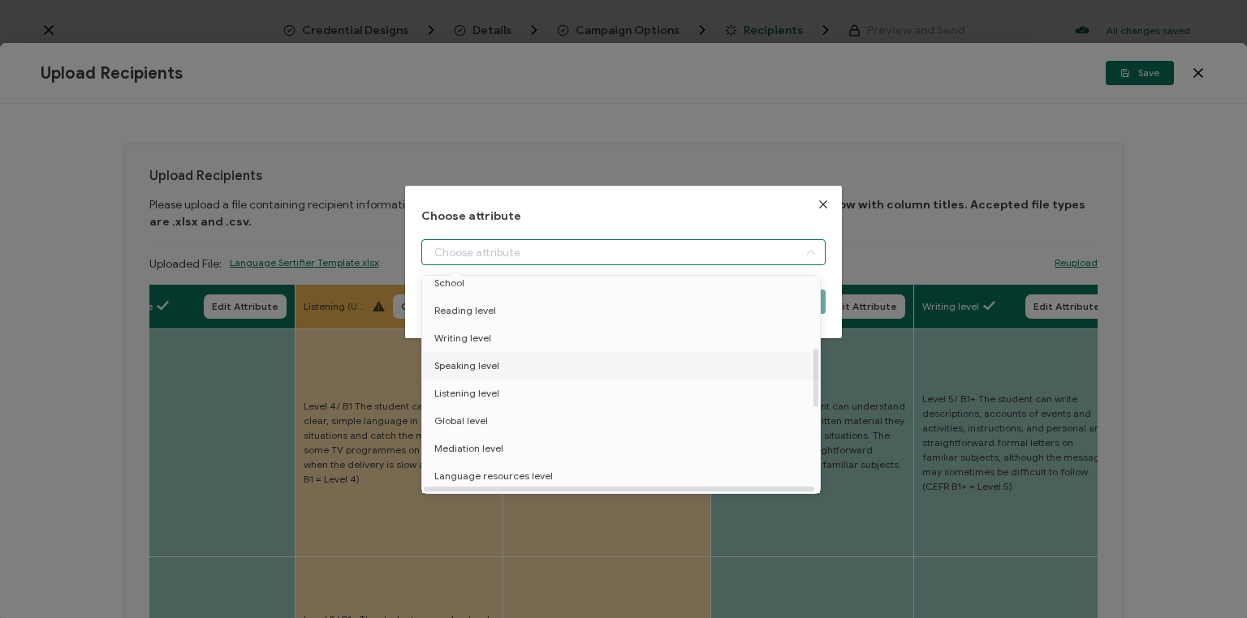
click at [460, 363] on span "Speaking level" at bounding box center [466, 366] width 65 height 28
type input "Speaking level"
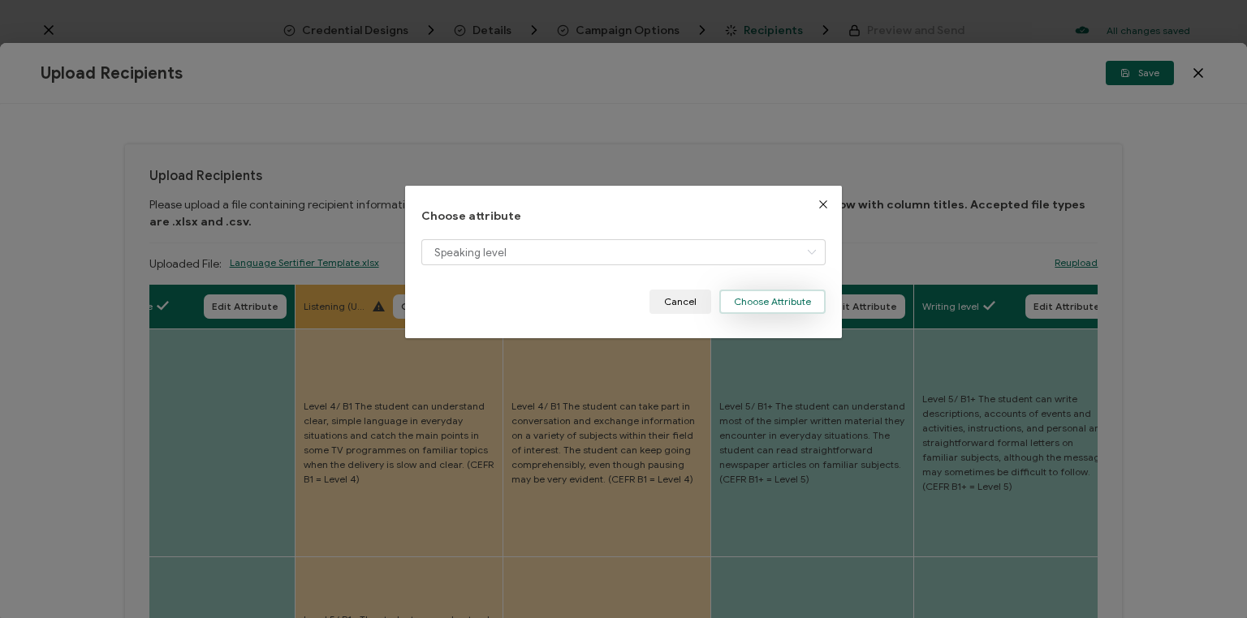
click at [763, 299] on button "Choose Attribute" at bounding box center [772, 302] width 106 height 24
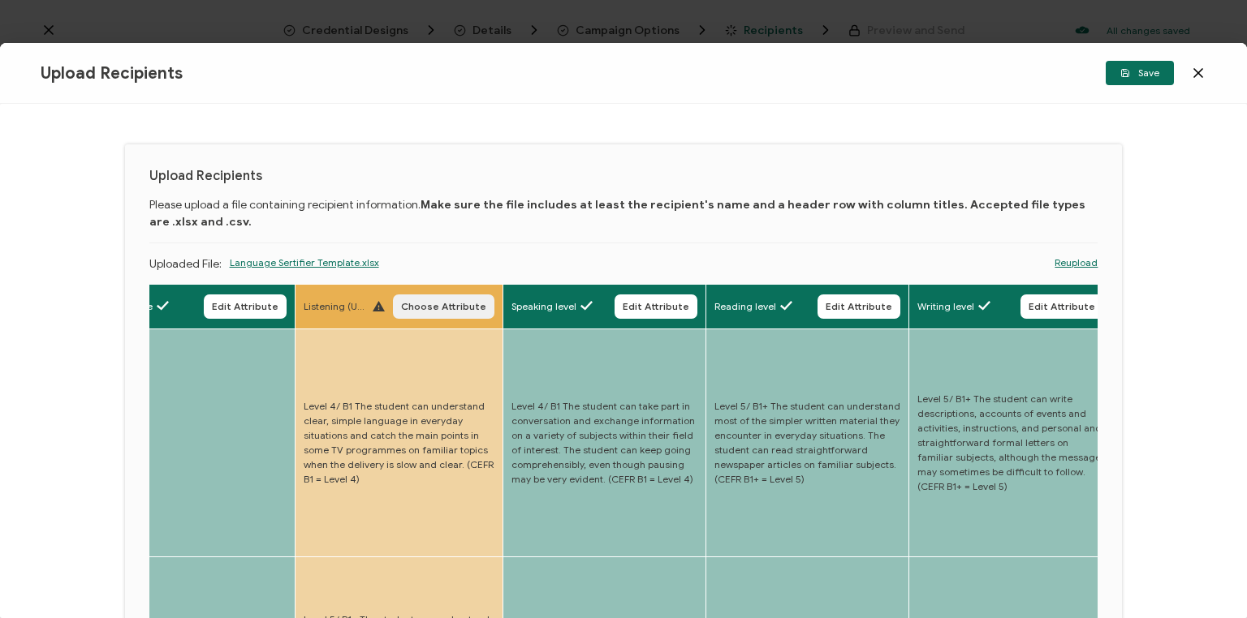
click at [441, 305] on span "Choose Attribute" at bounding box center [443, 307] width 85 height 10
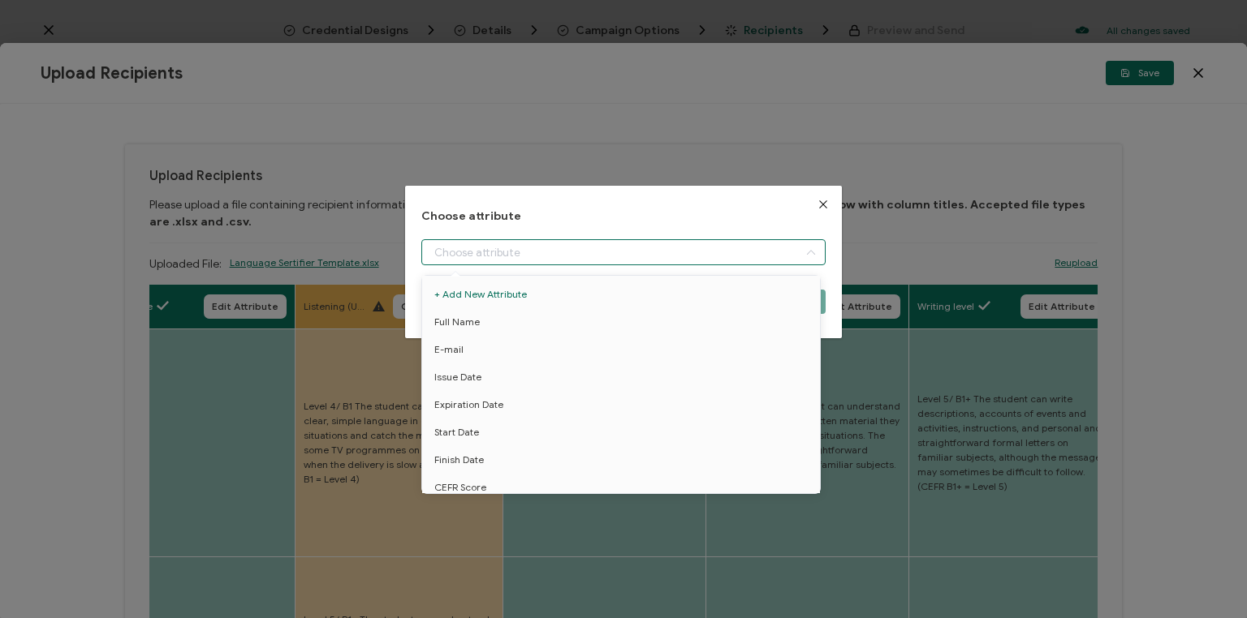
click at [480, 254] on input "dialog" at bounding box center [623, 252] width 404 height 26
click at [465, 461] on span "Listening level" at bounding box center [466, 459] width 65 height 28
type input "Listening level"
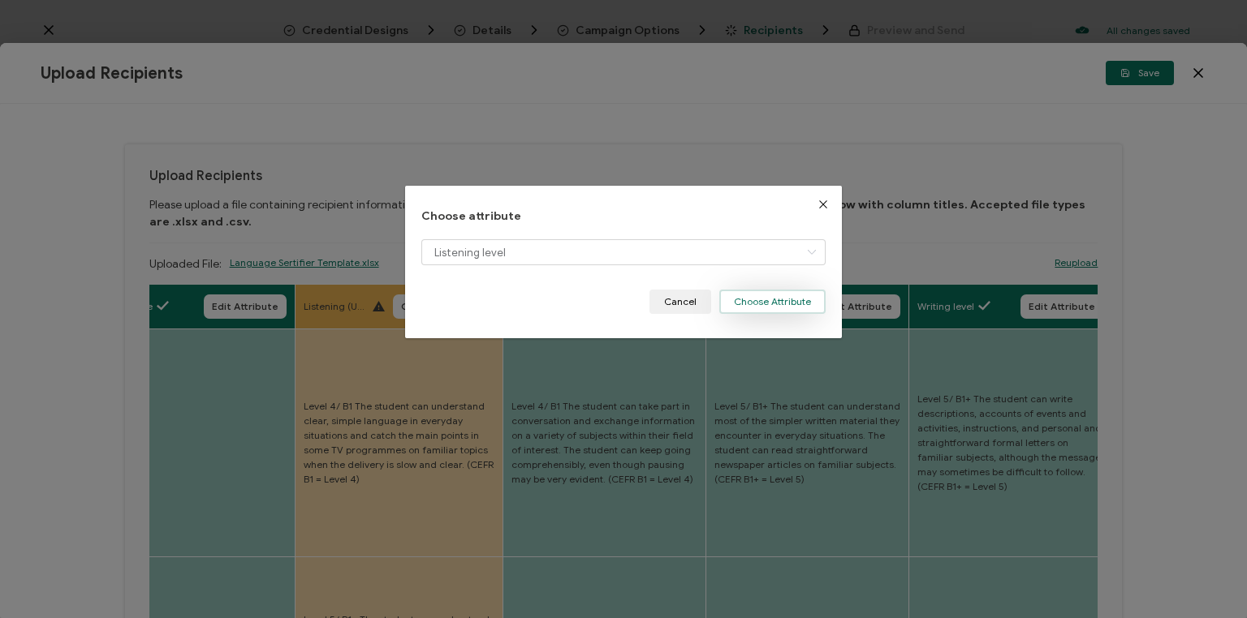
click at [776, 297] on button "Choose Attribute" at bounding box center [772, 302] width 106 height 24
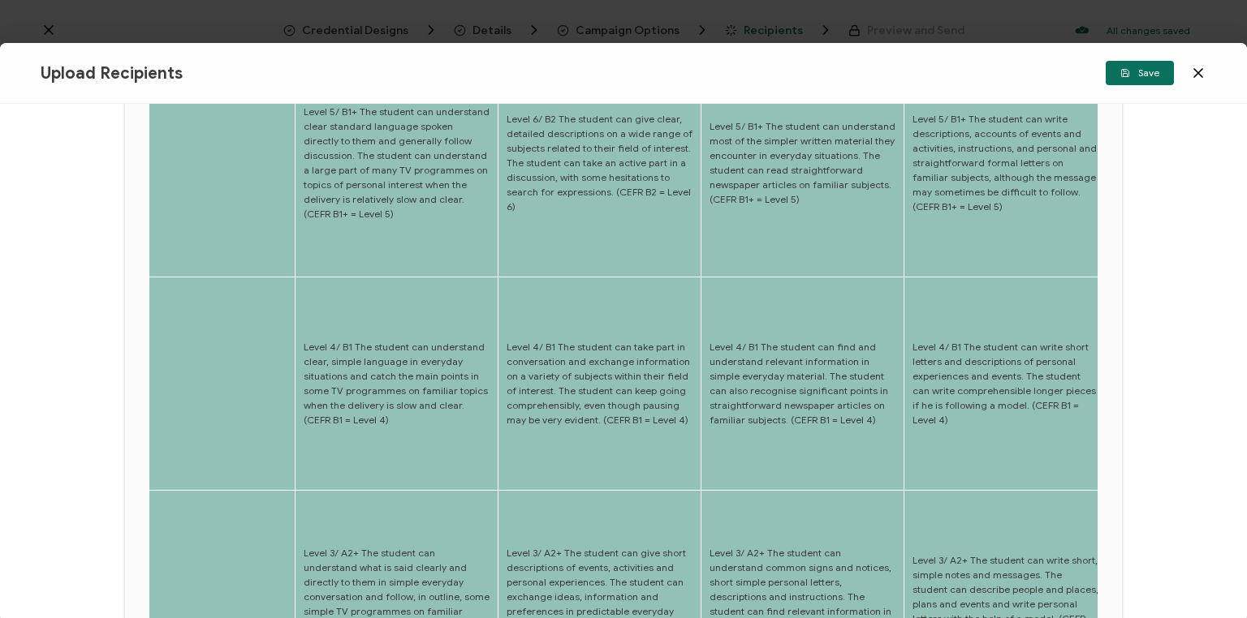
scroll to position [184, 0]
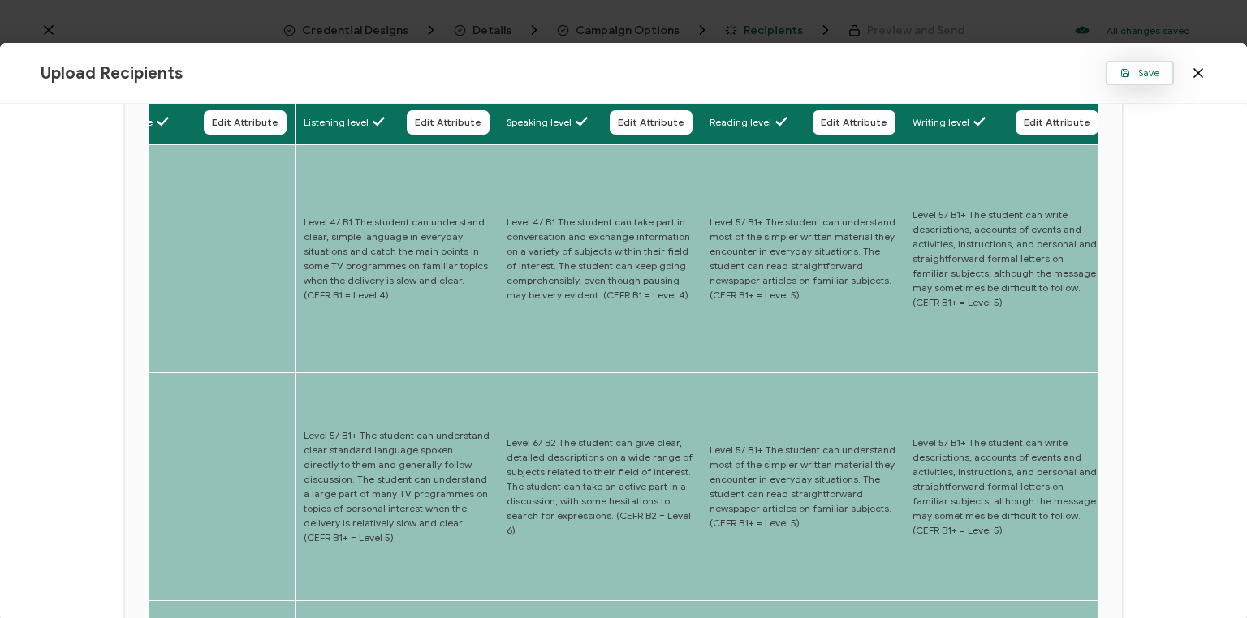
click at [1136, 71] on span "Save" at bounding box center [1139, 73] width 39 height 10
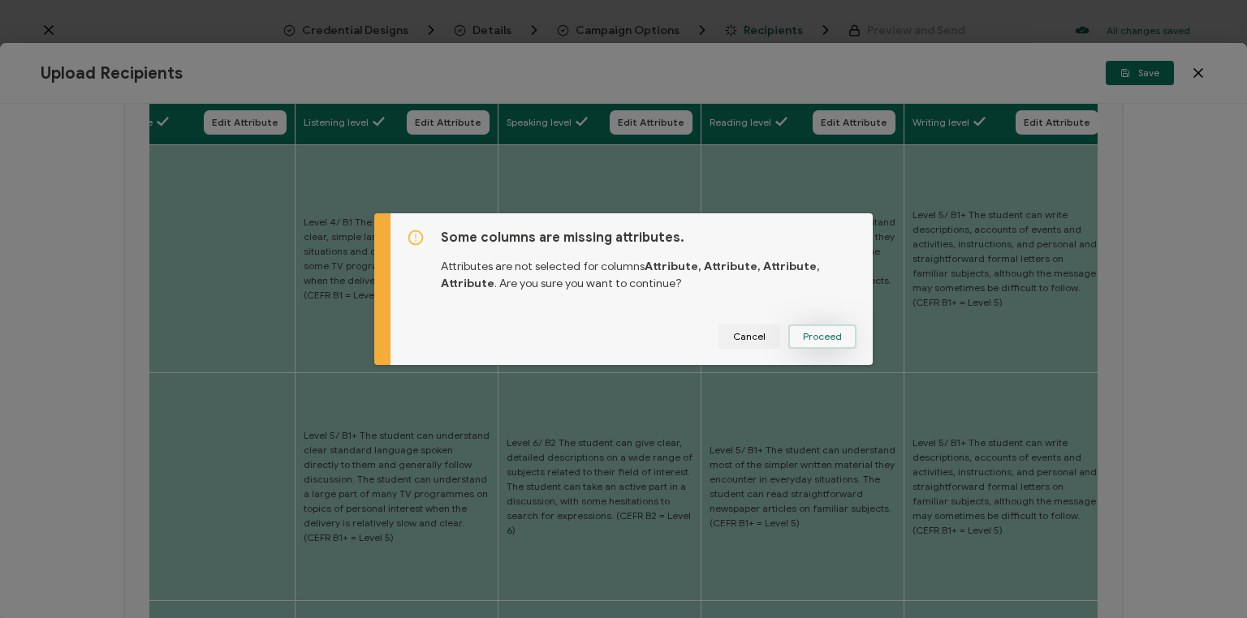
click at [816, 337] on span "Proceed" at bounding box center [822, 337] width 39 height 10
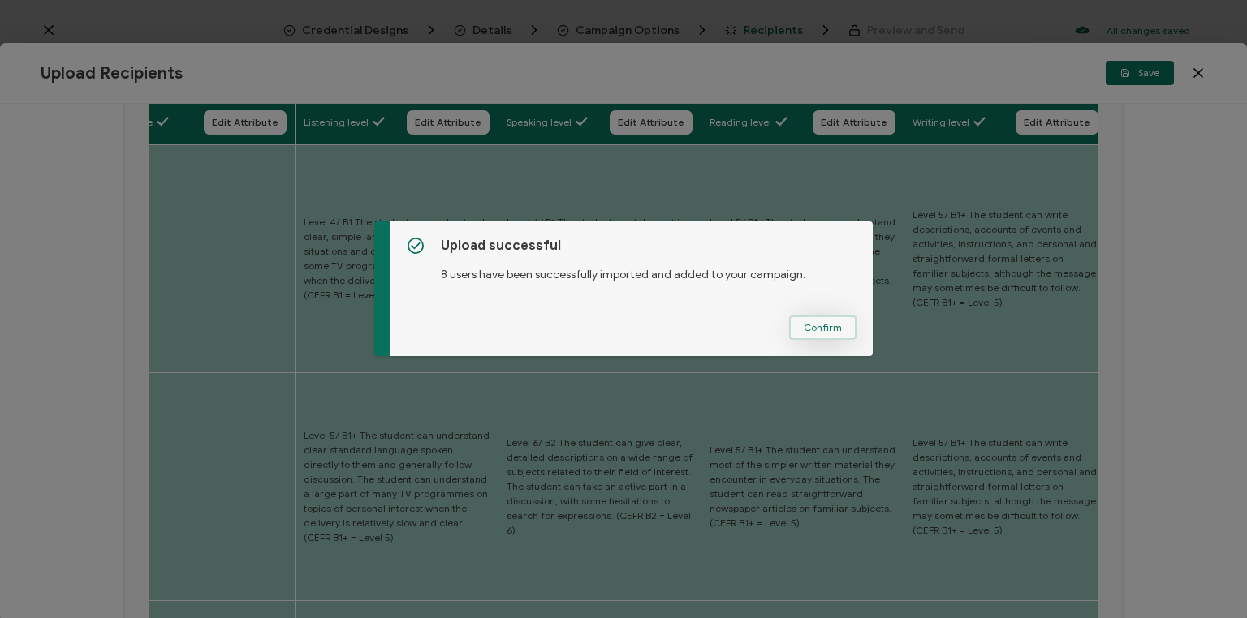
click at [811, 327] on span "Confirm" at bounding box center [822, 328] width 38 height 10
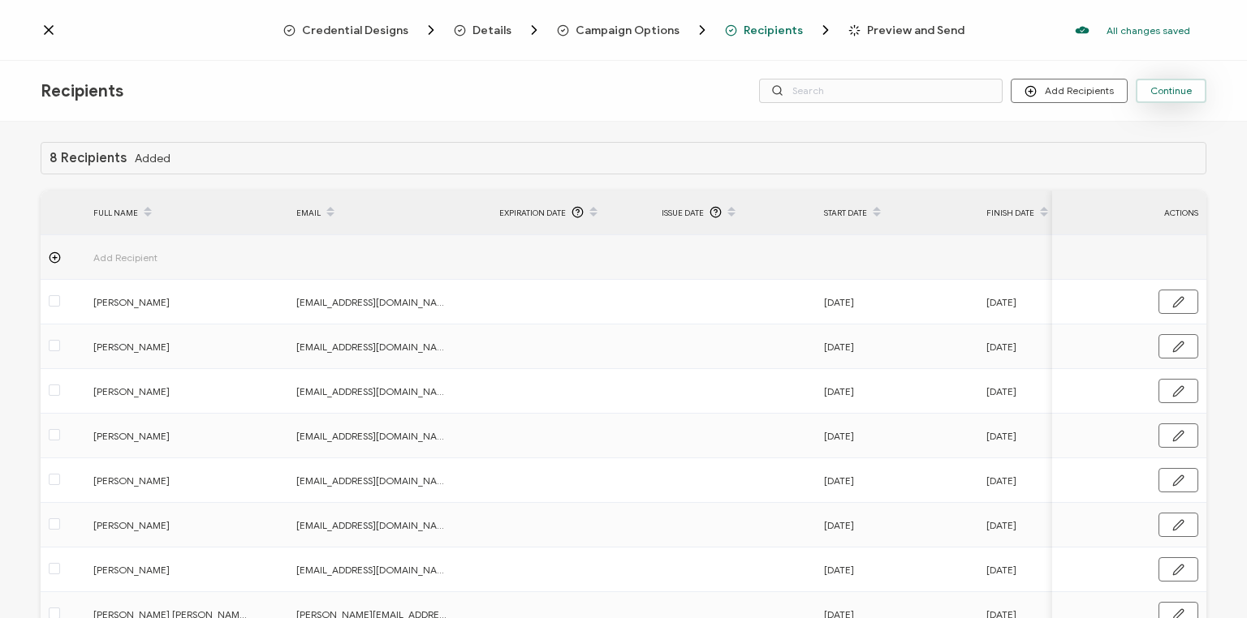
click at [1177, 97] on button "Continue" at bounding box center [1170, 91] width 71 height 24
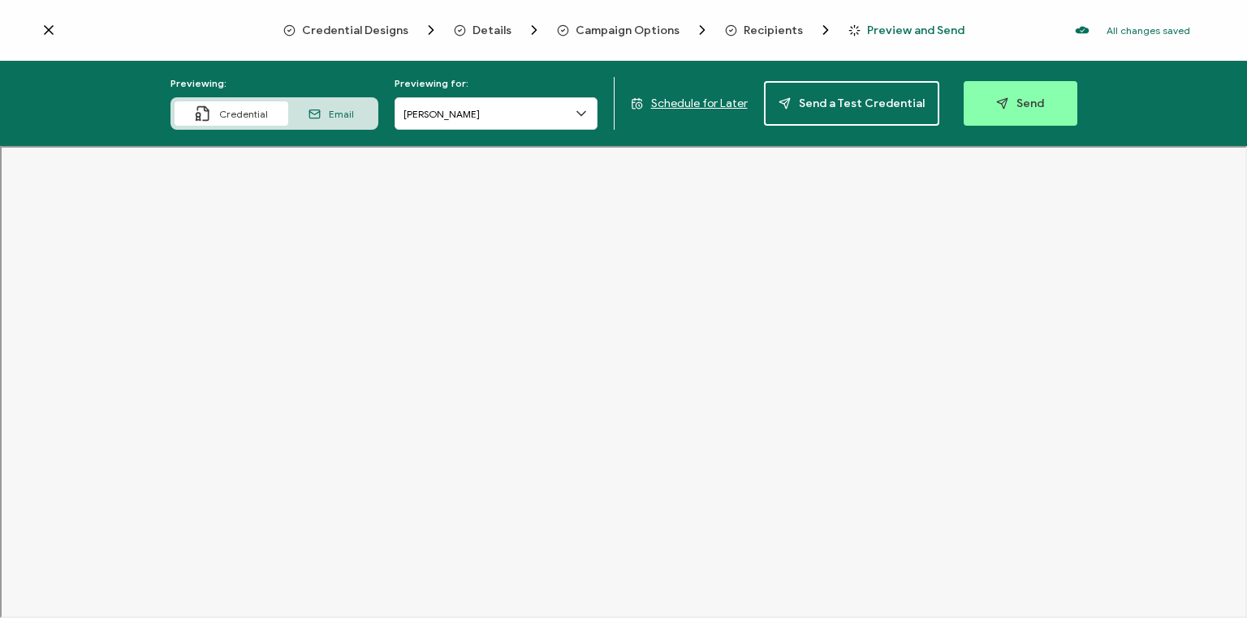
click at [717, 104] on span "Schedule for Later" at bounding box center [699, 104] width 97 height 14
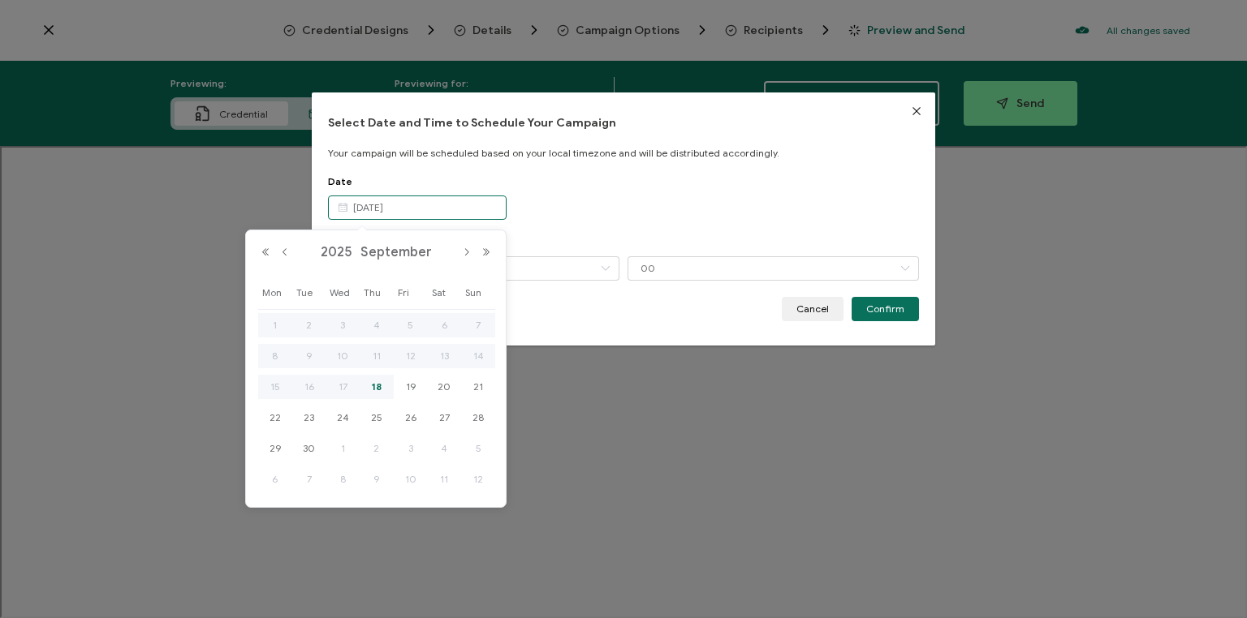
click at [427, 214] on input "[DATE]" at bounding box center [417, 208] width 179 height 24
click at [410, 382] on span "19" at bounding box center [410, 386] width 19 height 19
type input "[DATE]"
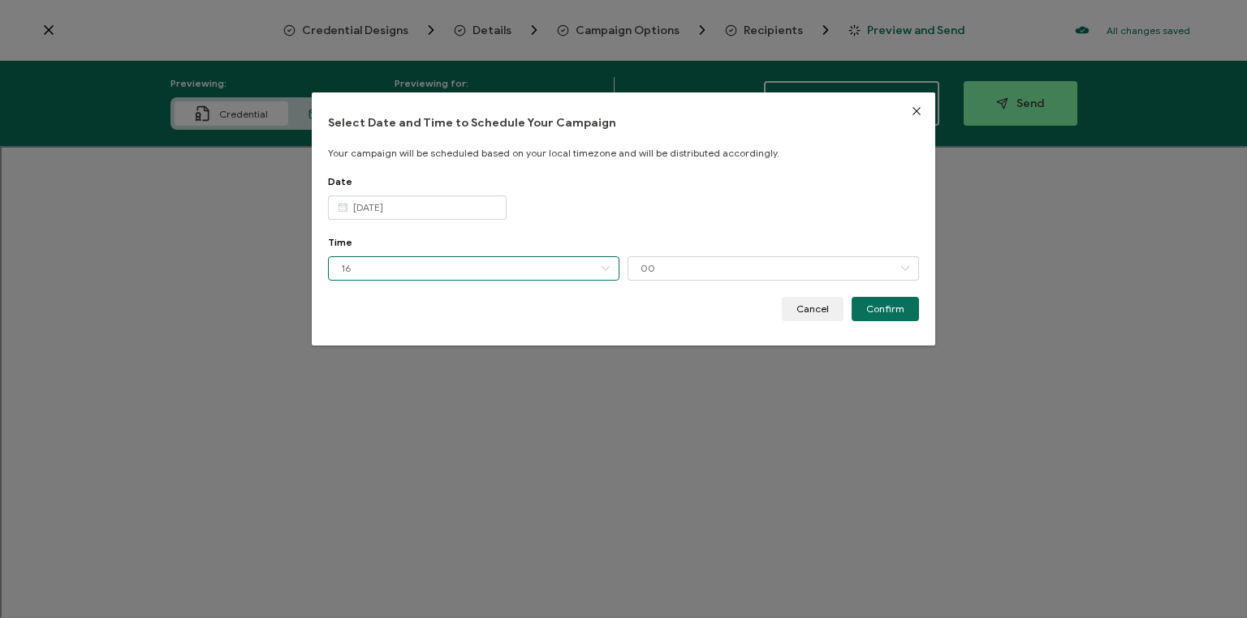
click at [445, 266] on input "16" at bounding box center [473, 268] width 291 height 24
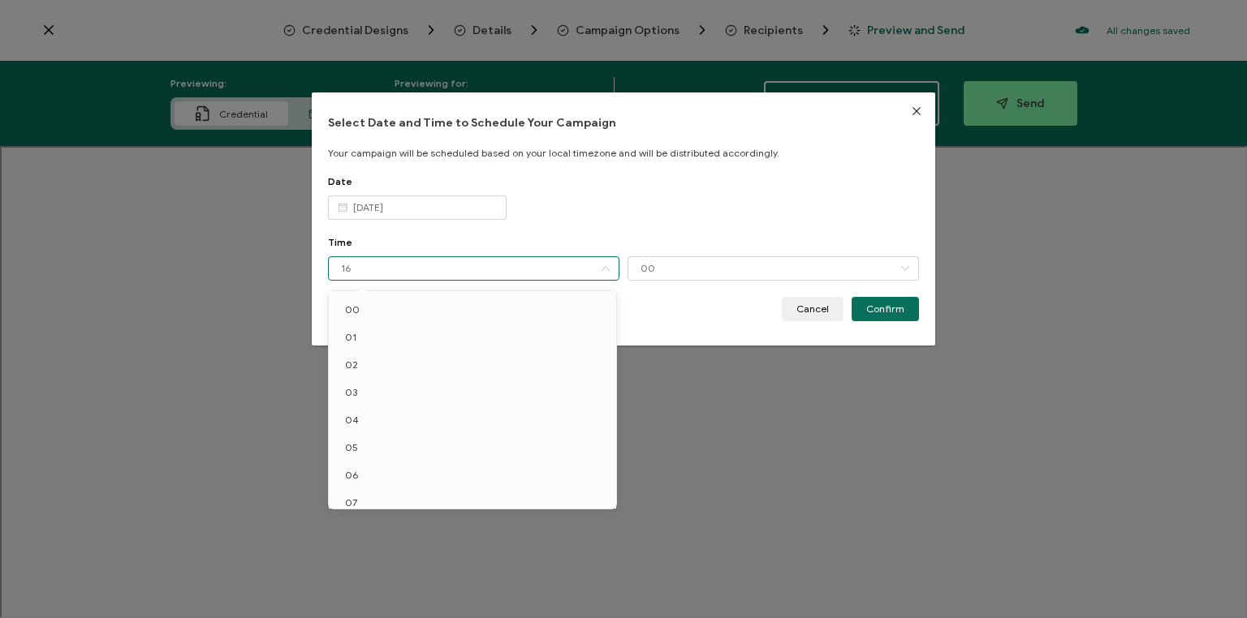
scroll to position [260, 0]
click at [376, 328] on li "10" at bounding box center [475, 326] width 292 height 28
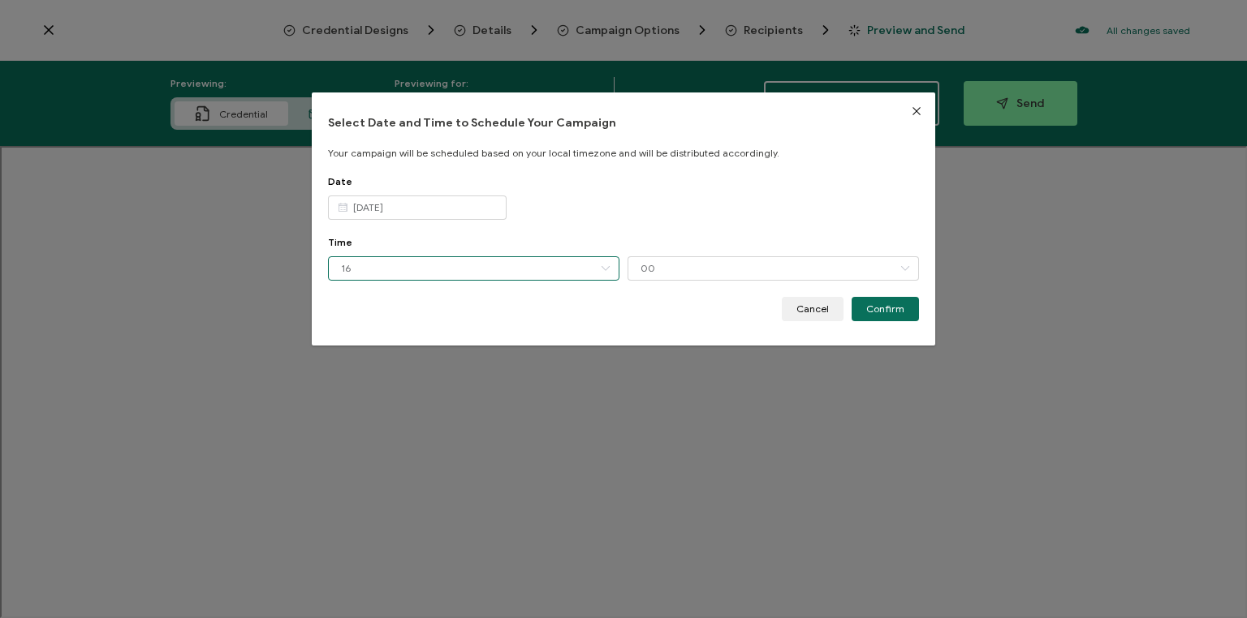
type input "10"
click at [714, 264] on input "00" at bounding box center [772, 268] width 291 height 24
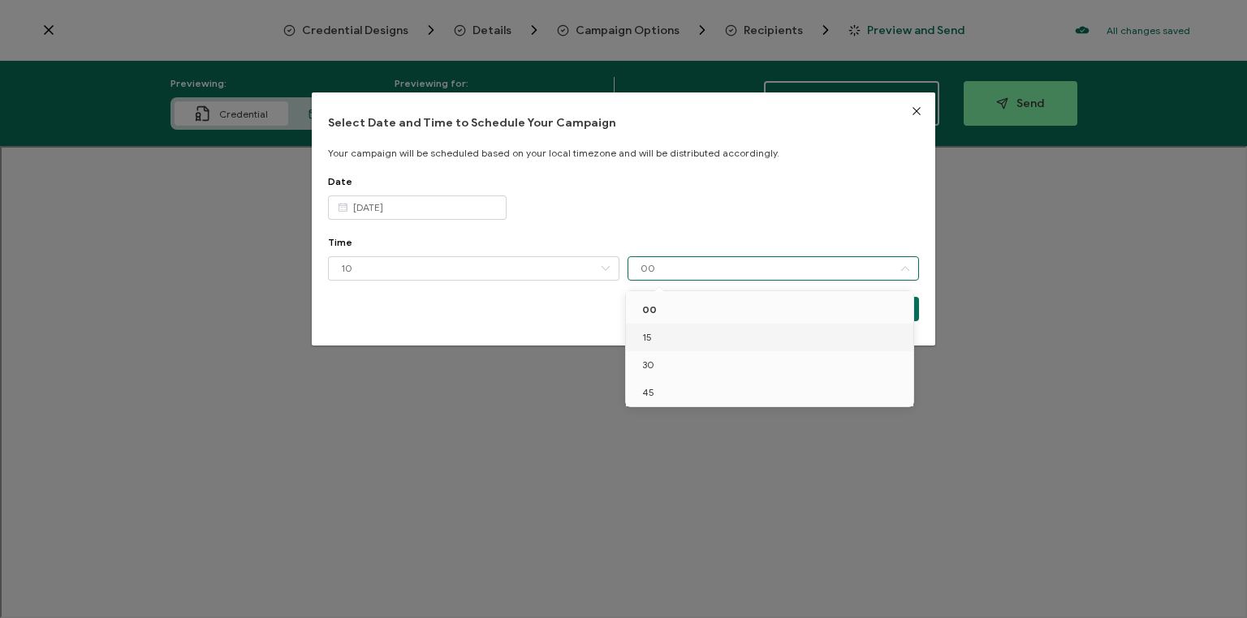
click at [660, 338] on li "15" at bounding box center [772, 338] width 292 height 28
type input "15"
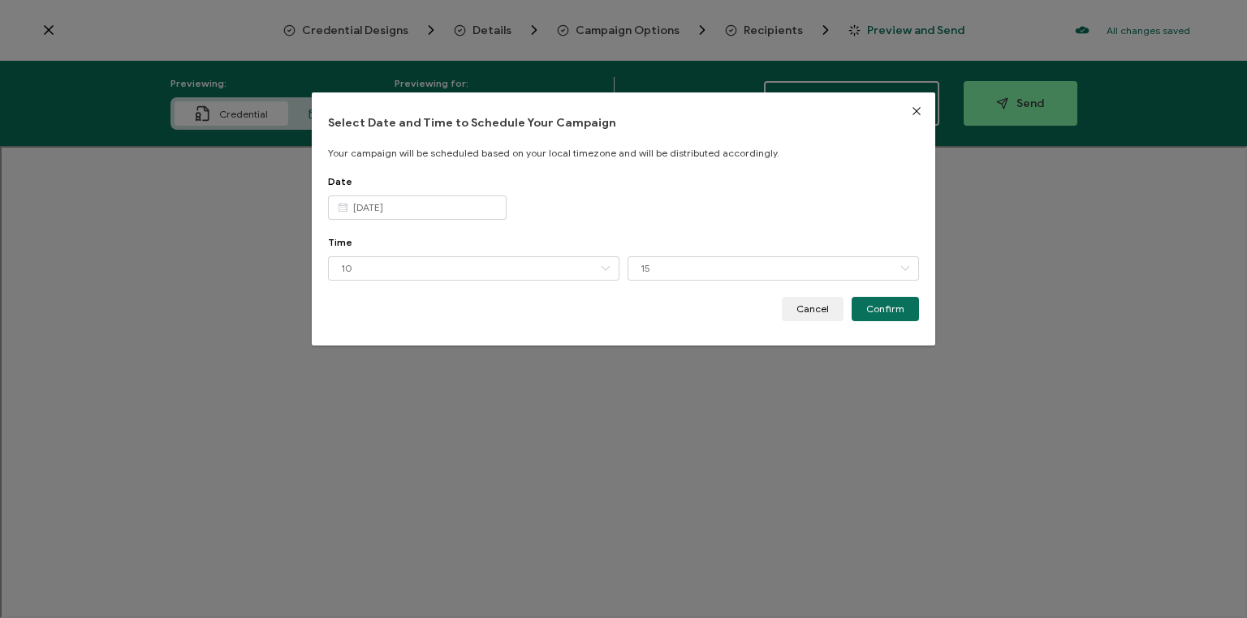
click at [880, 308] on span "Confirm" at bounding box center [885, 309] width 38 height 10
